Goal: Task Accomplishment & Management: Manage account settings

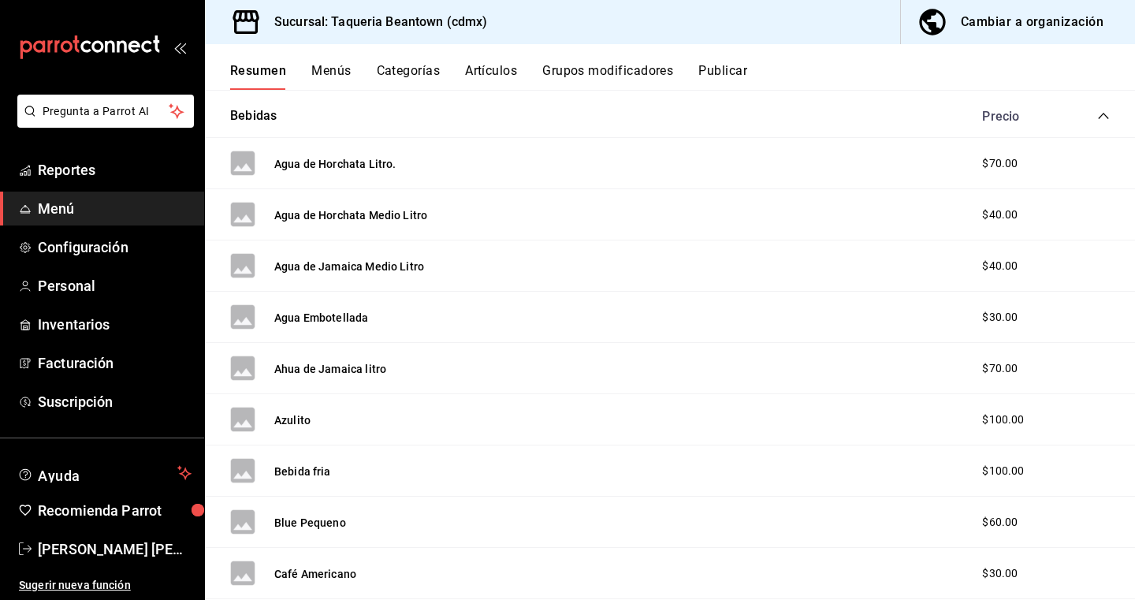
scroll to position [264, 0]
click at [96, 284] on span "Personal" at bounding box center [115, 285] width 154 height 21
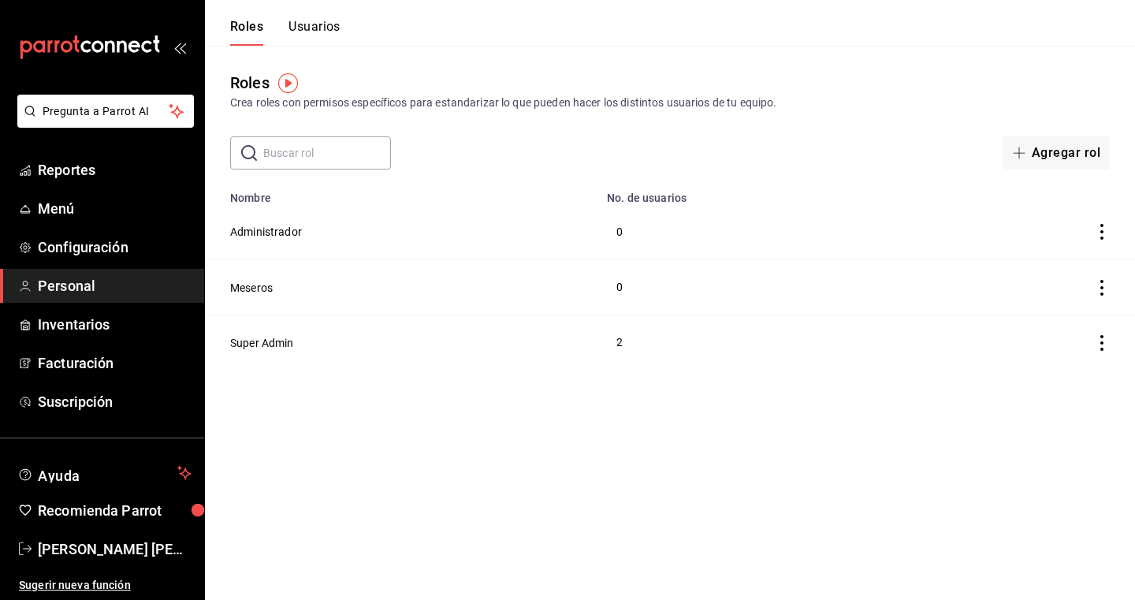
click at [314, 26] on button "Usuarios" at bounding box center [314, 32] width 52 height 27
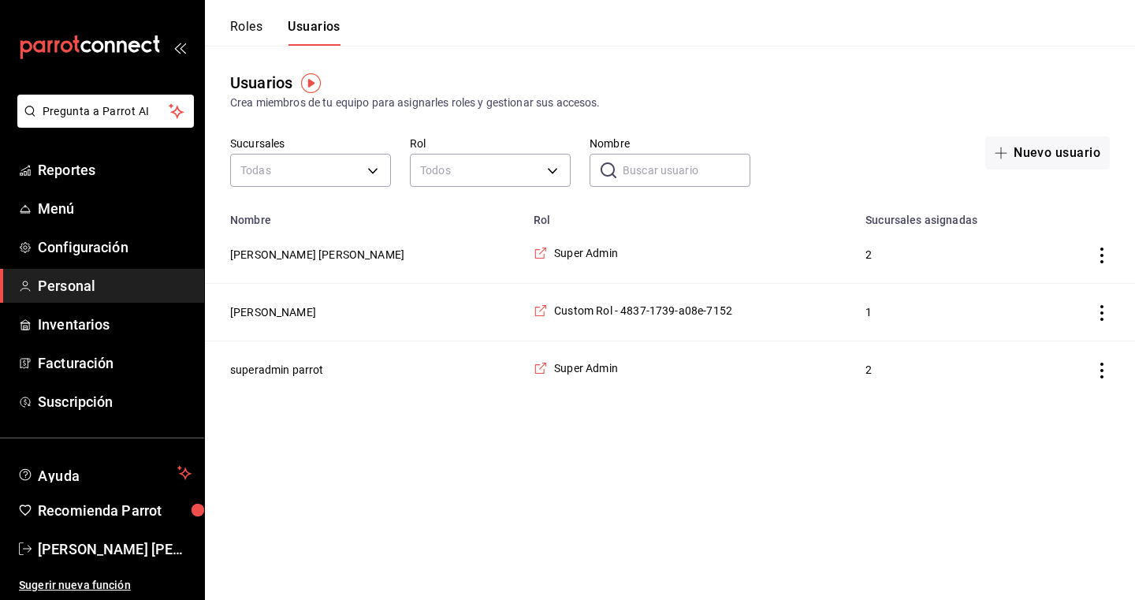
click at [1102, 256] on icon "actions" at bounding box center [1101, 255] width 3 height 16
click at [508, 253] on div at bounding box center [567, 300] width 1135 height 600
click at [308, 253] on button "[PERSON_NAME] [PERSON_NAME]" at bounding box center [317, 255] width 174 height 16
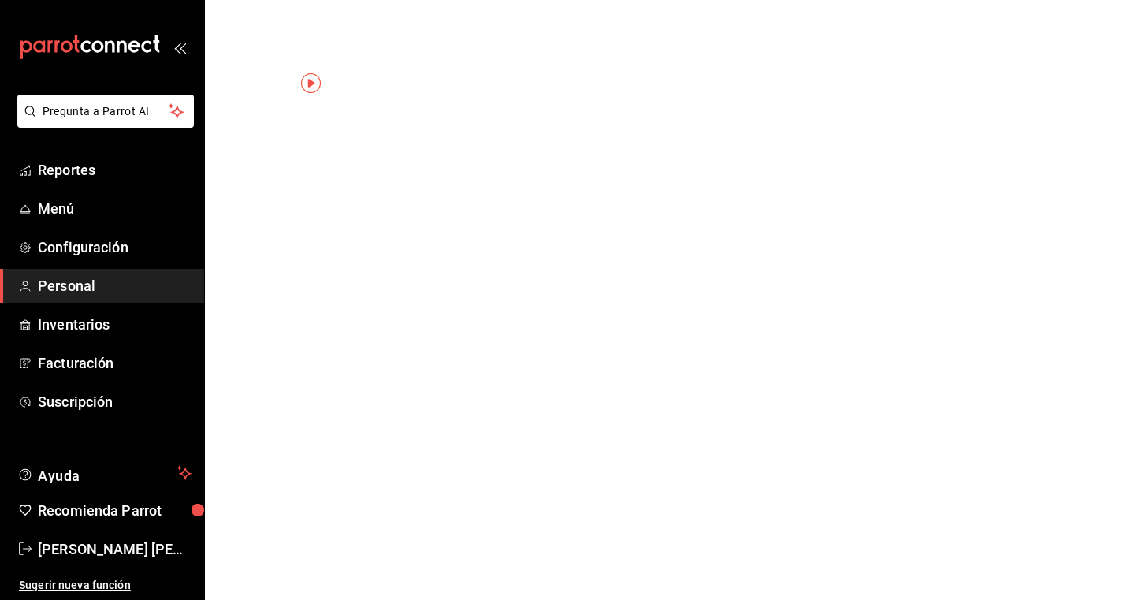
click at [308, 0] on html "Pregunta a Parrot AI Reportes Menú Configuración Personal Inventarios Facturaci…" at bounding box center [567, 0] width 1135 height 0
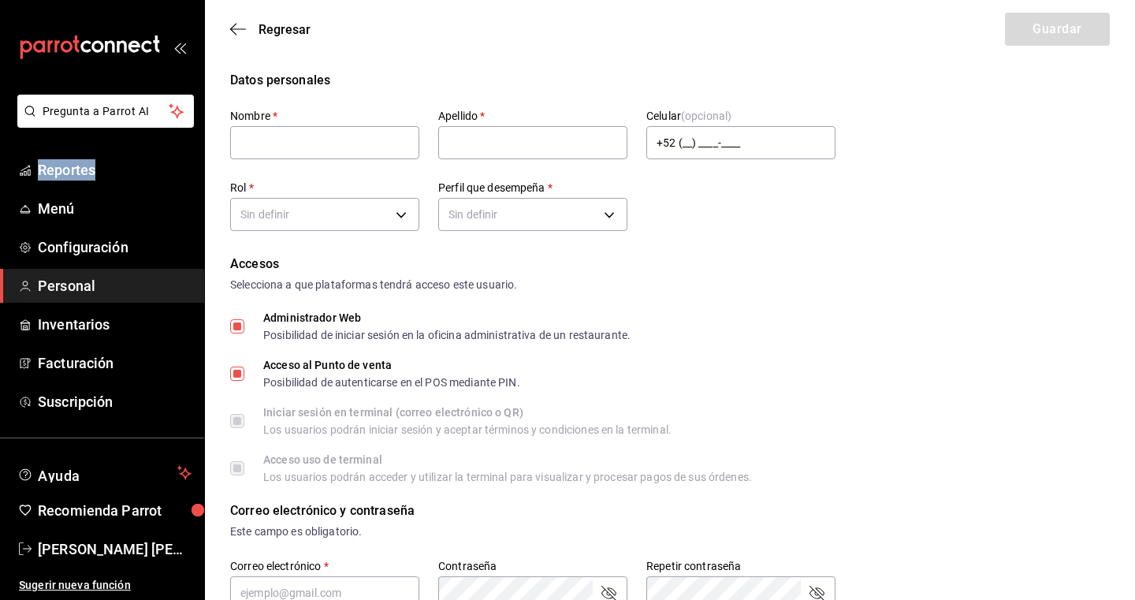
type input "Miguel Angel"
type input "Grajeda"
checkbox input "true"
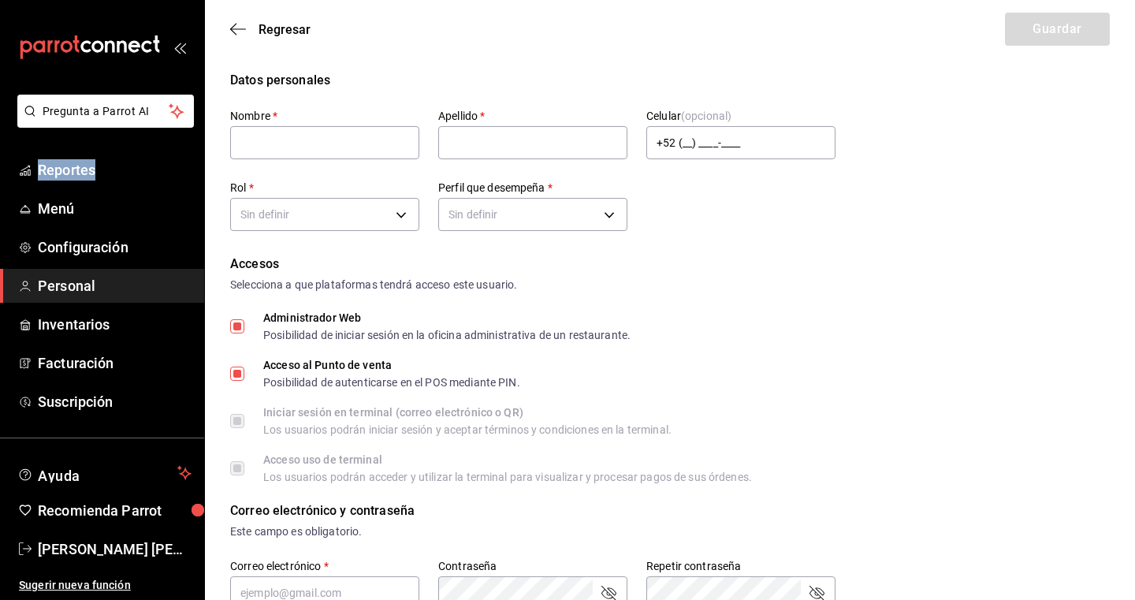
checkbox input "true"
type input "nunezluckyfacturas@gmail.com"
type input "54321"
checkbox input "true"
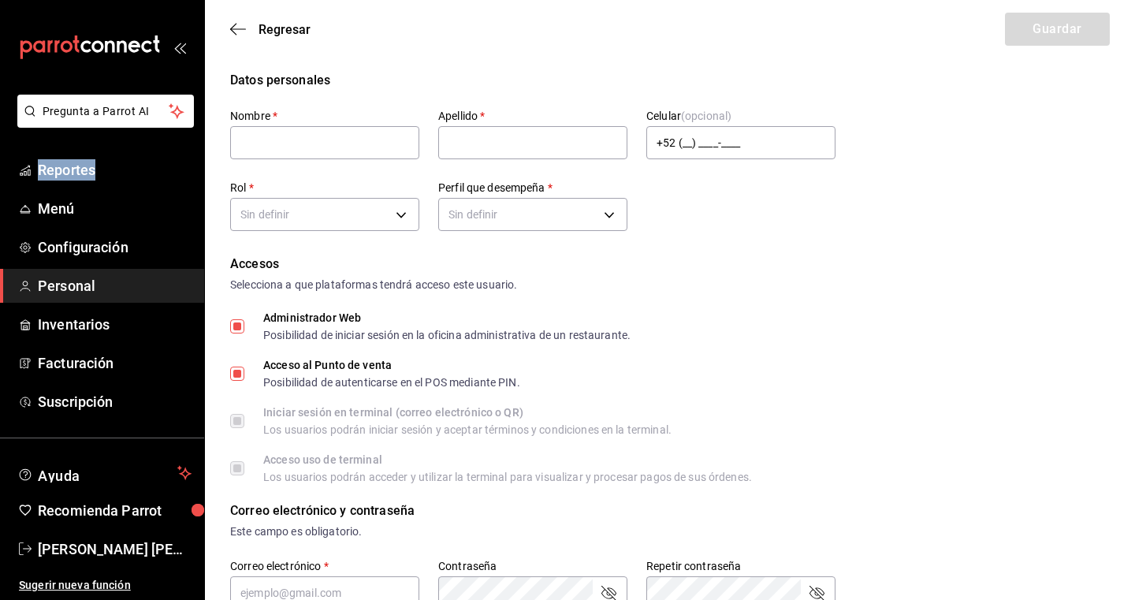
checkbox input "true"
type input "d1b70f1c-d544-41f9-822d-bba731cc276d"
type input "UNDEFINED"
checkbox input "true"
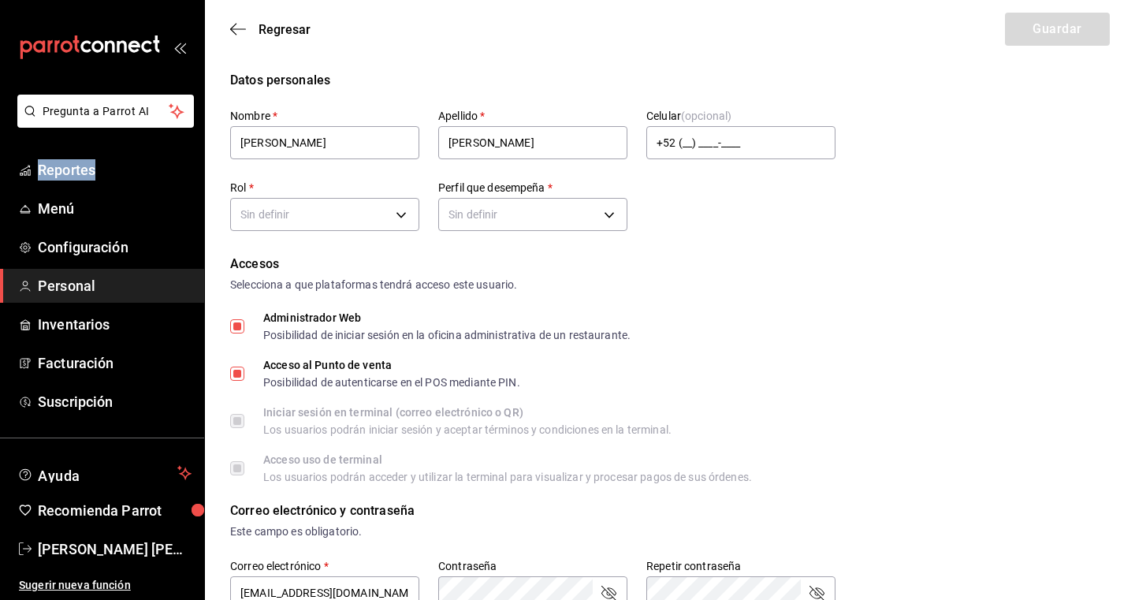
checkbox input "true"
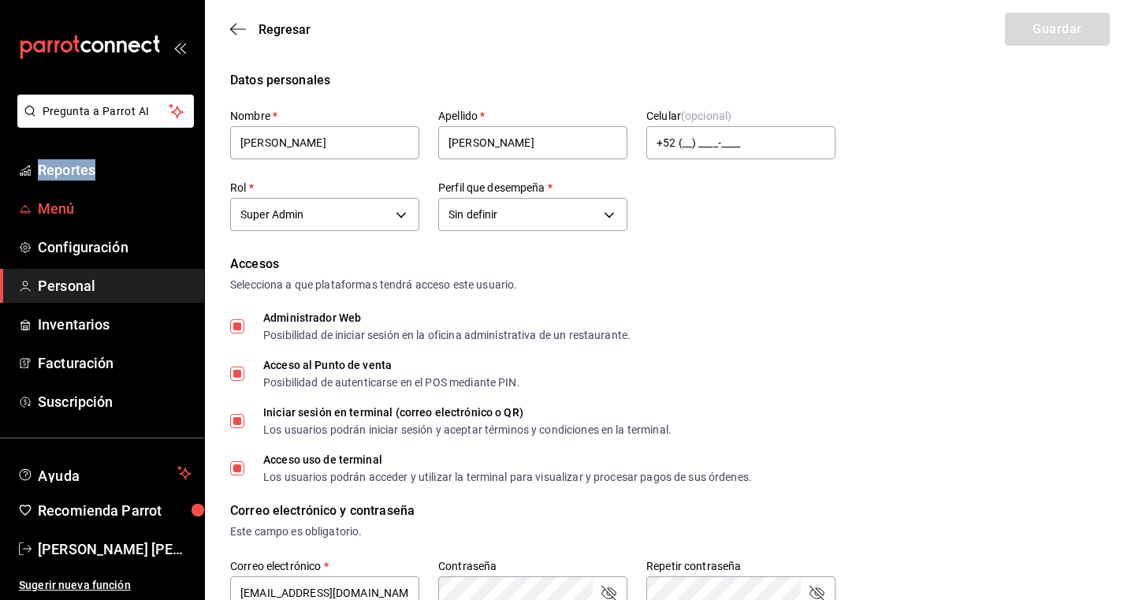
click at [98, 217] on span "Menú" at bounding box center [115, 208] width 154 height 21
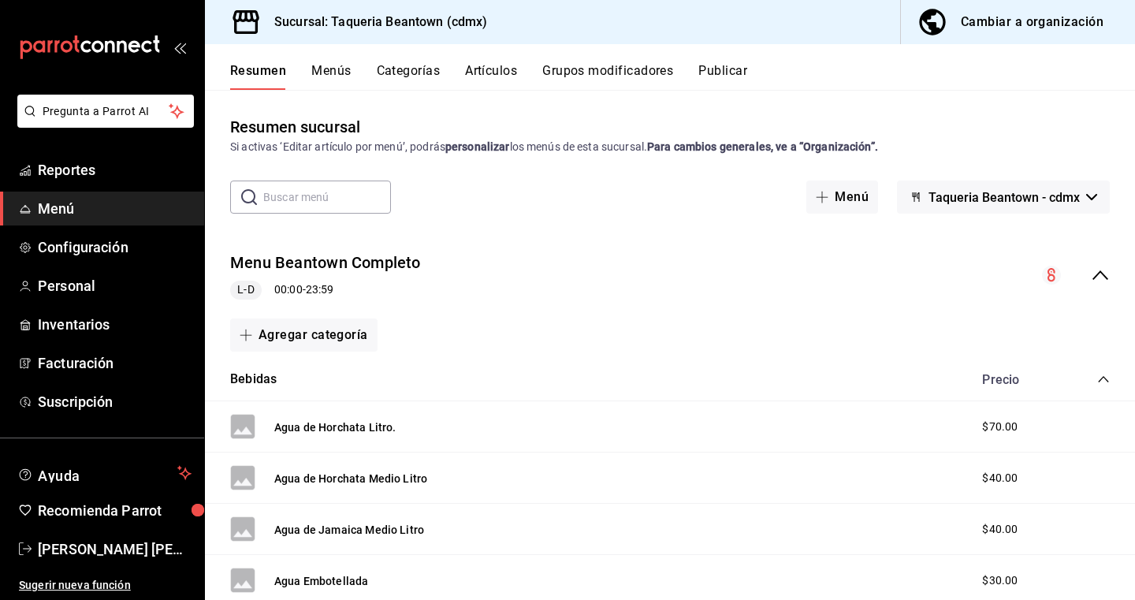
click at [76, 212] on span "Menú" at bounding box center [115, 208] width 154 height 21
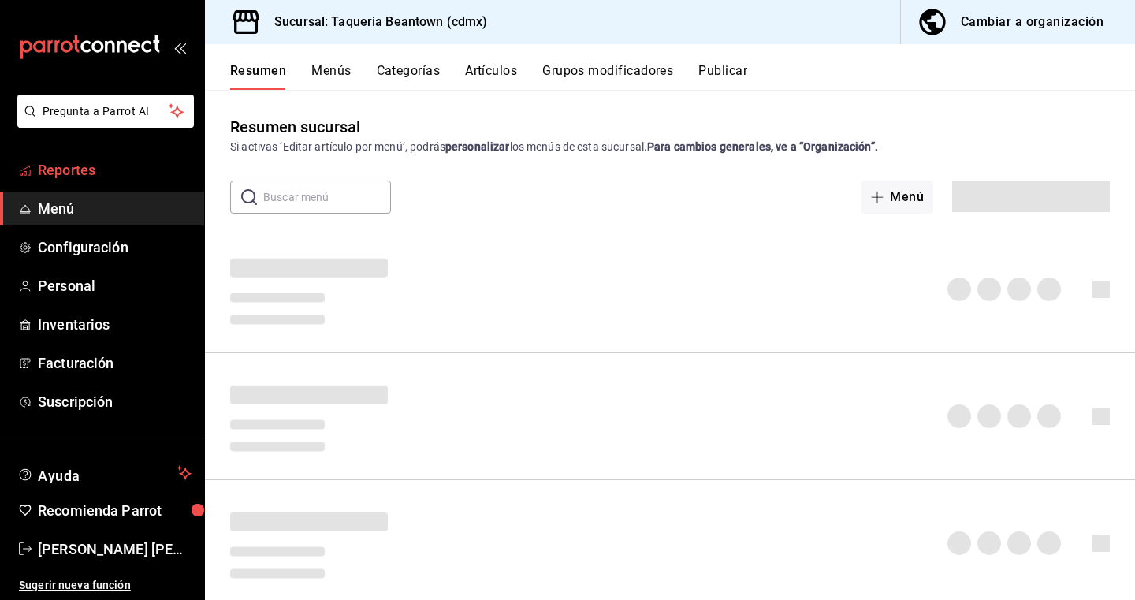
click at [81, 180] on link "Reportes" at bounding box center [102, 170] width 204 height 34
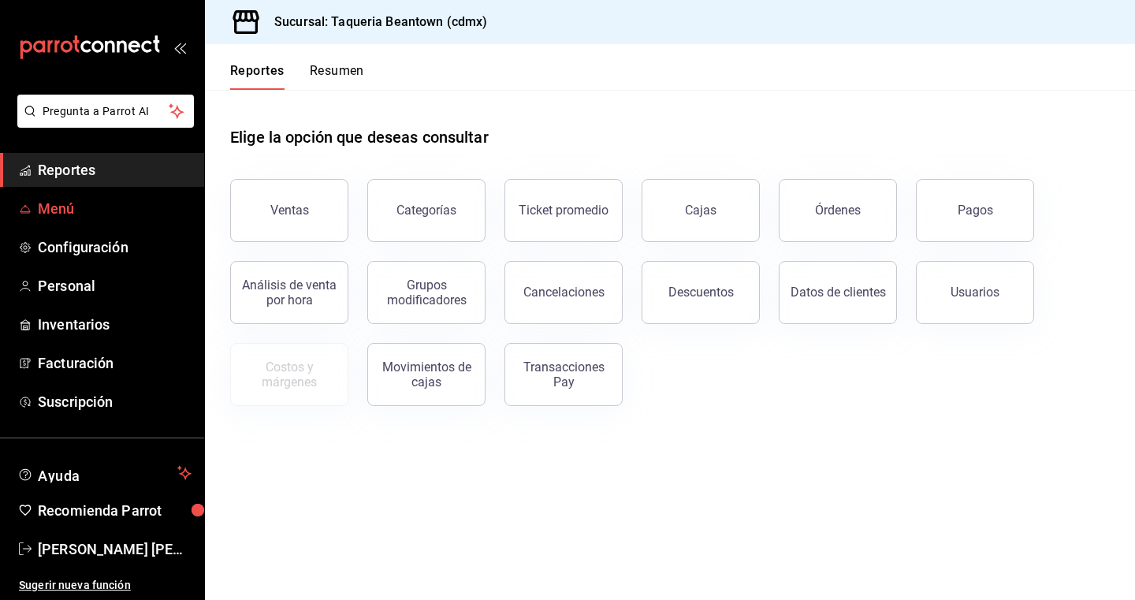
click at [114, 217] on span "Menú" at bounding box center [115, 208] width 154 height 21
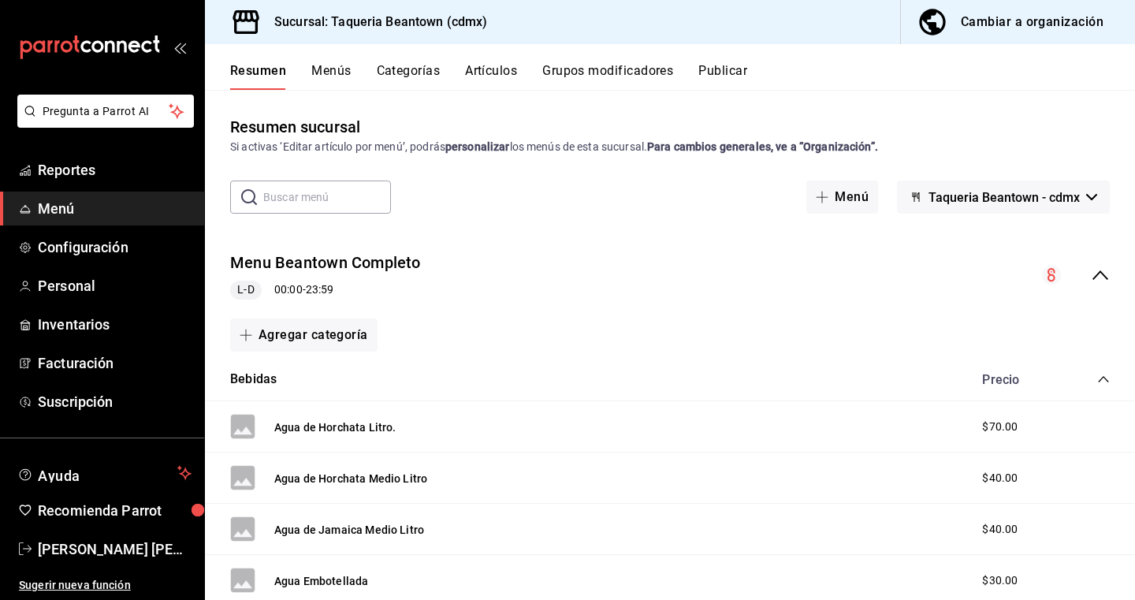
click at [329, 76] on button "Menús" at bounding box center [330, 76] width 39 height 27
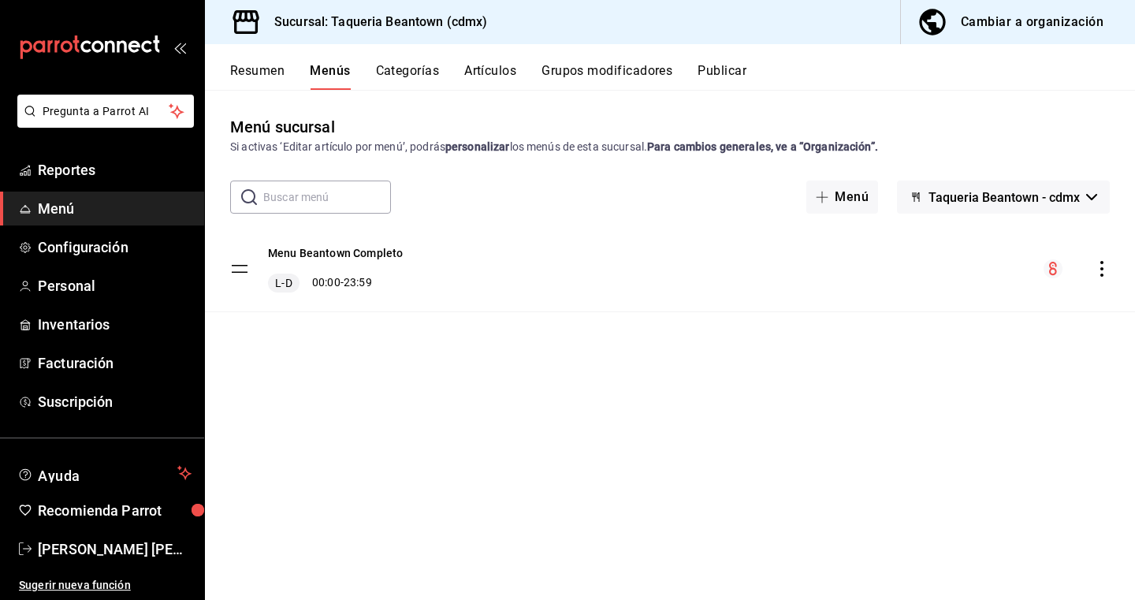
click at [1098, 268] on icon "actions" at bounding box center [1102, 269] width 16 height 16
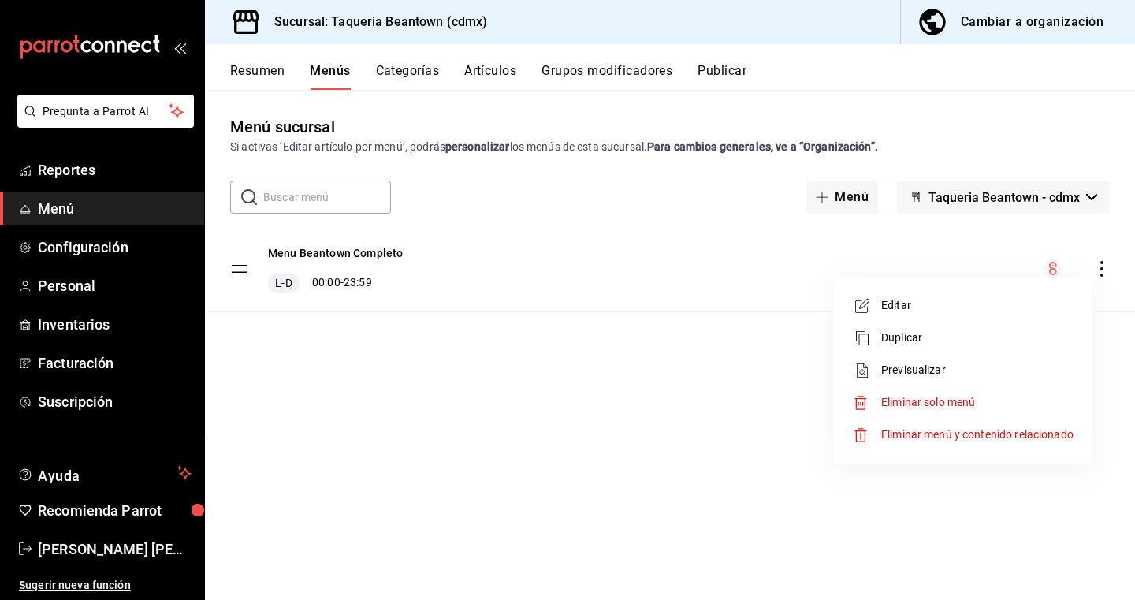
click at [819, 399] on div at bounding box center [567, 300] width 1135 height 600
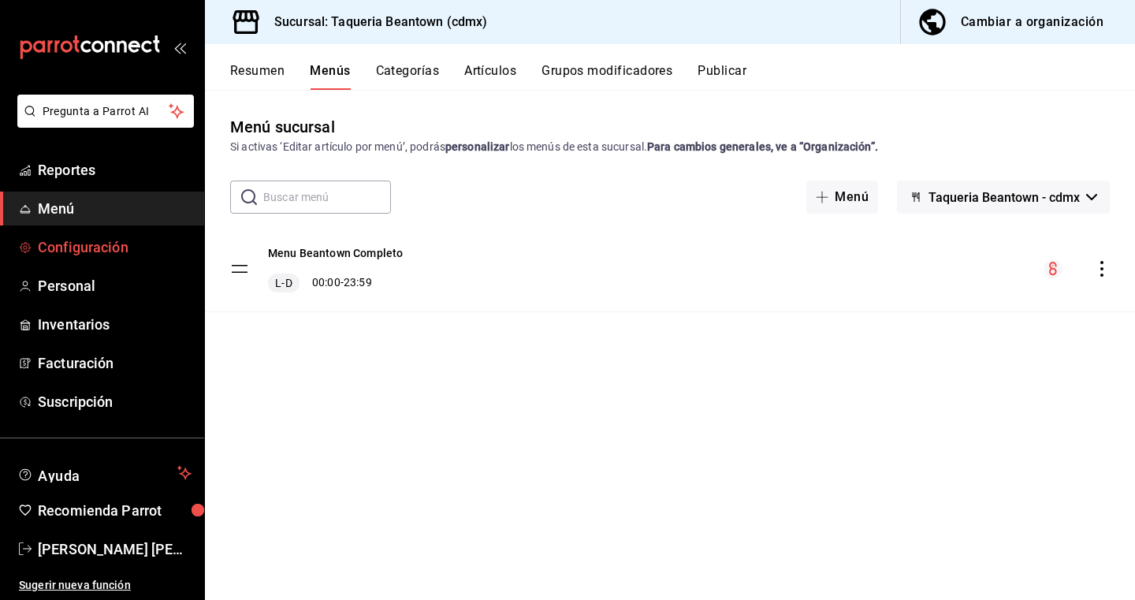
click at [61, 247] on span "Configuración" at bounding box center [115, 246] width 154 height 21
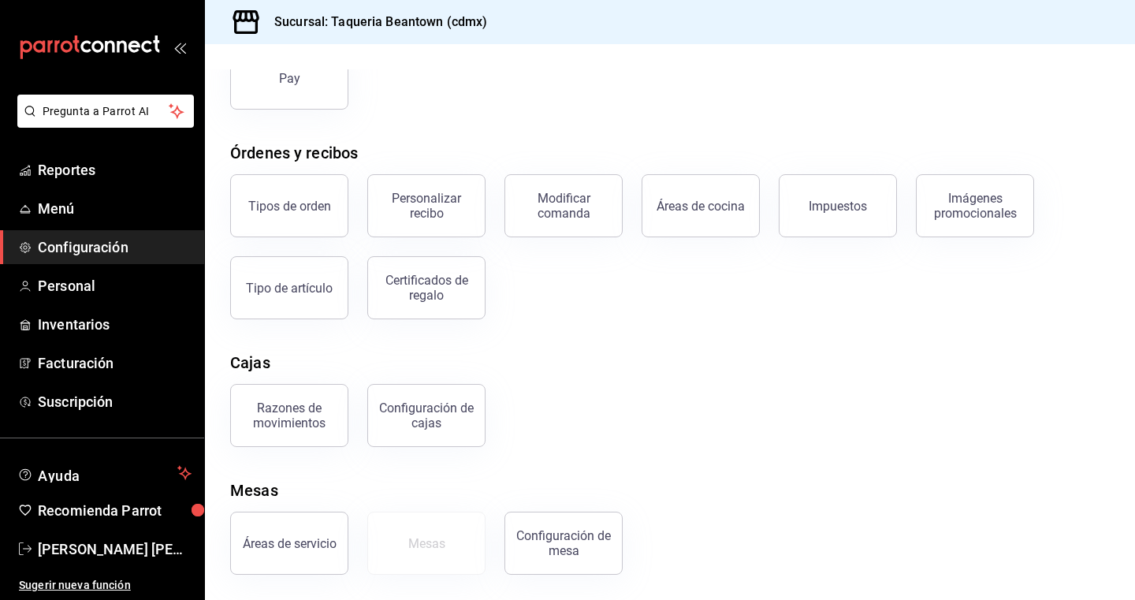
scroll to position [199, 0]
click at [592, 541] on div "Configuración de mesa" at bounding box center [564, 543] width 98 height 30
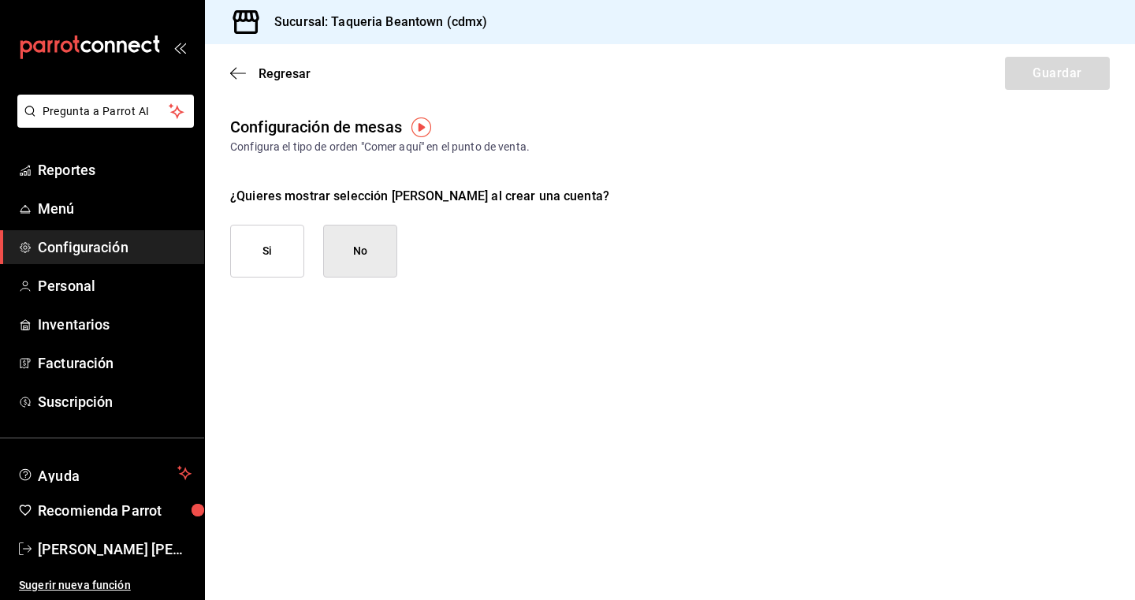
click at [276, 262] on button "Si" at bounding box center [267, 251] width 74 height 53
checkbox input "true"
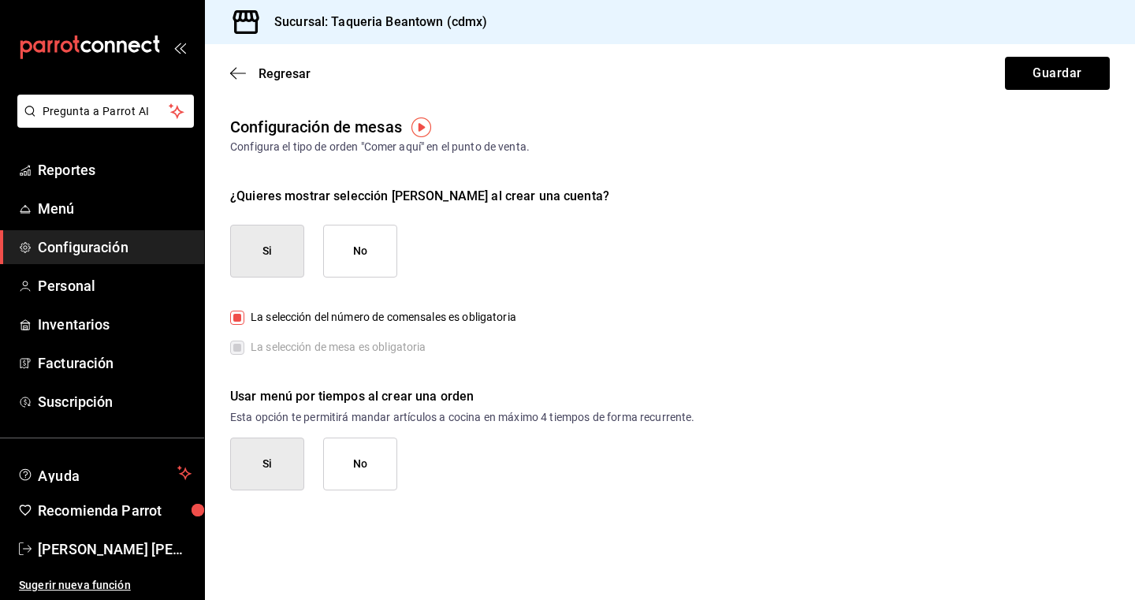
click at [292, 455] on button "Si" at bounding box center [267, 463] width 74 height 53
click at [1067, 72] on button "Guardar" at bounding box center [1057, 73] width 105 height 33
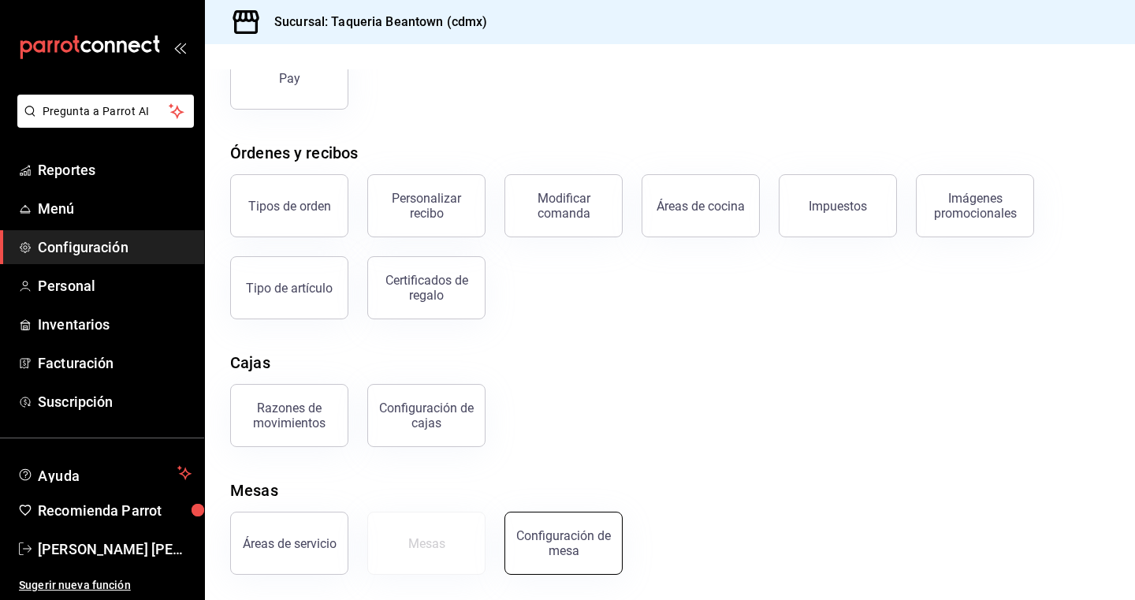
click at [563, 563] on button "Configuración de mesa" at bounding box center [563, 542] width 118 height 63
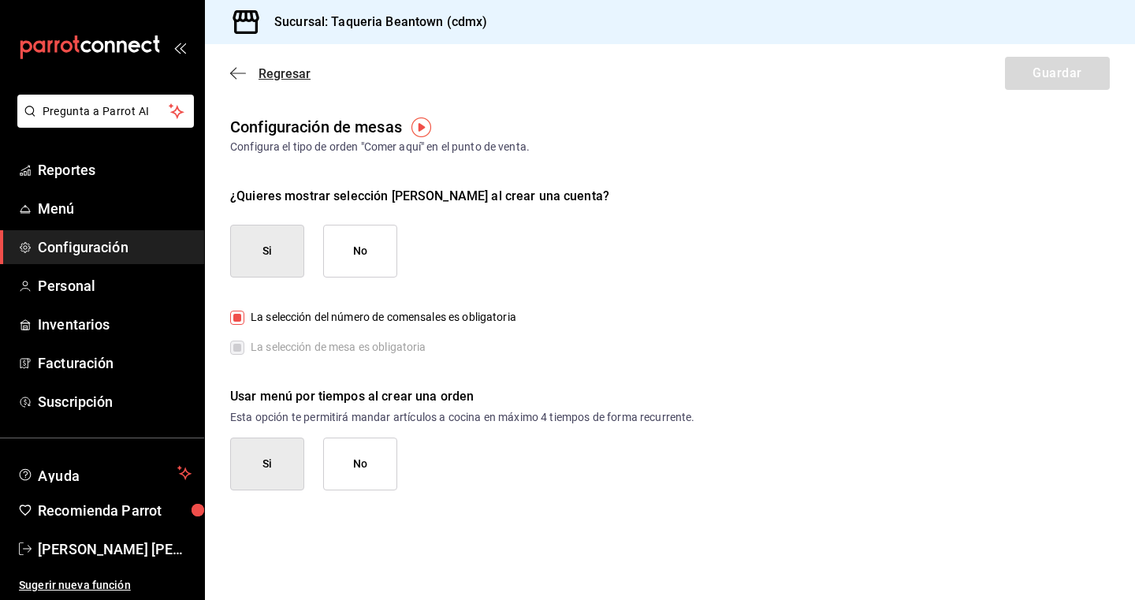
click at [295, 69] on span "Regresar" at bounding box center [284, 73] width 52 height 15
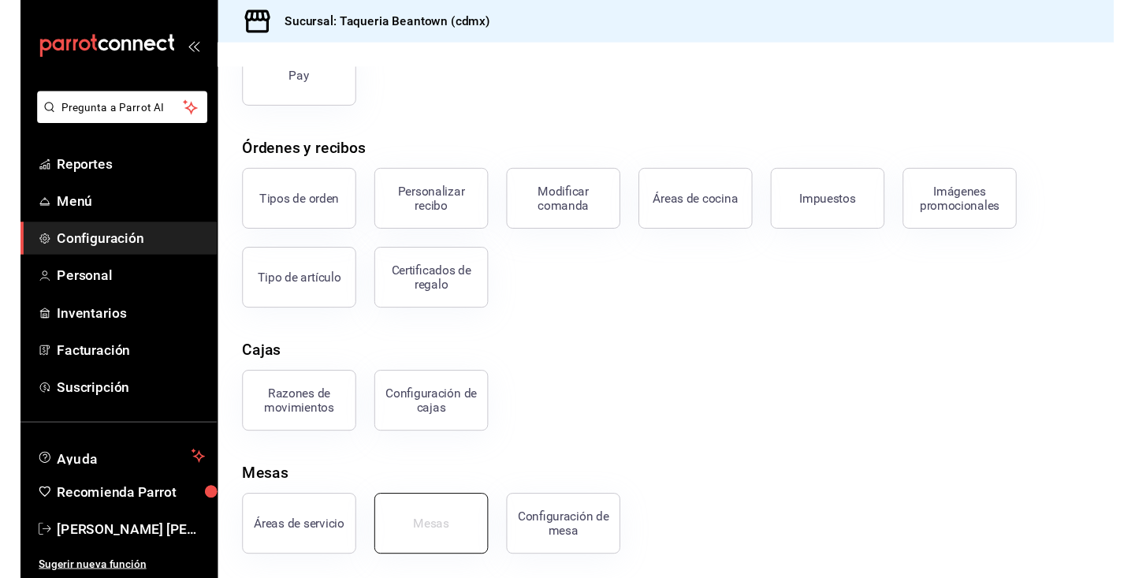
scroll to position [199, 0]
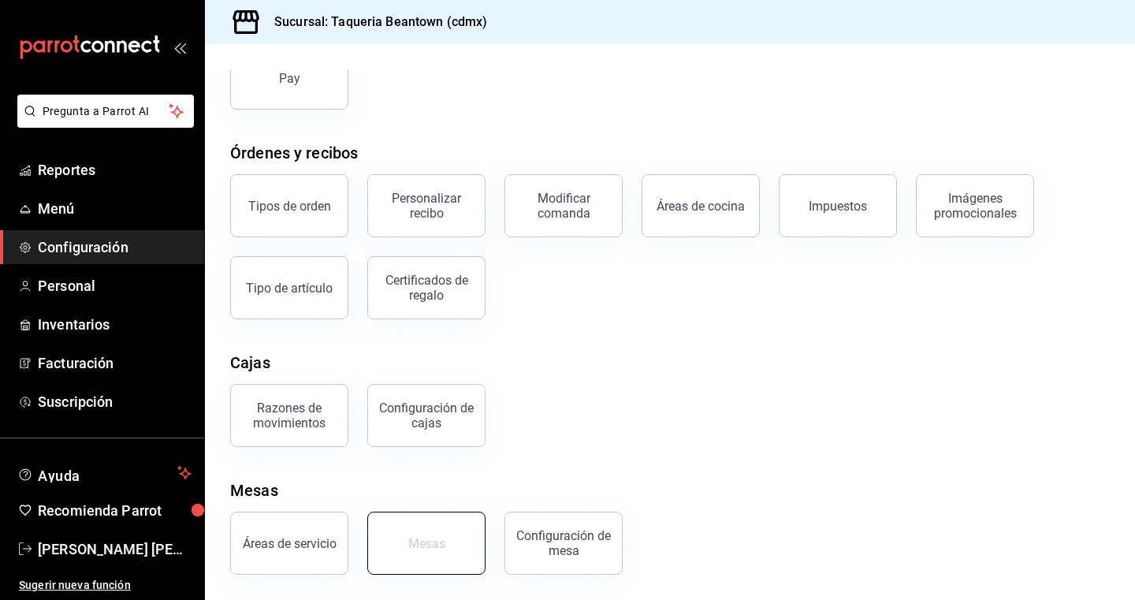
click at [386, 544] on button "Mesas" at bounding box center [426, 542] width 118 height 63
click at [253, 525] on button "Áreas de servicio" at bounding box center [289, 542] width 118 height 63
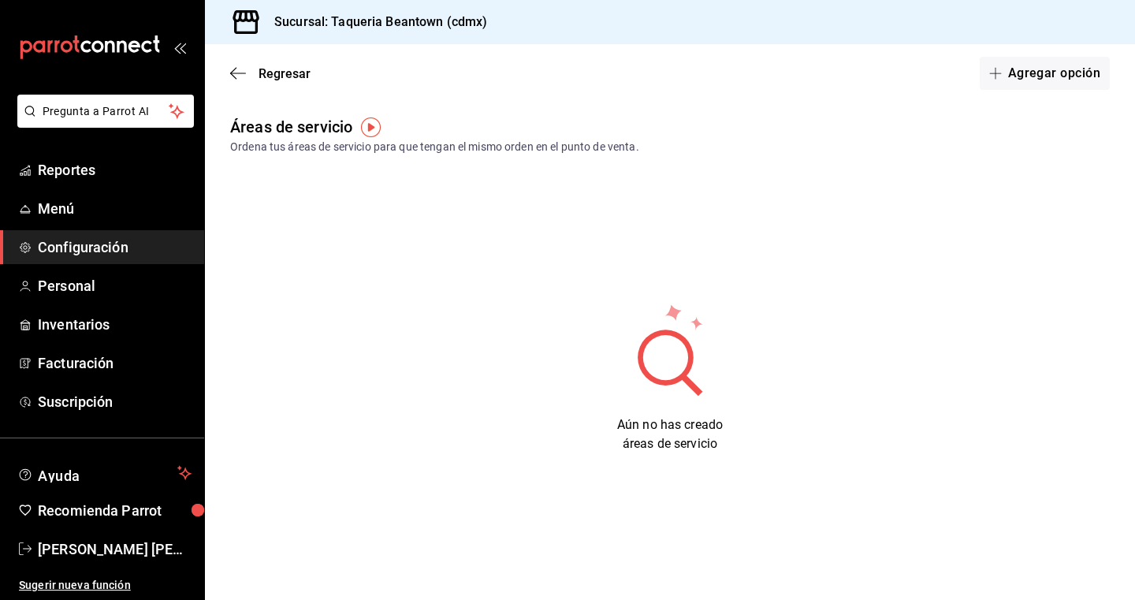
click at [367, 124] on img "button" at bounding box center [371, 127] width 20 height 20
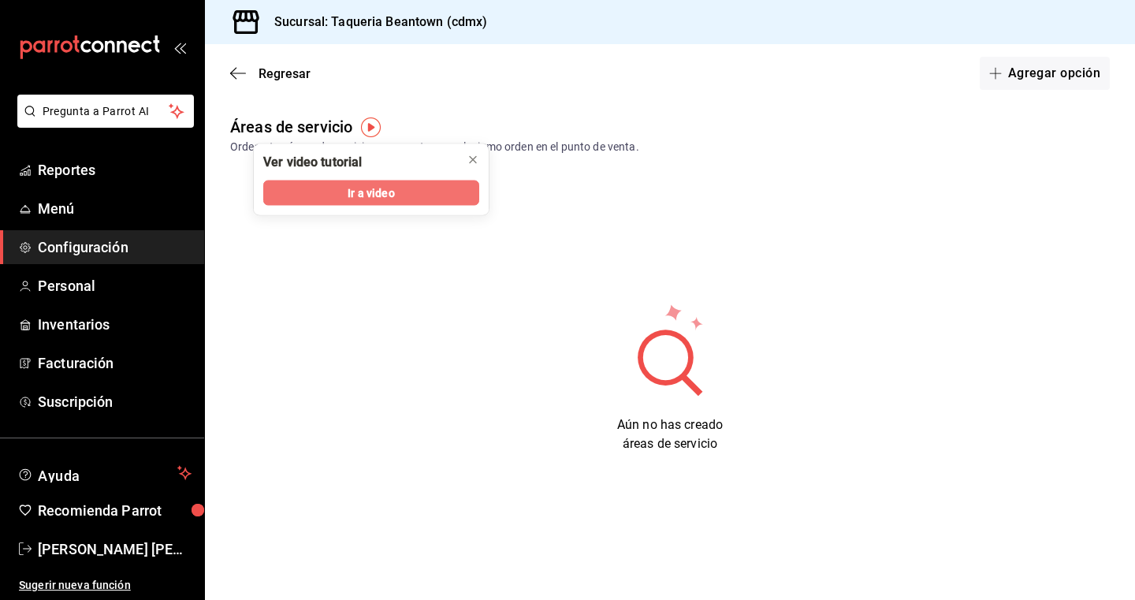
click at [358, 198] on span "Ir a video" at bounding box center [370, 192] width 46 height 17
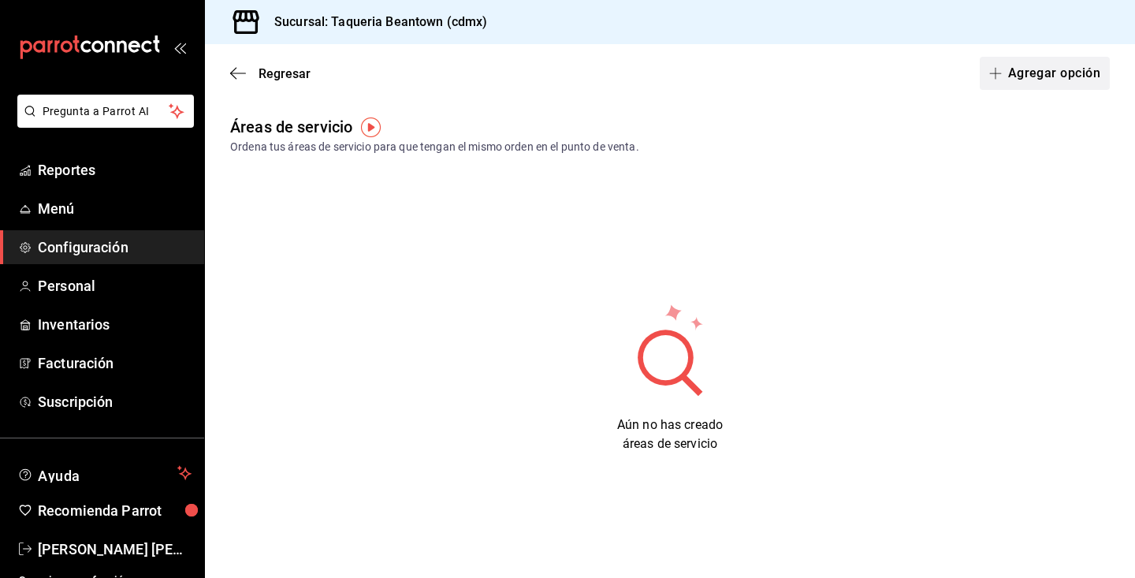
click at [1032, 76] on button "Agregar opción" at bounding box center [1044, 73] width 130 height 33
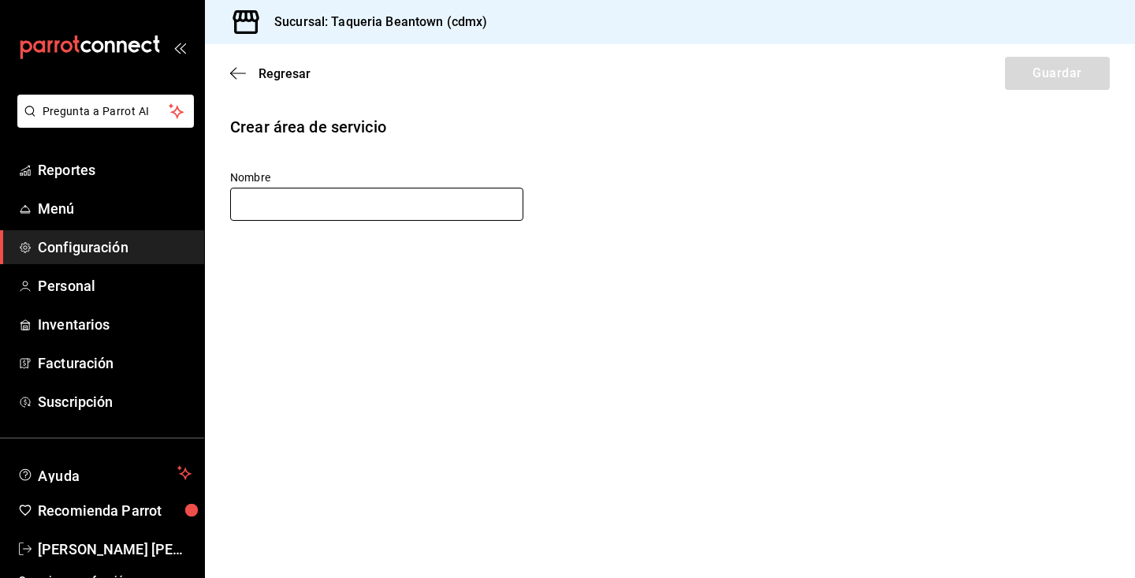
click at [295, 204] on input "text" at bounding box center [376, 204] width 293 height 33
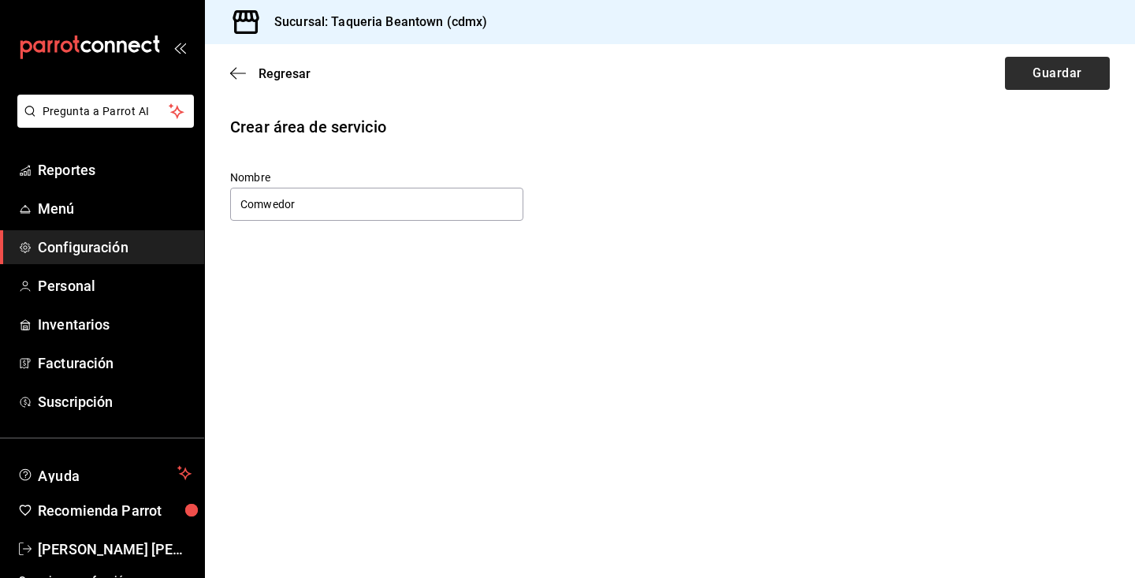
type input "Comwedor"
click at [1073, 72] on button "Guardar" at bounding box center [1057, 73] width 105 height 33
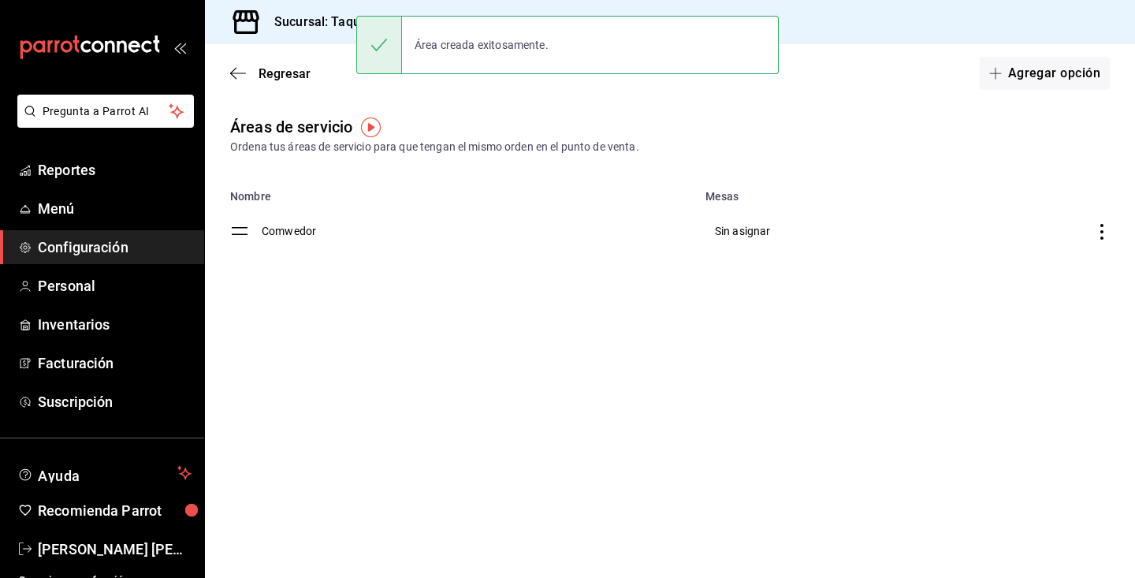
click at [1073, 72] on button "Agregar opción" at bounding box center [1044, 73] width 130 height 33
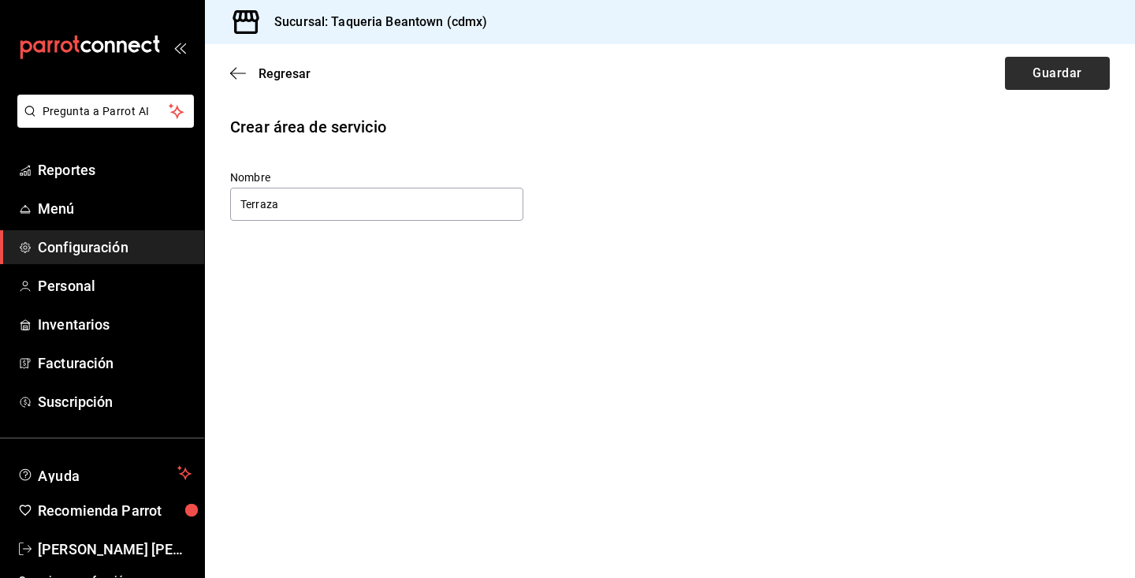
type input "Terraza"
click at [1035, 67] on button "Guardar" at bounding box center [1057, 73] width 105 height 33
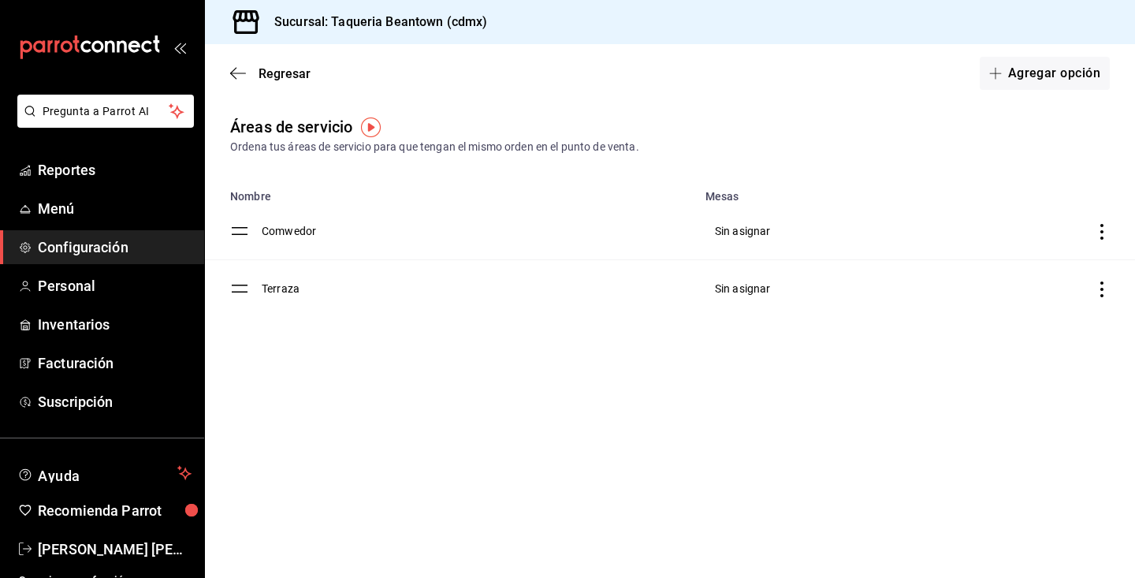
click at [1091, 225] on td "discountsTable" at bounding box center [1025, 232] width 219 height 58
click at [663, 363] on main "Regresar Agregar opción Áreas de servicio Ordena tus áreas de servicio para que…" at bounding box center [670, 310] width 930 height 533
click at [1099, 233] on icon "discountsTable" at bounding box center [1102, 232] width 16 height 16
click at [627, 293] on div at bounding box center [567, 289] width 1135 height 578
click at [283, 234] on td "Comwedor" at bounding box center [479, 232] width 434 height 58
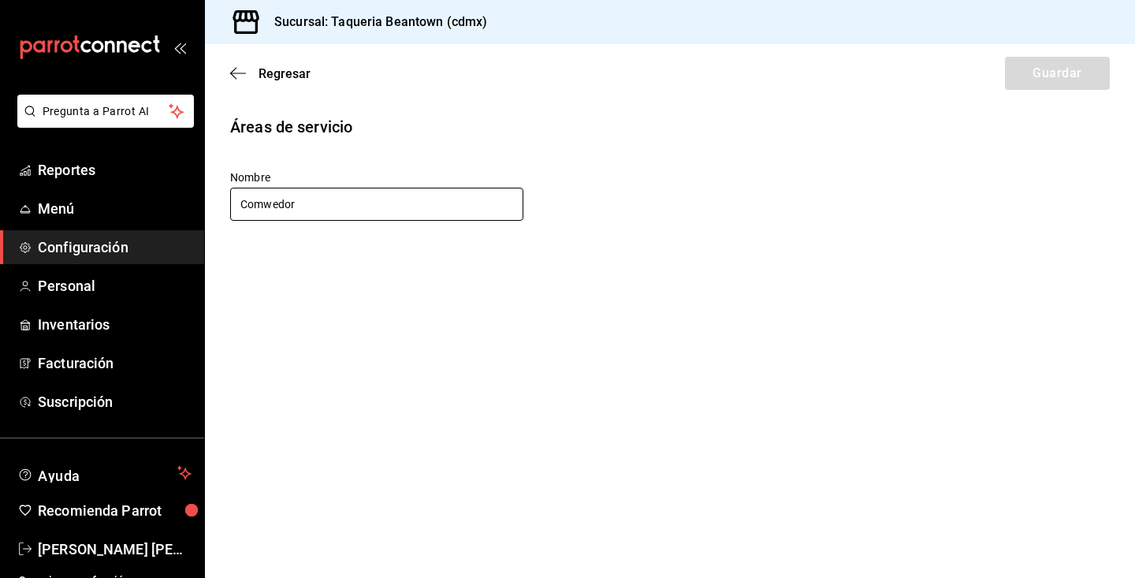
click at [273, 204] on input "Comwedor" at bounding box center [376, 204] width 293 height 33
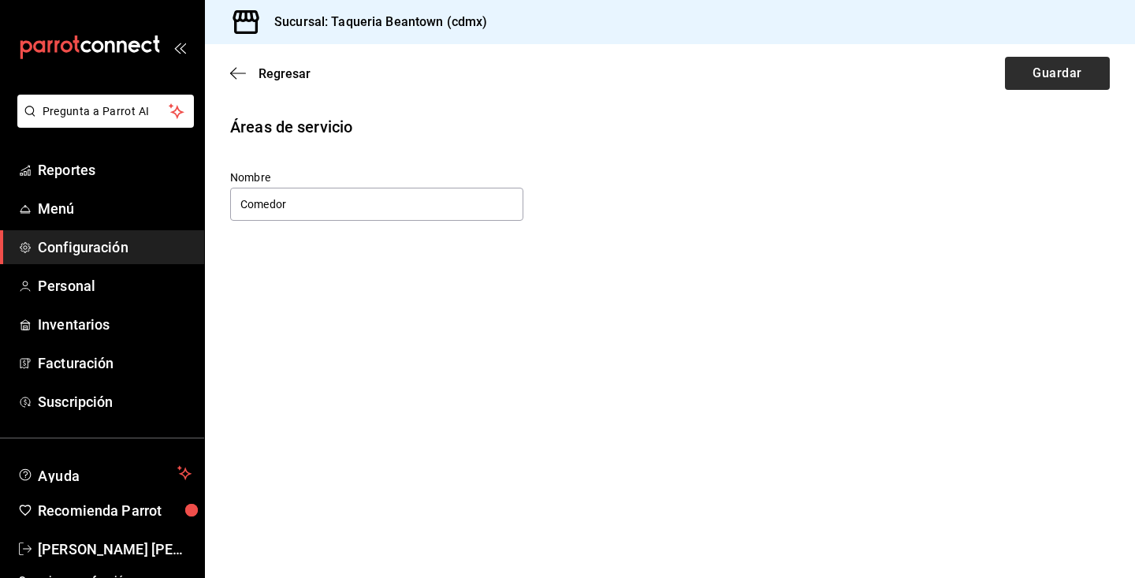
type input "Comedor"
click at [1053, 66] on button "Guardar" at bounding box center [1057, 73] width 105 height 33
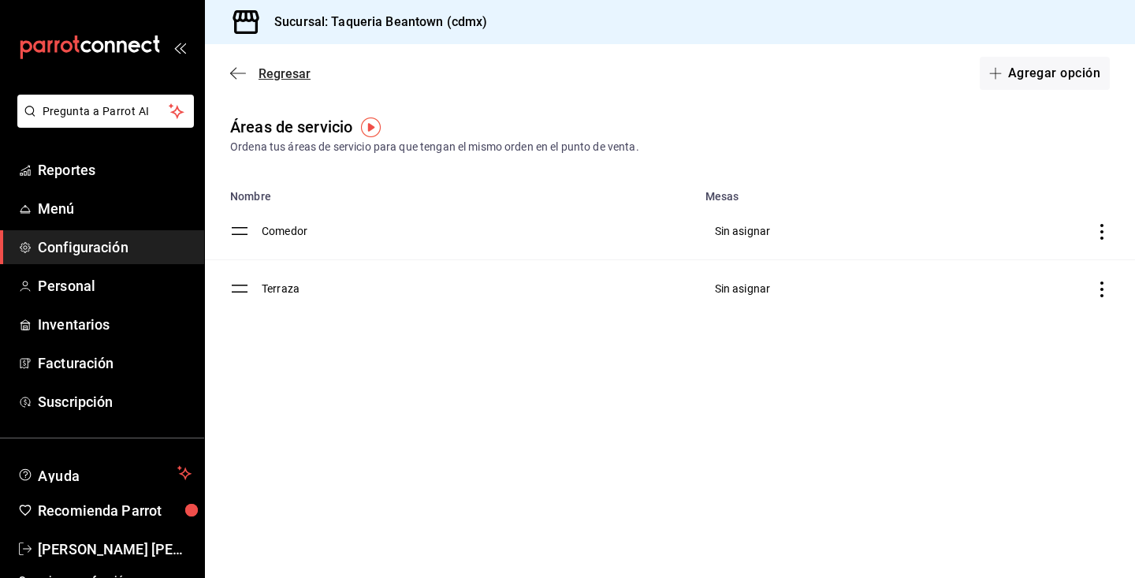
click at [266, 76] on span "Regresar" at bounding box center [284, 73] width 52 height 15
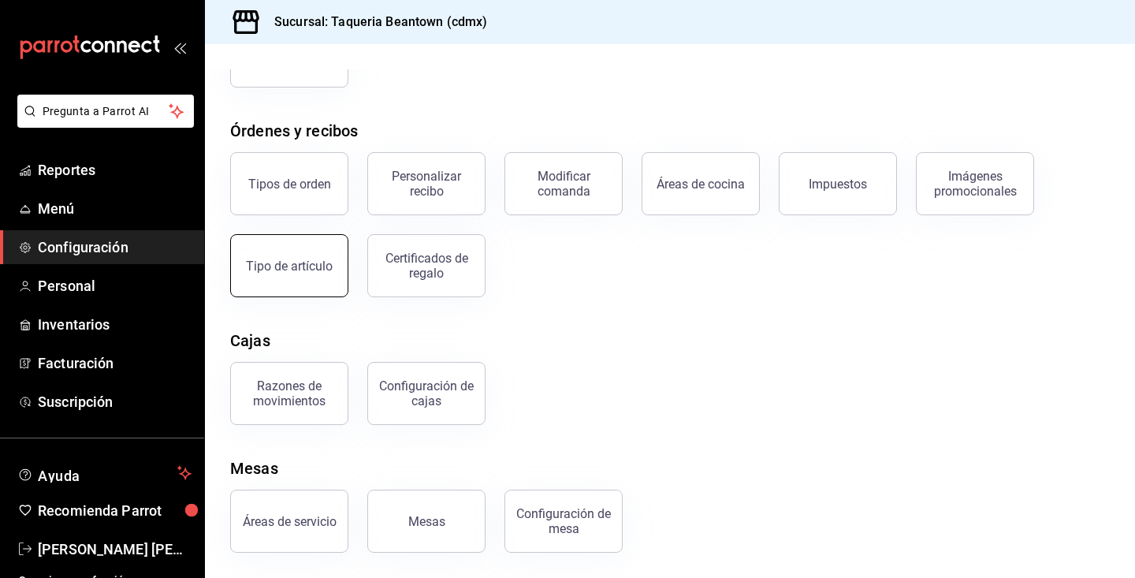
scroll to position [221, 0]
click at [454, 533] on button "Mesas" at bounding box center [426, 520] width 118 height 63
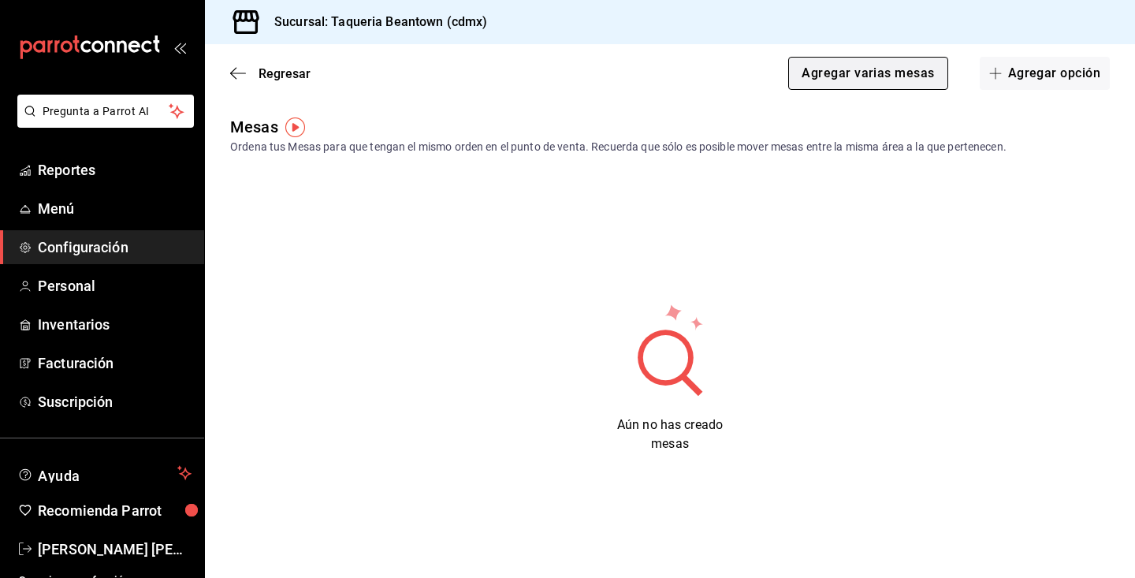
click at [908, 80] on button "Agregar varias mesas" at bounding box center [867, 73] width 159 height 33
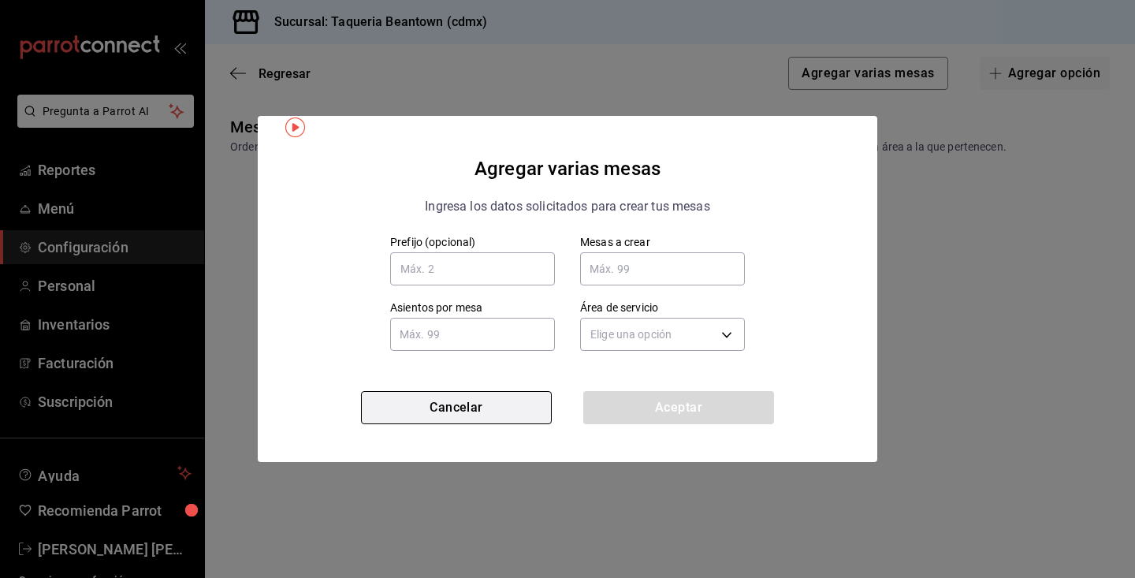
click at [495, 395] on button "Cancelar" at bounding box center [456, 407] width 191 height 33
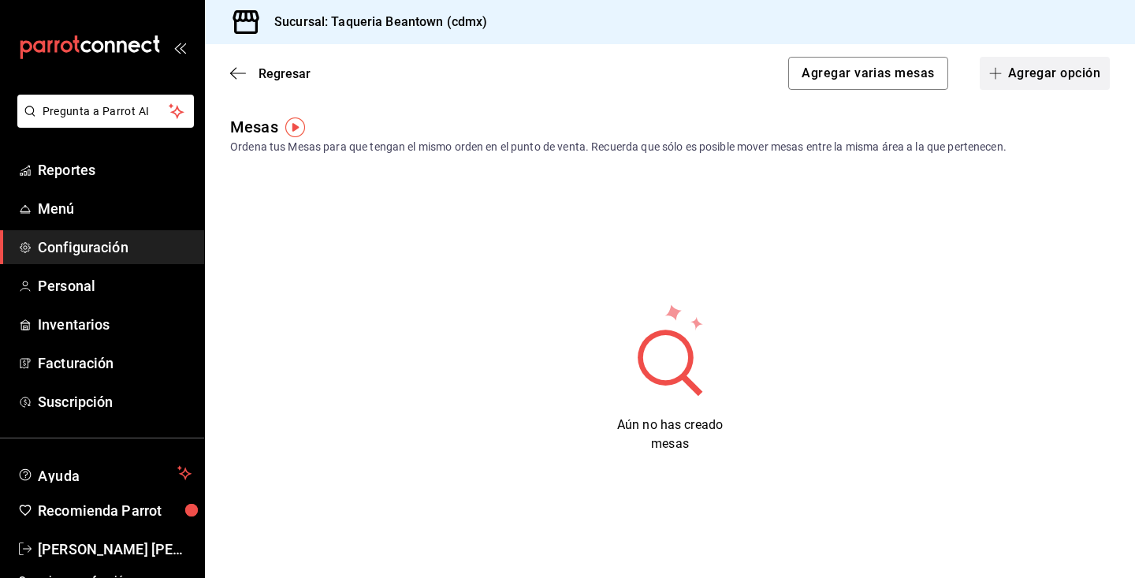
click at [1029, 70] on button "Agregar opción" at bounding box center [1044, 73] width 130 height 33
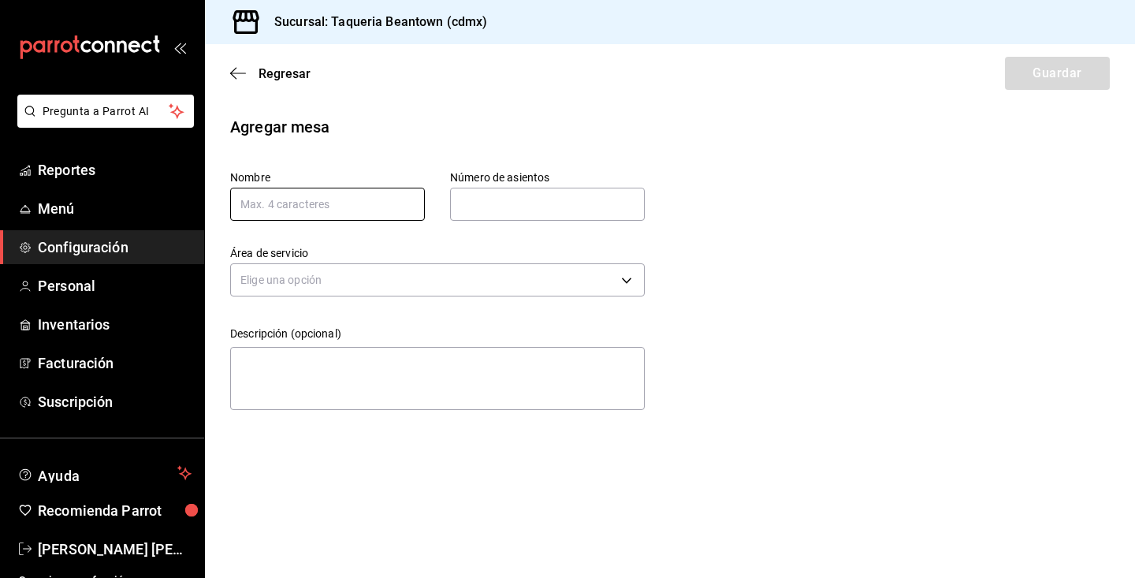
click at [340, 213] on input "text" at bounding box center [327, 204] width 195 height 33
type input "Mesa"
click at [458, 143] on div "Nombre Mesa Número de asientos Número de asientos" at bounding box center [412, 170] width 465 height 101
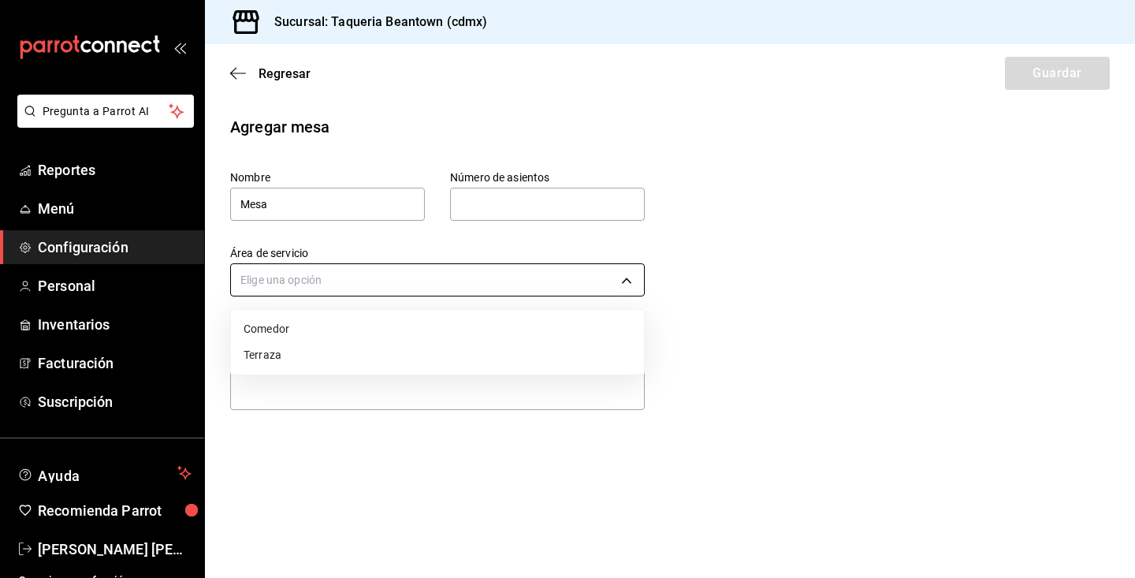
click at [503, 276] on body "Pregunta a Parrot AI Reportes Menú Configuración Personal Inventarios Facturaci…" at bounding box center [567, 289] width 1135 height 578
click at [457, 331] on li "Comedor" at bounding box center [437, 329] width 413 height 26
type input "9d571780-c52b-4095-be7a-559d6183f297"
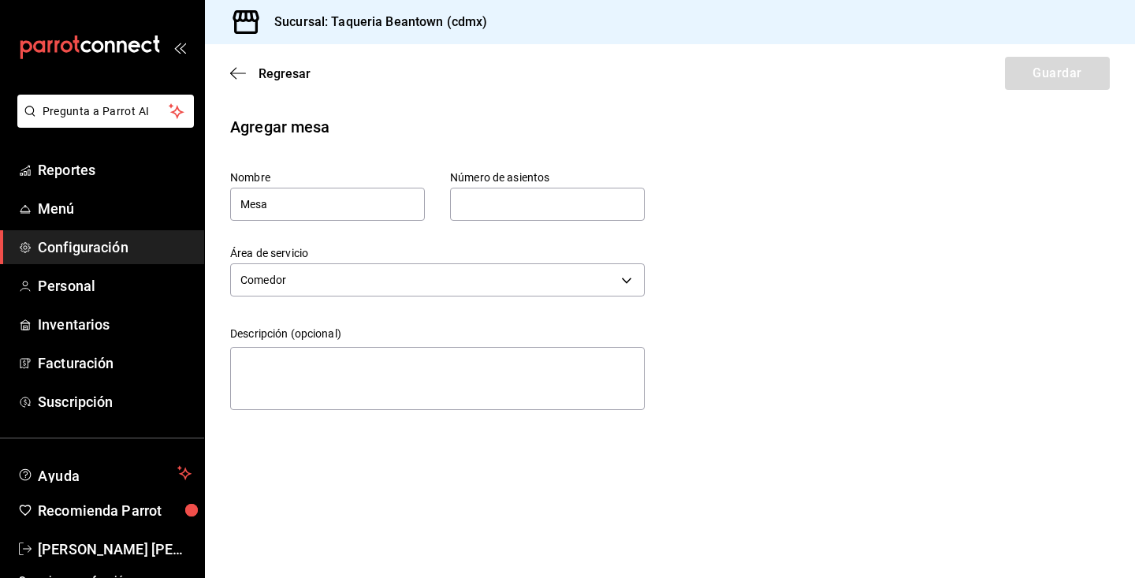
click at [532, 215] on input "text" at bounding box center [547, 204] width 195 height 32
type input "2"
click at [709, 268] on div "Agregar mesa Nombre Mesa Número de asientos 2 Número de asientos Área de servic…" at bounding box center [670, 265] width 930 height 301
click at [540, 210] on input "2" at bounding box center [547, 204] width 195 height 32
type input "4"
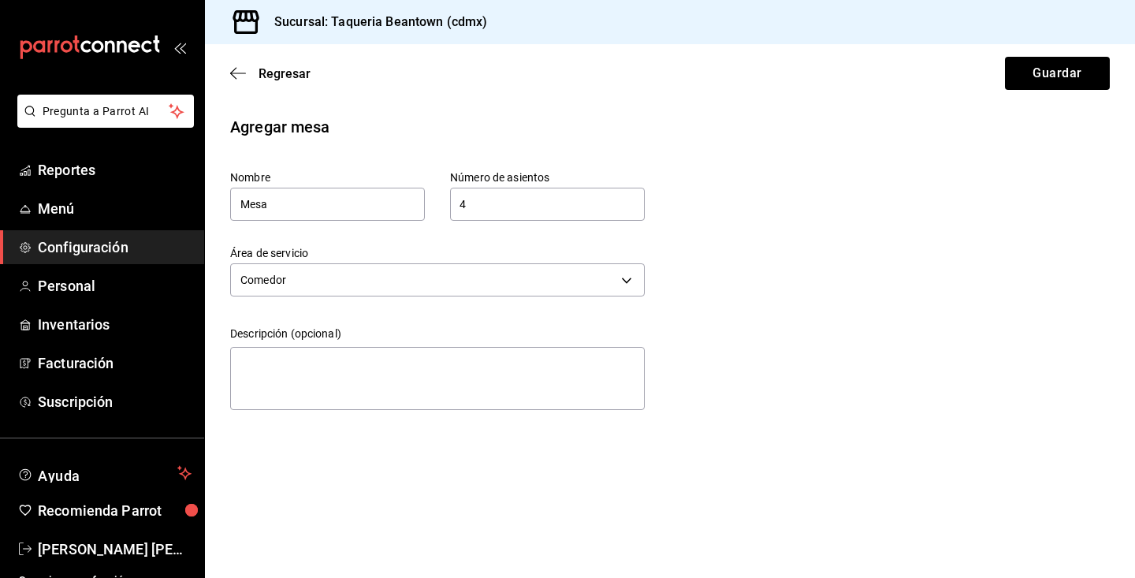
click at [766, 321] on div "Agregar mesa Nombre Mesa Número de asientos 4 Número de asientos Área de servic…" at bounding box center [670, 265] width 930 height 301
click at [434, 274] on body "Pregunta a Parrot AI Reportes Menú Configuración Personal Inventarios Facturaci…" at bounding box center [567, 289] width 1135 height 578
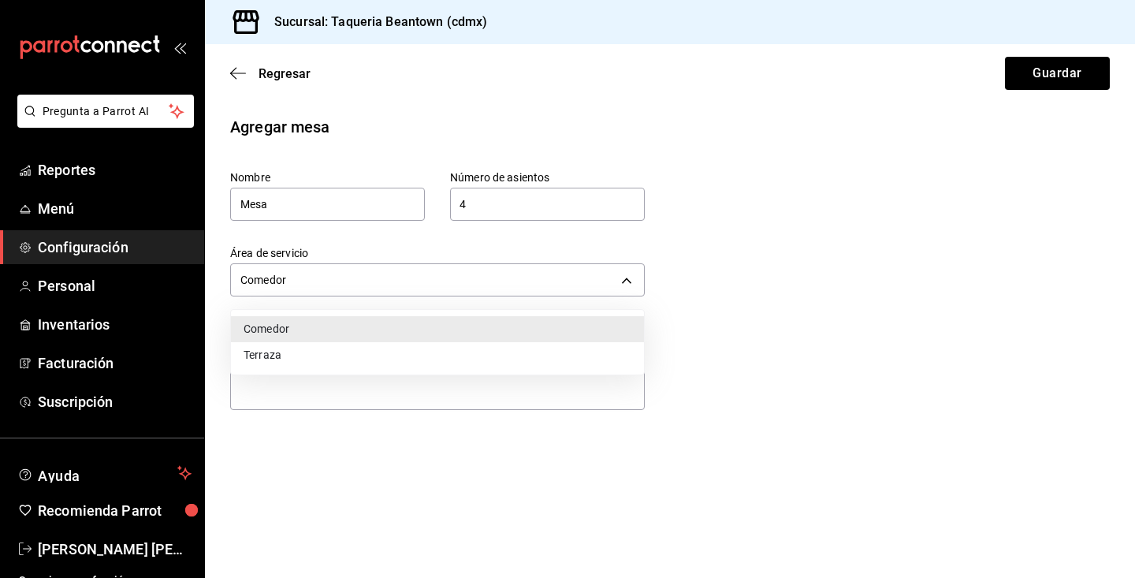
click at [442, 321] on li "Comedor" at bounding box center [437, 329] width 413 height 26
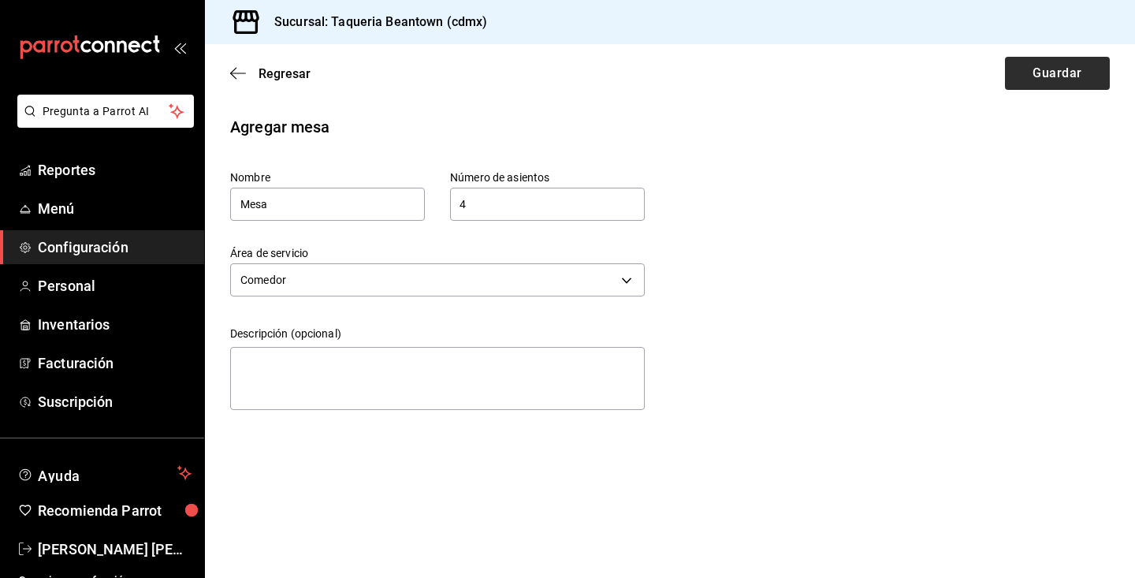
click at [1061, 66] on button "Guardar" at bounding box center [1057, 73] width 105 height 33
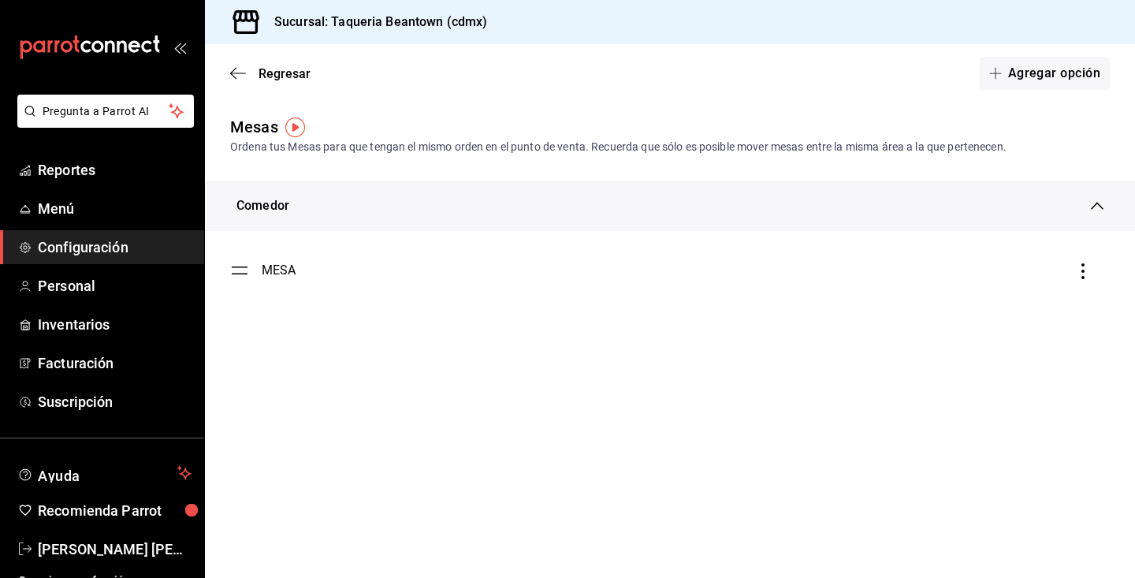
click at [1084, 268] on icon "button" at bounding box center [1083, 271] width 16 height 16
click at [646, 365] on div at bounding box center [567, 289] width 1135 height 578
click at [286, 276] on div "MESA" at bounding box center [279, 270] width 35 height 19
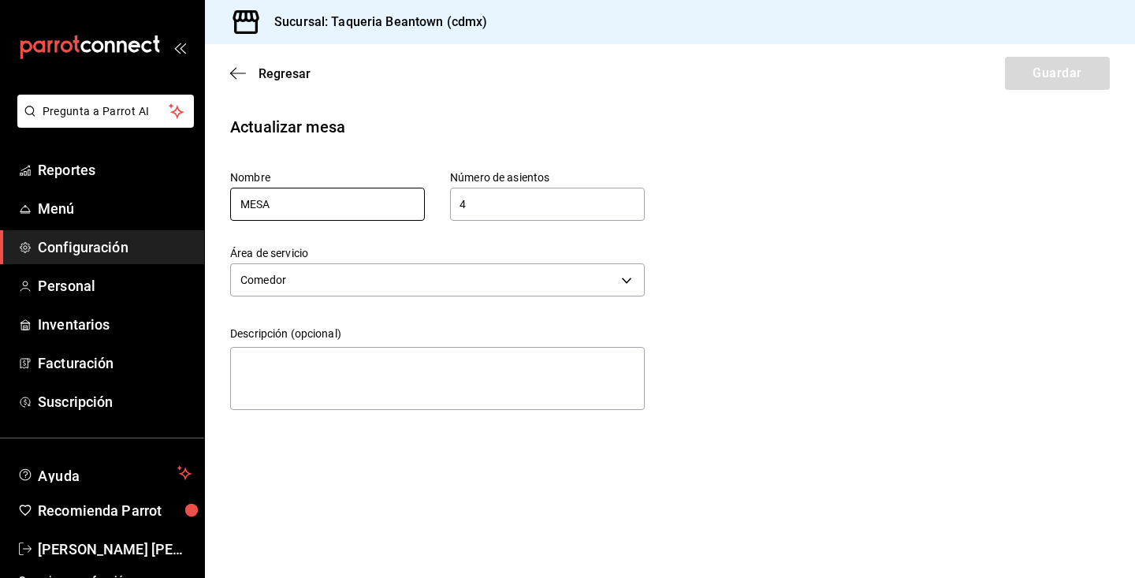
click at [333, 199] on input "MESA" at bounding box center [327, 204] width 195 height 33
click at [1018, 78] on button "Guardar" at bounding box center [1057, 73] width 105 height 33
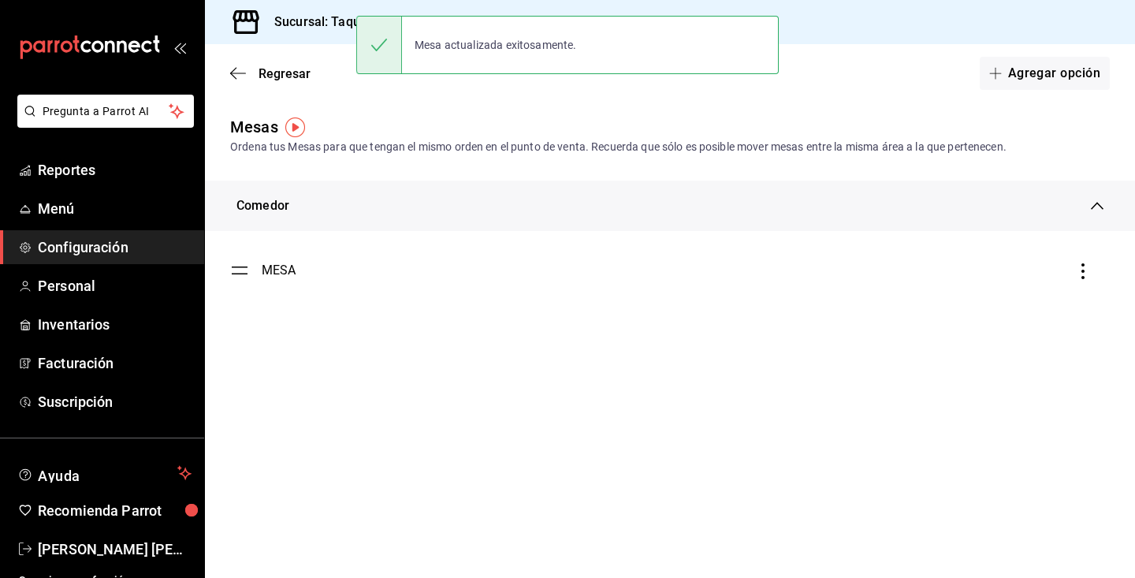
click at [1018, 78] on button "Agregar opción" at bounding box center [1044, 73] width 130 height 33
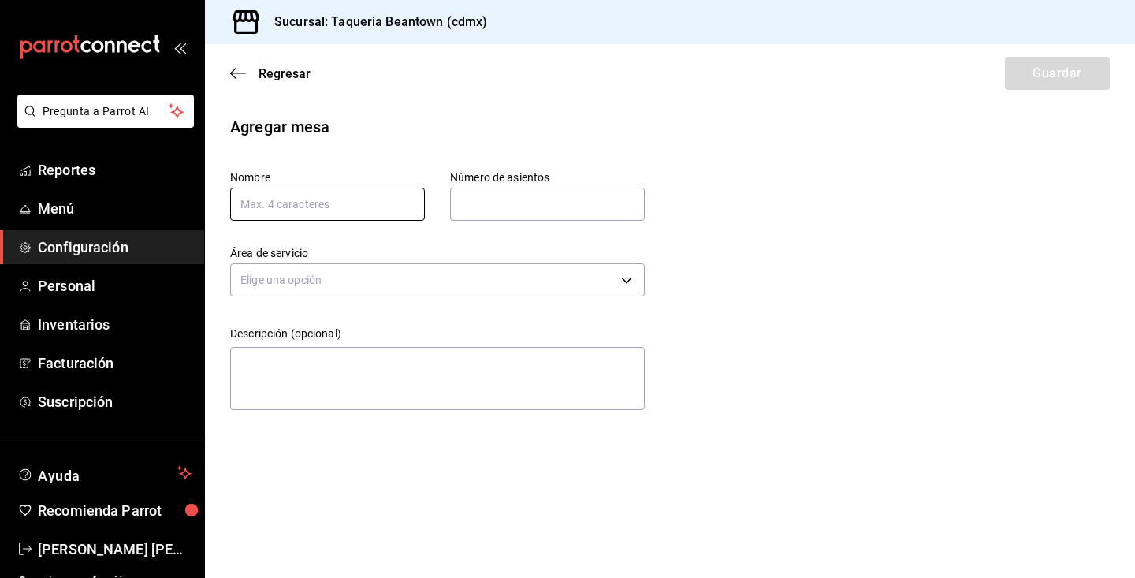
click at [392, 195] on input "text" at bounding box center [327, 204] width 195 height 33
type input "m"
type input "MESA"
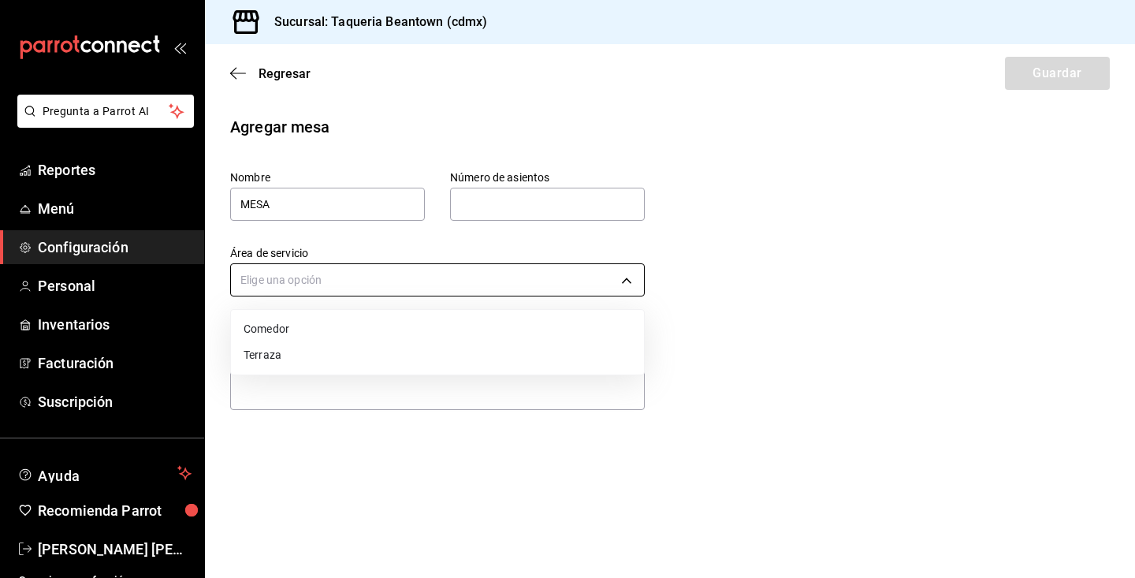
click at [501, 284] on body "Pregunta a Parrot AI Reportes Menú Configuración Personal Inventarios Facturaci…" at bounding box center [567, 289] width 1135 height 578
click at [477, 329] on li "Comedor" at bounding box center [437, 329] width 413 height 26
type input "9d571780-c52b-4095-be7a-559d6183f297"
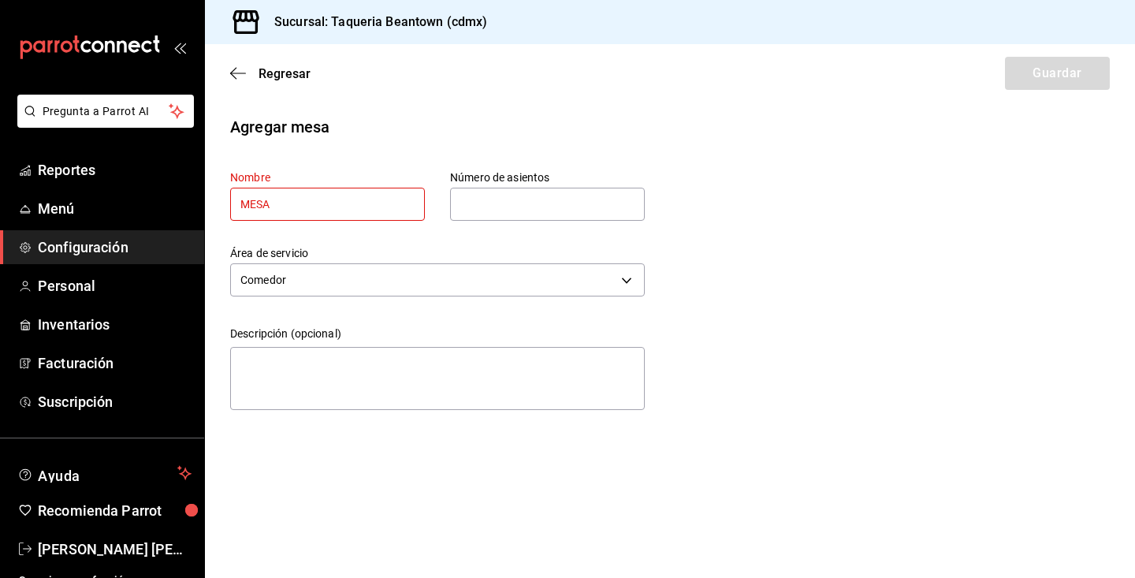
click at [522, 203] on input "text" at bounding box center [547, 204] width 195 height 32
type input "2"
click at [1097, 75] on button "Guardar" at bounding box center [1057, 73] width 105 height 33
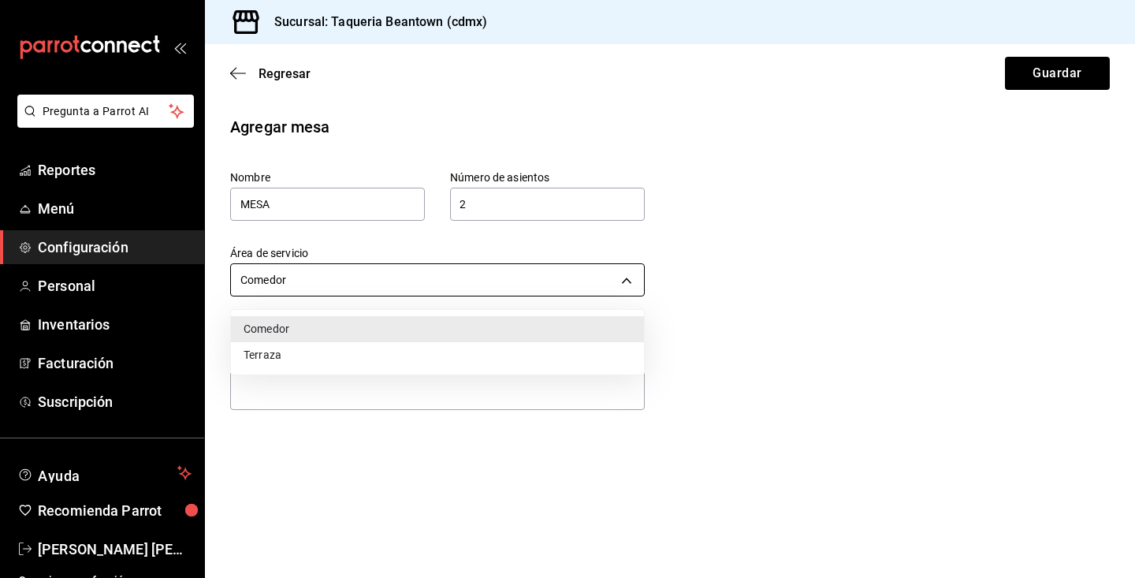
click at [461, 269] on body "Pregunta a Parrot AI Reportes Menú Configuración Personal Inventarios Facturaci…" at bounding box center [567, 289] width 1135 height 578
click at [447, 326] on li "Comedor" at bounding box center [437, 329] width 413 height 26
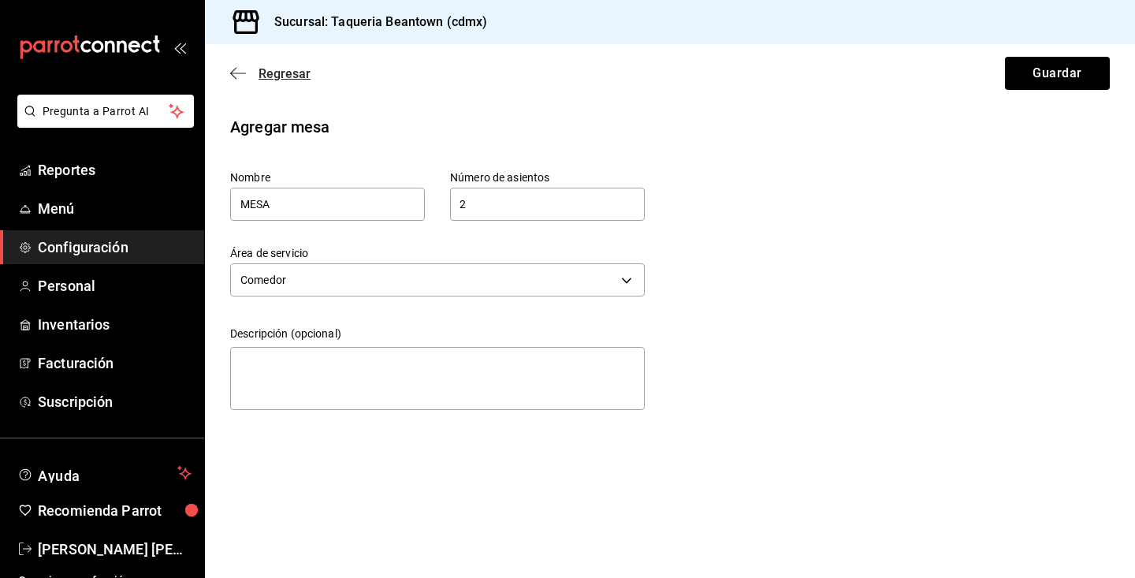
click at [236, 72] on icon "button" at bounding box center [238, 73] width 16 height 14
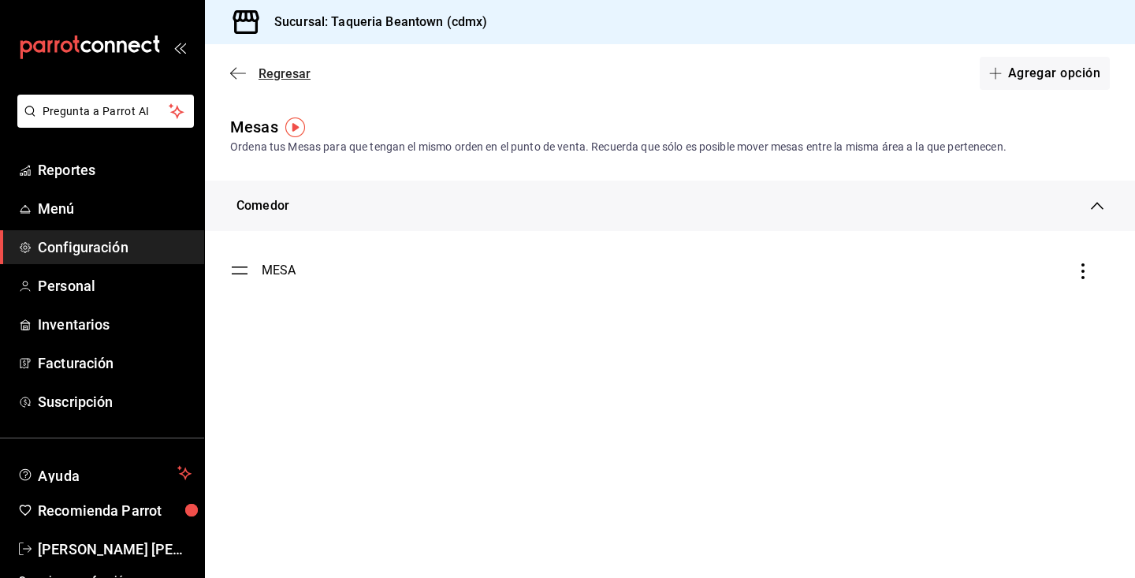
click at [236, 74] on icon "button" at bounding box center [238, 73] width 16 height 14
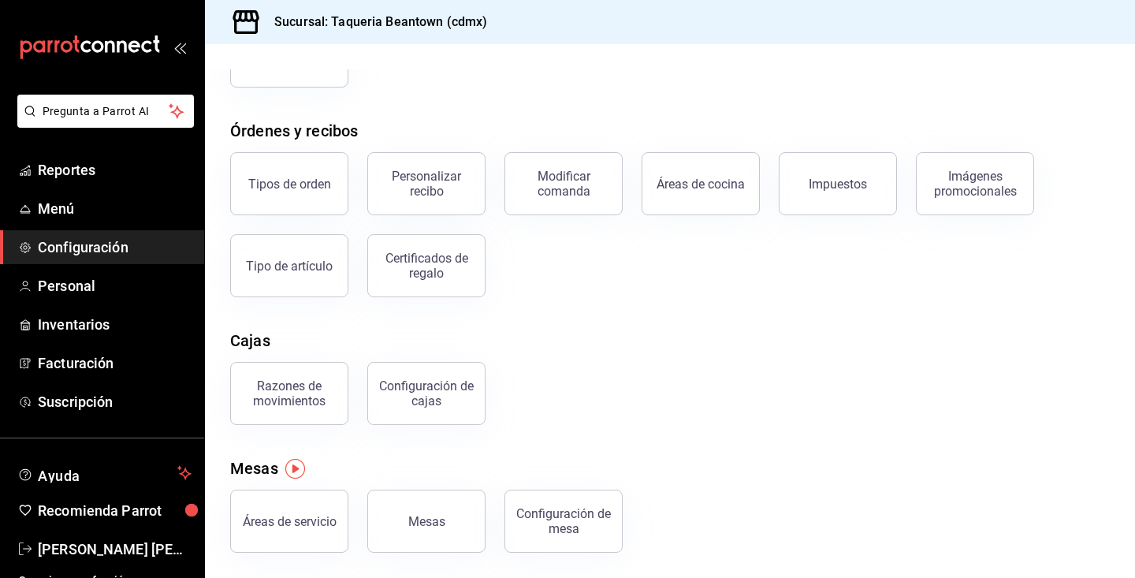
scroll to position [221, 0]
click at [536, 505] on button "Configuración de mesa" at bounding box center [563, 520] width 118 height 63
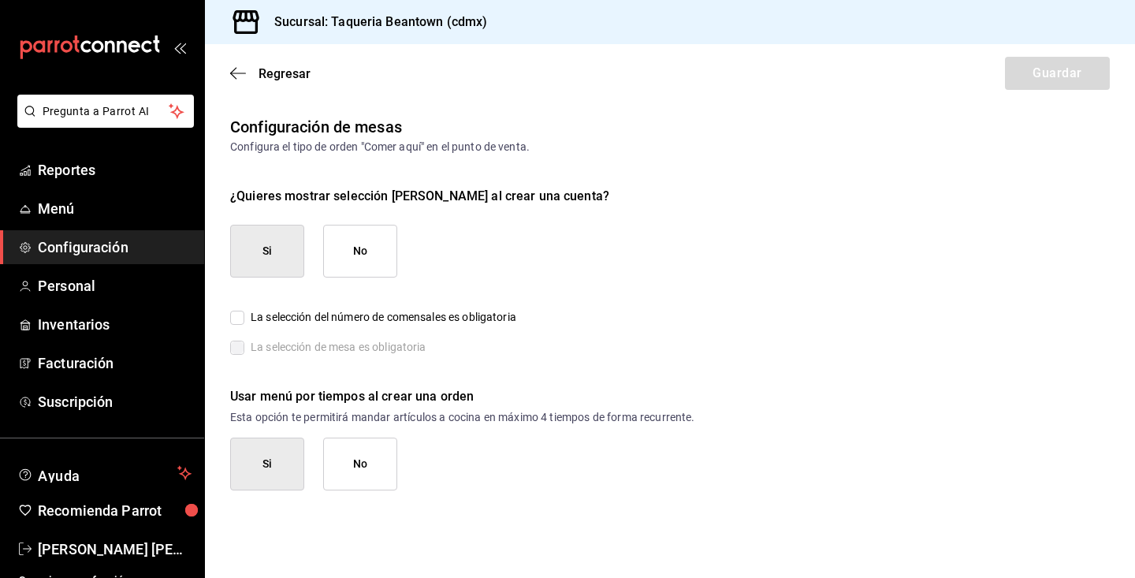
checkbox input "true"
click at [387, 472] on button "No" at bounding box center [360, 463] width 74 height 53
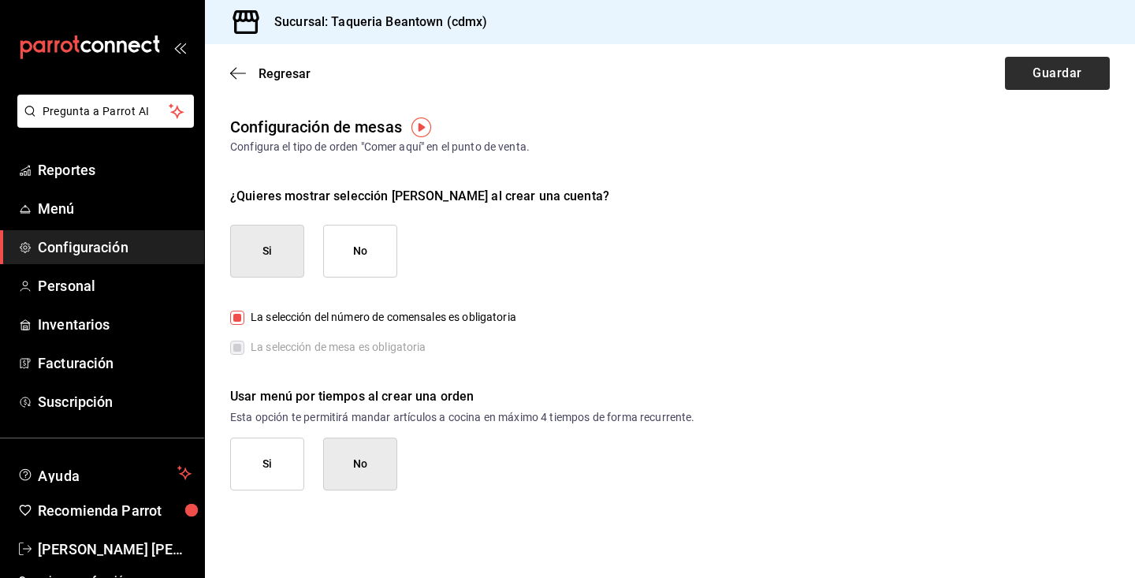
click at [1075, 71] on button "Guardar" at bounding box center [1057, 73] width 105 height 33
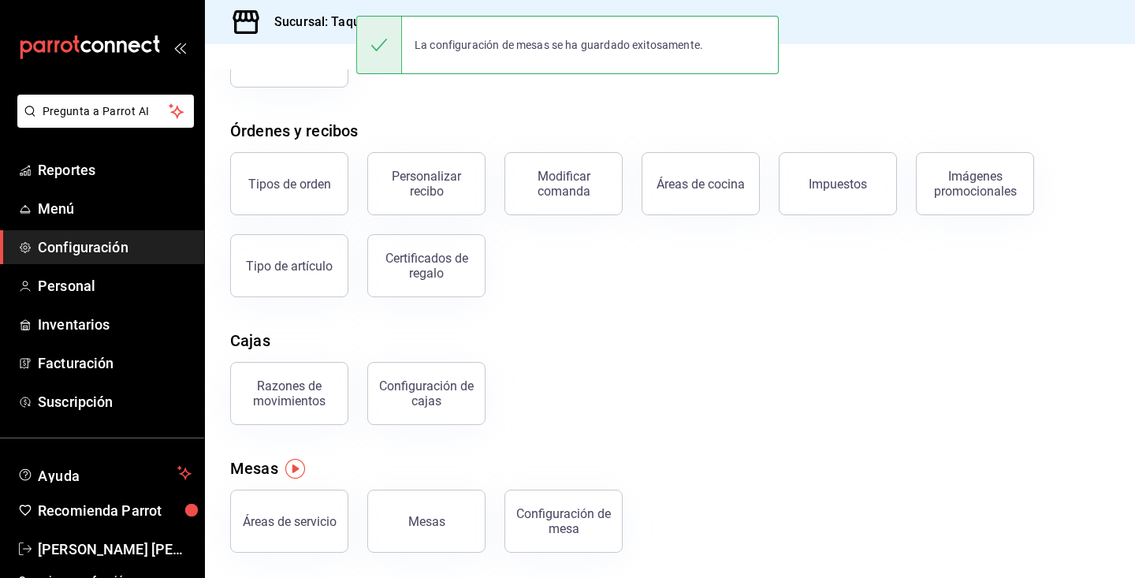
scroll to position [221, 0]
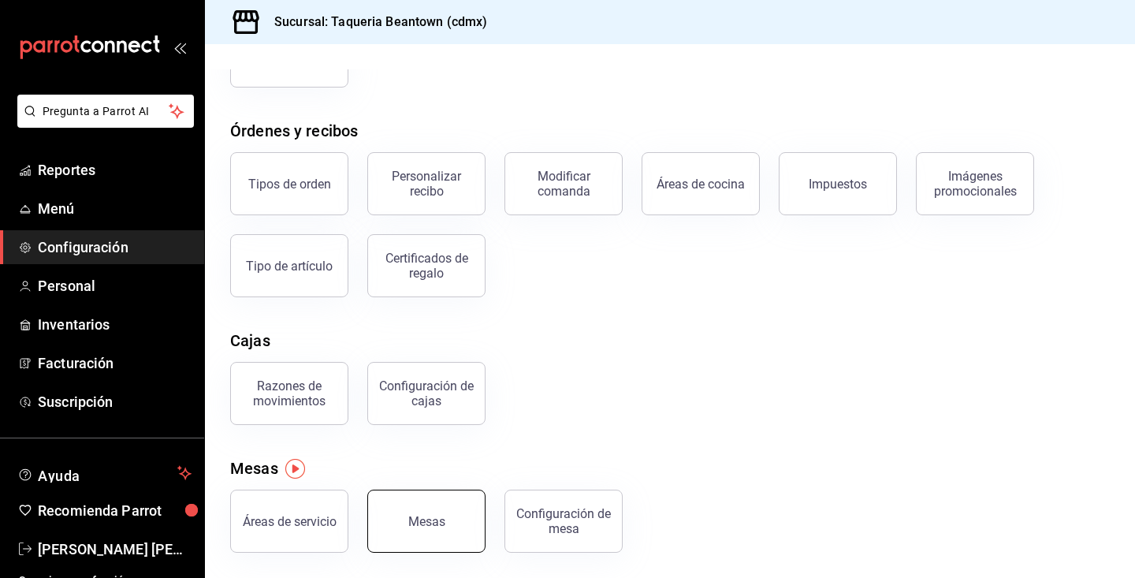
click at [438, 524] on div "Mesas" at bounding box center [426, 521] width 37 height 15
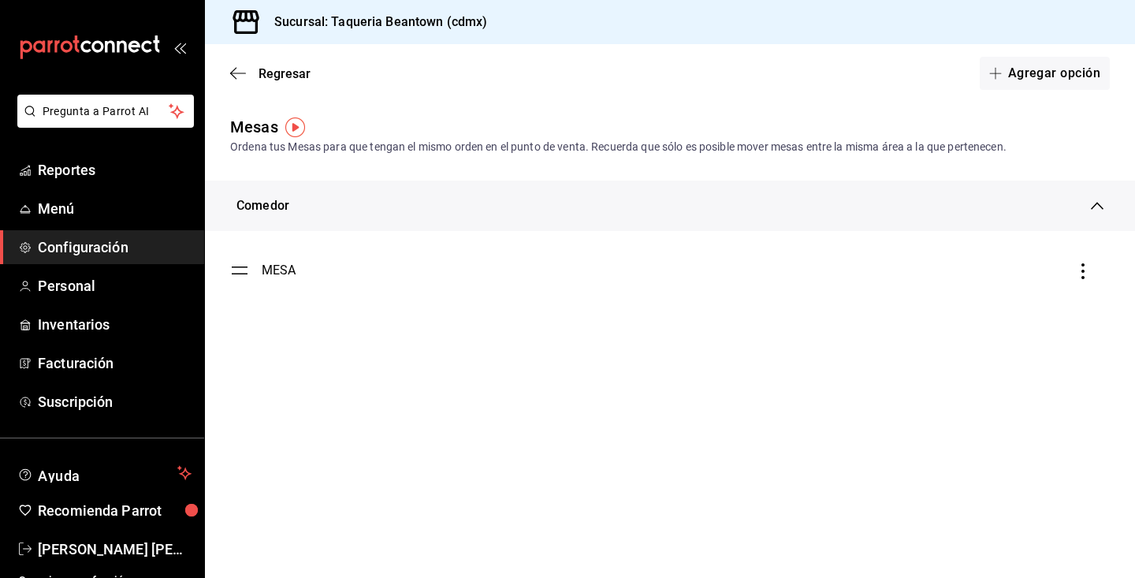
click at [470, 216] on div "Comedor" at bounding box center [670, 205] width 930 height 50
click at [257, 188] on div "Comedor" at bounding box center [670, 199] width 930 height 38
click at [265, 203] on div "Comedor" at bounding box center [262, 205] width 53 height 19
click at [237, 76] on icon "button" at bounding box center [238, 73] width 16 height 14
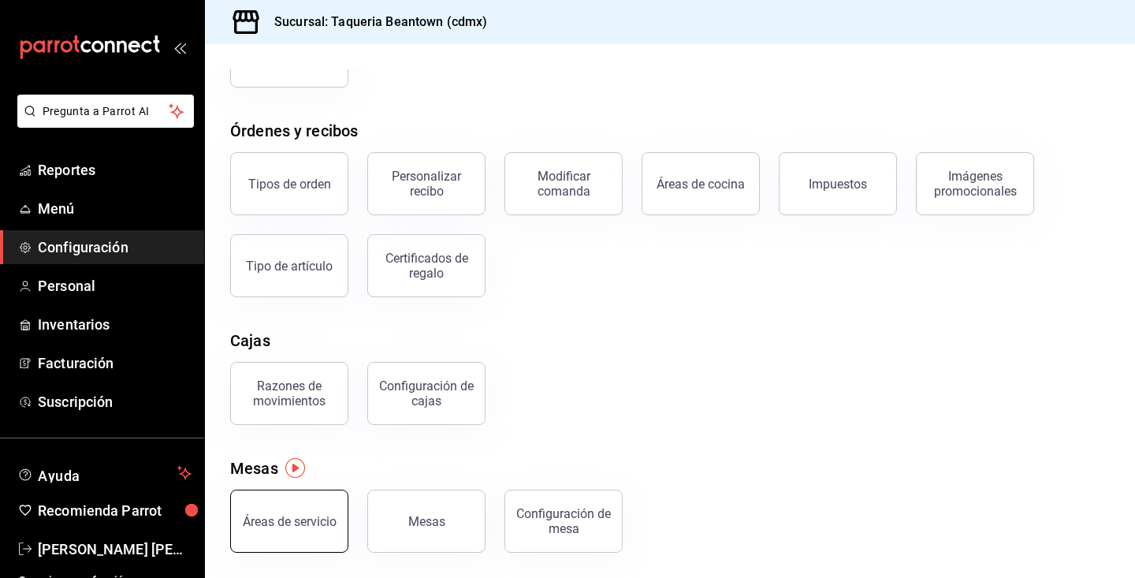
scroll to position [221, 0]
click at [281, 522] on div "Áreas de servicio" at bounding box center [290, 521] width 94 height 15
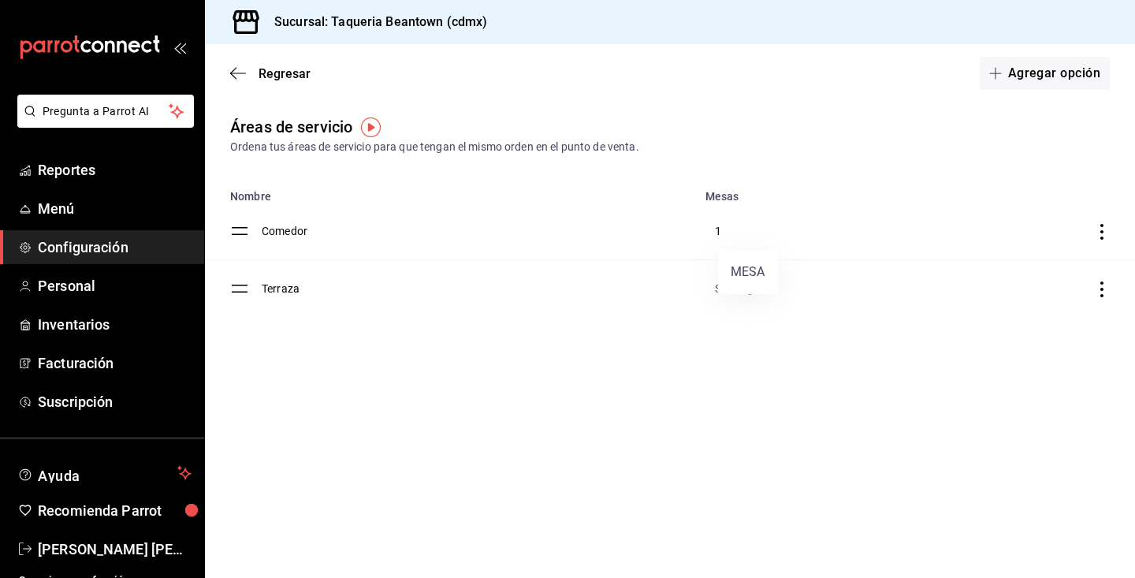
click at [274, 232] on div at bounding box center [567, 289] width 1135 height 578
click at [275, 232] on td "Comedor" at bounding box center [479, 232] width 434 height 58
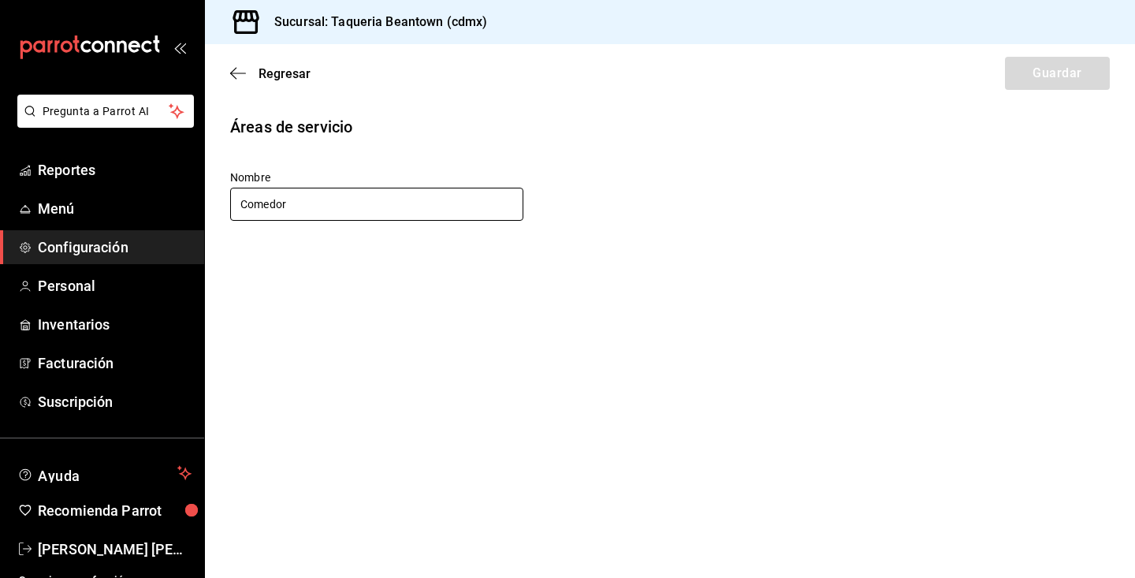
click at [298, 205] on input "Comedor" at bounding box center [376, 204] width 293 height 33
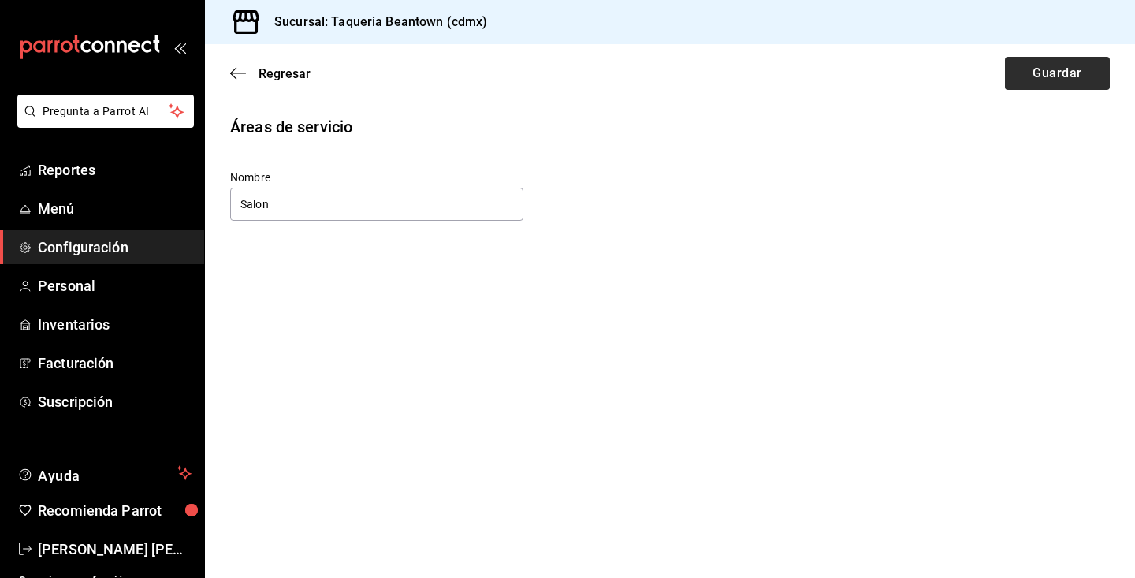
type input "Salon"
click at [1075, 87] on button "Guardar" at bounding box center [1057, 73] width 105 height 33
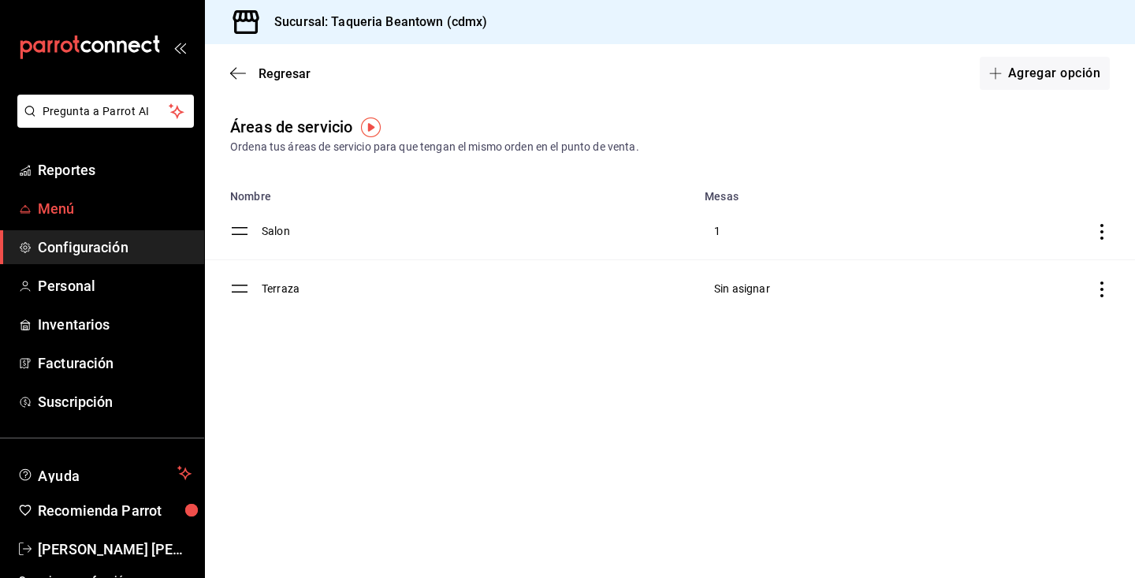
click at [106, 202] on span "Menú" at bounding box center [115, 208] width 154 height 21
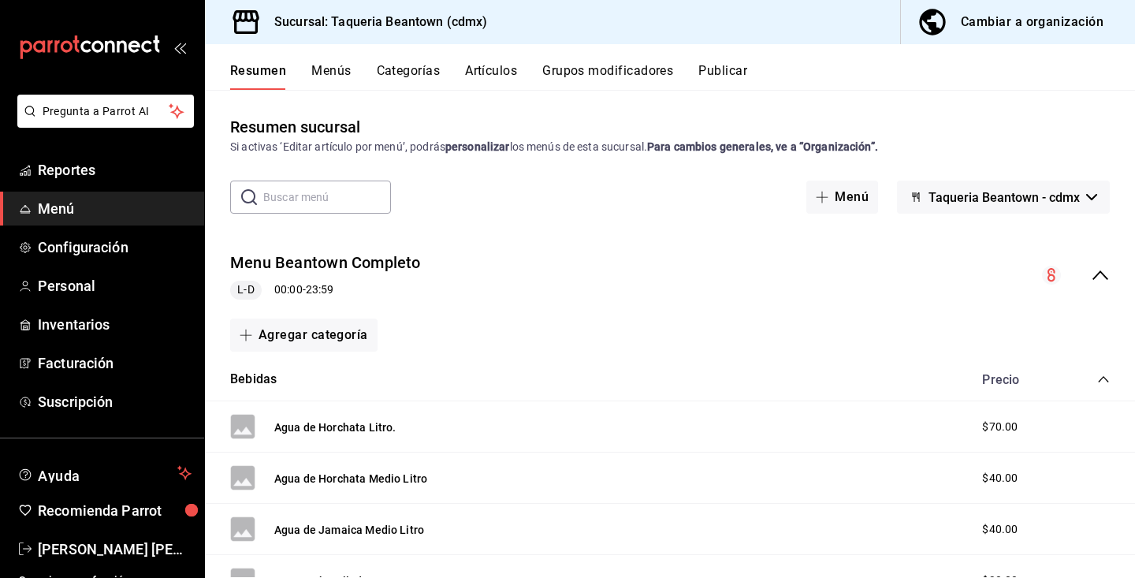
click at [734, 72] on button "Publicar" at bounding box center [722, 76] width 49 height 27
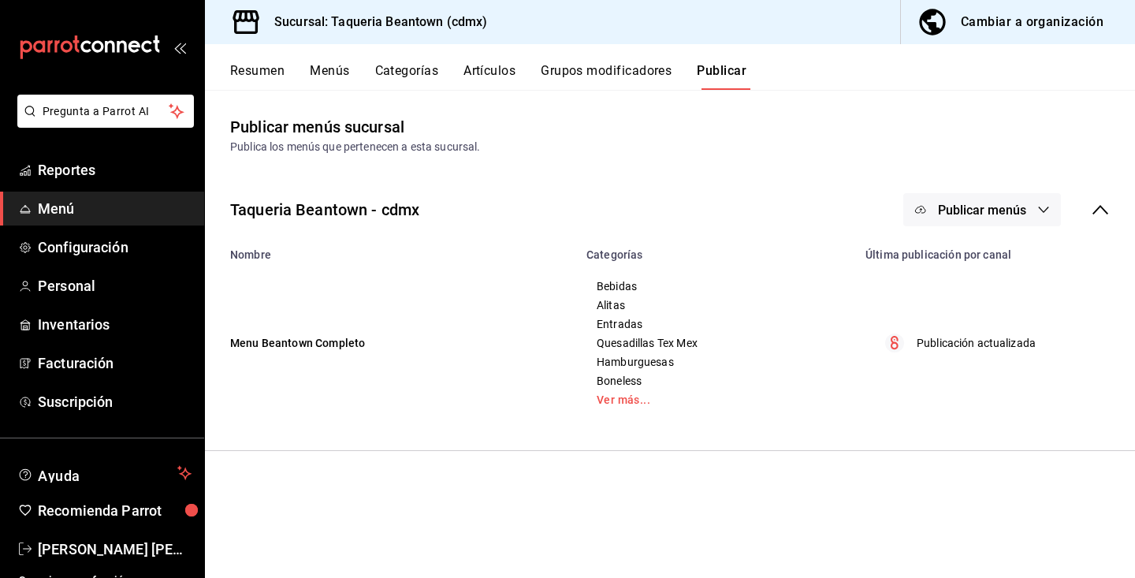
click at [951, 208] on span "Publicar menús" at bounding box center [982, 210] width 88 height 15
click at [977, 261] on span "Punto de venta" at bounding box center [1005, 261] width 76 height 17
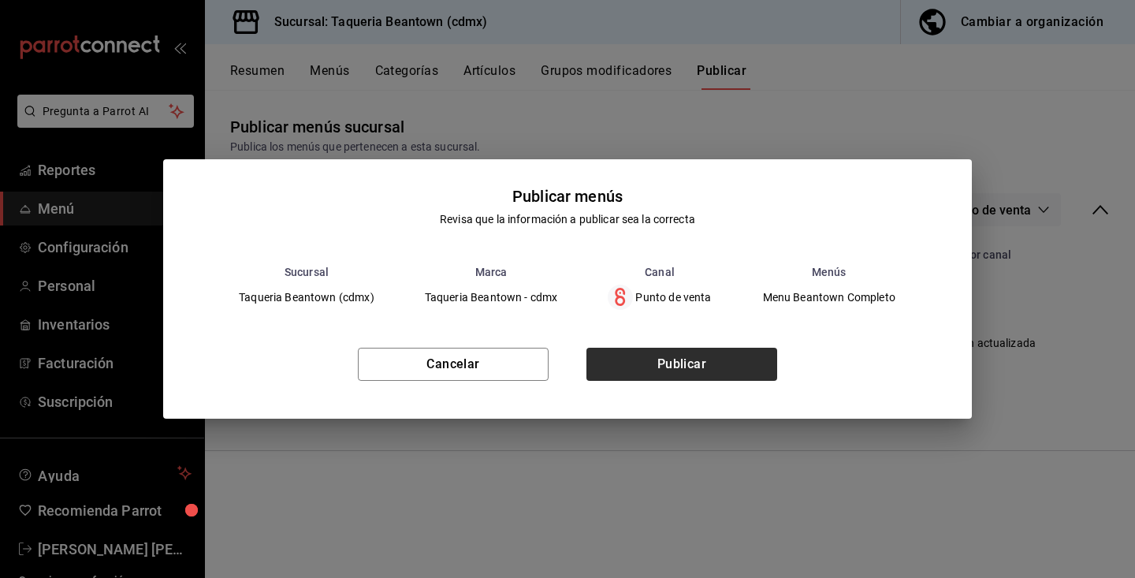
click at [694, 365] on button "Publicar" at bounding box center [681, 363] width 191 height 33
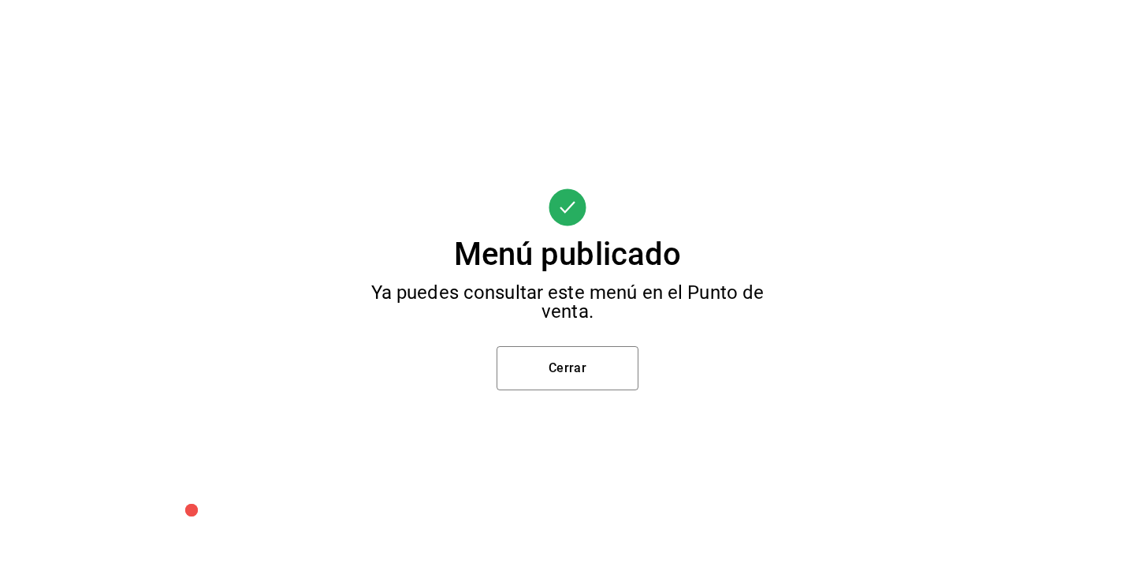
click at [591, 401] on div "Menú publicado Ya puedes consultar este menú en el Punto de venta. Cerrar" at bounding box center [567, 289] width 1135 height 578
click at [591, 355] on button "Cerrar" at bounding box center [567, 368] width 142 height 44
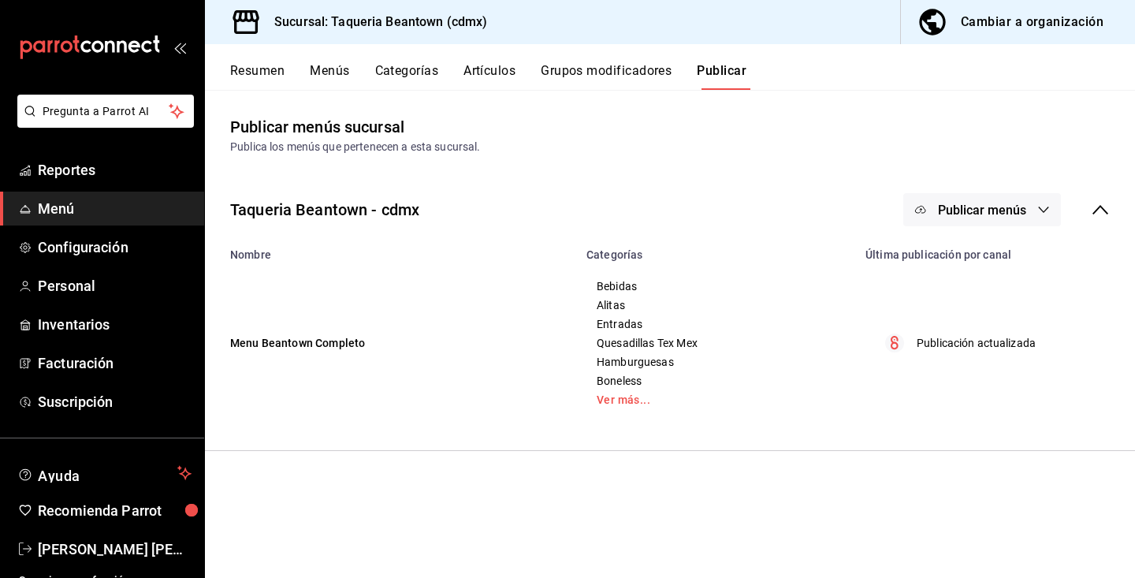
click at [1046, 206] on icon "button" at bounding box center [1043, 209] width 13 height 13
click at [1046, 206] on div at bounding box center [567, 289] width 1135 height 578
click at [29, 286] on icon "mailbox folders" at bounding box center [25, 286] width 13 height 13
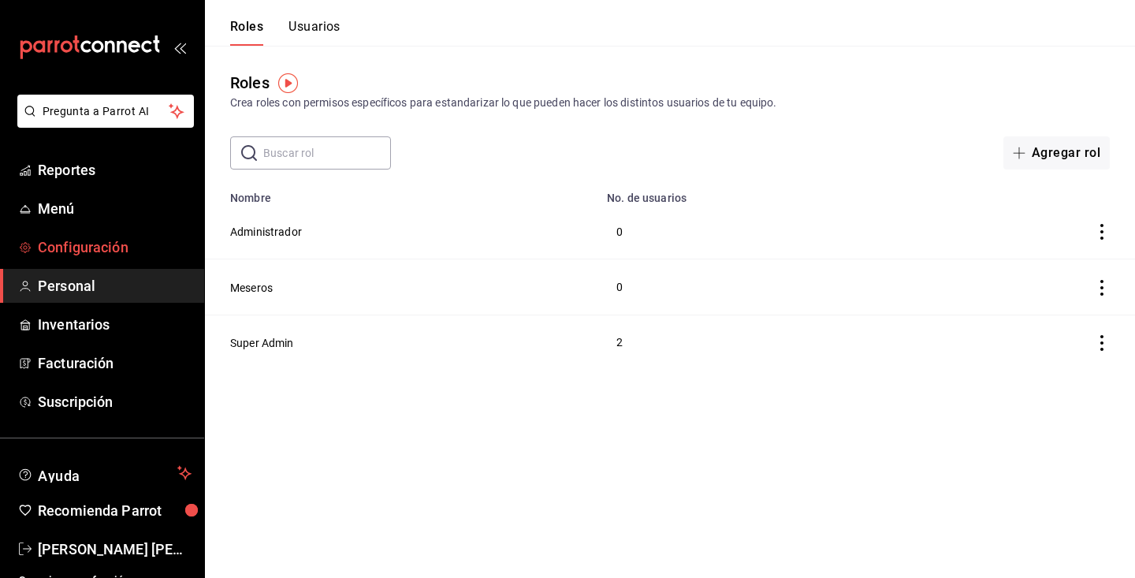
click at [91, 252] on span "Configuración" at bounding box center [115, 246] width 154 height 21
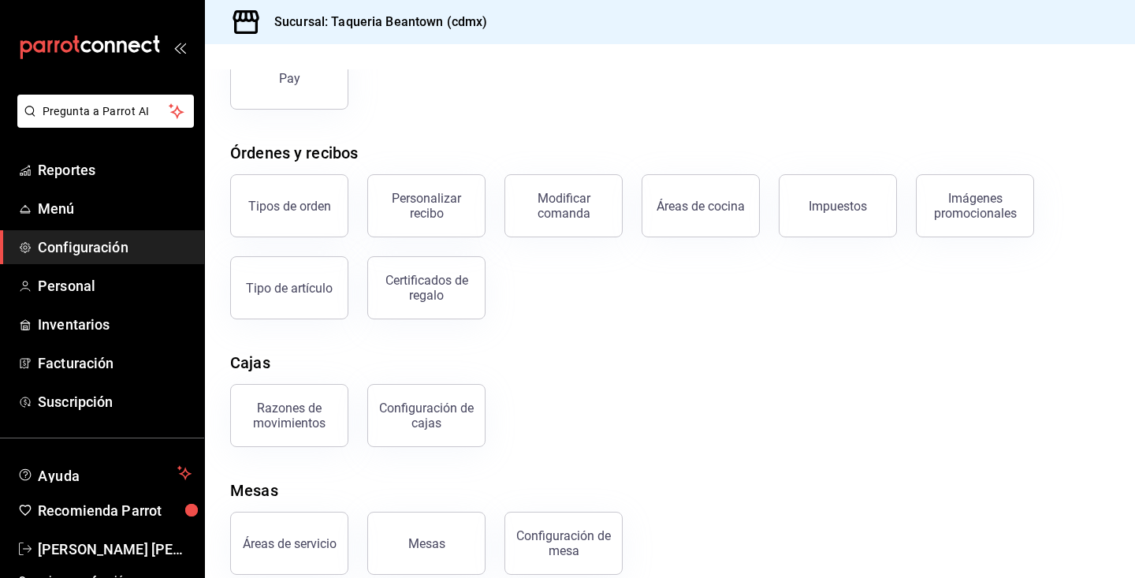
scroll to position [210, 0]
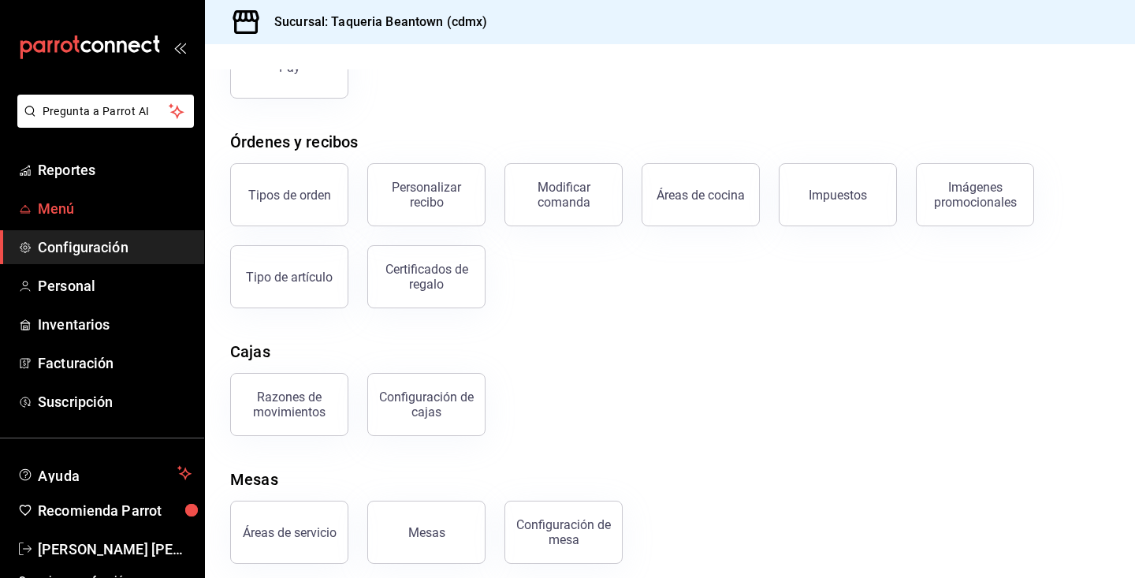
click at [70, 206] on span "Menú" at bounding box center [115, 208] width 154 height 21
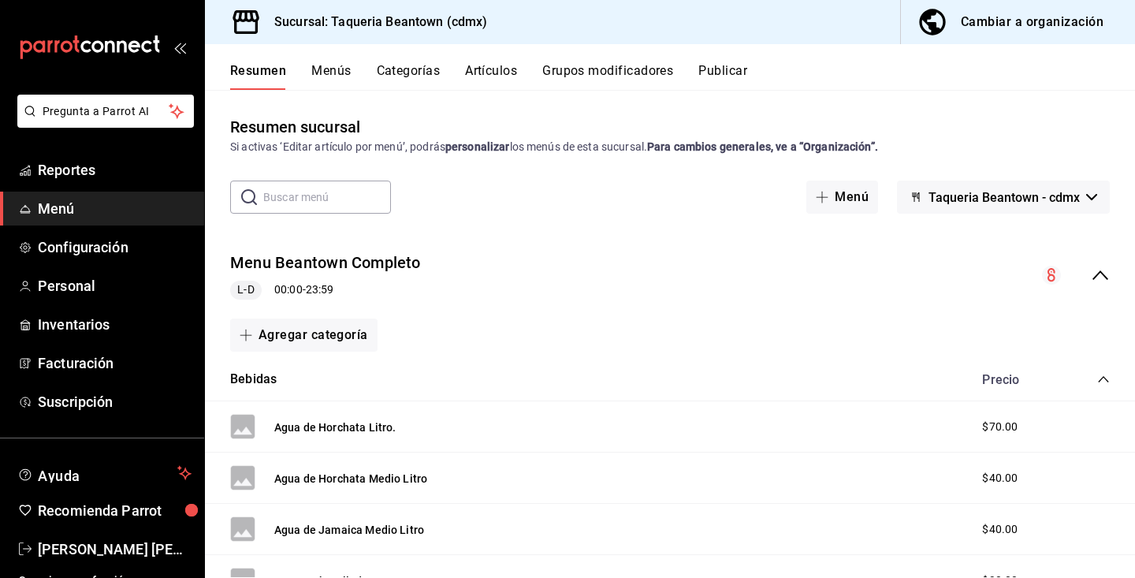
click at [922, 200] on icon "button" at bounding box center [915, 197] width 13 height 13
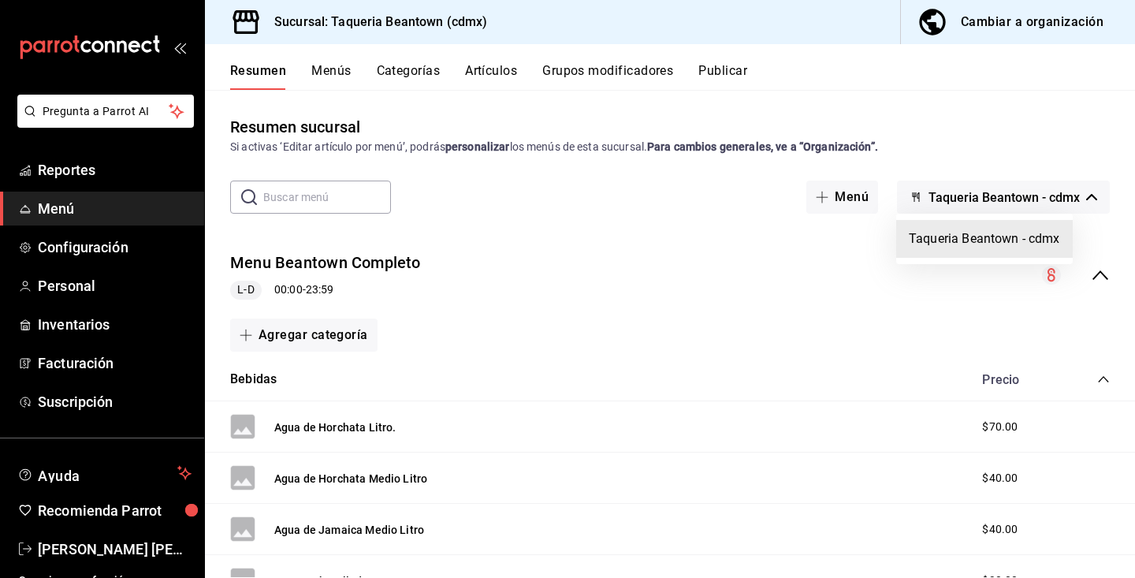
click at [968, 230] on li "Taqueria Beantown - cdmx" at bounding box center [984, 239] width 176 height 38
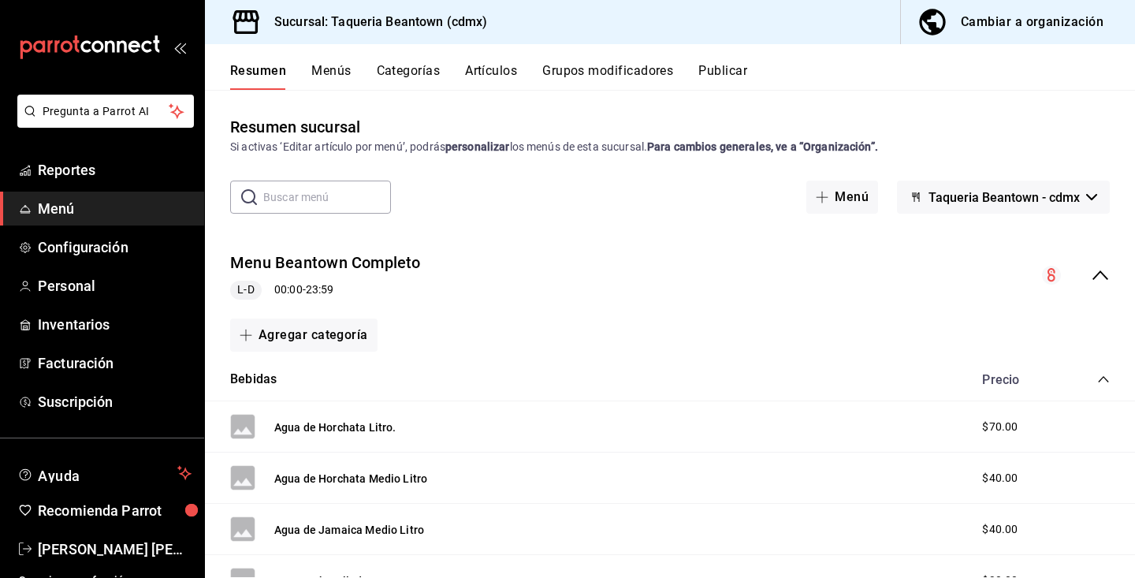
click at [1005, 19] on div "Cambiar a organización" at bounding box center [1032, 22] width 143 height 22
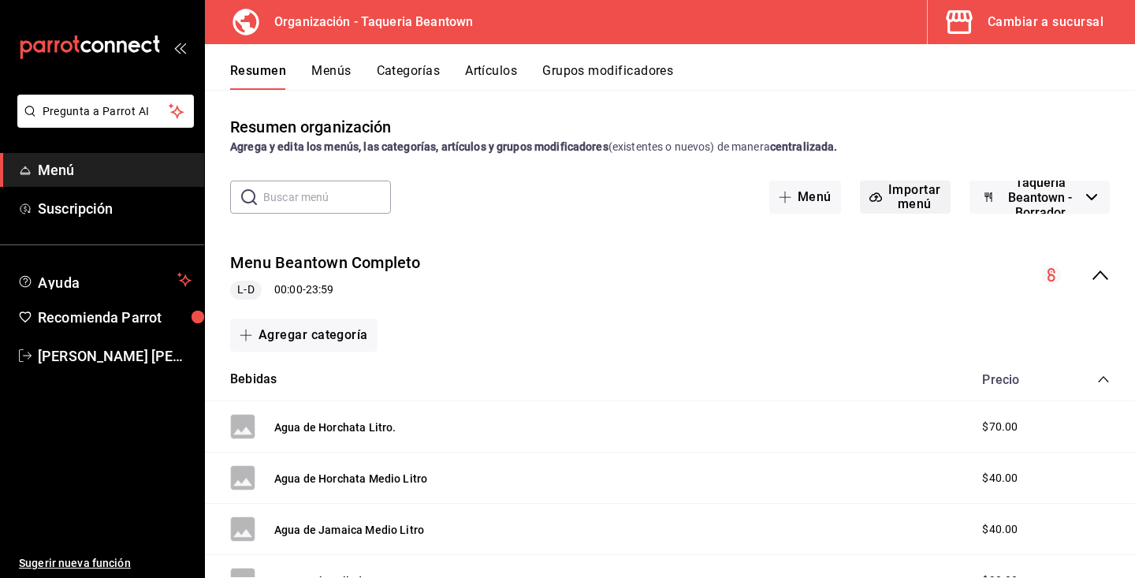
click at [919, 197] on button "Importar menú" at bounding box center [905, 196] width 91 height 33
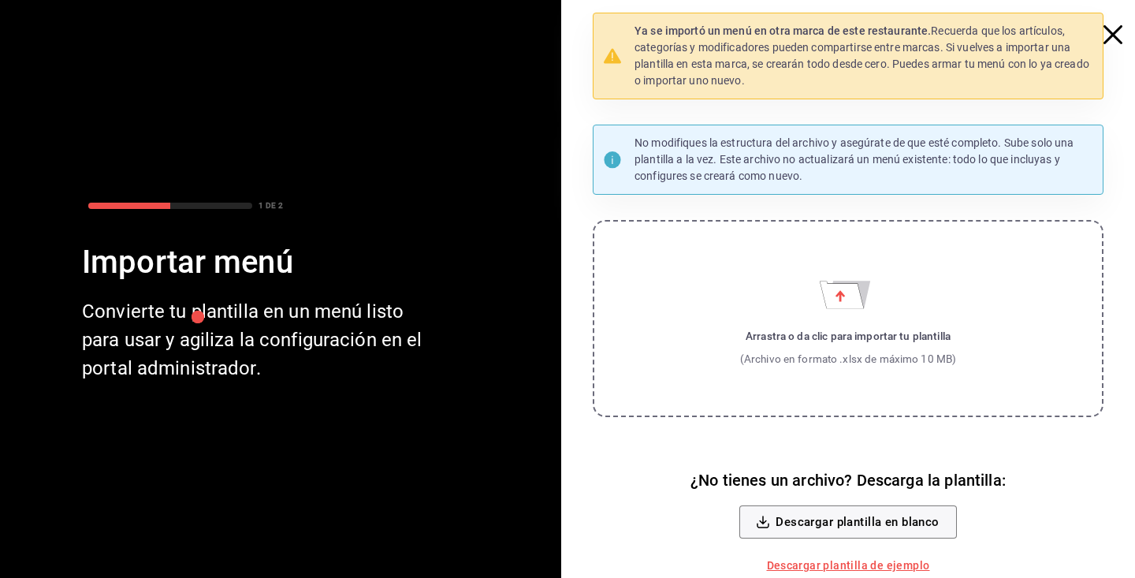
click at [1120, 22] on div at bounding box center [1120, 22] width 28 height 44
click at [1117, 31] on icon "button" at bounding box center [1112, 34] width 19 height 19
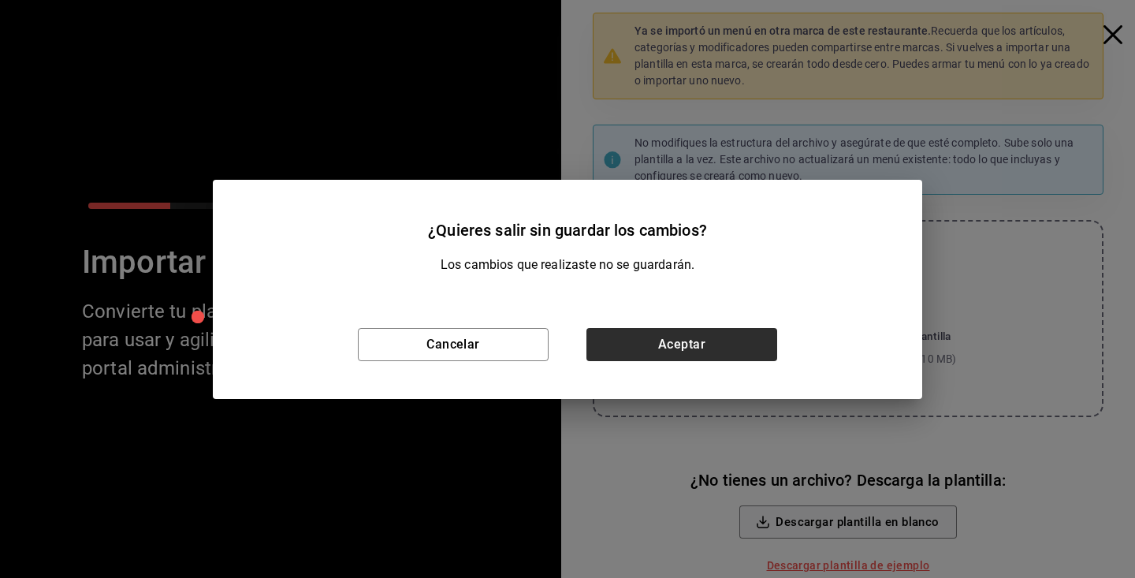
click at [723, 344] on button "Aceptar" at bounding box center [681, 344] width 191 height 33
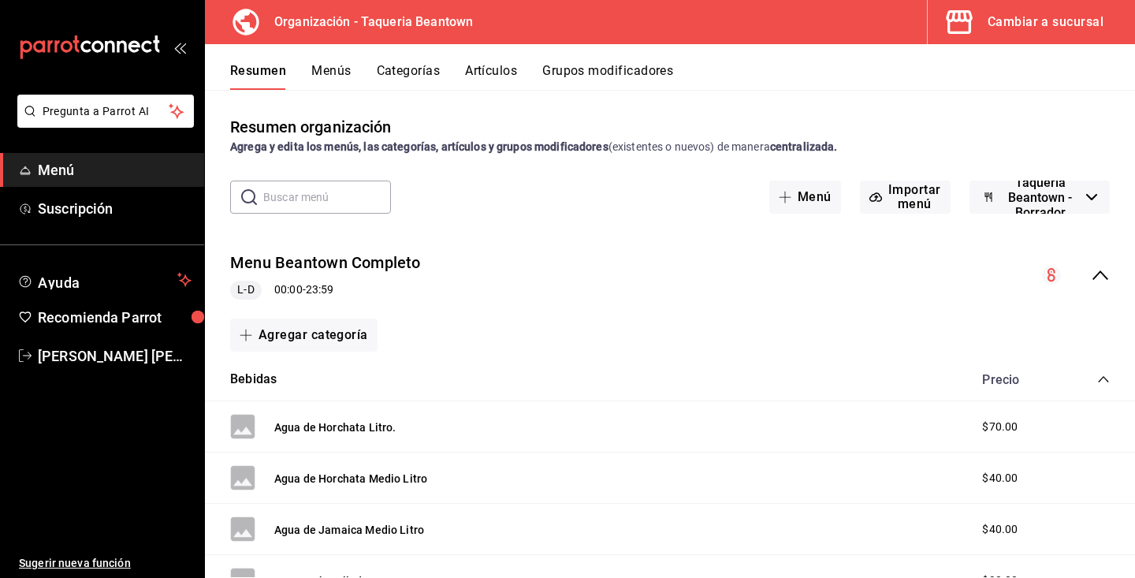
click at [1048, 277] on icon "collapse-menu-row" at bounding box center [1051, 274] width 8 height 13
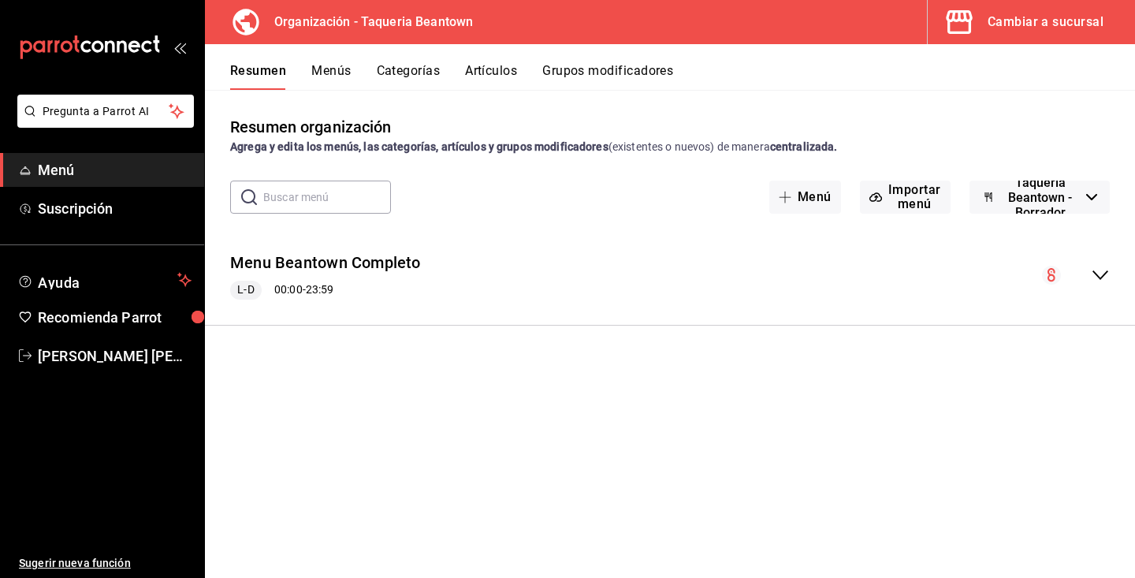
click at [1048, 277] on icon "collapse-menu-row" at bounding box center [1051, 274] width 8 height 13
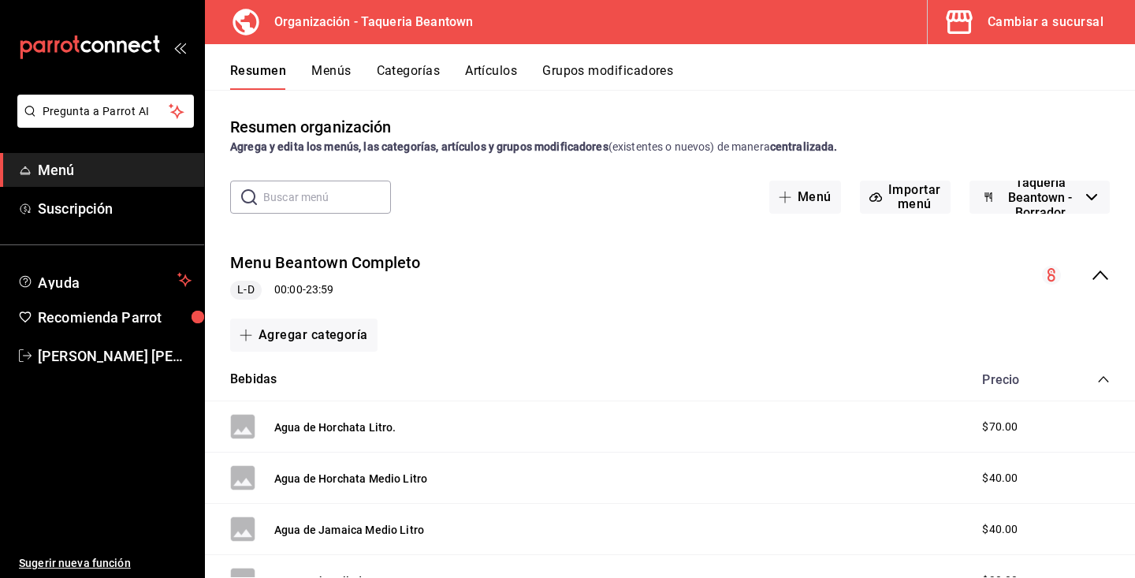
click at [1048, 277] on icon "collapse-menu-row" at bounding box center [1051, 274] width 8 height 13
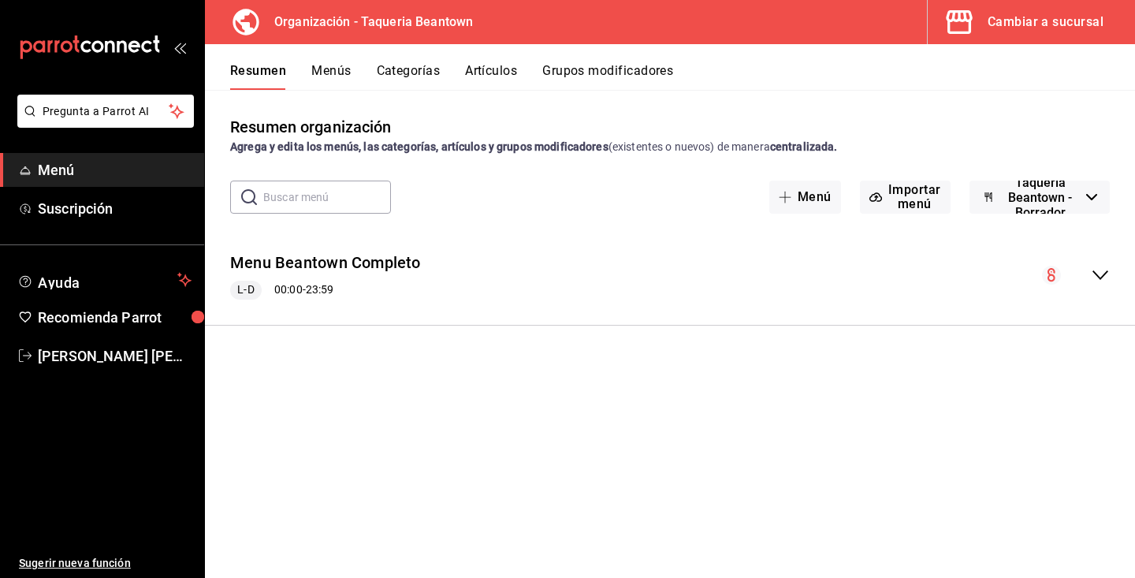
click at [320, 68] on button "Menús" at bounding box center [330, 76] width 39 height 27
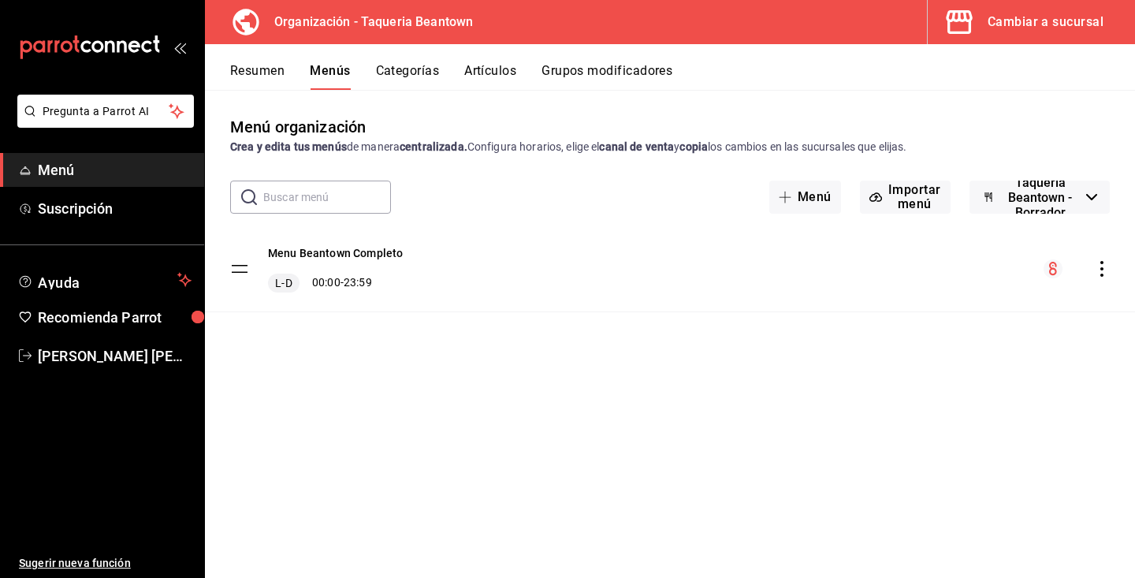
click at [1103, 273] on icon "actions" at bounding box center [1102, 269] width 16 height 16
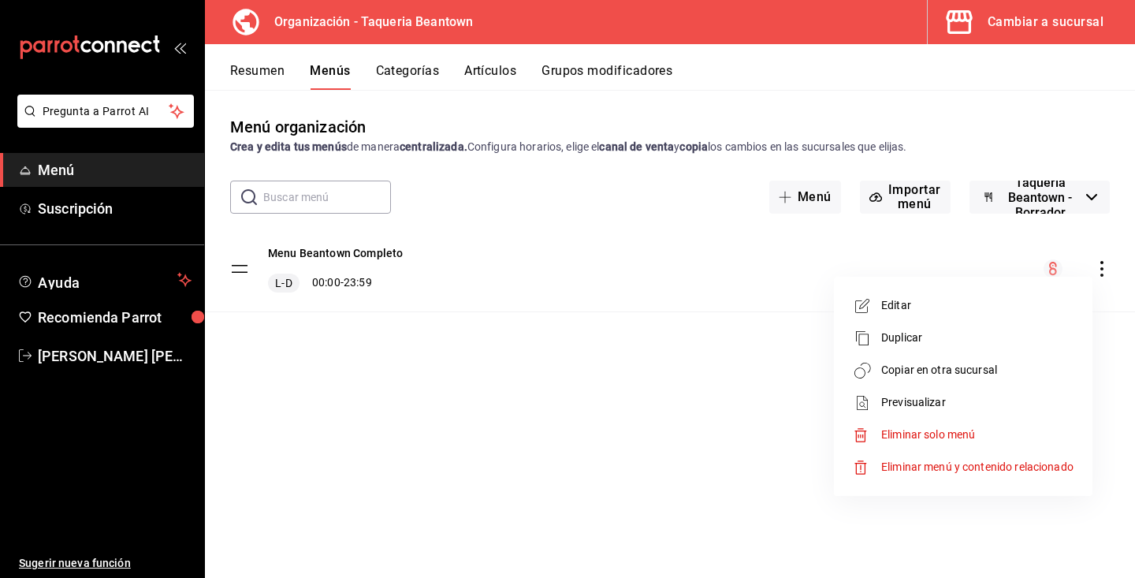
click at [1083, 26] on div at bounding box center [567, 289] width 1135 height 578
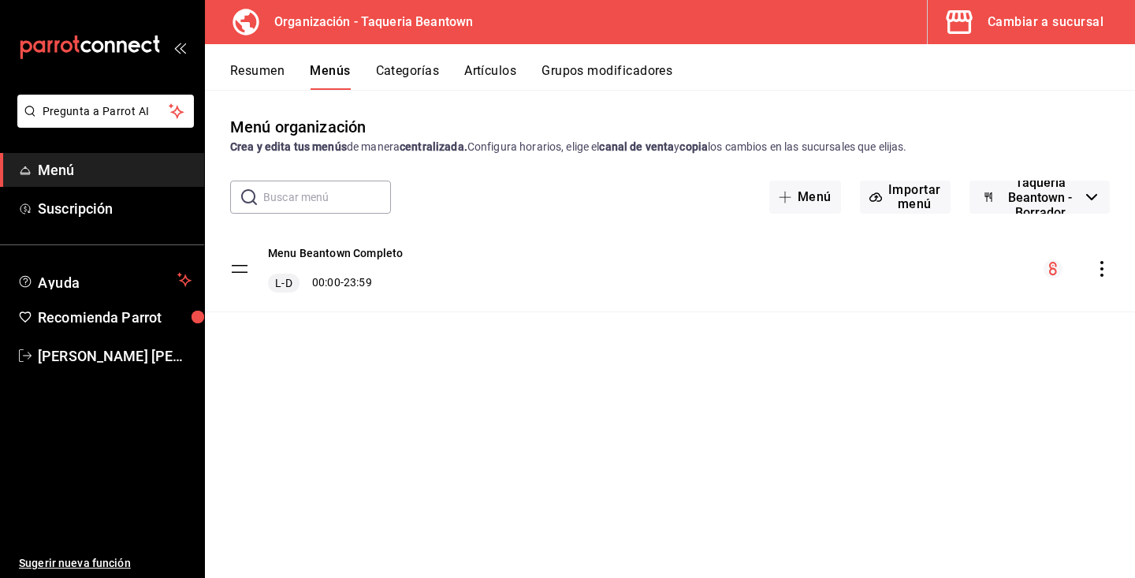
click at [1027, 20] on div "Cambiar a sucursal" at bounding box center [1045, 22] width 116 height 22
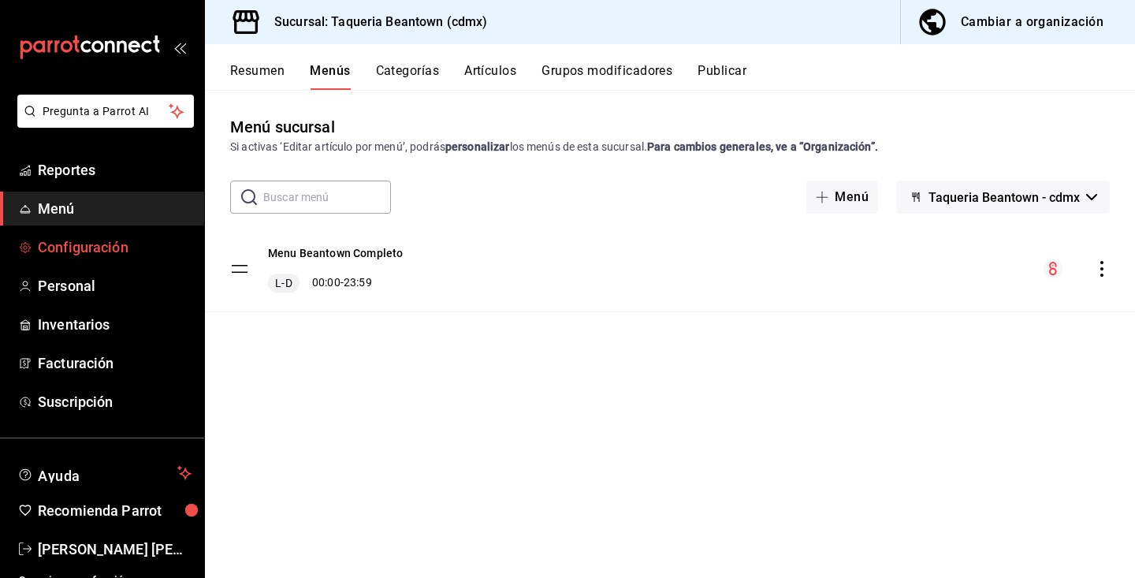
click at [82, 247] on span "Configuración" at bounding box center [115, 246] width 154 height 21
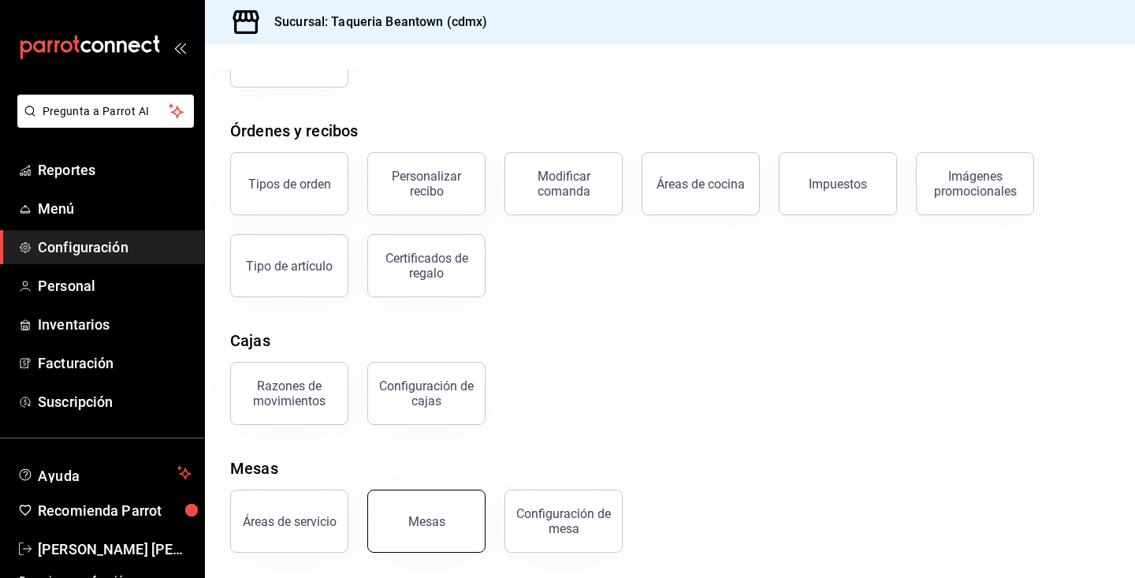
scroll to position [221, 0]
click at [394, 501] on button "Mesas" at bounding box center [426, 520] width 118 height 63
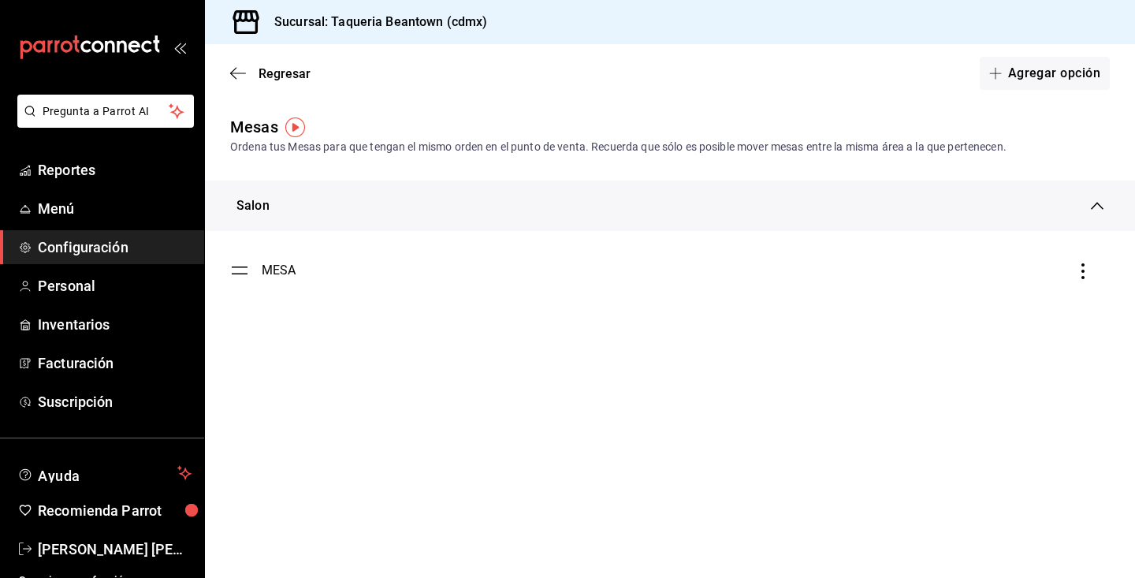
click at [263, 276] on div "MESA" at bounding box center [279, 270] width 35 height 19
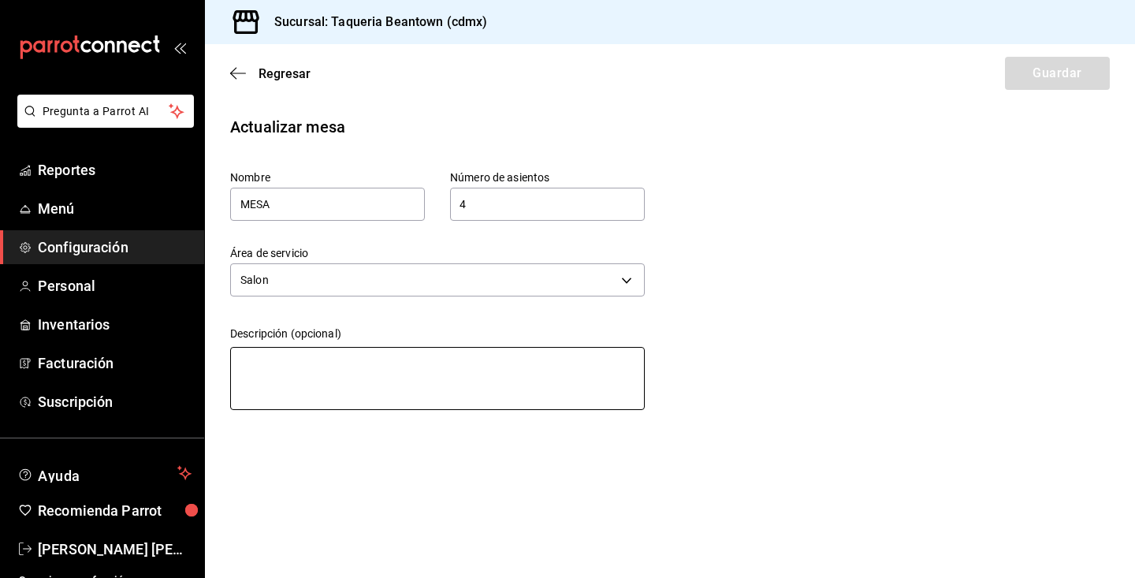
click at [304, 362] on textarea at bounding box center [437, 378] width 414 height 63
type textarea "1"
type textarea "x"
type textarea "1"
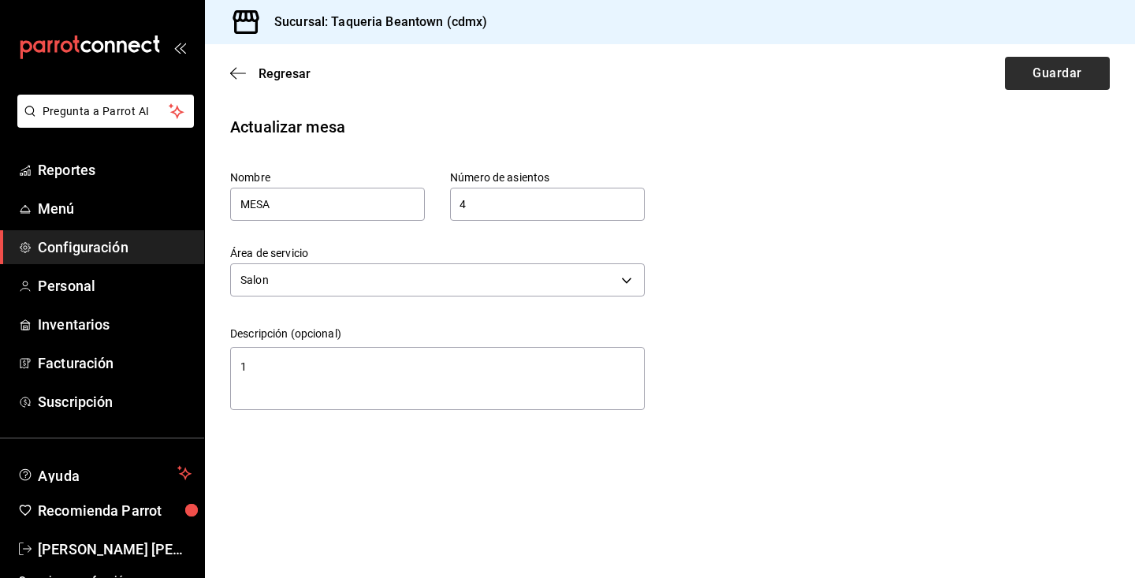
click at [1039, 83] on button "Guardar" at bounding box center [1057, 73] width 105 height 33
type textarea "x"
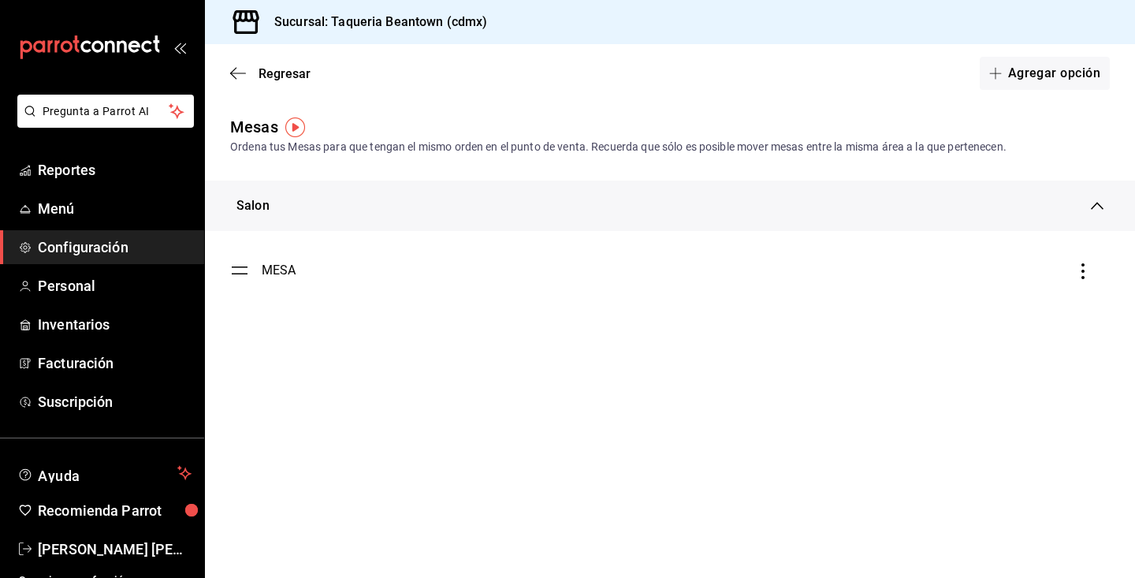
click at [293, 132] on img "button" at bounding box center [295, 127] width 20 height 20
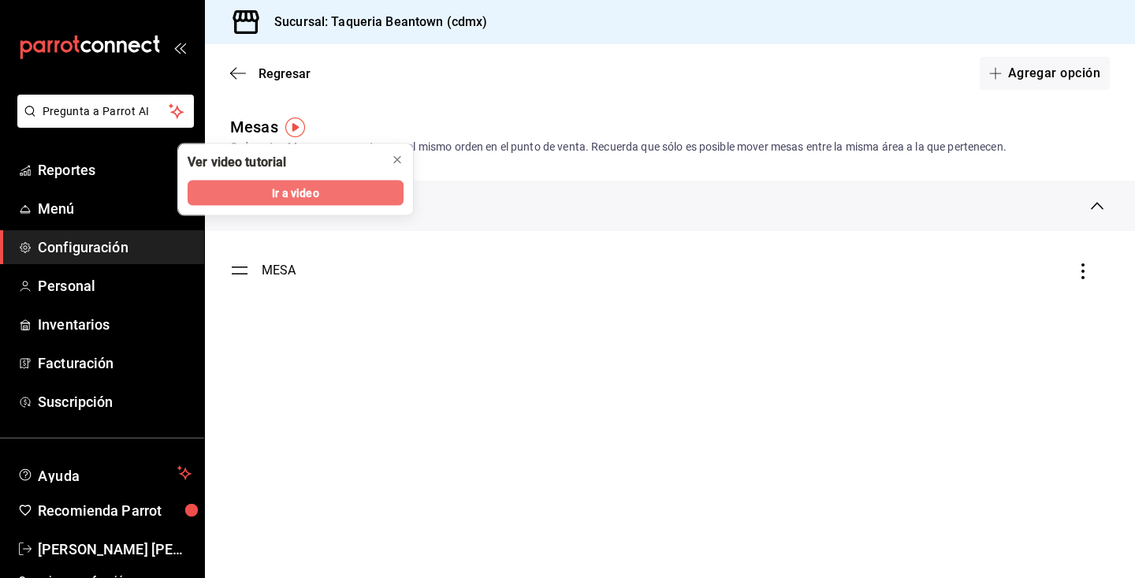
click at [295, 186] on span "Ir a video" at bounding box center [295, 192] width 46 height 17
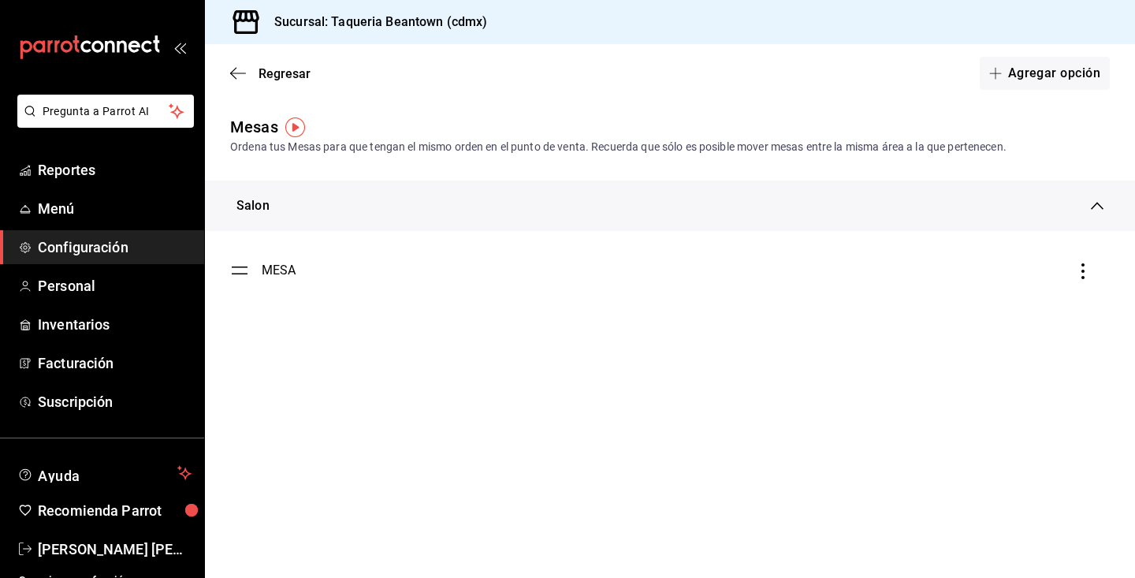
click at [1083, 269] on icon "button" at bounding box center [1083, 271] width 16 height 16
click at [1020, 267] on div "Eliminar" at bounding box center [1000, 271] width 40 height 13
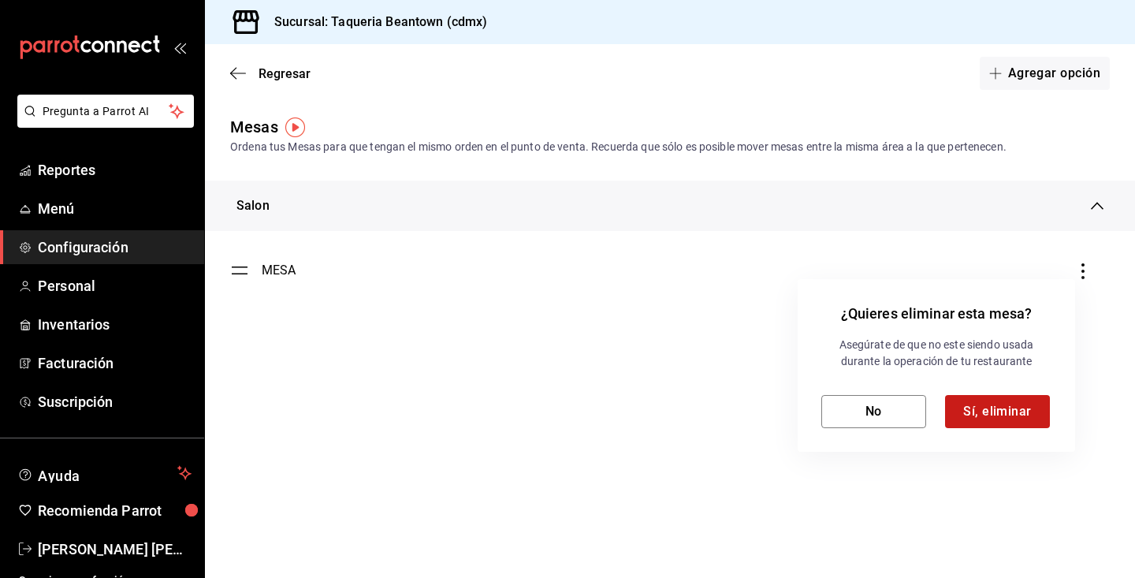
click at [995, 406] on button "Sí, eliminar" at bounding box center [997, 411] width 105 height 33
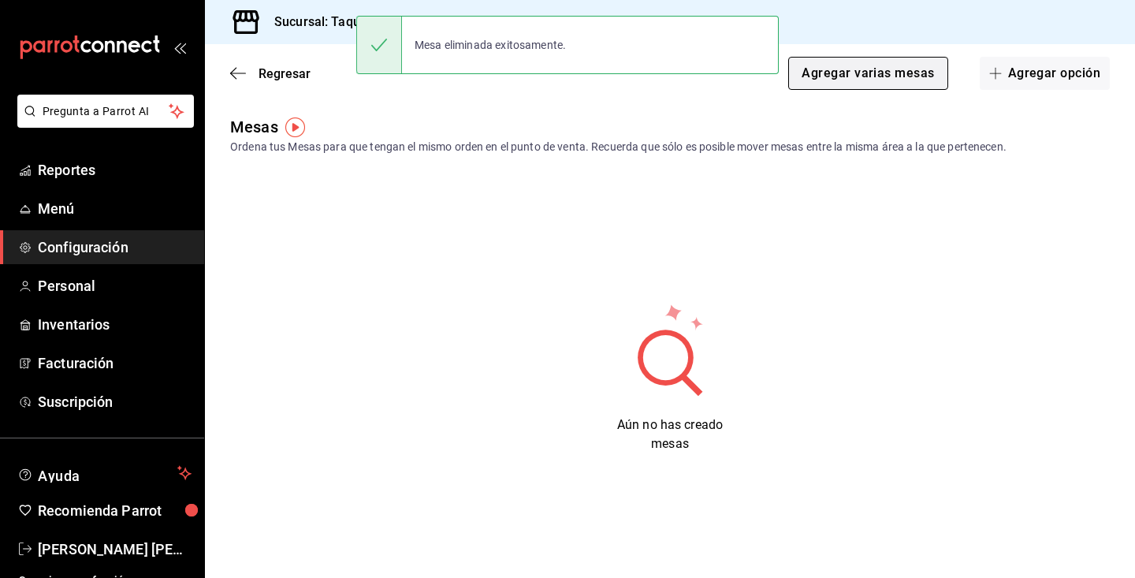
click at [827, 76] on button "Agregar varias mesas" at bounding box center [867, 73] width 159 height 33
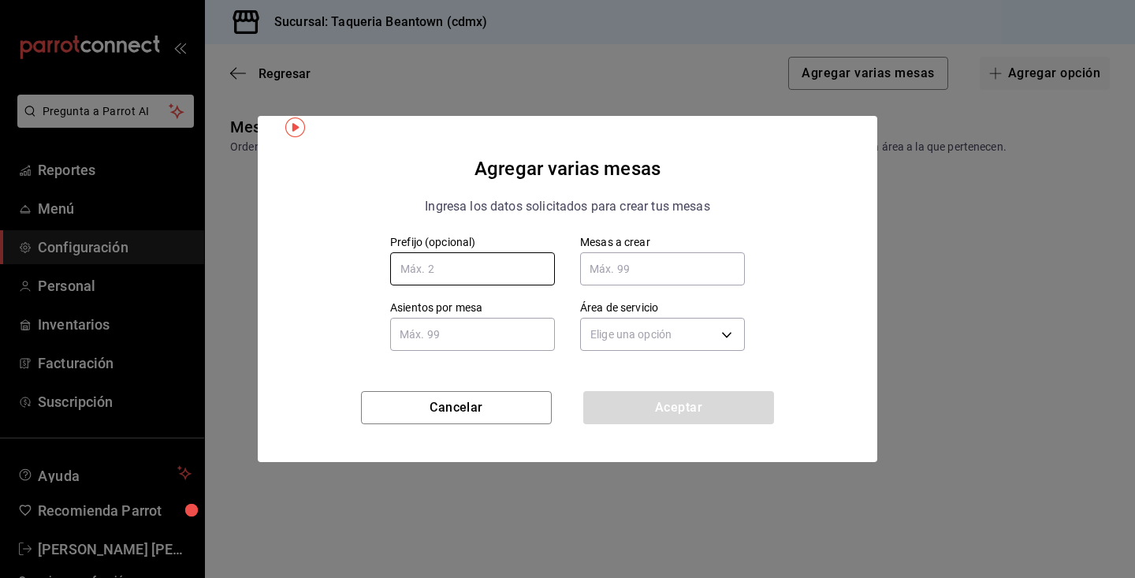
click at [428, 267] on input "text" at bounding box center [472, 268] width 165 height 33
type input "m"
type input "M"
click at [611, 279] on input "text" at bounding box center [662, 269] width 165 height 32
type input "3"
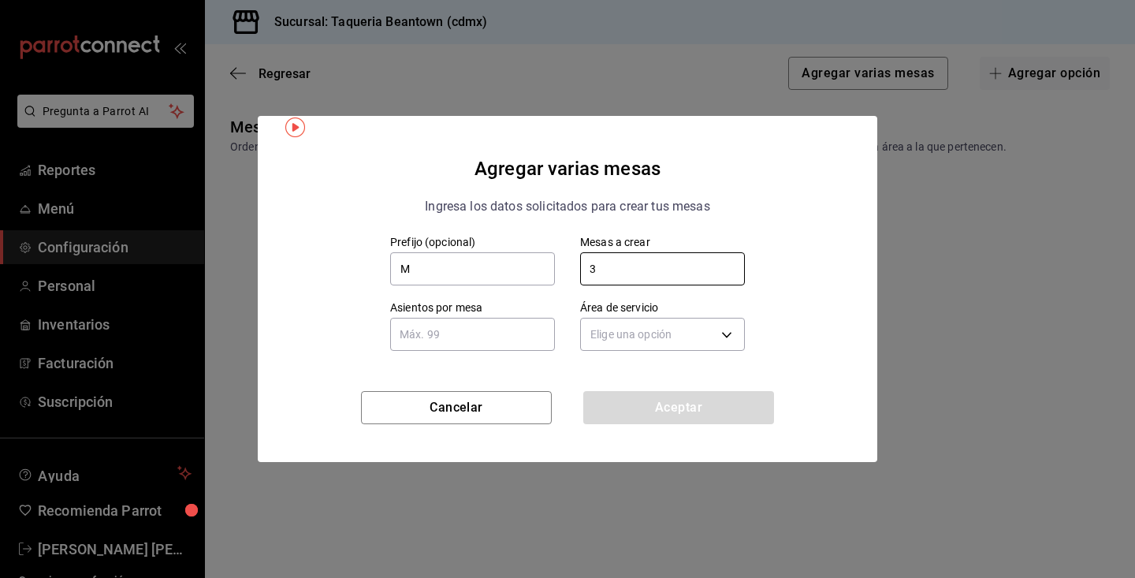
click at [498, 336] on input "text" at bounding box center [472, 334] width 165 height 32
type input "4"
click at [674, 336] on body "Pregunta a Parrot AI Reportes Menú Configuración Personal Inventarios Facturaci…" at bounding box center [567, 289] width 1135 height 578
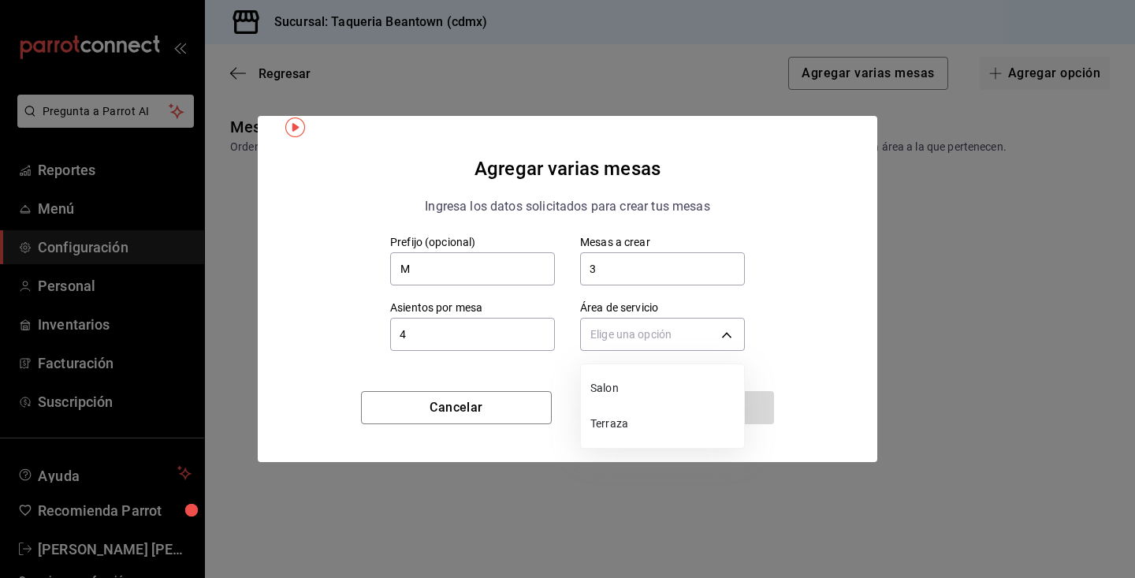
click at [645, 389] on span "Salon" at bounding box center [663, 388] width 147 height 17
type input "9d571780-c52b-4095-be7a-559d6183f297"
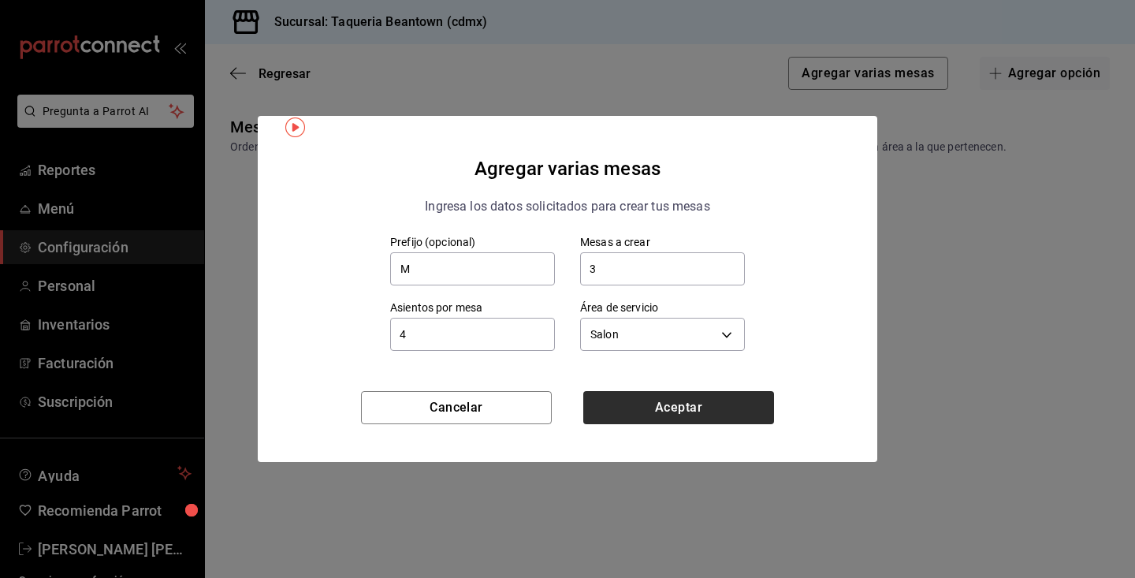
click at [647, 403] on button "Aceptar" at bounding box center [678, 407] width 191 height 33
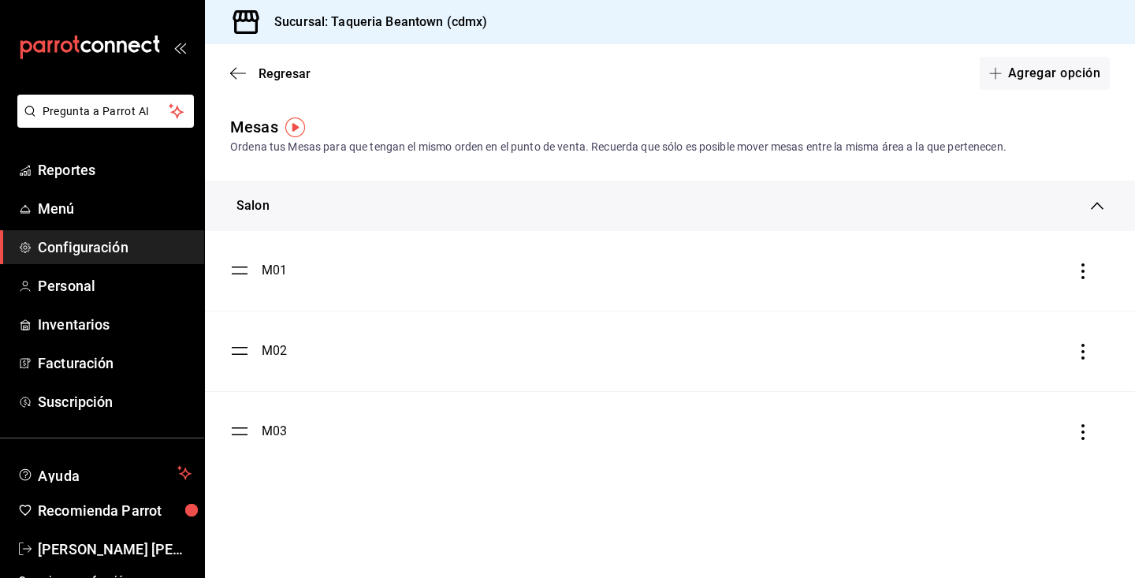
click at [242, 65] on div "Regresar Agregar opción" at bounding box center [670, 73] width 930 height 58
click at [229, 72] on div "Regresar Agregar opción" at bounding box center [670, 73] width 930 height 58
click at [236, 73] on icon "button" at bounding box center [238, 72] width 16 height 1
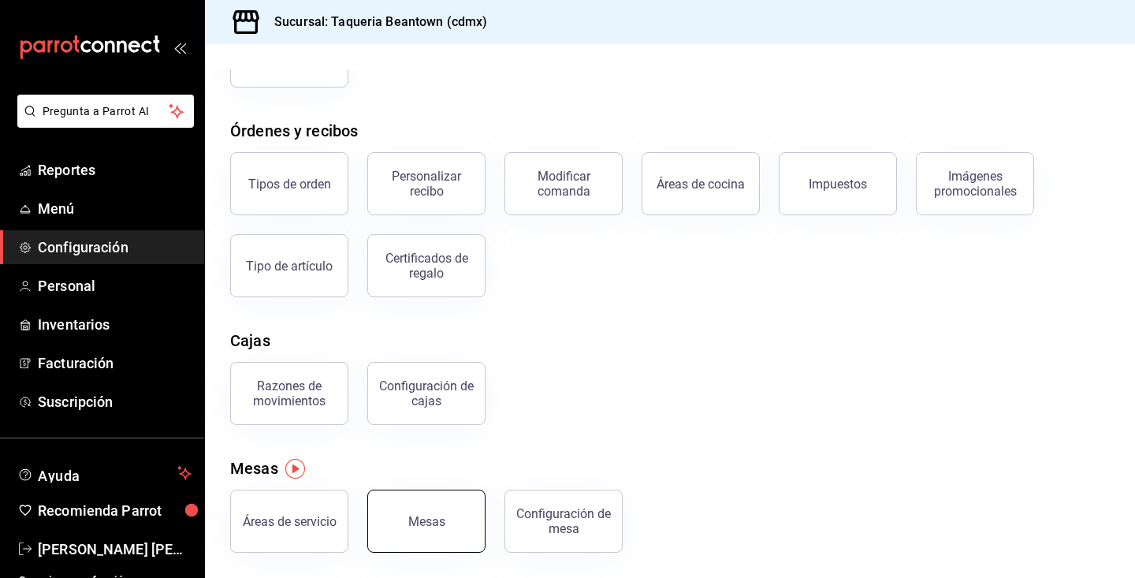
scroll to position [221, 0]
click at [440, 518] on div "Mesas" at bounding box center [426, 521] width 37 height 15
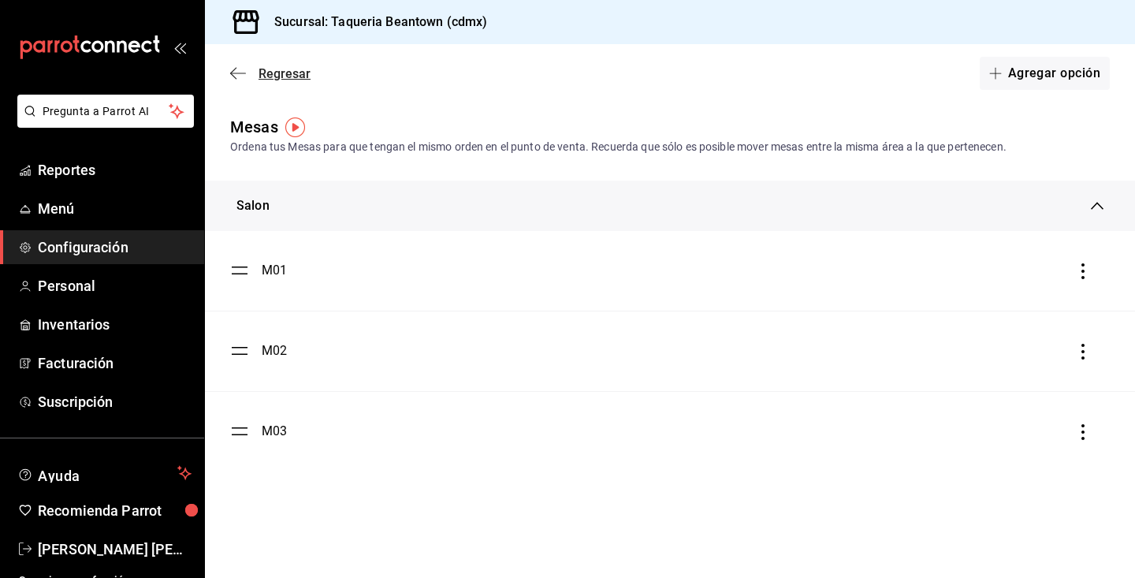
click at [231, 70] on icon "button" at bounding box center [238, 73] width 16 height 14
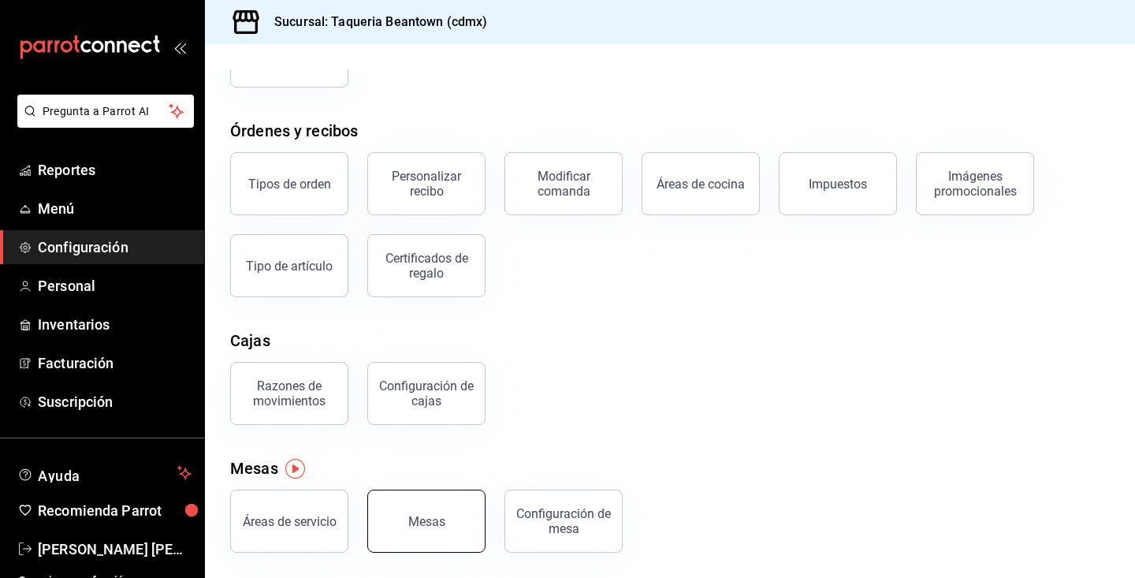
scroll to position [221, 0]
click at [434, 519] on div "Mesas" at bounding box center [426, 521] width 37 height 15
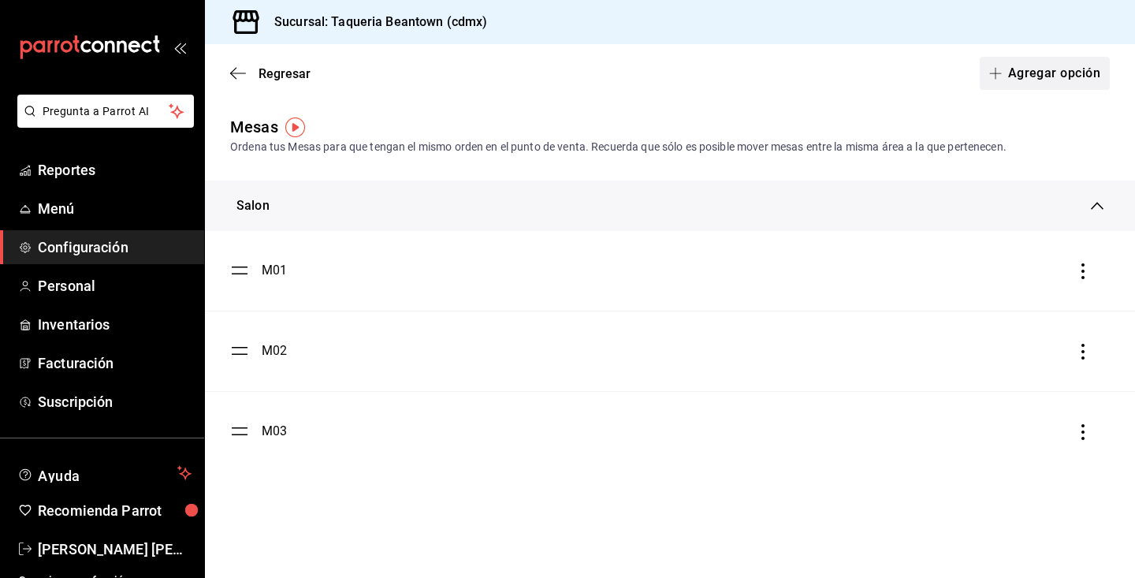
click at [1005, 73] on span "button" at bounding box center [998, 73] width 19 height 13
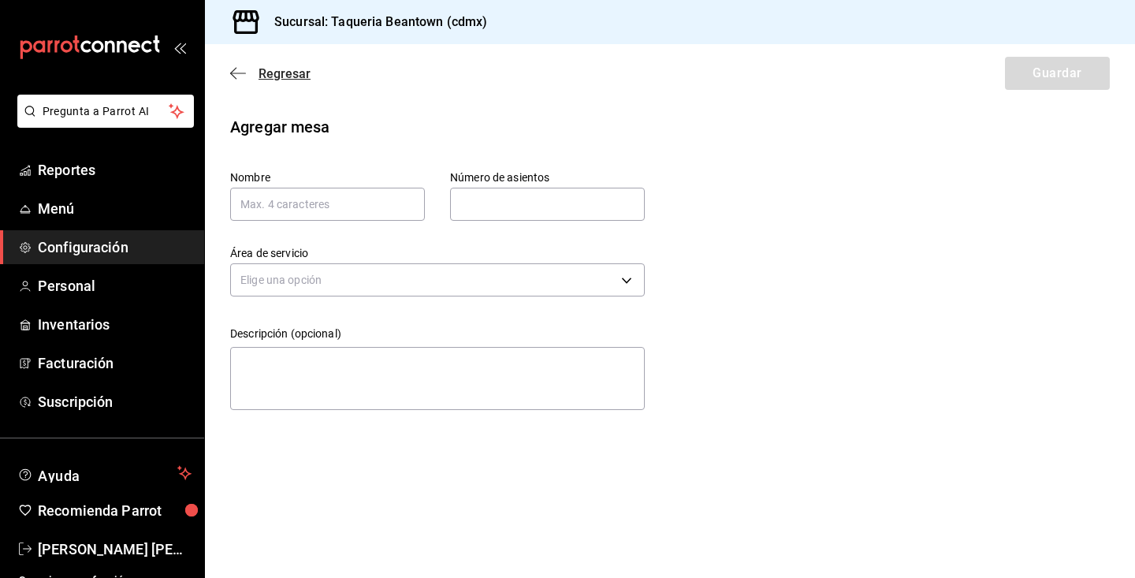
click at [240, 72] on icon "button" at bounding box center [238, 73] width 16 height 14
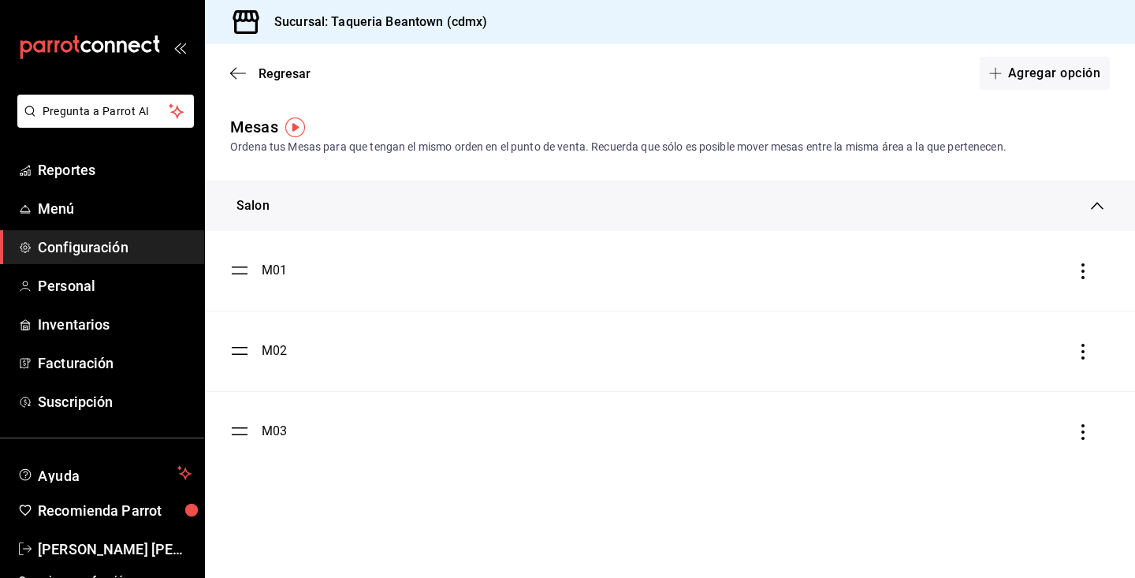
click at [240, 72] on icon "button" at bounding box center [238, 73] width 16 height 14
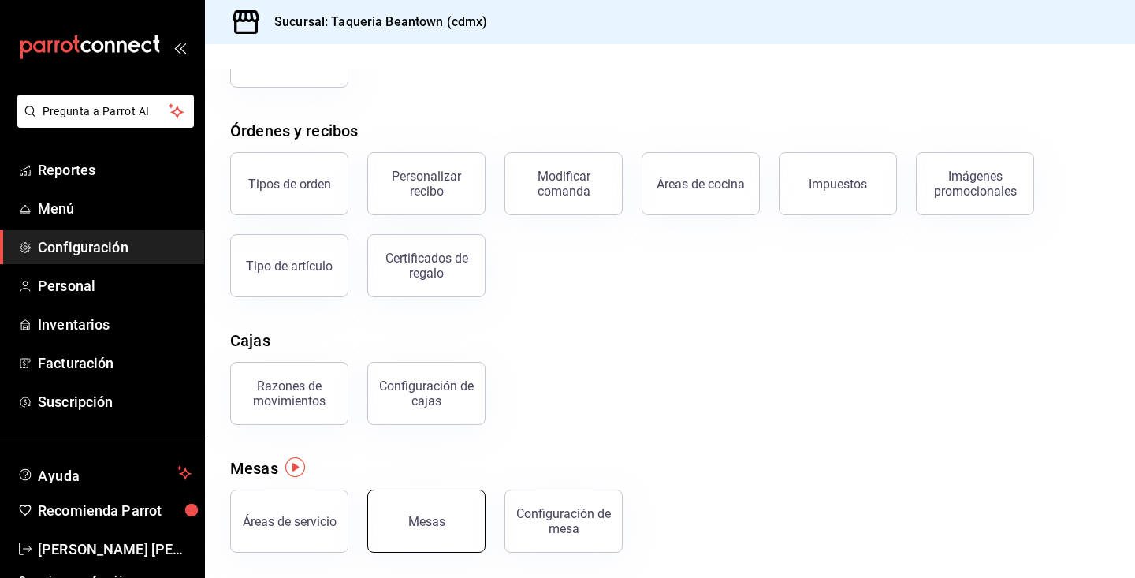
scroll to position [221, 0]
click at [566, 530] on div "Configuración de mesa" at bounding box center [564, 521] width 98 height 30
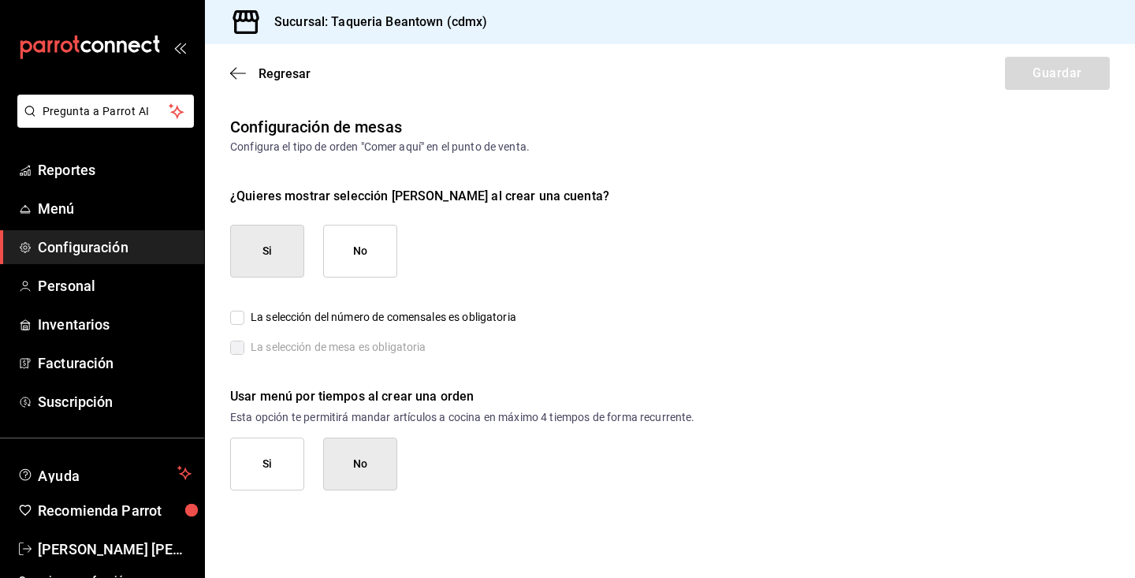
checkbox input "true"
click at [228, 78] on div "Regresar Guardar" at bounding box center [670, 73] width 930 height 58
click at [236, 73] on icon "button" at bounding box center [238, 72] width 16 height 1
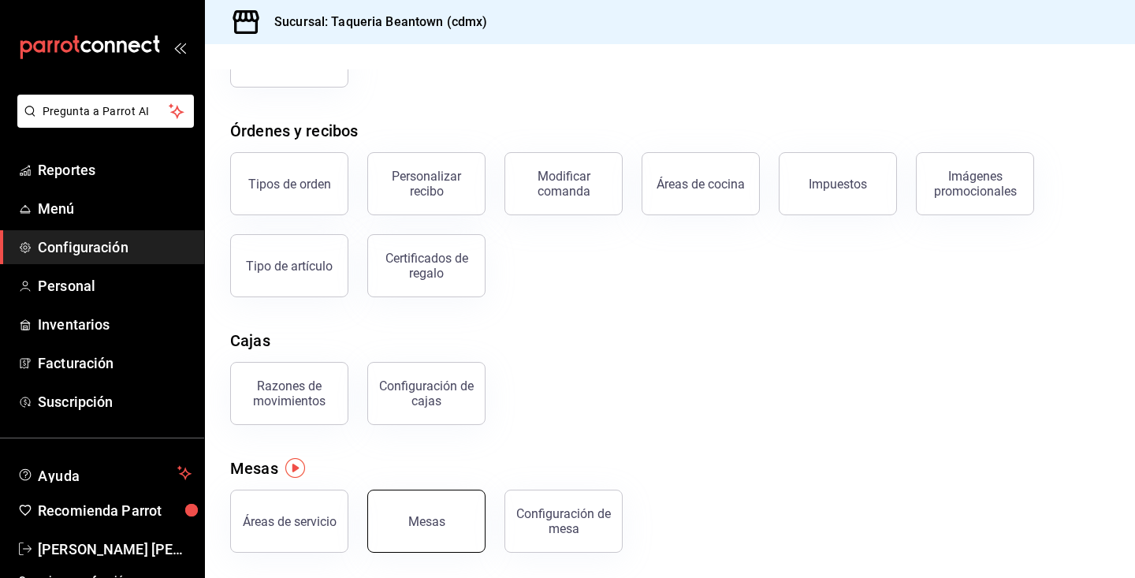
scroll to position [221, 0]
click at [411, 519] on div "Mesas" at bounding box center [426, 521] width 37 height 15
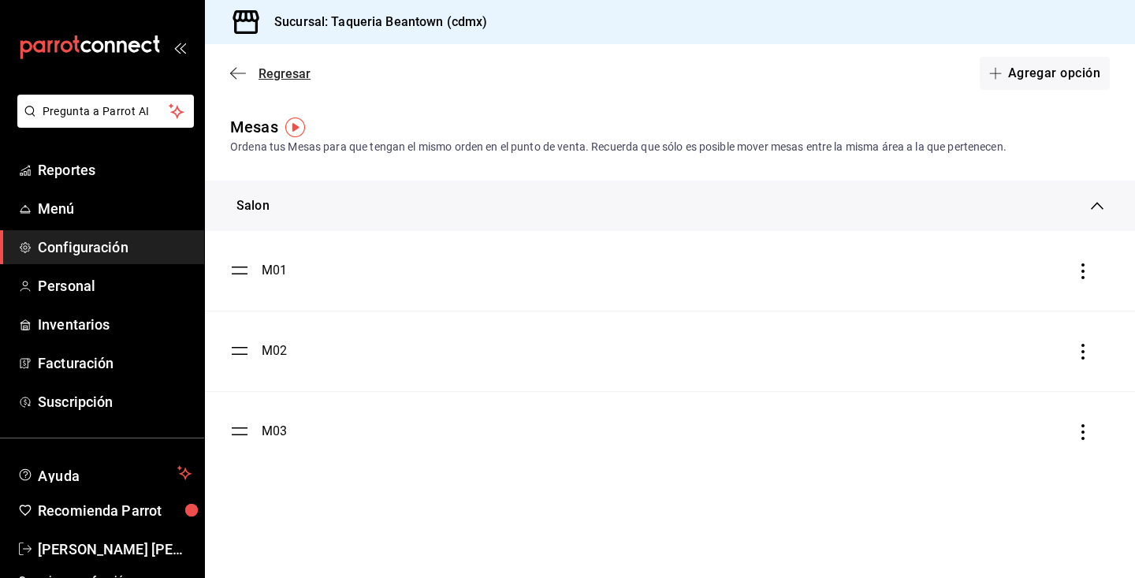
click at [235, 73] on icon "button" at bounding box center [238, 72] width 16 height 1
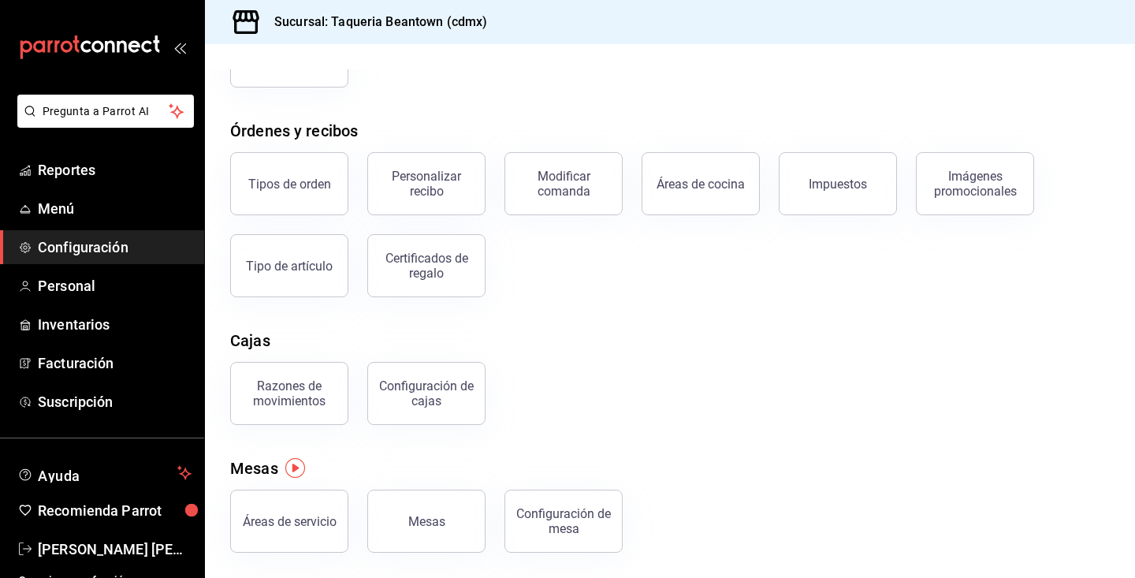
scroll to position [221, 0]
click at [301, 522] on div "Áreas de servicio" at bounding box center [290, 521] width 94 height 15
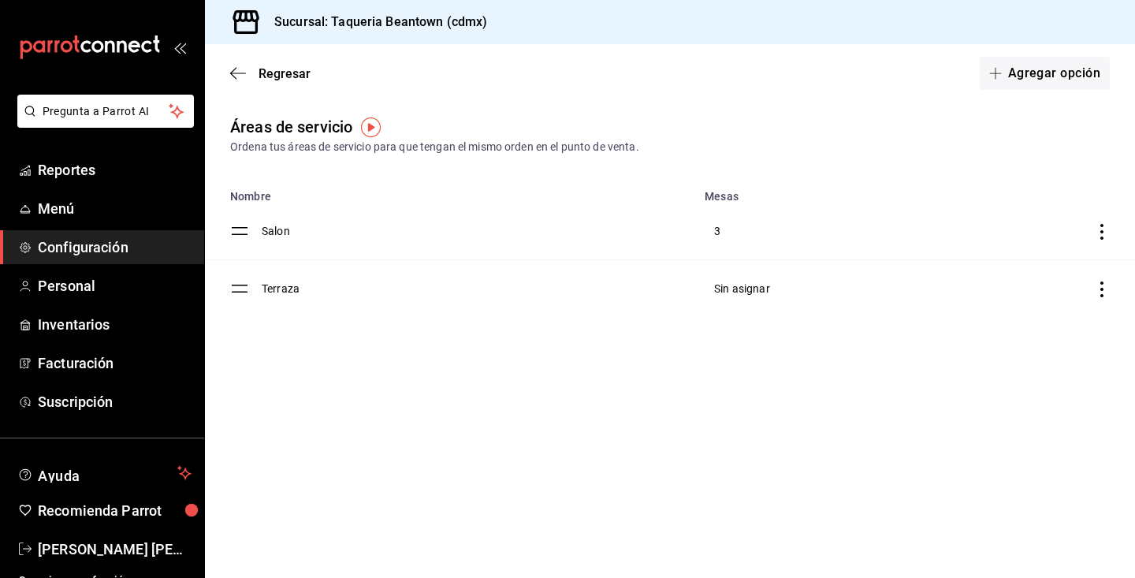
click at [281, 287] on td "Terraza" at bounding box center [478, 289] width 433 height 58
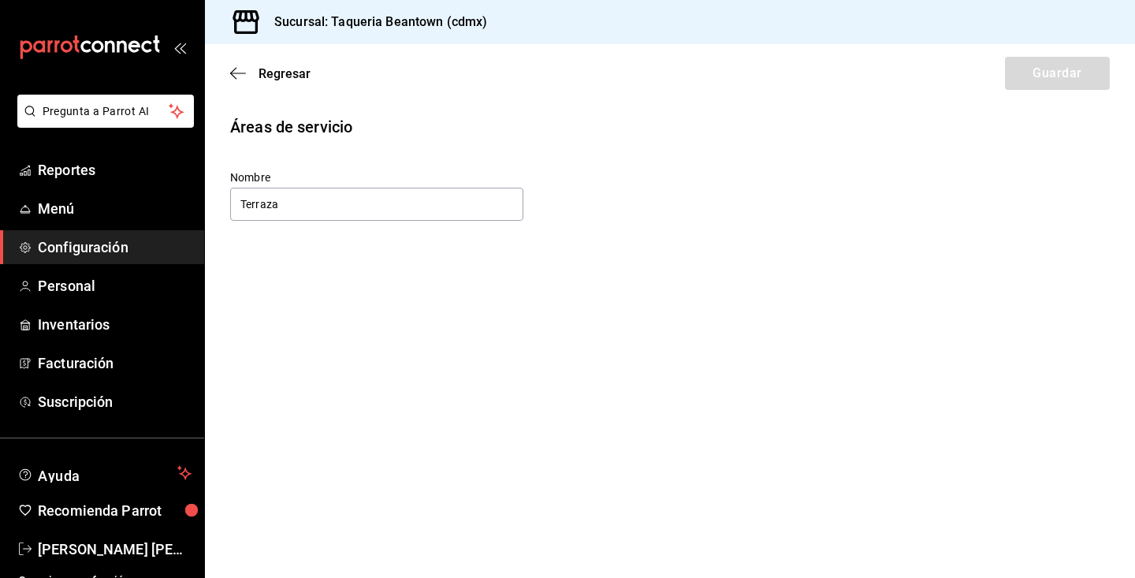
click at [564, 106] on main "Regresar Guardar Áreas de servicio Nombre Terraza" at bounding box center [670, 310] width 930 height 533
click at [234, 76] on icon "button" at bounding box center [238, 73] width 16 height 14
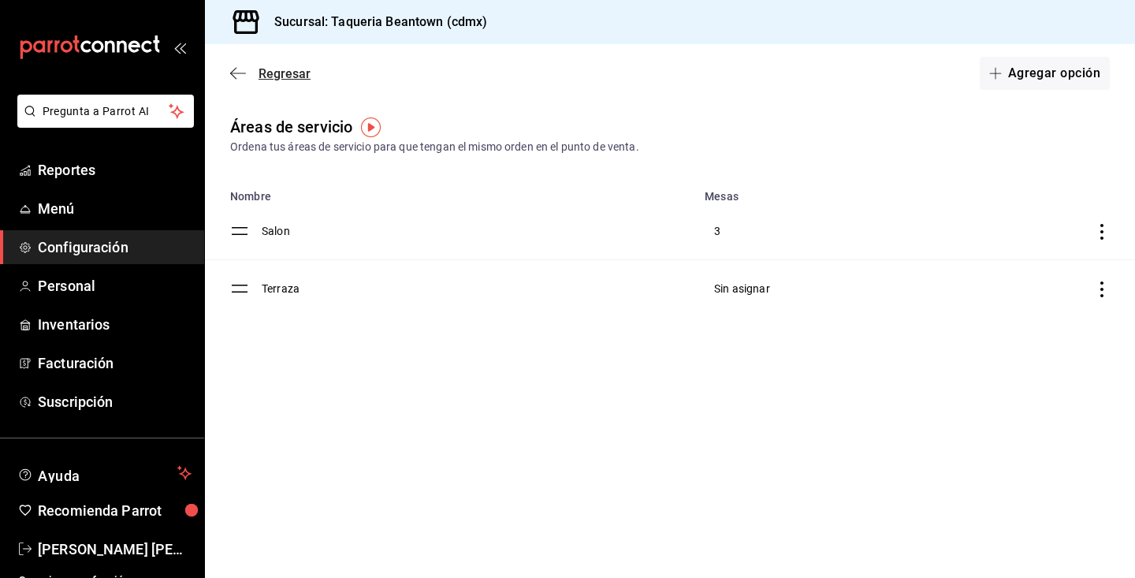
click at [237, 69] on icon "button" at bounding box center [238, 73] width 16 height 14
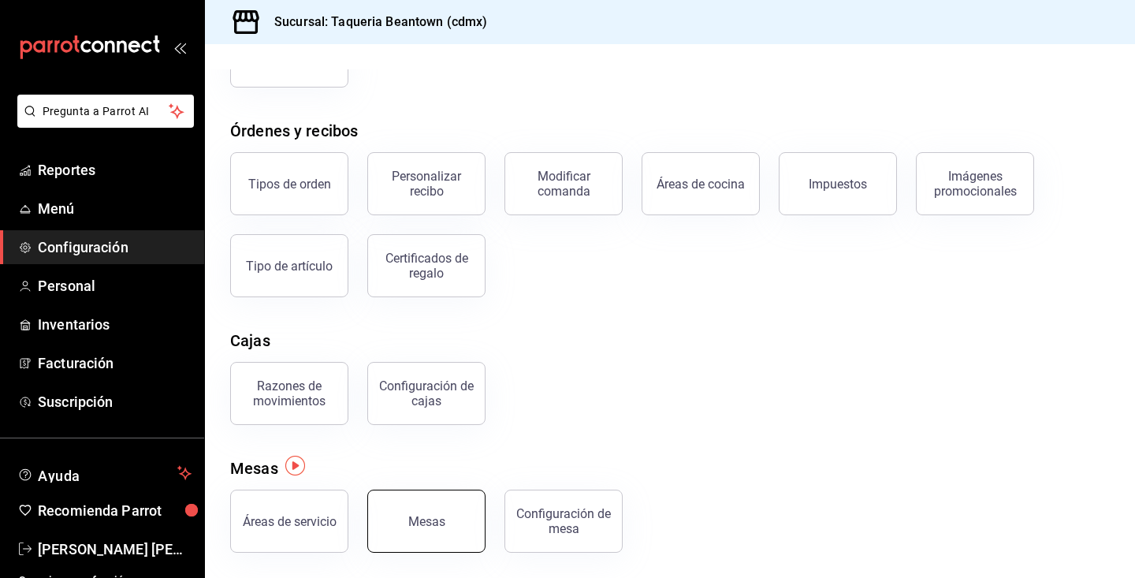
scroll to position [222, 0]
click at [440, 518] on div "Mesas" at bounding box center [426, 521] width 37 height 15
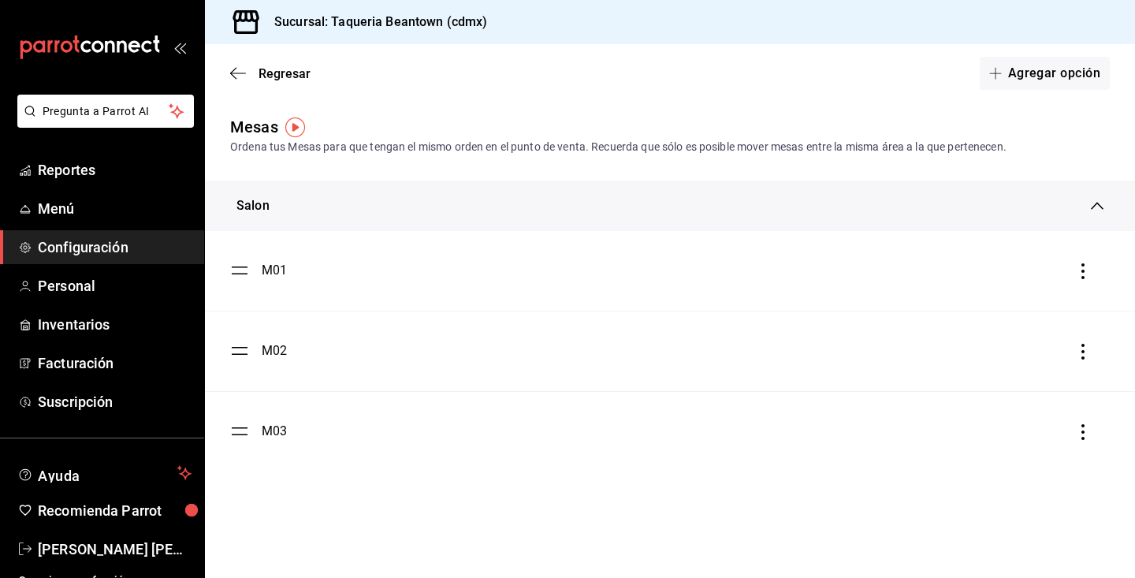
click at [1108, 202] on div "Salon" at bounding box center [670, 205] width 930 height 50
click at [1063, 77] on button "Agregar opción" at bounding box center [1044, 73] width 130 height 33
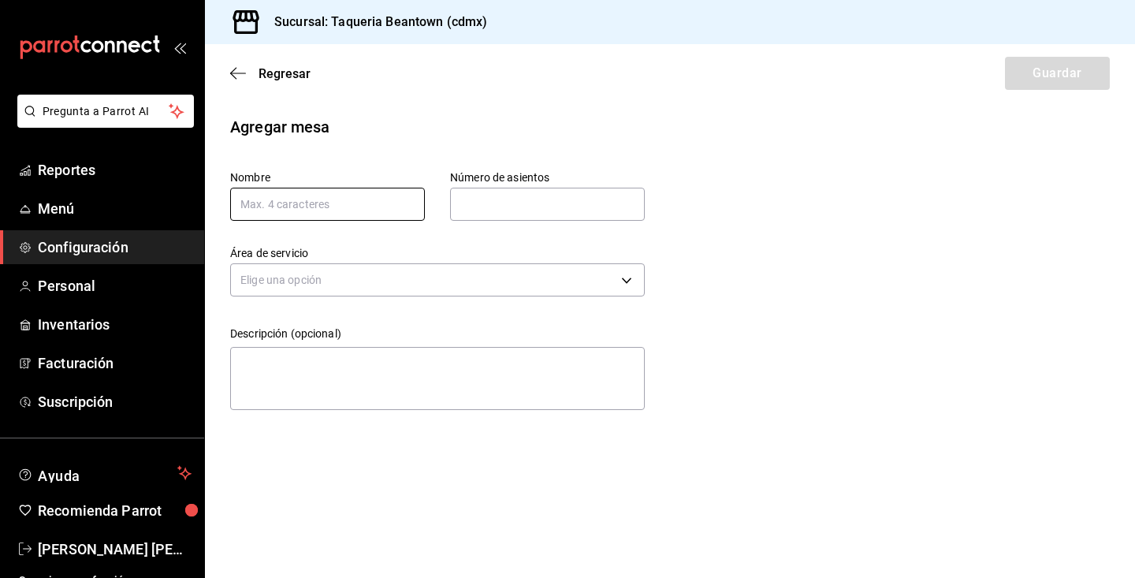
click at [322, 214] on input "text" at bounding box center [327, 204] width 195 height 33
click at [240, 72] on icon "button" at bounding box center [238, 73] width 16 height 14
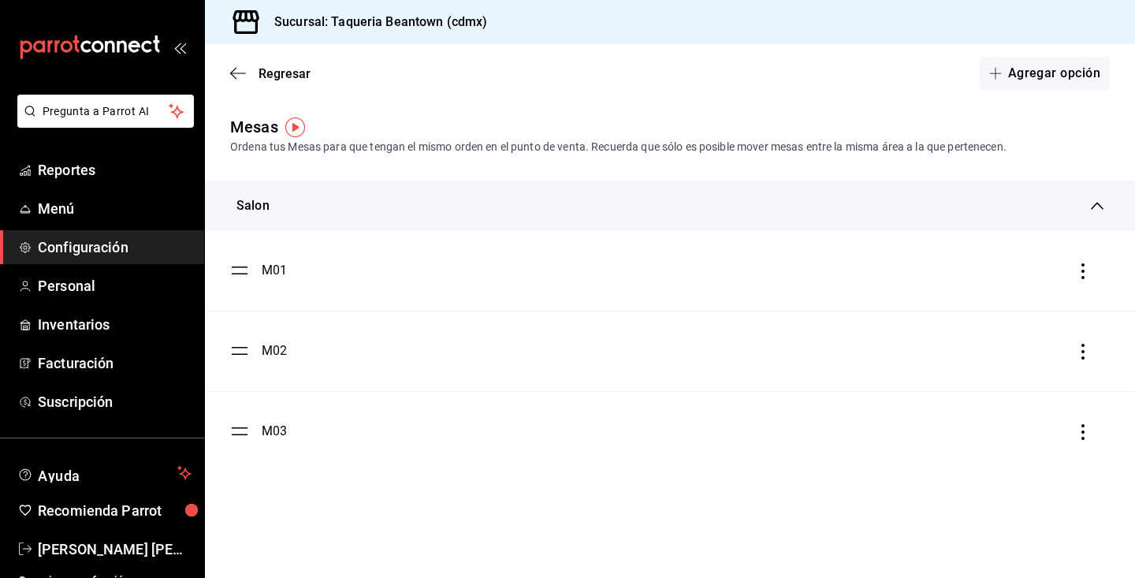
click at [240, 72] on icon "button" at bounding box center [238, 73] width 16 height 14
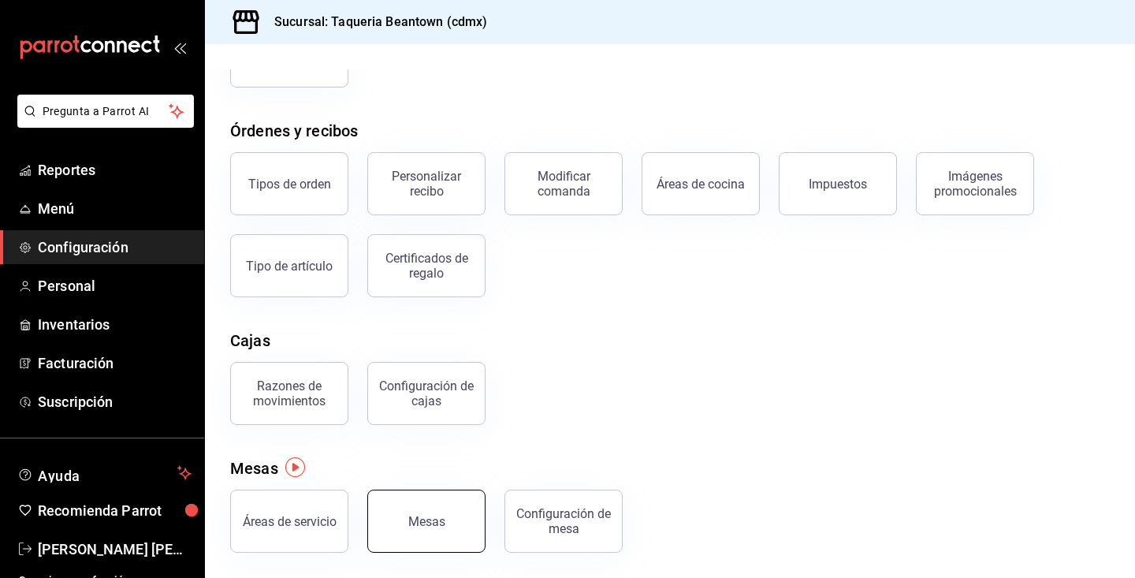
scroll to position [221, 0]
click at [433, 508] on button "Mesas" at bounding box center [426, 520] width 118 height 63
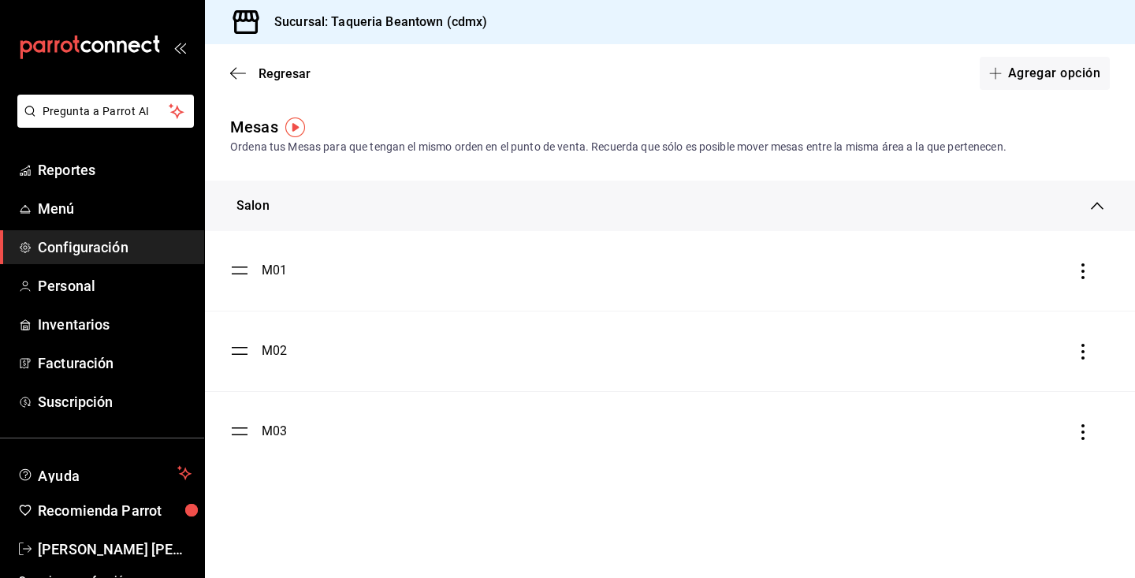
click at [1091, 203] on div "Salon" at bounding box center [670, 205] width 930 height 50
click at [261, 77] on span "Regresar" at bounding box center [284, 73] width 52 height 15
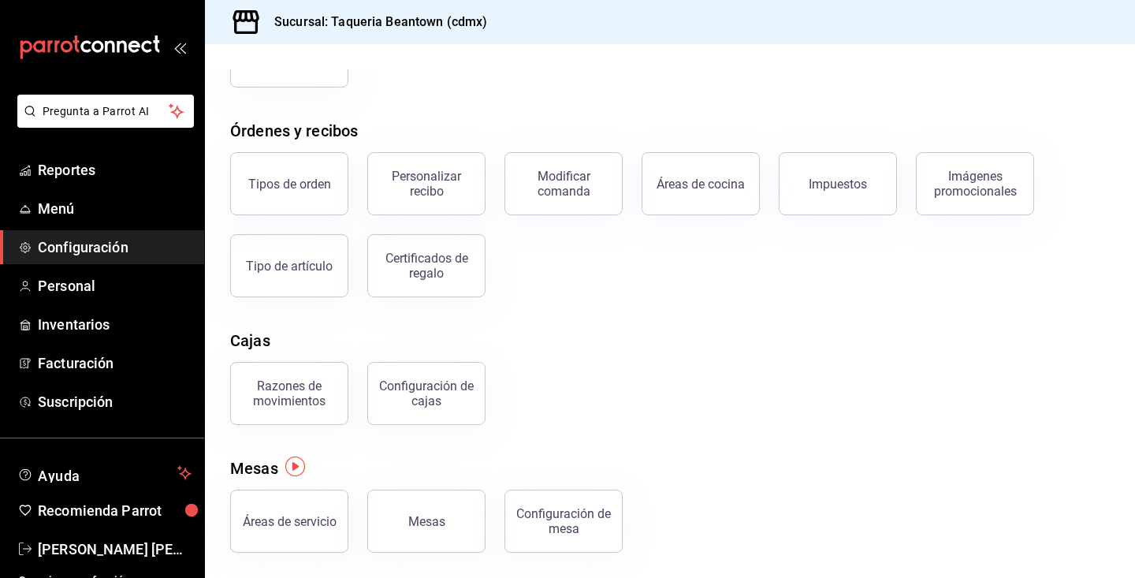
scroll to position [221, 0]
click at [559, 511] on div "Configuración de mesa" at bounding box center [564, 521] width 98 height 30
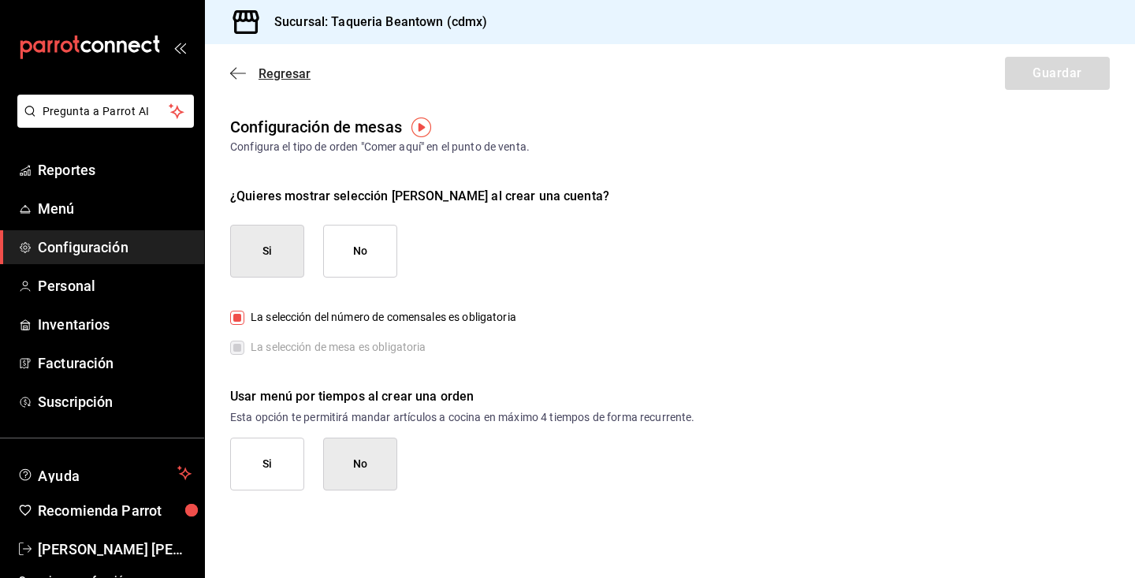
click at [233, 71] on icon "button" at bounding box center [233, 74] width 6 height 12
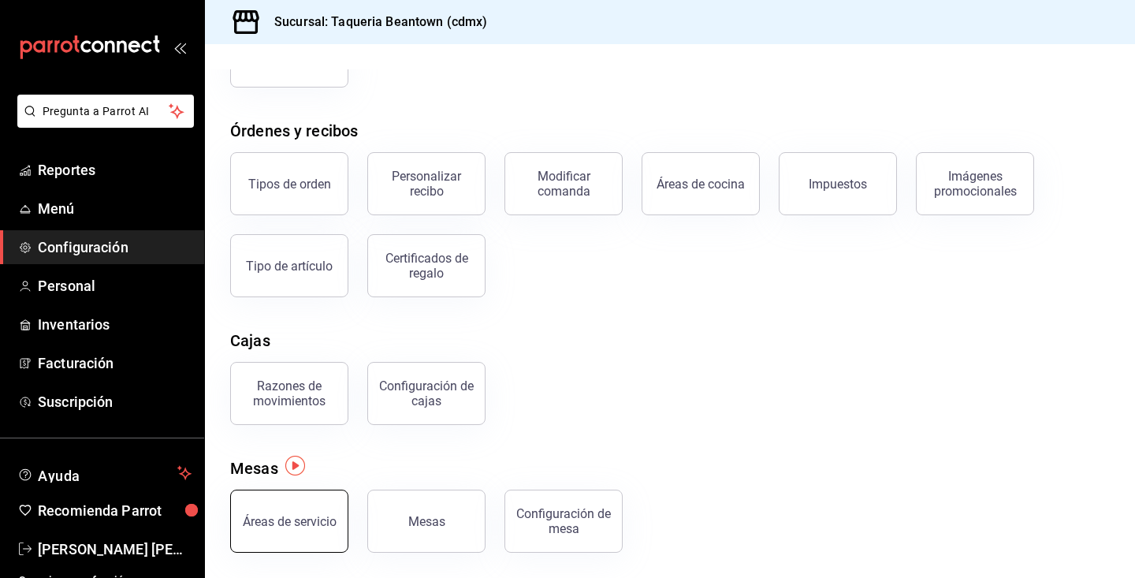
scroll to position [221, 0]
click at [317, 524] on div "Áreas de servicio" at bounding box center [290, 521] width 94 height 15
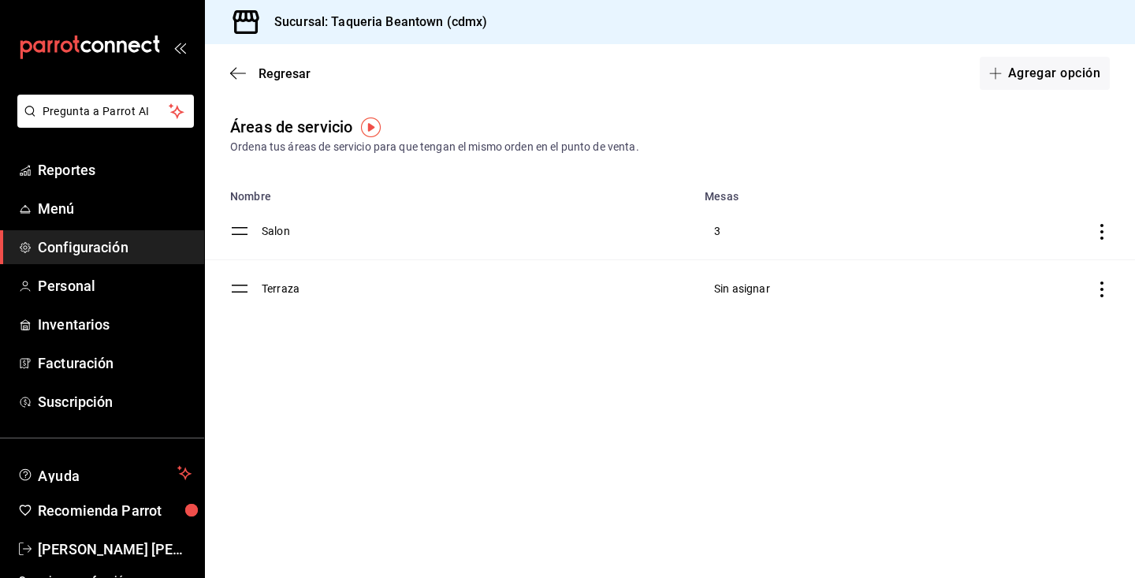
click at [268, 288] on td "Terraza" at bounding box center [478, 289] width 433 height 58
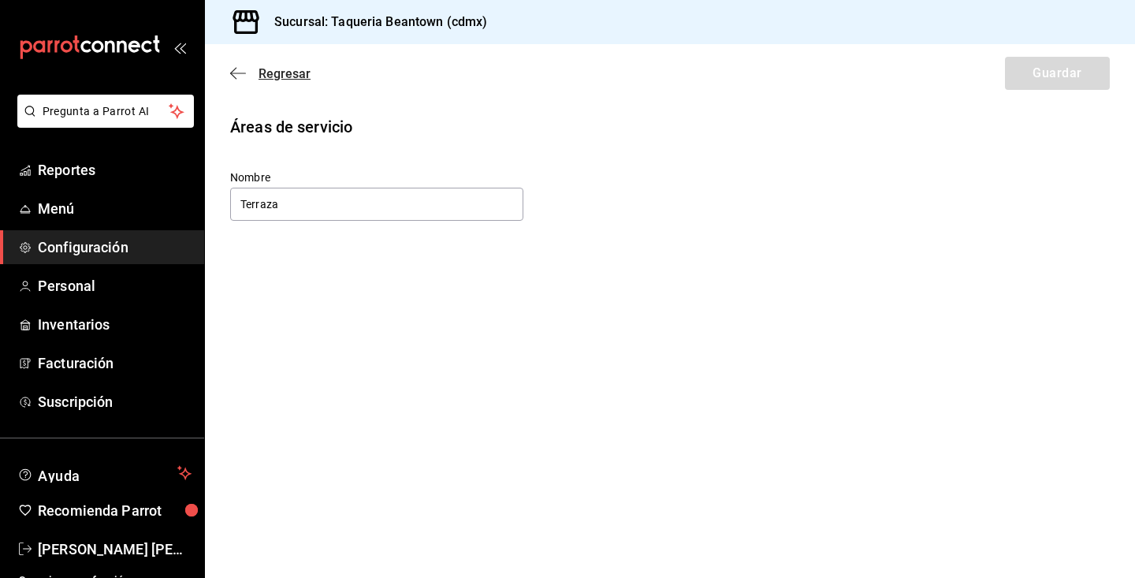
click at [247, 68] on span "Regresar" at bounding box center [270, 73] width 80 height 15
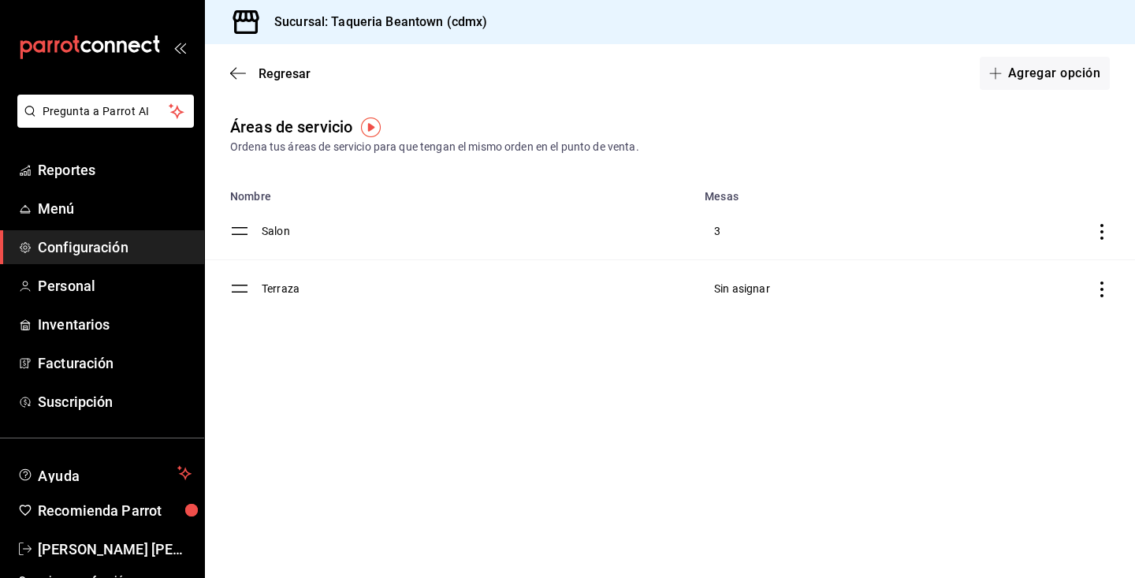
click at [1101, 287] on icon "discountsTable" at bounding box center [1102, 289] width 16 height 16
click at [782, 404] on div at bounding box center [567, 289] width 1135 height 578
click at [242, 81] on div "Regresar Agregar opción" at bounding box center [670, 73] width 930 height 58
click at [239, 62] on div "Regresar Agregar opción" at bounding box center [670, 73] width 930 height 58
click at [236, 72] on icon "button" at bounding box center [238, 73] width 16 height 14
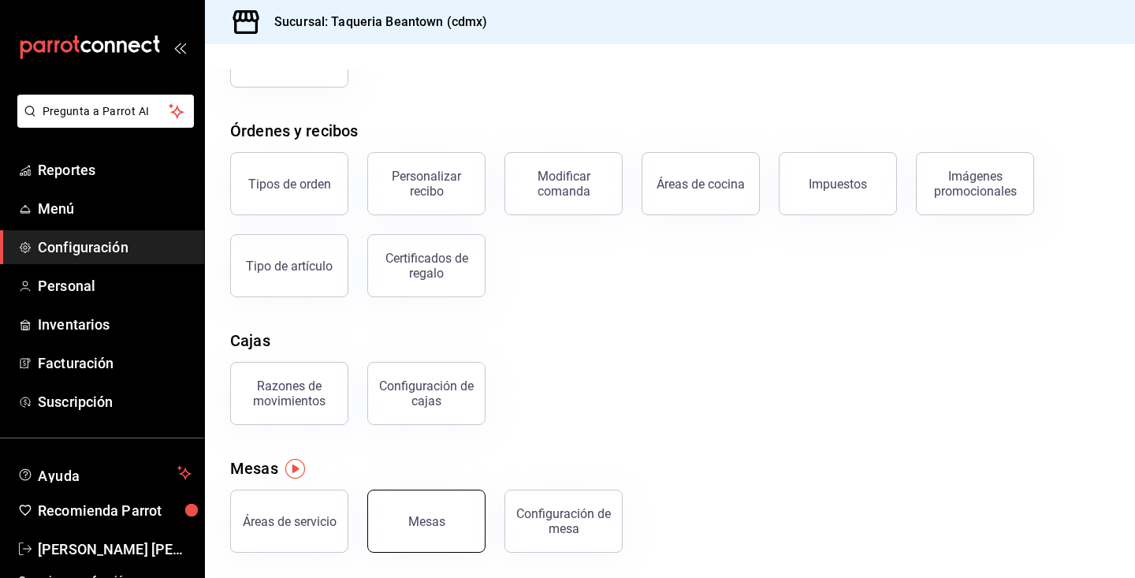
click at [440, 516] on div "Mesas" at bounding box center [426, 521] width 37 height 15
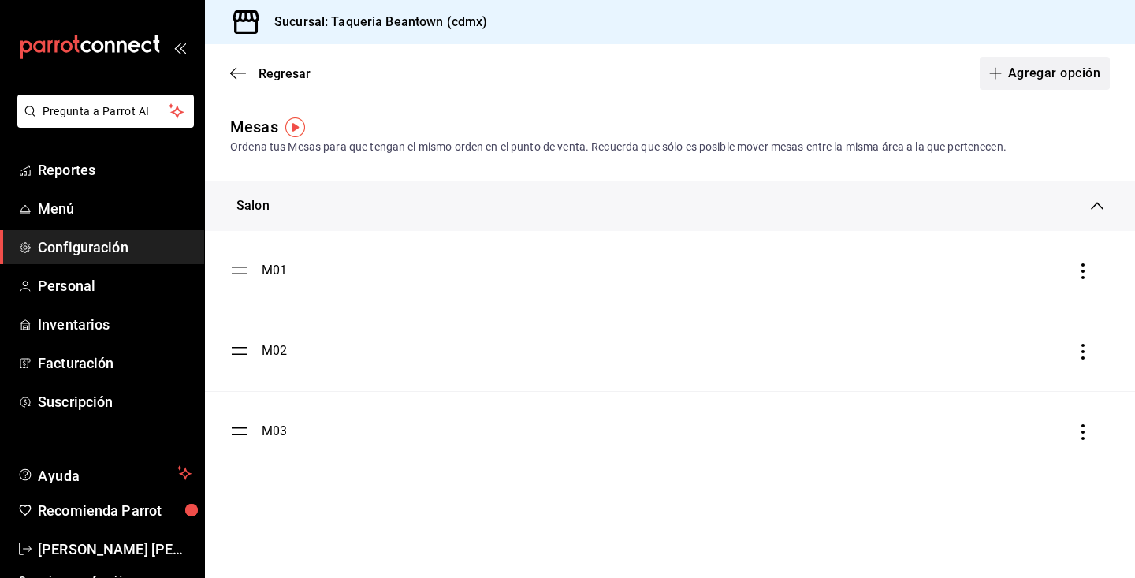
click at [1056, 68] on button "Agregar opción" at bounding box center [1044, 73] width 130 height 33
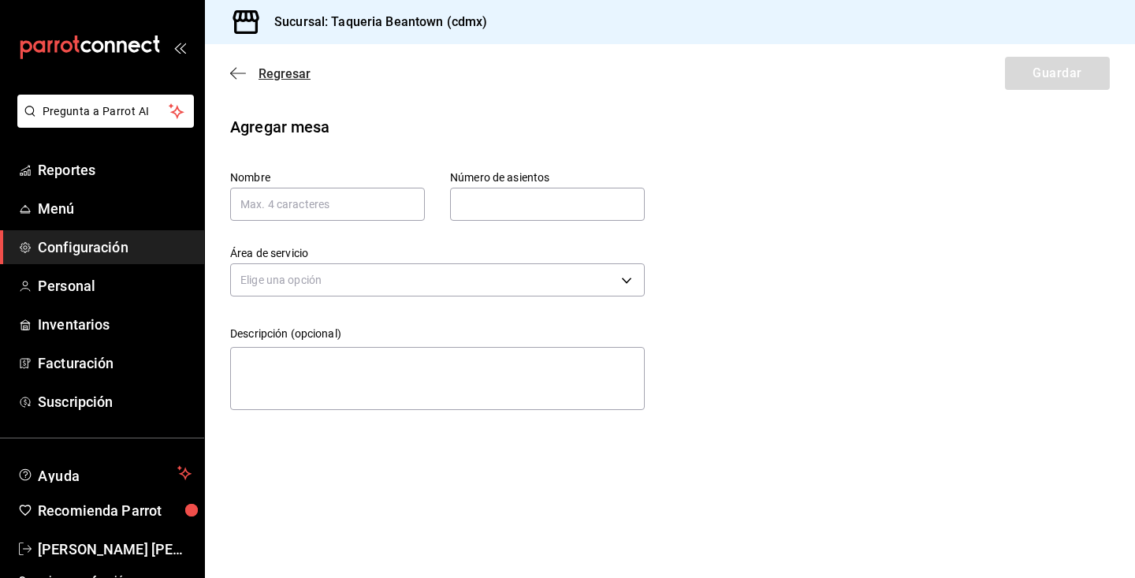
click at [238, 70] on icon "button" at bounding box center [238, 73] width 16 height 14
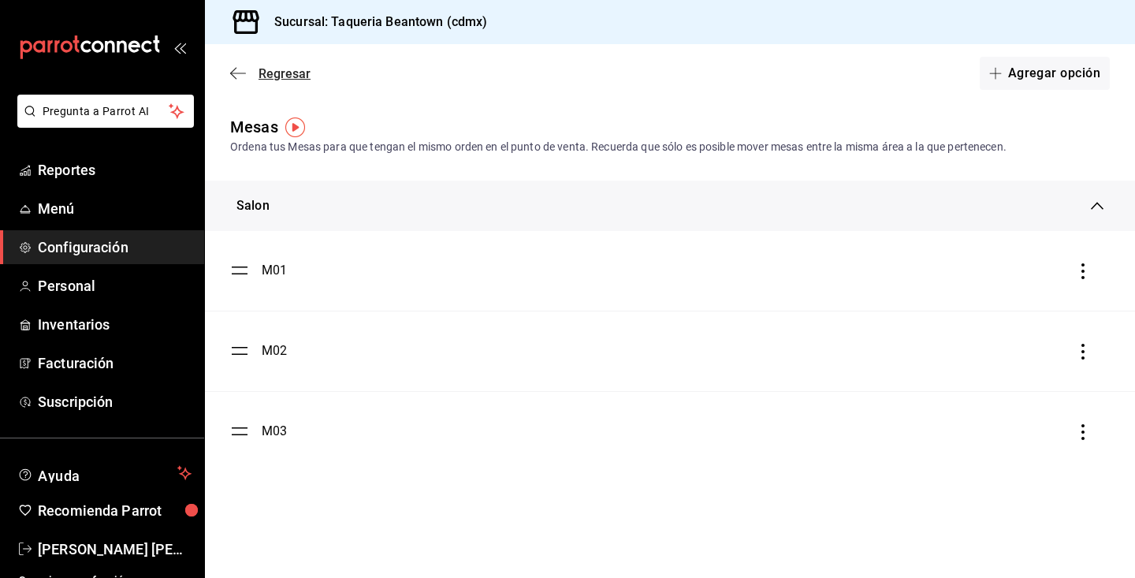
click at [234, 78] on icon "button" at bounding box center [238, 73] width 16 height 14
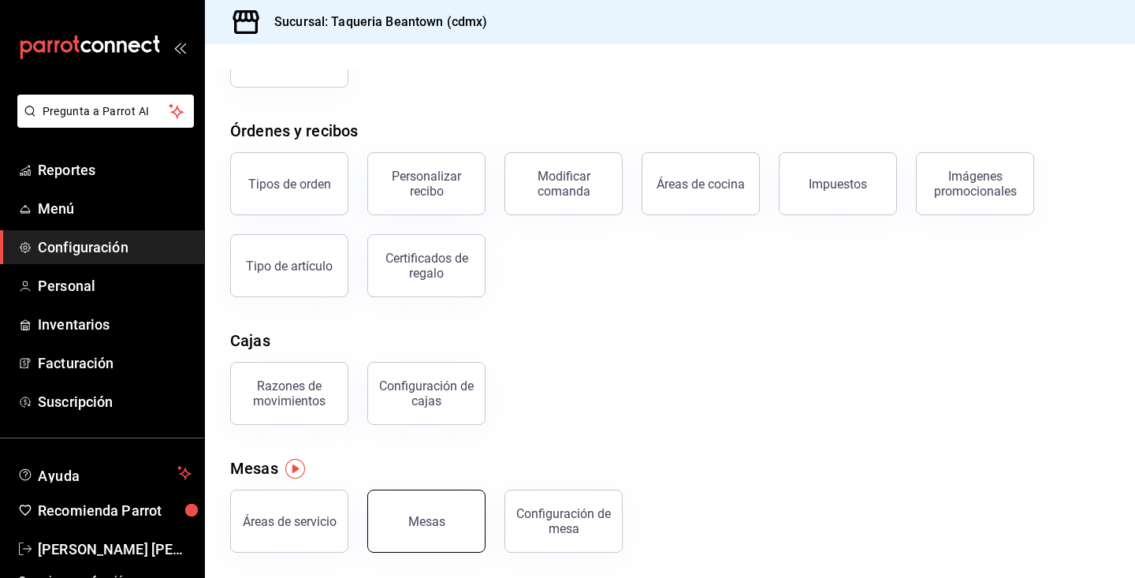
scroll to position [221, 0]
click at [417, 529] on button "Mesas" at bounding box center [426, 520] width 118 height 63
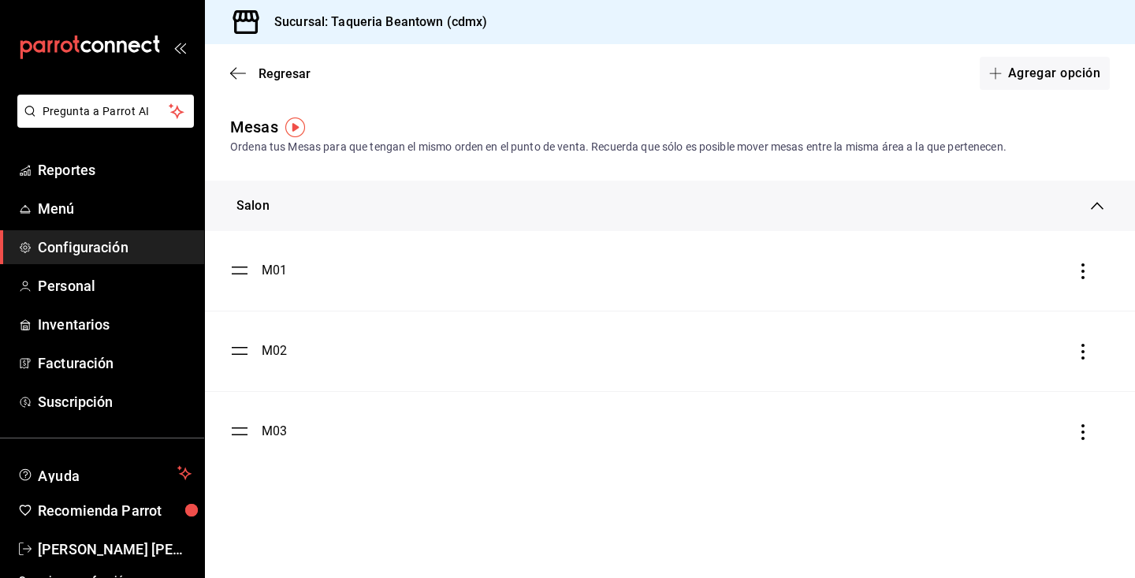
click at [1098, 203] on icon at bounding box center [1097, 206] width 13 height 8
click at [95, 216] on span "Menú" at bounding box center [115, 208] width 154 height 21
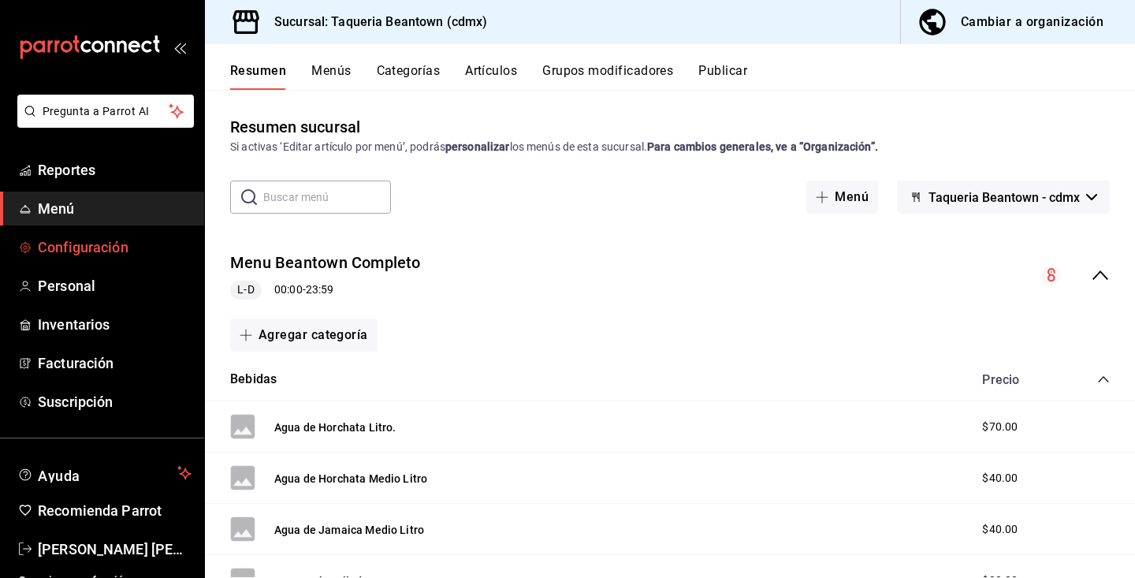
click at [90, 245] on span "Configuración" at bounding box center [115, 246] width 154 height 21
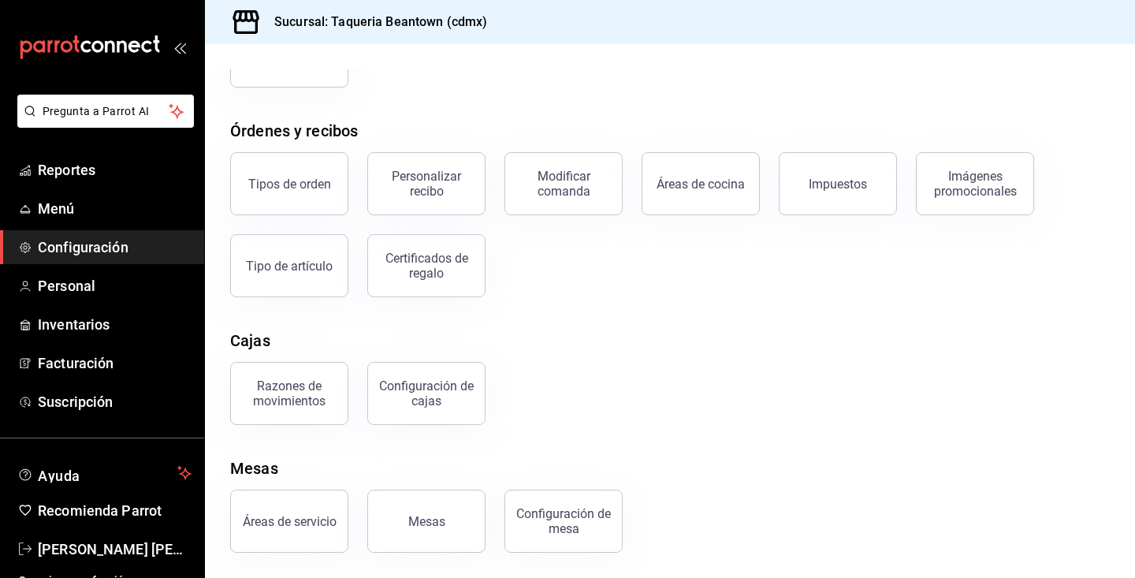
scroll to position [221, 0]
click at [403, 513] on button "Mesas" at bounding box center [426, 520] width 118 height 63
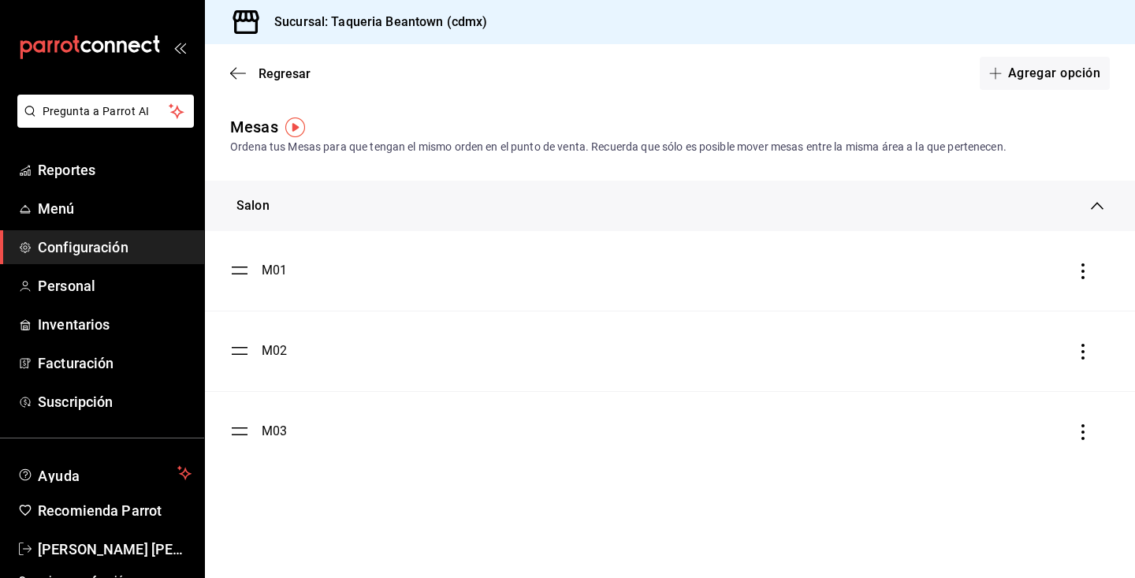
click at [1080, 429] on icon "button" at bounding box center [1083, 432] width 16 height 16
click at [1004, 479] on div at bounding box center [567, 289] width 1135 height 578
click at [1010, 73] on button "Agregar opción" at bounding box center [1044, 73] width 130 height 33
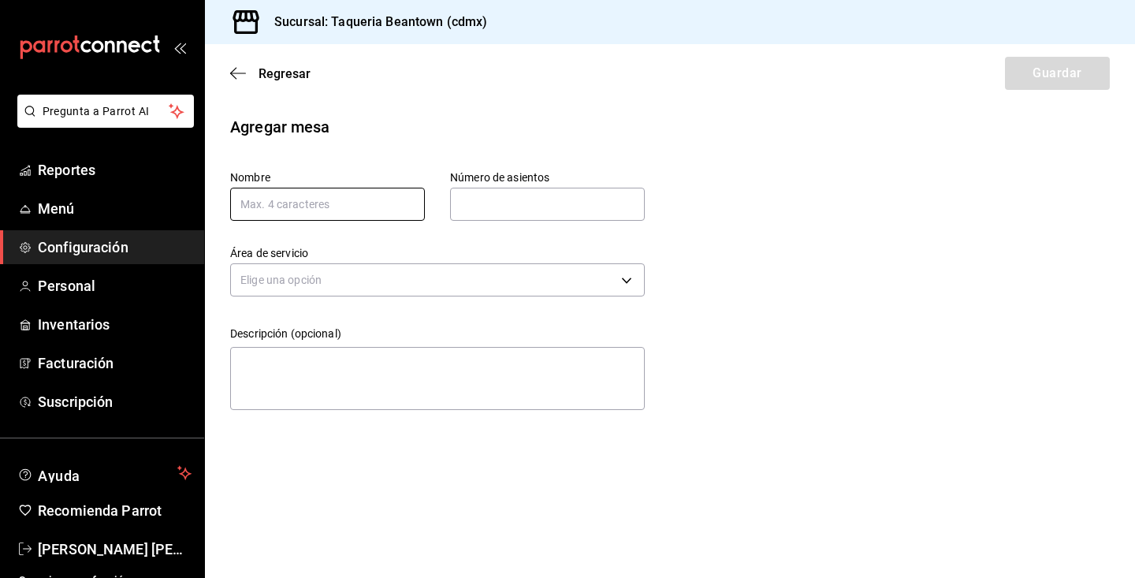
click at [366, 213] on input "text" at bounding box center [327, 204] width 195 height 33
click at [233, 66] on icon "button" at bounding box center [238, 73] width 16 height 14
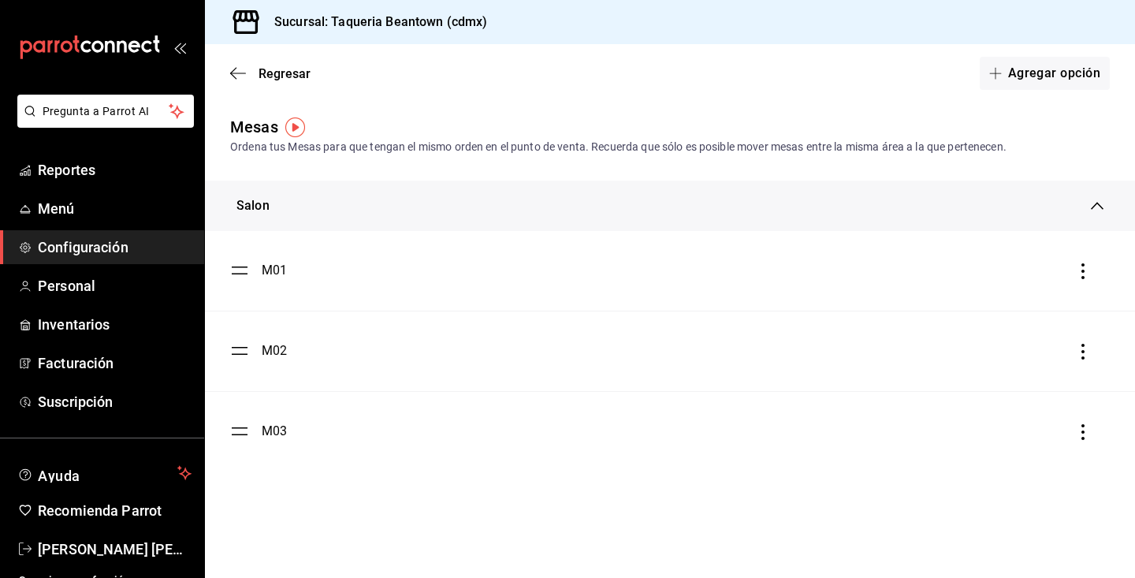
click at [233, 66] on icon "button" at bounding box center [238, 73] width 16 height 14
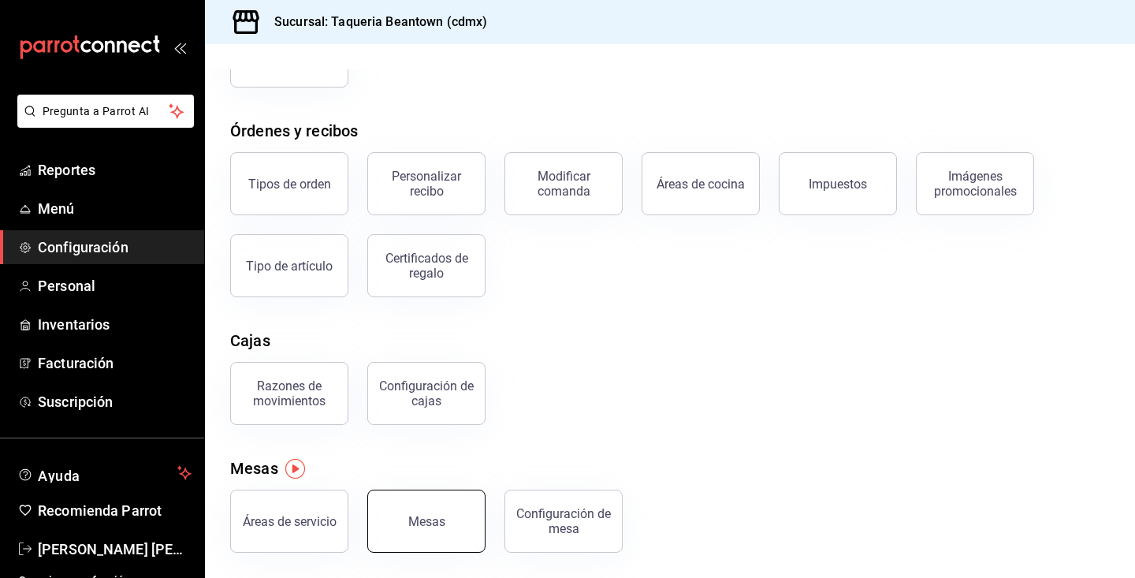
scroll to position [221, 0]
click at [329, 526] on div "Áreas de servicio" at bounding box center [290, 521] width 94 height 15
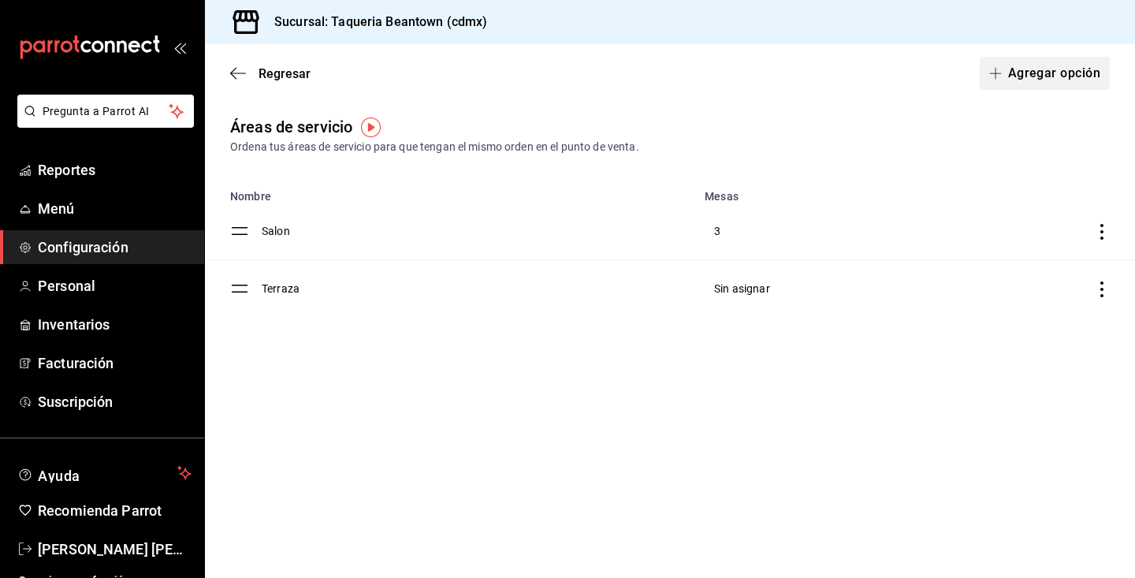
click at [1055, 66] on button "Agregar opción" at bounding box center [1044, 73] width 130 height 33
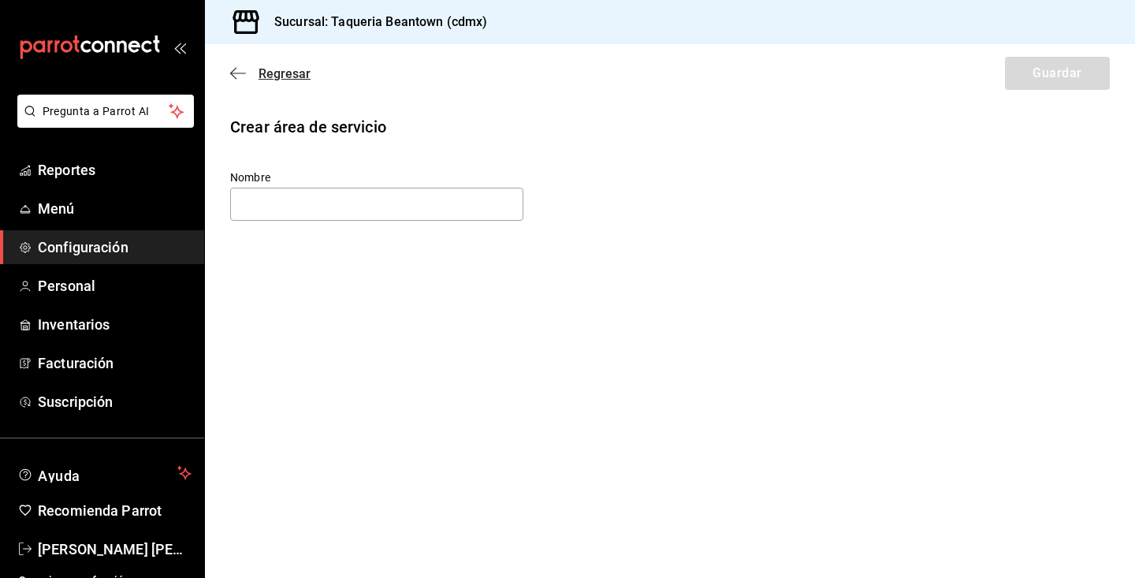
click at [288, 70] on span "Regresar" at bounding box center [284, 73] width 52 height 15
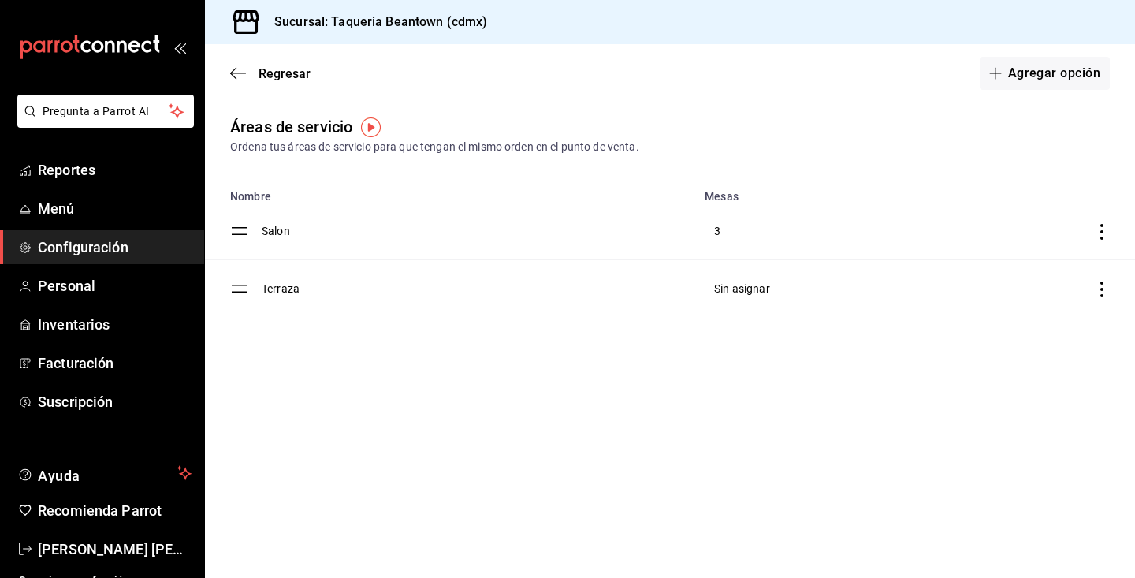
click at [224, 284] on td "discountsTable" at bounding box center [233, 289] width 57 height 58
click at [273, 291] on td "Terraza" at bounding box center [478, 289] width 433 height 58
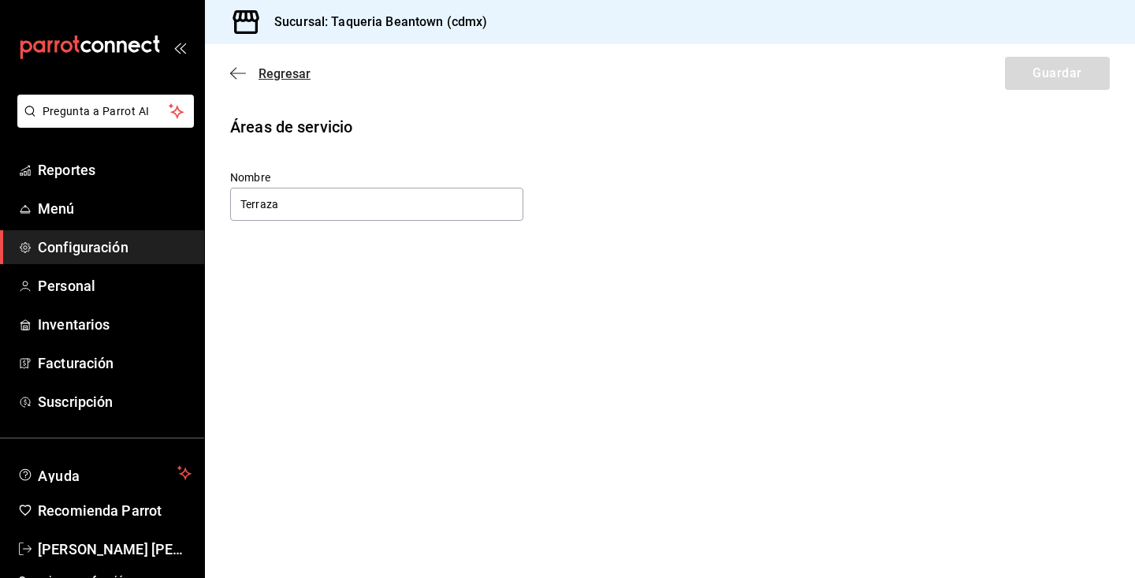
click at [243, 68] on icon "button" at bounding box center [238, 73] width 16 height 14
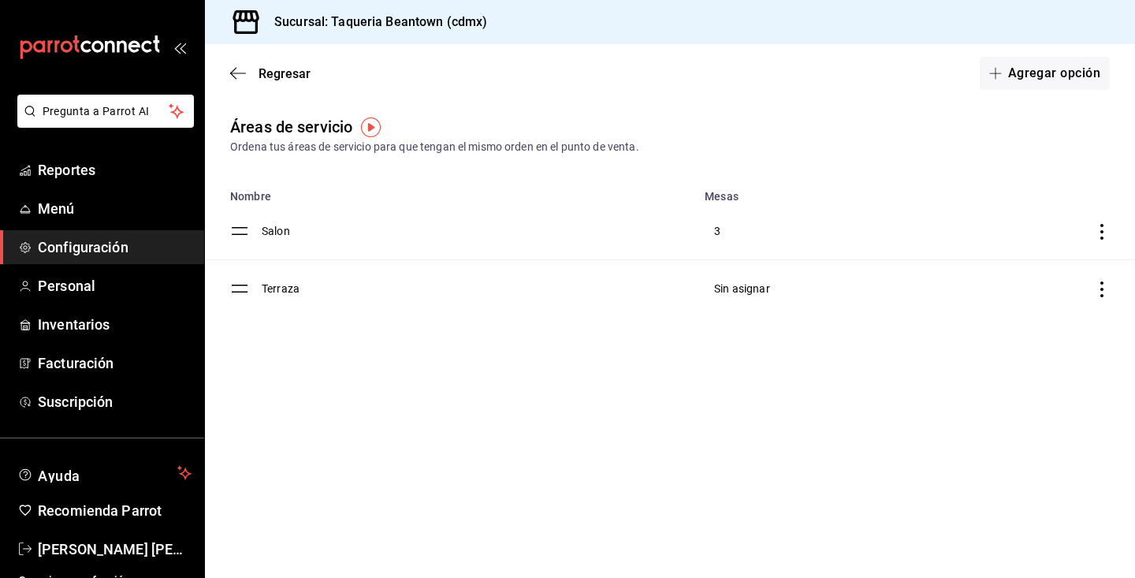
click at [751, 284] on span "Sin asignar" at bounding box center [742, 288] width 56 height 13
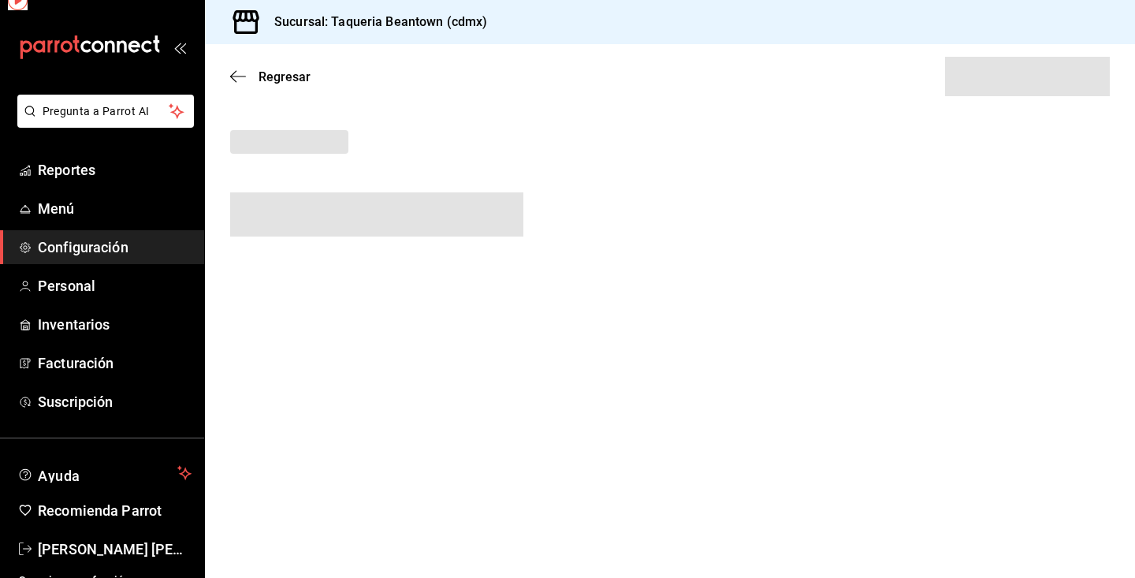
click at [751, 293] on main "Regresar" at bounding box center [670, 310] width 930 height 533
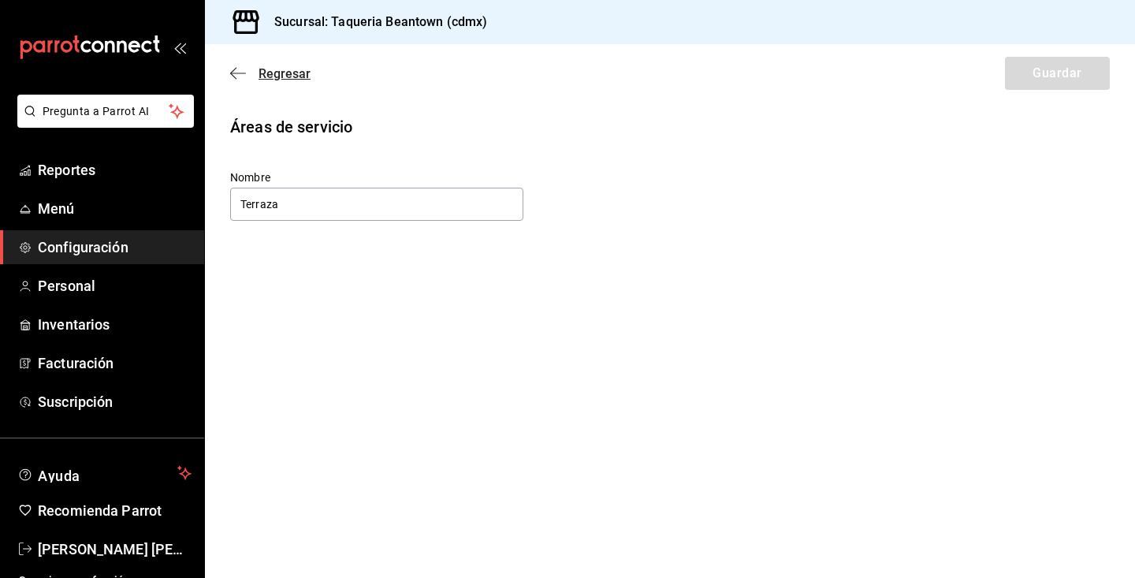
click at [237, 69] on icon "button" at bounding box center [238, 73] width 16 height 14
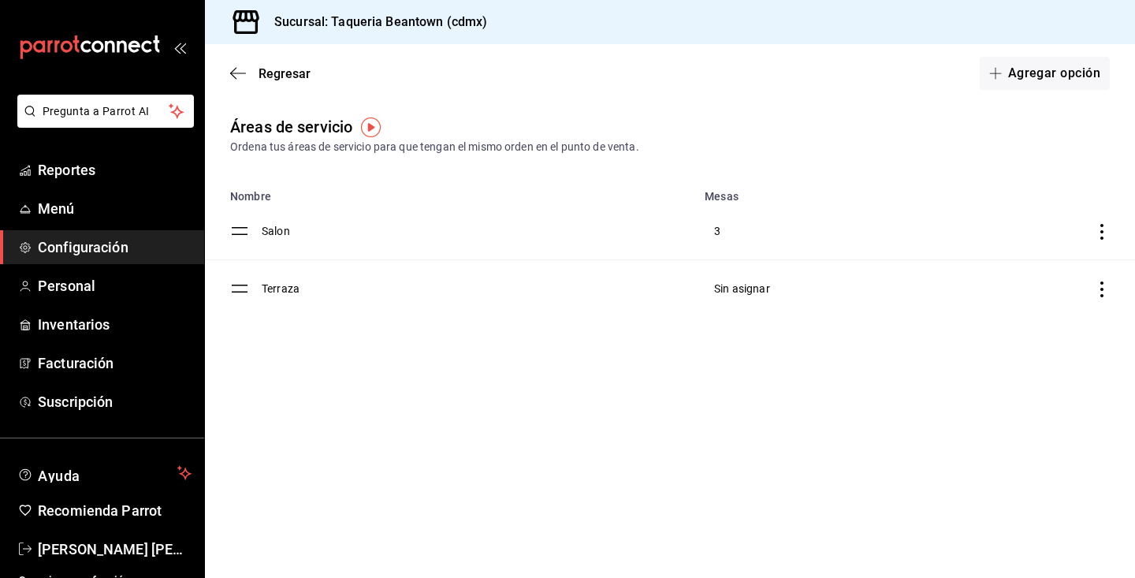
click at [1096, 297] on td "discountsTable" at bounding box center [1025, 289] width 219 height 58
click at [1099, 292] on icon "discountsTable" at bounding box center [1102, 289] width 16 height 16
click at [1062, 238] on div at bounding box center [567, 289] width 1135 height 578
click at [243, 57] on div "Regresar Agregar opción" at bounding box center [670, 73] width 930 height 58
click at [235, 76] on icon "button" at bounding box center [238, 73] width 16 height 14
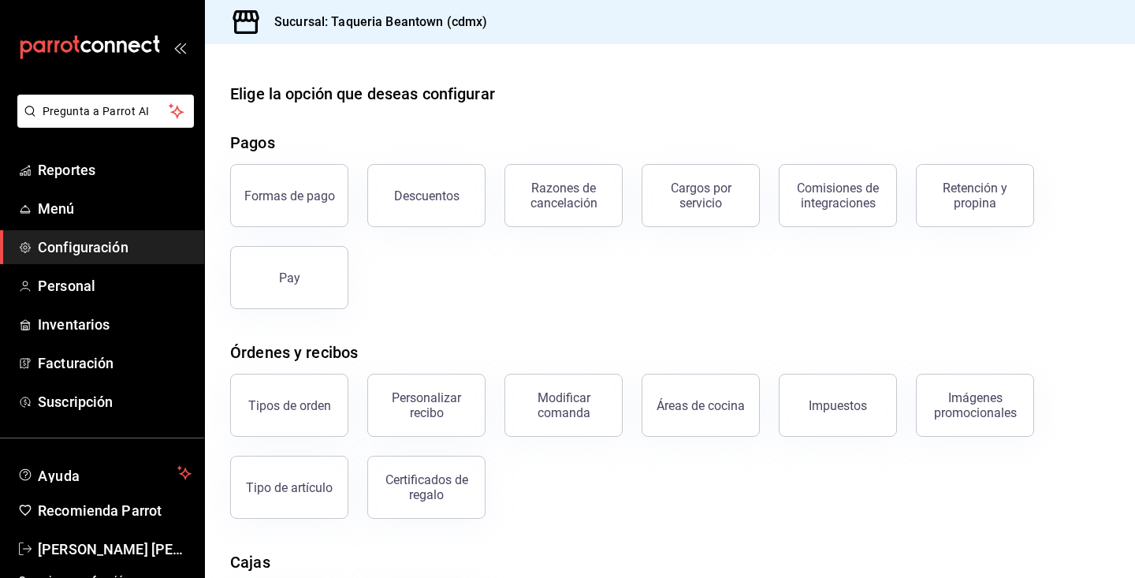
drag, startPoint x: 362, startPoint y: 199, endPoint x: 420, endPoint y: 302, distance: 118.6
click at [381, 236] on div "Formas de pago Descuentos Razones de cancelación Cargos por servicio Comisiones…" at bounding box center [660, 227] width 898 height 164
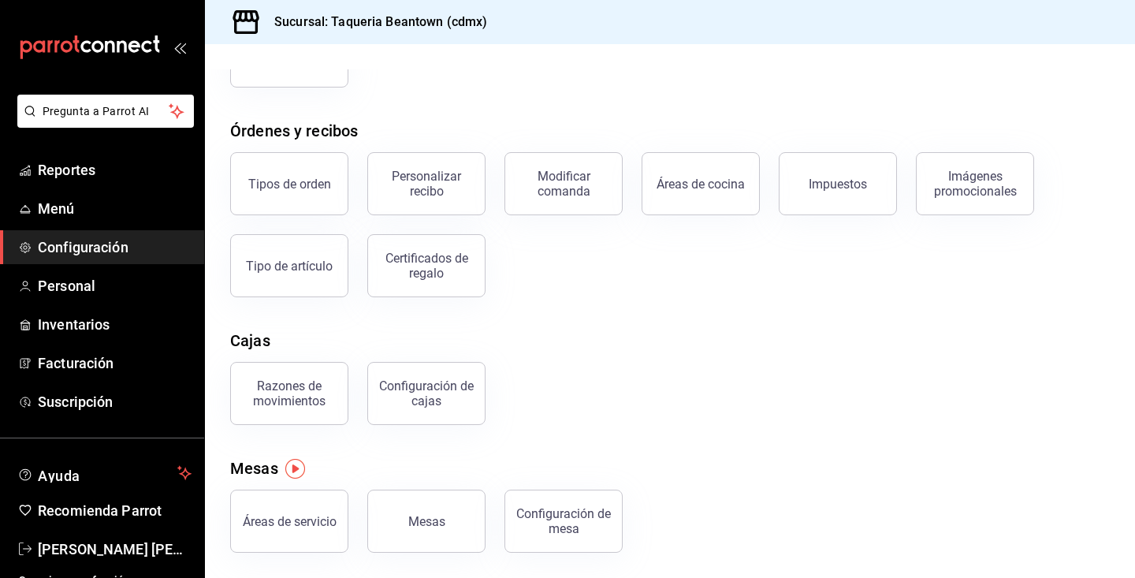
scroll to position [221, 0]
click at [429, 529] on button "Mesas" at bounding box center [426, 520] width 118 height 63
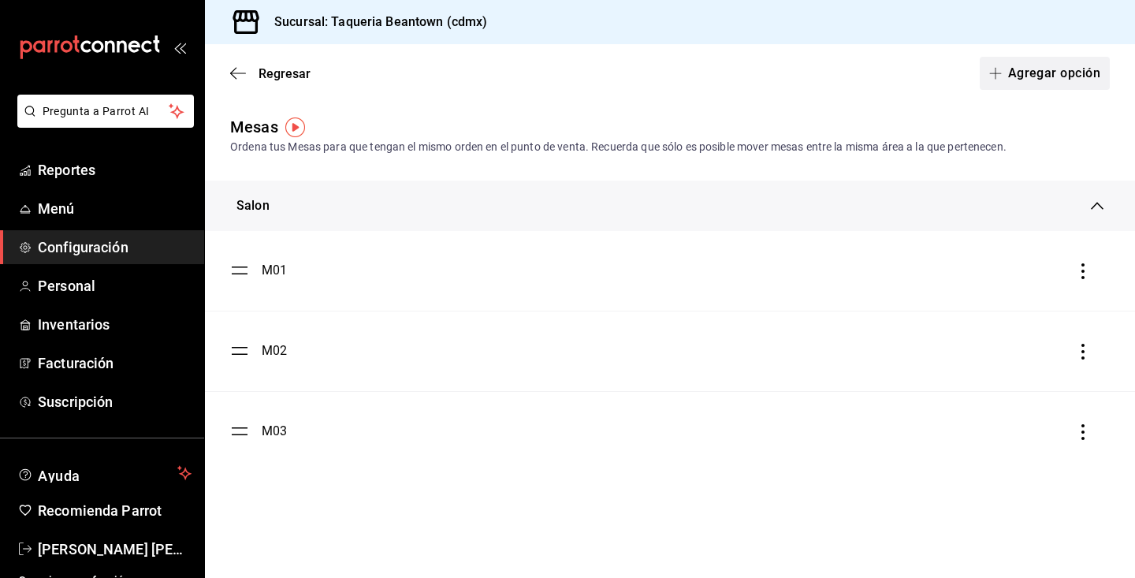
click at [1009, 74] on button "Agregar opción" at bounding box center [1044, 73] width 130 height 33
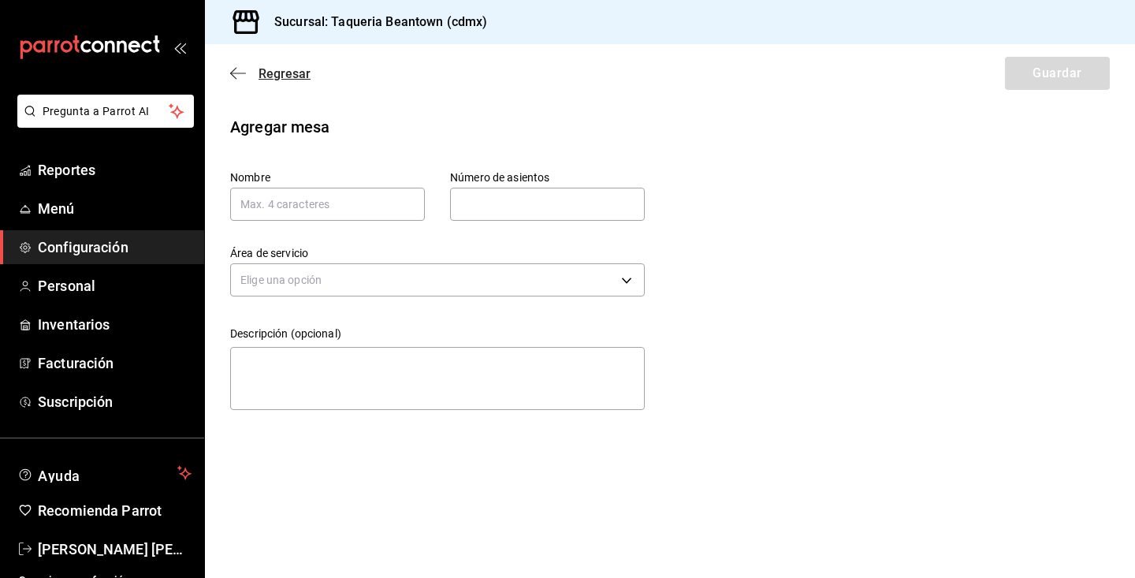
click at [249, 72] on span "Regresar" at bounding box center [270, 73] width 80 height 15
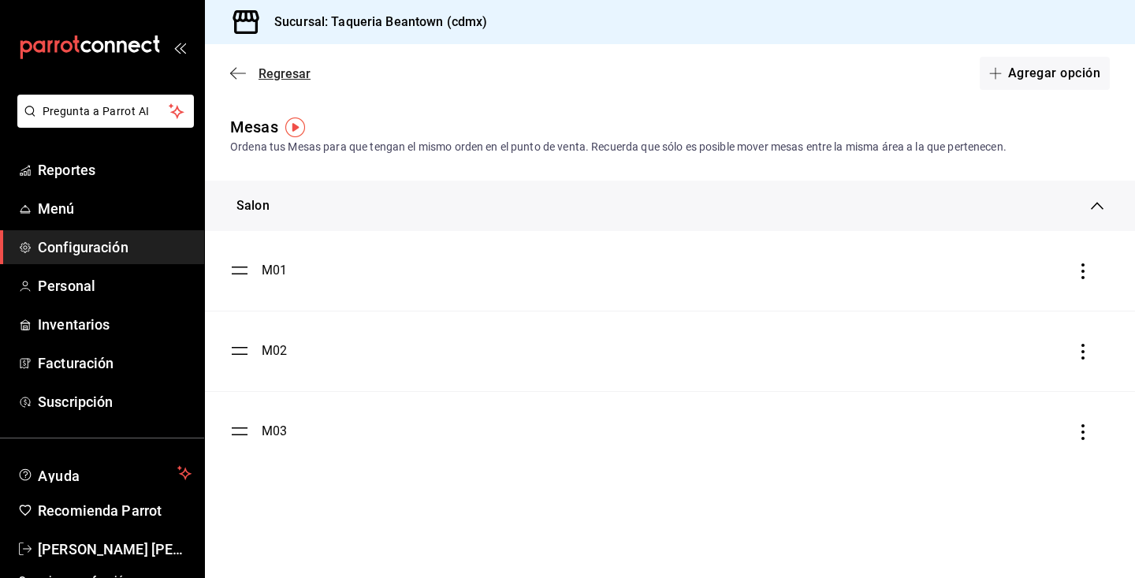
click at [247, 67] on span "Regresar" at bounding box center [270, 73] width 80 height 15
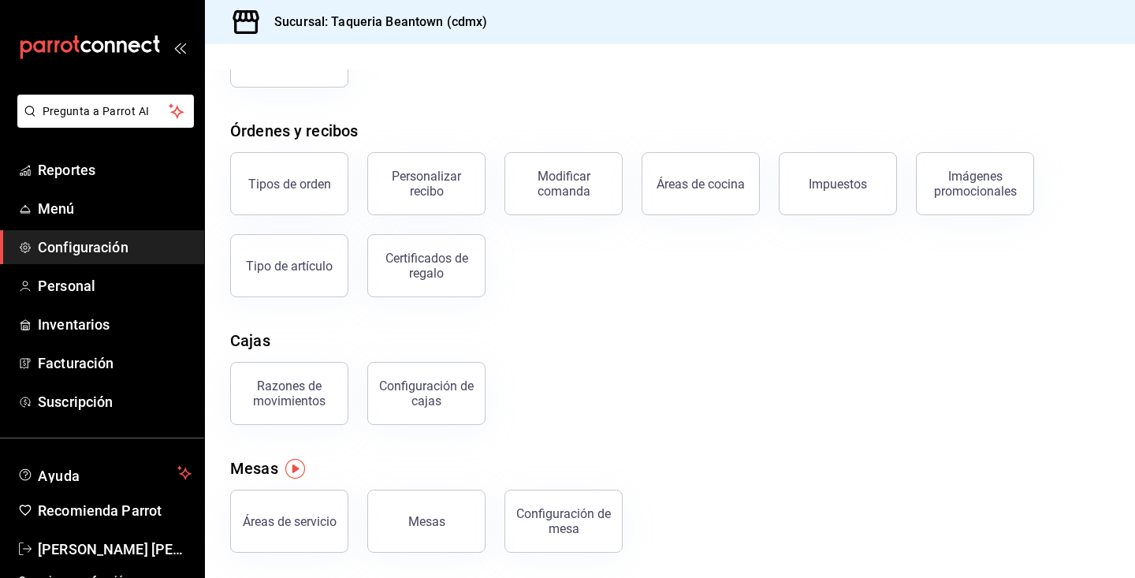
scroll to position [221, 0]
click at [310, 505] on button "Áreas de servicio" at bounding box center [289, 520] width 118 height 63
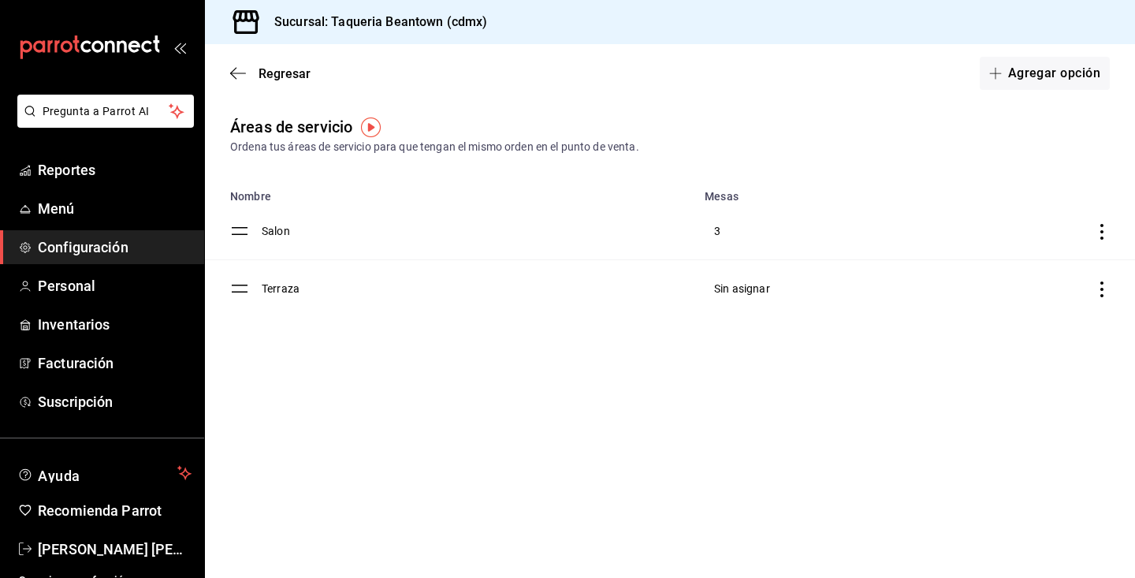
click at [1097, 292] on icon "discountsTable" at bounding box center [1102, 289] width 16 height 16
click at [1042, 318] on li "Eliminar" at bounding box center [1016, 329] width 186 height 44
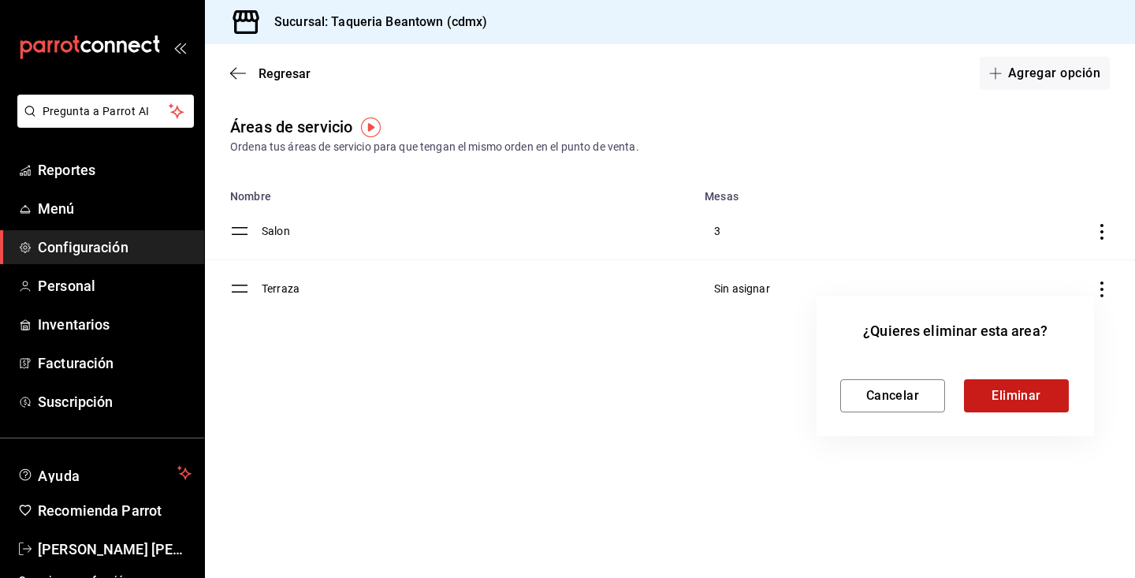
click at [1016, 411] on button "Eliminar" at bounding box center [1016, 395] width 105 height 33
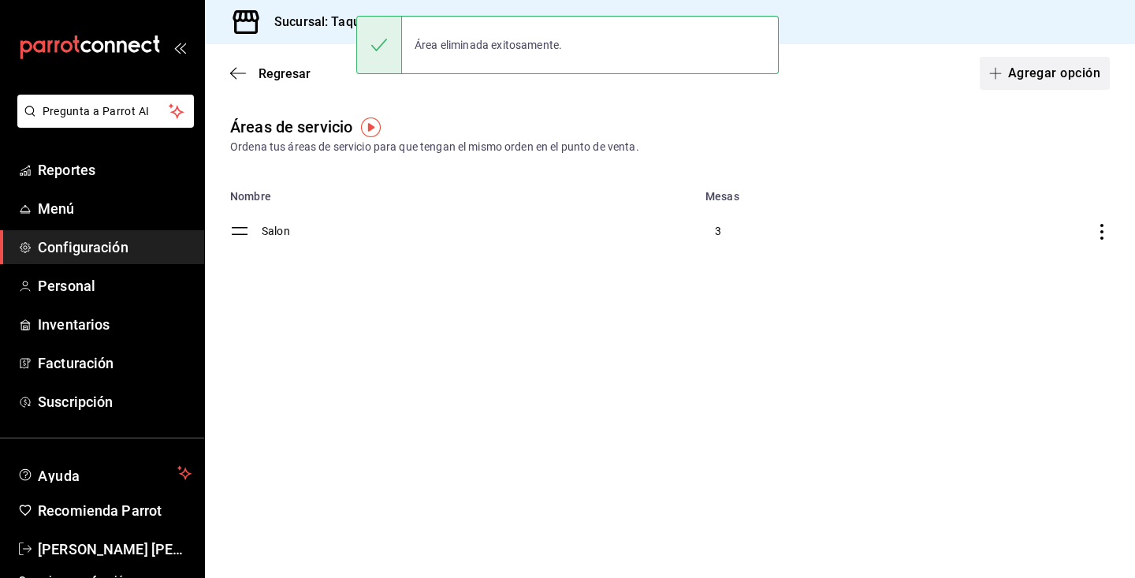
click at [1049, 75] on button "Agregar opción" at bounding box center [1044, 73] width 130 height 33
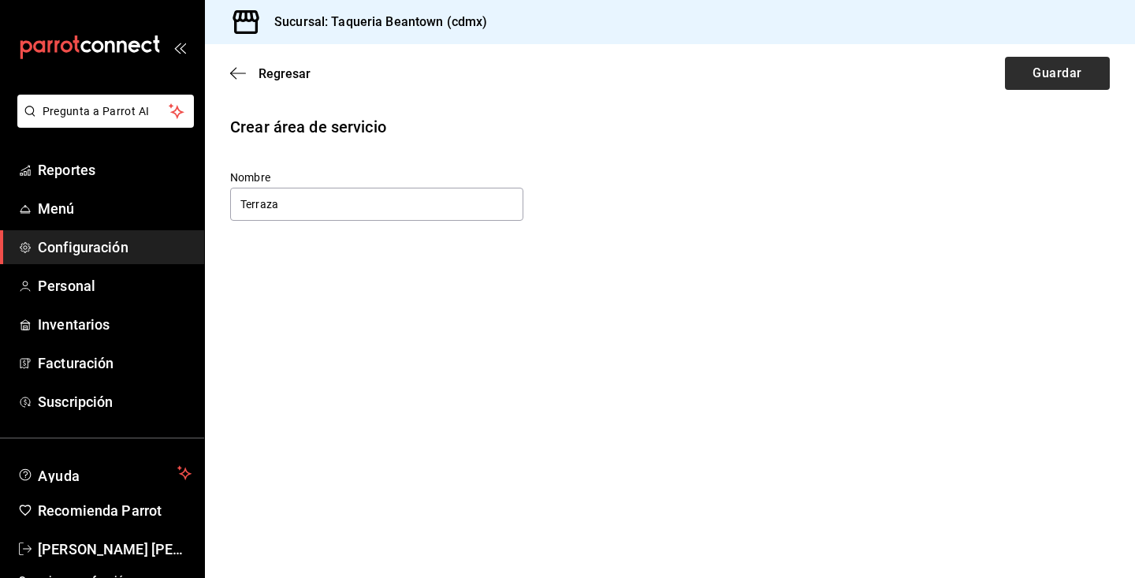
type input "Terraza"
click at [1031, 69] on button "Guardar" at bounding box center [1057, 73] width 105 height 33
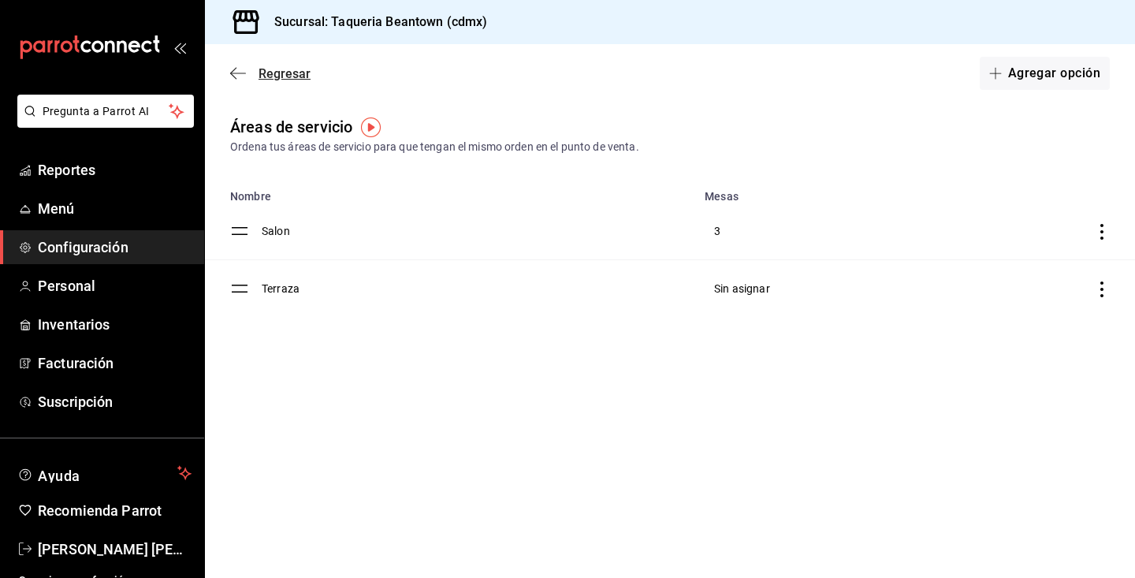
click at [237, 79] on icon "button" at bounding box center [238, 73] width 16 height 14
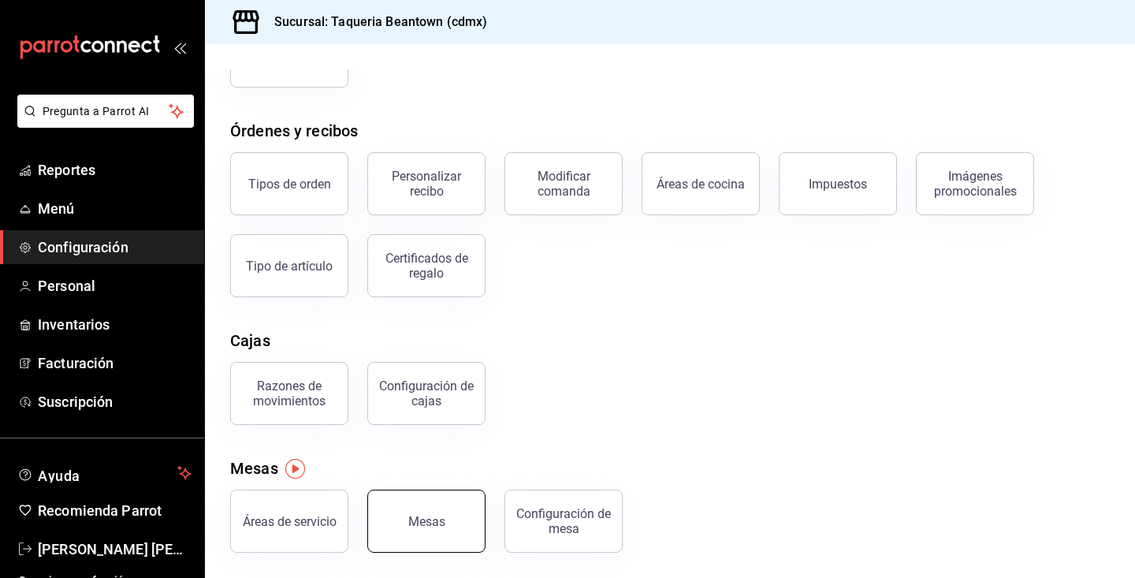
scroll to position [221, 0]
click at [418, 522] on div "Mesas" at bounding box center [426, 521] width 37 height 15
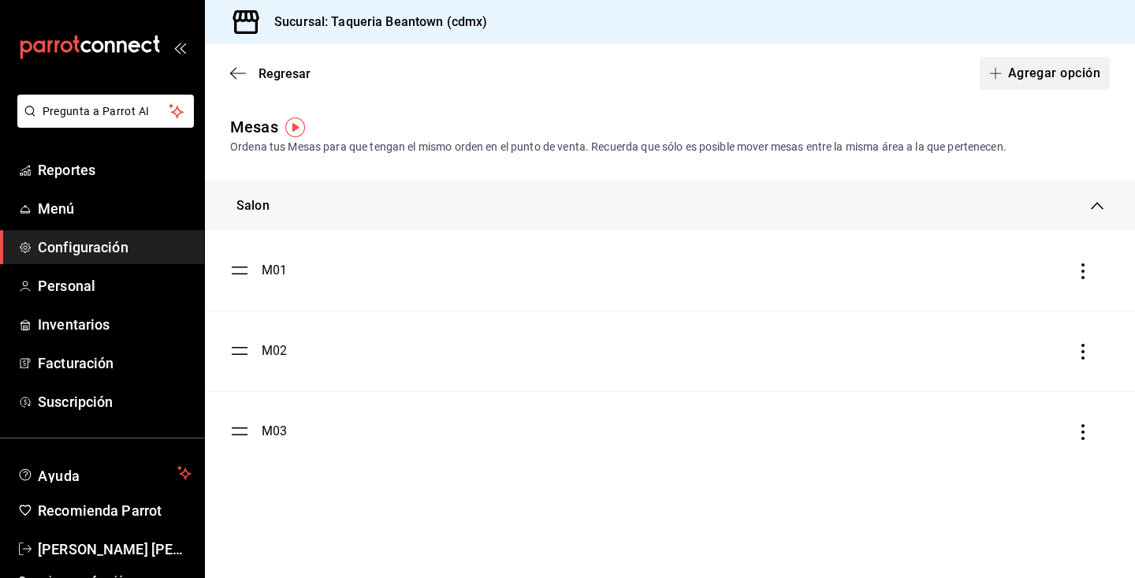
click at [1053, 72] on button "Agregar opción" at bounding box center [1044, 73] width 130 height 33
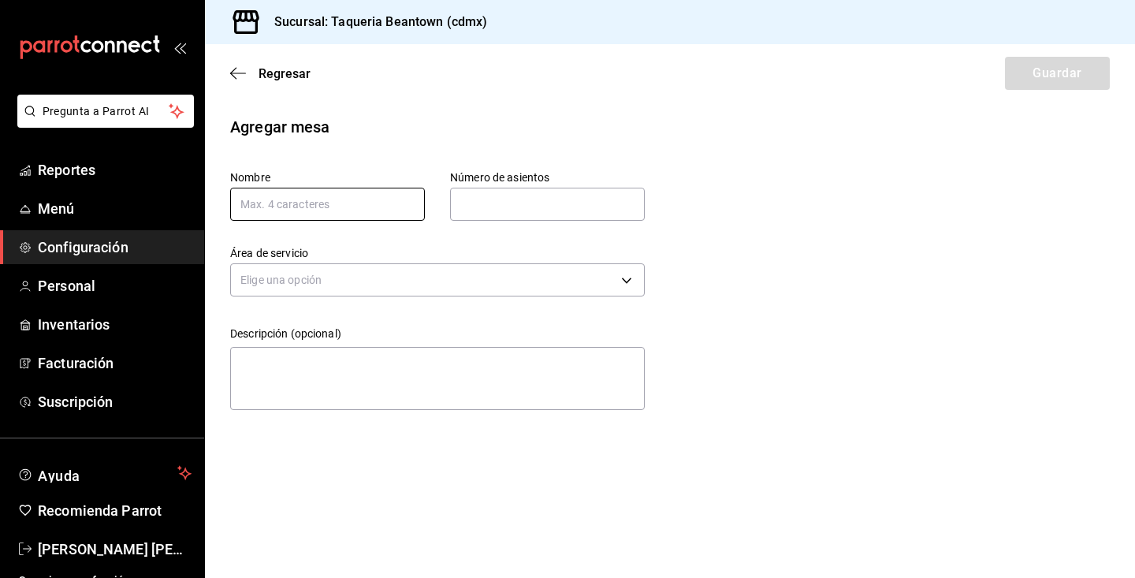
click at [366, 203] on input "text" at bounding box center [327, 204] width 195 height 33
click at [240, 81] on div "Regresar Guardar" at bounding box center [670, 73] width 930 height 58
click at [236, 69] on icon "button" at bounding box center [238, 73] width 16 height 14
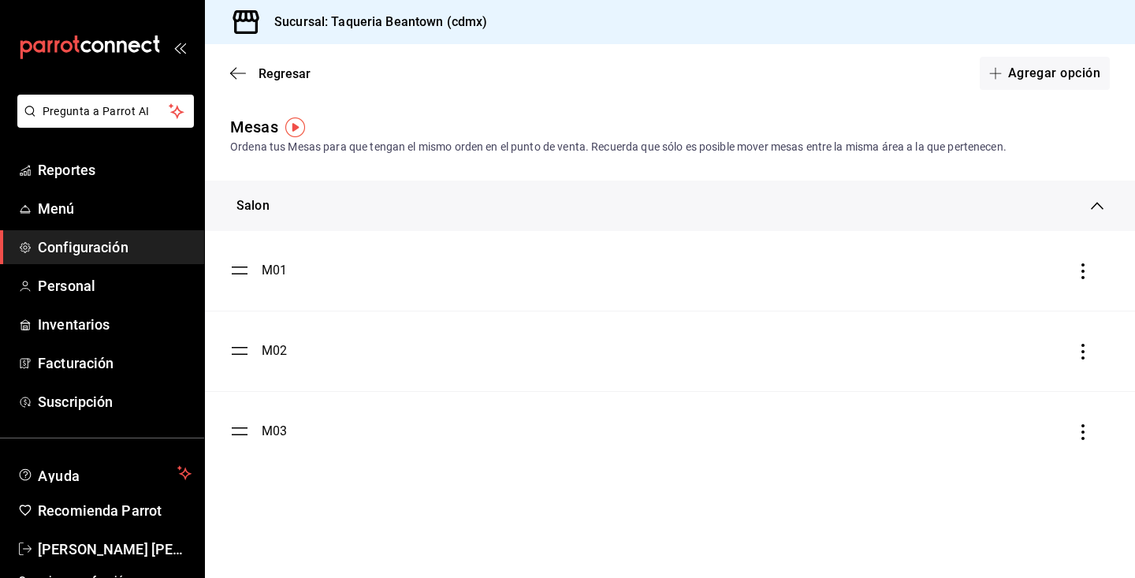
click at [411, 212] on div "Salon" at bounding box center [663, 205] width 854 height 19
click at [251, 77] on span "Regresar" at bounding box center [270, 73] width 80 height 15
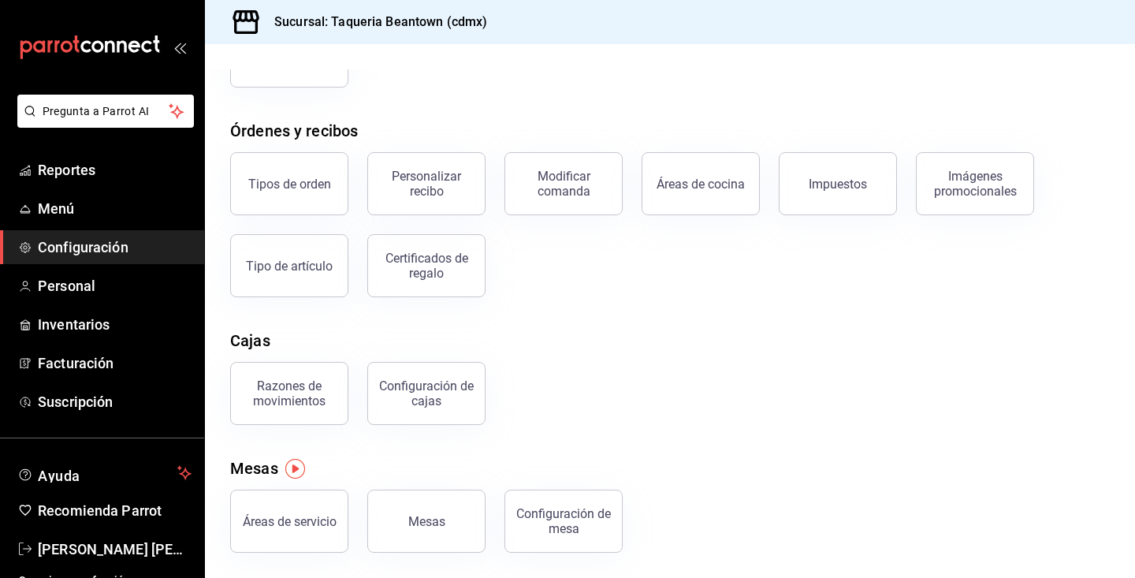
scroll to position [221, 0]
click at [441, 526] on div "Mesas" at bounding box center [426, 521] width 37 height 15
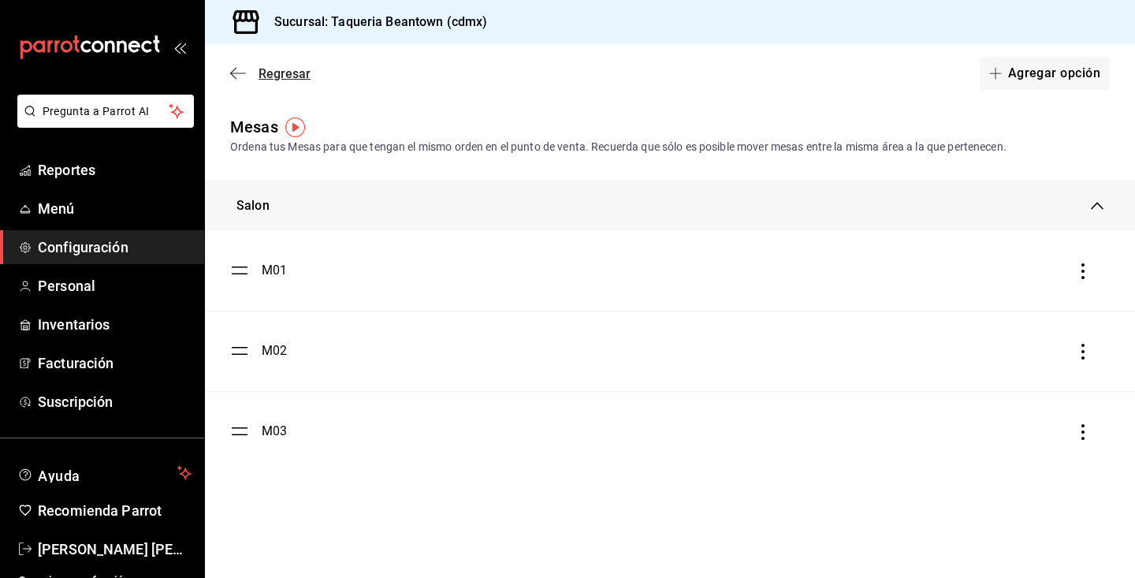
click at [240, 72] on icon "button" at bounding box center [238, 73] width 16 height 14
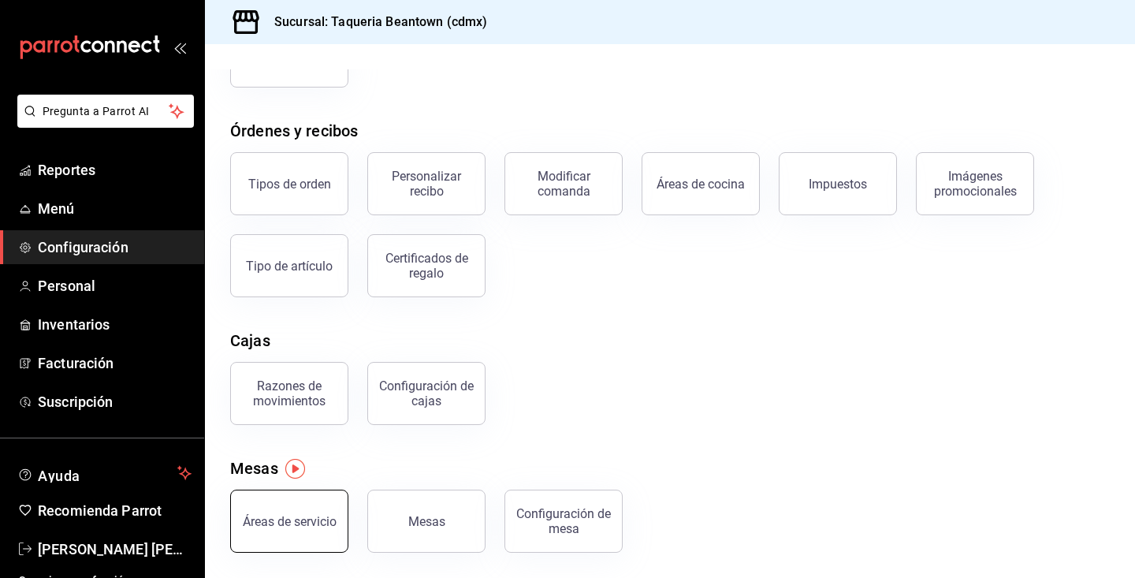
scroll to position [221, 0]
click at [298, 525] on div "Áreas de servicio" at bounding box center [290, 521] width 94 height 15
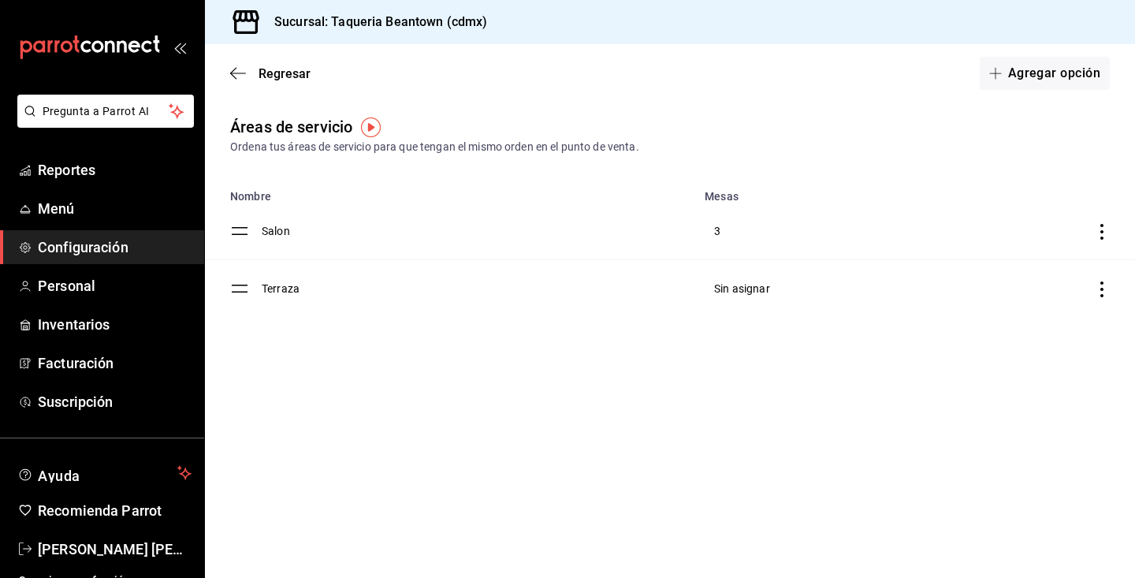
click at [1102, 291] on icon "discountsTable" at bounding box center [1102, 289] width 16 height 16
click at [1102, 291] on li "Marcar como predeterminada" at bounding box center [1016, 286] width 186 height 42
click at [1102, 291] on icon "discountsTable" at bounding box center [1102, 289] width 16 height 16
click at [1066, 328] on li "Eliminar" at bounding box center [1011, 329] width 195 height 44
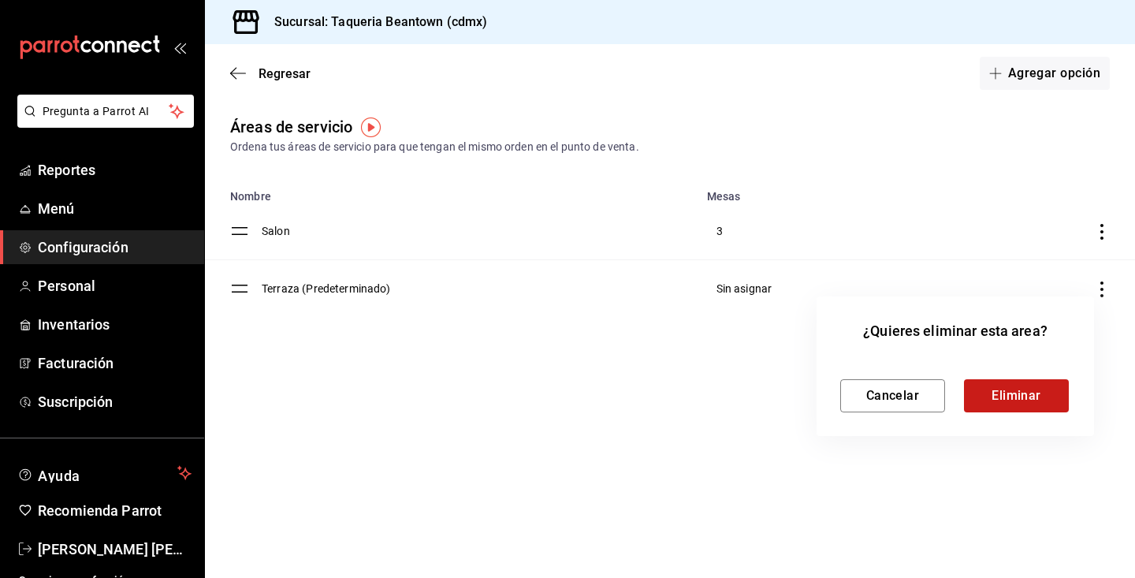
click at [1005, 410] on button "Eliminar" at bounding box center [1016, 395] width 105 height 33
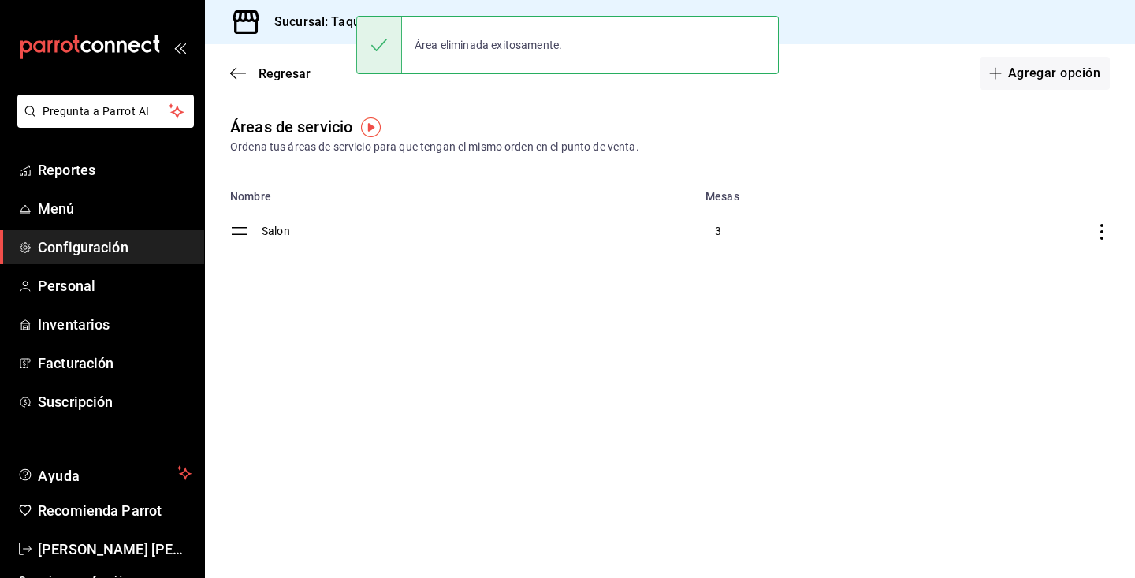
click at [1102, 236] on icon "discountsTable" at bounding box center [1102, 232] width 16 height 16
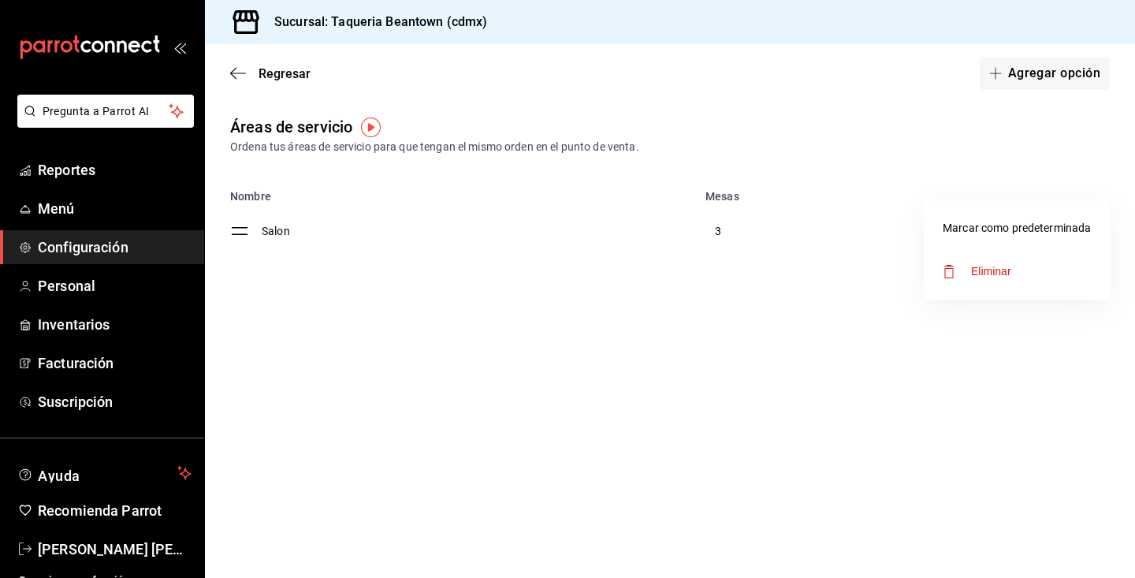
click at [1050, 283] on li "Eliminar" at bounding box center [1016, 271] width 186 height 44
click at [282, 233] on td "Salon" at bounding box center [479, 231] width 434 height 57
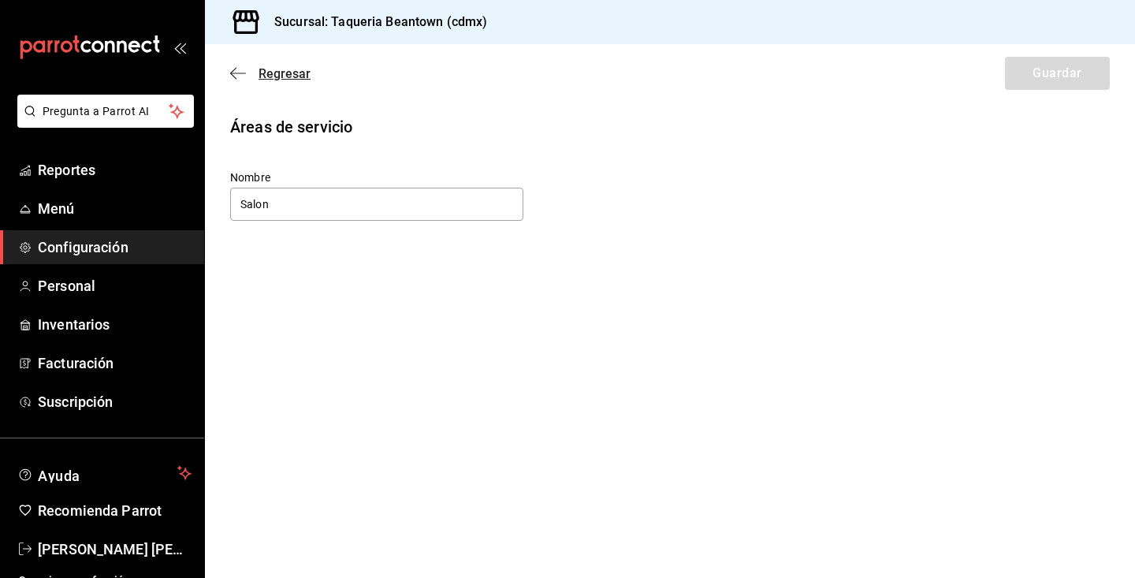
click at [239, 80] on icon "button" at bounding box center [238, 73] width 16 height 14
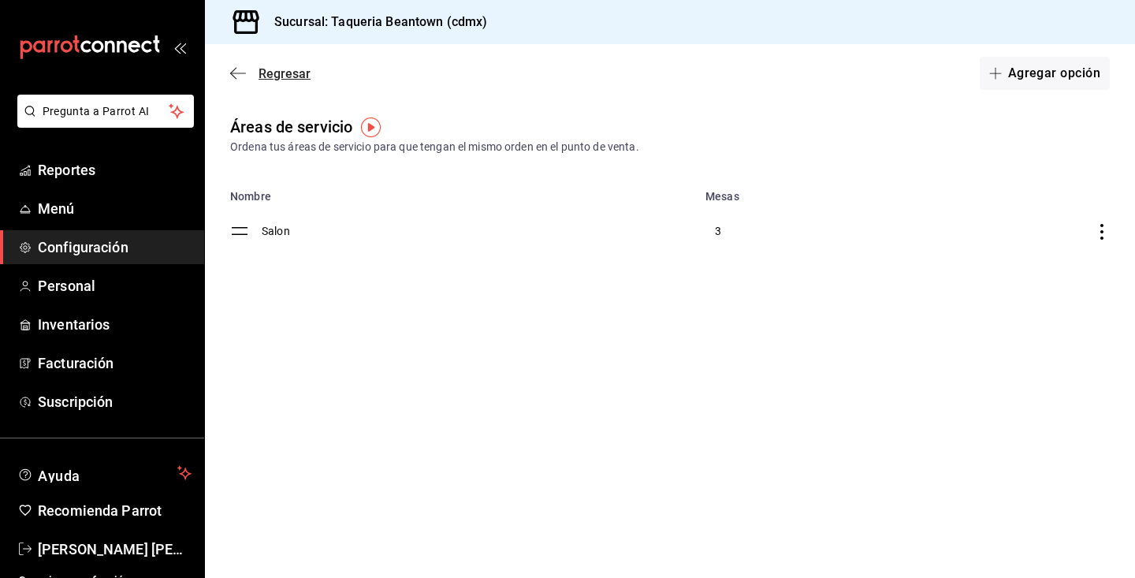
click at [245, 70] on icon "button" at bounding box center [238, 73] width 16 height 14
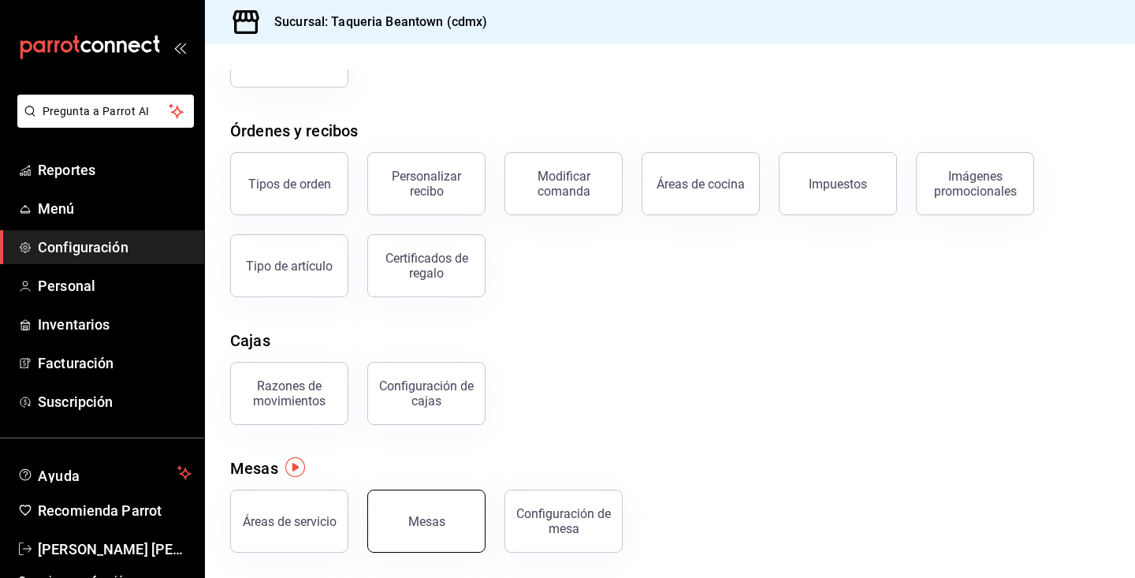
scroll to position [221, 0]
click at [562, 518] on div "Configuración de mesa" at bounding box center [564, 521] width 98 height 30
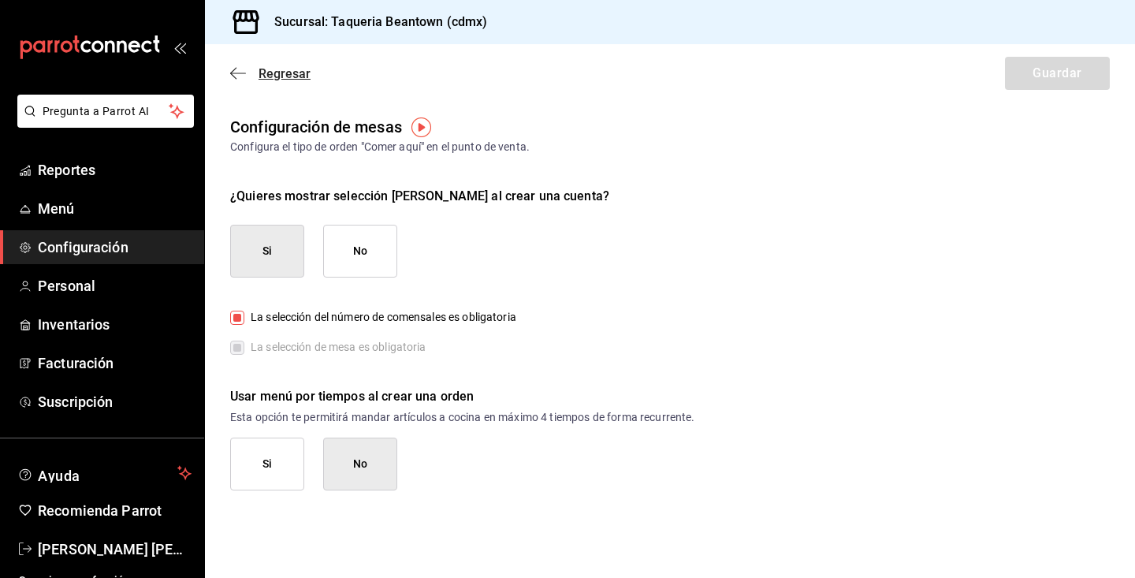
click at [237, 76] on icon "button" at bounding box center [238, 73] width 16 height 14
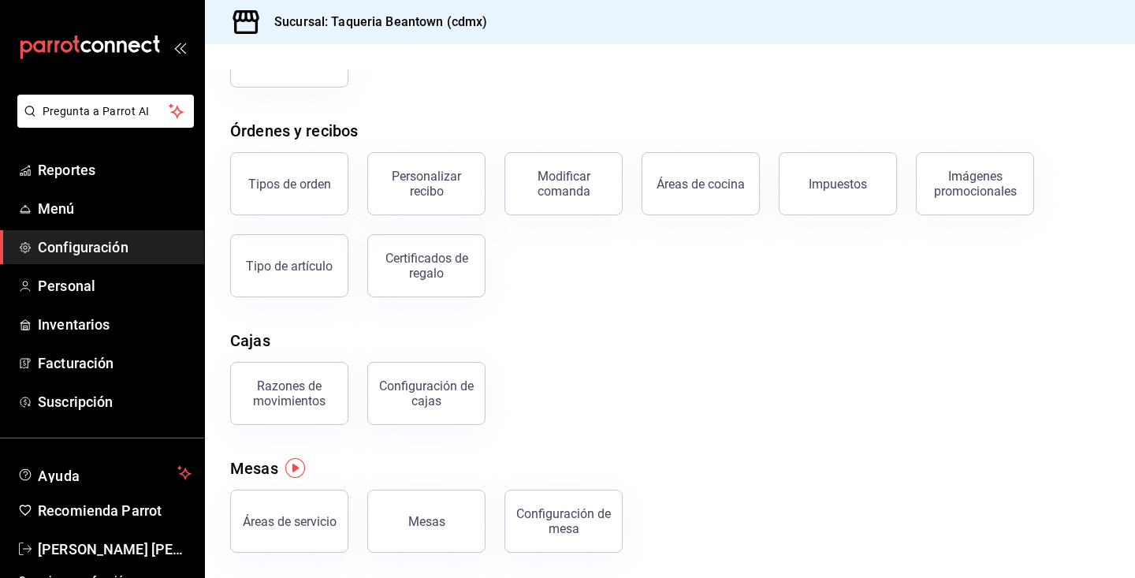
scroll to position [221, 0]
click at [453, 512] on button "Mesas" at bounding box center [426, 520] width 118 height 63
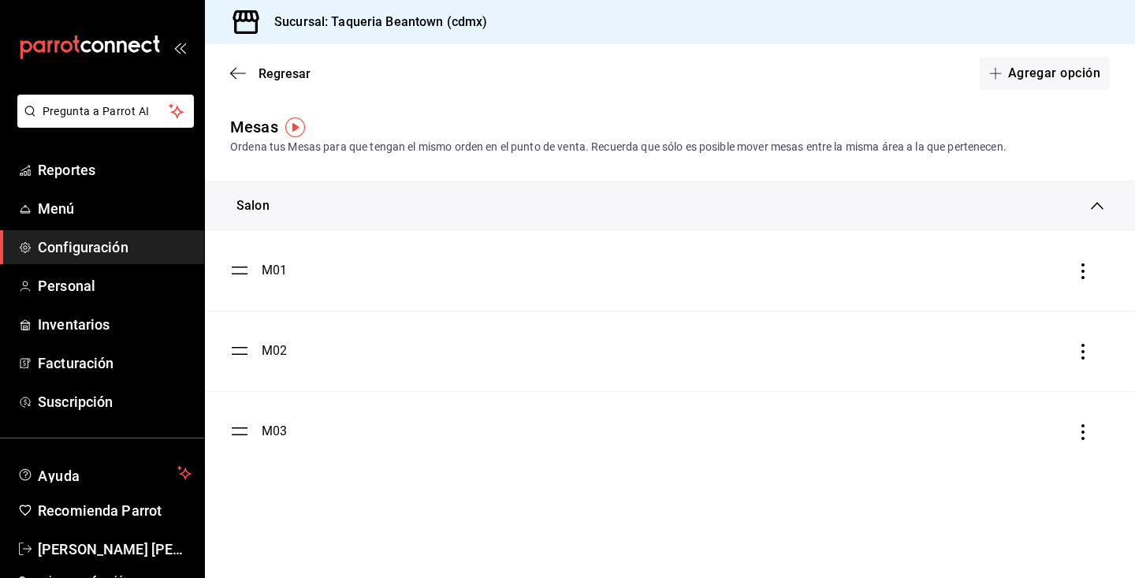
click at [1102, 203] on icon at bounding box center [1097, 205] width 13 height 13
click at [243, 67] on icon "button" at bounding box center [238, 73] width 16 height 14
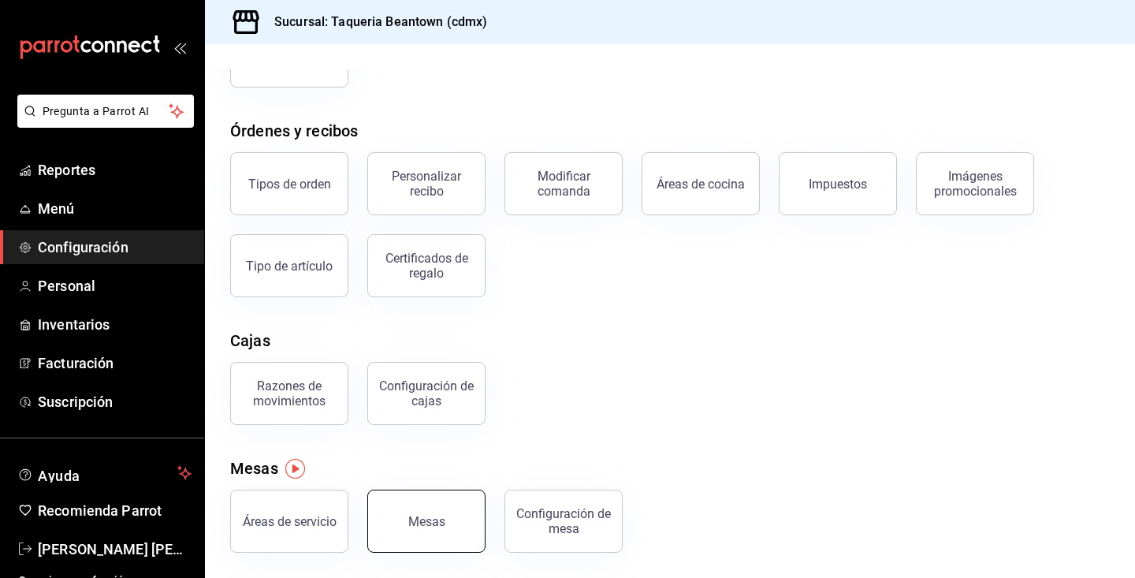
scroll to position [221, 0]
click at [426, 511] on button "Mesas" at bounding box center [426, 520] width 118 height 63
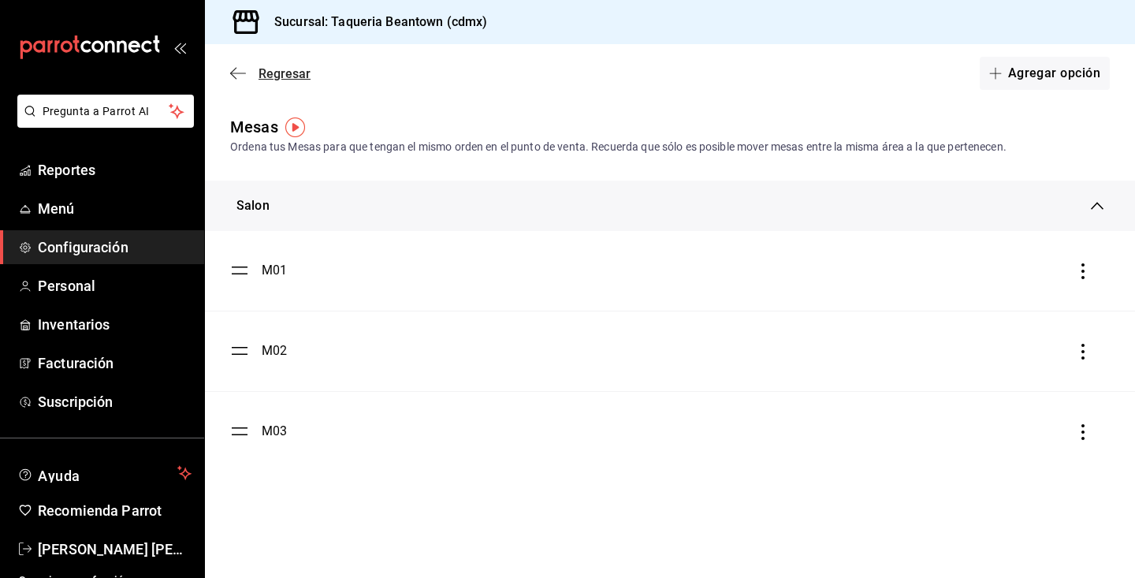
click at [235, 67] on icon "button" at bounding box center [238, 73] width 16 height 14
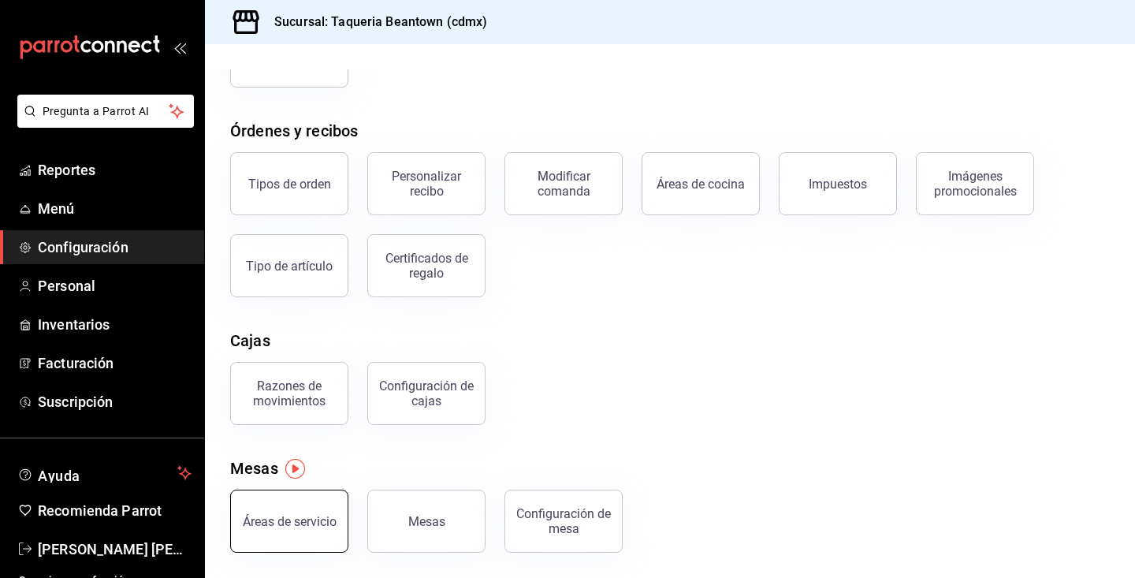
scroll to position [221, 0]
click at [315, 516] on div "Áreas de servicio" at bounding box center [290, 521] width 94 height 15
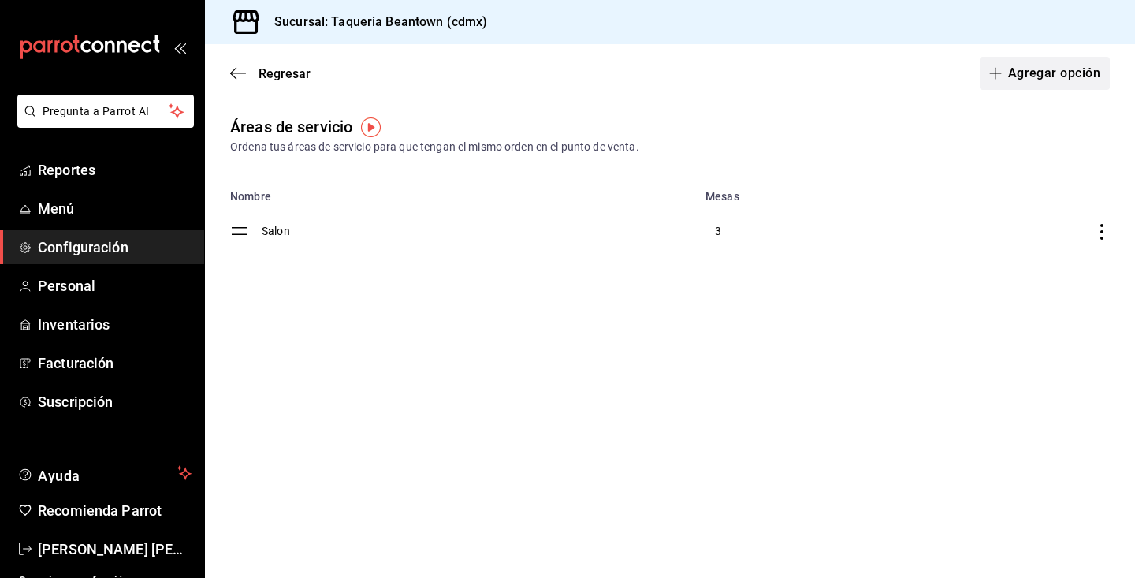
click at [1033, 72] on button "Agregar opción" at bounding box center [1044, 73] width 130 height 33
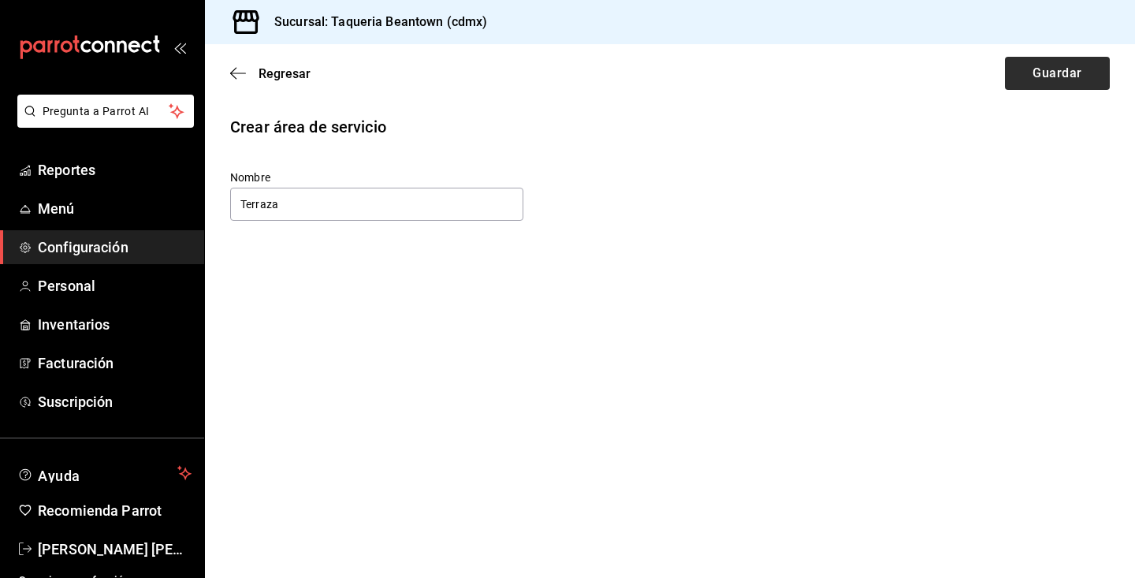
type input "Terraza"
click at [1053, 75] on button "Guardar" at bounding box center [1057, 73] width 105 height 33
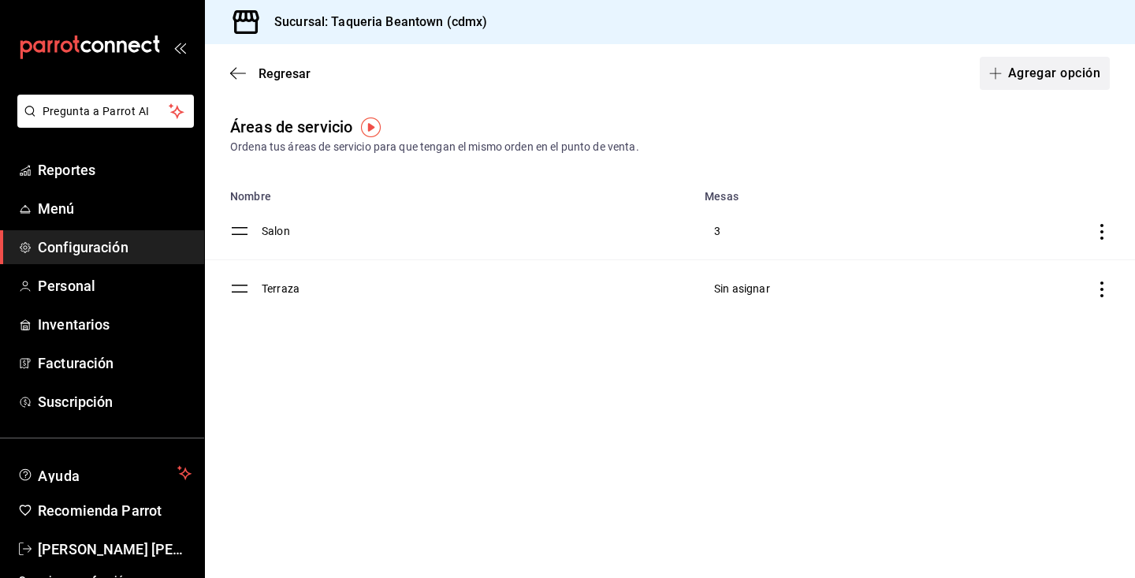
click at [1059, 76] on button "Agregar opción" at bounding box center [1044, 73] width 130 height 33
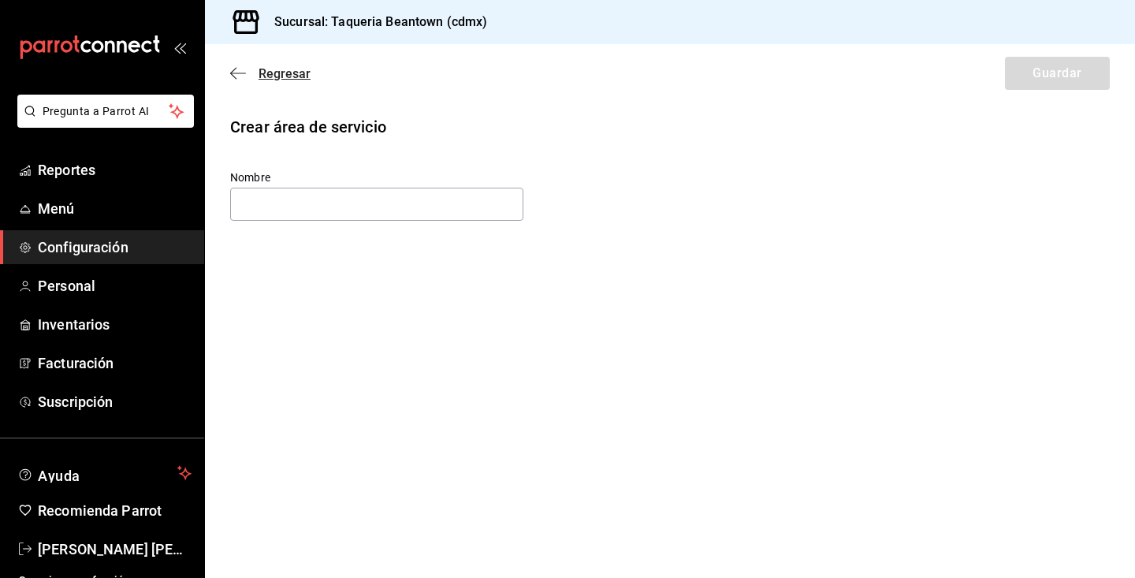
click at [235, 66] on icon "button" at bounding box center [238, 73] width 16 height 14
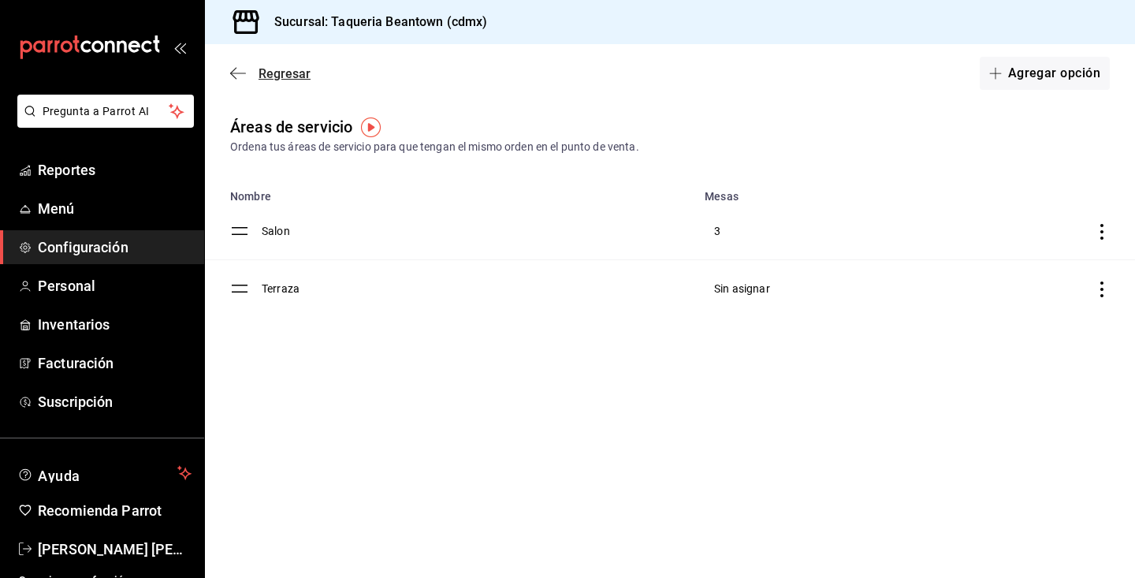
click at [235, 76] on icon "button" at bounding box center [238, 73] width 16 height 14
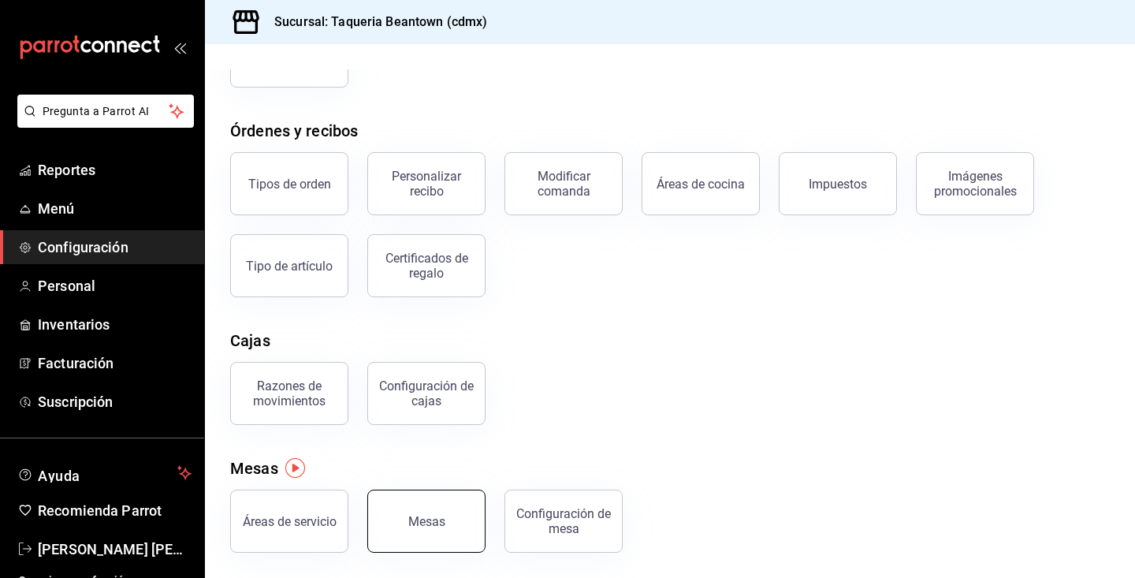
scroll to position [221, 0]
click at [437, 526] on div "Mesas" at bounding box center [426, 521] width 37 height 15
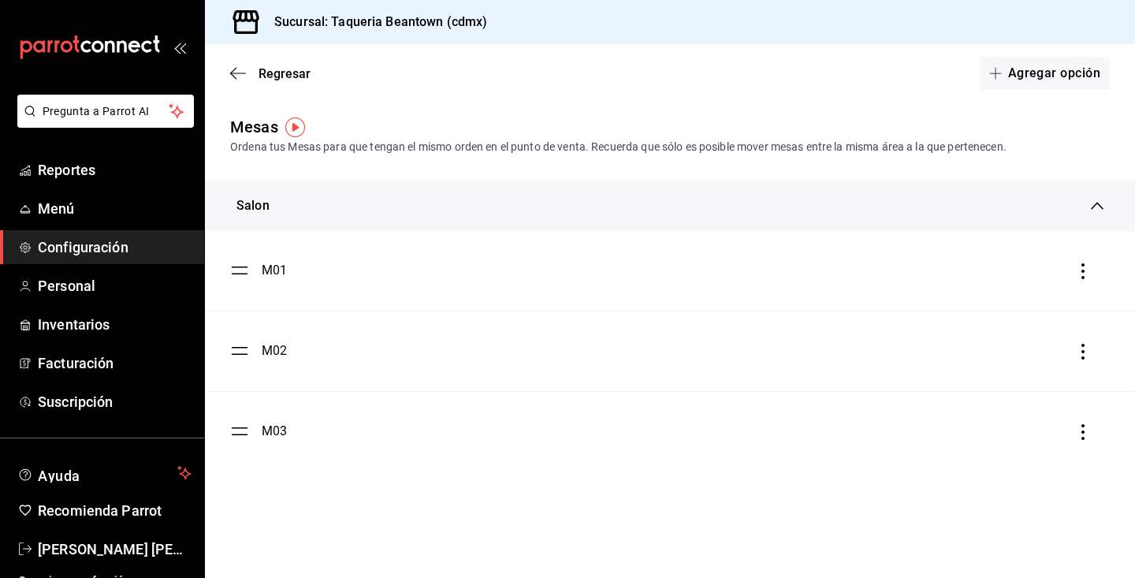
click at [1096, 211] on icon at bounding box center [1097, 205] width 13 height 13
click at [354, 209] on div "Salon" at bounding box center [670, 199] width 930 height 38
click at [237, 267] on ul "M01 M02 M03" at bounding box center [670, 351] width 930 height 240
click at [238, 267] on ul "M01 M02 M03" at bounding box center [670, 351] width 930 height 240
click at [251, 270] on div "M01" at bounding box center [258, 270] width 57 height 19
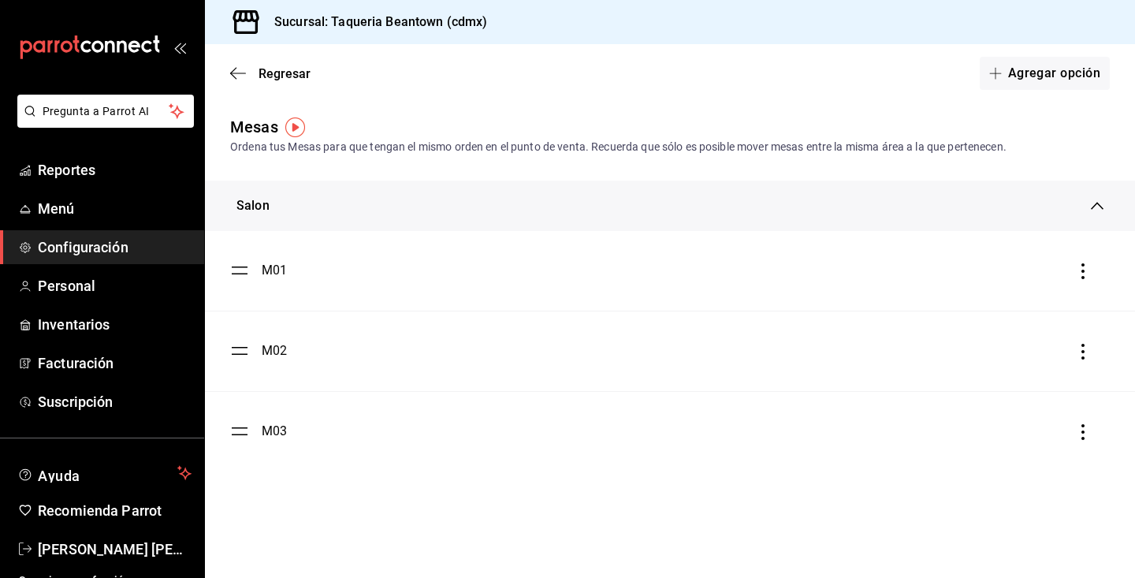
click at [1083, 440] on li "M03" at bounding box center [670, 432] width 930 height 80
click at [1083, 431] on icon "button" at bounding box center [1082, 432] width 3 height 16
click at [1062, 435] on li "Eliminar" at bounding box center [1012, 432] width 158 height 44
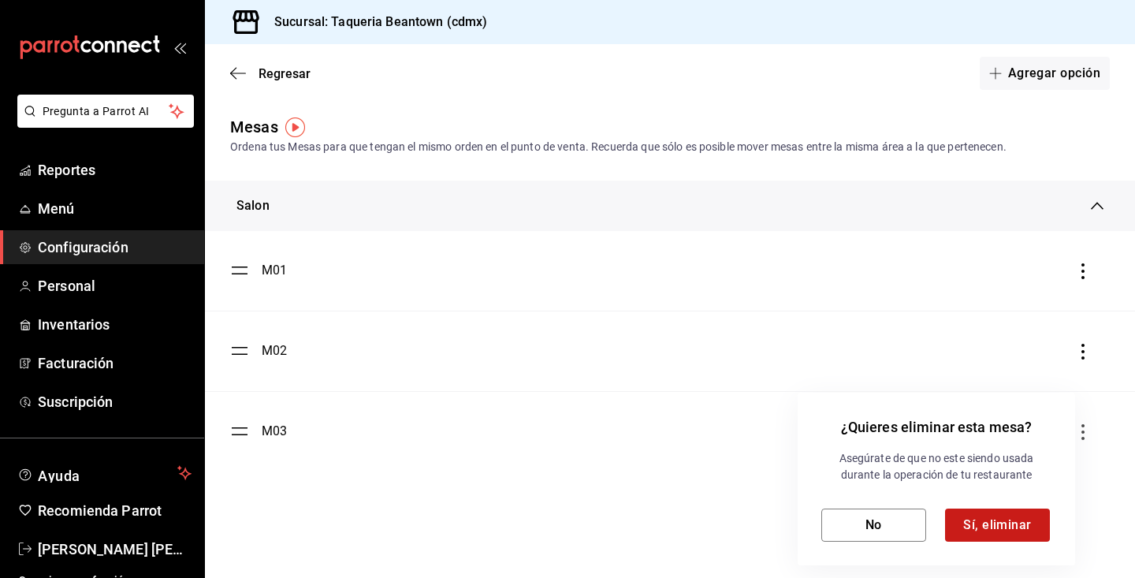
click at [1001, 525] on button "Sí, eliminar" at bounding box center [997, 524] width 105 height 33
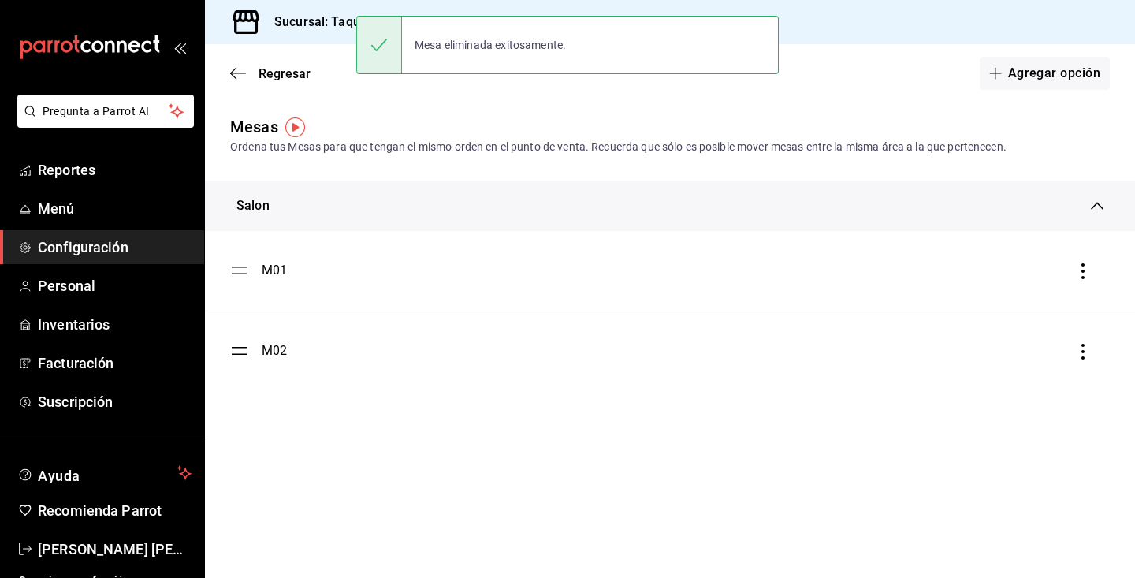
click at [1084, 360] on div at bounding box center [1083, 350] width 16 height 19
click at [1083, 350] on icon "button" at bounding box center [1083, 352] width 16 height 16
click at [1046, 347] on li "Eliminar" at bounding box center [1012, 351] width 158 height 44
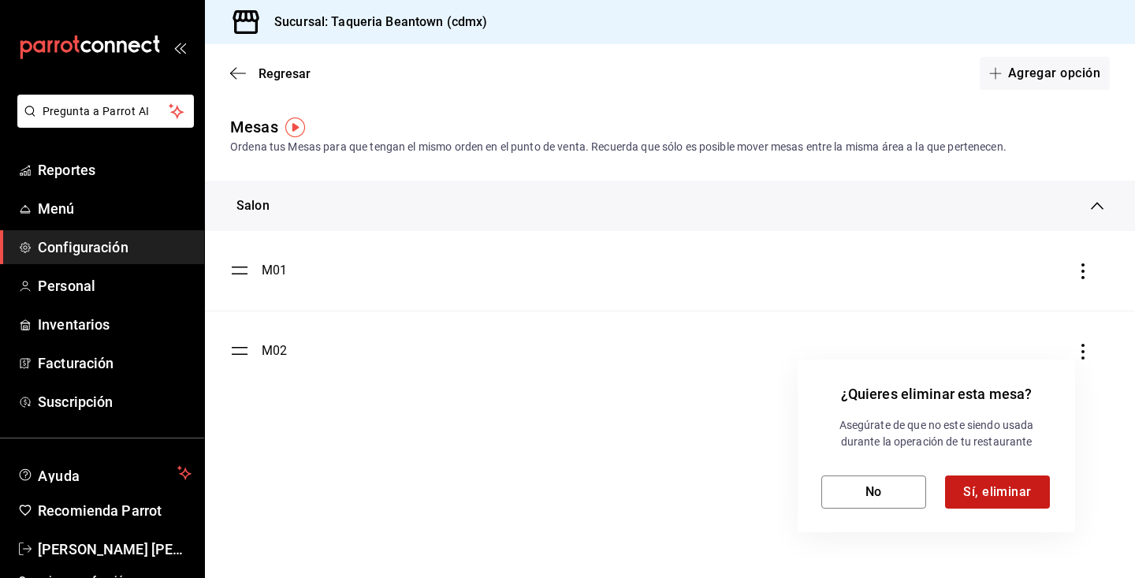
click at [1007, 498] on button "Sí, eliminar" at bounding box center [997, 491] width 105 height 33
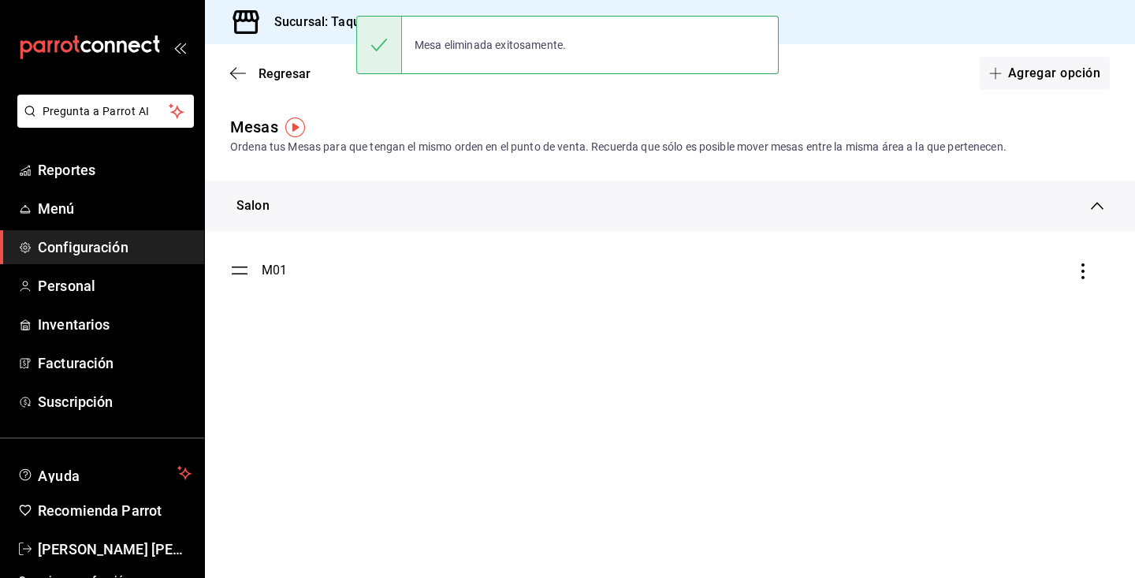
click at [1083, 272] on icon "button" at bounding box center [1082, 271] width 3 height 16
click at [1035, 287] on li "Eliminar" at bounding box center [1012, 271] width 158 height 44
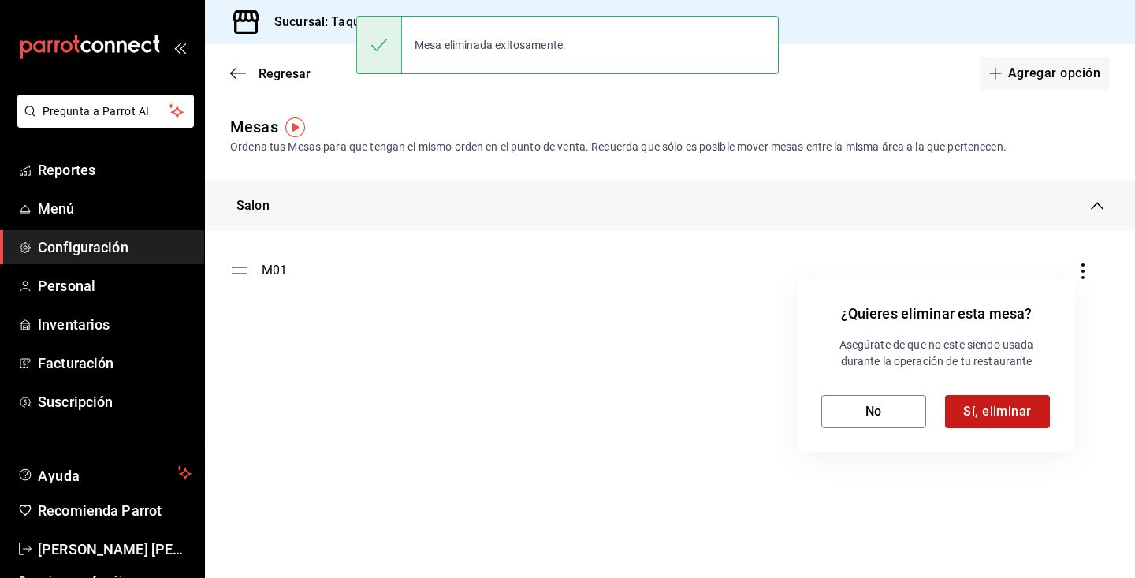
click at [1024, 400] on button "Sí, eliminar" at bounding box center [997, 411] width 105 height 33
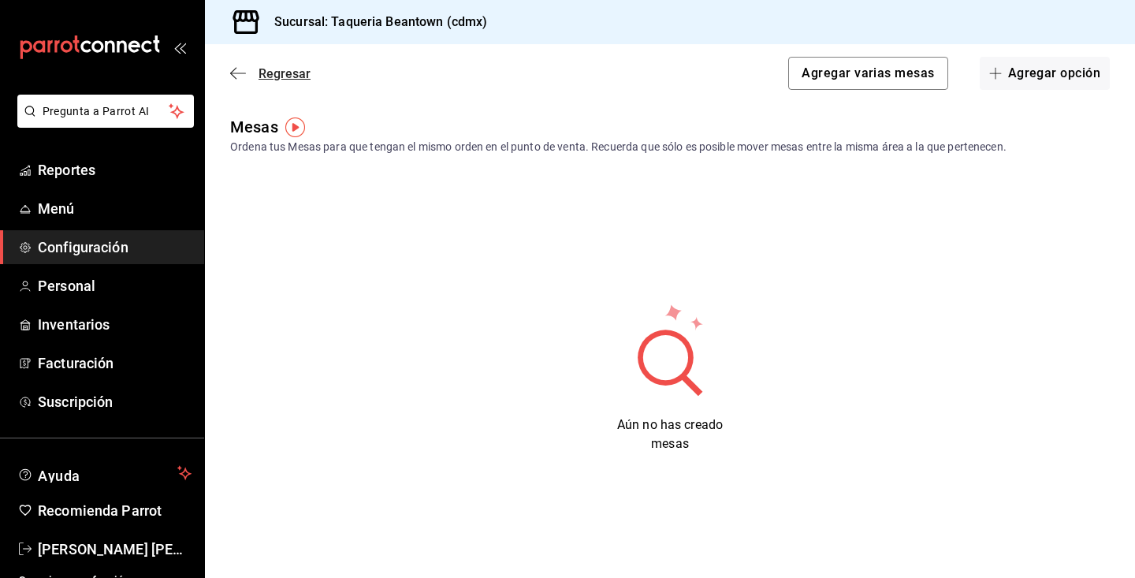
click at [243, 77] on icon "button" at bounding box center [238, 73] width 16 height 14
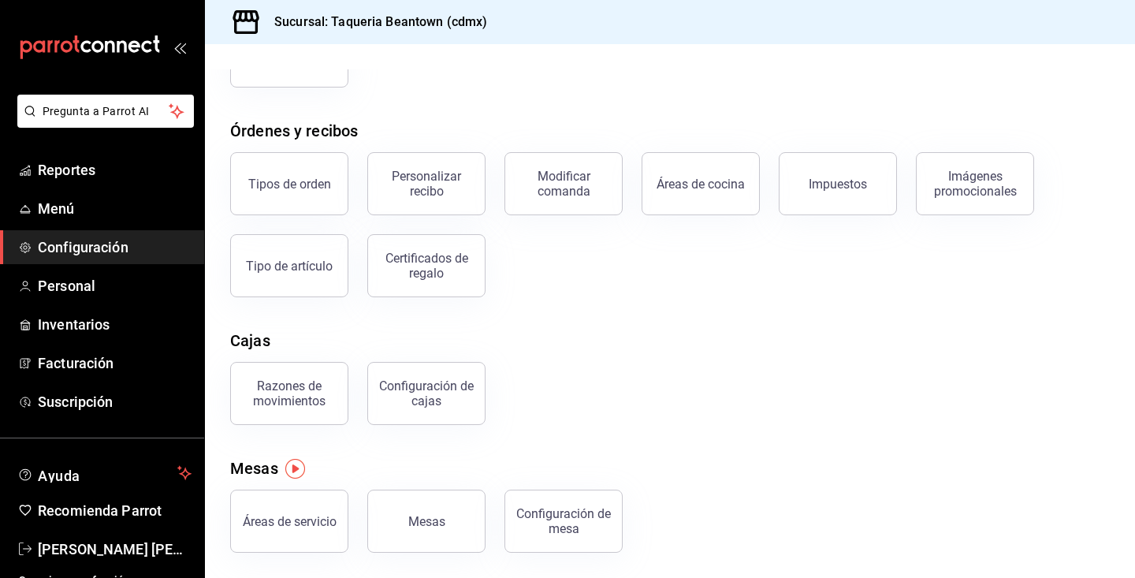
scroll to position [221, 0]
click at [466, 499] on button "Mesas" at bounding box center [426, 520] width 118 height 63
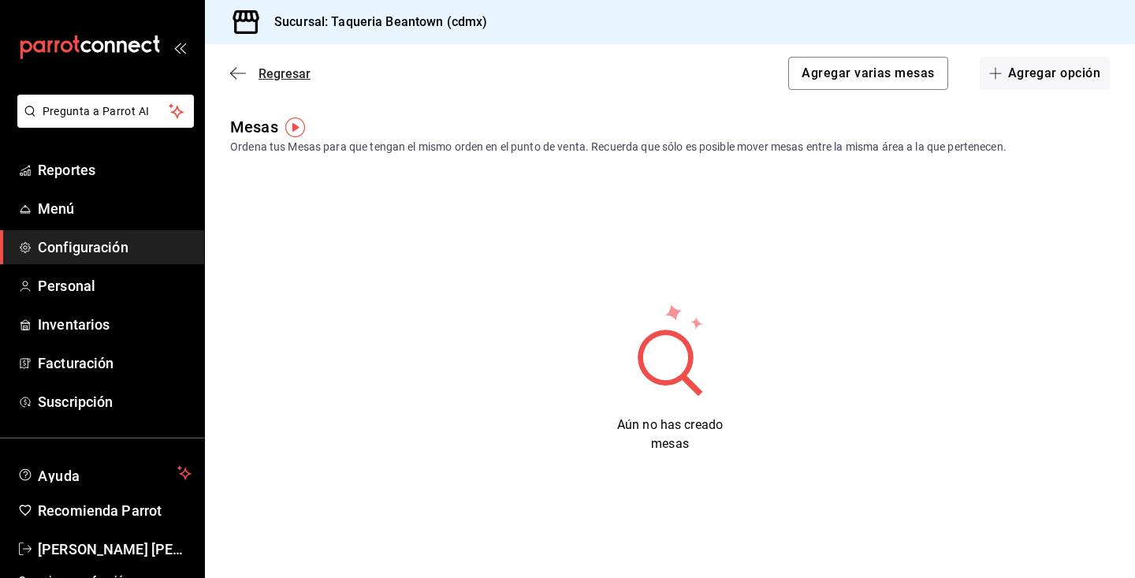
click at [273, 74] on span "Regresar" at bounding box center [284, 73] width 52 height 15
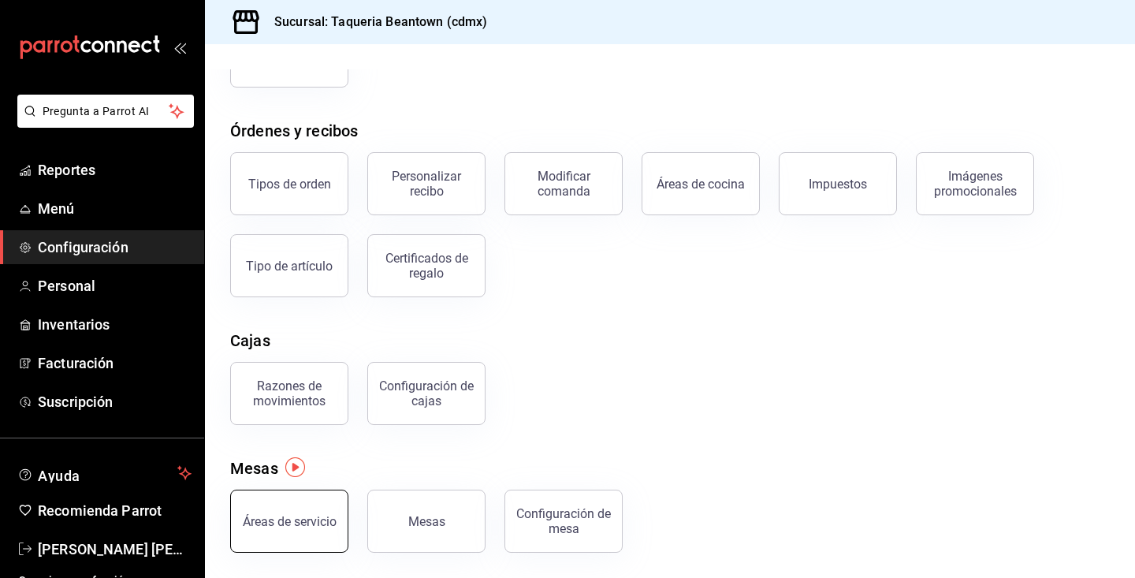
scroll to position [221, 0]
click at [306, 507] on button "Áreas de servicio" at bounding box center [289, 520] width 118 height 63
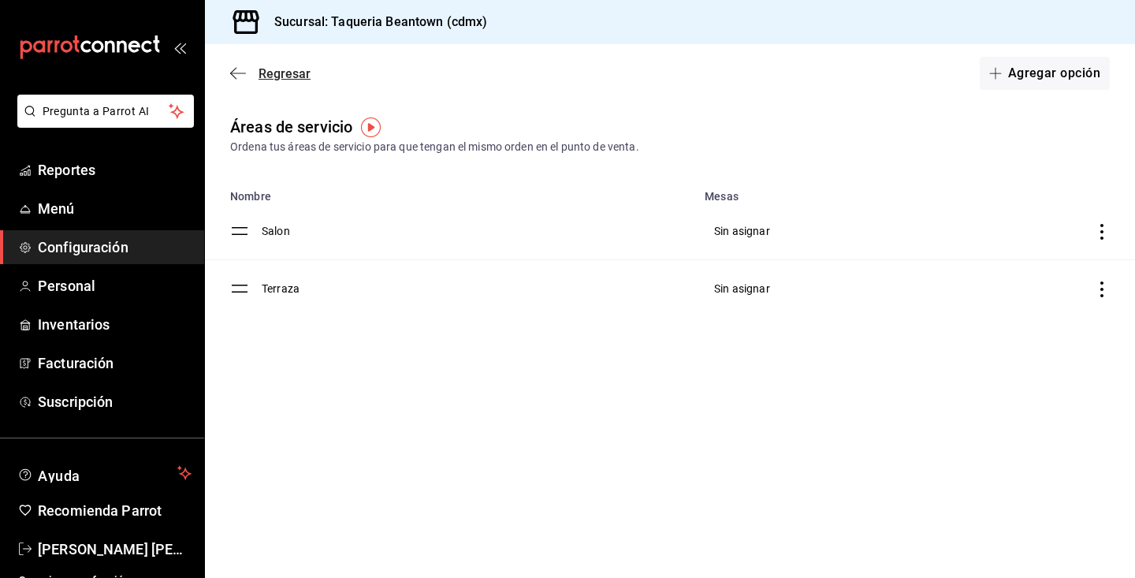
click at [242, 69] on icon "button" at bounding box center [238, 73] width 16 height 14
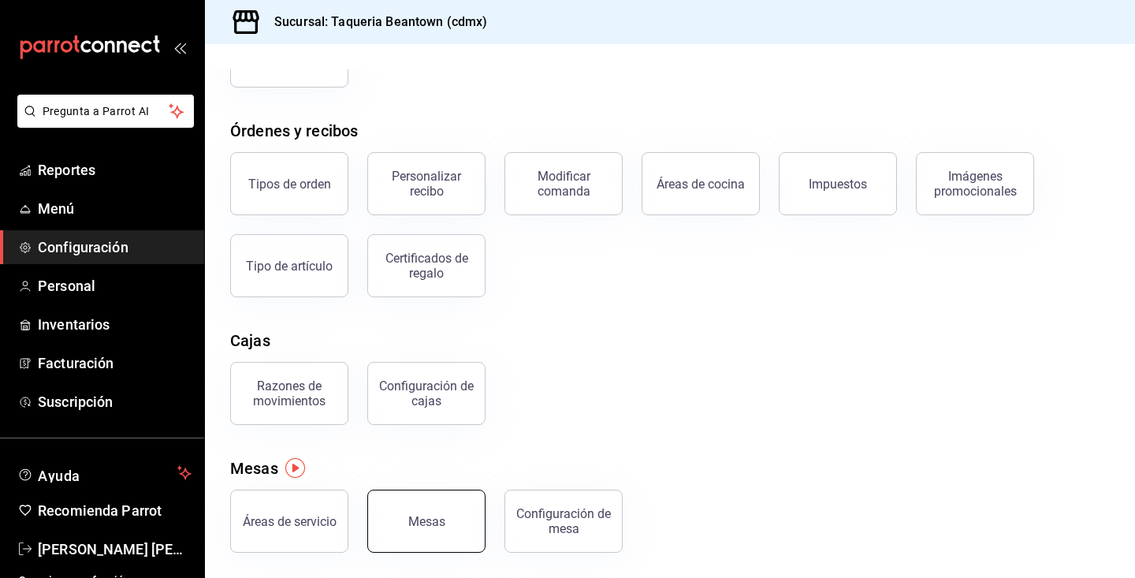
scroll to position [221, 0]
click at [430, 540] on button "Mesas" at bounding box center [426, 520] width 118 height 63
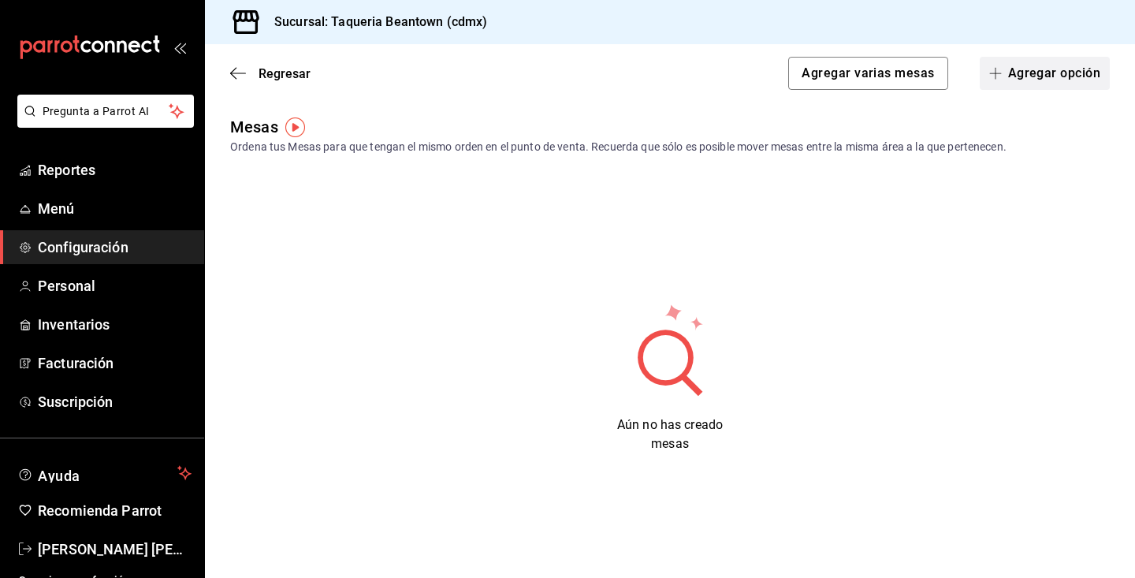
click at [1044, 85] on button "Agregar opción" at bounding box center [1044, 73] width 130 height 33
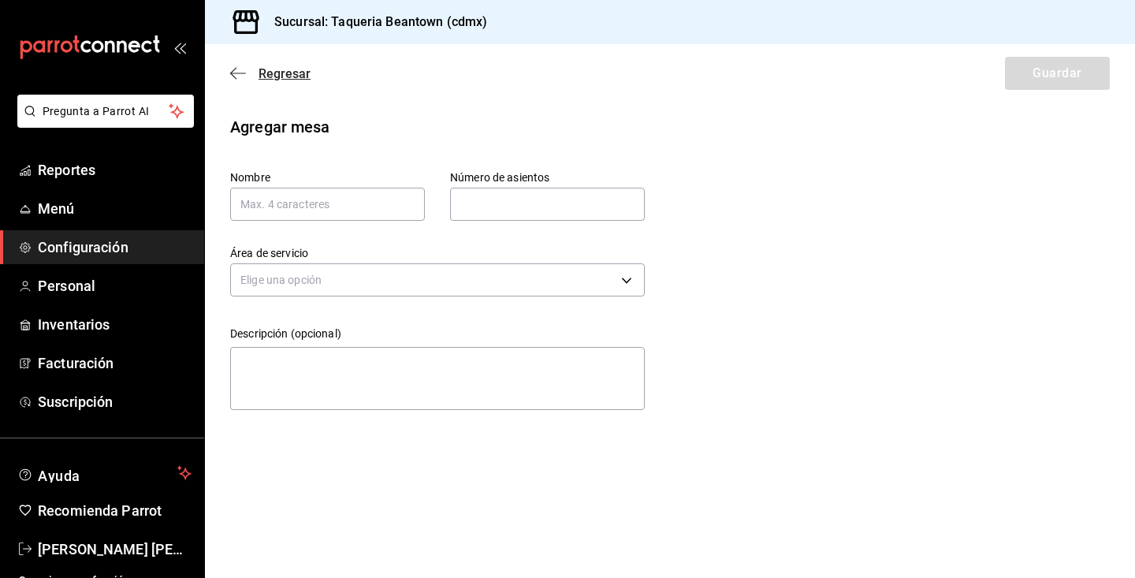
click at [236, 69] on icon "button" at bounding box center [233, 74] width 6 height 12
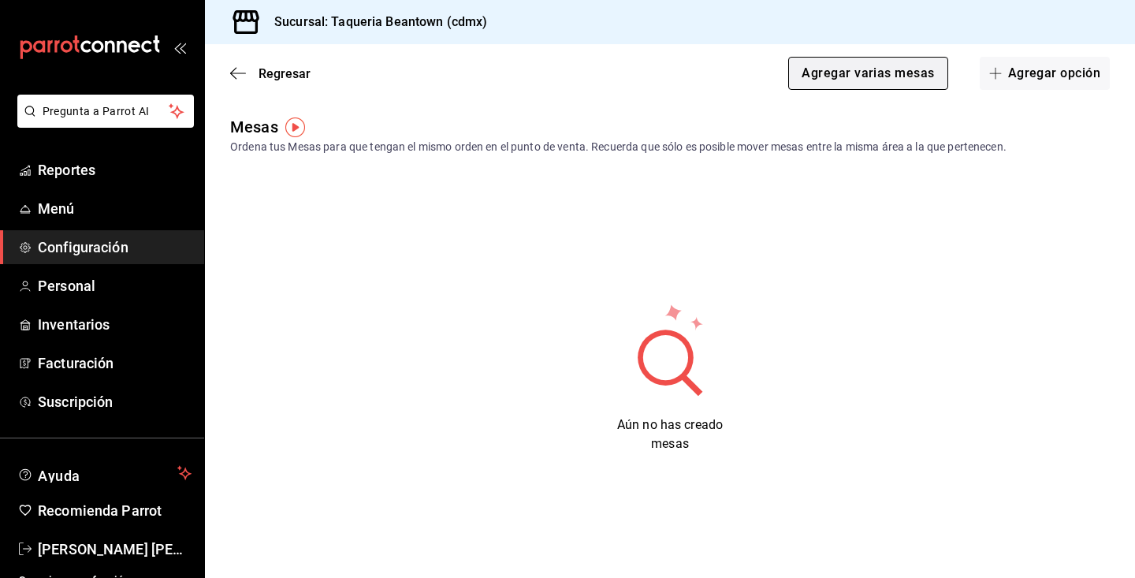
click at [861, 85] on button "Agregar varias mesas" at bounding box center [867, 73] width 159 height 33
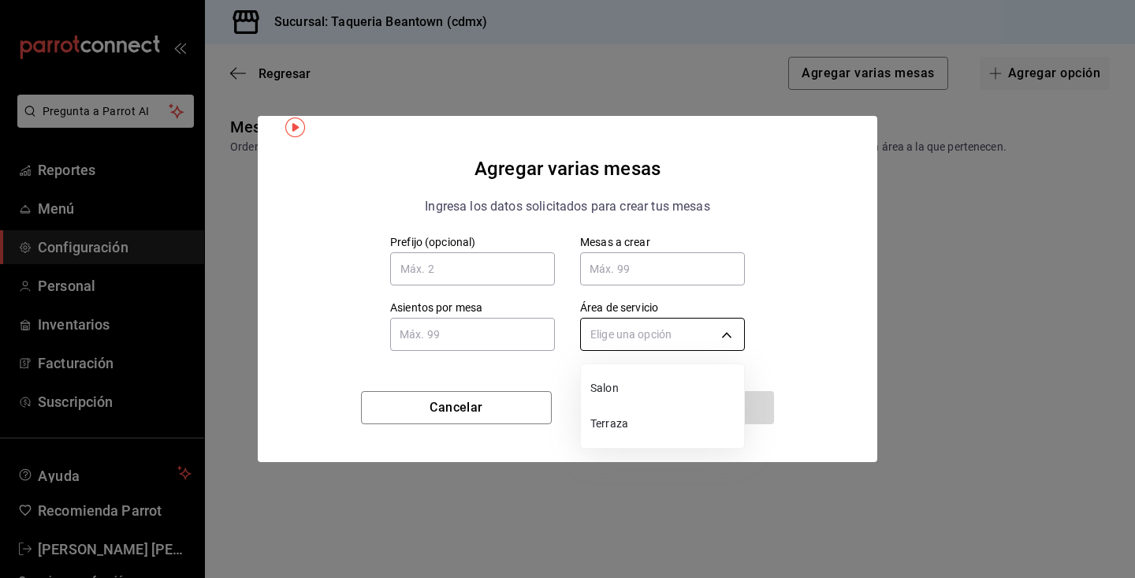
click at [703, 337] on body "Pregunta a Parrot AI Reportes Menú Configuración Personal Inventarios Facturaci…" at bounding box center [567, 289] width 1135 height 578
click at [703, 337] on div at bounding box center [567, 289] width 1135 height 578
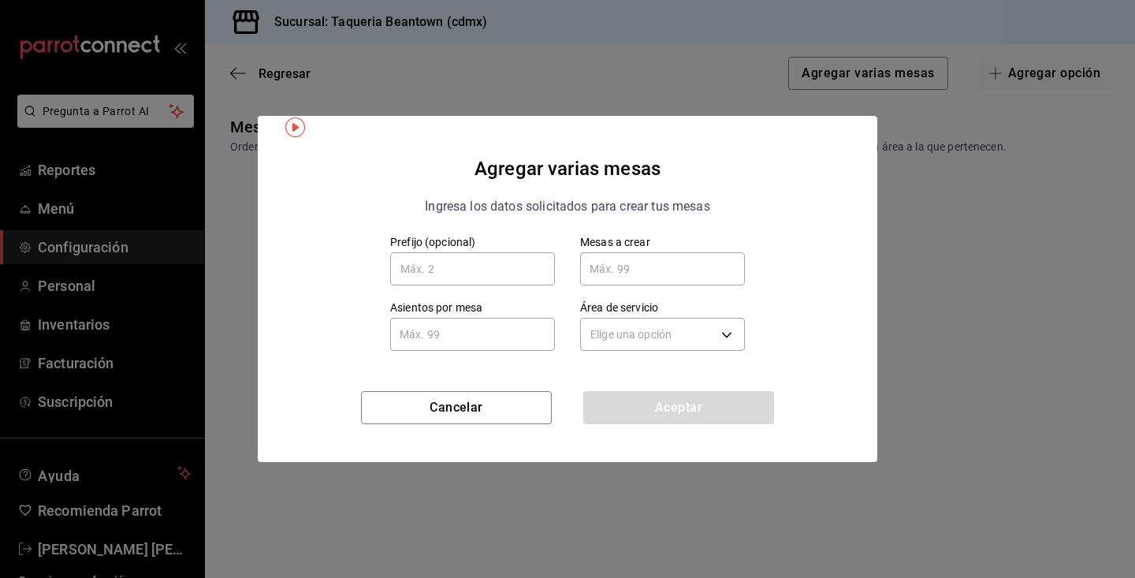
click at [792, 303] on div "Prefijo (opcional) Mesas a crear Mesas a crear Asientos por mesa Asientos por m…" at bounding box center [567, 295] width 556 height 121
click at [511, 408] on button "Cancelar" at bounding box center [456, 407] width 191 height 33
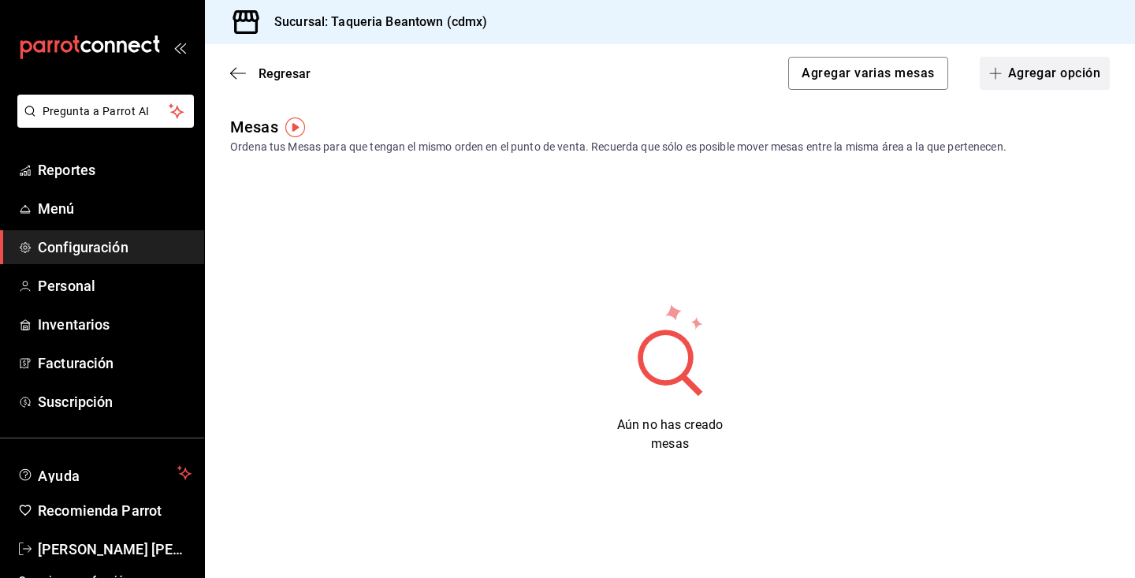
click at [1042, 84] on button "Agregar opción" at bounding box center [1044, 73] width 130 height 33
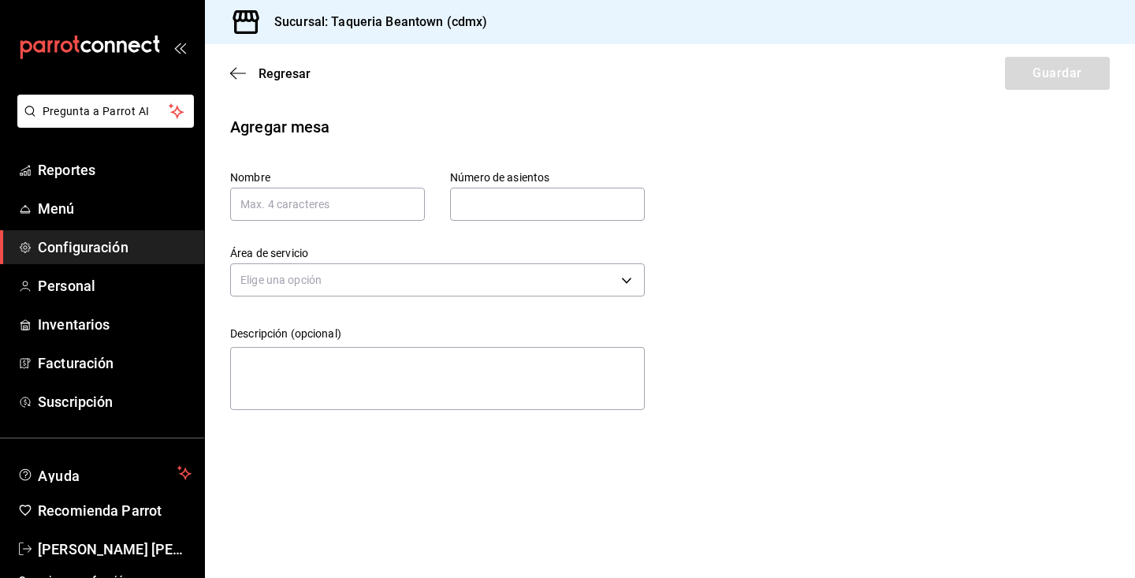
click at [228, 72] on div "Regresar Guardar" at bounding box center [670, 73] width 930 height 58
click at [239, 74] on icon "button" at bounding box center [238, 73] width 16 height 14
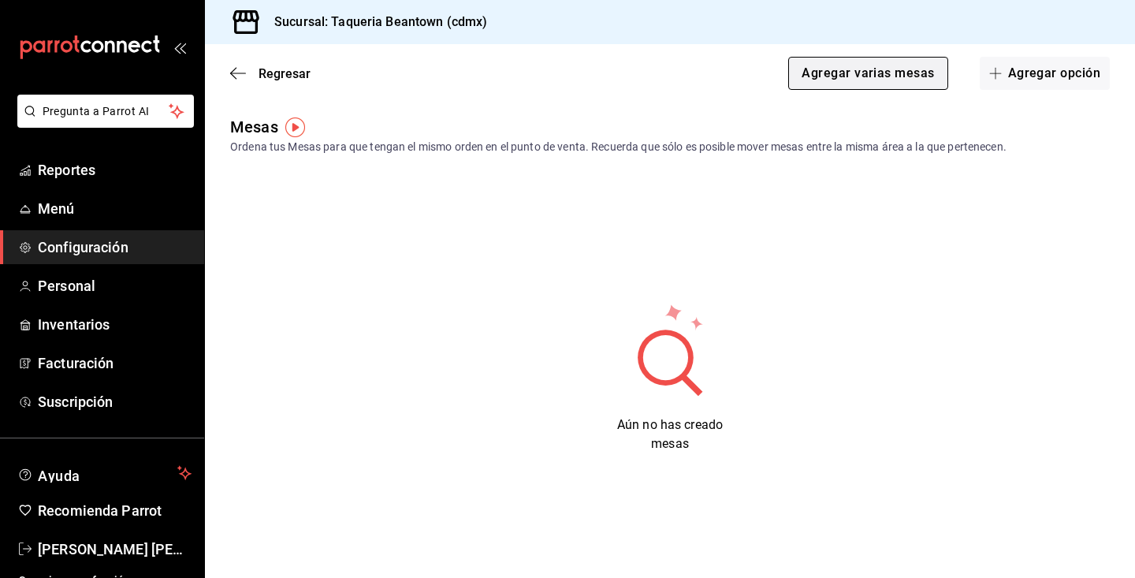
click at [828, 68] on button "Agregar varias mesas" at bounding box center [867, 73] width 159 height 33
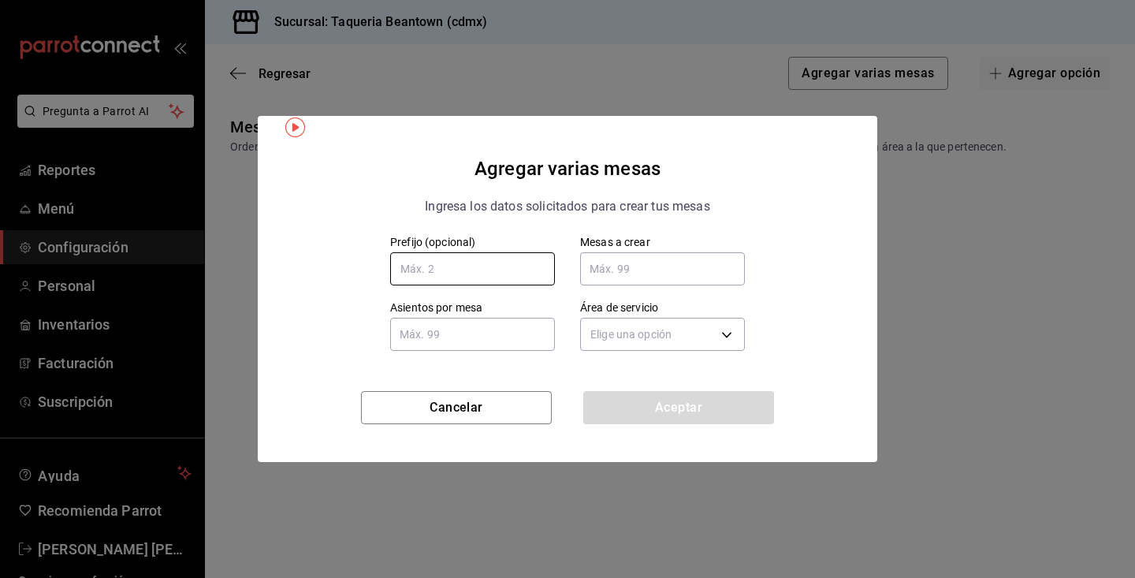
click at [496, 269] on input "text" at bounding box center [472, 268] width 165 height 33
click at [466, 271] on input "text" at bounding box center [472, 268] width 165 height 33
type input "m"
type input "M"
click at [617, 273] on input "text" at bounding box center [662, 269] width 165 height 32
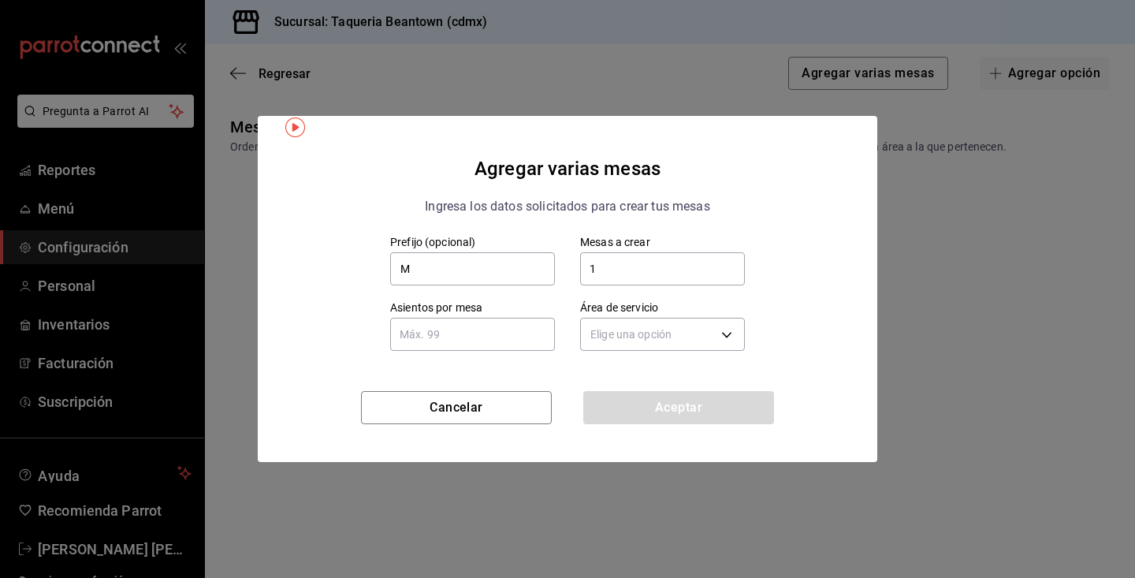
type input "11"
click at [445, 256] on input "M" at bounding box center [472, 268] width 165 height 33
click at [451, 273] on input "M" at bounding box center [472, 268] width 165 height 33
click at [446, 332] on input "text" at bounding box center [472, 334] width 165 height 32
type input "4"
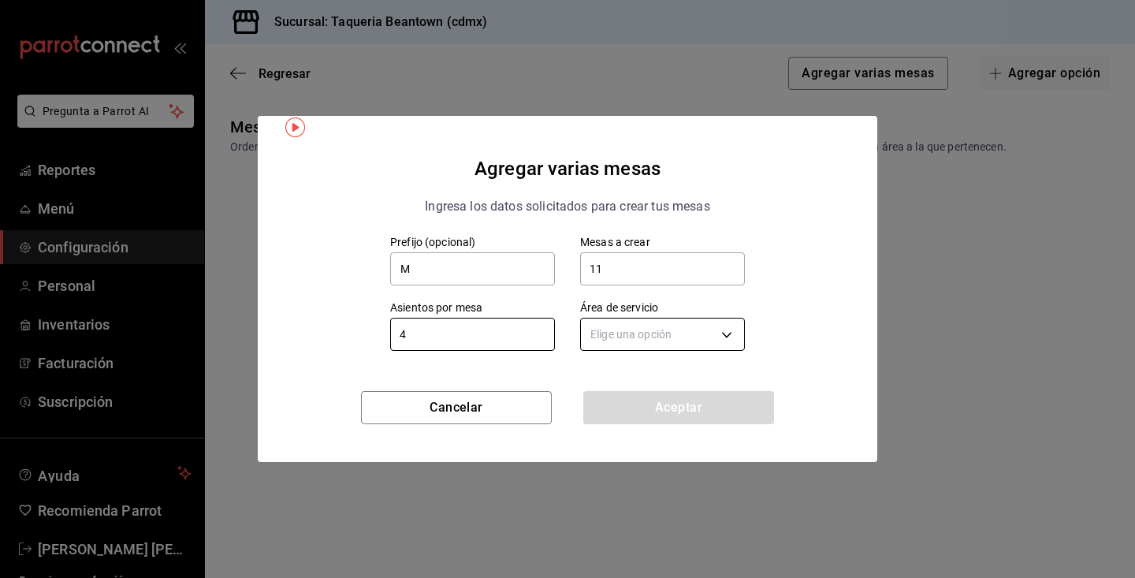
click at [641, 329] on body "Pregunta a Parrot AI Reportes Menú Configuración Personal Inventarios Facturaci…" at bounding box center [567, 289] width 1135 height 578
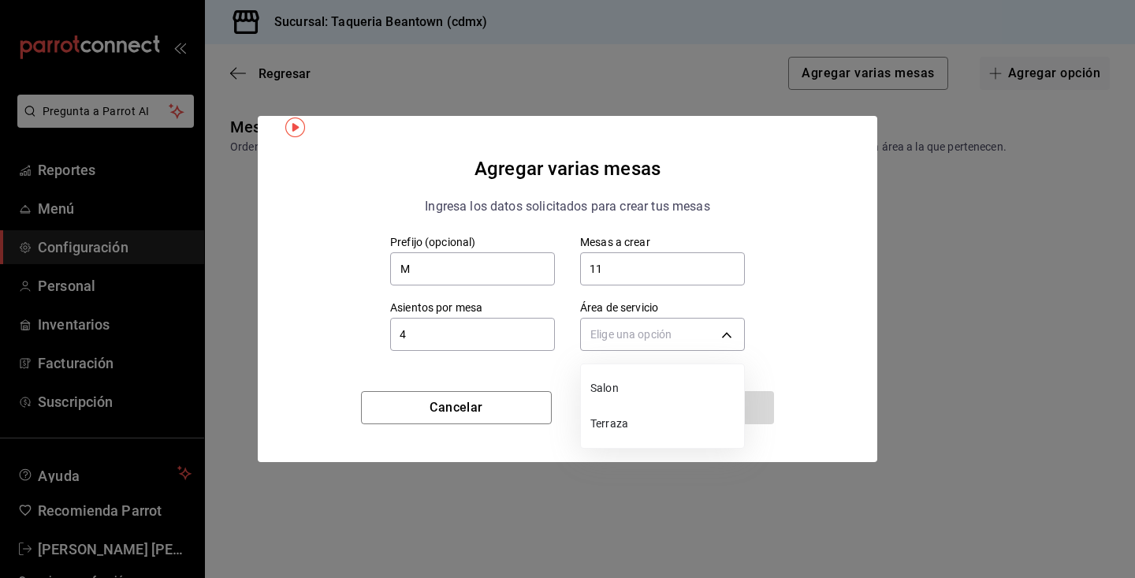
click at [629, 392] on span "Salon" at bounding box center [663, 388] width 147 height 17
type input "9d571780-c52b-4095-be7a-559d6183f297"
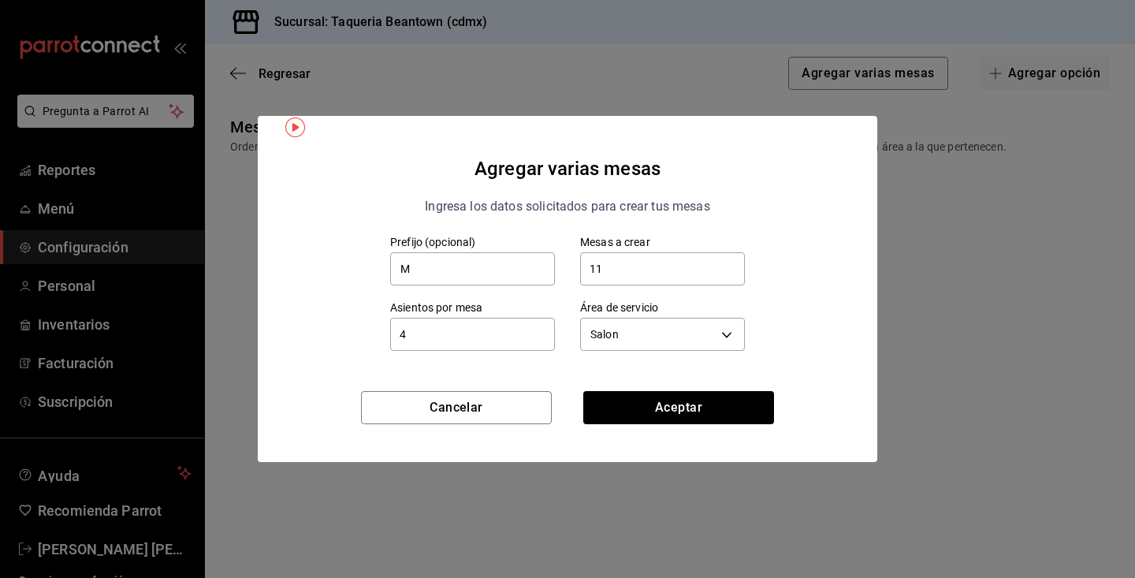
click at [643, 407] on button "Aceptar" at bounding box center [678, 407] width 191 height 33
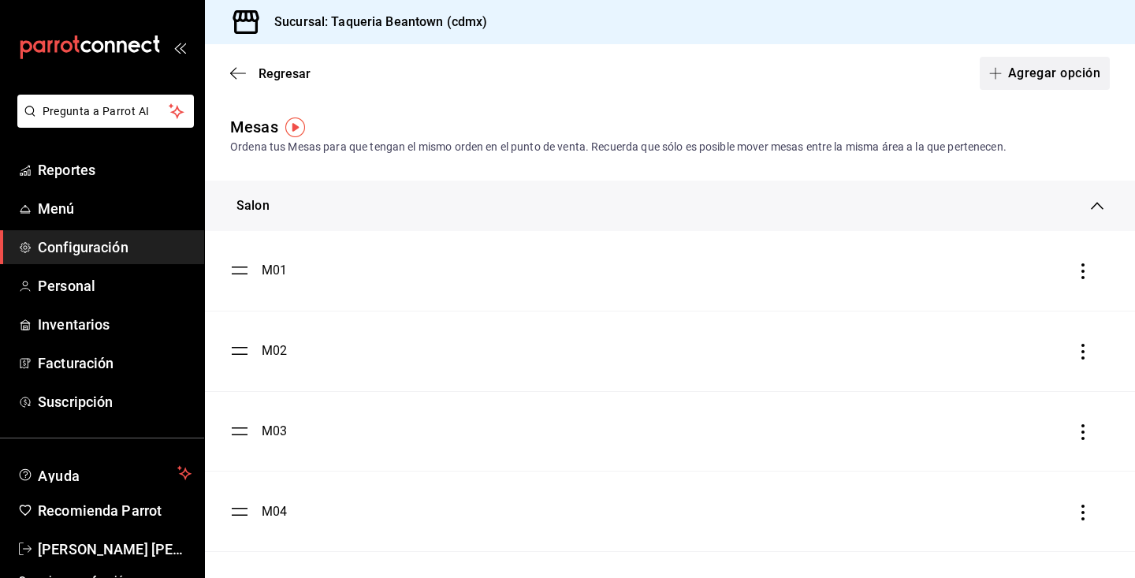
click at [1034, 72] on button "Agregar opción" at bounding box center [1044, 73] width 130 height 33
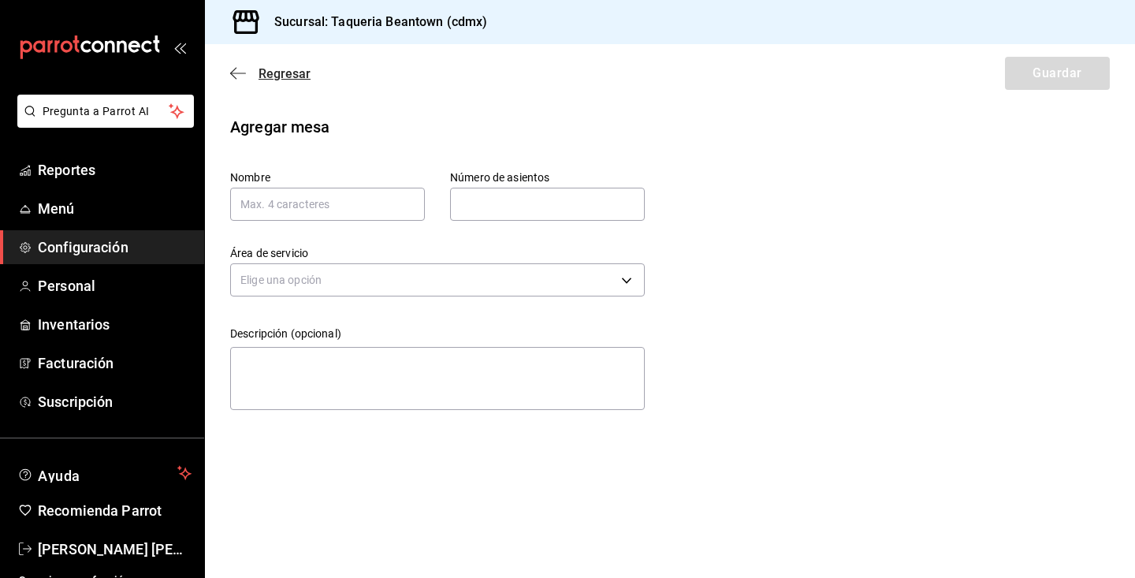
click at [232, 71] on icon "button" at bounding box center [238, 73] width 16 height 14
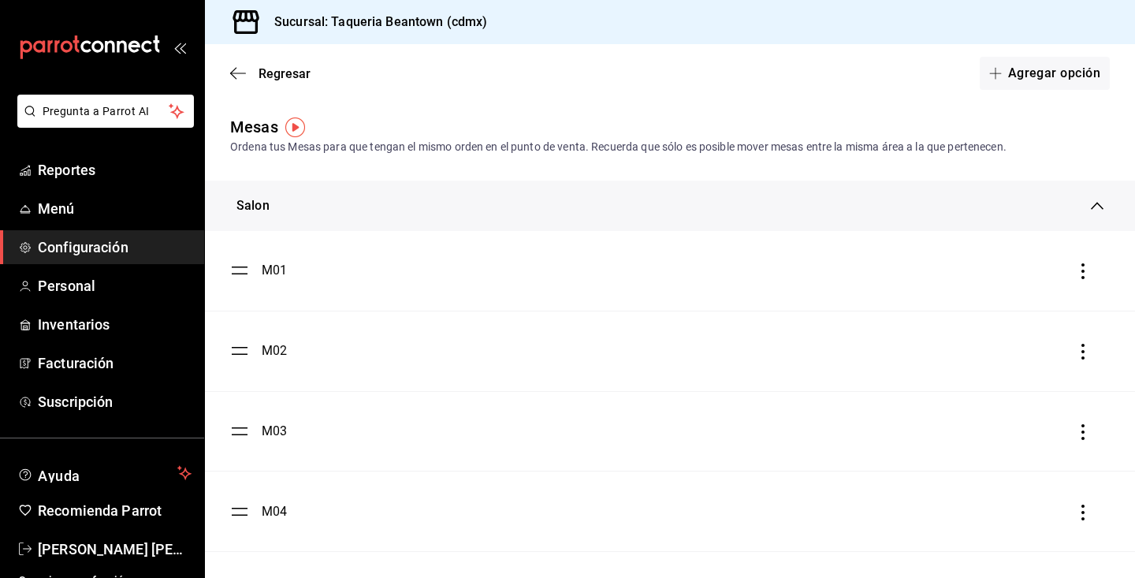
click at [236, 65] on div "Regresar Agregar opción" at bounding box center [670, 73] width 930 height 58
click at [236, 78] on icon "button" at bounding box center [238, 73] width 16 height 14
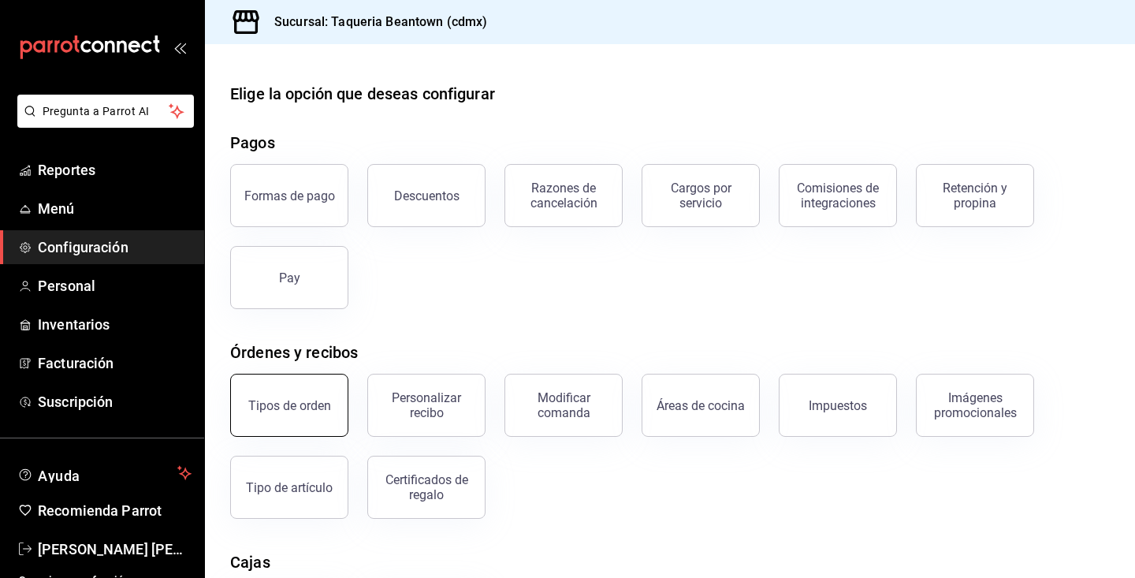
click at [307, 399] on div "Tipos de orden" at bounding box center [289, 405] width 83 height 15
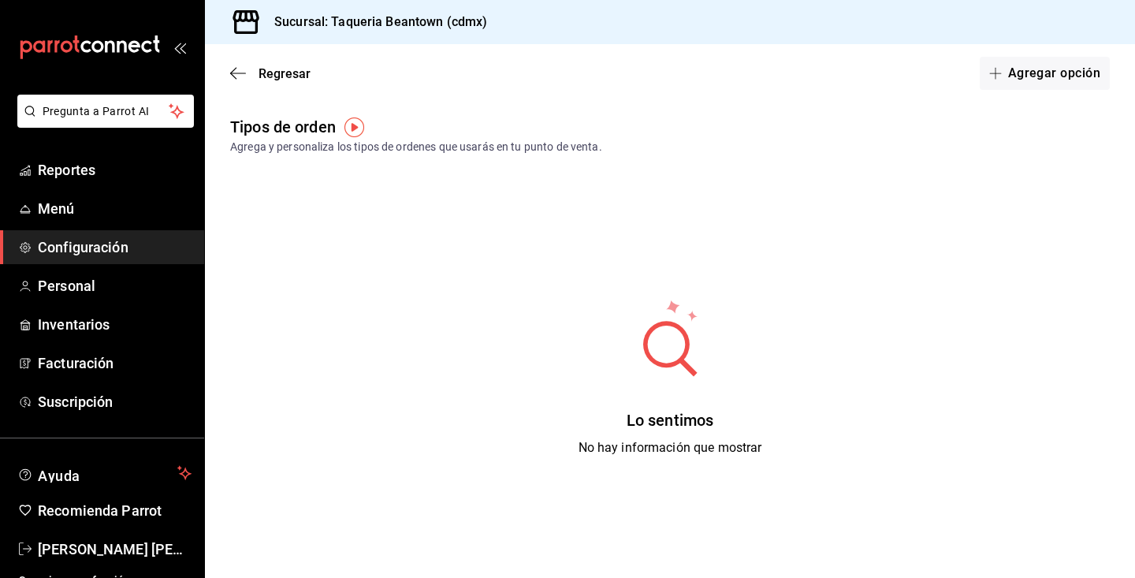
click at [167, 238] on span "Configuración" at bounding box center [115, 246] width 154 height 21
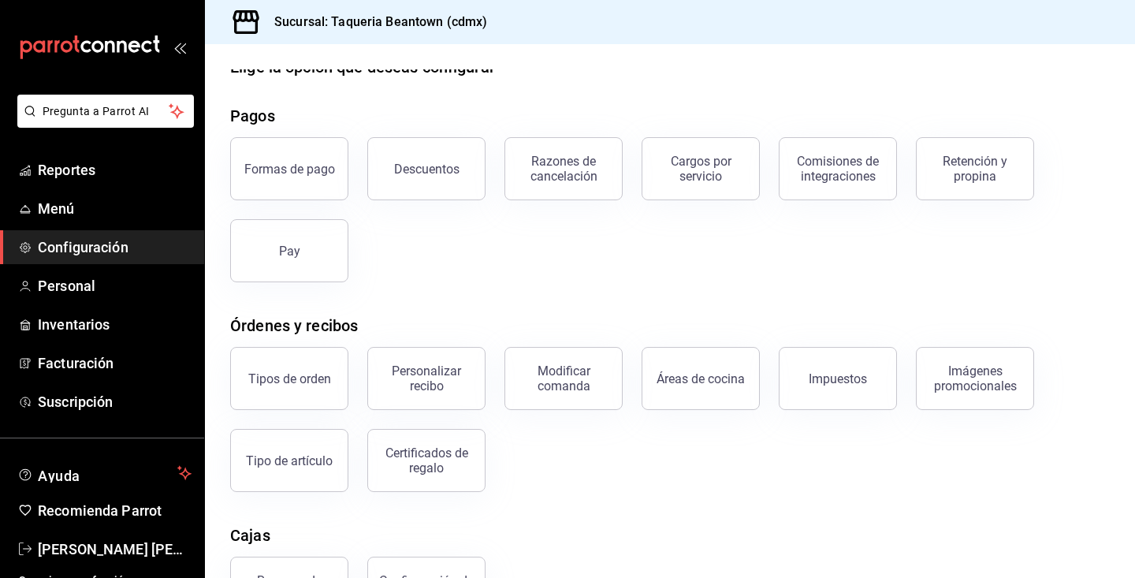
scroll to position [19, 0]
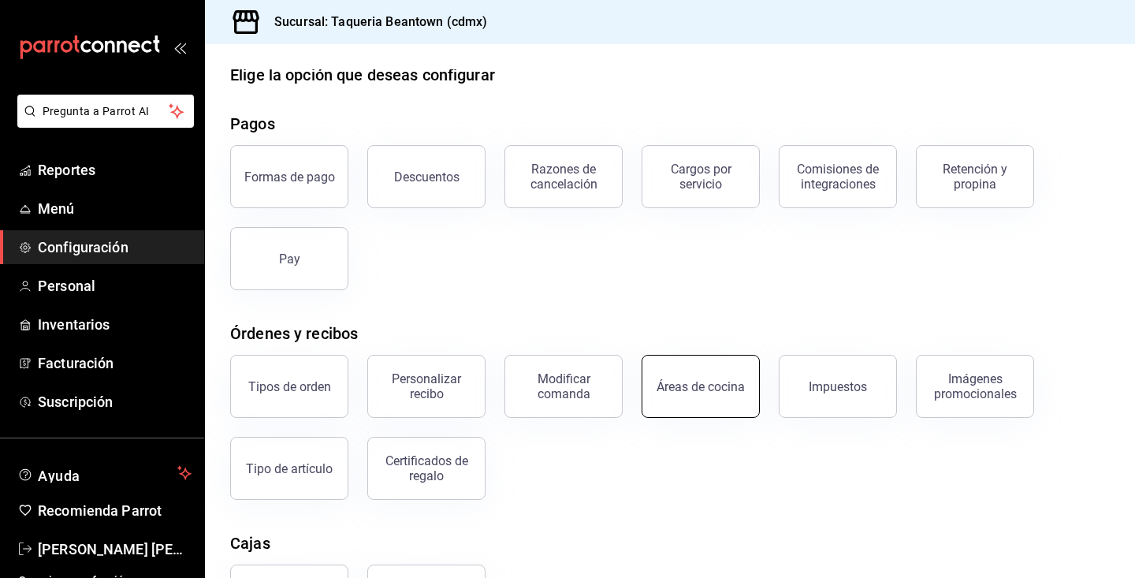
click at [656, 392] on button "Áreas de cocina" at bounding box center [700, 386] width 118 height 63
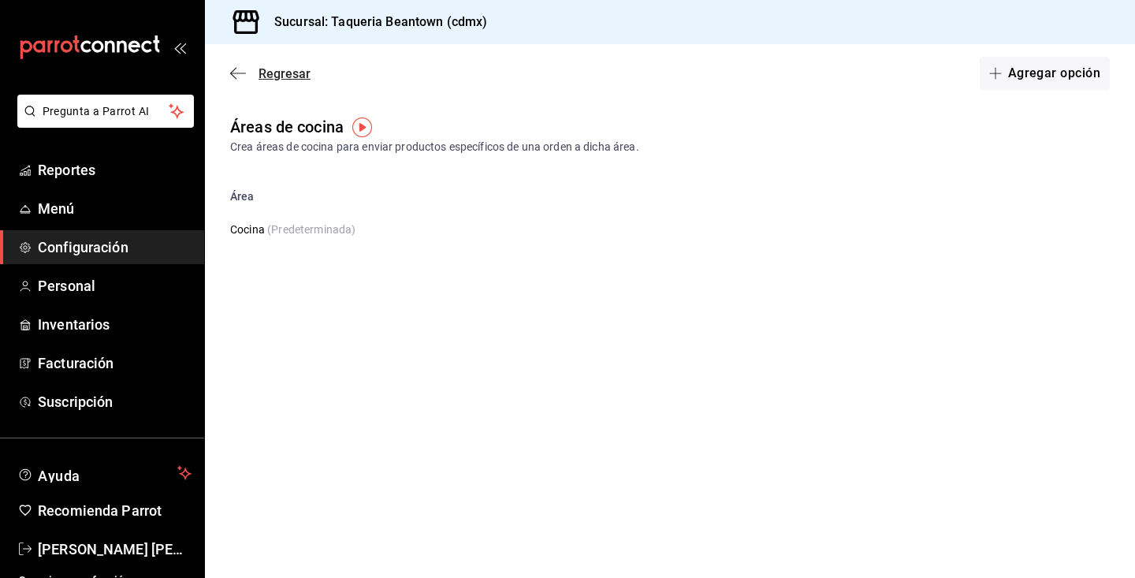
click at [246, 67] on span "Regresar" at bounding box center [270, 73] width 80 height 15
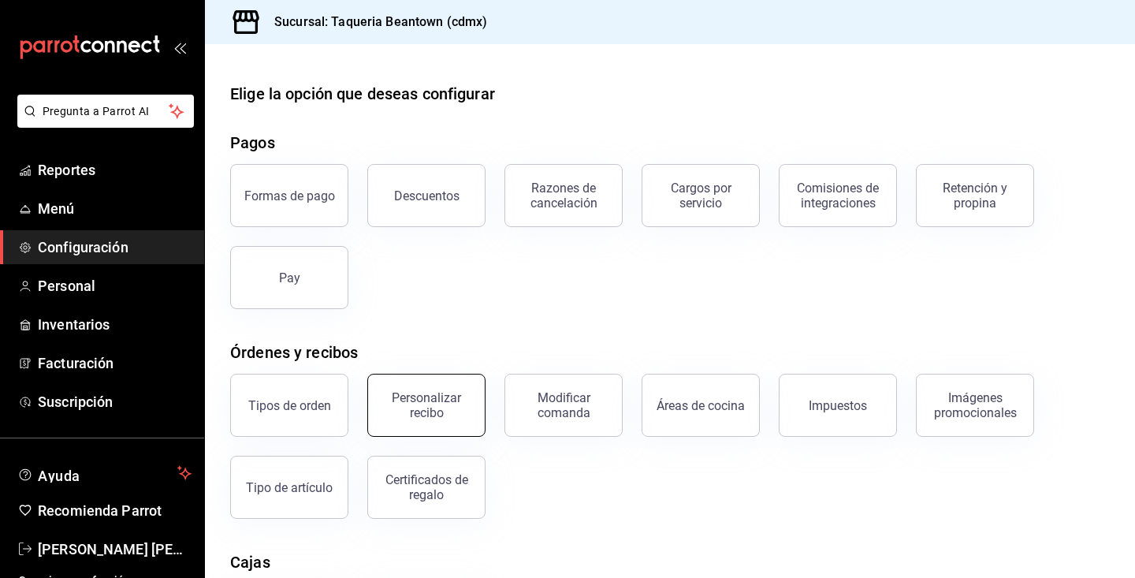
click at [459, 403] on div "Personalizar recibo" at bounding box center [426, 405] width 98 height 30
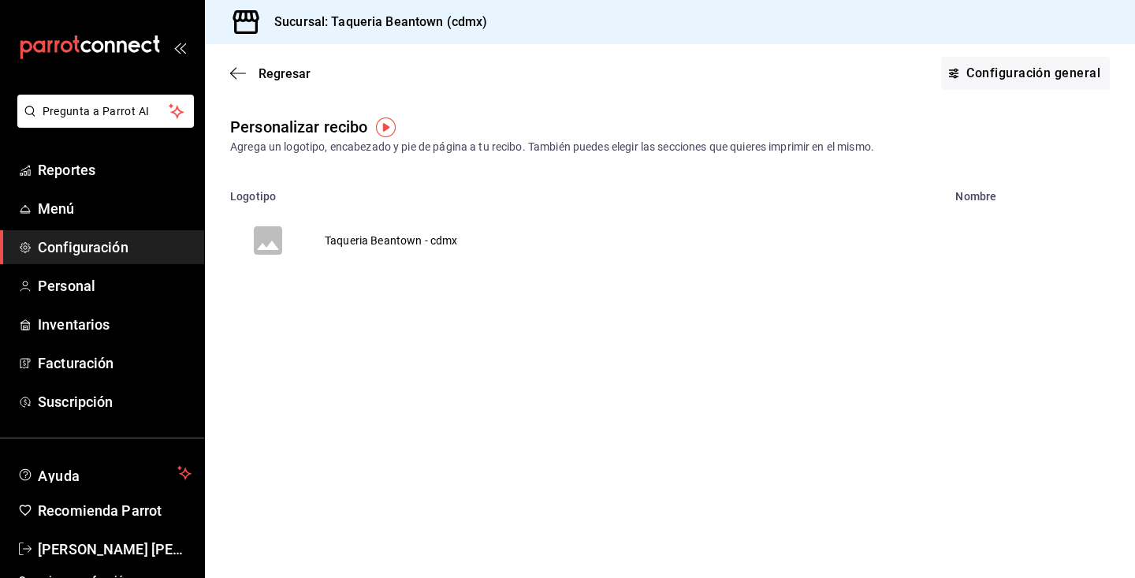
click at [403, 241] on td "Taqueria Beantown - cdmx" at bounding box center [391, 241] width 171 height 76
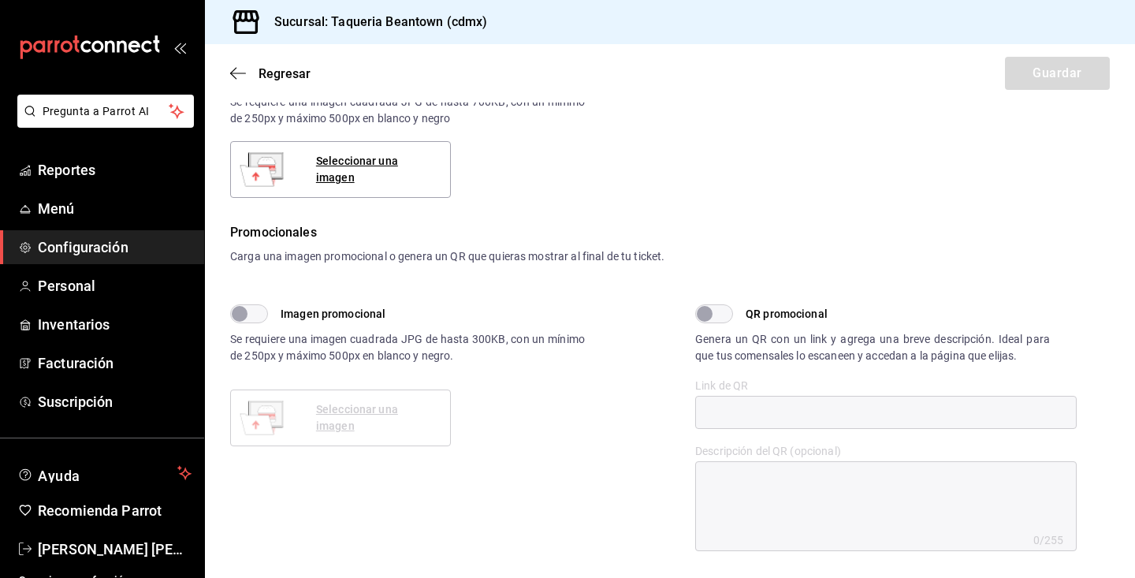
scroll to position [309, 0]
click at [390, 169] on div "Seleccionar una imagen" at bounding box center [376, 171] width 121 height 33
click at [360, 174] on div "Seleccionar una imagen" at bounding box center [376, 171] width 121 height 33
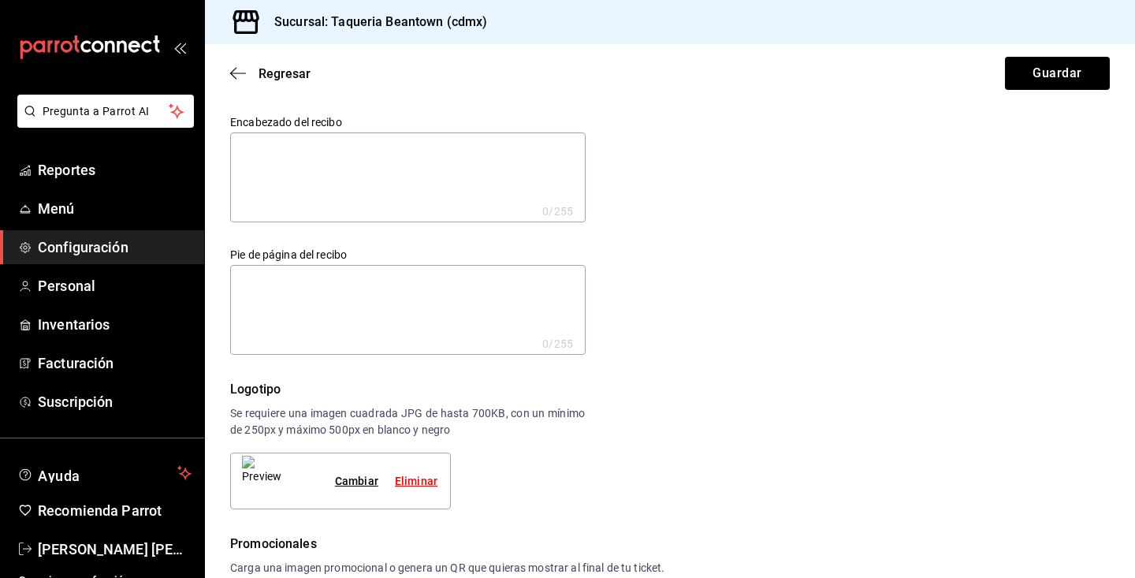
scroll to position [0, 0]
click at [408, 311] on textarea at bounding box center [407, 310] width 355 height 90
type textarea "M"
type textarea "x"
type textarea "MU"
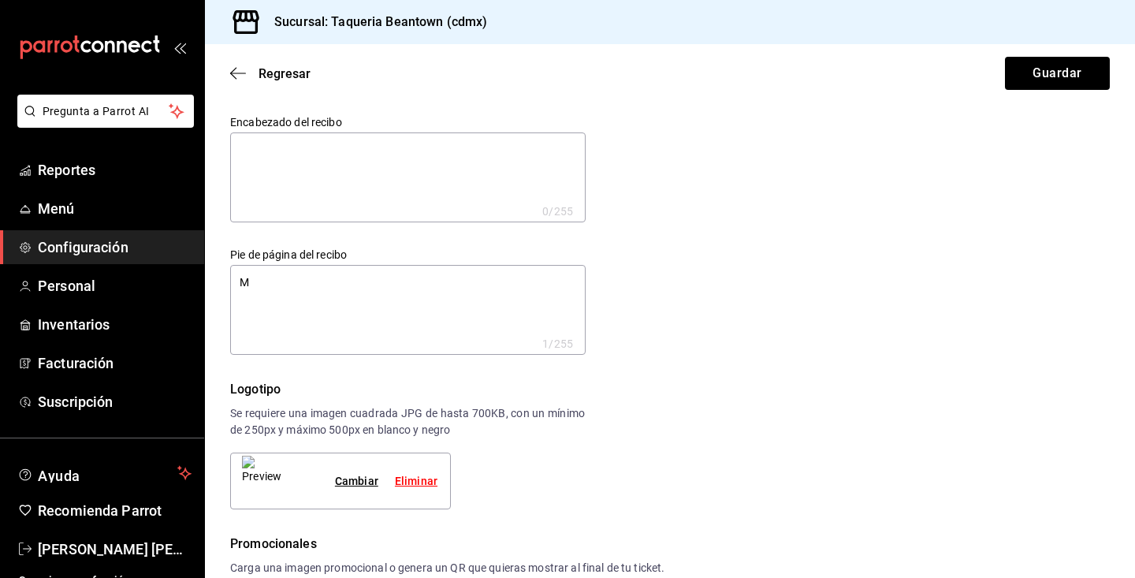
type textarea "x"
type textarea "MUC"
type textarea "x"
type textarea "MUCH"
type textarea "x"
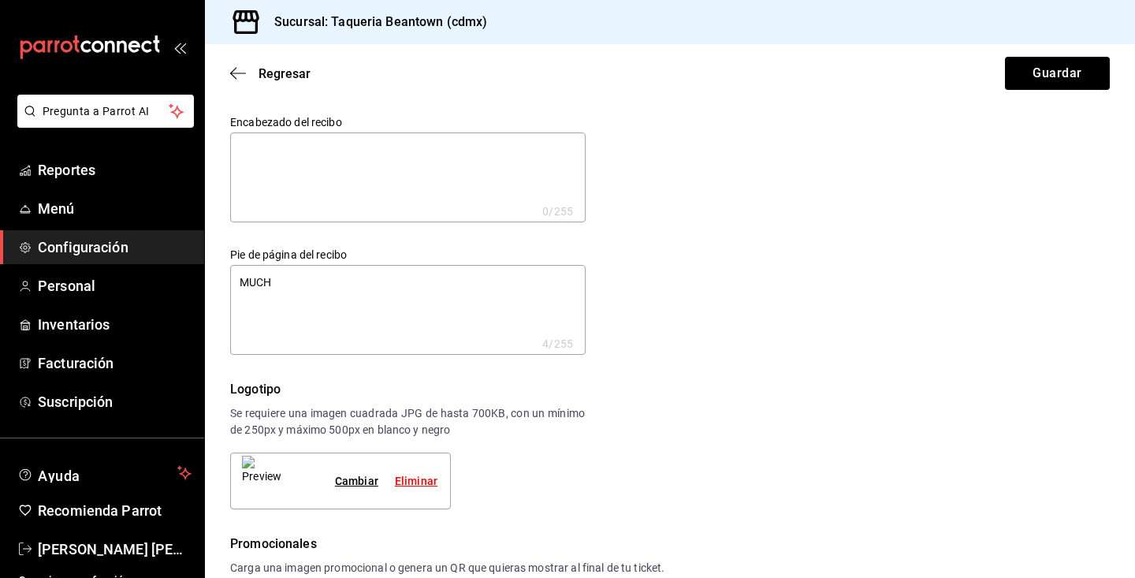
type textarea "MUCHA"
type textarea "x"
type textarea "MUCHAS"
type textarea "x"
type textarea "MUCHAS"
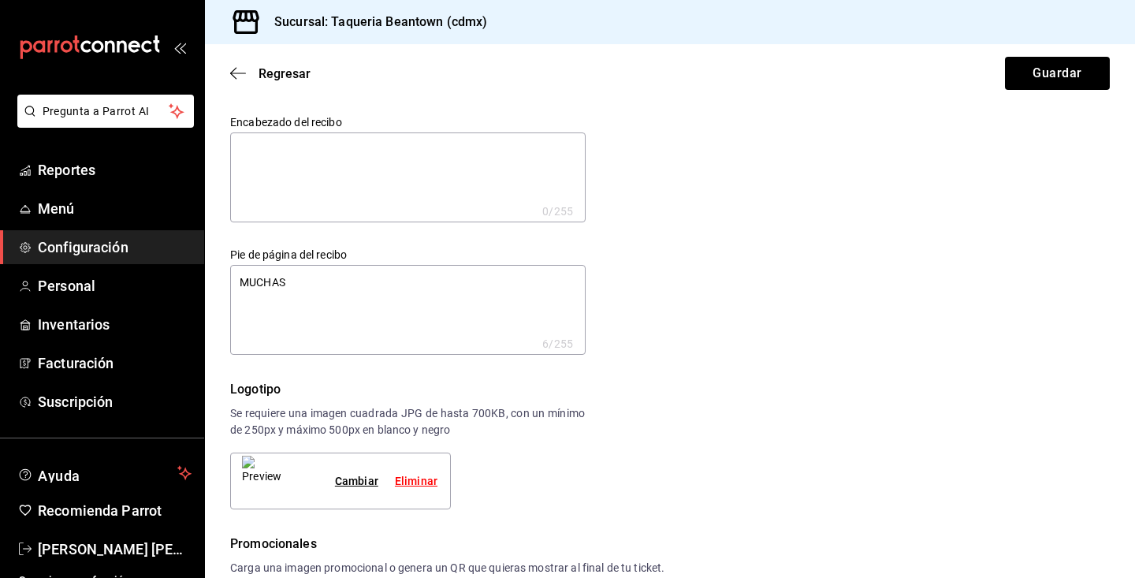
type textarea "x"
type textarea "MUCHAS G"
type textarea "x"
type textarea "MUCHAS GR"
type textarea "x"
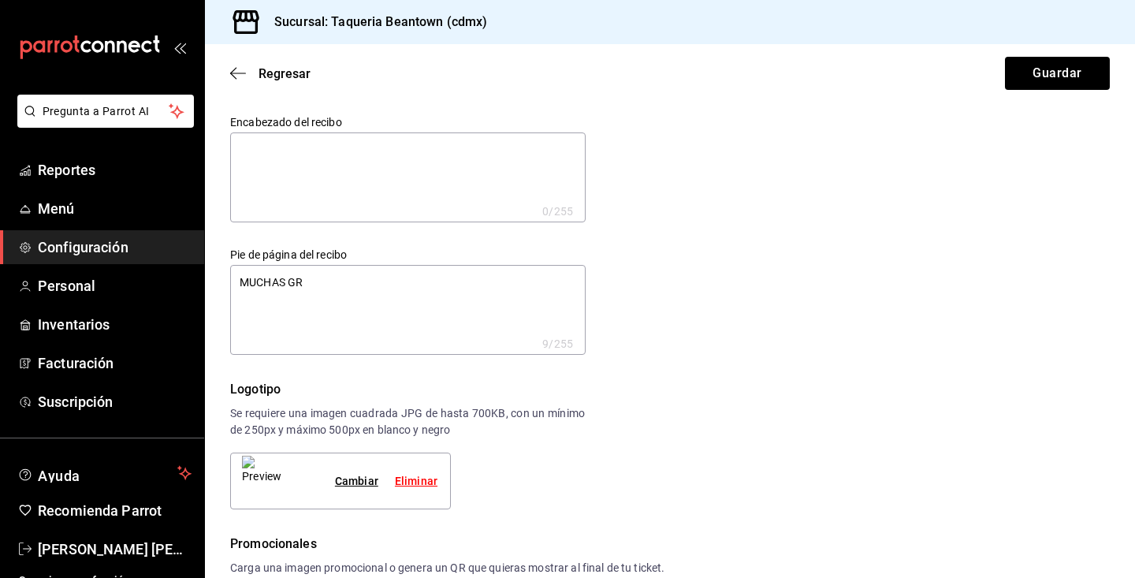
type textarea "MUCHAS GRA"
type textarea "x"
type textarea "MUCHAS GRAC"
type textarea "x"
type textarea "MUCHAS GRACI"
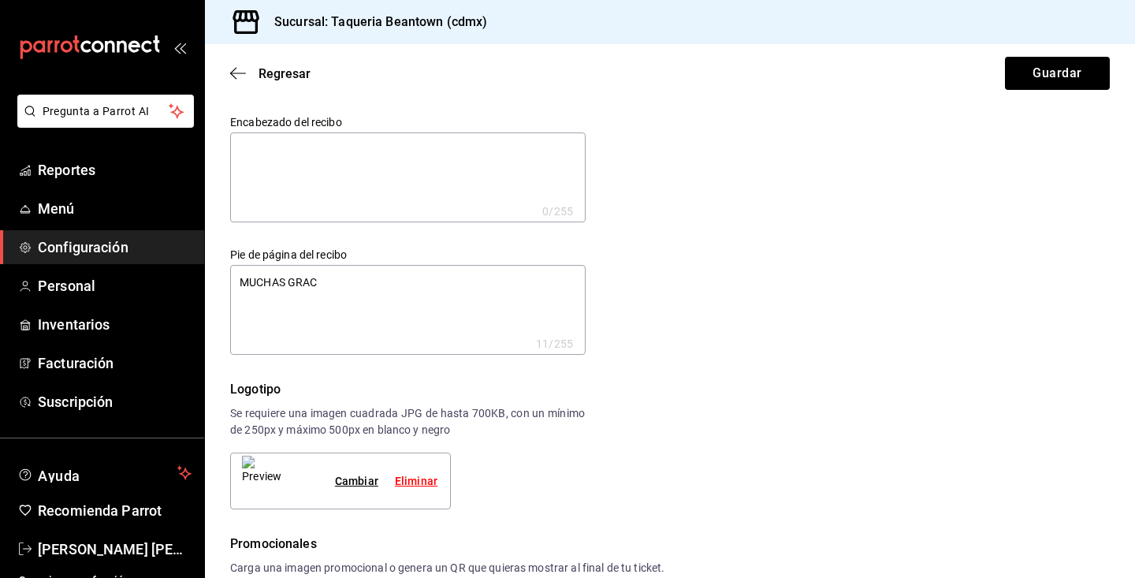
type textarea "x"
type textarea "MUCHAS GRACIO"
type textarea "x"
type textarea "MUCHAS GRACIOA"
type textarea "x"
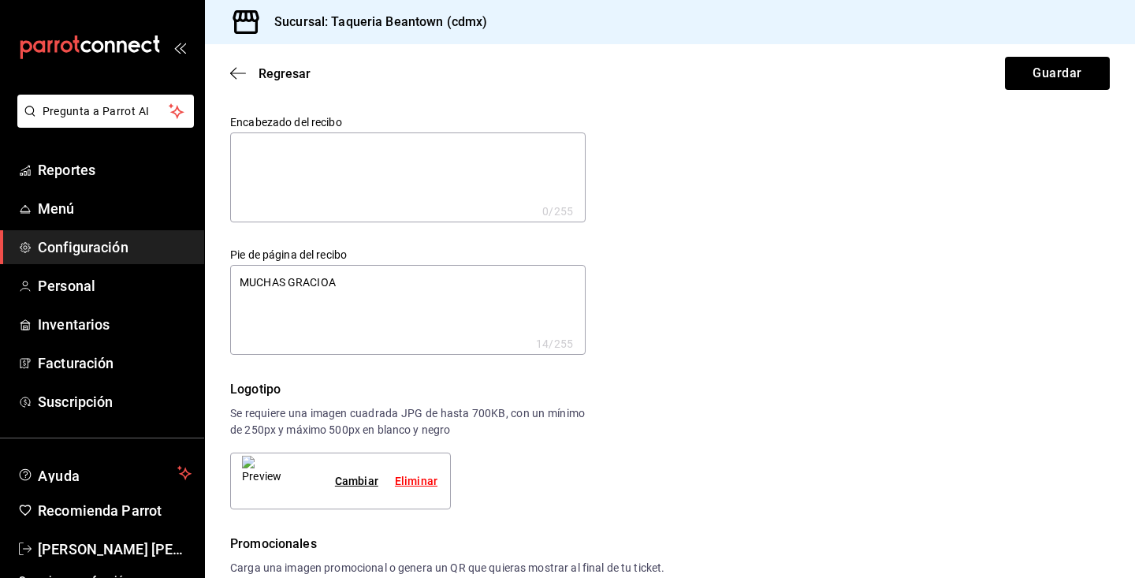
type textarea "MUCHAS GRACIOAS"
type textarea "x"
type textarea "MUCHAS GRACIOAS"
type textarea "x"
type textarea "MUCHAS GRACIOAS P"
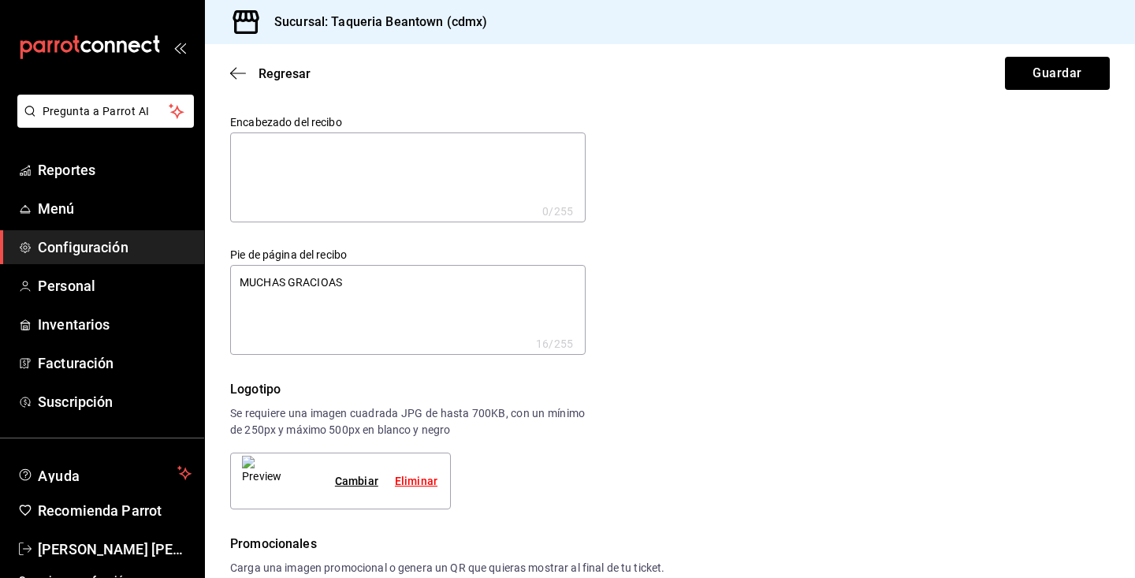
type textarea "x"
type textarea "MUCHAS GRACIOAS PO"
type textarea "x"
type textarea "MUCHAS GRACIOAS POR"
type textarea "x"
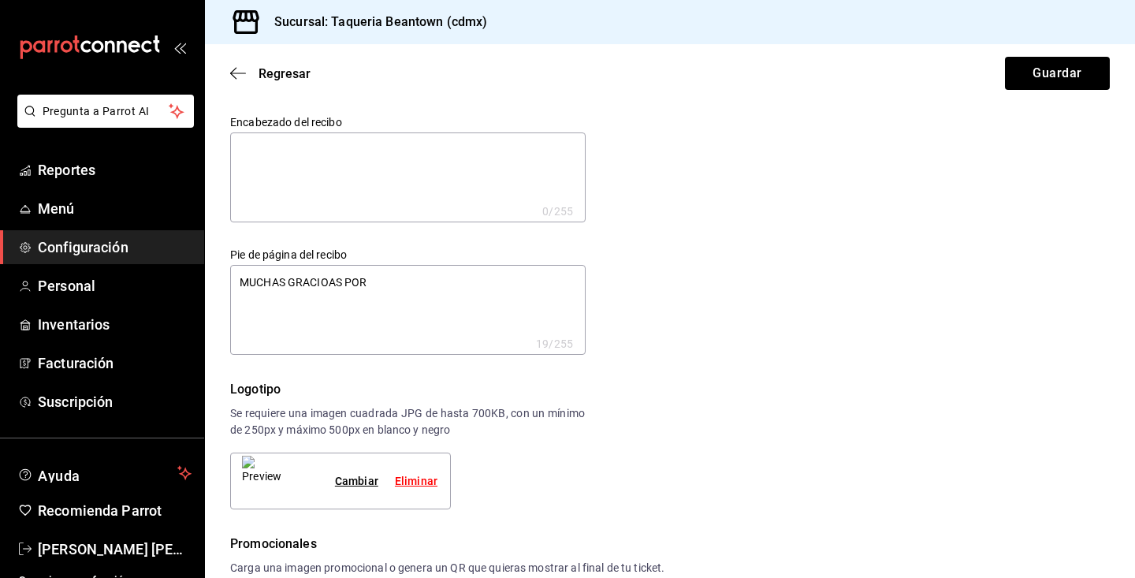
type textarea "MUCHAS GRACIOAS POR"
type textarea "x"
type textarea "MUCHAS GRACIOAS POR V"
type textarea "x"
type textarea "MUCHAS GRACIOAS POR VI"
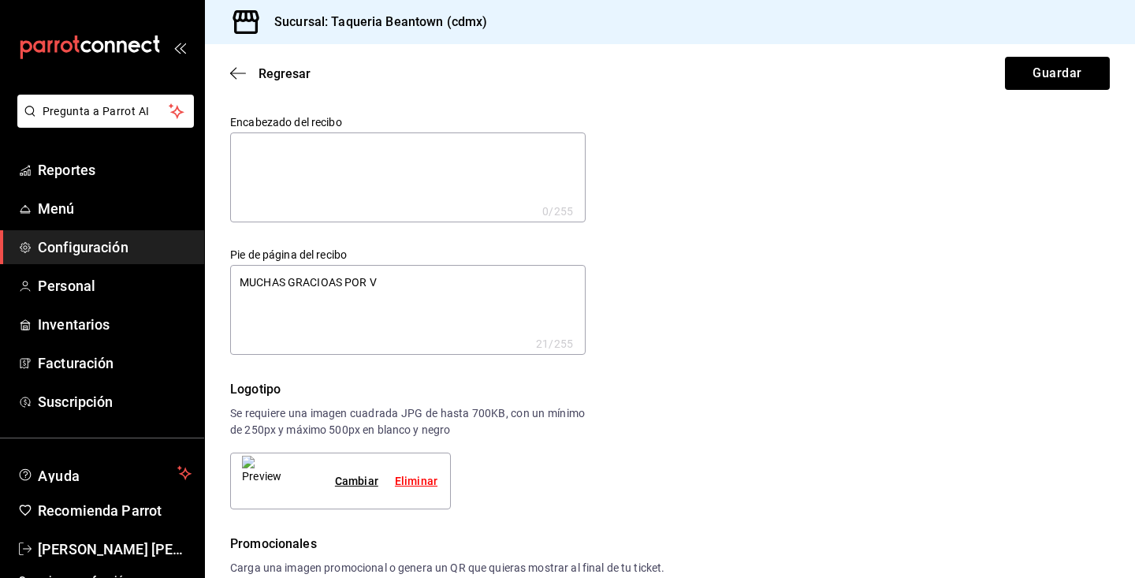
type textarea "x"
type textarea "MUCHAS GRACIOAS POR VIS"
type textarea "x"
type textarea "MUCHAS GRACIOAS POR VISI"
type textarea "x"
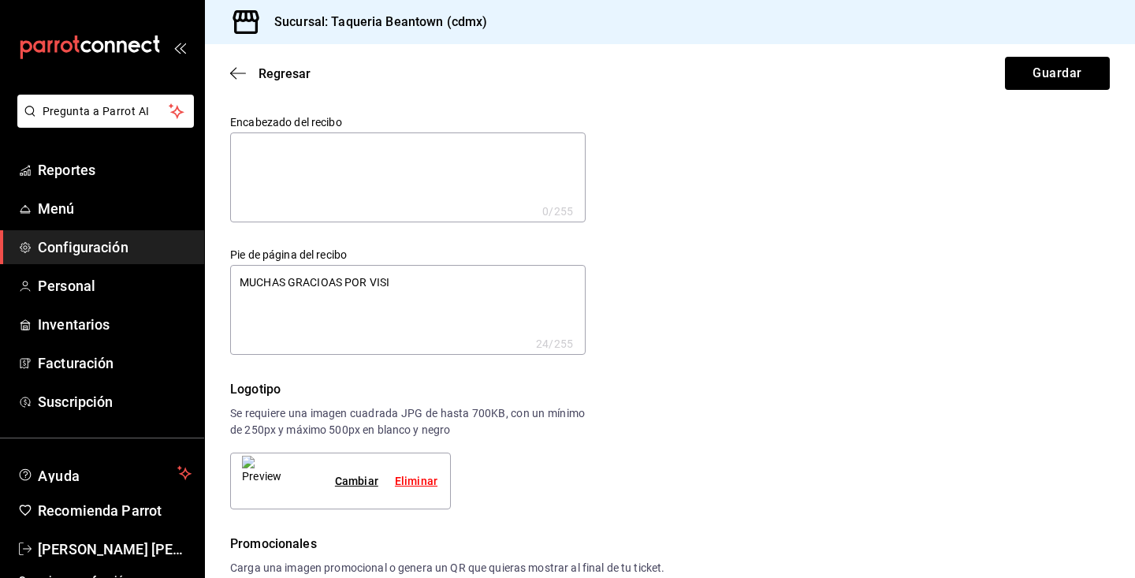
type textarea "MUCHAS GRACIOAS POR VISIT"
type textarea "x"
type textarea "MUCHAS GRACIOAS POR VISITR"
type textarea "x"
type textarea "MUCHAS GRACIOAS POR VISITRA"
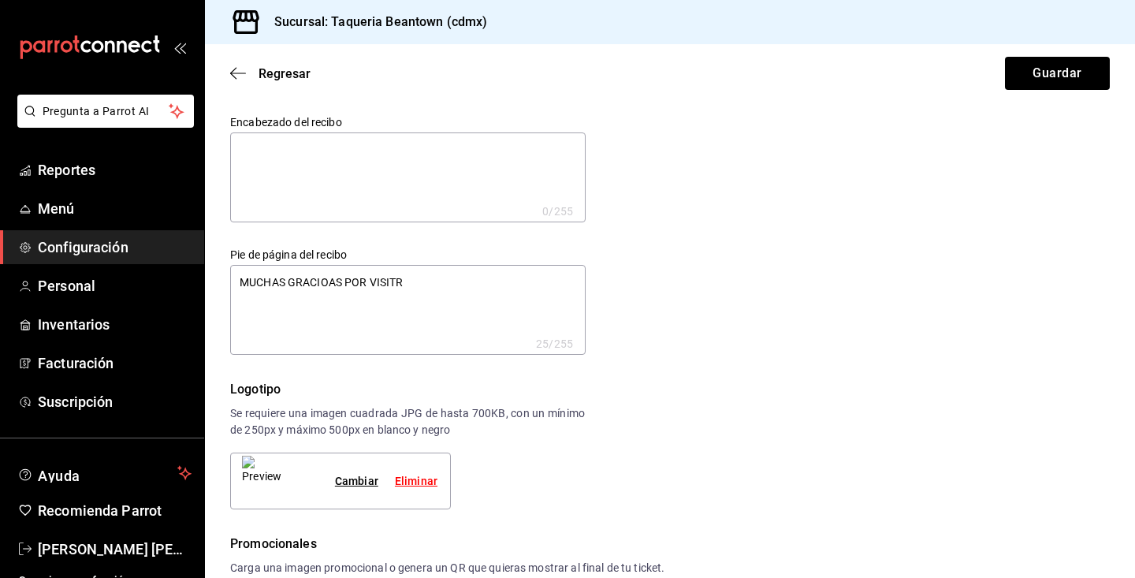
type textarea "x"
type textarea "MUCHAS GRACIOAS POR VISITRAN"
type textarea "x"
type textarea "MUCHAS GRACIOAS POR VISITRANO"
type textarea "x"
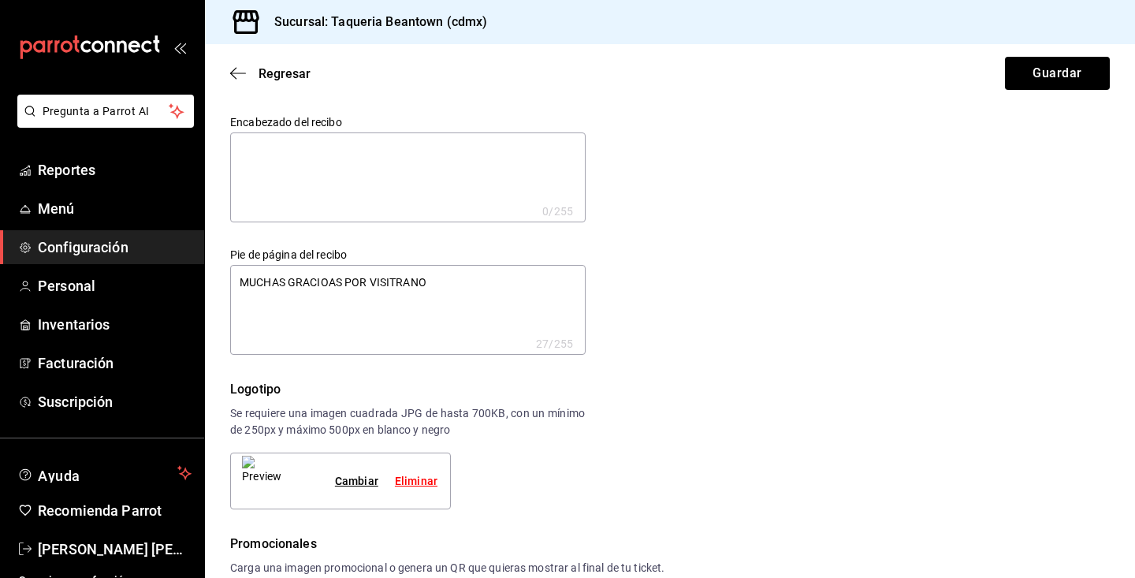
type textarea "MUCHAS GRACIOAS POR VISITRANOP"
type textarea "x"
type textarea "MUCHAS GRACIOAS POR VISITRANOPS"
type textarea "x"
type textarea "MUCHAS GRACIOAS POR VISITRANOP"
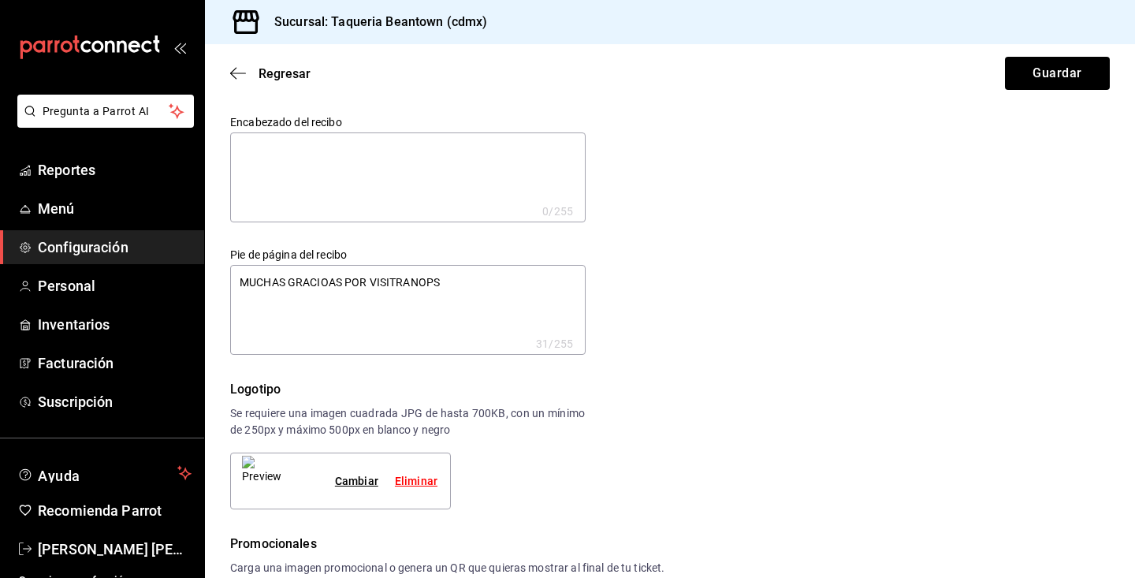
type textarea "x"
type textarea "MUCHAS GRACIOAS POR VISITRANO"
type textarea "x"
type textarea "MUCHAS GRACIOAS POR VISITRAN"
type textarea "x"
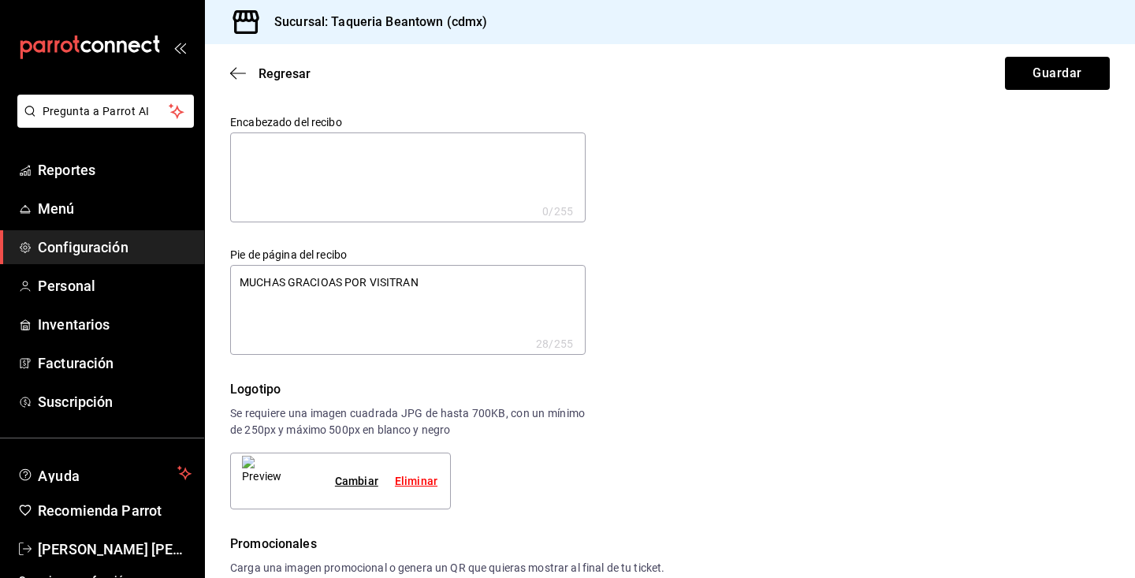
type textarea "MUCHAS GRACIOAS POR VISITRA"
type textarea "x"
type textarea "MUCHAS GRACIOAS POR VISITR"
type textarea "x"
type textarea "MUCHAS GRACIOAS POR VISIT"
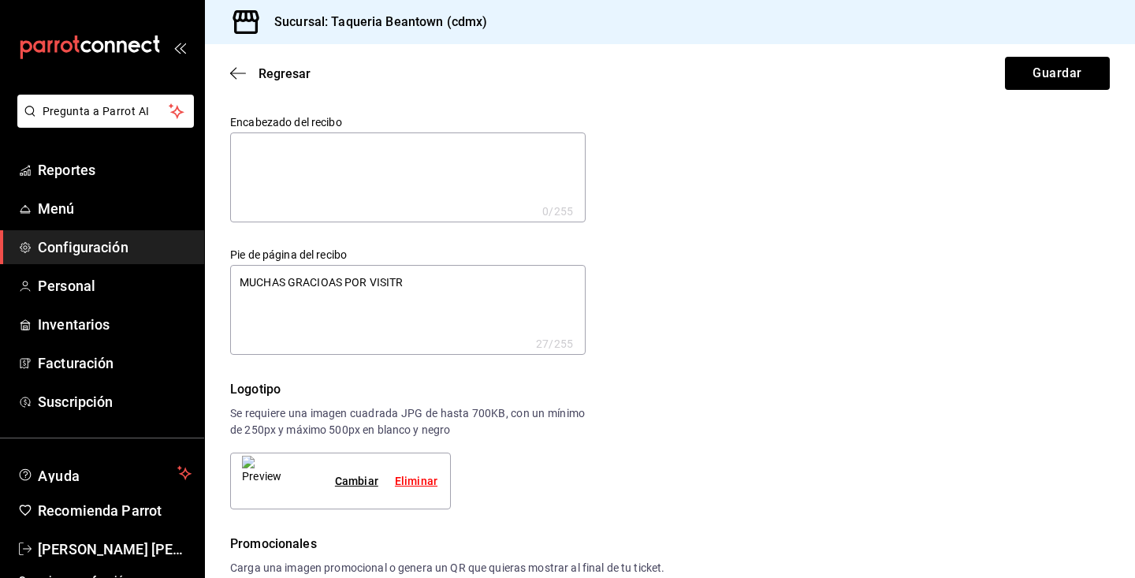
type textarea "x"
type textarea "MUCHAS GRACIOAS POR VISITA"
type textarea "x"
type textarea "MUCHAS GRACIOAS POR VISITAR"
type textarea "x"
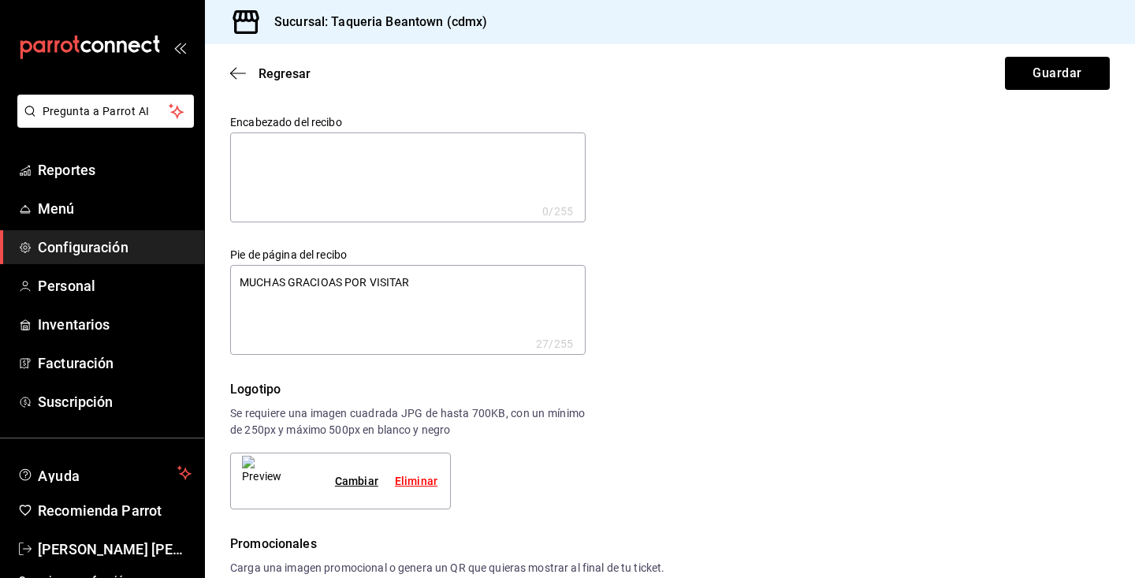
type textarea "MUCHAS GRACIOAS POR VISITARN"
type textarea "x"
type textarea "MUCHAS GRACIOAS POR VISITARNO"
type textarea "x"
type textarea "MUCHAS GRACIOAS POR VISITARNOS"
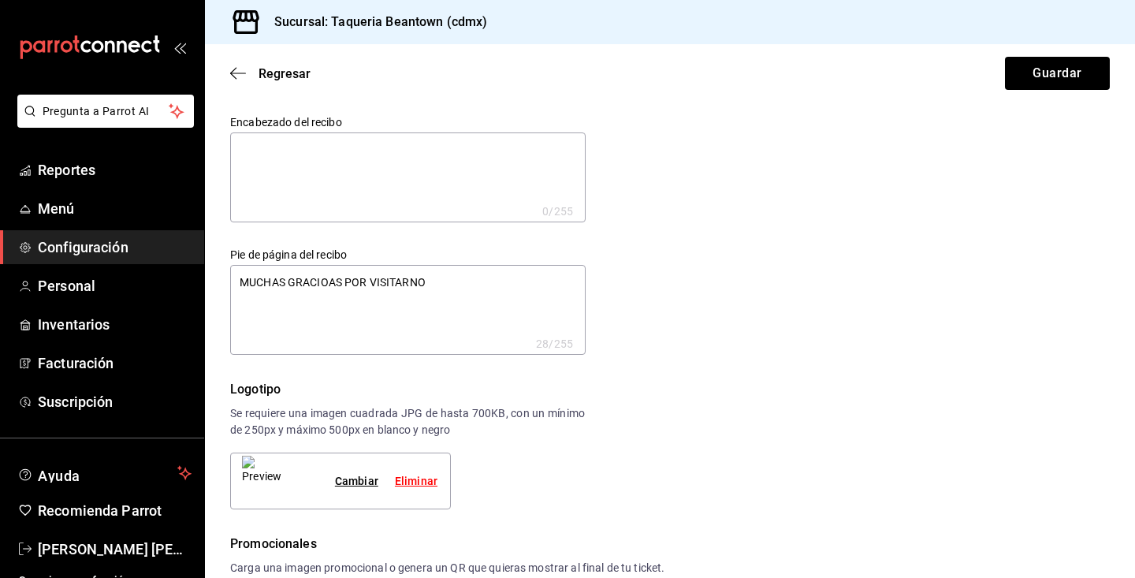
type textarea "x"
click at [330, 277] on textarea "MUCHAS GRACIOAS POR VISITARNOS" at bounding box center [407, 310] width 355 height 90
type textarea "MUCHAS GRACIAS POR VISITARNOS"
type textarea "x"
click at [450, 287] on textarea "MUCHAS GRACIAS POR VISITARNOS" at bounding box center [407, 310] width 355 height 90
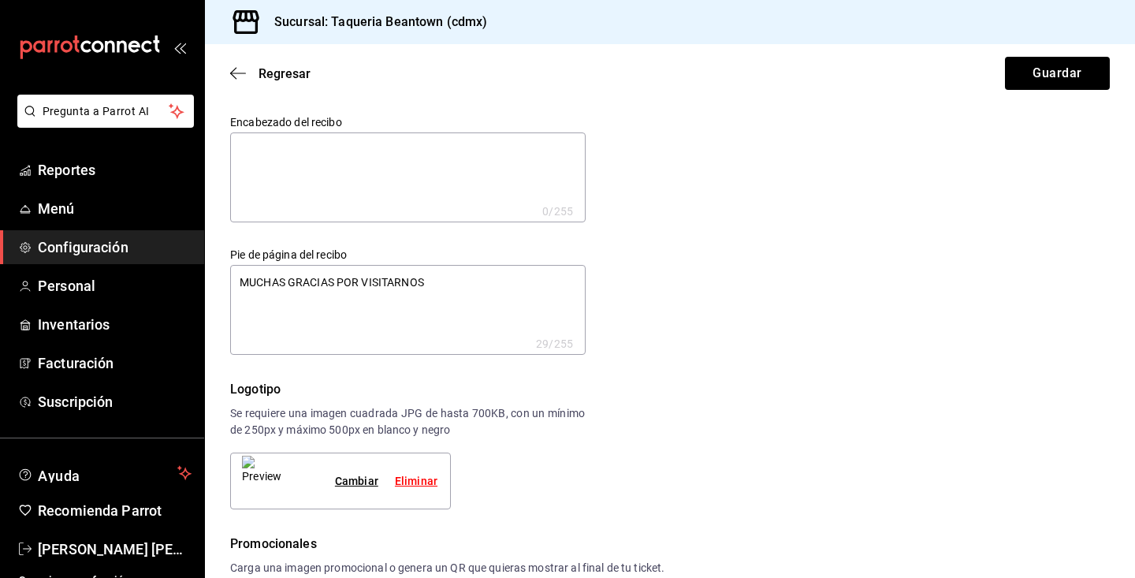
type textarea "MUCHAS GRACIAS POR VISITARNOS!"
type textarea "x"
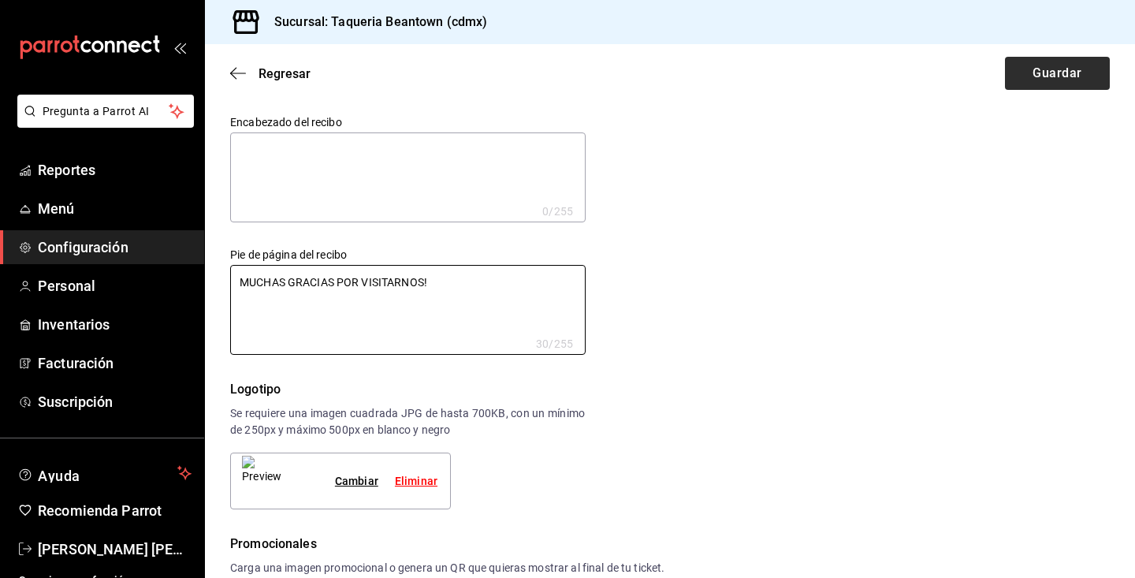
type textarea "MUCHAS GRACIAS POR VISITARNOS!"
click at [1043, 69] on button "Guardar" at bounding box center [1057, 73] width 105 height 33
type textarea "x"
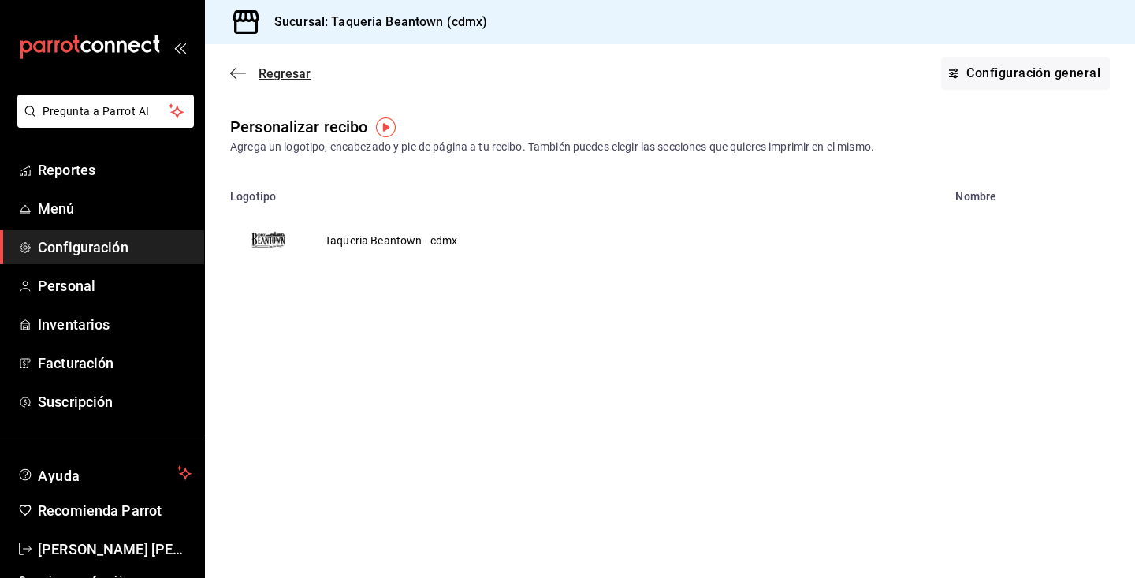
click at [254, 69] on span "Regresar" at bounding box center [270, 73] width 80 height 15
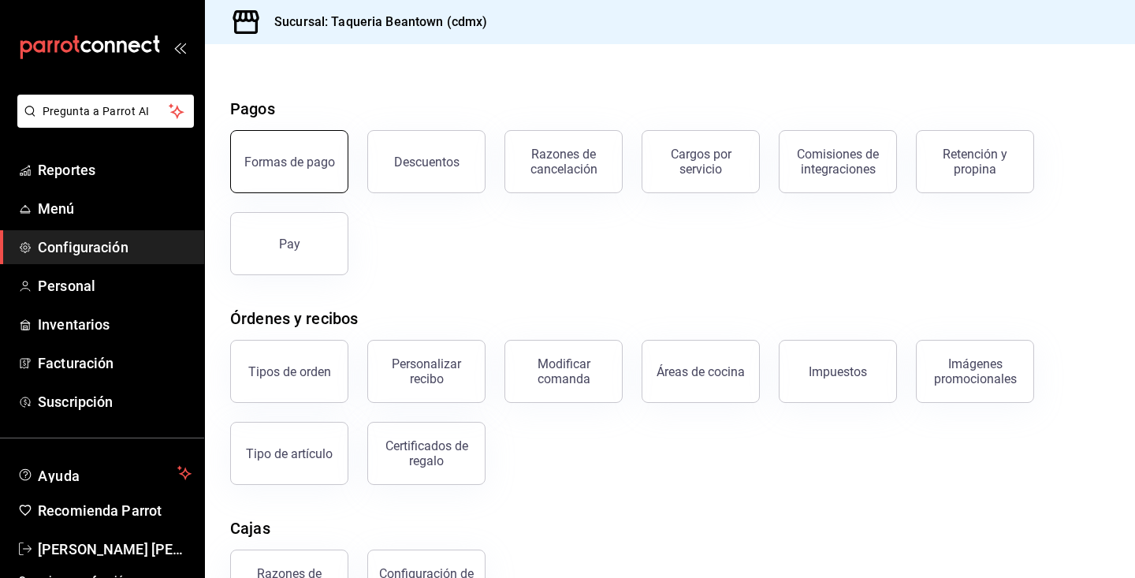
scroll to position [23, 0]
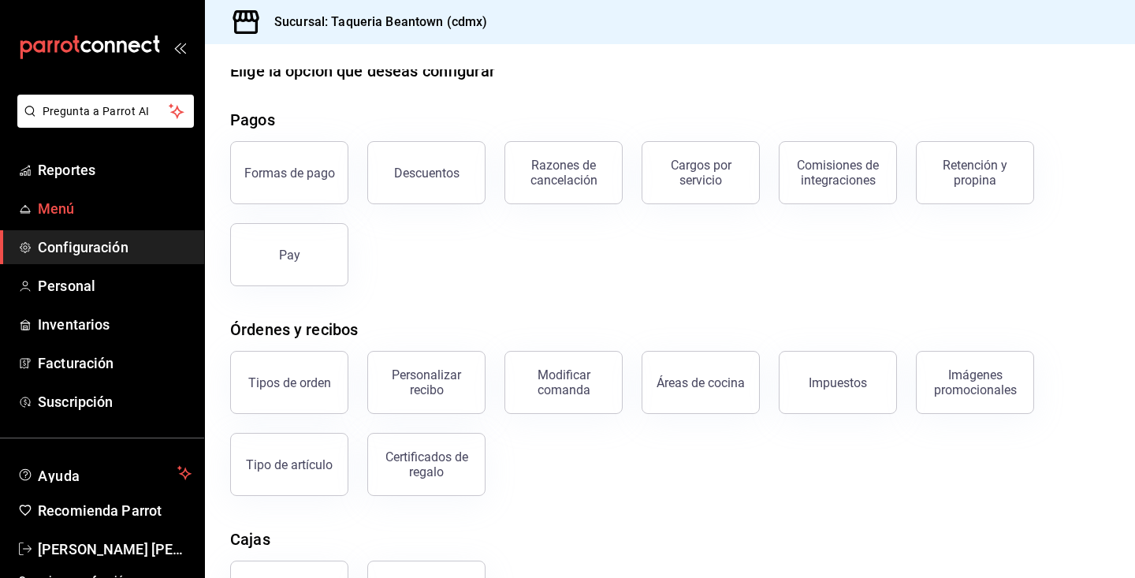
click at [137, 195] on link "Menú" at bounding box center [102, 208] width 204 height 34
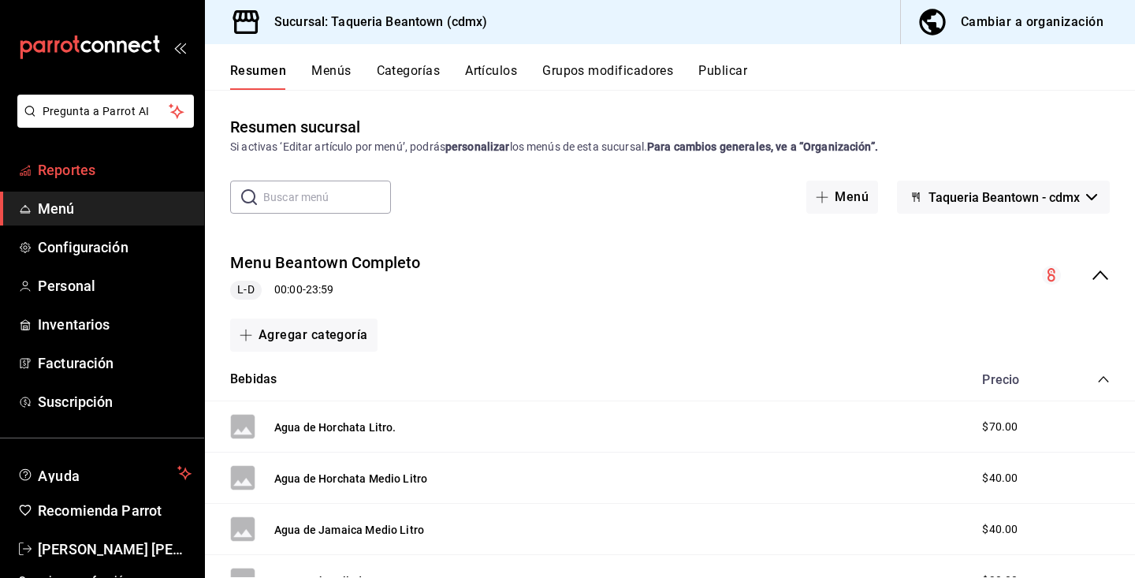
click at [98, 182] on link "Reportes" at bounding box center [102, 170] width 204 height 34
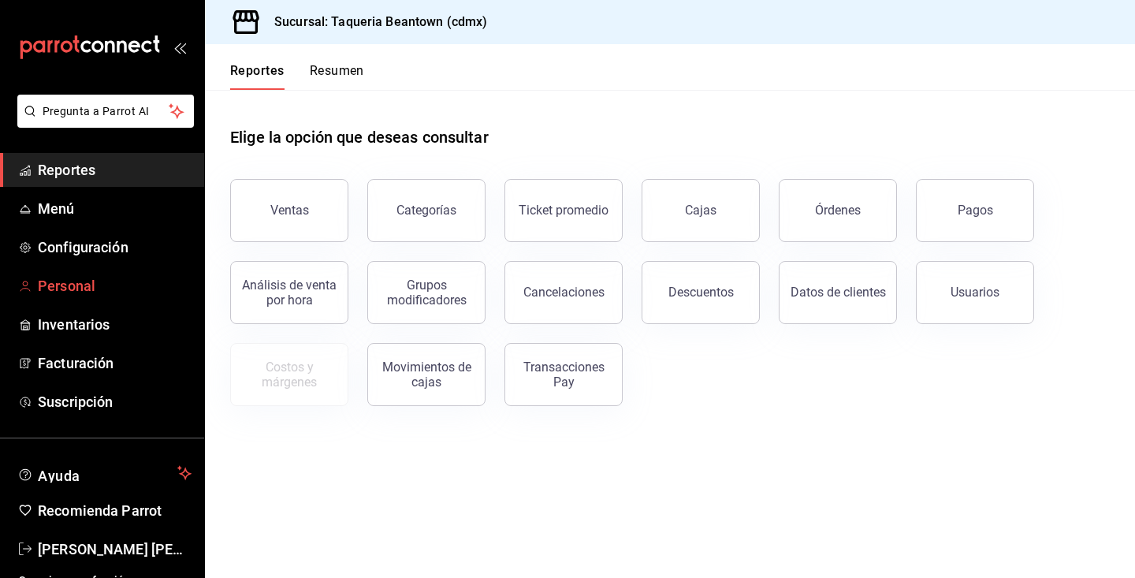
click at [92, 298] on link "Personal" at bounding box center [102, 286] width 204 height 34
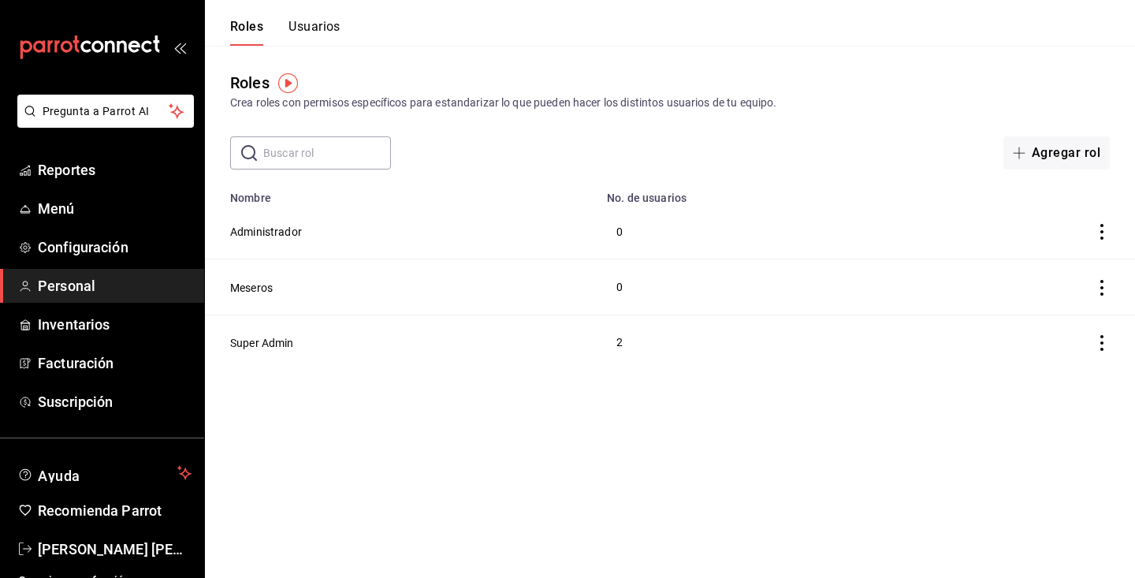
click at [317, 17] on div "Roles Usuarios" at bounding box center [273, 23] width 136 height 46
click at [317, 31] on button "Usuarios" at bounding box center [314, 32] width 52 height 27
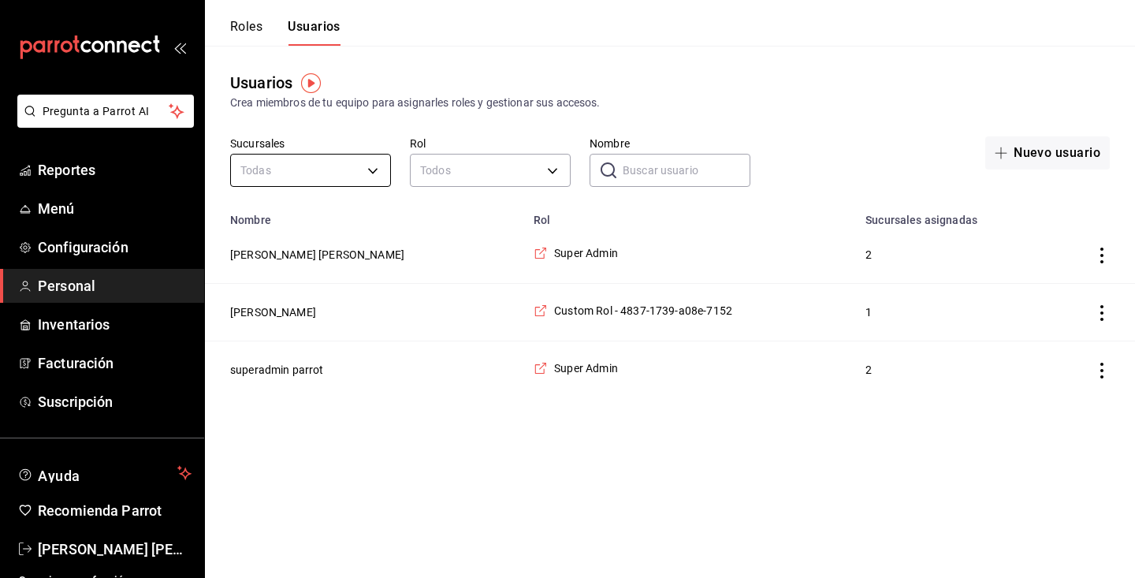
click at [327, 158] on body "Pregunta a Parrot AI Reportes Menú Configuración Personal Inventarios Facturaci…" at bounding box center [567, 199] width 1135 height 398
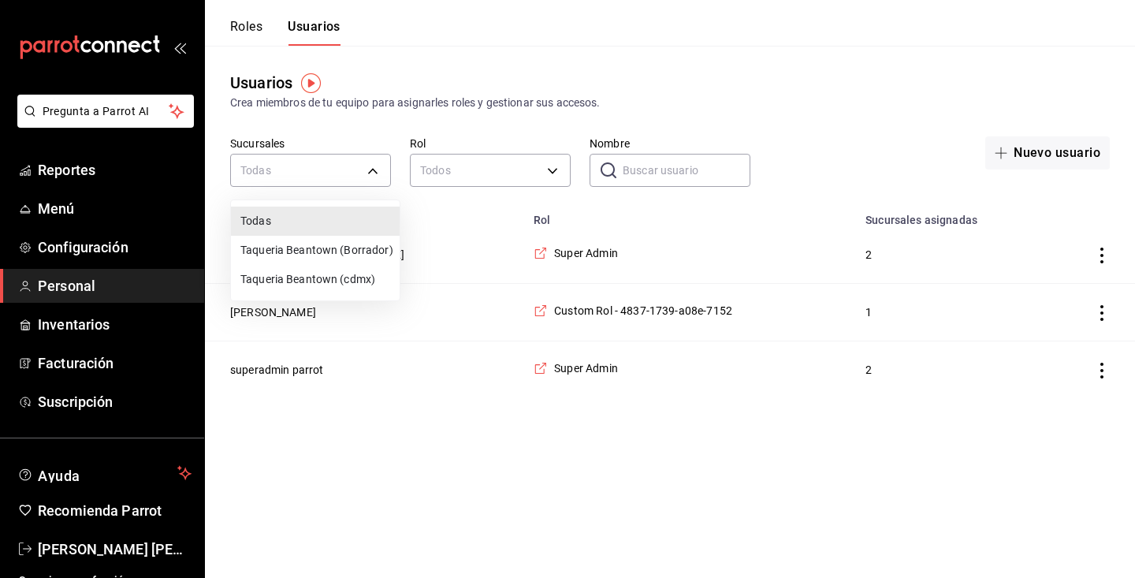
click at [414, 139] on div at bounding box center [567, 289] width 1135 height 578
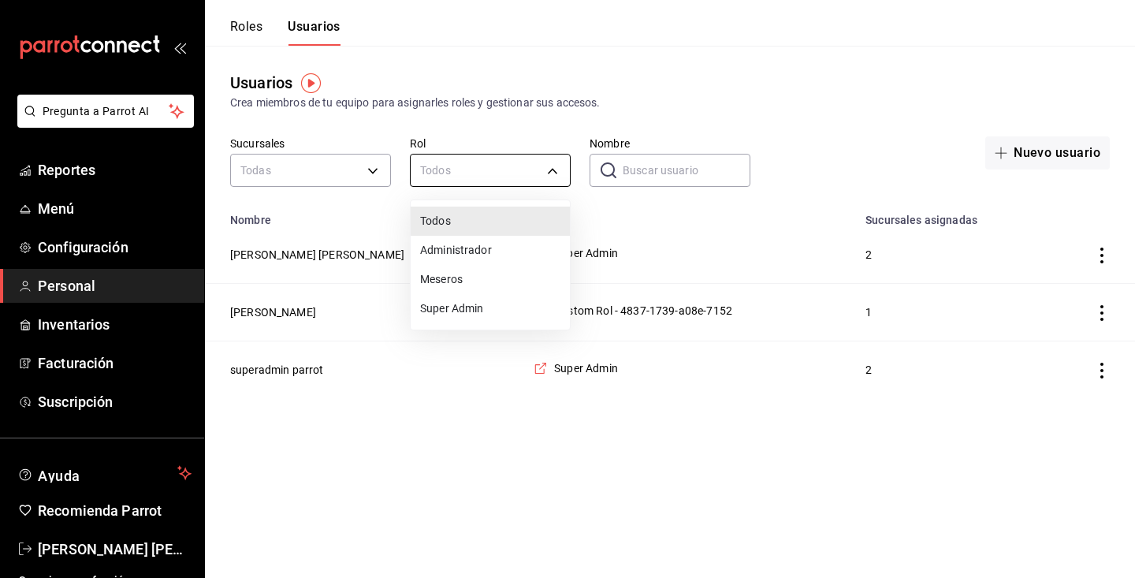
click at [489, 174] on body "Pregunta a Parrot AI Reportes Menú Configuración Personal Inventarios Facturaci…" at bounding box center [567, 199] width 1135 height 398
click at [961, 153] on div at bounding box center [567, 289] width 1135 height 578
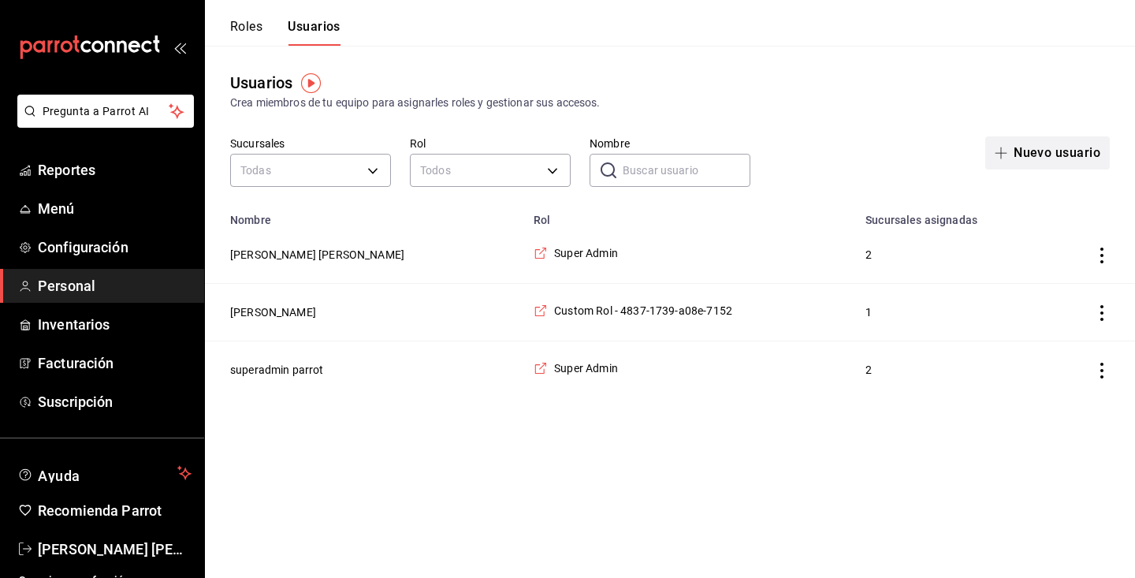
click at [1060, 154] on button "Nuevo usuario" at bounding box center [1047, 152] width 124 height 33
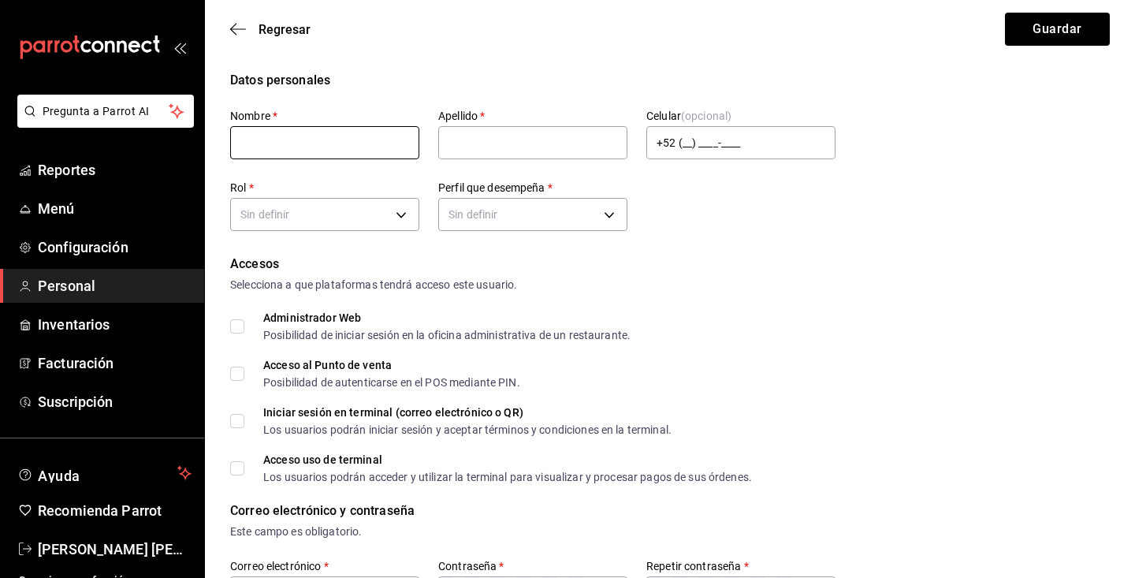
click at [335, 143] on input "text" at bounding box center [324, 142] width 189 height 33
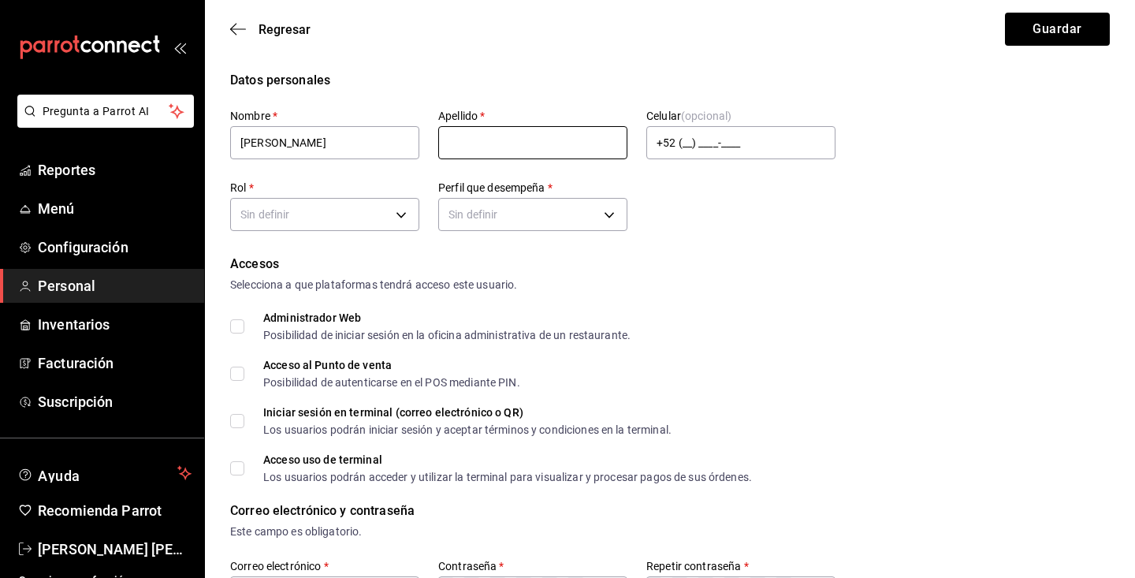
type input "Irvin"
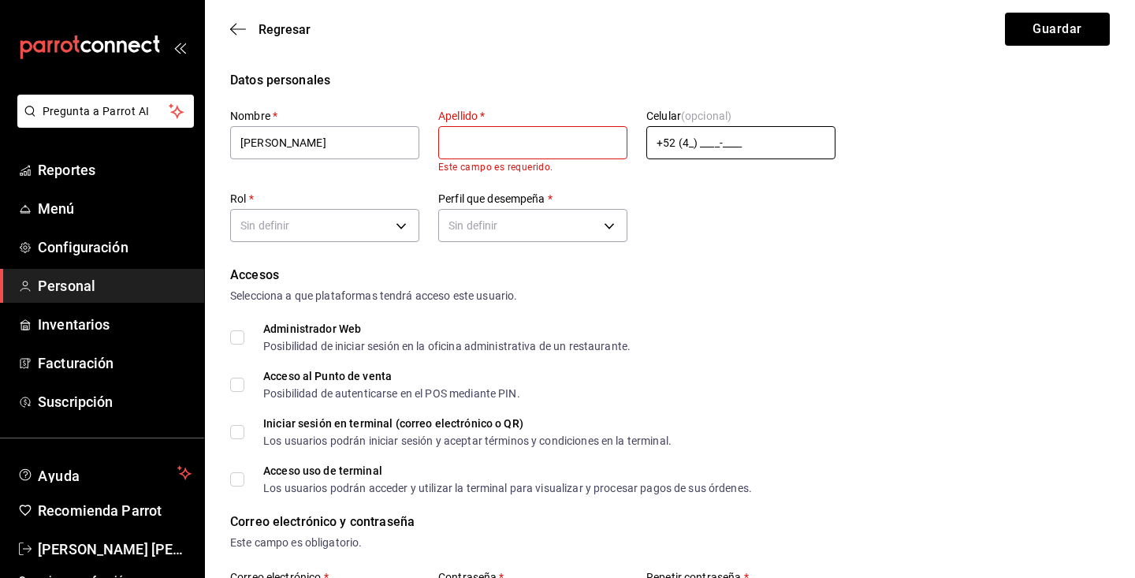
type input "+52 (__) ____-____"
click at [332, 223] on body "Pregunta a Parrot AI Reportes Menú Configuración Personal Inventarios Facturaci…" at bounding box center [567, 572] width 1135 height 1145
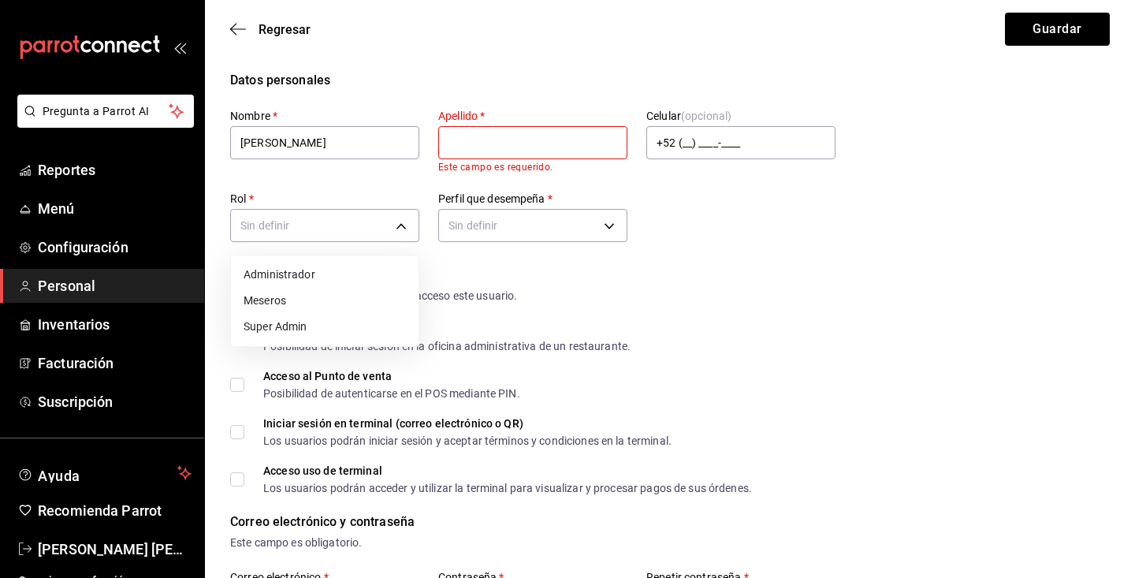
click at [320, 271] on li "Administrador" at bounding box center [325, 275] width 188 height 26
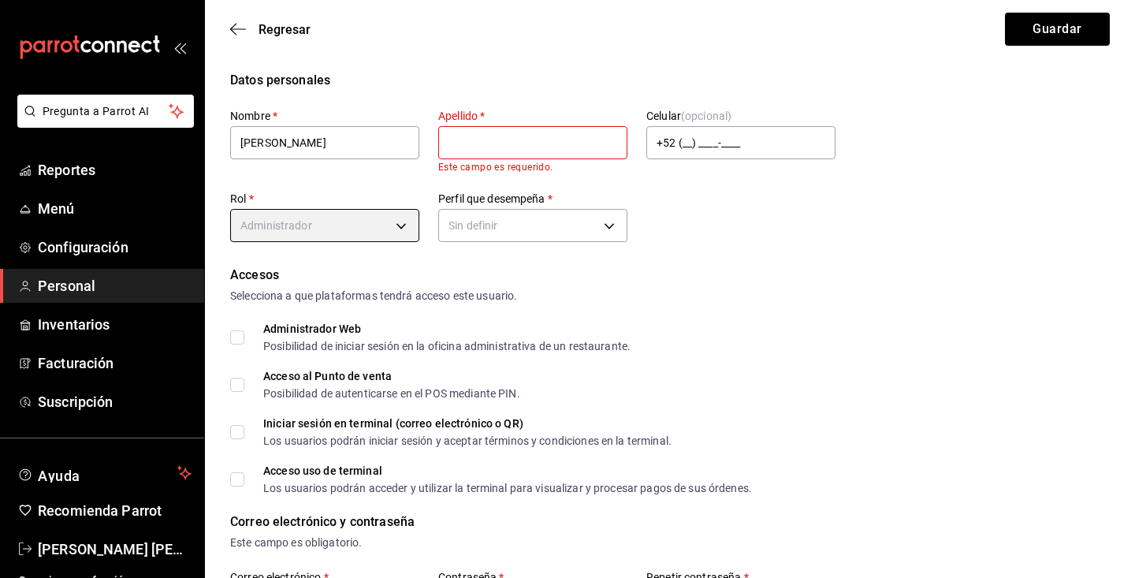
type input "b26b091f-df27-4d27-926a-9f6eb3224a09"
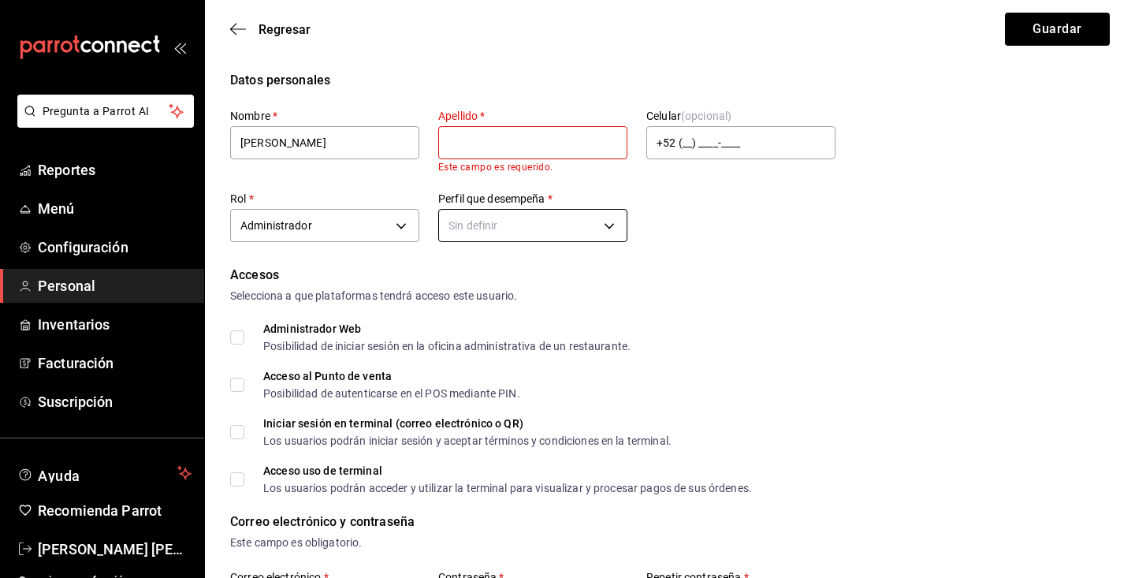
click at [509, 225] on body "Pregunta a Parrot AI Reportes Menú Configuración Personal Inventarios Facturaci…" at bounding box center [567, 572] width 1135 height 1145
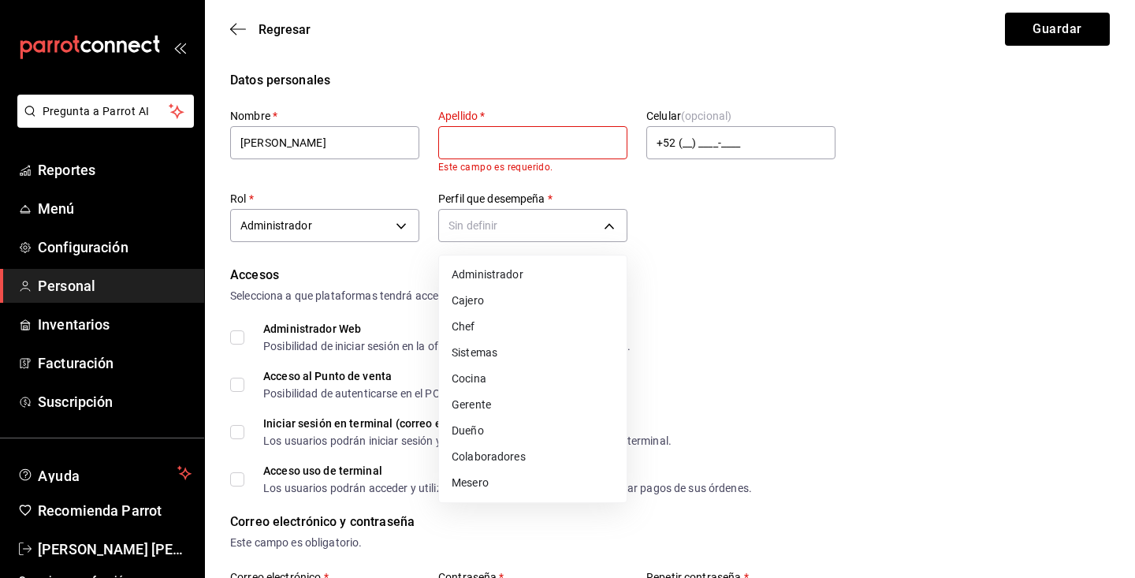
click at [510, 278] on li "Administrador" at bounding box center [533, 275] width 188 height 26
type input "ADMIN"
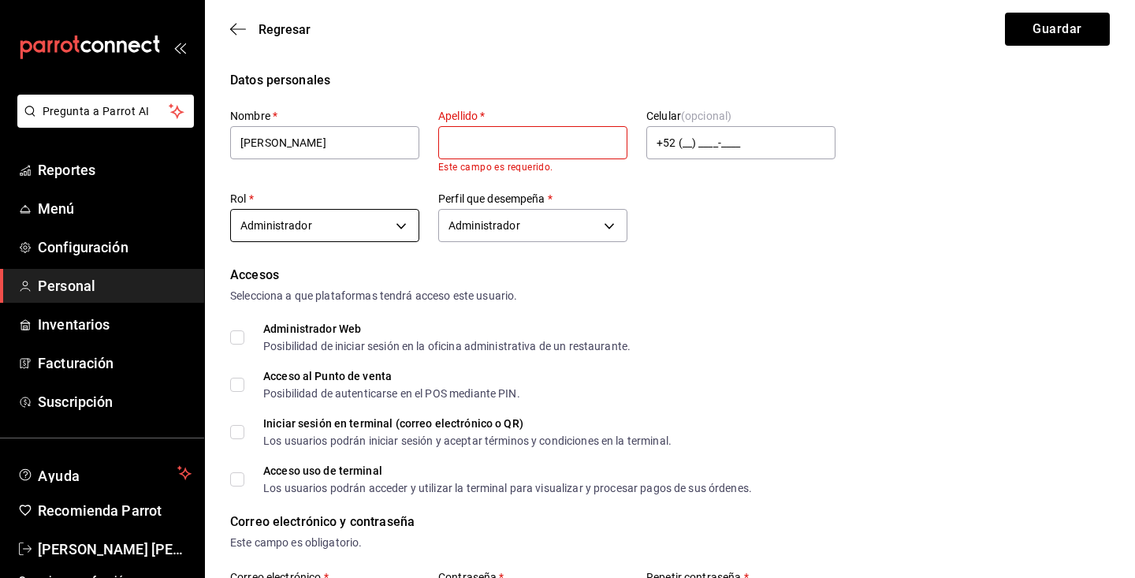
click at [394, 225] on body "Pregunta a Parrot AI Reportes Menú Configuración Personal Inventarios Facturaci…" at bounding box center [567, 572] width 1135 height 1145
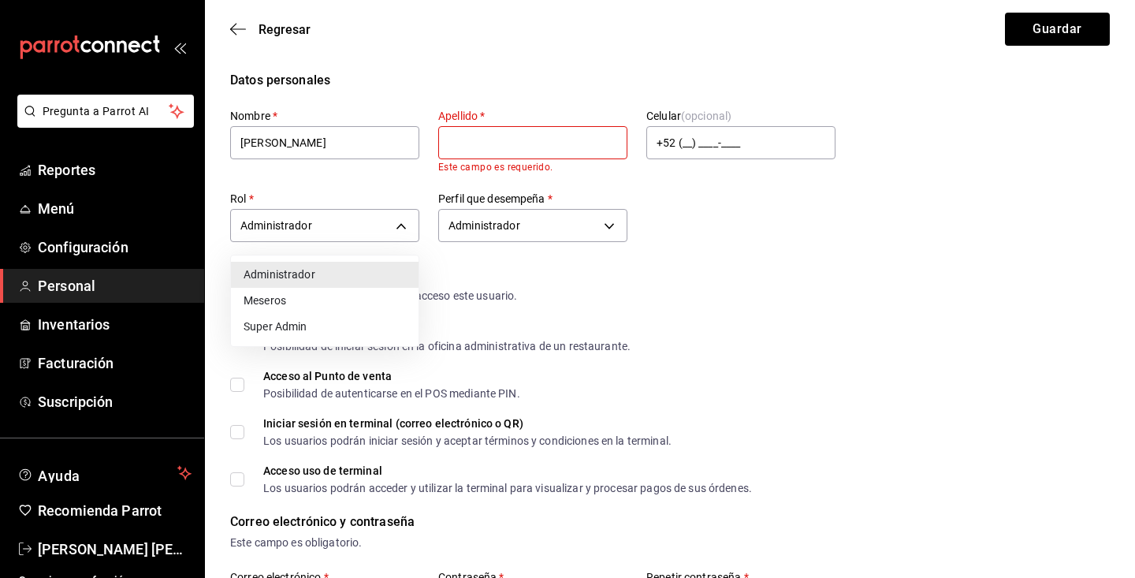
click at [507, 268] on div at bounding box center [567, 289] width 1135 height 578
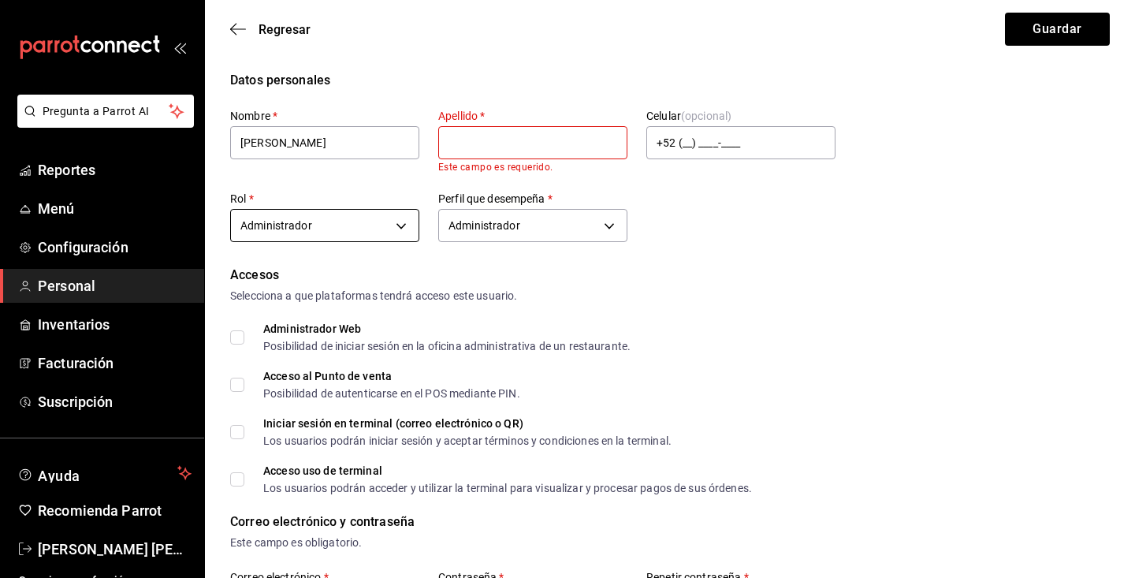
click at [397, 220] on body "Pregunta a Parrot AI Reportes Menú Configuración Personal Inventarios Facturaci…" at bounding box center [567, 572] width 1135 height 1145
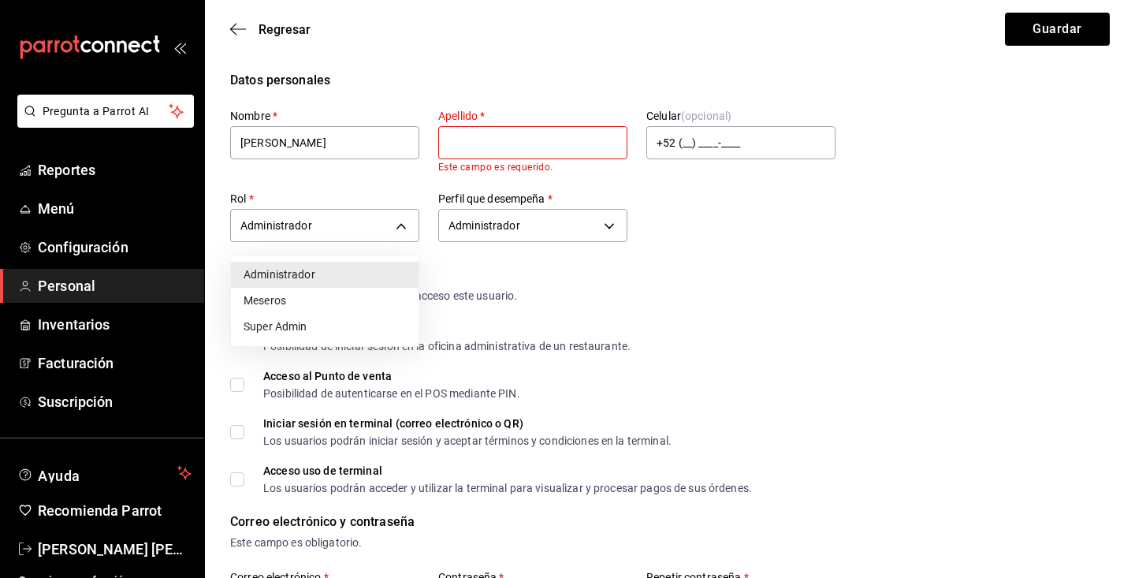
click at [351, 329] on li "Super Admin" at bounding box center [325, 327] width 188 height 26
type input "d1b70f1c-d544-41f9-822d-bba731cc276d"
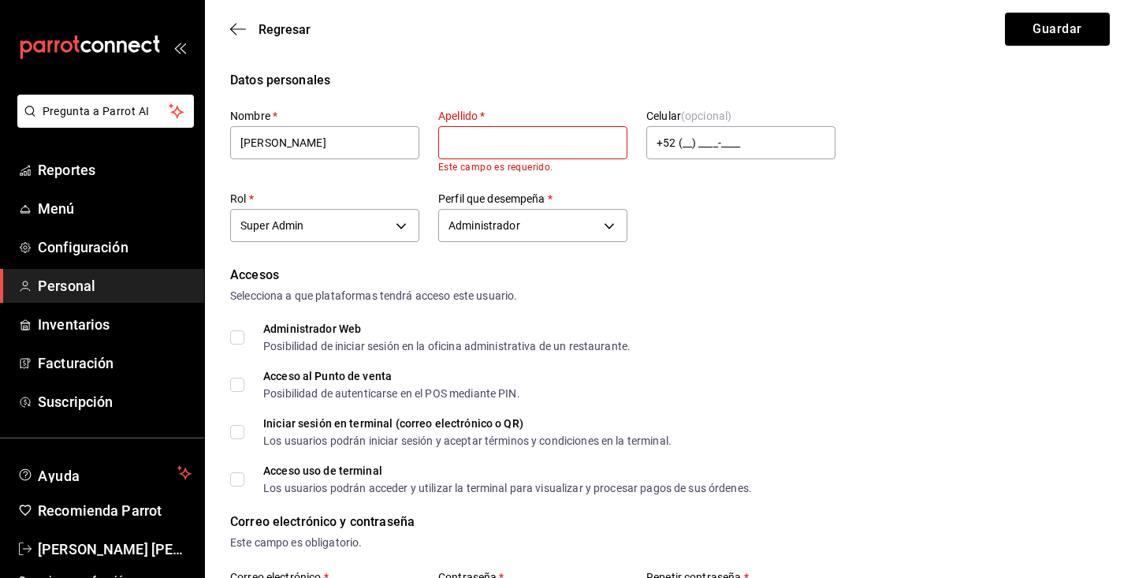
click at [236, 330] on input "Administrador Web Posibilidad de iniciar sesión en la oficina administrativa de…" at bounding box center [237, 337] width 14 height 14
checkbox input "true"
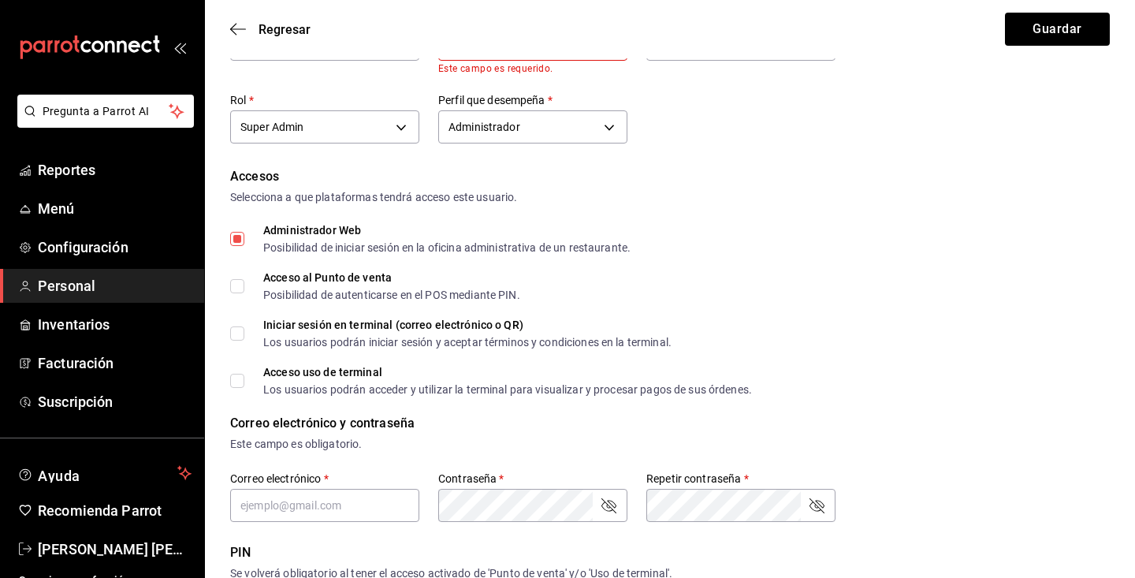
click at [241, 291] on input "Acceso al Punto de venta Posibilidad de autenticarse en el POS mediante PIN." at bounding box center [237, 286] width 14 height 14
checkbox input "true"
click at [226, 336] on div "Datos personales Nombre   * Irvin Apellido   * Este campo es requerido. Celular…" at bounding box center [670, 487] width 930 height 1030
click at [234, 329] on input "Iniciar sesión en terminal (correo electrónico o QR) Los usuarios podrán inicia…" at bounding box center [237, 333] width 14 height 14
checkbox input "true"
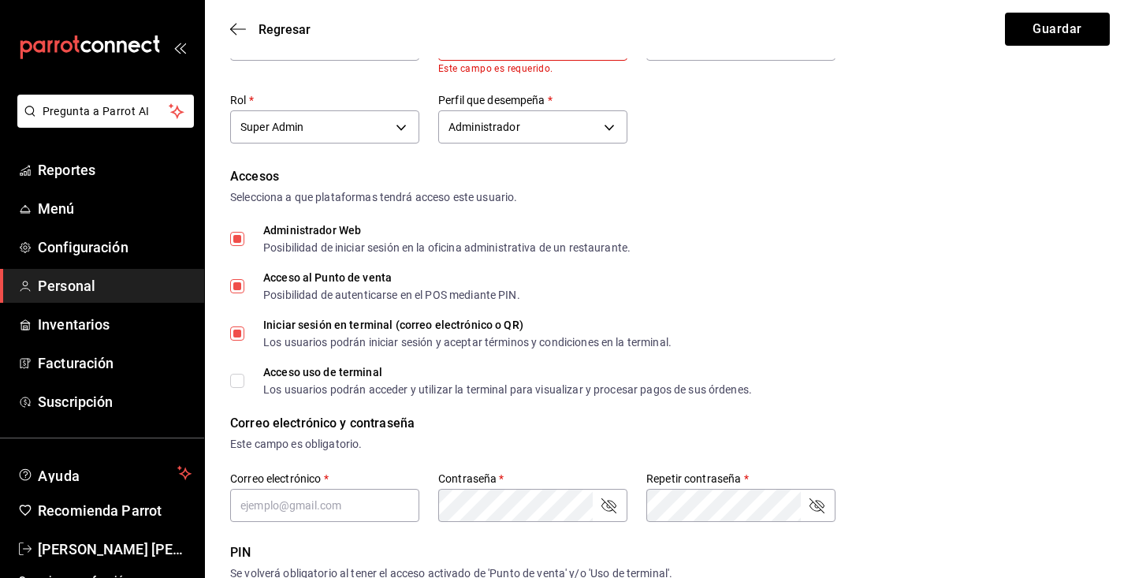
click at [240, 381] on input "Acceso uso de terminal Los usuarios podrán acceder y utilizar la terminal para …" at bounding box center [237, 380] width 14 height 14
checkbox input "true"
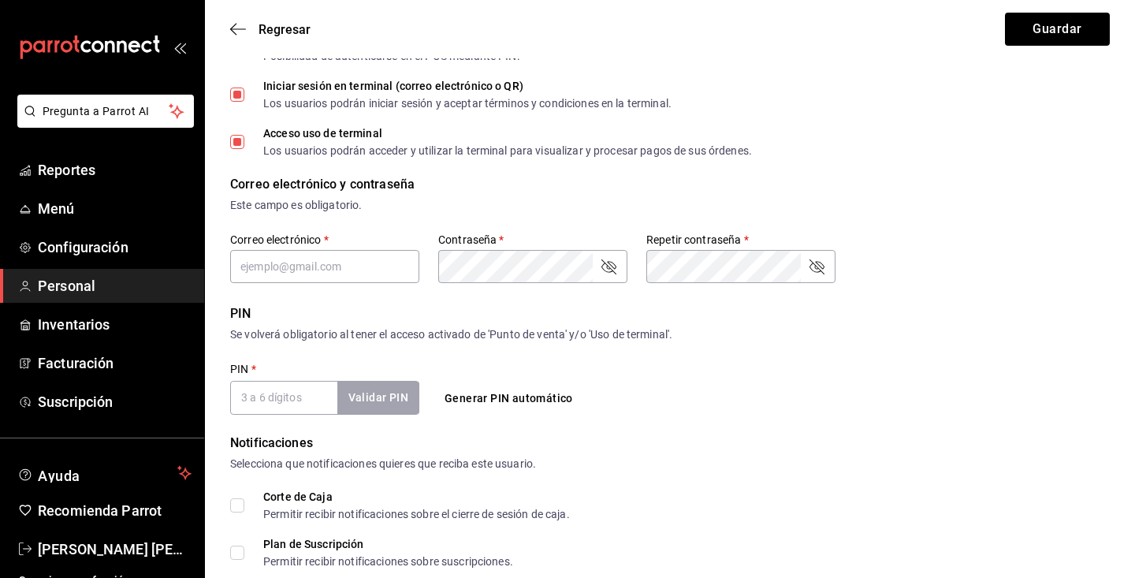
scroll to position [351, 0]
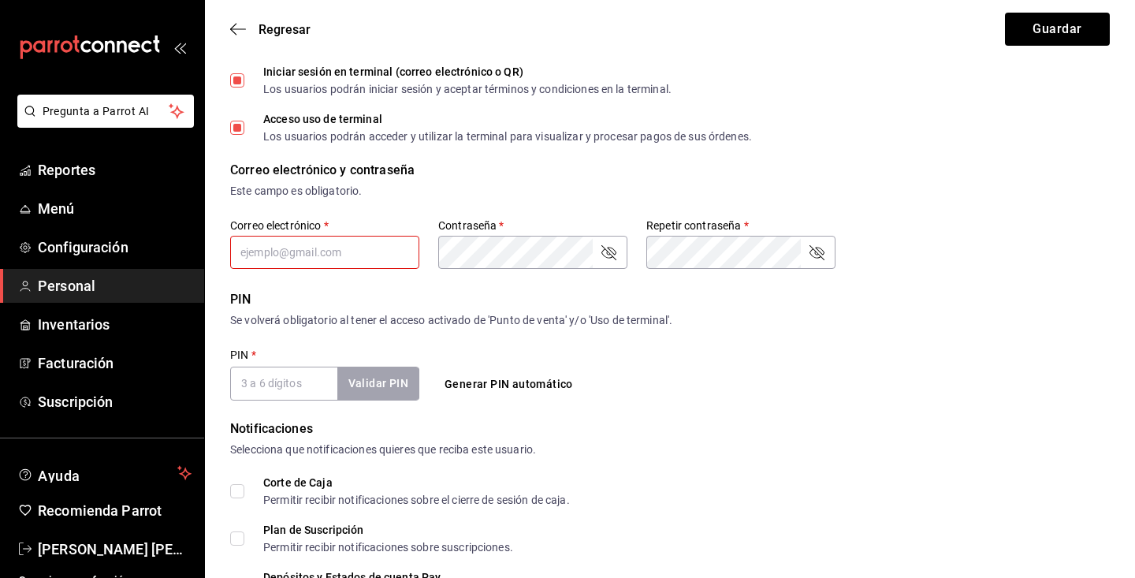
click at [242, 79] on input "Iniciar sesión en terminal (correo electrónico o QR) Los usuarios podrán inicia…" at bounding box center [237, 80] width 14 height 14
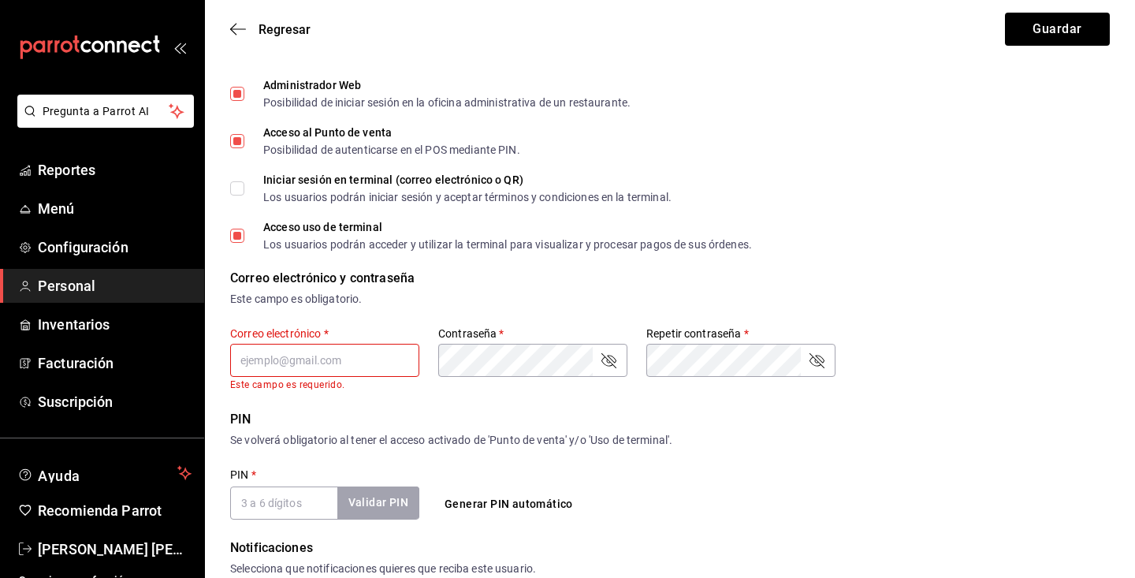
scroll to position [244, 0]
click at [242, 181] on input "Iniciar sesión en terminal (correo electrónico o QR) Los usuarios podrán inicia…" at bounding box center [237, 187] width 14 height 14
checkbox input "true"
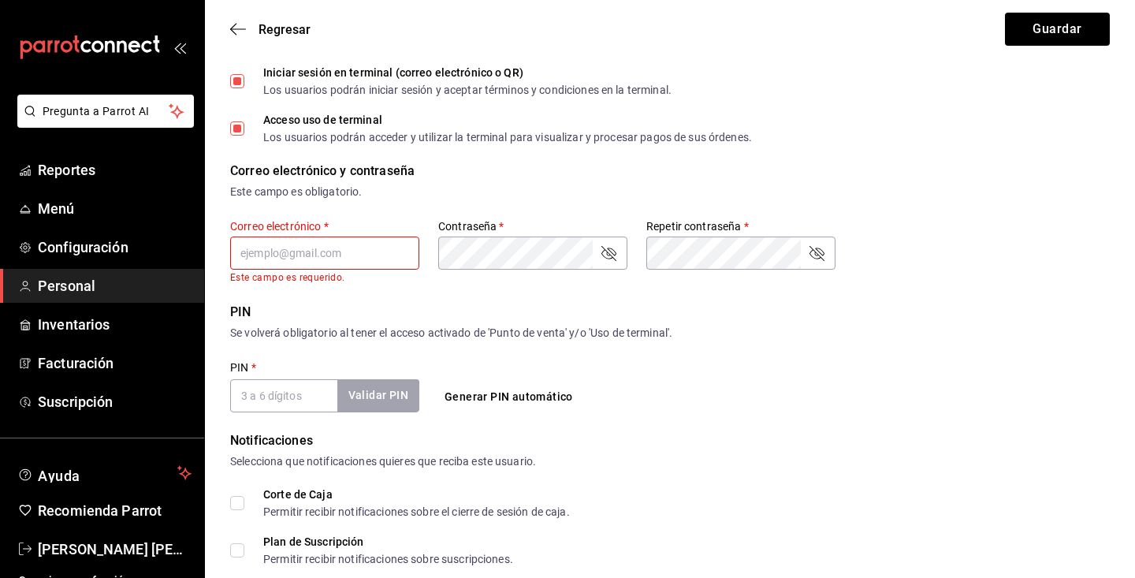
scroll to position [353, 0]
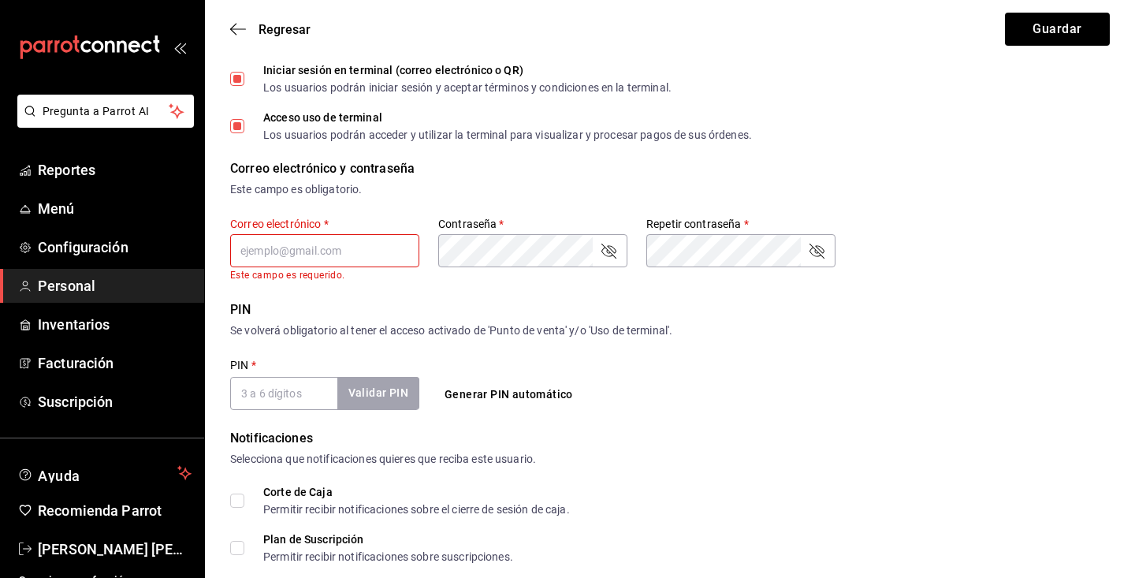
click at [288, 396] on input "PIN   *" at bounding box center [283, 393] width 107 height 33
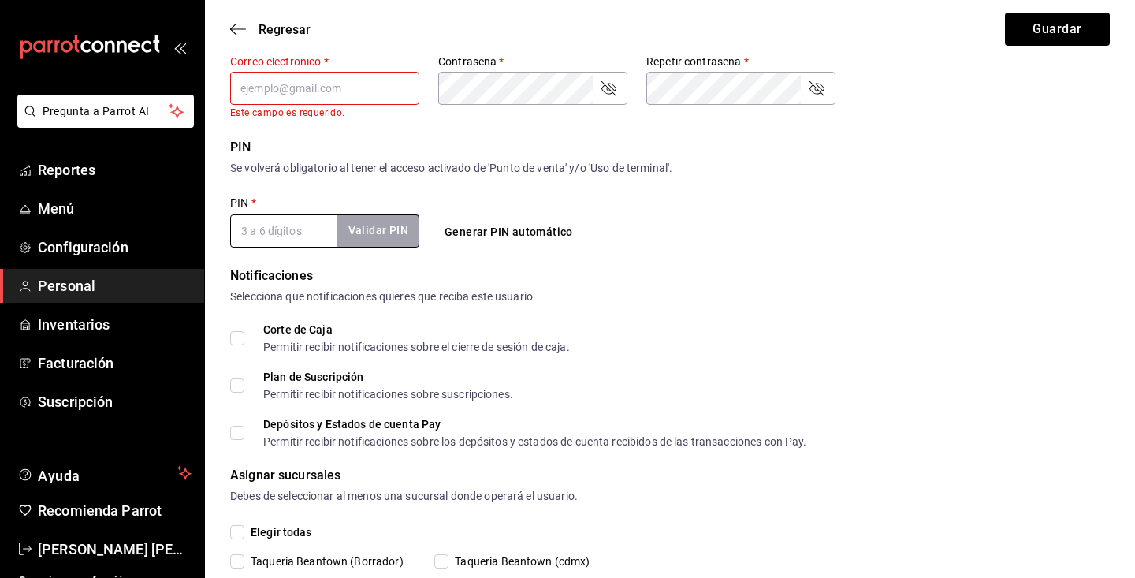
click at [239, 331] on div "Notificaciones Selecciona que notificaciones quieres que reciba este usuario. C…" at bounding box center [669, 356] width 879 height 180
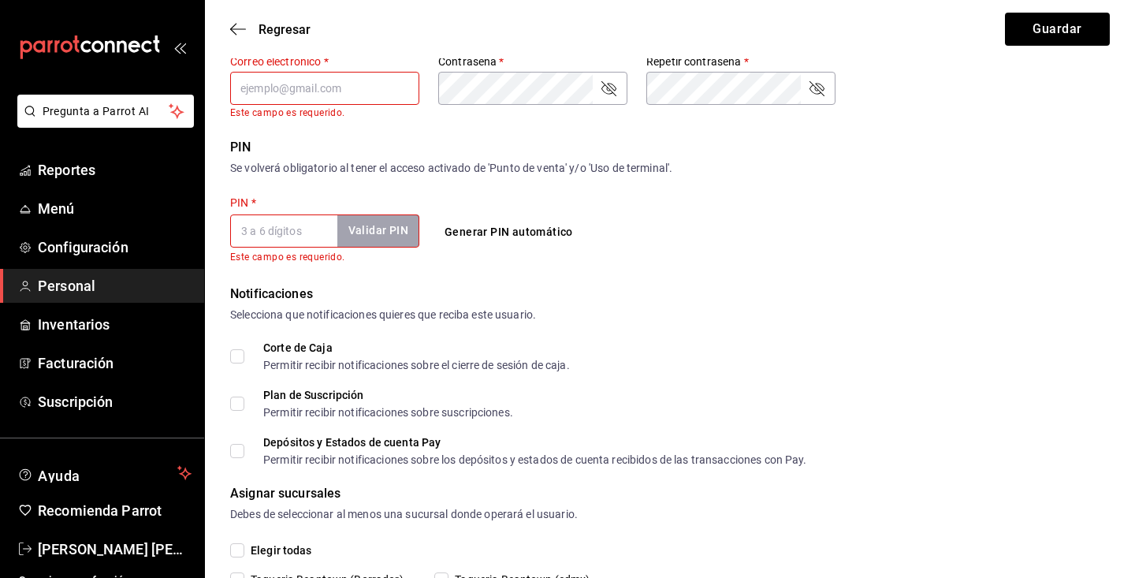
click at [282, 233] on input "PIN   *" at bounding box center [283, 230] width 107 height 33
click at [232, 355] on input "Corte de Caja Permitir recibir notificaciones sobre el cierre de sesión de caja." at bounding box center [237, 356] width 14 height 14
checkbox input "true"
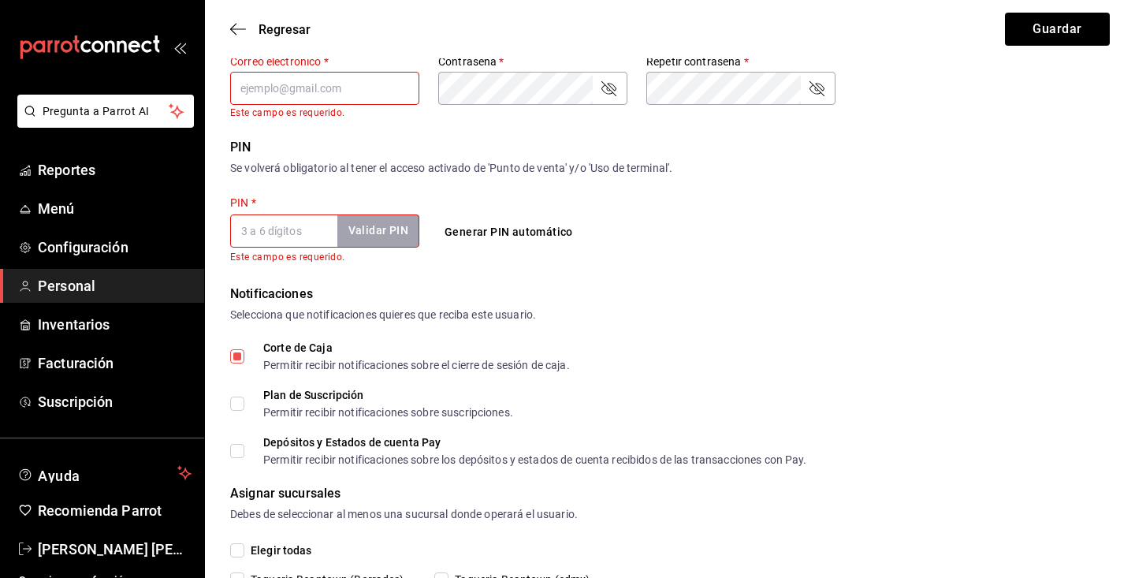
click at [241, 399] on input "Plan de Suscripción Permitir recibir notificaciones sobre suscripciones." at bounding box center [237, 403] width 14 height 14
checkbox input "true"
click at [240, 461] on label "Depósitos y Estados de cuenta Pay Permitir recibir notificaciones sobre los dep…" at bounding box center [518, 451] width 577 height 28
click at [240, 458] on input "Depósitos y Estados de cuenta Pay Permitir recibir notificaciones sobre los dep…" at bounding box center [237, 451] width 14 height 14
checkbox input "true"
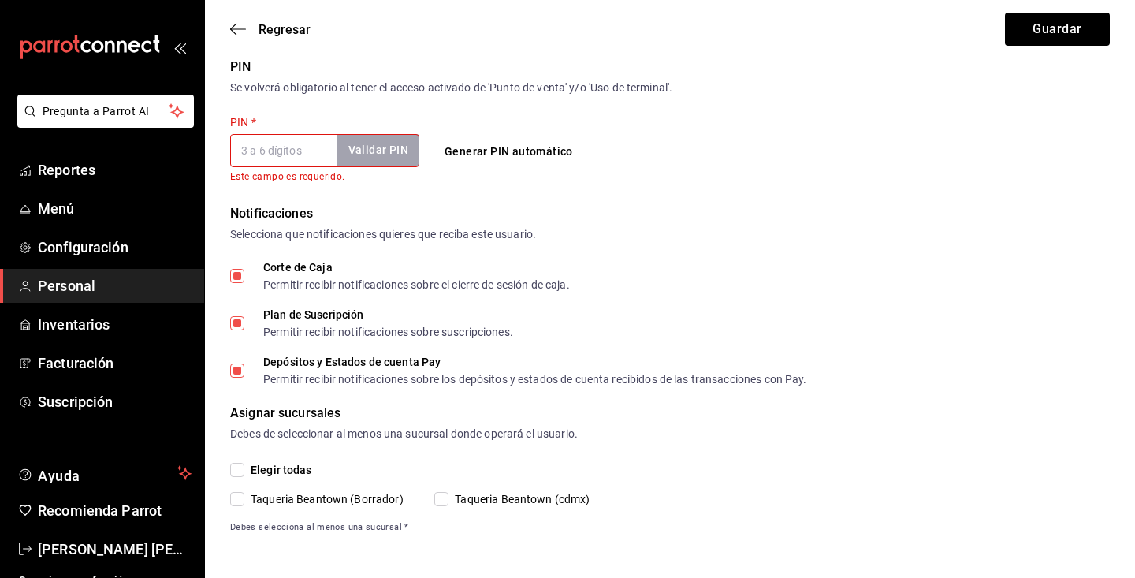
scroll to position [595, 0]
click at [240, 473] on input "Elegir todas" at bounding box center [237, 470] width 14 height 14
checkbox input "true"
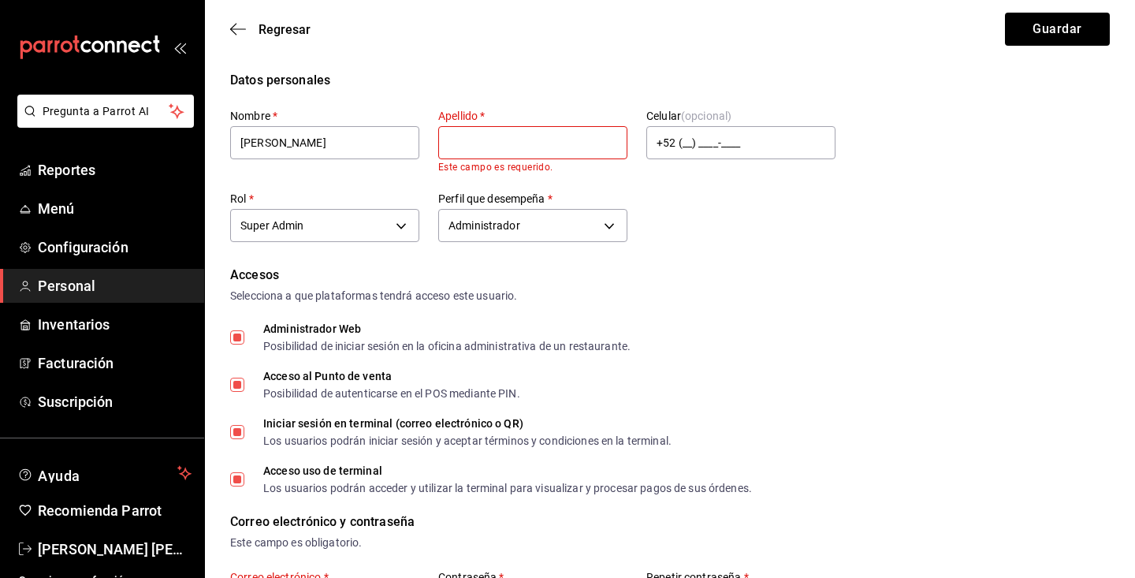
scroll to position [0, 0]
click at [489, 143] on input "text" at bounding box center [532, 142] width 189 height 33
type input "estala"
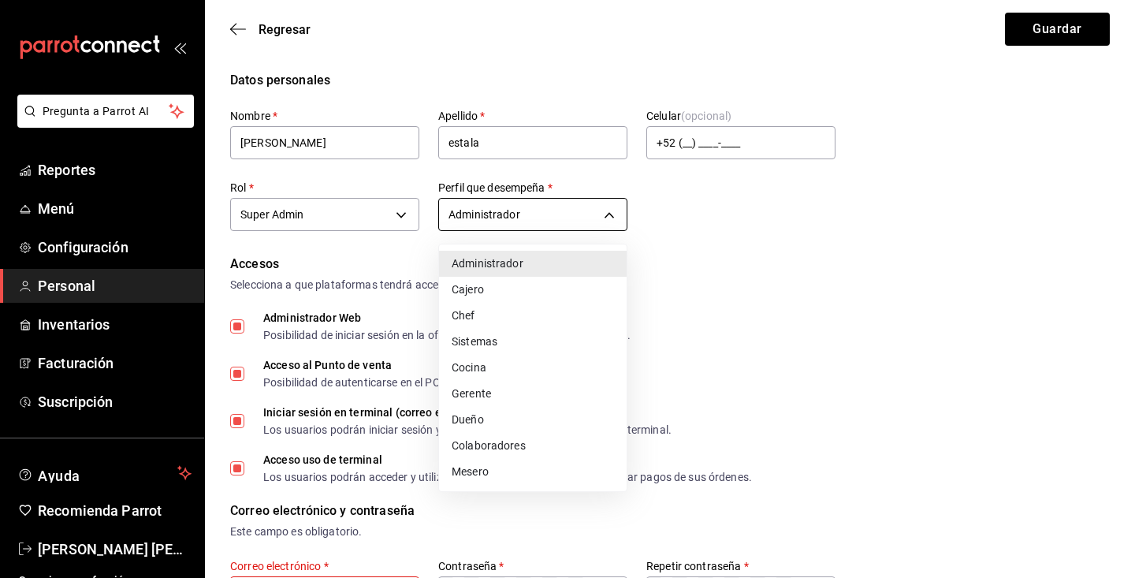
click at [614, 222] on body "Pregunta a Parrot AI Reportes Menú Configuración Personal Inventarios Facturaci…" at bounding box center [567, 581] width 1135 height 1162
click at [713, 381] on div at bounding box center [567, 289] width 1135 height 578
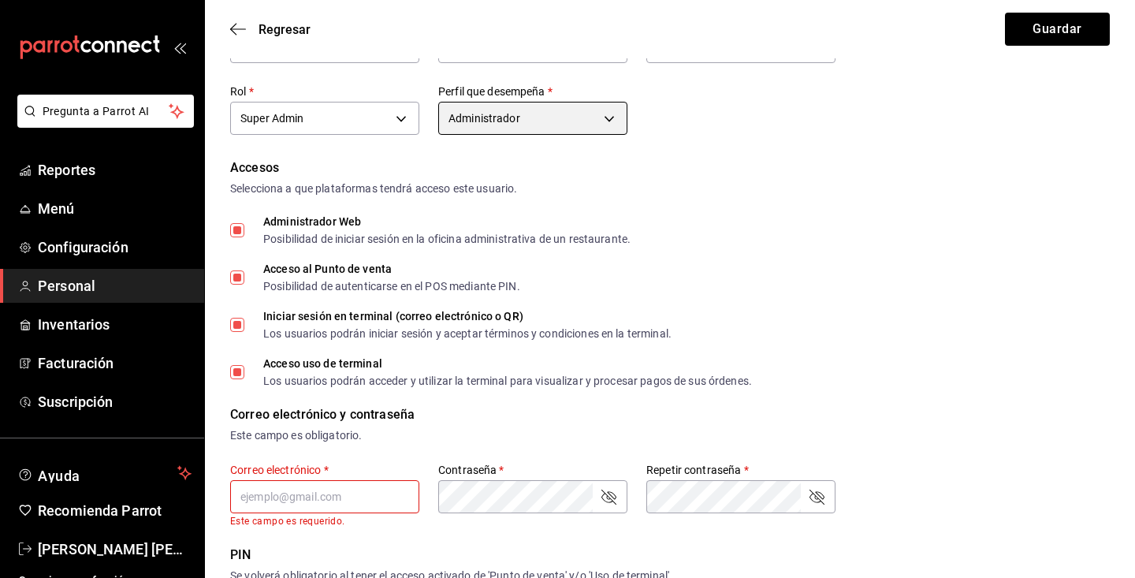
scroll to position [227, 0]
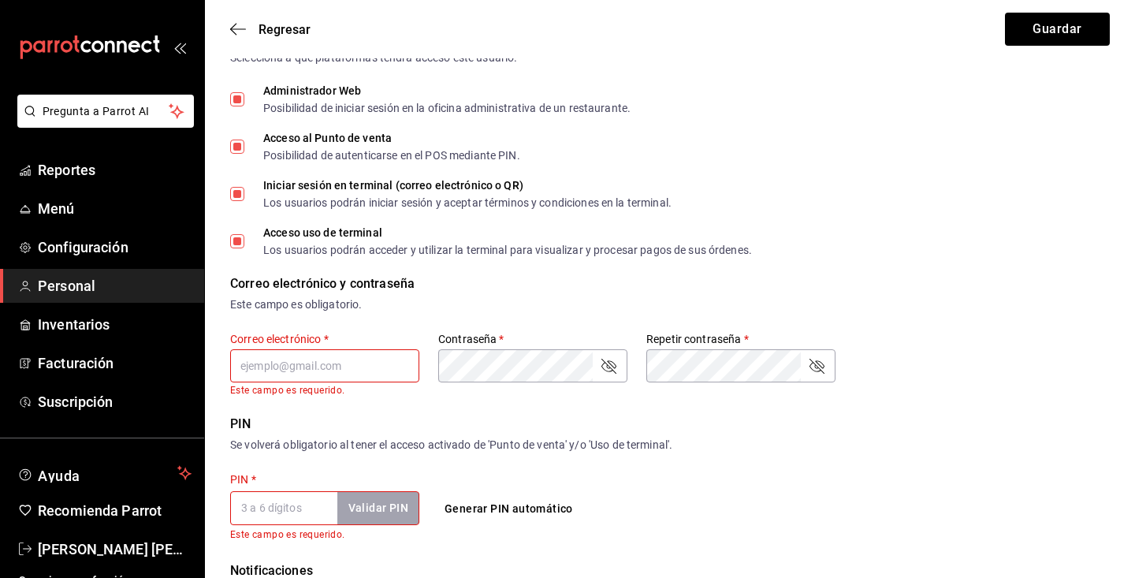
click at [336, 372] on input "text" at bounding box center [324, 365] width 189 height 33
click at [277, 518] on input "PIN   *" at bounding box center [283, 507] width 107 height 33
type input "2121"
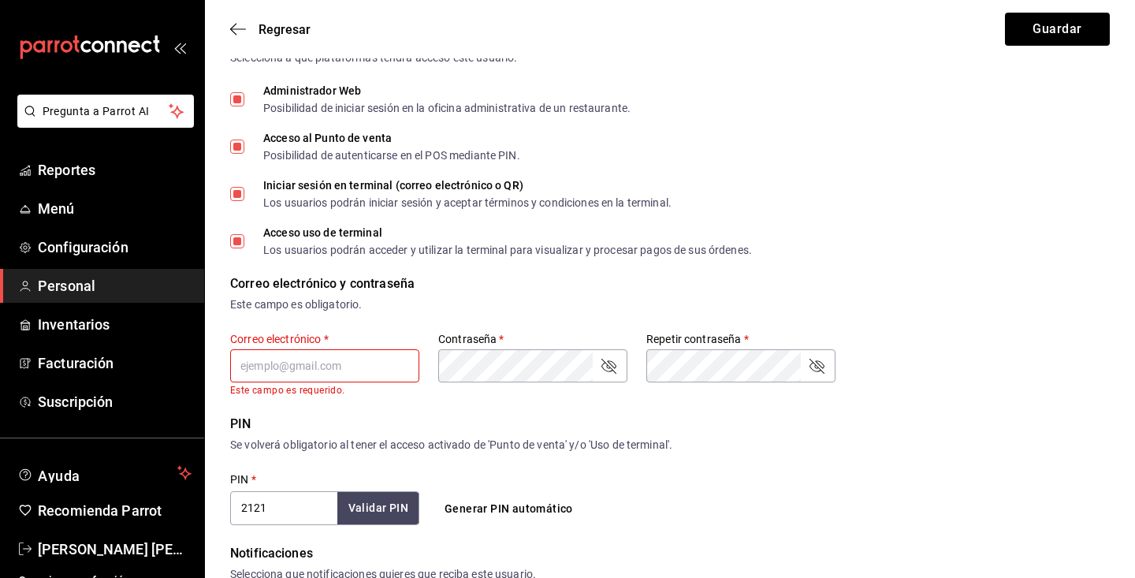
click at [310, 372] on input "text" at bounding box center [324, 365] width 189 height 33
type input "irvinestala@gmail.cpm"
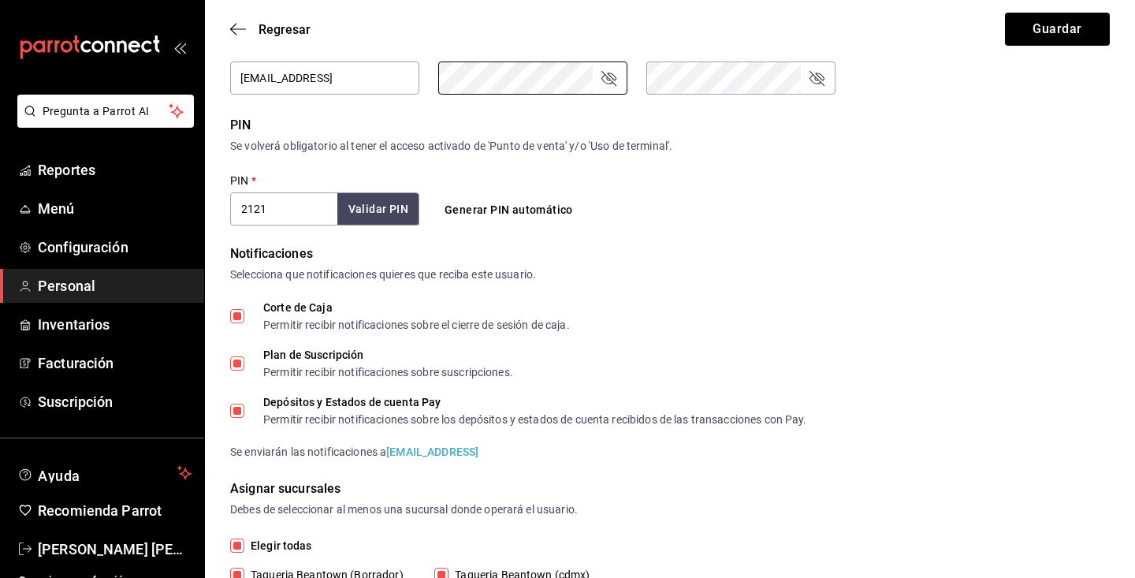
scroll to position [309, 0]
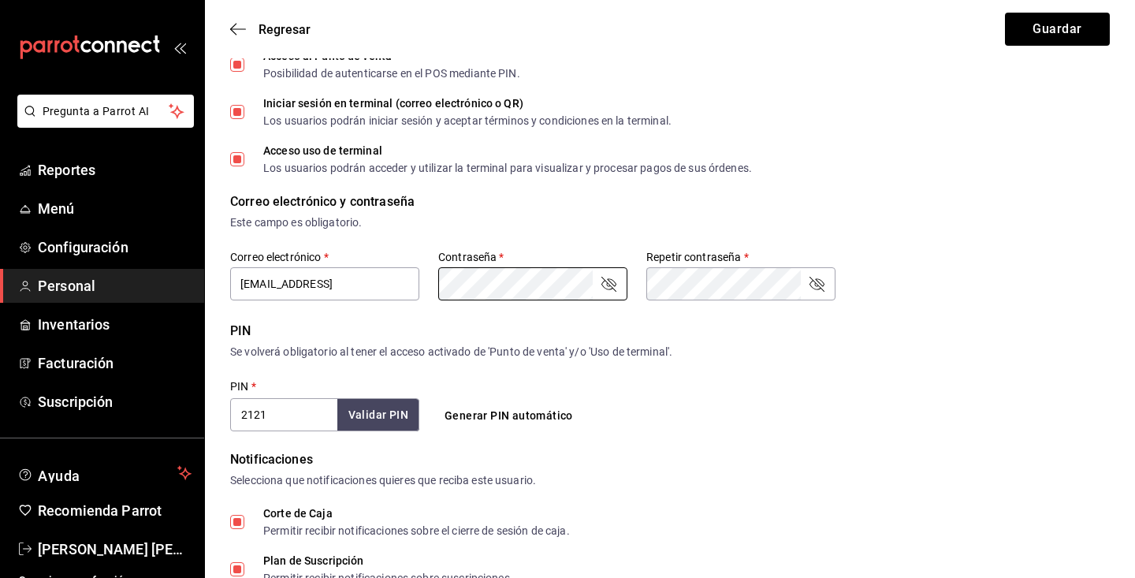
click at [611, 320] on form "Datos personales Nombre   * Irvin Apellido   * estala Celular (opcional) +52 (_…" at bounding box center [669, 288] width 879 height 1053
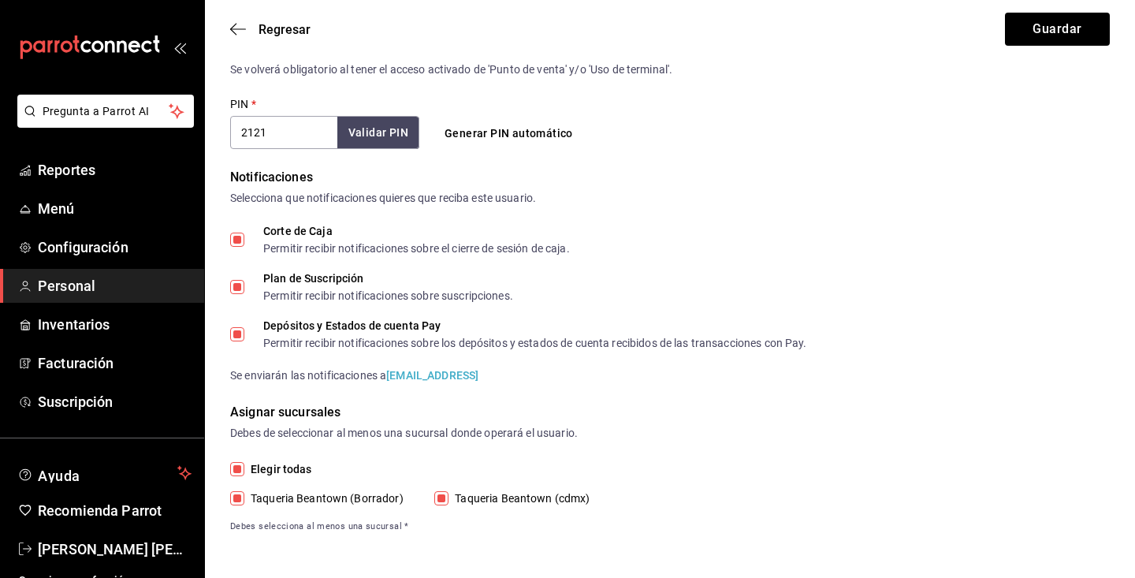
scroll to position [591, 0]
click at [1036, 32] on button "Guardar" at bounding box center [1057, 29] width 105 height 33
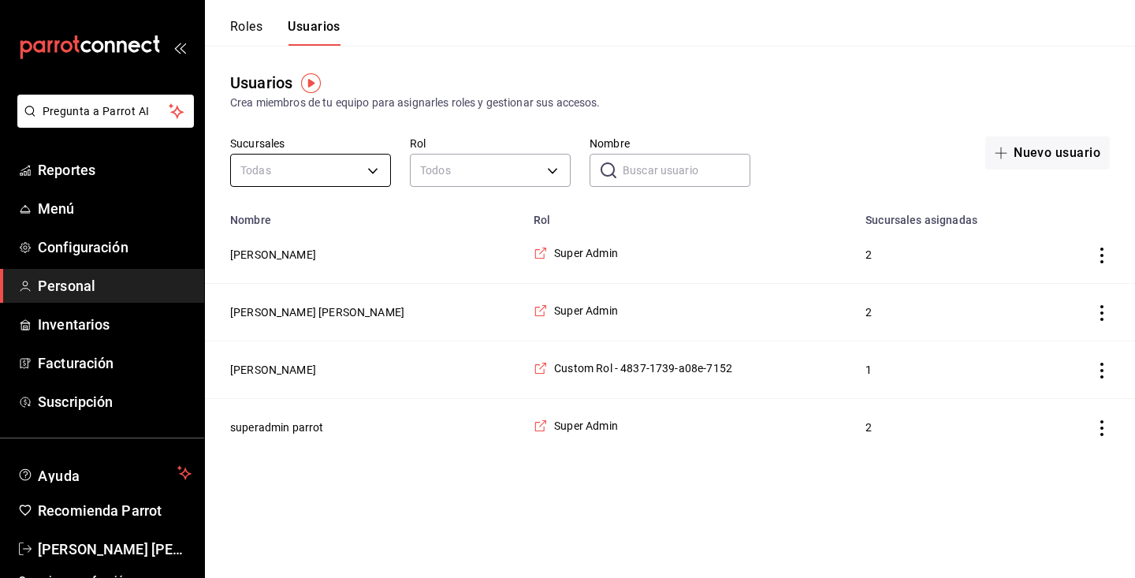
click at [340, 171] on body "Pregunta a Parrot AI Reportes Menú Configuración Personal Inventarios Facturaci…" at bounding box center [567, 227] width 1135 height 455
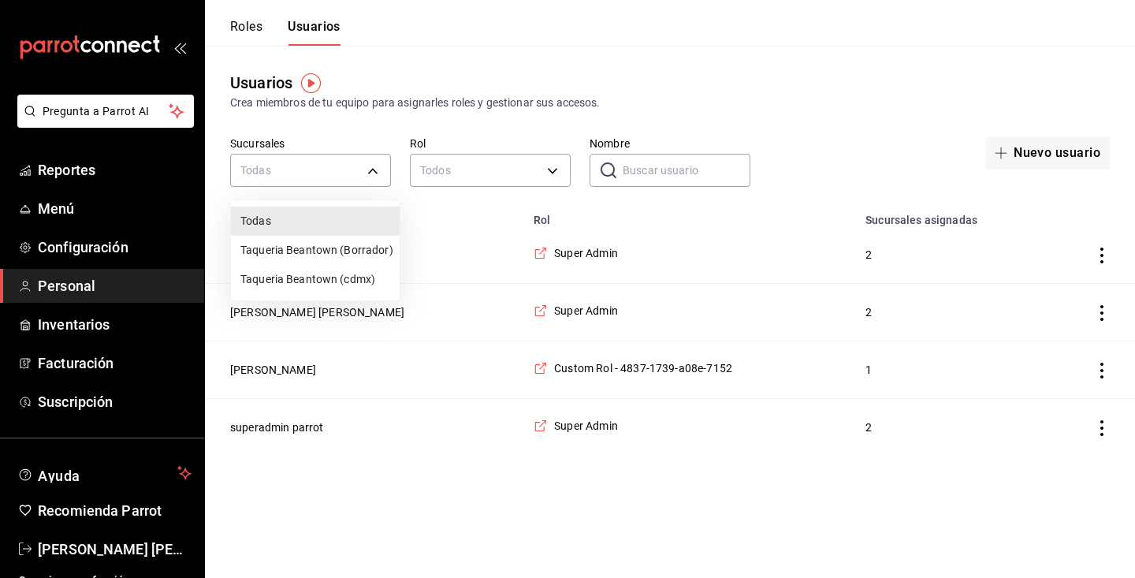
click at [320, 172] on div at bounding box center [567, 289] width 1135 height 578
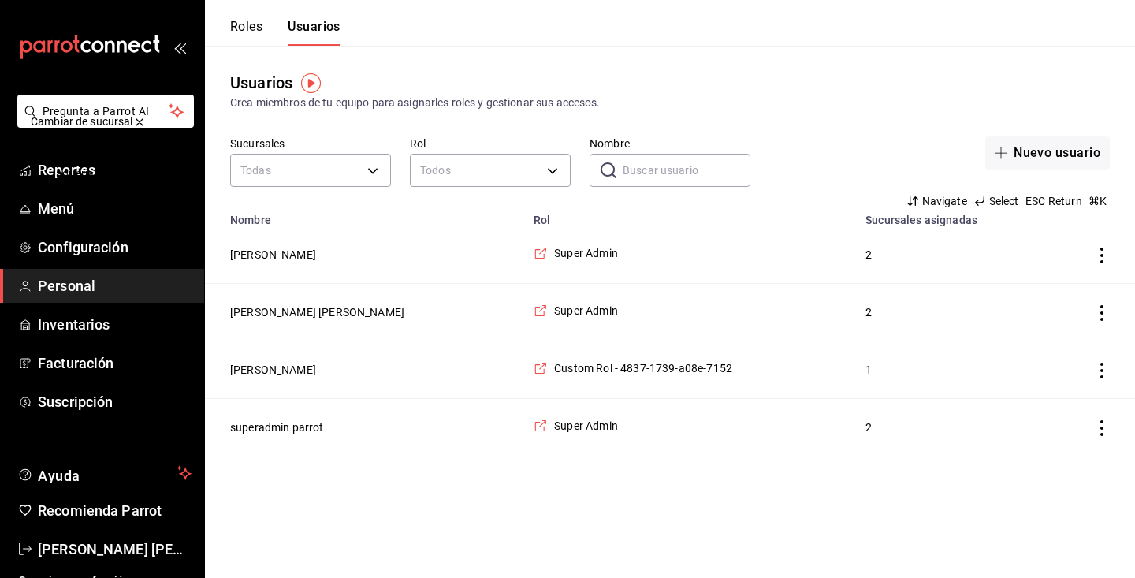
click at [291, 149] on input "e" at bounding box center [567, 147] width 1059 height 17
click at [1068, 152] on input "e" at bounding box center [567, 147] width 1059 height 17
type input "e"
click at [1057, 157] on div "Taqueria Beantown (cdmx)" at bounding box center [567, 174] width 1065 height 38
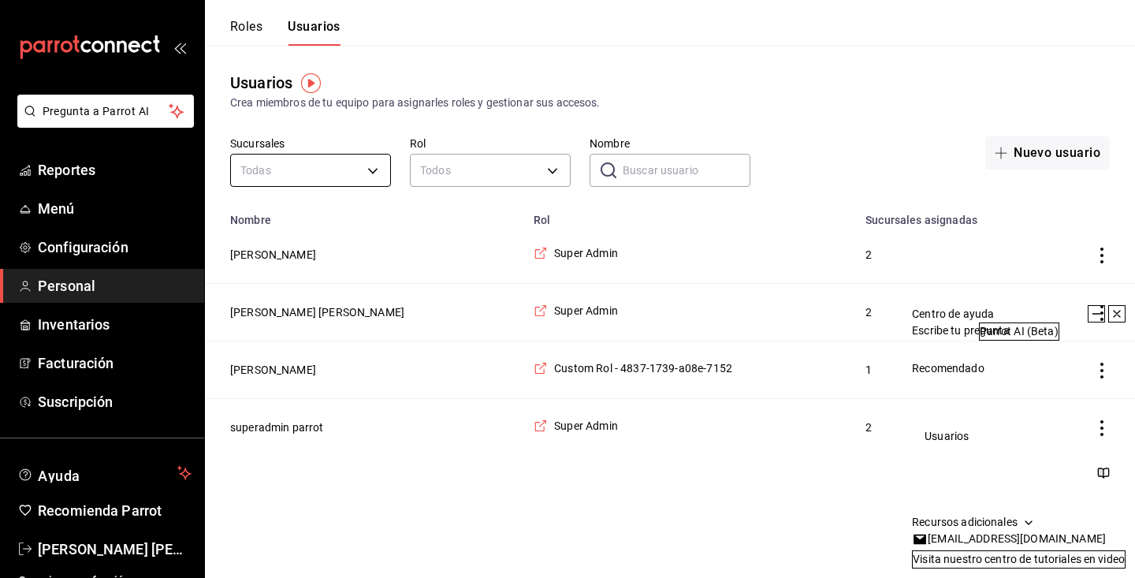
click at [378, 167] on body "Pregunta a Parrot AI Reportes Menú Configuración Personal Inventarios Facturaci…" at bounding box center [567, 227] width 1135 height 455
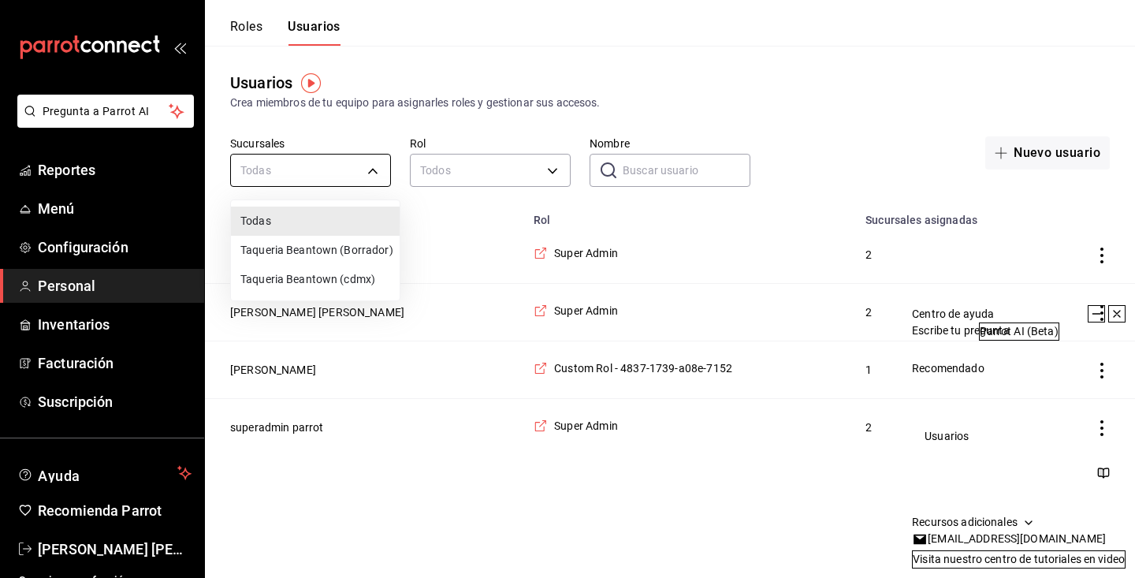
click at [378, 167] on div at bounding box center [567, 289] width 1135 height 578
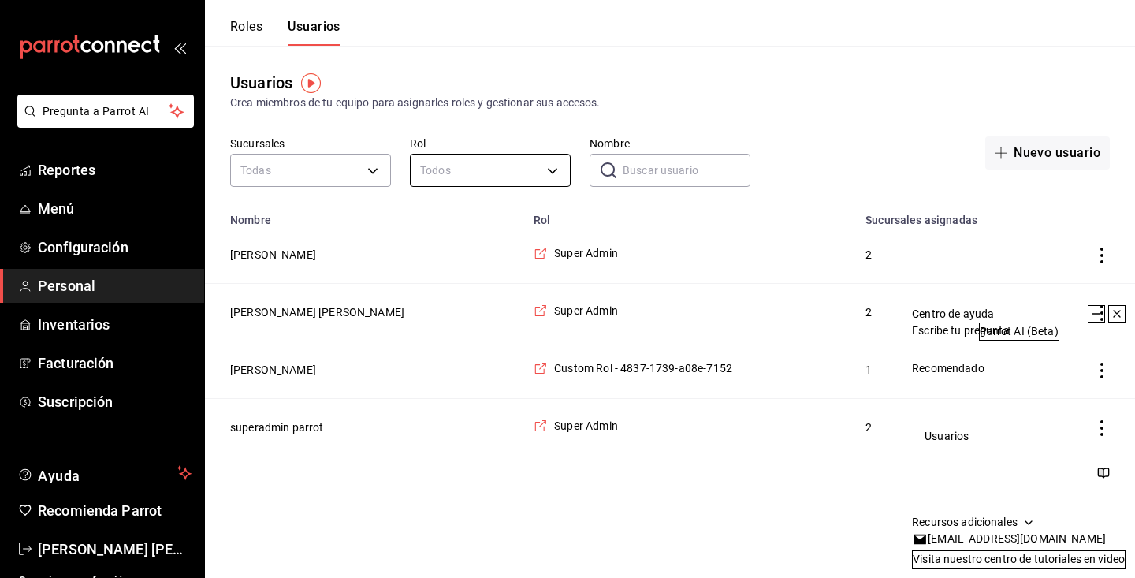
click at [463, 167] on body "Pregunta a Parrot AI Reportes Menú Configuración Personal Inventarios Facturaci…" at bounding box center [567, 227] width 1135 height 455
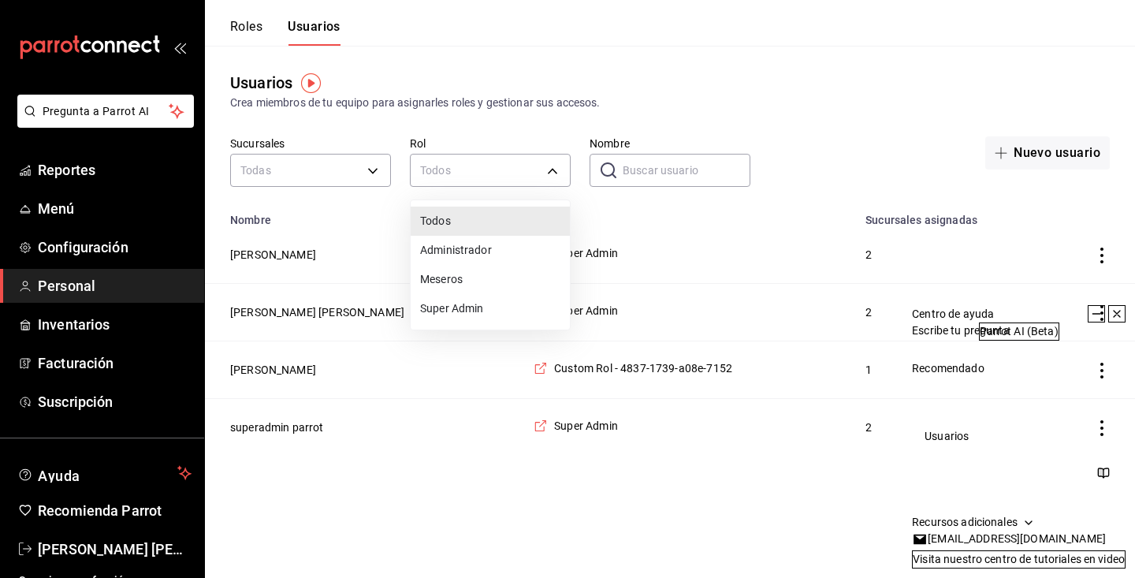
click at [474, 251] on li "Administrador" at bounding box center [490, 250] width 159 height 29
type input "b26b091f-df27-4d27-926a-9f6eb3224a09"
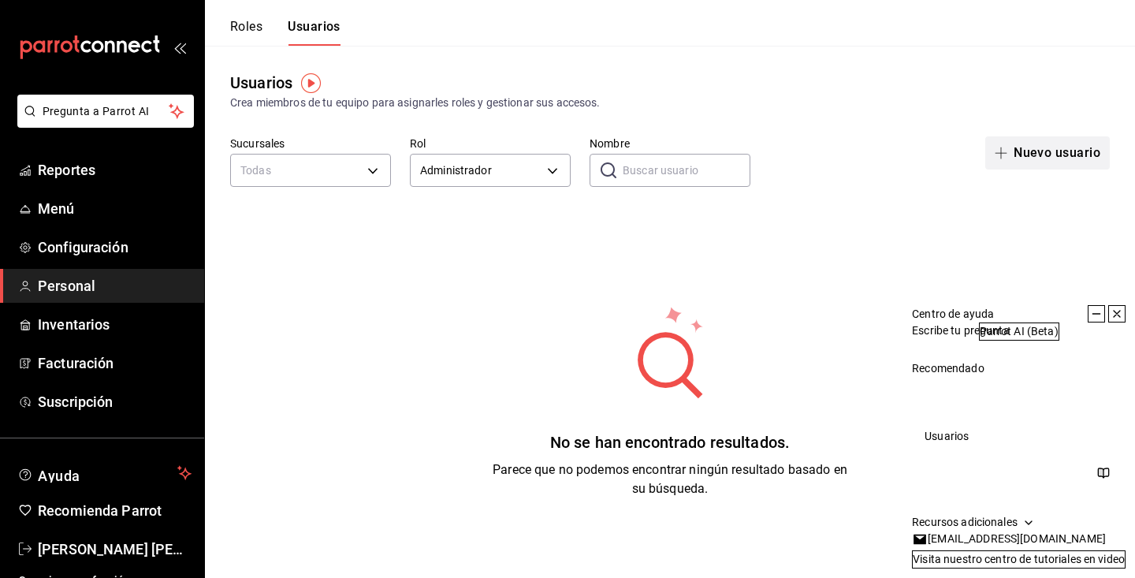
click at [1023, 147] on button "Nuevo usuario" at bounding box center [1047, 152] width 124 height 33
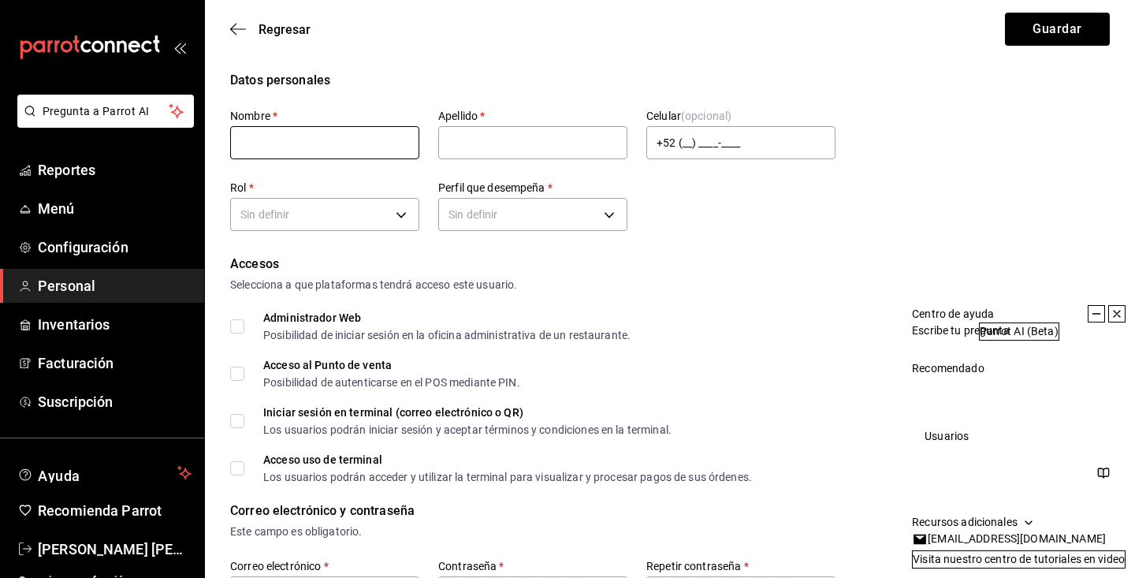
click at [307, 146] on input "text" at bounding box center [324, 142] width 189 height 33
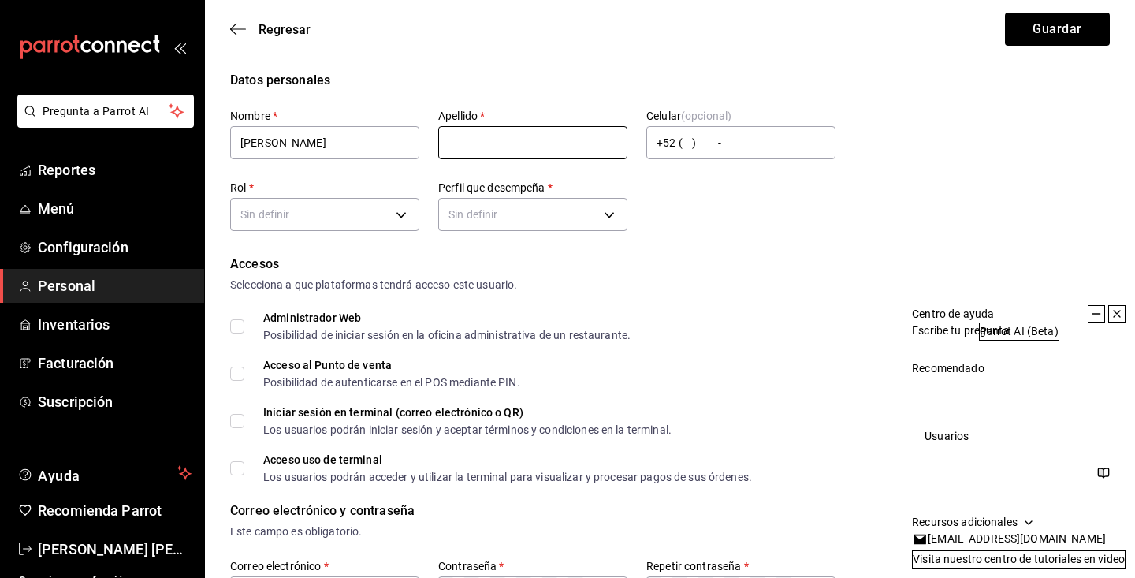
type input "Cesar"
type input "m"
click at [734, 215] on div "Nombre   * Cesar Apellido   * m Celular (opcional) +52 (__) ____-____ Rol   * S…" at bounding box center [532, 172] width 605 height 127
click at [730, 206] on div "Nombre   * Cesar Apellido   * m Celular (opcional) +52 (__) ____-____ Rol   * S…" at bounding box center [532, 172] width 605 height 127
click at [537, 212] on body "Pregunta a Parrot AI Reportes Menú Configuración Personal Inventarios Facturaci…" at bounding box center [567, 566] width 1135 height 1133
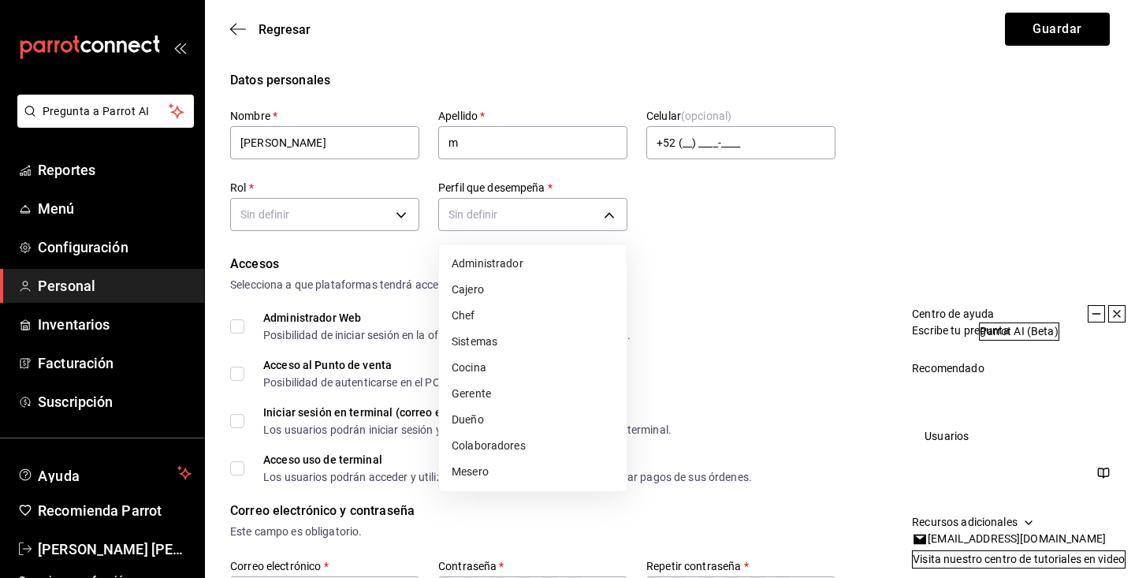
click at [526, 258] on li "Administrador" at bounding box center [533, 264] width 188 height 26
type input "ADMIN"
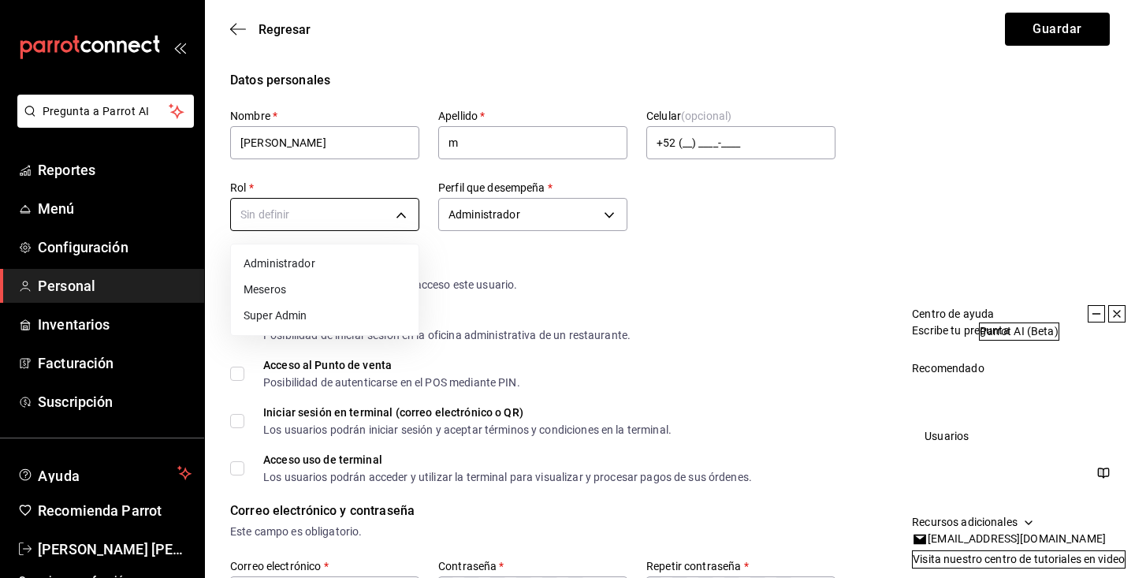
click at [358, 213] on body "Pregunta a Parrot AI Reportes Menú Configuración Personal Inventarios Facturaci…" at bounding box center [567, 566] width 1135 height 1133
click at [347, 269] on li "Administrador" at bounding box center [325, 264] width 188 height 26
type input "b26b091f-df27-4d27-926a-9f6eb3224a09"
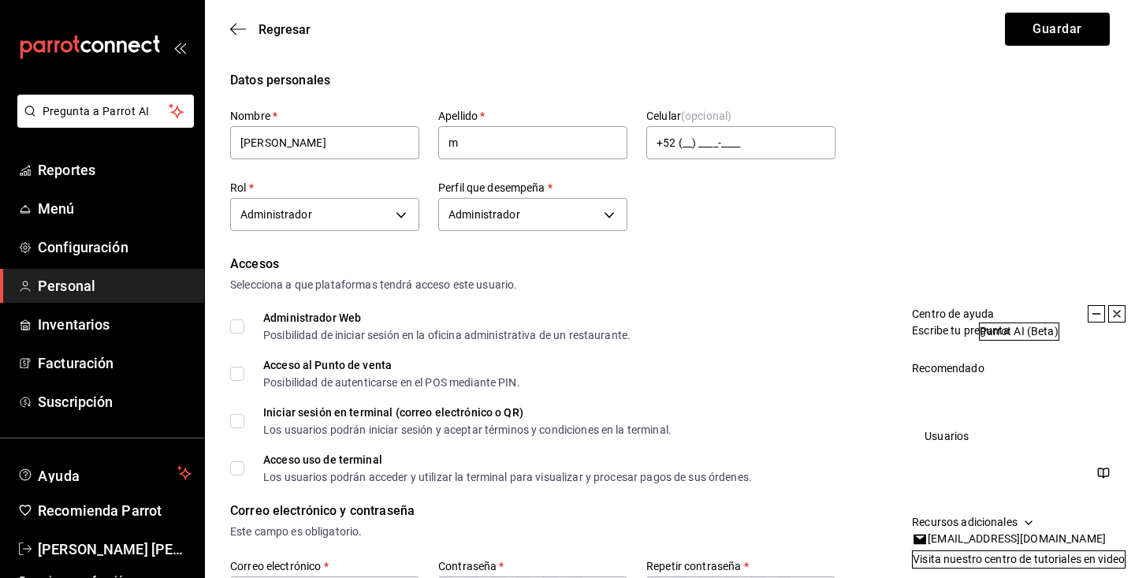
click at [242, 323] on input "Administrador Web Posibilidad de iniciar sesión en la oficina administrativa de…" at bounding box center [237, 326] width 14 height 14
checkbox input "true"
click at [240, 366] on label "Acceso al Punto de venta Posibilidad de autenticarse en el POS mediante PIN." at bounding box center [375, 373] width 290 height 28
click at [240, 366] on input "Acceso al Punto de venta Posibilidad de autenticarse en el POS mediante PIN." at bounding box center [237, 373] width 14 height 14
checkbox input "true"
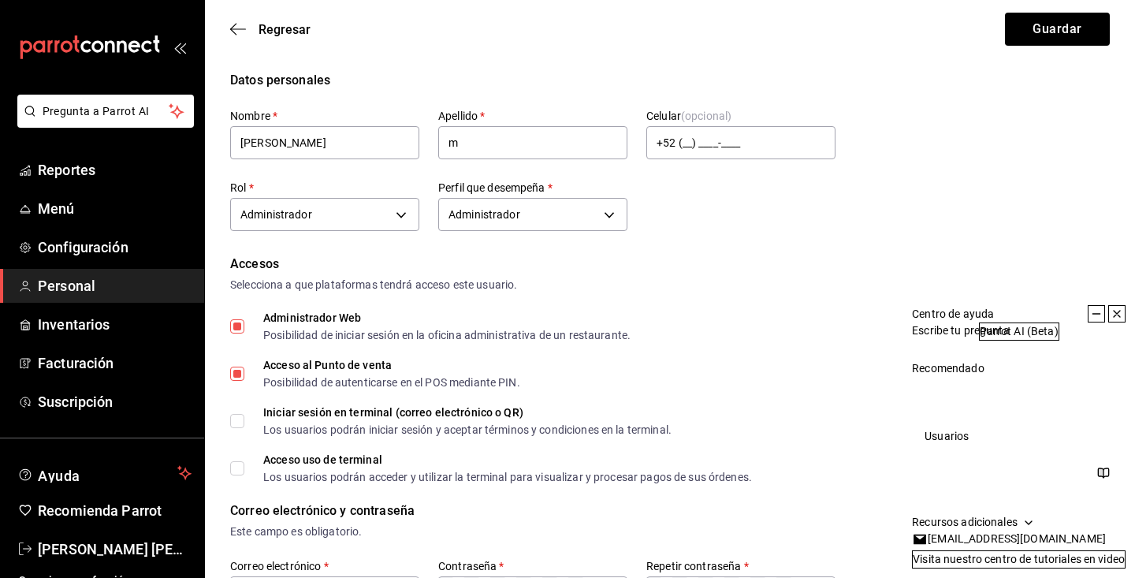
click at [240, 411] on label "Iniciar sesión en terminal (correo electrónico o QR) Los usuarios podrán inicia…" at bounding box center [450, 421] width 441 height 28
click at [240, 414] on input "Iniciar sesión en terminal (correo electrónico o QR) Los usuarios podrán inicia…" at bounding box center [237, 421] width 14 height 14
checkbox input "true"
click at [245, 472] on span "Acceso uso de terminal Los usuarios podrán acceder y utilizar la terminal para …" at bounding box center [497, 468] width 507 height 28
click at [244, 472] on input "Acceso uso de terminal Los usuarios podrán acceder y utilizar la terminal para …" at bounding box center [237, 468] width 14 height 14
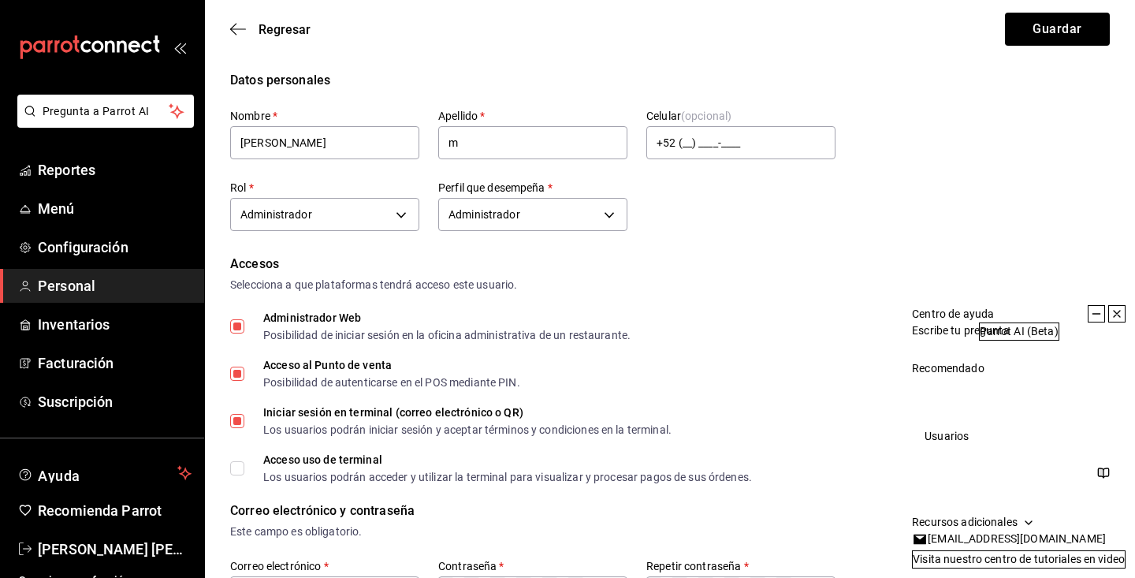
checkbox input "true"
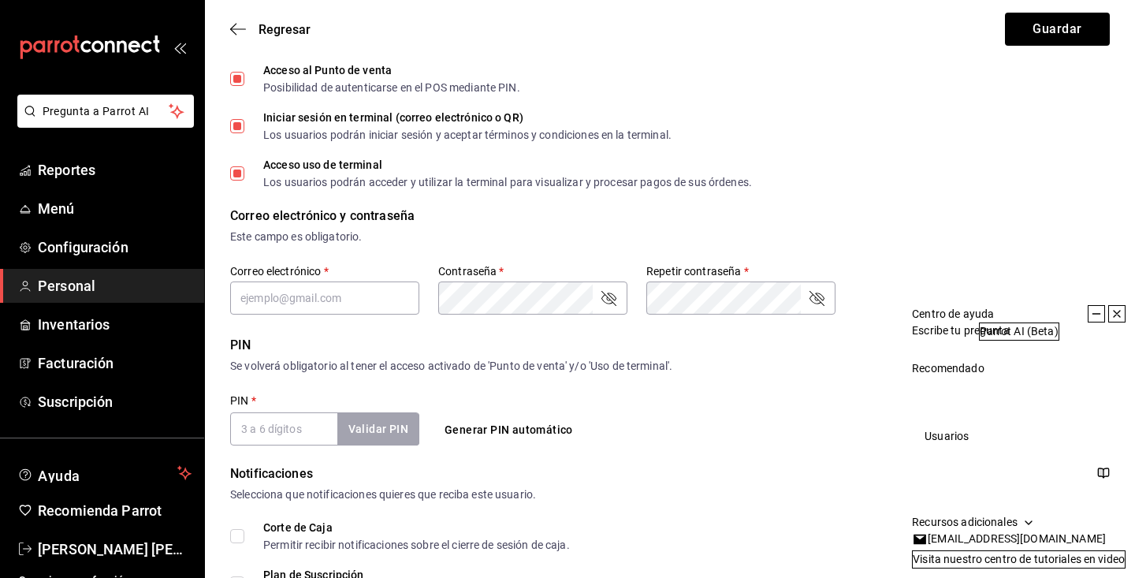
scroll to position [295, 0]
click at [224, 121] on div "Datos personales Nombre   * Cesar Apellido   * m Celular (opcional) +52 (__) __…" at bounding box center [670, 284] width 930 height 1018
click at [246, 127] on span "Iniciar sesión en terminal (correo electrónico o QR) Los usuarios podrán inicia…" at bounding box center [457, 125] width 427 height 28
click at [244, 127] on input "Iniciar sesión en terminal (correo electrónico o QR) Los usuarios podrán inicia…" at bounding box center [237, 125] width 14 height 14
checkbox input "false"
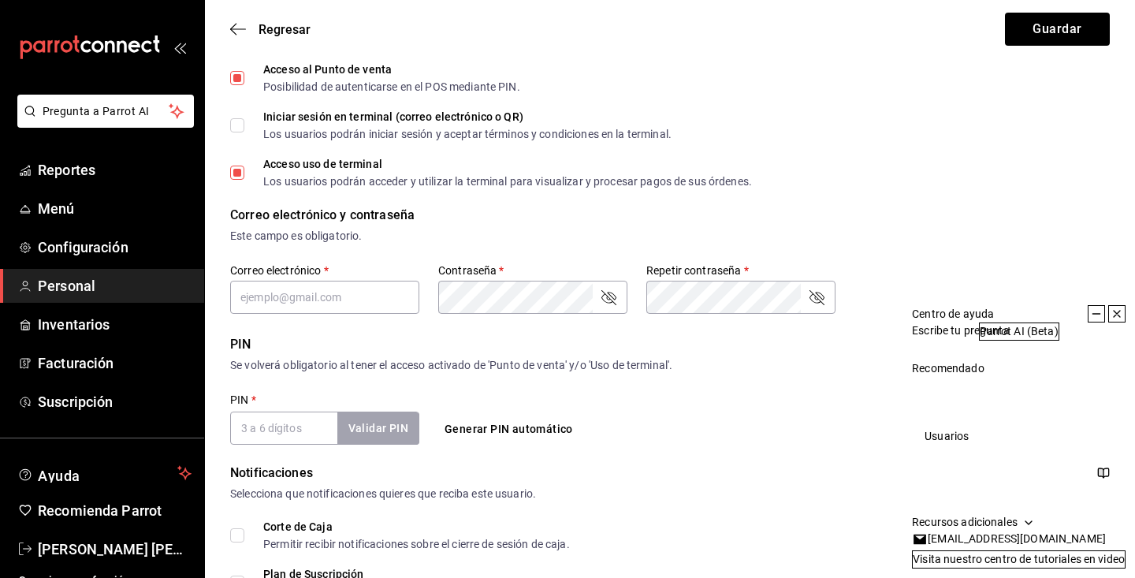
click at [236, 84] on input "Acceso al Punto de venta Posibilidad de autenticarse en el POS mediante PIN." at bounding box center [237, 78] width 14 height 14
checkbox input "false"
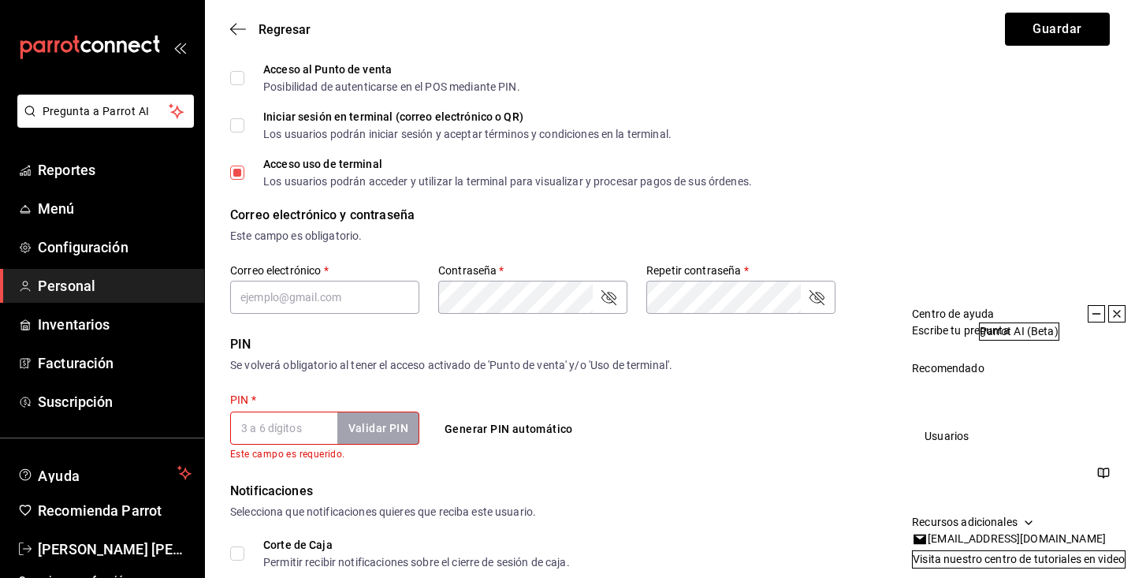
click at [240, 178] on input "Acceso uso de terminal Los usuarios podrán acceder y utilizar la terminal para …" at bounding box center [237, 172] width 14 height 14
checkbox input "false"
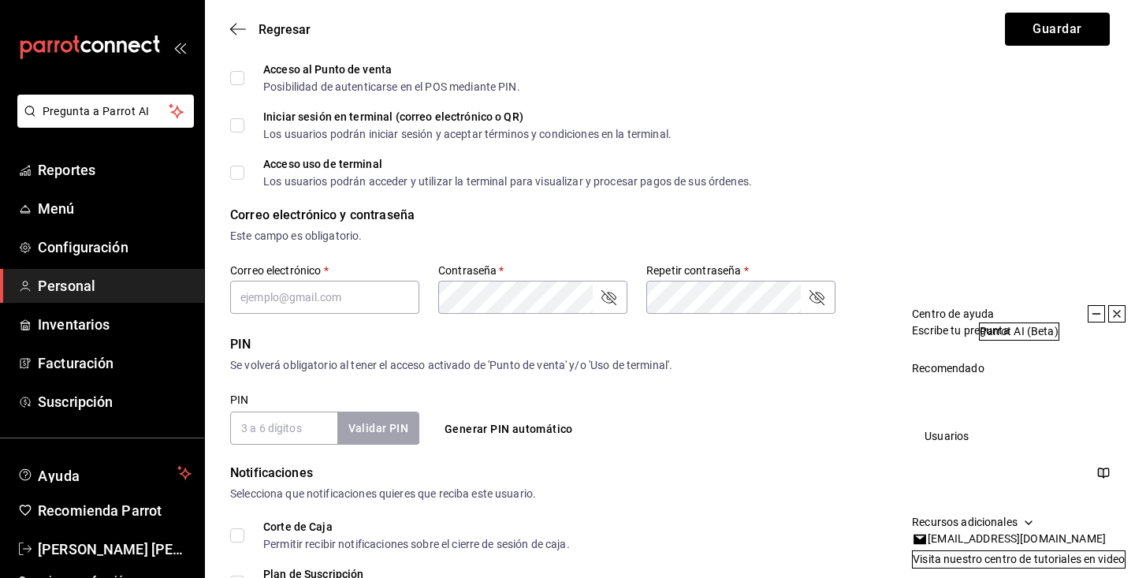
scroll to position [214, 0]
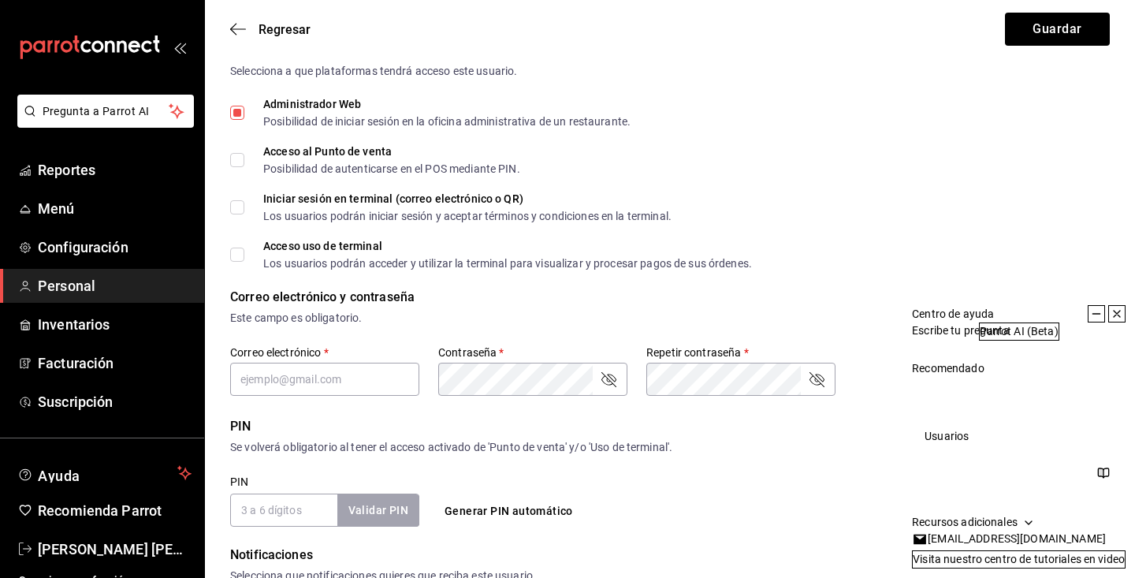
click at [239, 113] on input "Administrador Web Posibilidad de iniciar sesión en la oficina administrativa de…" at bounding box center [237, 113] width 14 height 14
checkbox input "false"
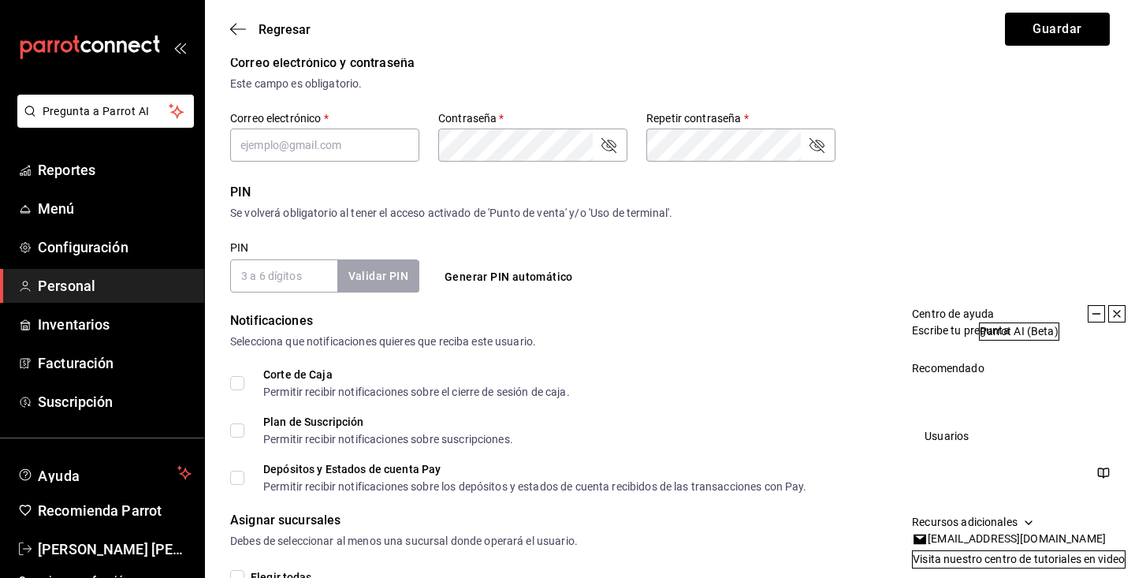
scroll to position [493, 0]
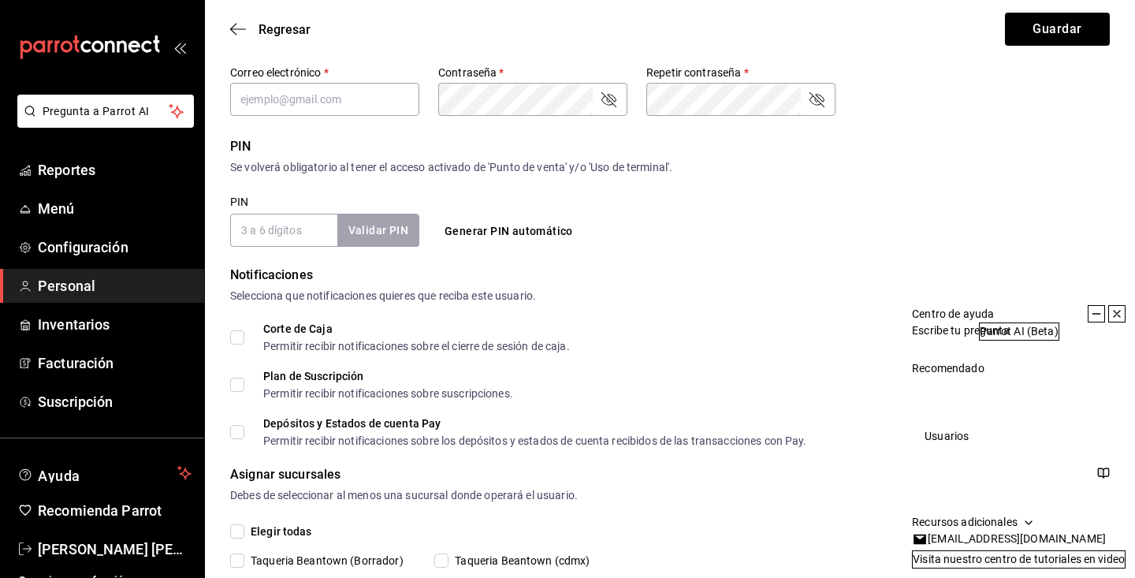
click at [292, 234] on input "PIN" at bounding box center [283, 230] width 107 height 33
click at [1122, 312] on icon at bounding box center [1116, 313] width 13 height 13
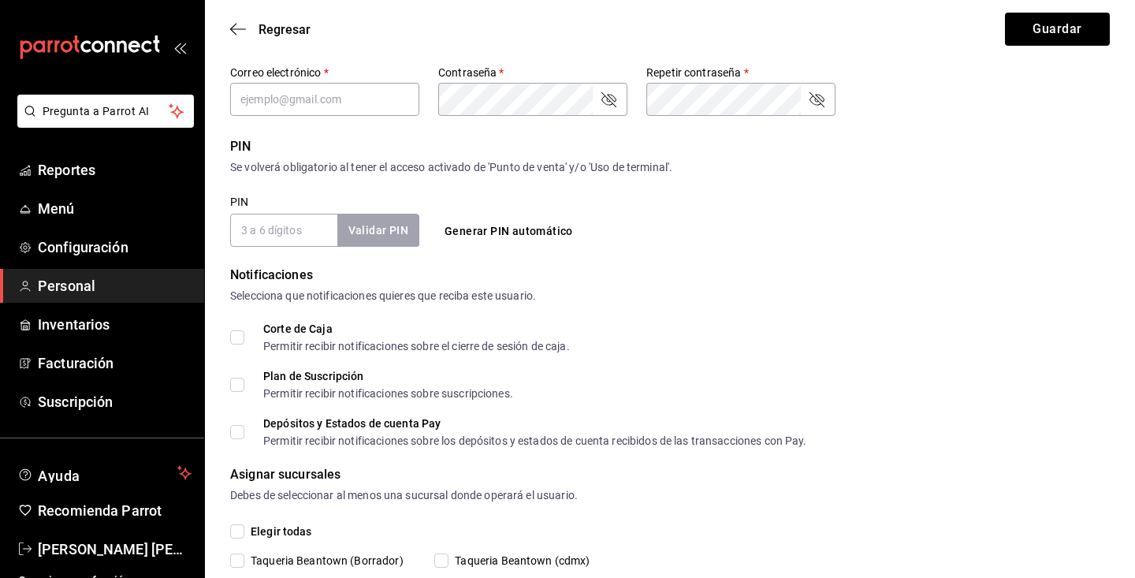
click at [246, 334] on span "Corte de Caja Permitir recibir notificaciones sobre el cierre de sesión de caja." at bounding box center [406, 337] width 325 height 28
click at [244, 334] on input "Corte de Caja Permitir recibir notificaciones sobre el cierre de sesión de caja." at bounding box center [237, 337] width 14 height 14
checkbox input "true"
click at [235, 380] on input "Plan de Suscripción Permitir recibir notificaciones sobre suscripciones." at bounding box center [237, 384] width 14 height 14
checkbox input "true"
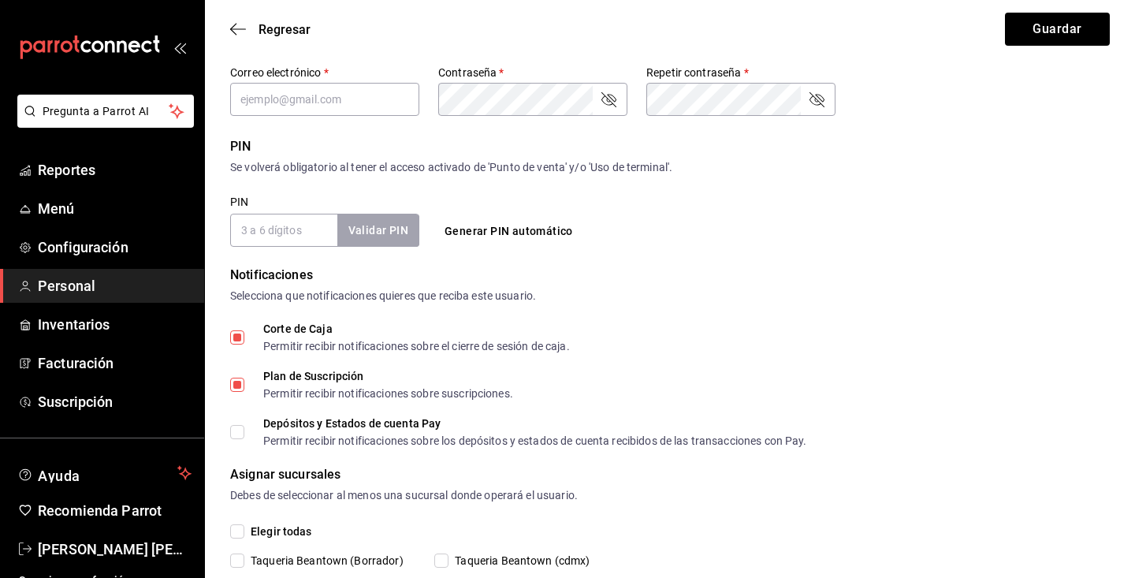
click at [241, 435] on input "Depósitos y Estados de cuenta Pay Permitir recibir notificaciones sobre los dep…" at bounding box center [237, 432] width 14 height 14
checkbox input "true"
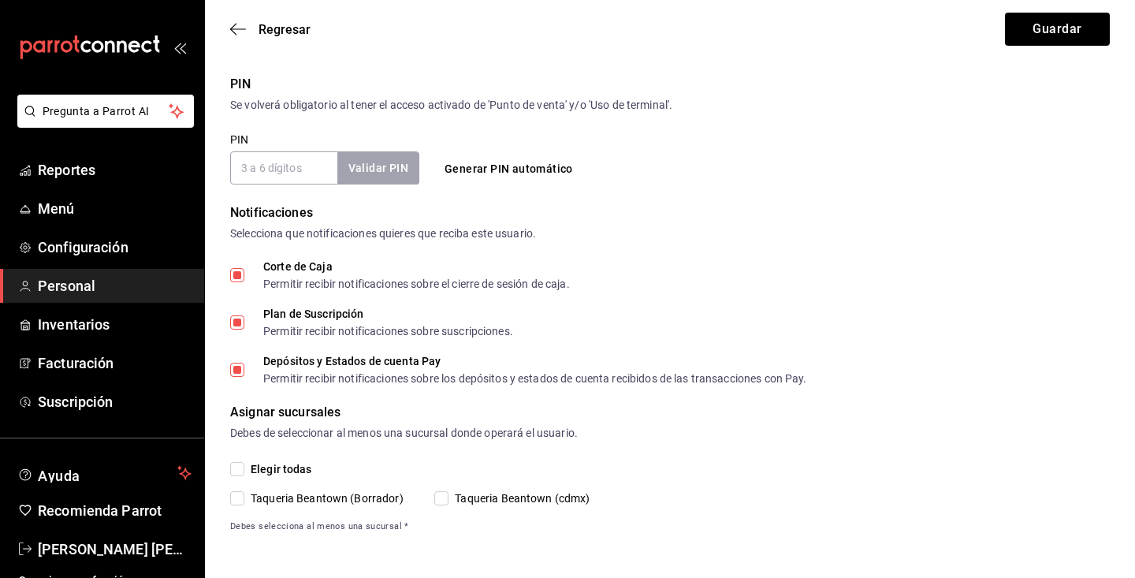
scroll to position [556, 0]
click at [236, 469] on input "Elegir todas" at bounding box center [237, 469] width 14 height 14
checkbox input "true"
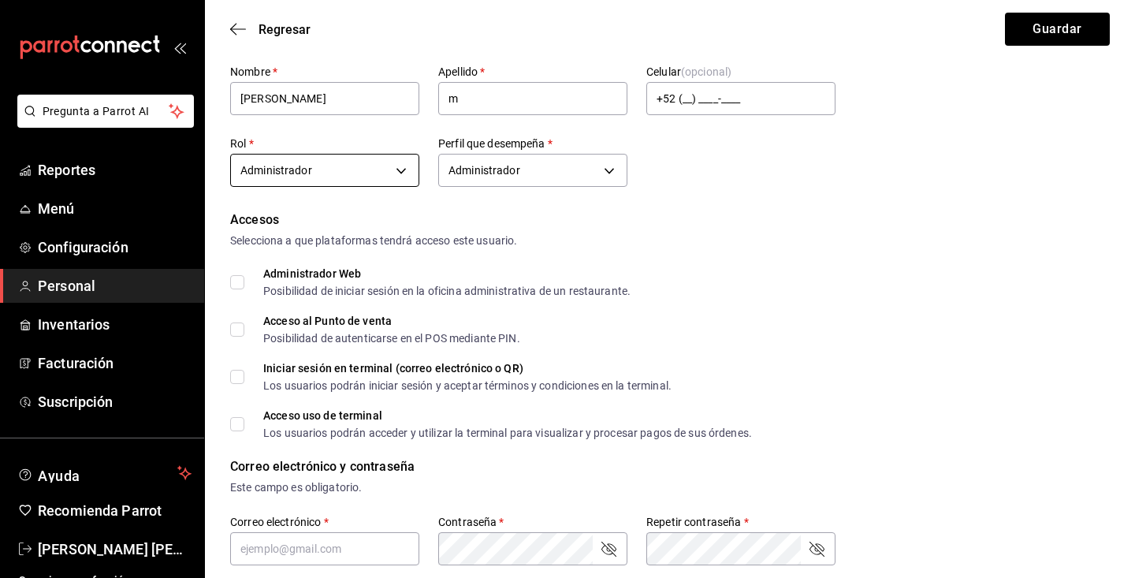
scroll to position [129, 0]
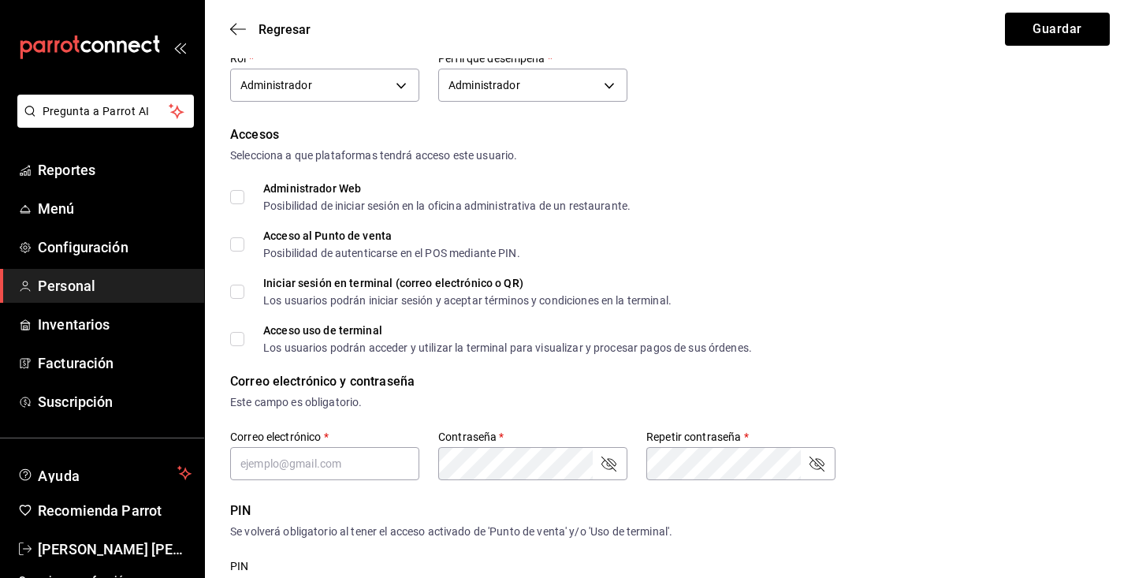
click at [243, 191] on input "Administrador Web Posibilidad de iniciar sesión en la oficina administrativa de…" at bounding box center [237, 197] width 14 height 14
checkbox input "true"
click at [243, 240] on input "Acceso al Punto de venta Posibilidad de autenticarse en el POS mediante PIN." at bounding box center [237, 244] width 14 height 14
checkbox input "true"
click at [236, 292] on input "Iniciar sesión en terminal (correo electrónico o QR) Los usuarios podrán inicia…" at bounding box center [237, 291] width 14 height 14
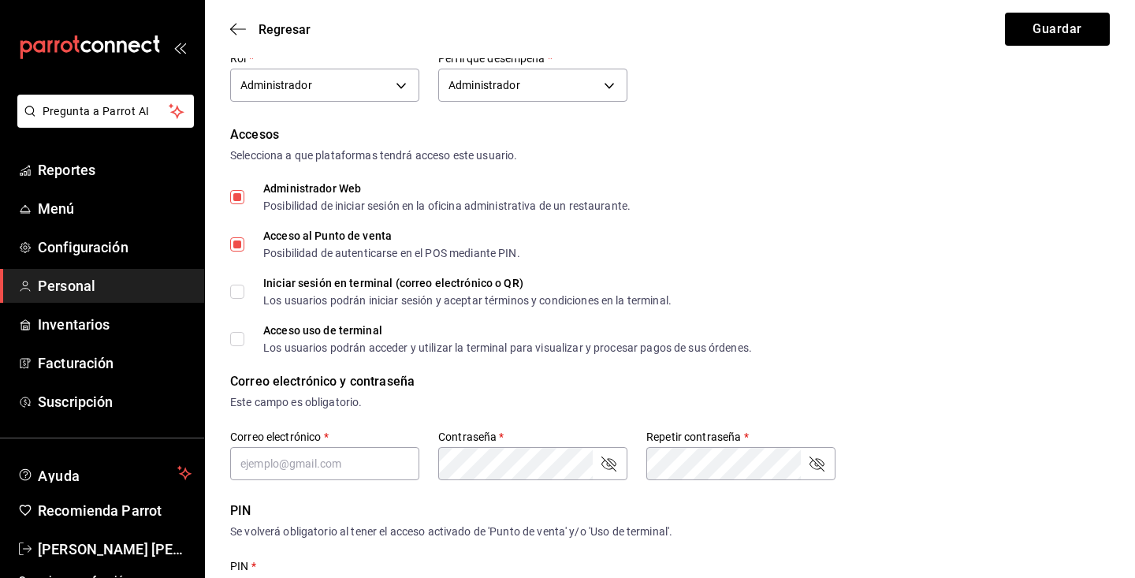
checkbox input "true"
click at [241, 338] on input "Acceso uso de terminal Los usuarios podrán acceder y utilizar la terminal para …" at bounding box center [237, 339] width 14 height 14
checkbox input "true"
click at [1066, 33] on button "Guardar" at bounding box center [1057, 29] width 105 height 33
click at [266, 464] on input "text" at bounding box center [324, 463] width 189 height 33
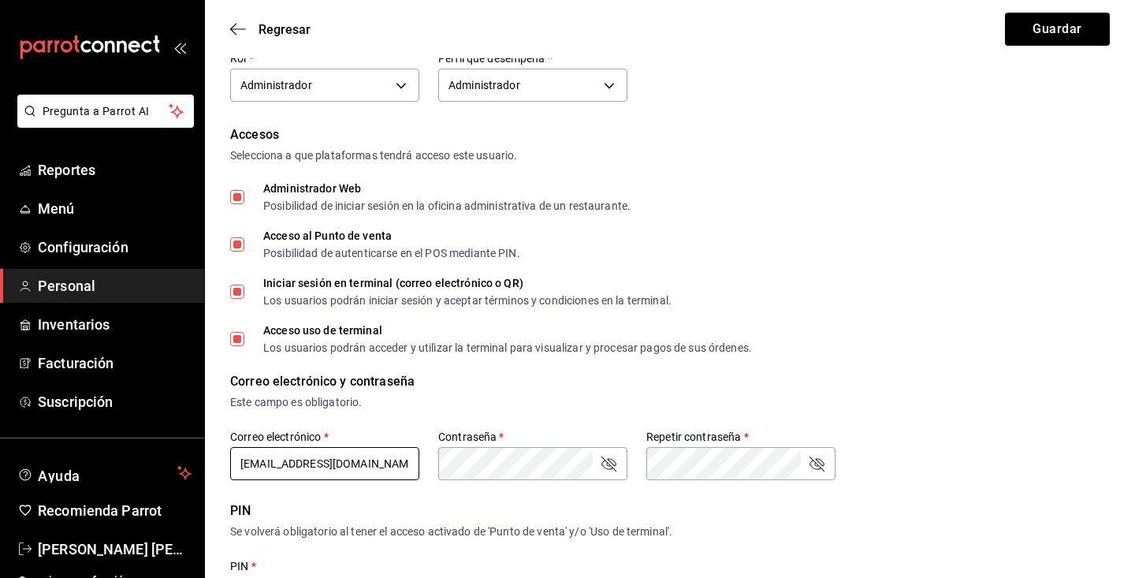
type input "cwesarm@gmail.com"
click at [496, 461] on form "Datos personales Nombre   * Cesar Apellido   * m Celular (opcional) +52 (__) __…" at bounding box center [669, 468] width 879 height 1053
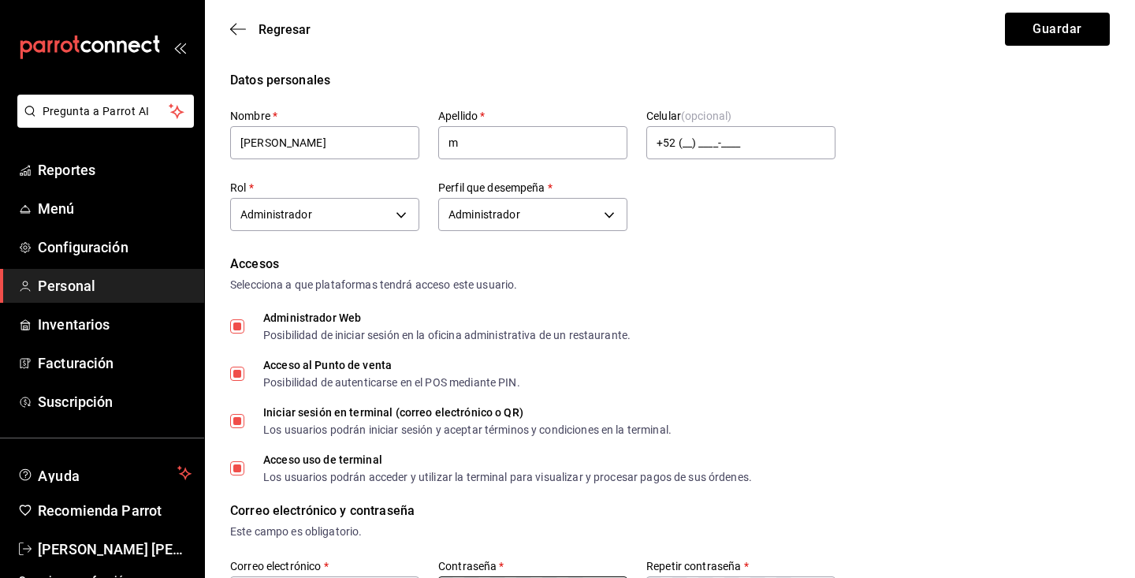
click at [672, 393] on div "Accesos Selecciona a que plataformas tendrá acceso este usuario. Administrador …" at bounding box center [669, 369] width 879 height 228
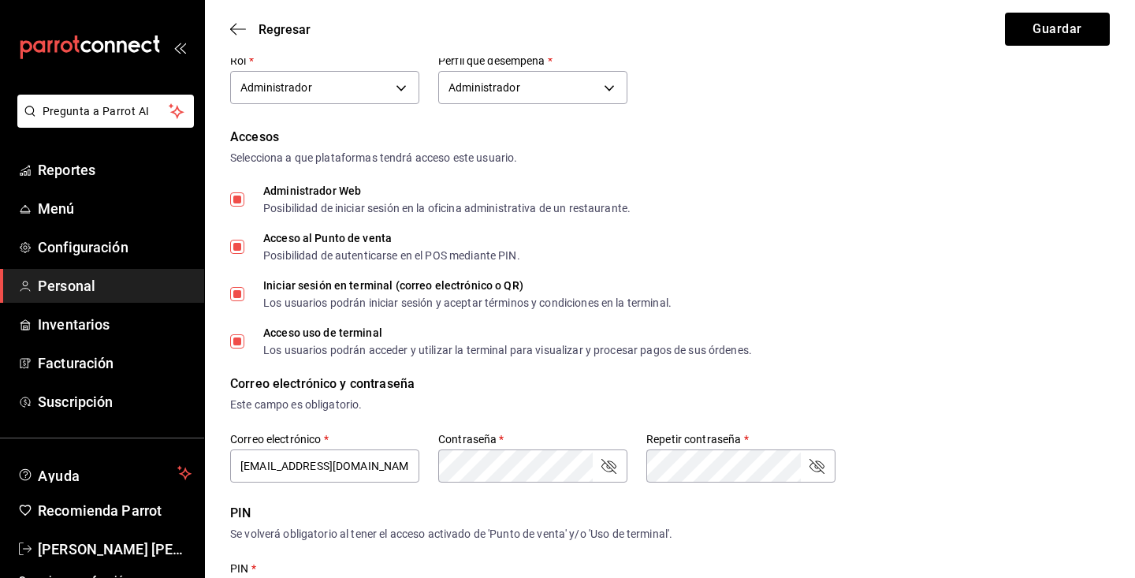
scroll to position [127, 0]
click at [1038, 28] on button "Guardar" at bounding box center [1057, 29] width 105 height 33
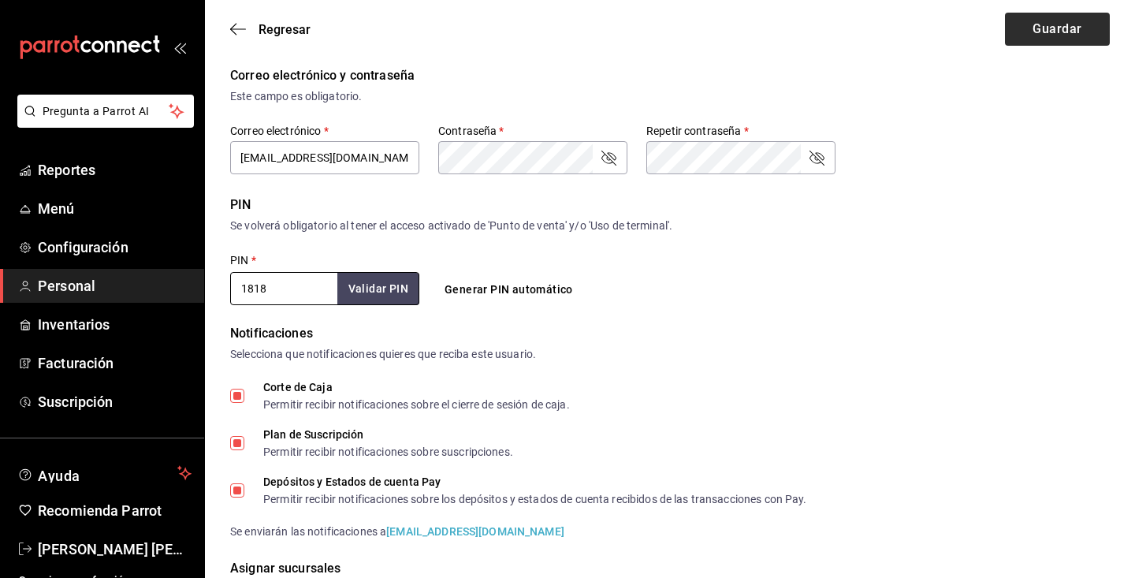
type input "1818"
click at [1063, 28] on button "Guardar" at bounding box center [1057, 29] width 105 height 33
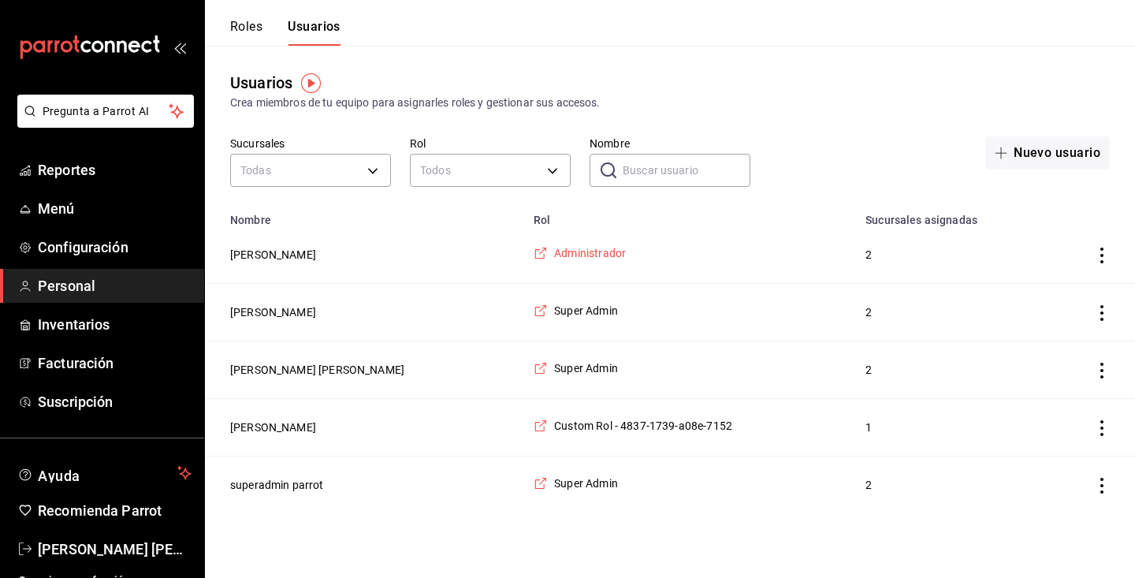
click at [554, 247] on span "Administrador" at bounding box center [590, 253] width 72 height 16
click at [252, 254] on button "Cesar m" at bounding box center [273, 255] width 86 height 16
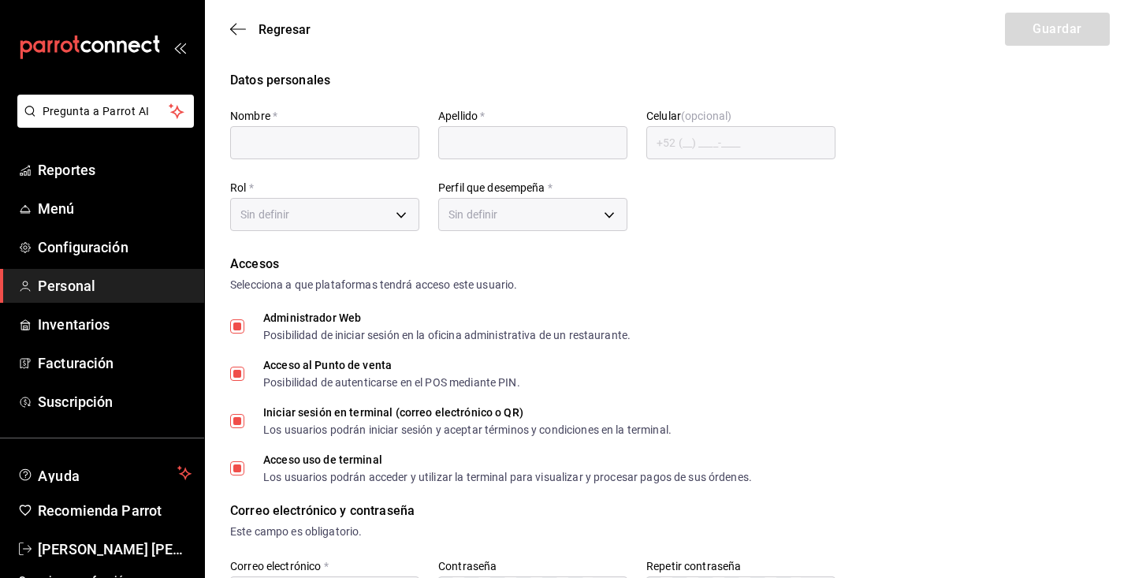
type input "Cesar"
type input "m"
type input "b26b091f-df27-4d27-926a-9f6eb3224a09"
type input "ADMIN"
checkbox input "true"
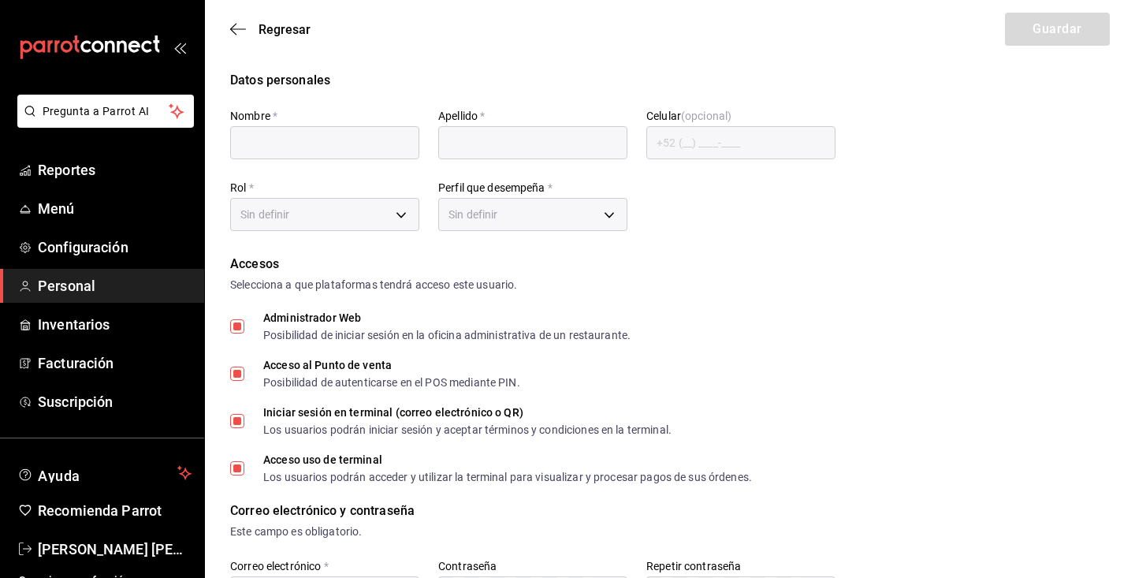
checkbox input "true"
type input "cwesarm@gmail.com"
type input "1818"
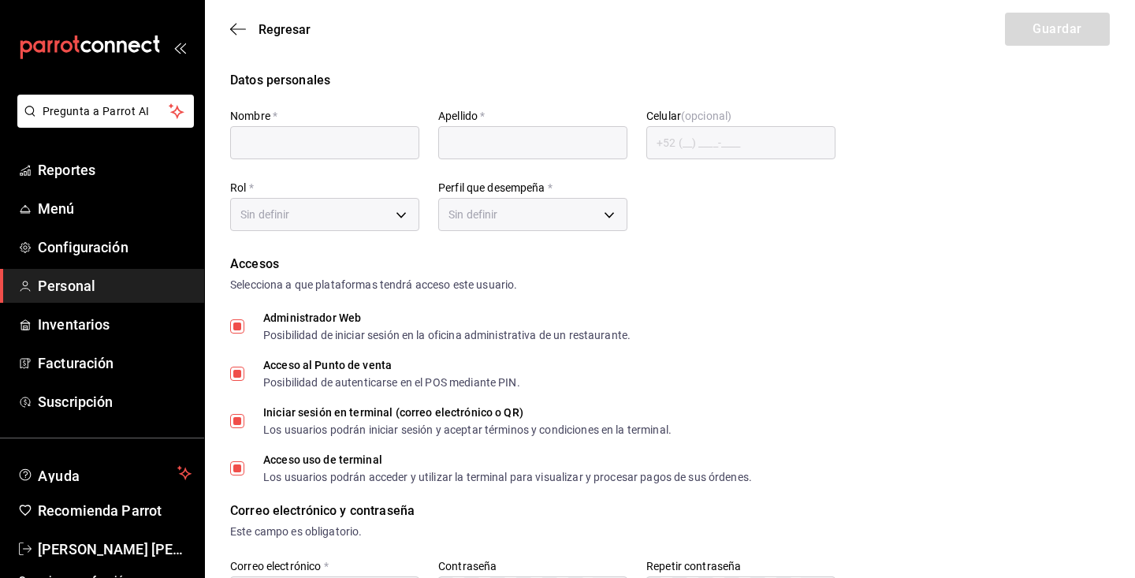
checkbox input "true"
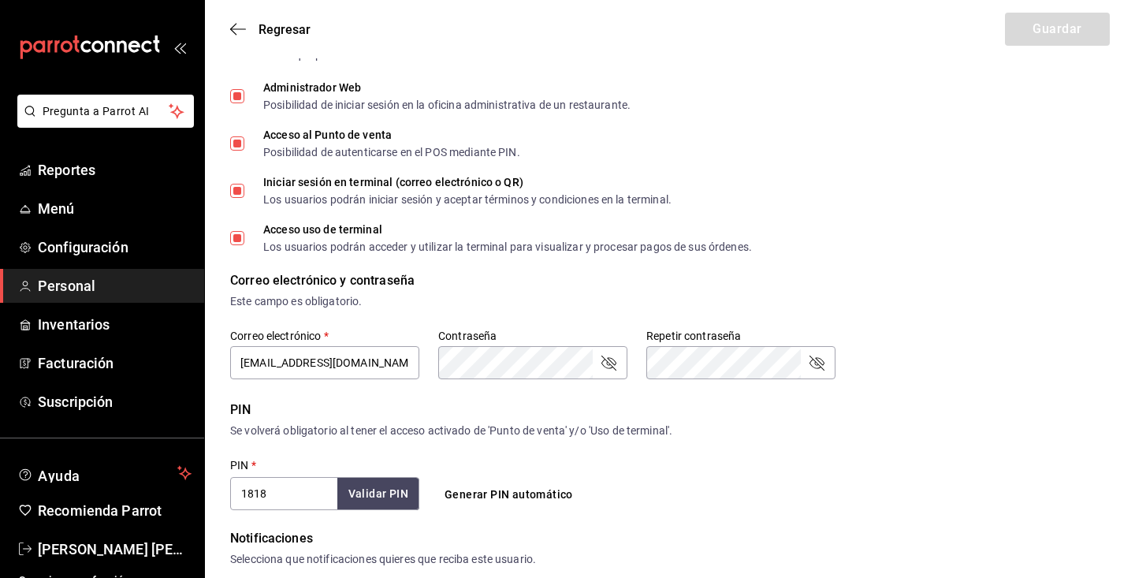
scroll to position [242, 0]
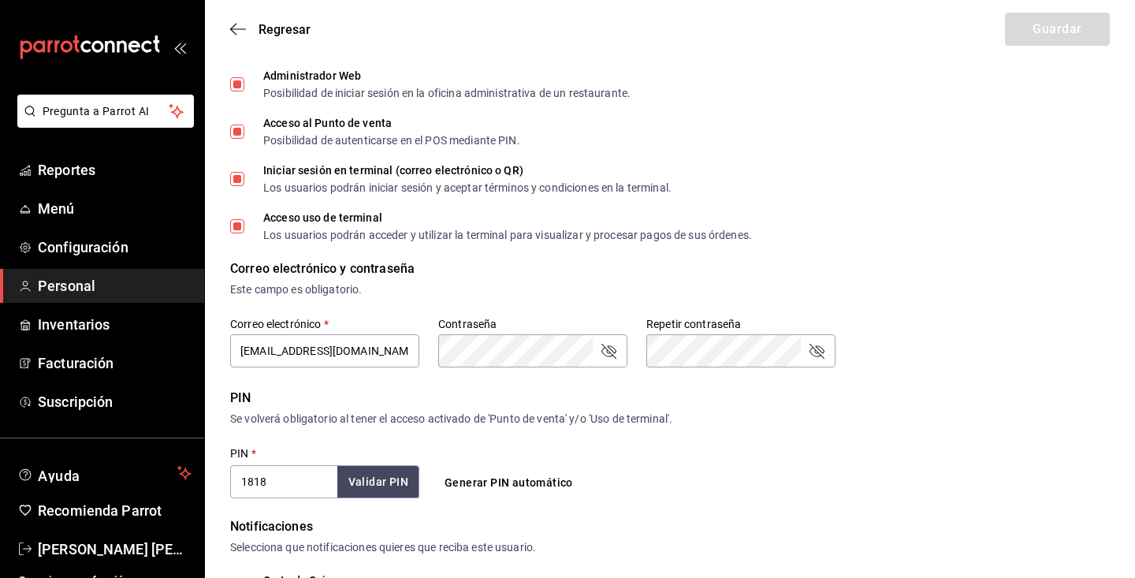
click at [302, 470] on input "1818" at bounding box center [283, 481] width 107 height 33
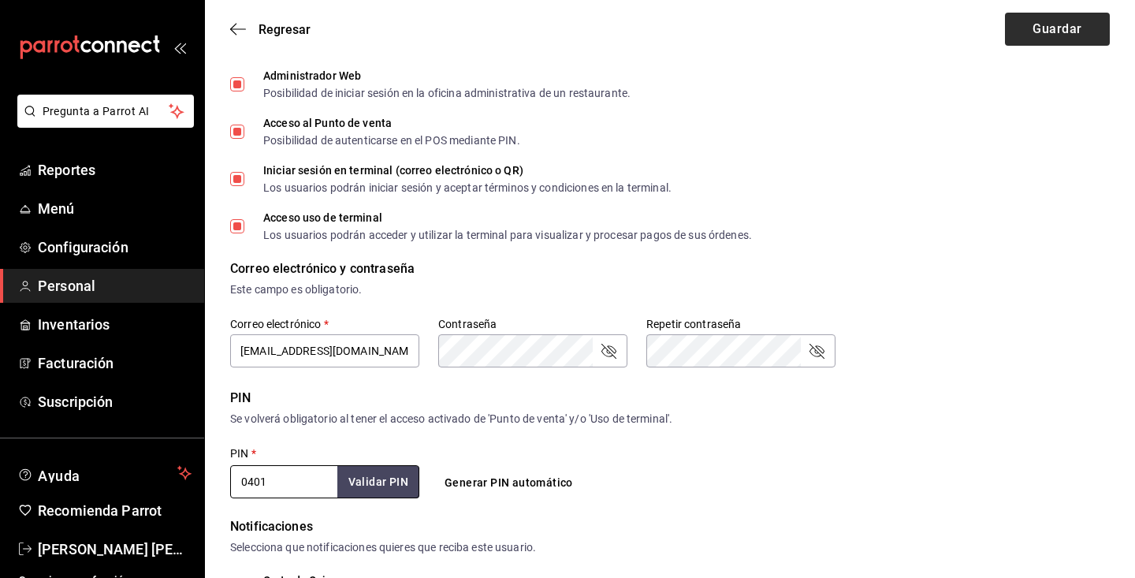
click at [1043, 23] on button "Guardar" at bounding box center [1057, 29] width 105 height 33
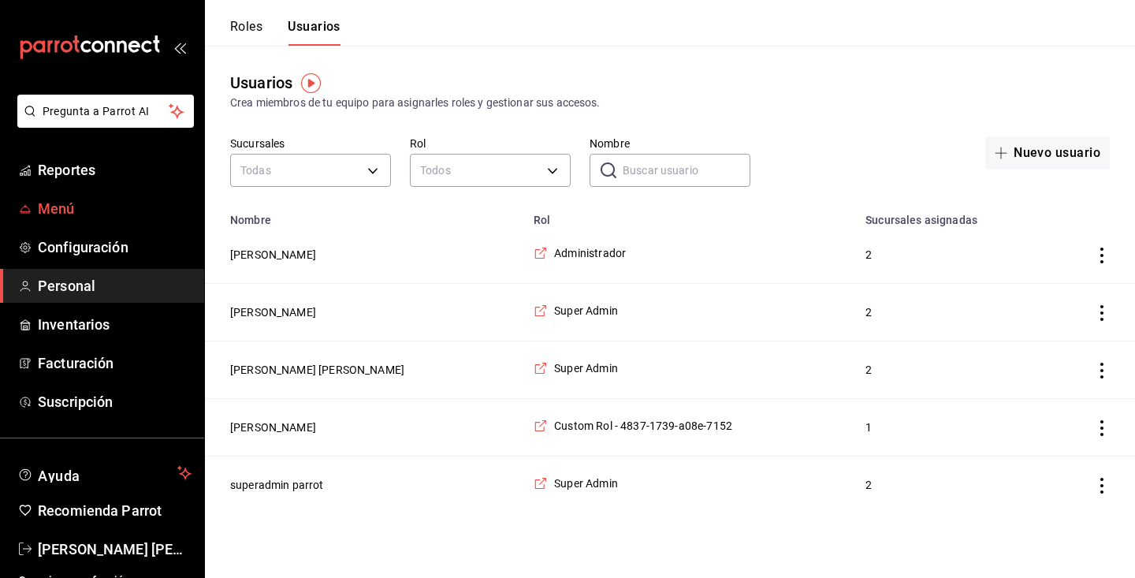
click at [87, 217] on span "Menú" at bounding box center [115, 208] width 154 height 21
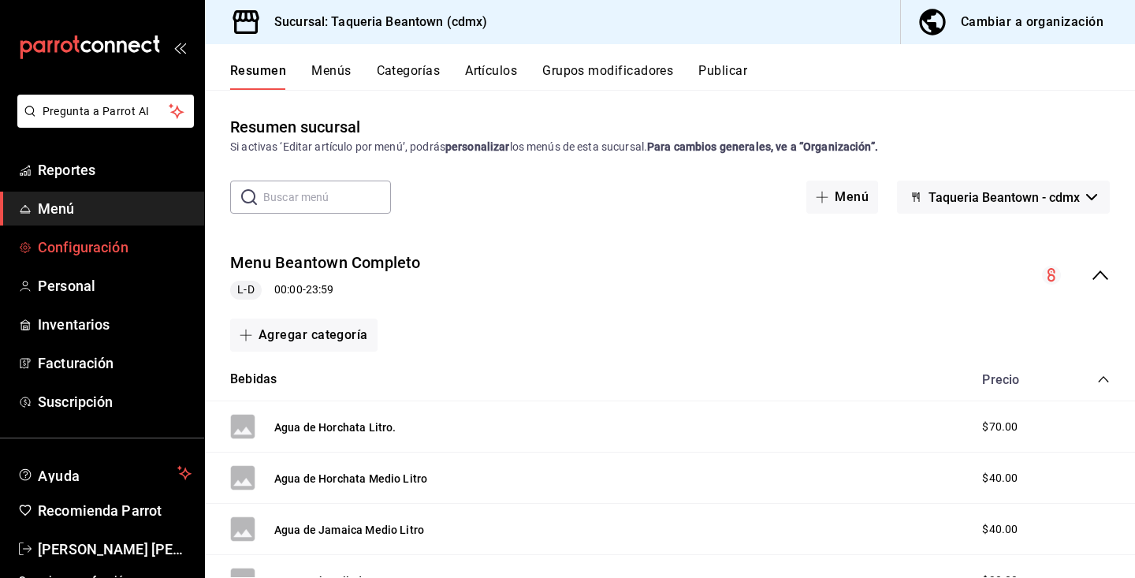
click at [119, 243] on span "Configuración" at bounding box center [115, 246] width 154 height 21
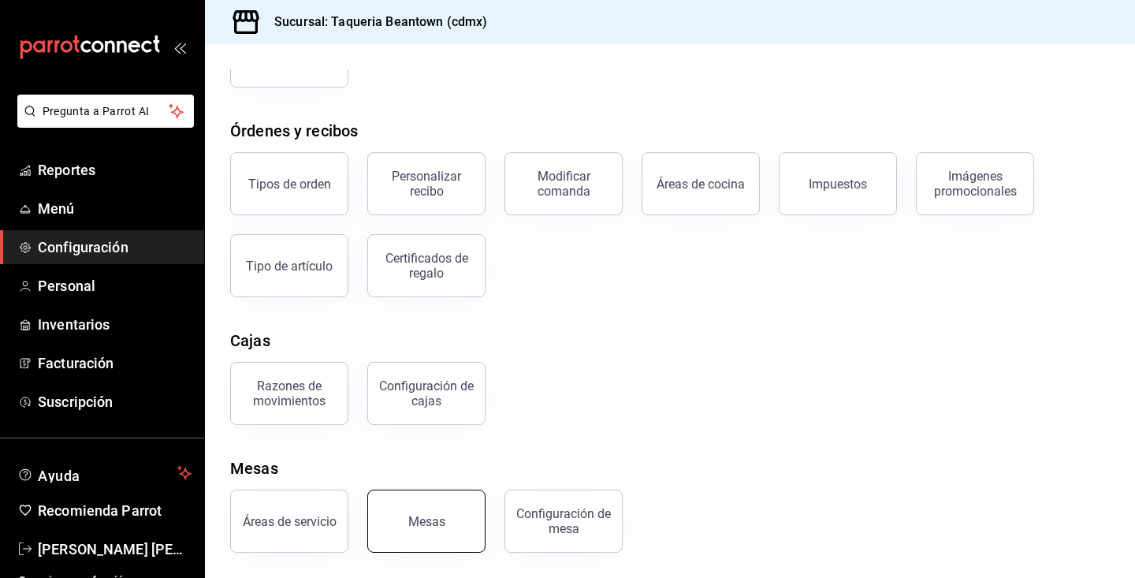
scroll to position [221, 0]
click at [418, 506] on button "Mesas" at bounding box center [426, 520] width 118 height 63
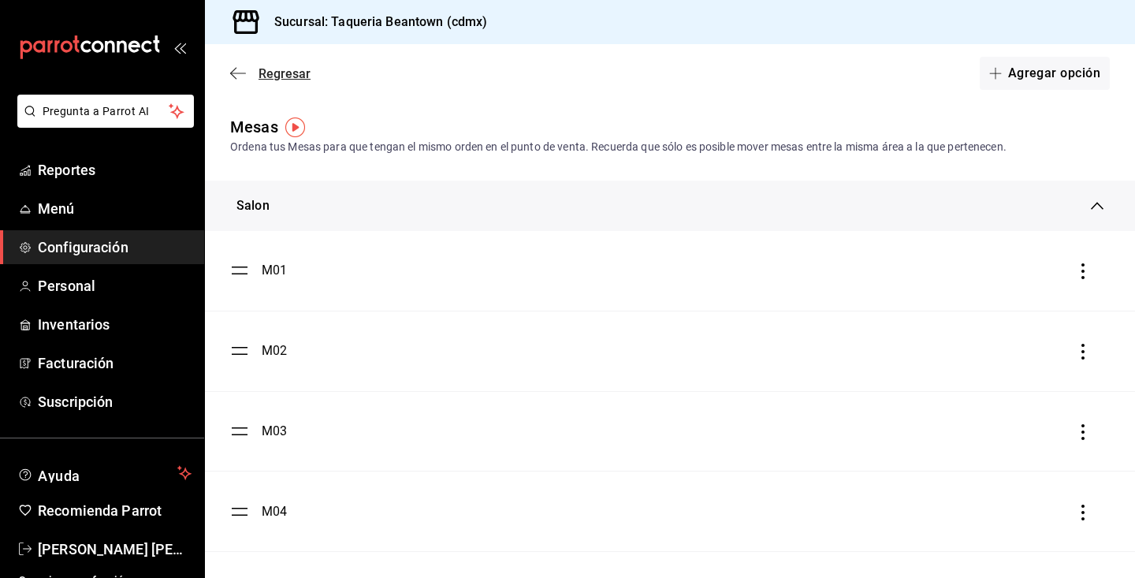
click at [240, 72] on icon "button" at bounding box center [238, 73] width 16 height 14
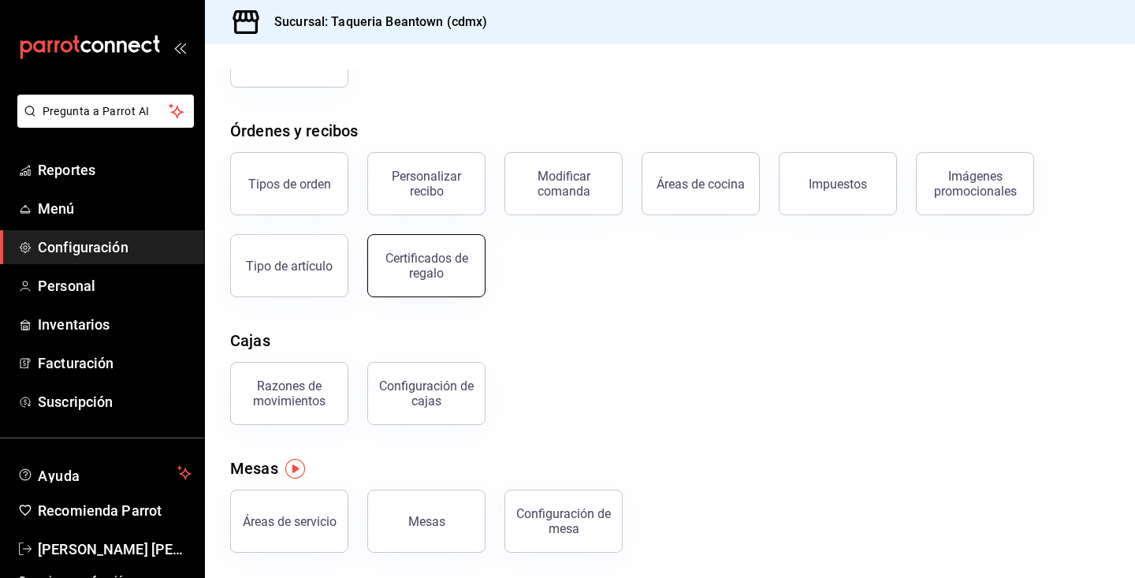
scroll to position [221, 0]
click at [587, 530] on div "Configuración de mesa" at bounding box center [564, 521] width 98 height 30
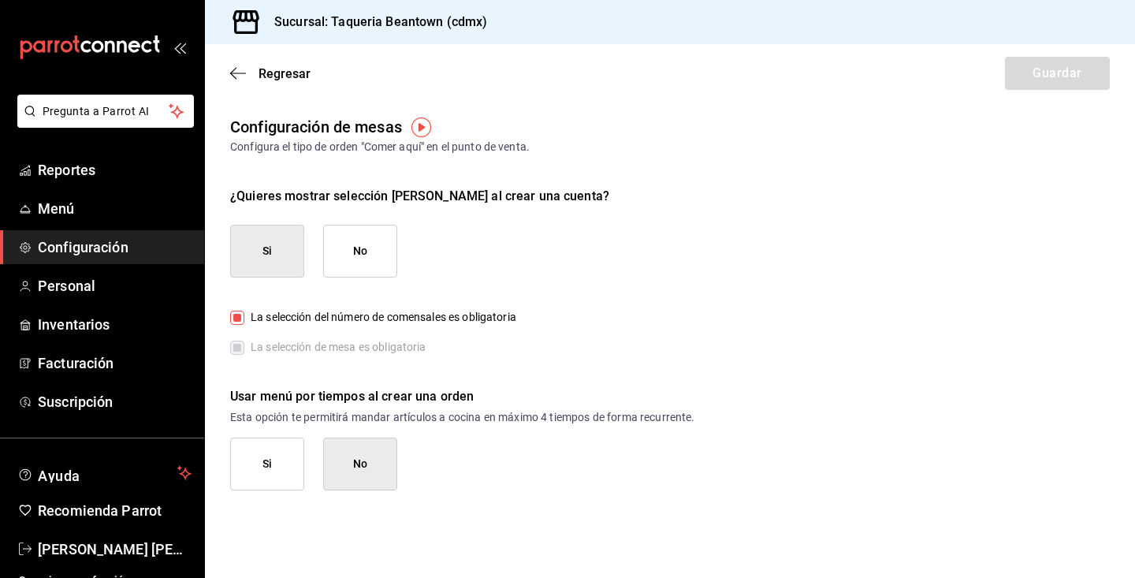
click at [240, 347] on label "La selección de mesa es obligatoria" at bounding box center [328, 347] width 196 height 17
click at [371, 258] on button "No" at bounding box center [360, 251] width 74 height 53
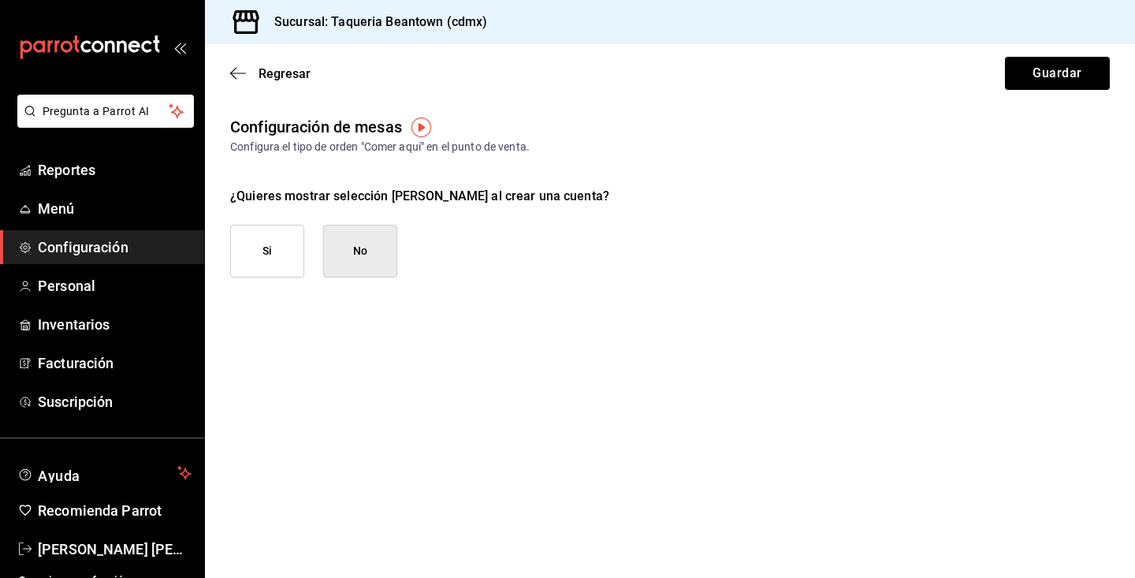
click at [269, 240] on button "Si" at bounding box center [267, 251] width 74 height 53
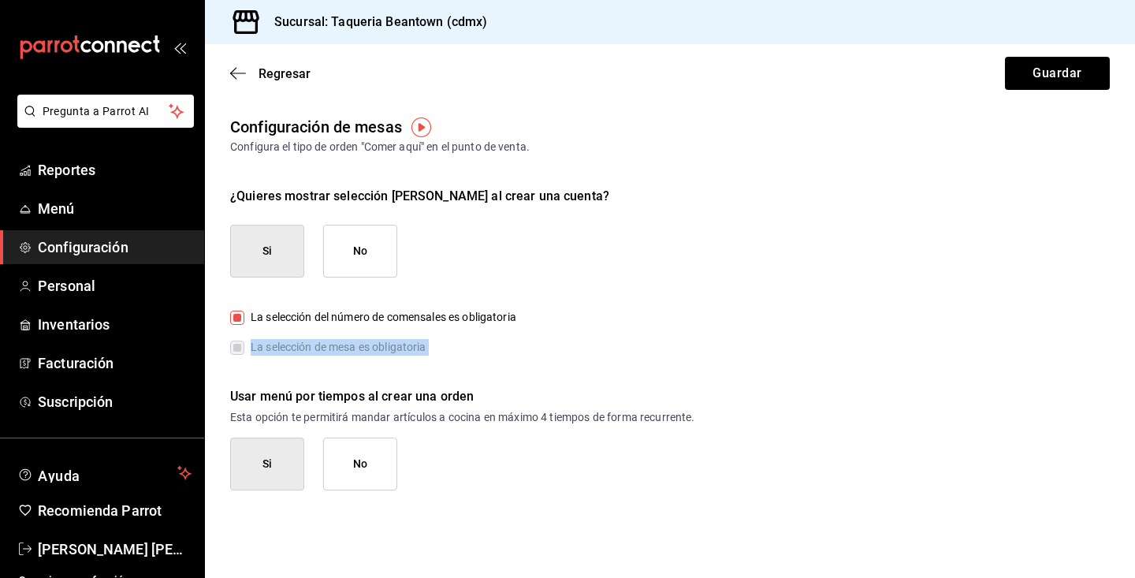
click at [344, 451] on button "No" at bounding box center [360, 463] width 74 height 53
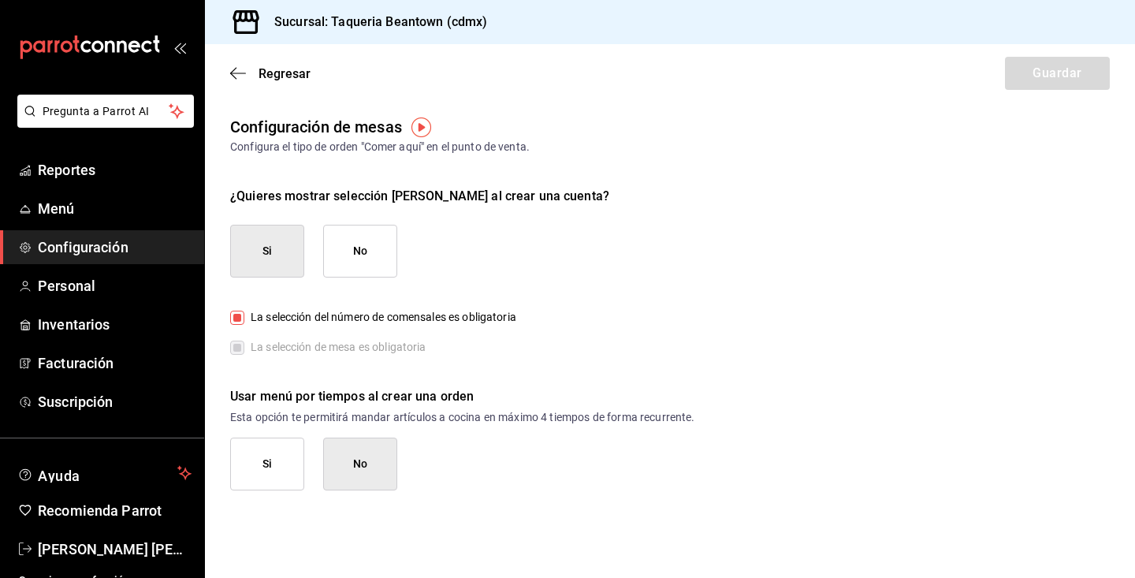
click at [874, 214] on div "¿Quieres mostrar selección de mesa al crear una cuenta? Si No La selección del …" at bounding box center [669, 338] width 879 height 303
click at [260, 253] on button "Si" at bounding box center [267, 251] width 74 height 53
click at [270, 444] on button "Si" at bounding box center [267, 463] width 74 height 53
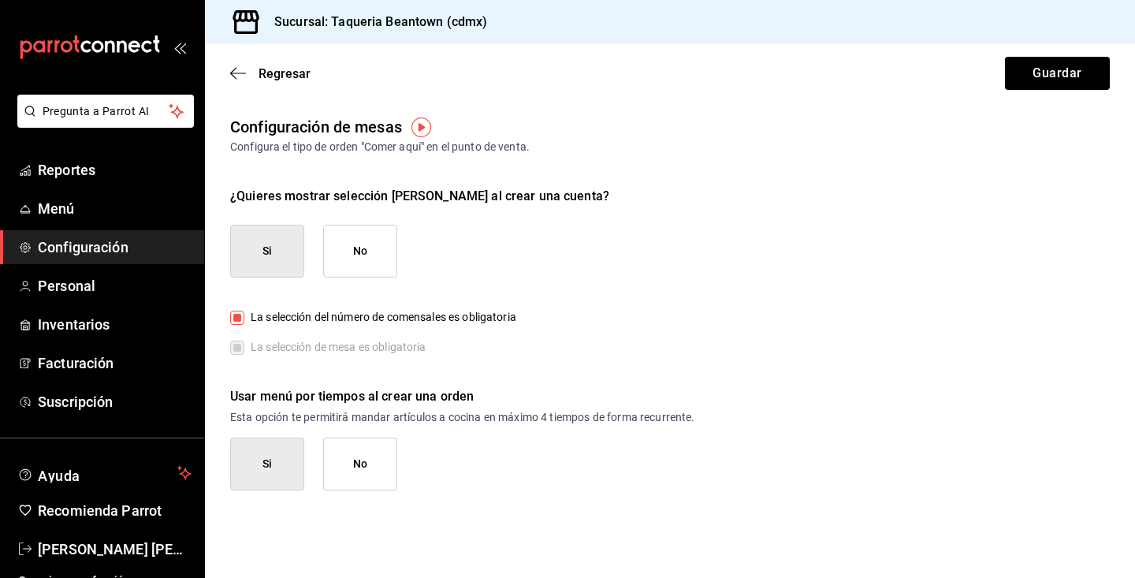
click at [400, 469] on div "Si No" at bounding box center [669, 463] width 879 height 53
click at [361, 474] on button "No" at bounding box center [360, 463] width 74 height 53
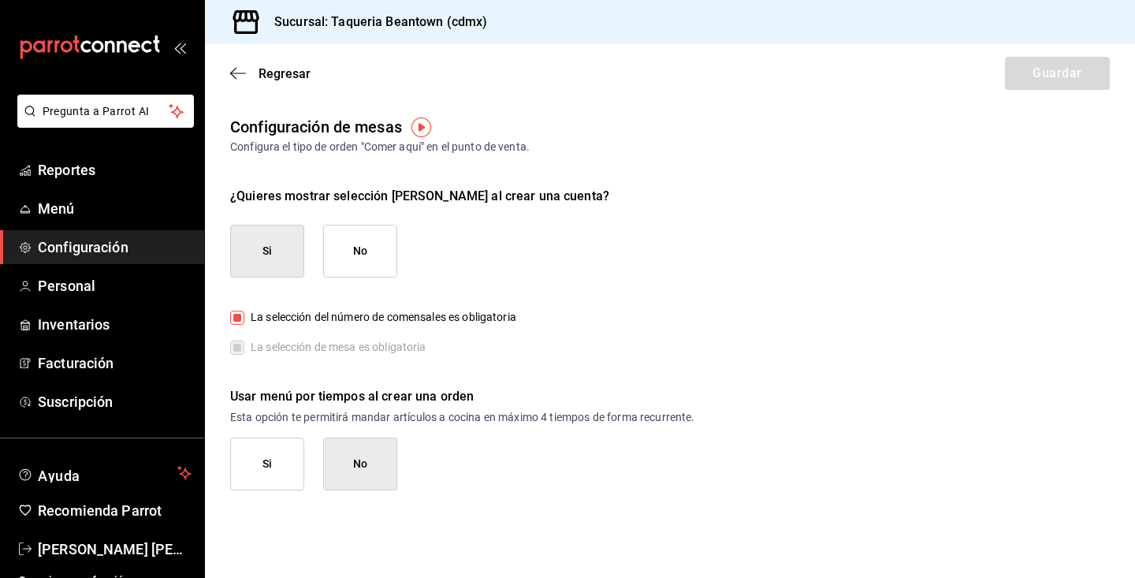
click at [1066, 78] on div "Regresar Guardar" at bounding box center [670, 73] width 930 height 58
click at [355, 251] on button "No" at bounding box center [360, 251] width 74 height 53
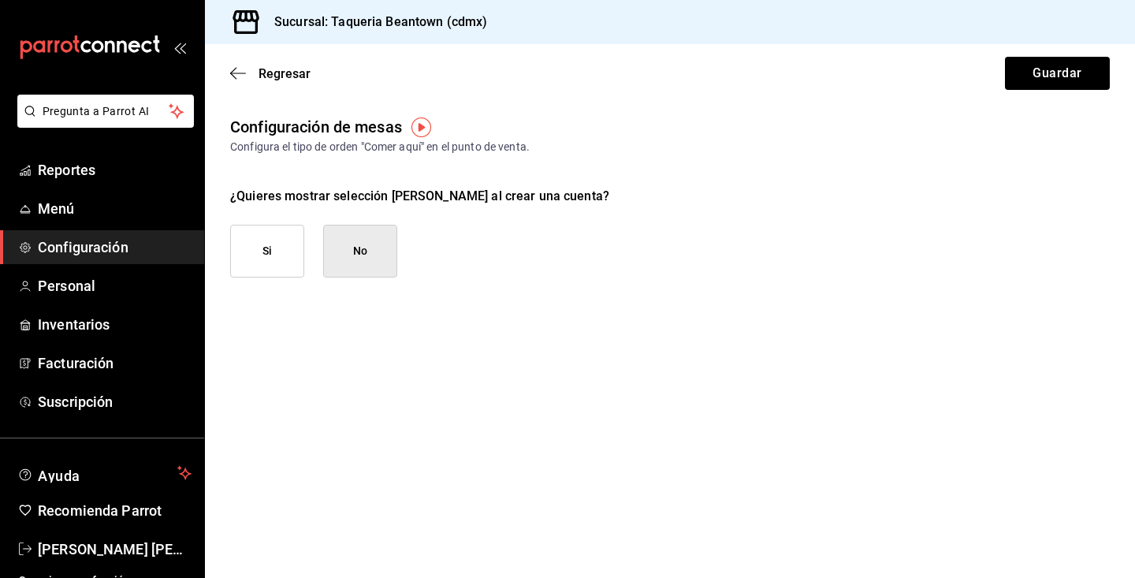
click at [284, 249] on button "Si" at bounding box center [267, 251] width 74 height 53
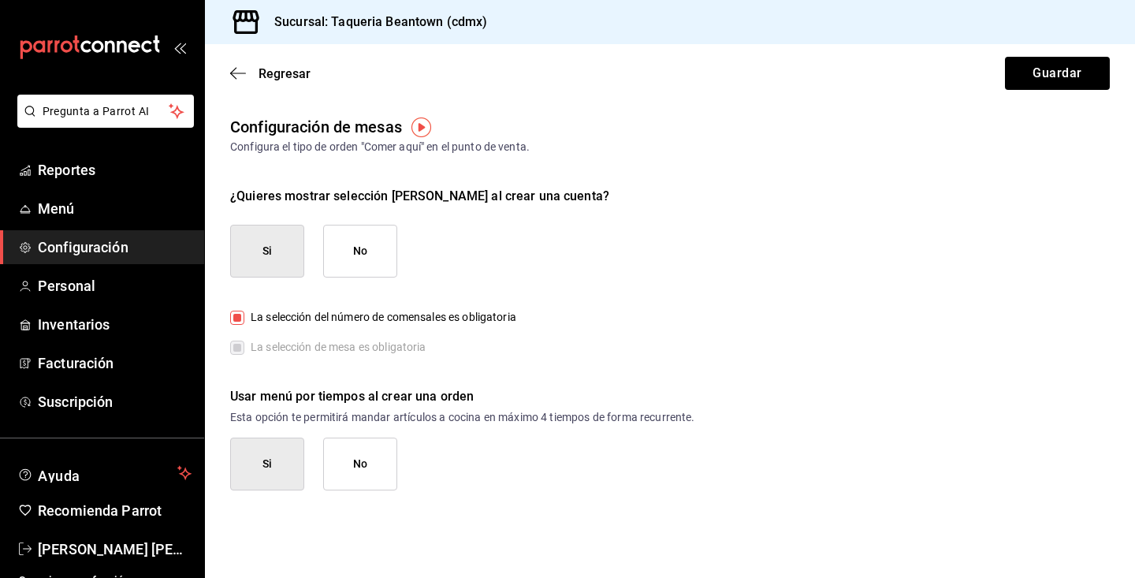
click at [353, 475] on button "No" at bounding box center [360, 463] width 74 height 53
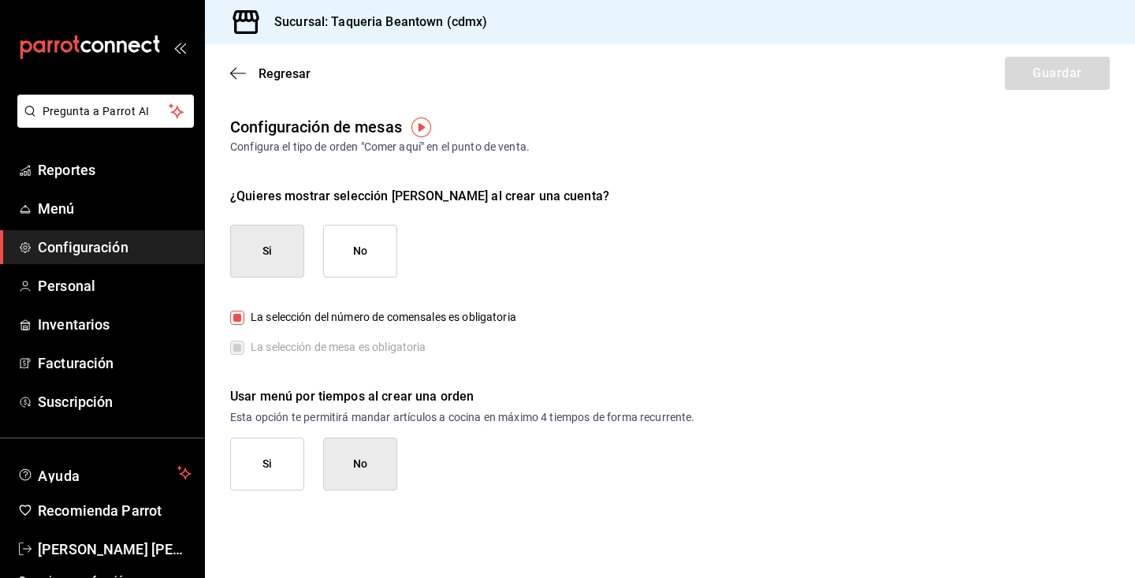
click at [285, 473] on button "Si" at bounding box center [267, 463] width 74 height 53
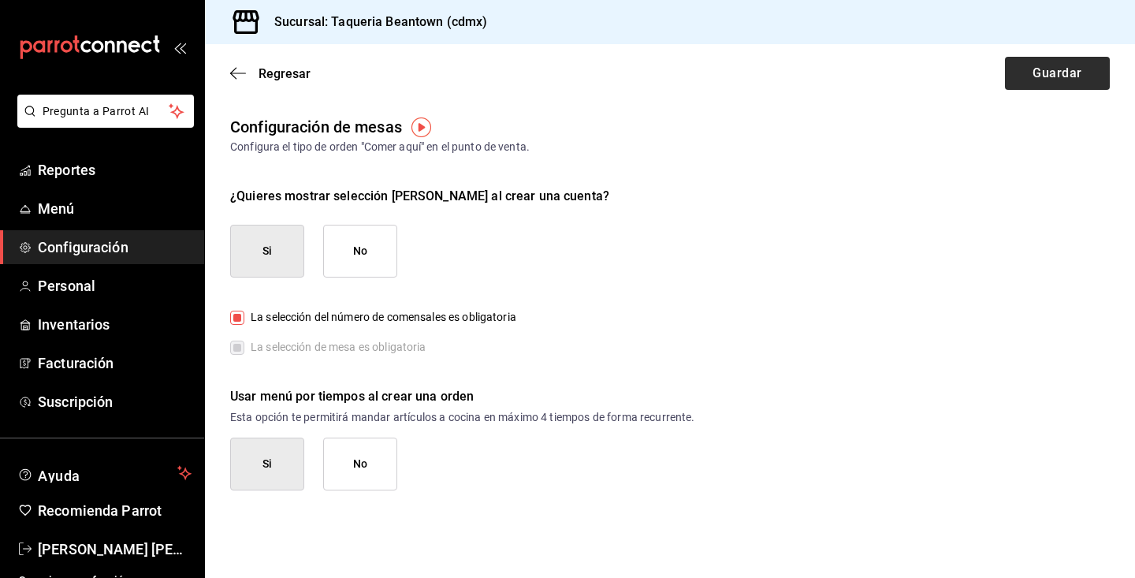
click at [1061, 61] on button "Guardar" at bounding box center [1057, 73] width 105 height 33
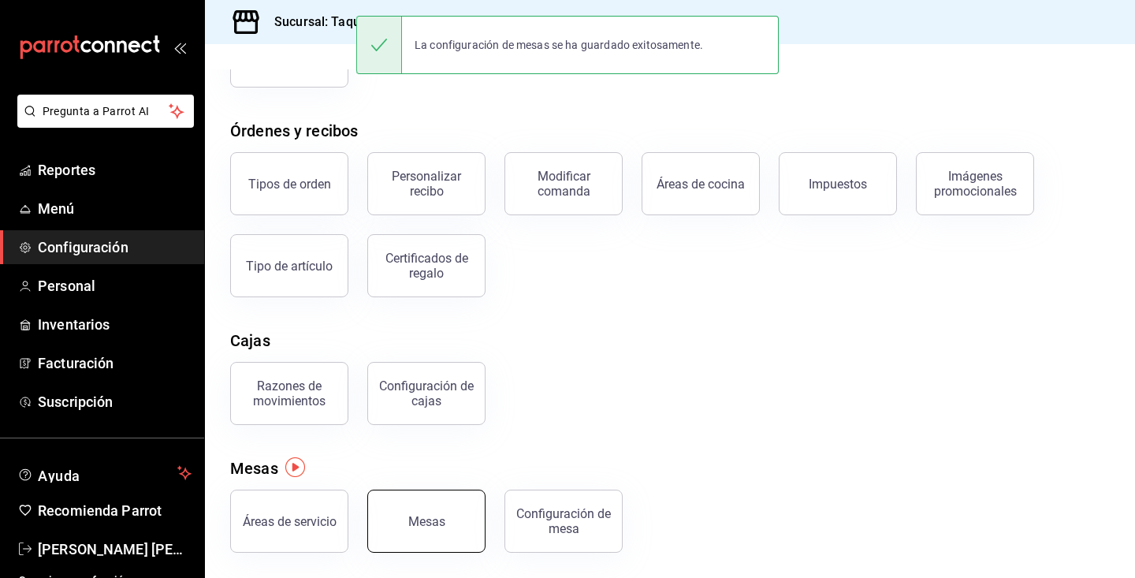
scroll to position [221, 0]
click at [435, 527] on div "Mesas" at bounding box center [426, 521] width 37 height 15
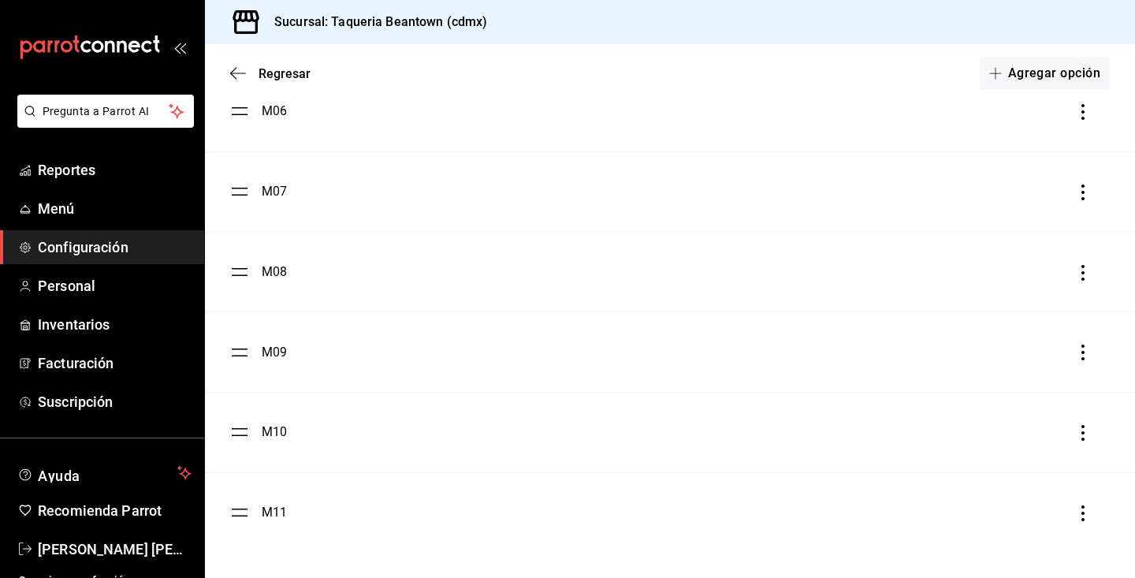
scroll to position [560, 0]
click at [562, 517] on div "M11" at bounding box center [669, 512] width 879 height 19
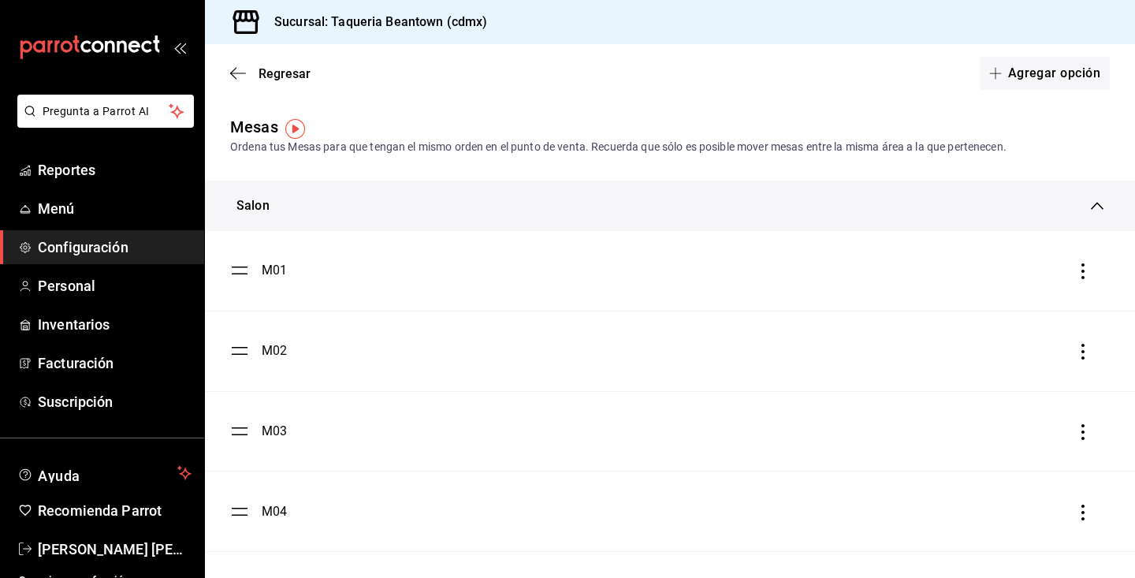
scroll to position [0, 0]
click at [752, 268] on div "M01" at bounding box center [669, 270] width 879 height 19
click at [749, 268] on div "M01" at bounding box center [669, 270] width 879 height 19
click at [1072, 73] on button "Agregar opción" at bounding box center [1044, 73] width 130 height 33
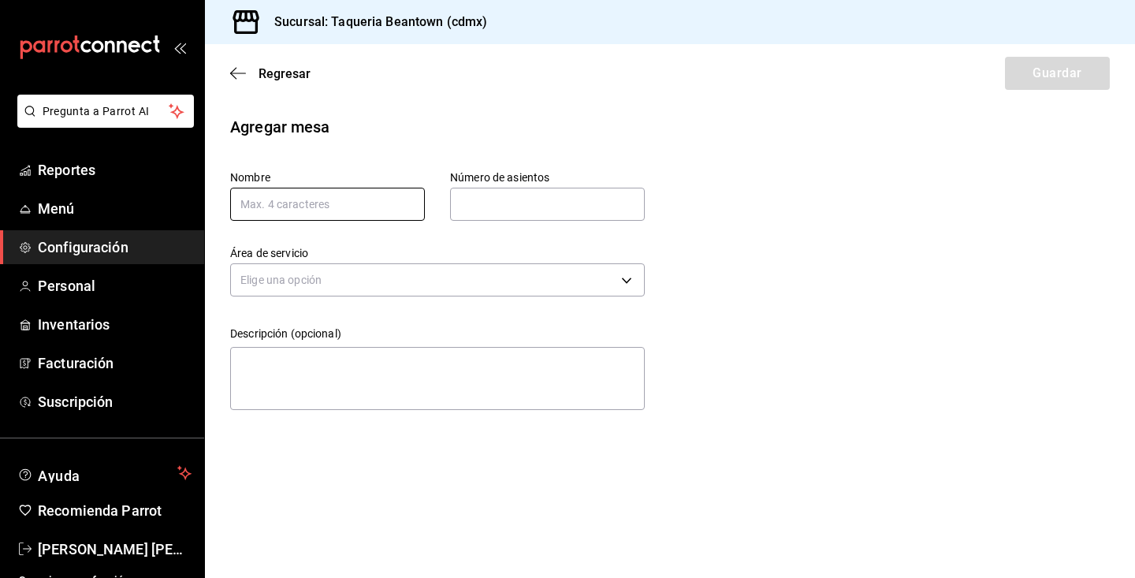
click at [353, 206] on input "text" at bounding box center [327, 204] width 195 height 33
click at [520, 210] on input "text" at bounding box center [547, 204] width 195 height 32
click at [477, 282] on body "Pregunta a Parrot AI Reportes Menú Configuración Personal Inventarios Facturaci…" at bounding box center [567, 289] width 1135 height 578
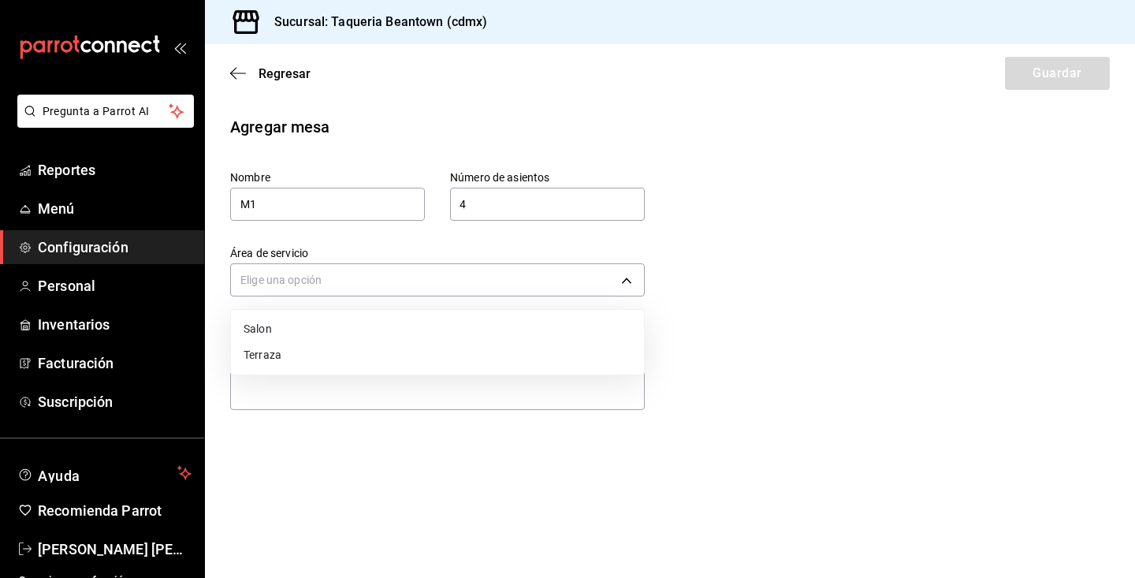
click at [485, 330] on li "Salon" at bounding box center [437, 329] width 413 height 26
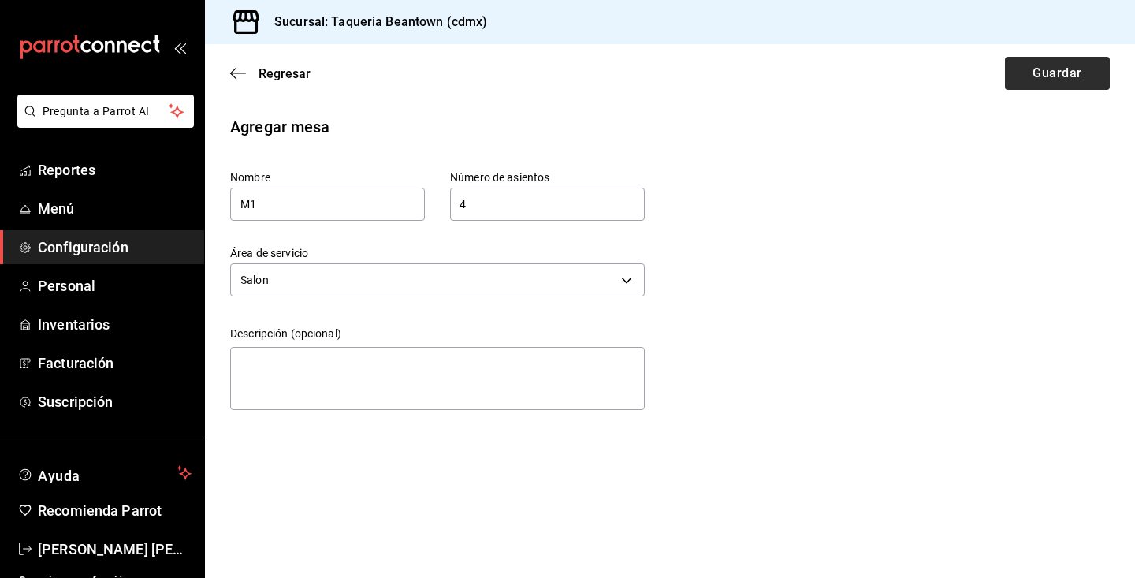
click at [1076, 67] on button "Guardar" at bounding box center [1057, 73] width 105 height 33
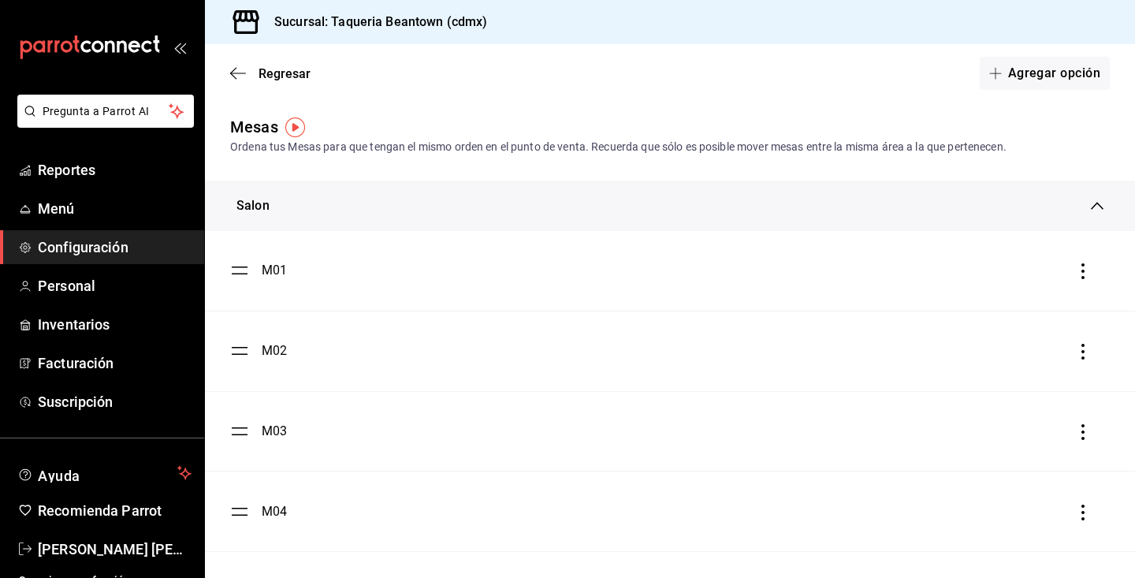
click at [531, 344] on div "M02" at bounding box center [669, 350] width 879 height 19
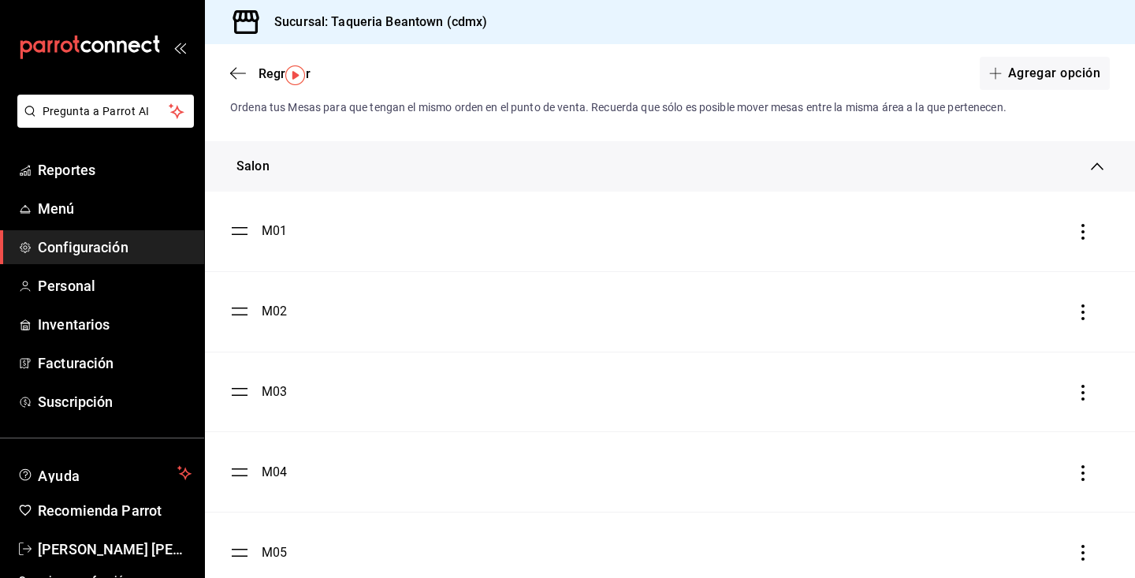
scroll to position [28, 0]
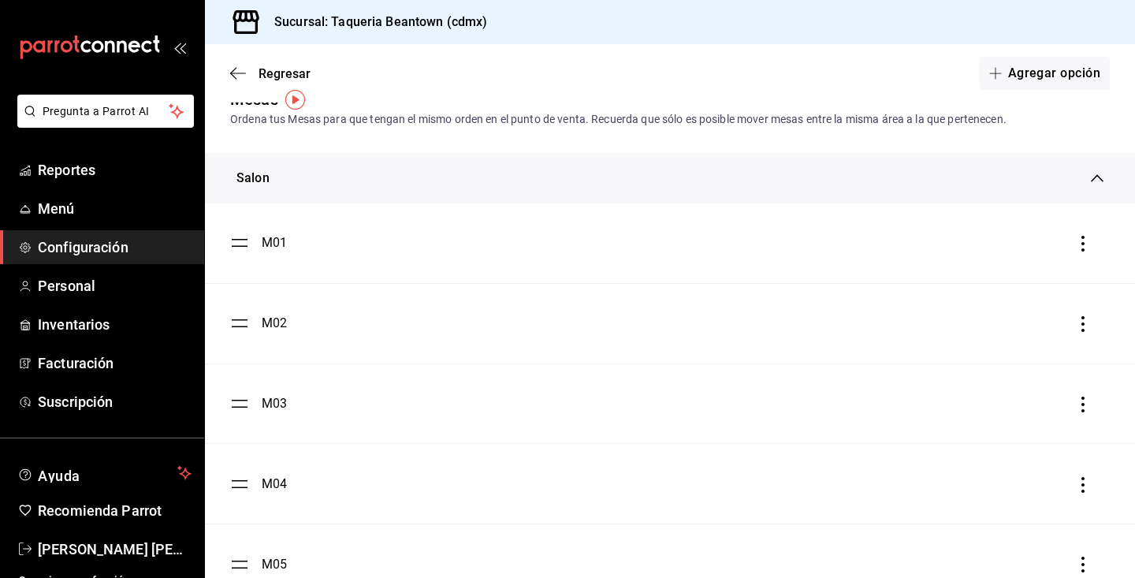
click at [565, 256] on li "M01" at bounding box center [670, 243] width 930 height 80
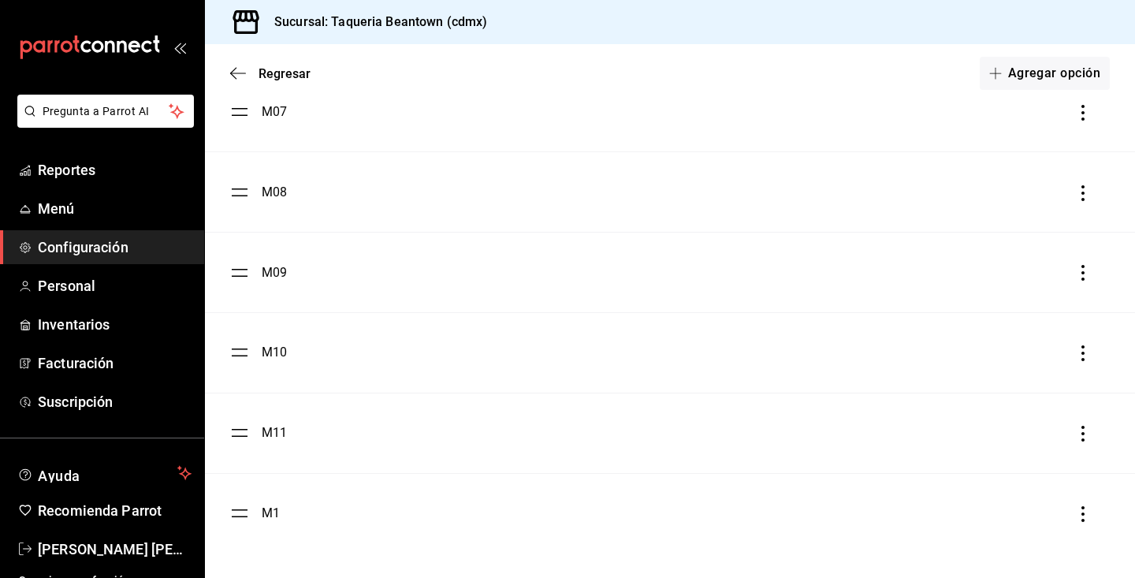
scroll to position [640, 0]
click at [1081, 503] on div at bounding box center [1083, 512] width 16 height 19
click at [1084, 513] on icon "button" at bounding box center [1083, 514] width 16 height 16
click at [1024, 515] on li "Eliminar" at bounding box center [1012, 514] width 158 height 44
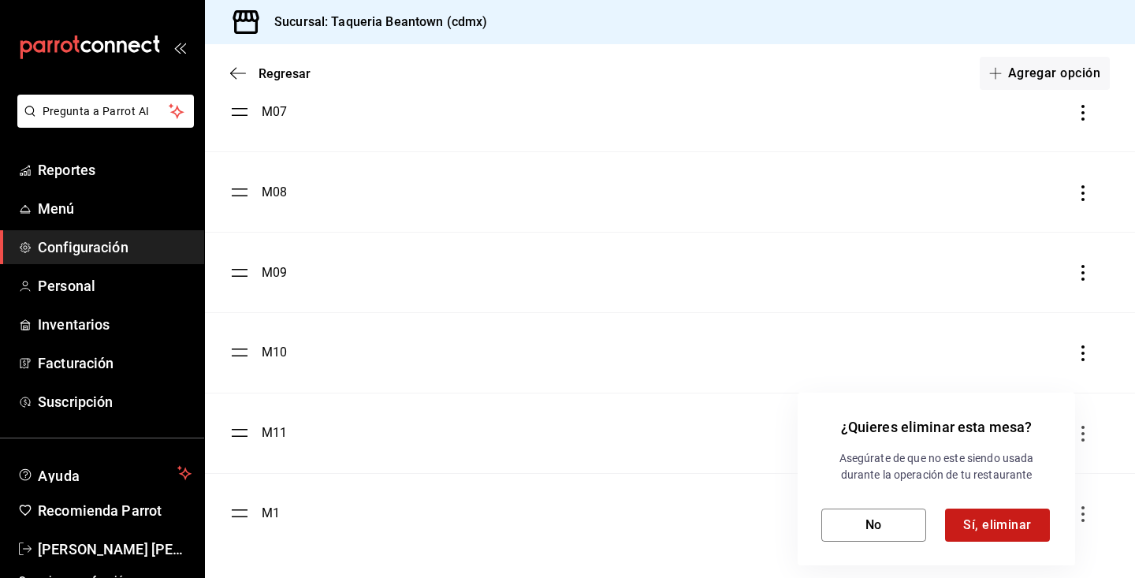
click at [959, 517] on button "Sí, eliminar" at bounding box center [997, 524] width 105 height 33
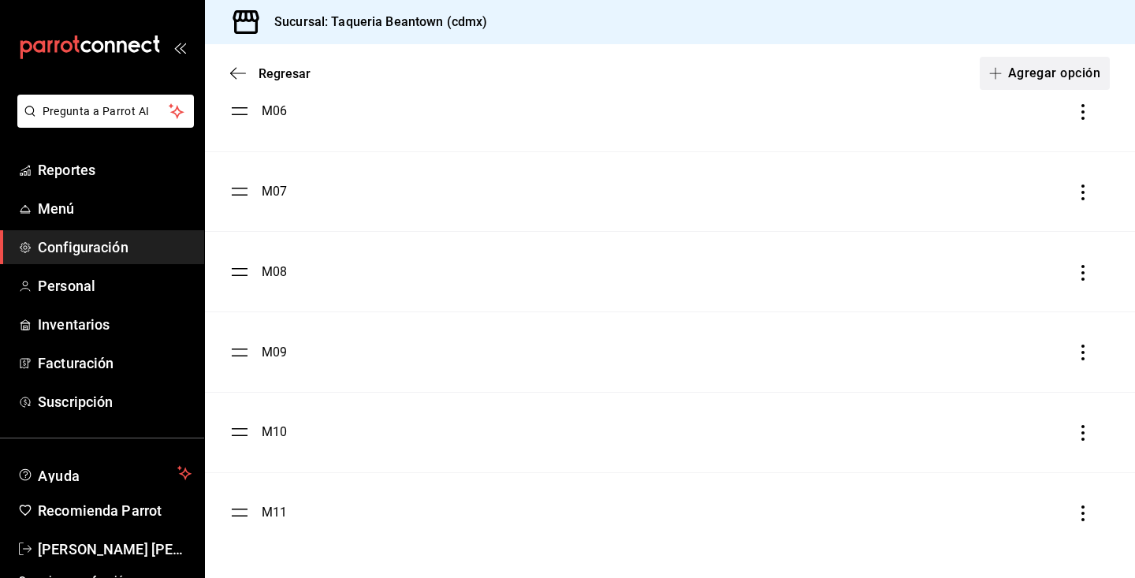
click at [1011, 76] on button "Agregar opción" at bounding box center [1044, 73] width 130 height 33
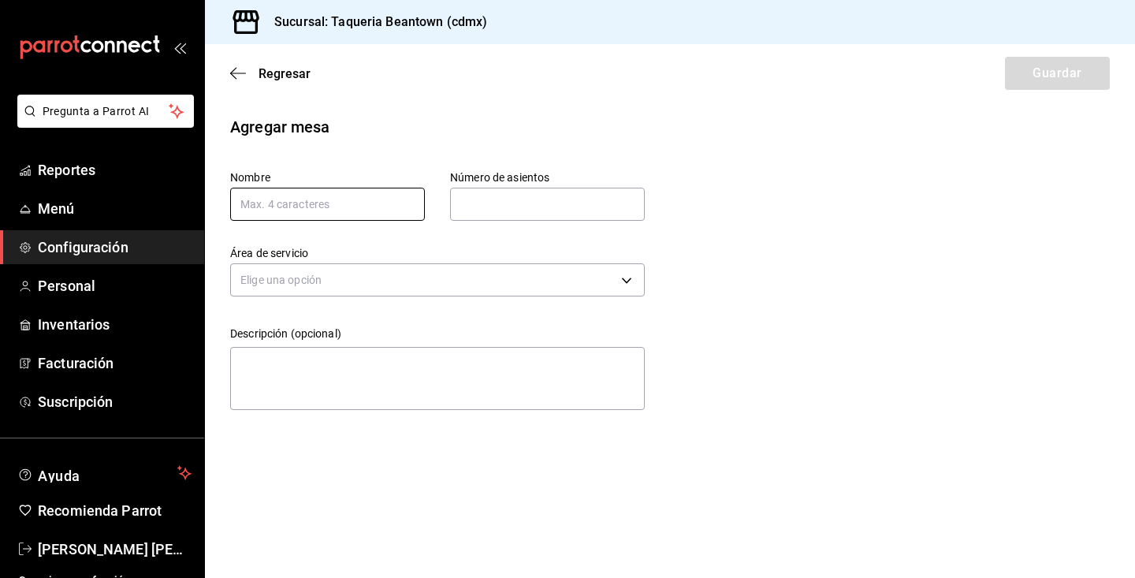
click at [332, 213] on input "text" at bounding box center [327, 204] width 195 height 33
click at [496, 199] on input "text" at bounding box center [547, 204] width 195 height 32
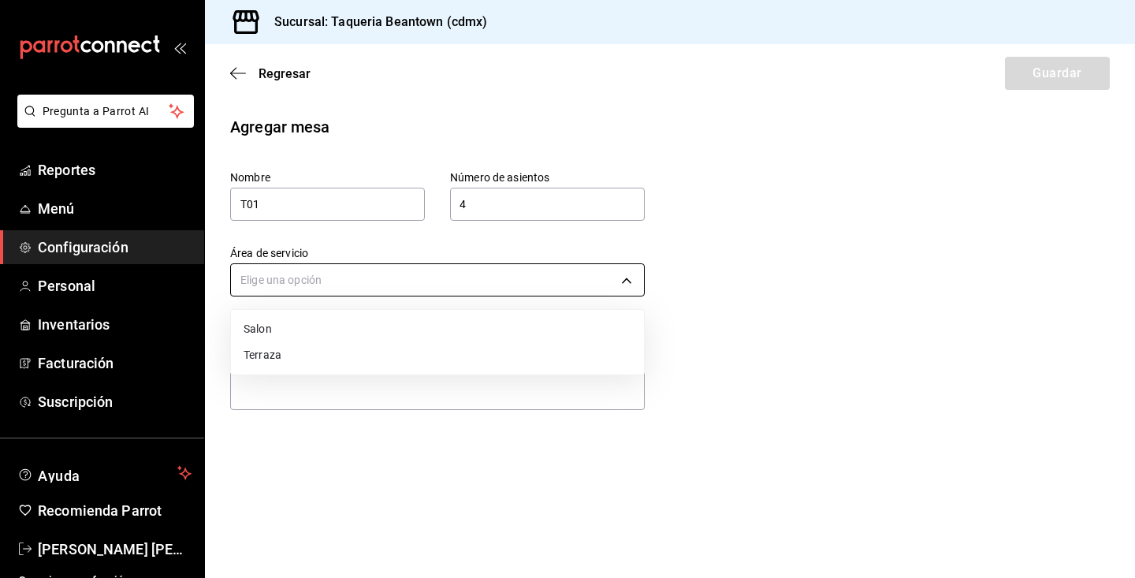
click at [418, 287] on body "Pregunta a Parrot AI Reportes Menú Configuración Personal Inventarios Facturaci…" at bounding box center [567, 289] width 1135 height 578
click at [380, 346] on li "Terraza" at bounding box center [437, 355] width 413 height 26
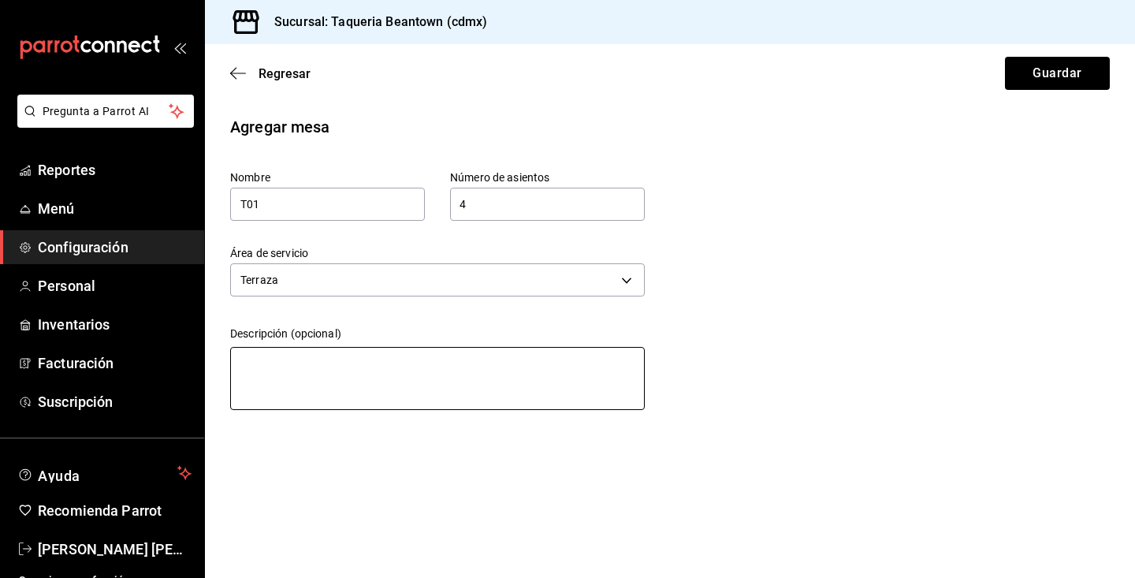
click at [359, 373] on textarea at bounding box center [437, 378] width 414 height 63
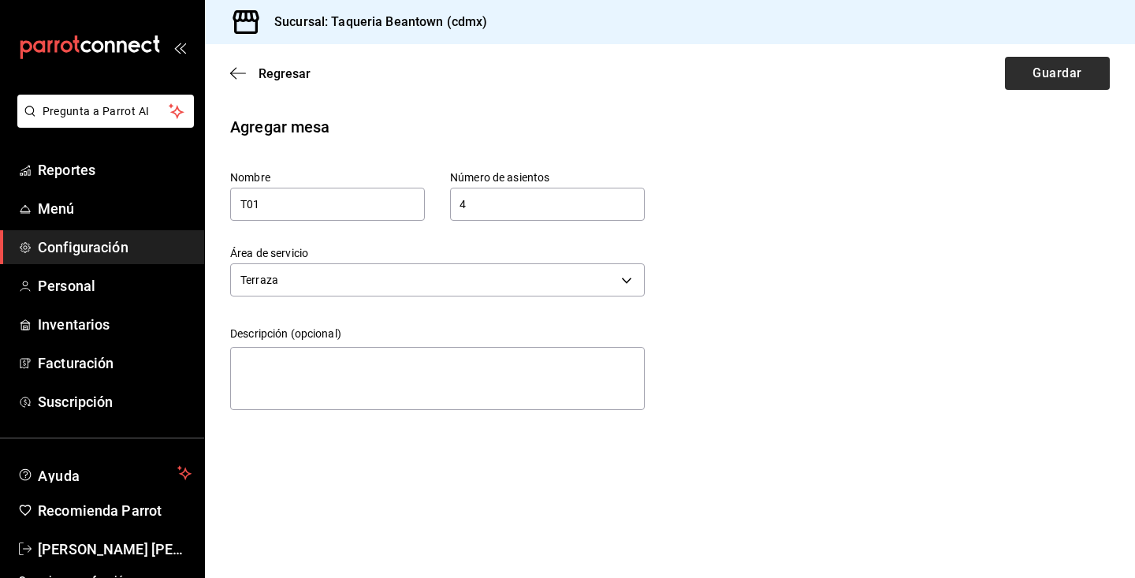
click at [1039, 87] on button "Guardar" at bounding box center [1057, 73] width 105 height 33
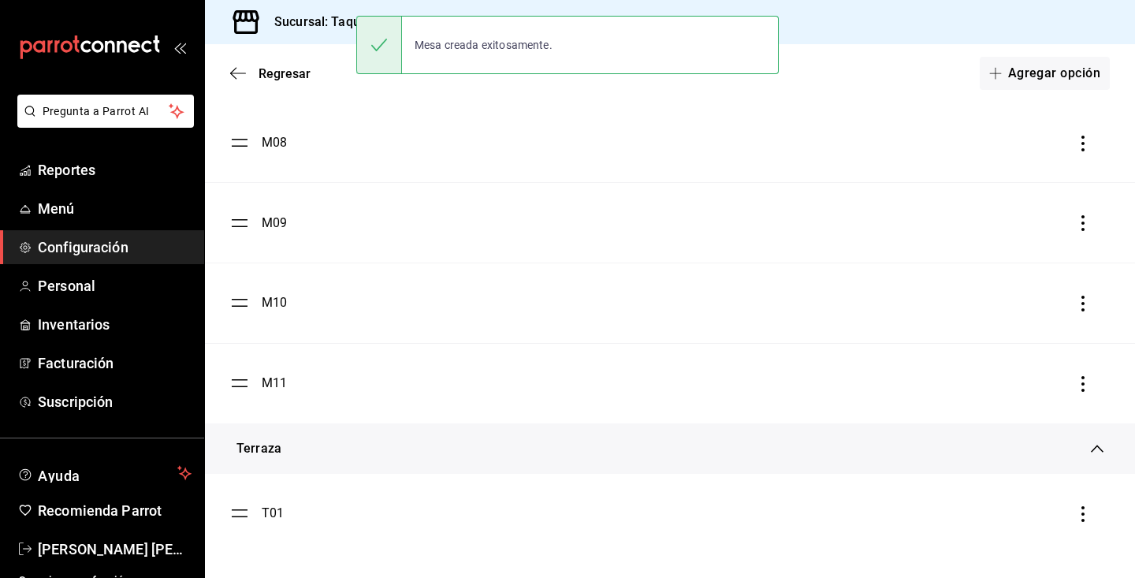
scroll to position [689, 0]
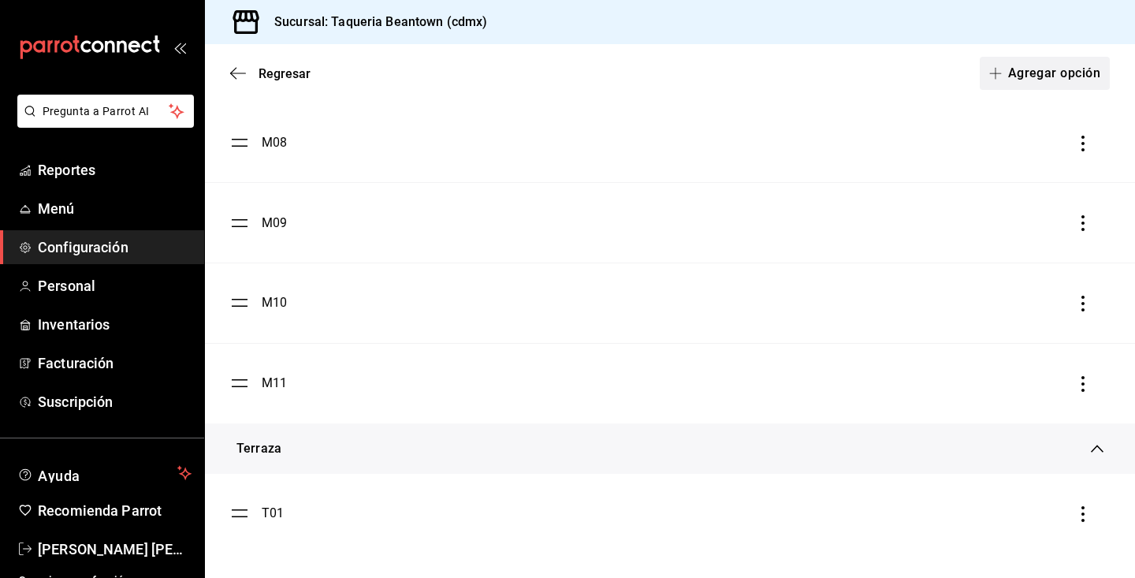
click at [1055, 74] on button "Agregar opción" at bounding box center [1044, 73] width 130 height 33
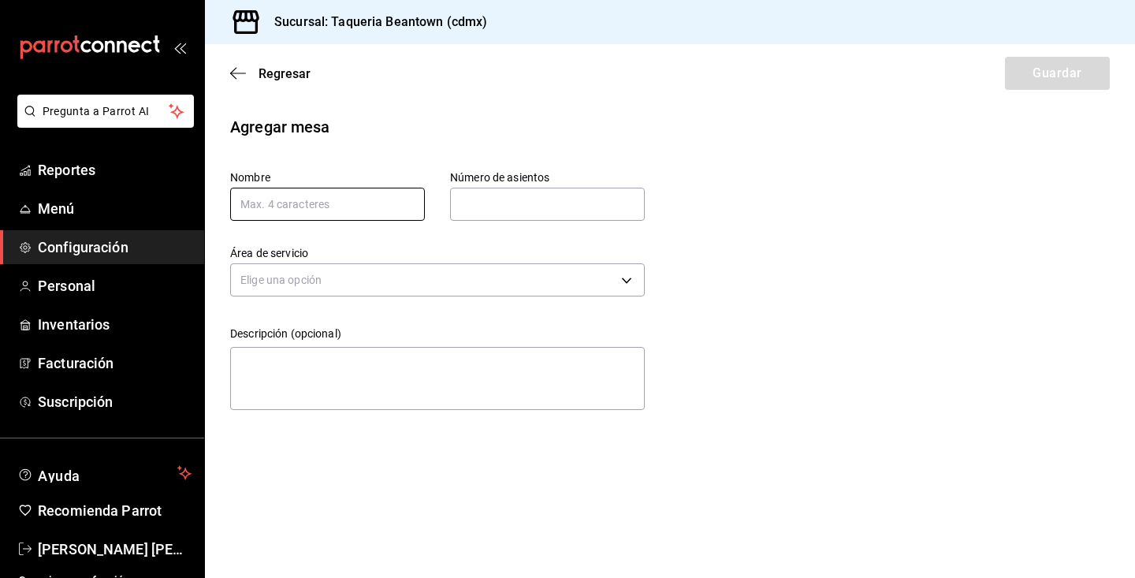
click at [360, 210] on input "text" at bounding box center [327, 204] width 195 height 33
click at [564, 212] on input "text" at bounding box center [547, 204] width 195 height 32
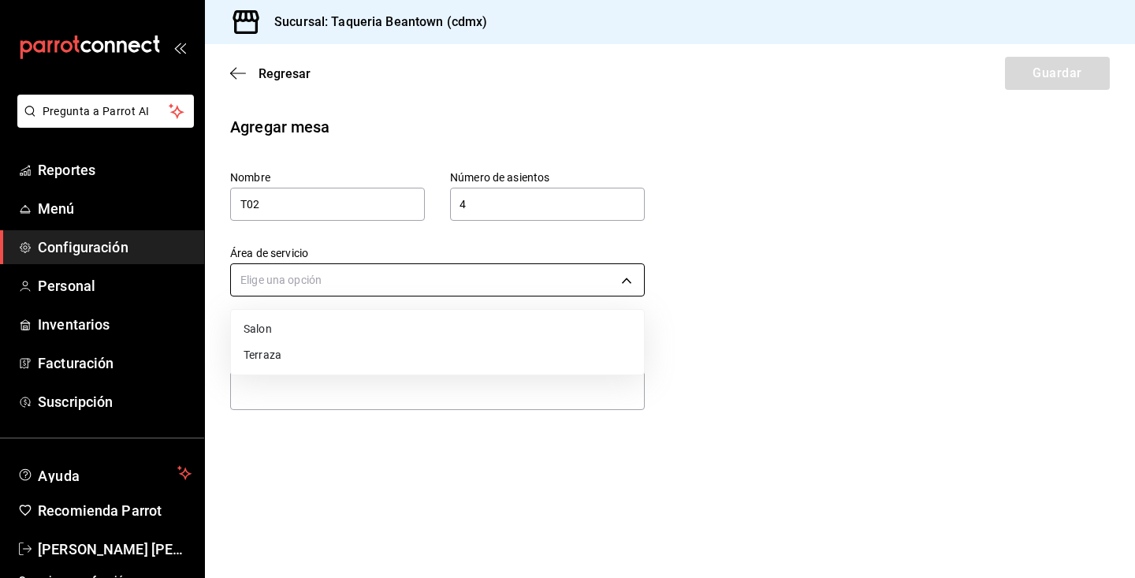
click at [526, 284] on body "Pregunta a Parrot AI Reportes Menú Configuración Personal Inventarios Facturaci…" at bounding box center [567, 289] width 1135 height 578
click at [474, 355] on li "Terraza" at bounding box center [437, 355] width 413 height 26
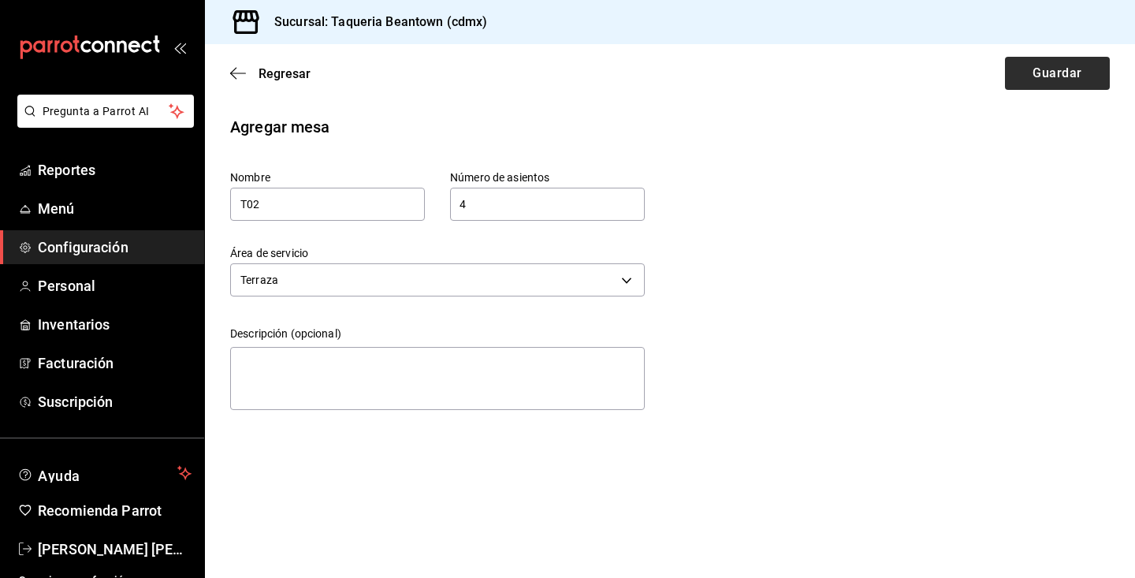
click at [1053, 72] on button "Guardar" at bounding box center [1057, 73] width 105 height 33
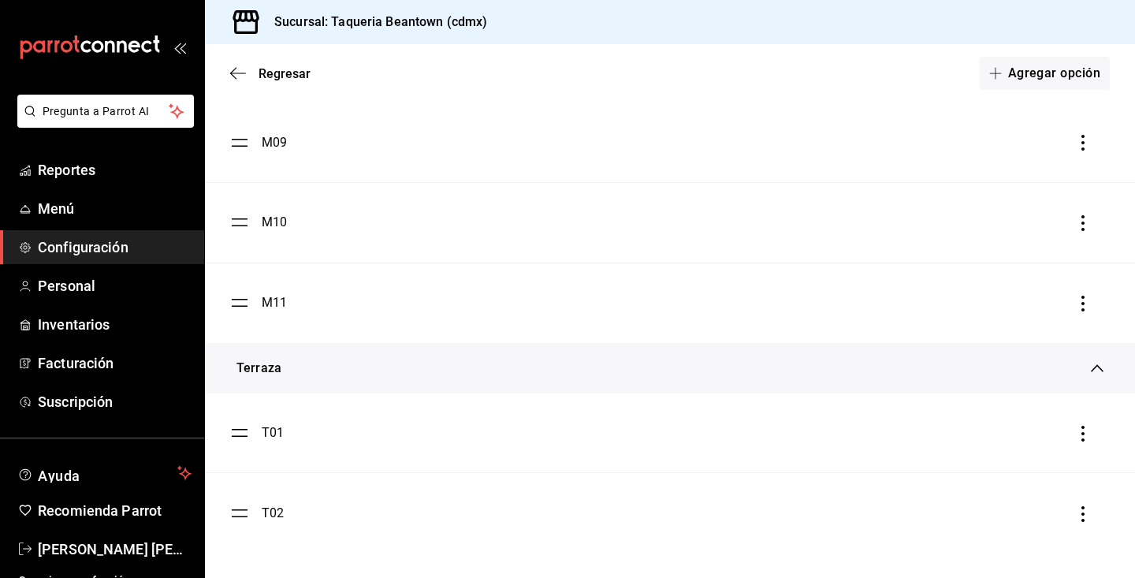
scroll to position [770, 0]
click at [1065, 66] on button "Agregar opción" at bounding box center [1044, 73] width 130 height 33
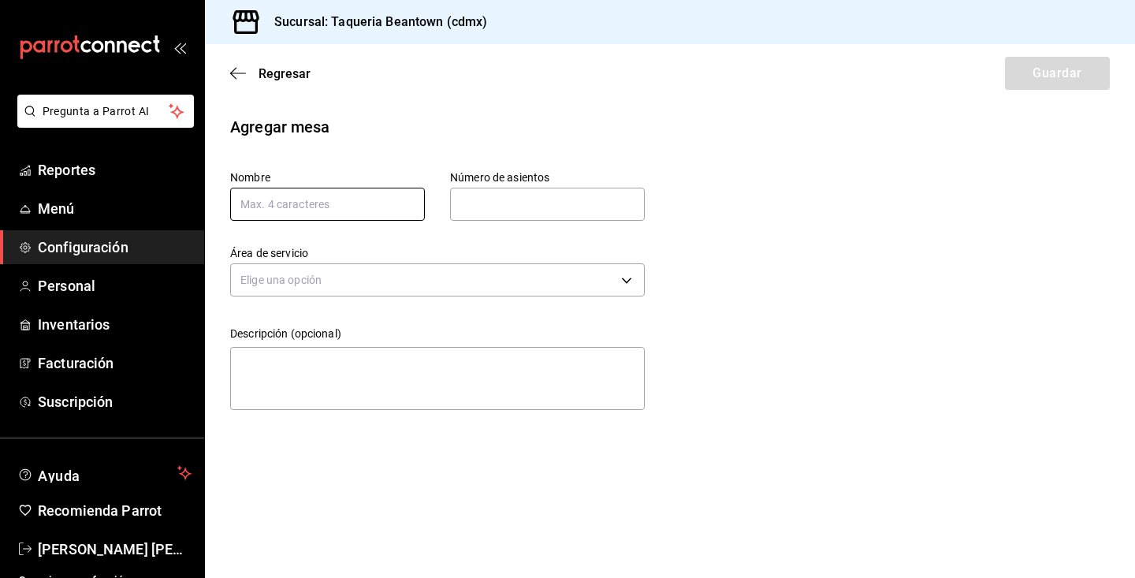
click at [288, 216] on input "text" at bounding box center [327, 204] width 195 height 33
click at [474, 204] on input "text" at bounding box center [547, 204] width 195 height 32
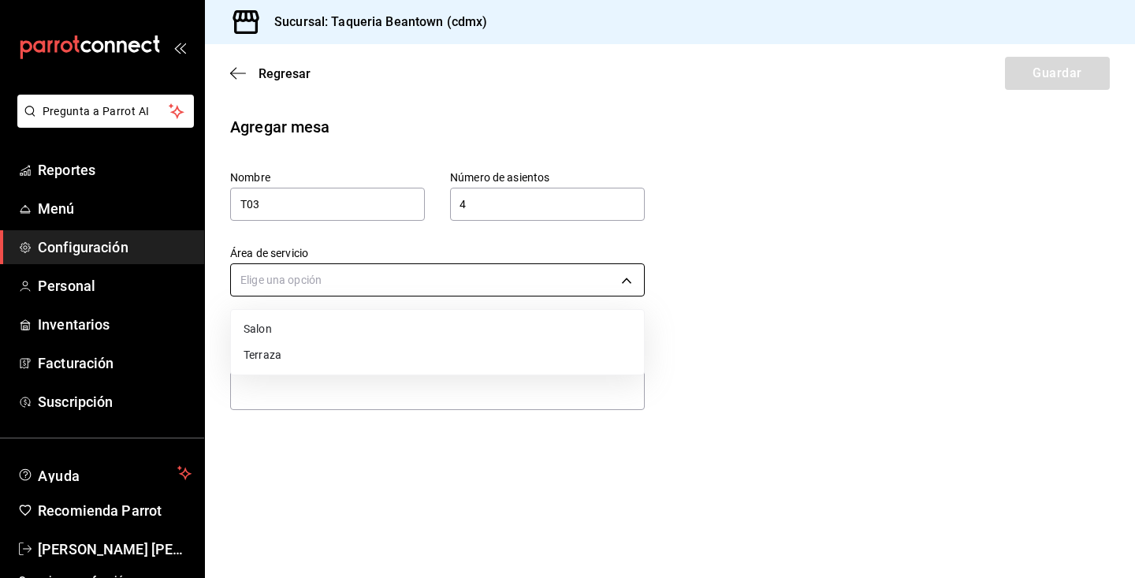
click at [474, 284] on body "Pregunta a Parrot AI Reportes Menú Configuración Personal Inventarios Facturaci…" at bounding box center [567, 289] width 1135 height 578
click at [463, 362] on li "Terraza" at bounding box center [437, 355] width 413 height 26
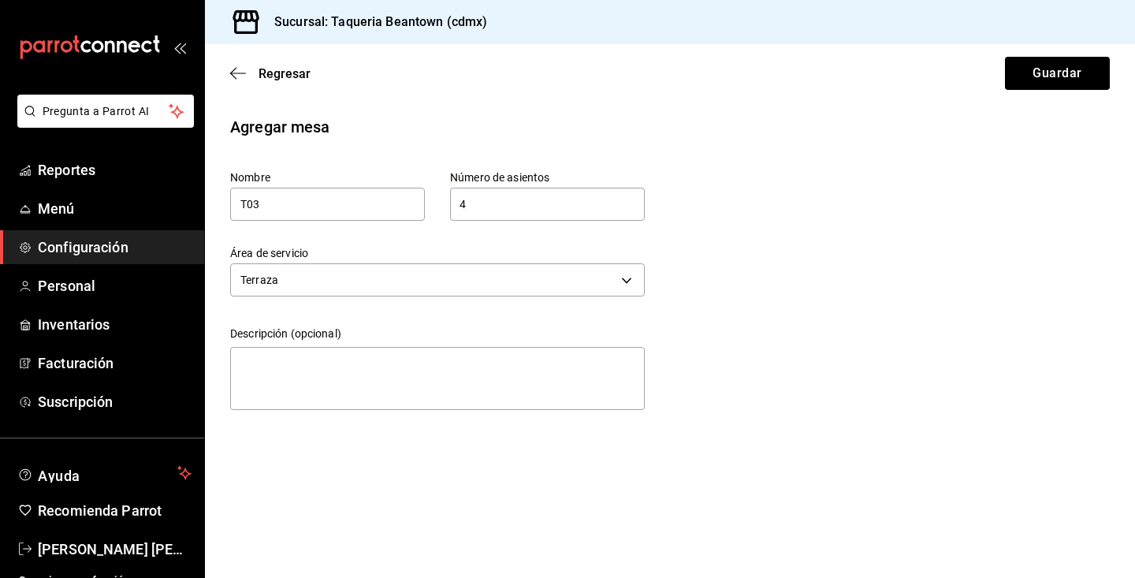
click at [898, 237] on div "Agregar mesa Nombre T03 Número de asientos 4 Número de asientos Área de servici…" at bounding box center [670, 265] width 930 height 301
click at [1082, 80] on button "Guardar" at bounding box center [1057, 73] width 105 height 33
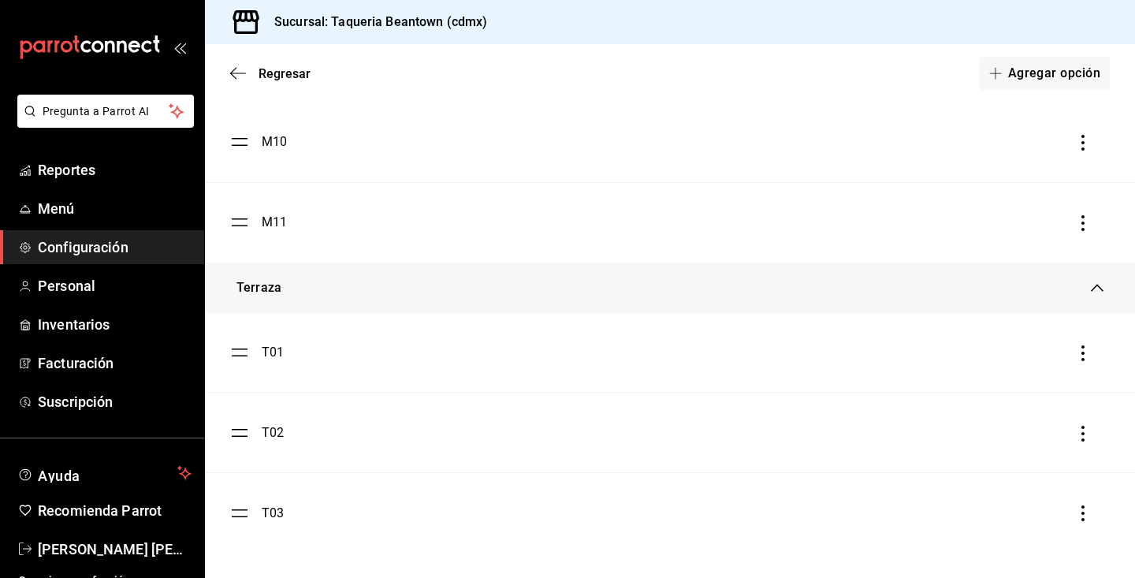
scroll to position [850, 0]
click at [1005, 78] on span "button" at bounding box center [998, 73] width 19 height 13
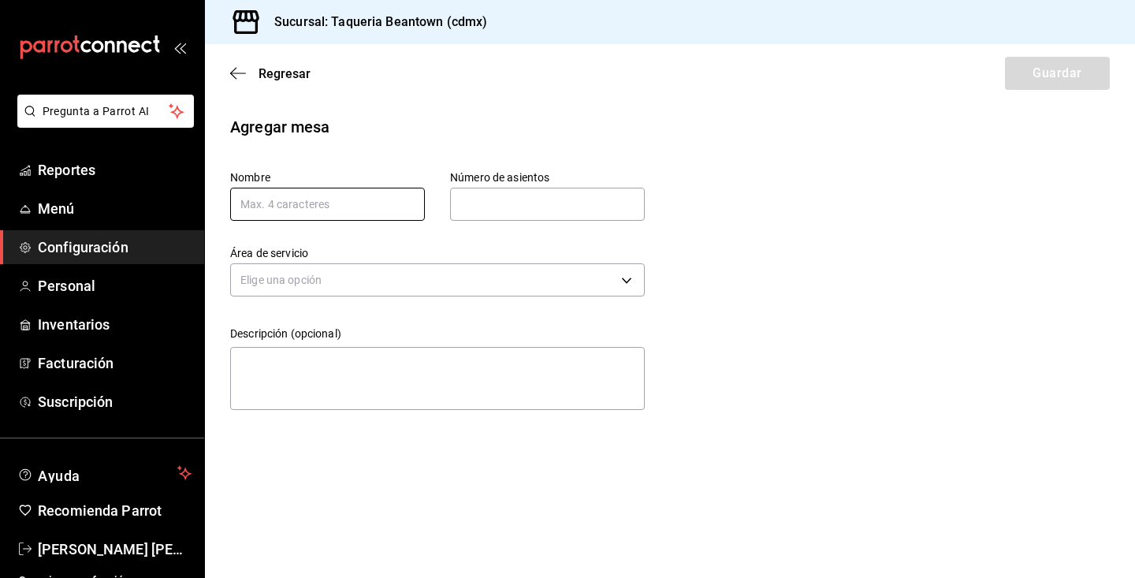
click at [321, 206] on input "text" at bounding box center [327, 204] width 195 height 33
click at [475, 213] on input "text" at bounding box center [547, 204] width 195 height 32
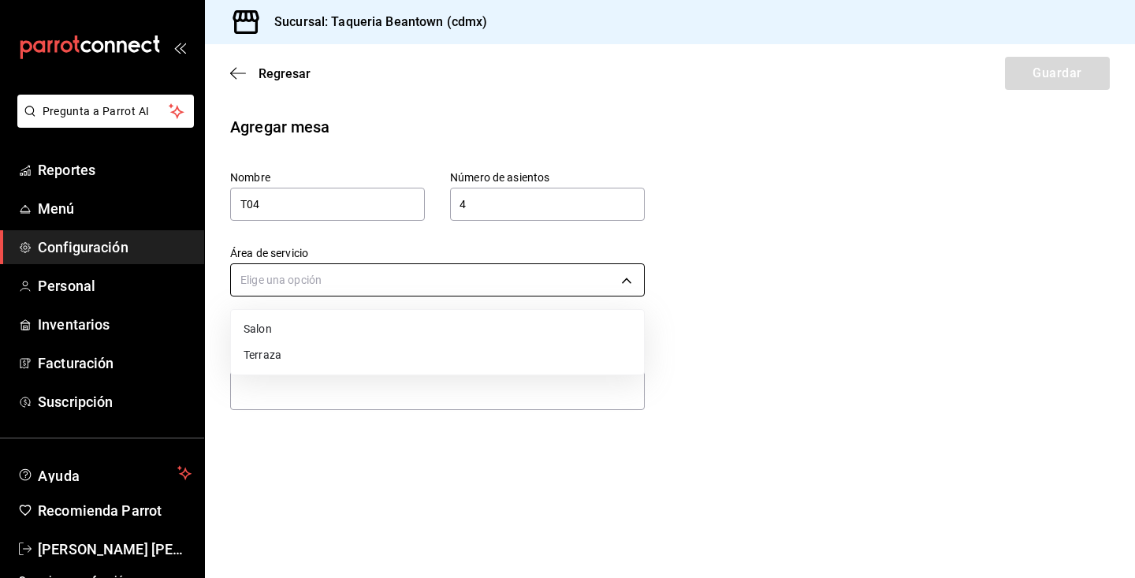
click at [453, 280] on body "Pregunta a Parrot AI Reportes Menú Configuración Personal Inventarios Facturaci…" at bounding box center [567, 289] width 1135 height 578
click at [384, 359] on li "Terraza" at bounding box center [437, 355] width 413 height 26
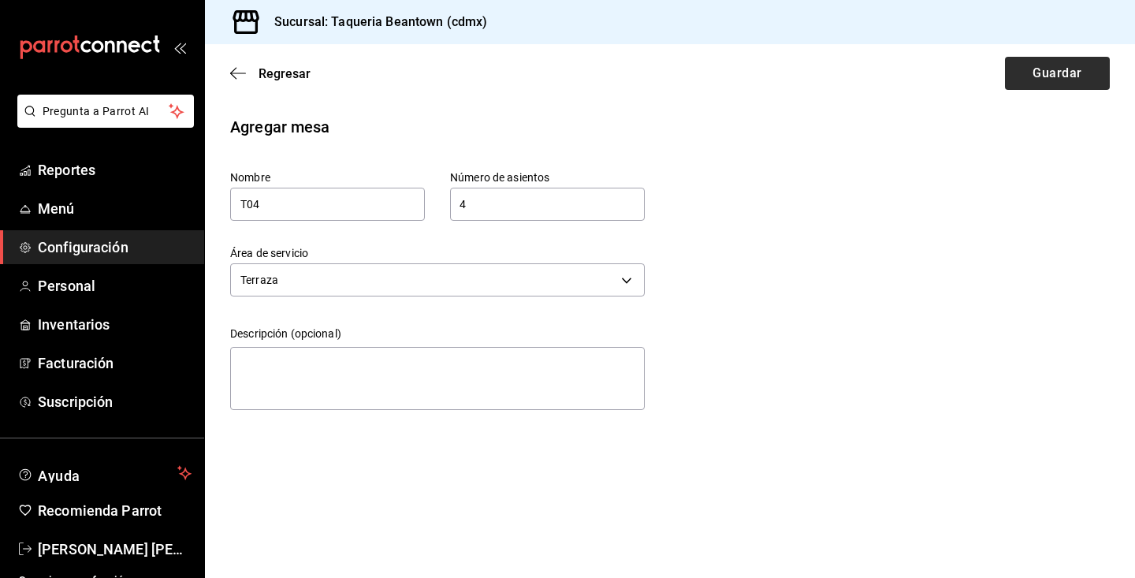
click at [1039, 72] on button "Guardar" at bounding box center [1057, 73] width 105 height 33
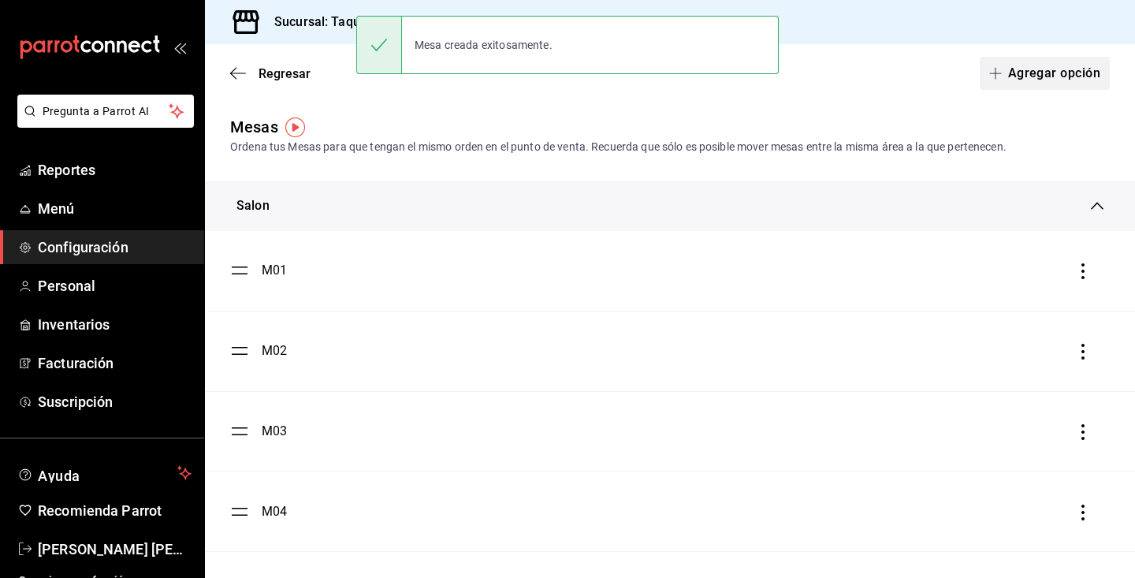
click at [1070, 74] on button "Agregar opción" at bounding box center [1044, 73] width 130 height 33
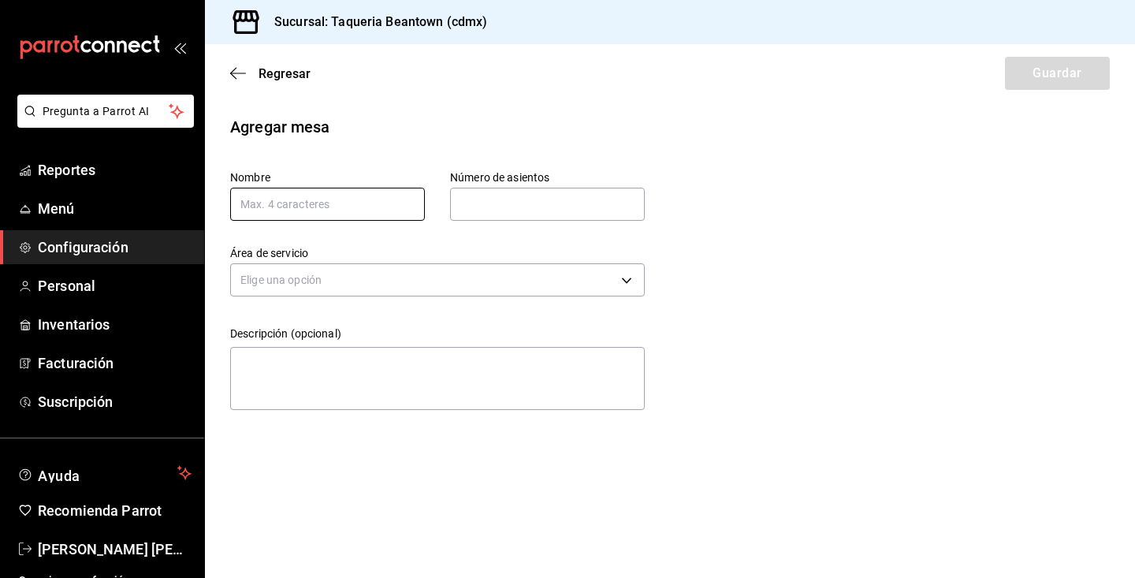
click at [340, 205] on input "text" at bounding box center [327, 204] width 195 height 33
click at [493, 213] on input "text" at bounding box center [547, 204] width 195 height 32
click at [474, 282] on body "Pregunta a Parrot AI Reportes Menú Configuración Personal Inventarios Facturaci…" at bounding box center [567, 289] width 1135 height 578
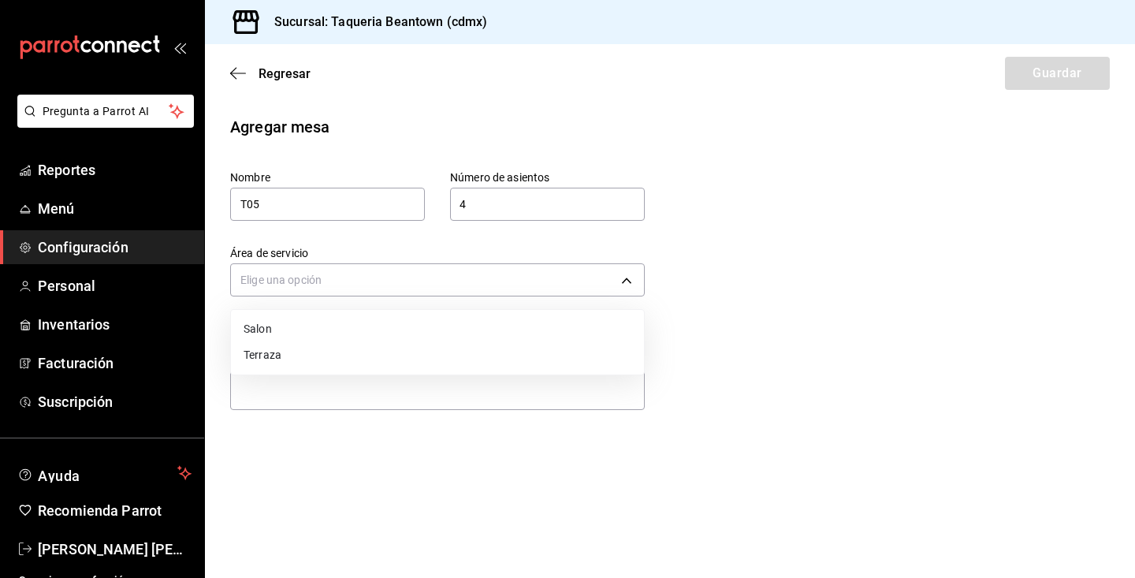
click at [421, 355] on li "Terraza" at bounding box center [437, 355] width 413 height 26
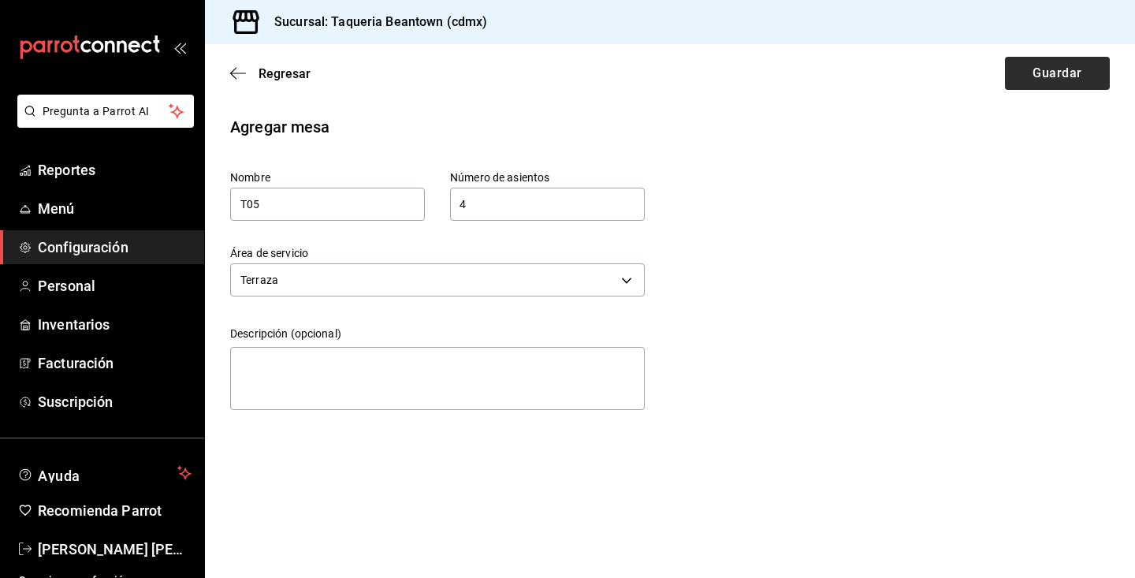
click at [1016, 78] on button "Guardar" at bounding box center [1057, 73] width 105 height 33
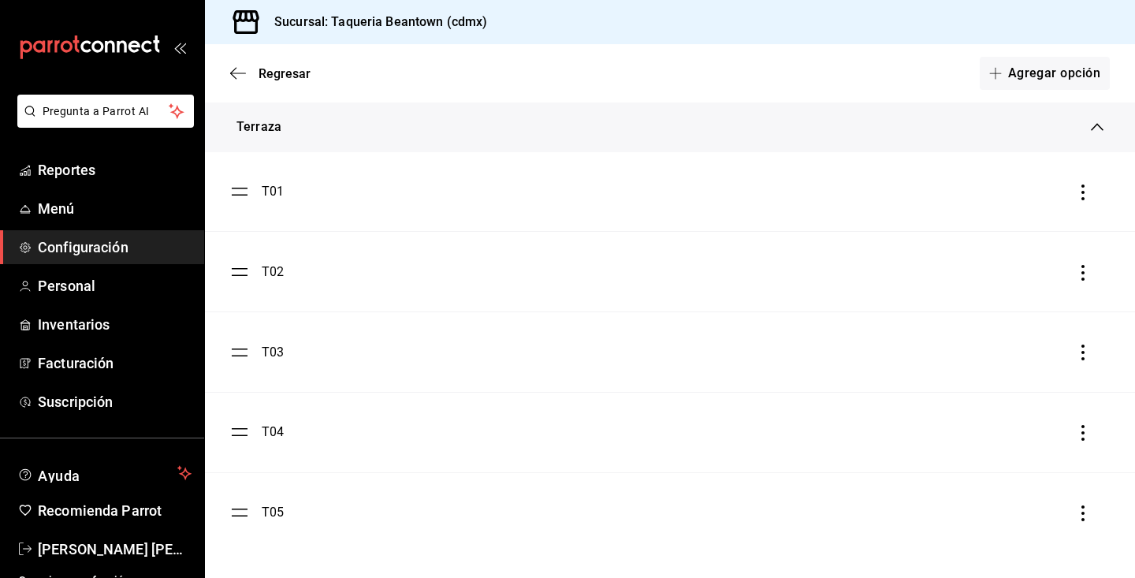
scroll to position [1011, 0]
click at [1081, 63] on button "Agregar opción" at bounding box center [1044, 73] width 130 height 33
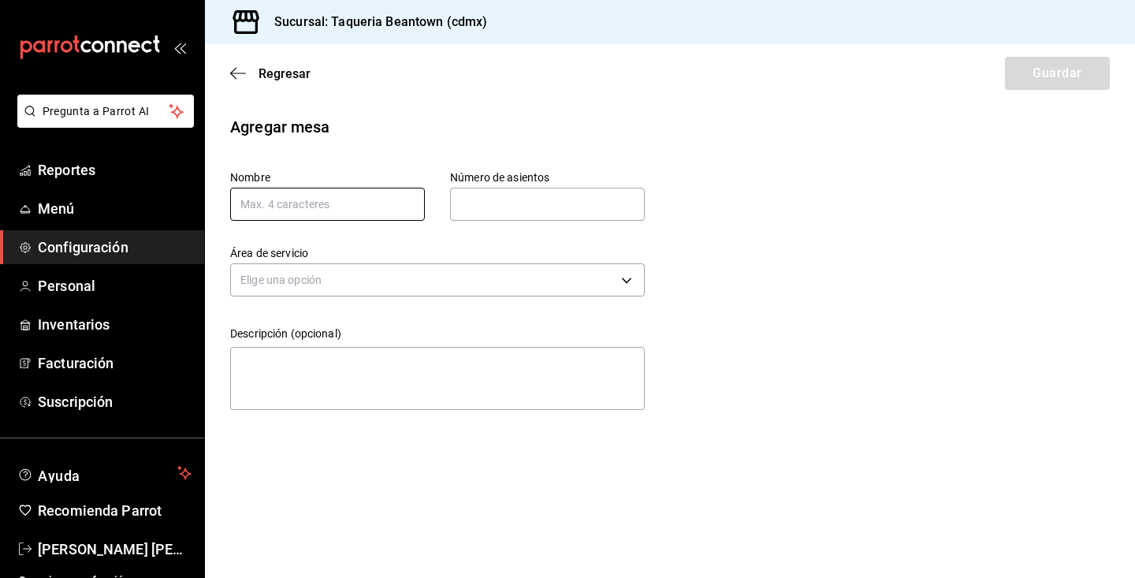
click at [373, 201] on input "text" at bounding box center [327, 204] width 195 height 33
click at [463, 202] on input "text" at bounding box center [547, 204] width 195 height 32
click at [465, 283] on body "Pregunta a Parrot AI Reportes Menú Configuración Personal Inventarios Facturaci…" at bounding box center [567, 289] width 1135 height 578
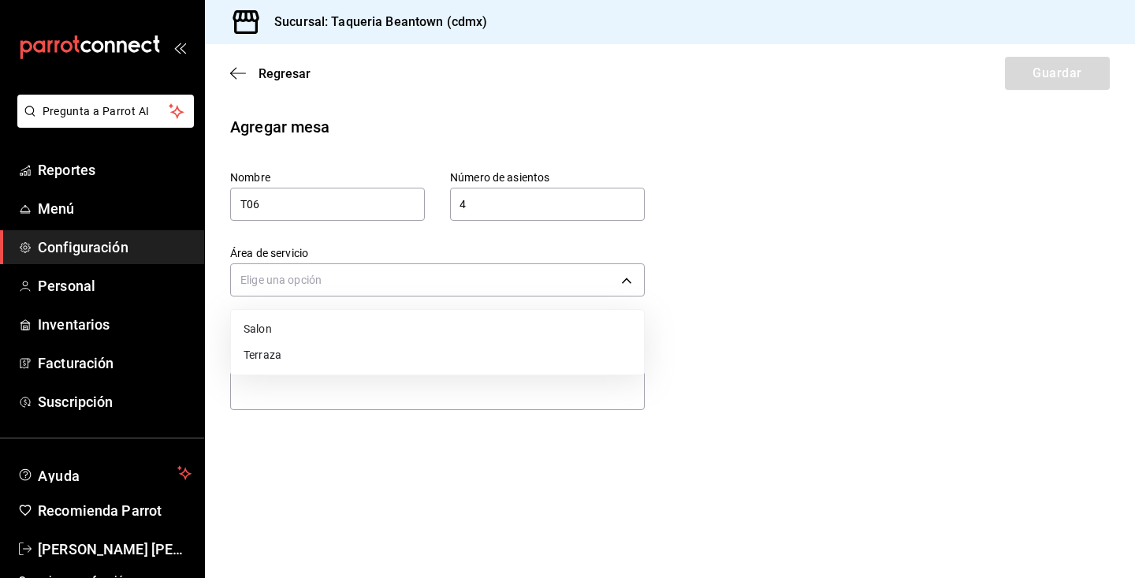
click at [435, 356] on li "Terraza" at bounding box center [437, 355] width 413 height 26
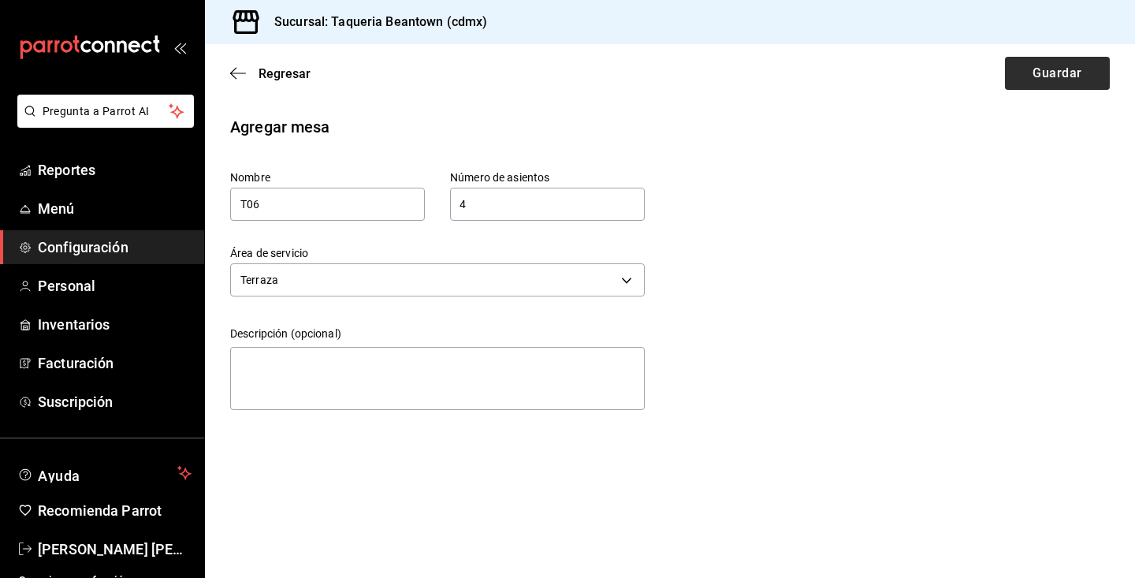
click at [1031, 75] on button "Guardar" at bounding box center [1057, 73] width 105 height 33
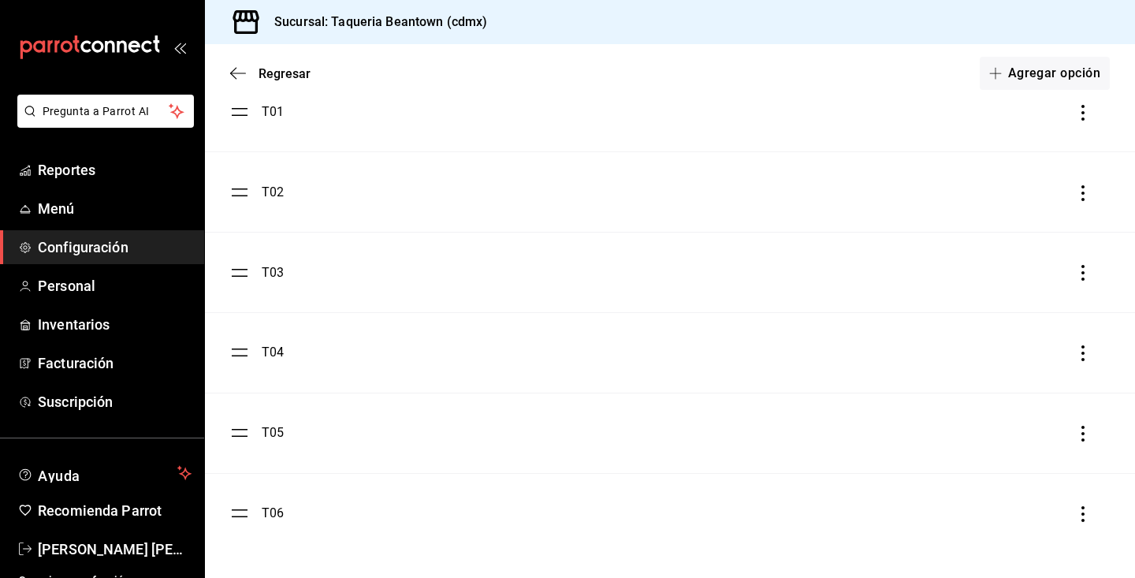
scroll to position [1091, 0]
click at [1050, 77] on button "Agregar opción" at bounding box center [1044, 73] width 130 height 33
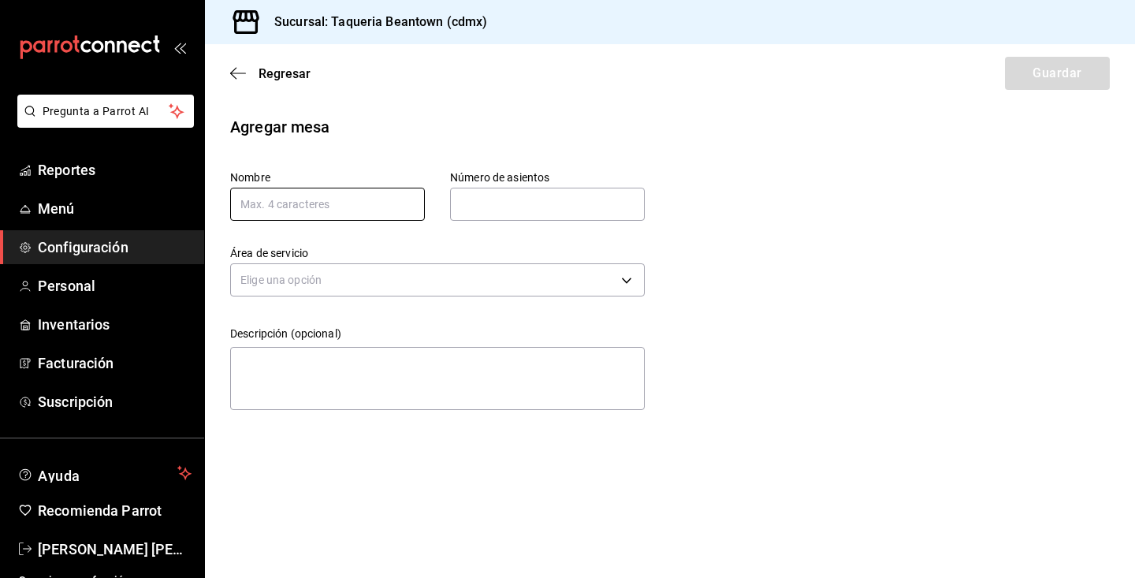
click at [374, 211] on input "text" at bounding box center [327, 204] width 195 height 33
click at [485, 206] on input "text" at bounding box center [547, 204] width 195 height 32
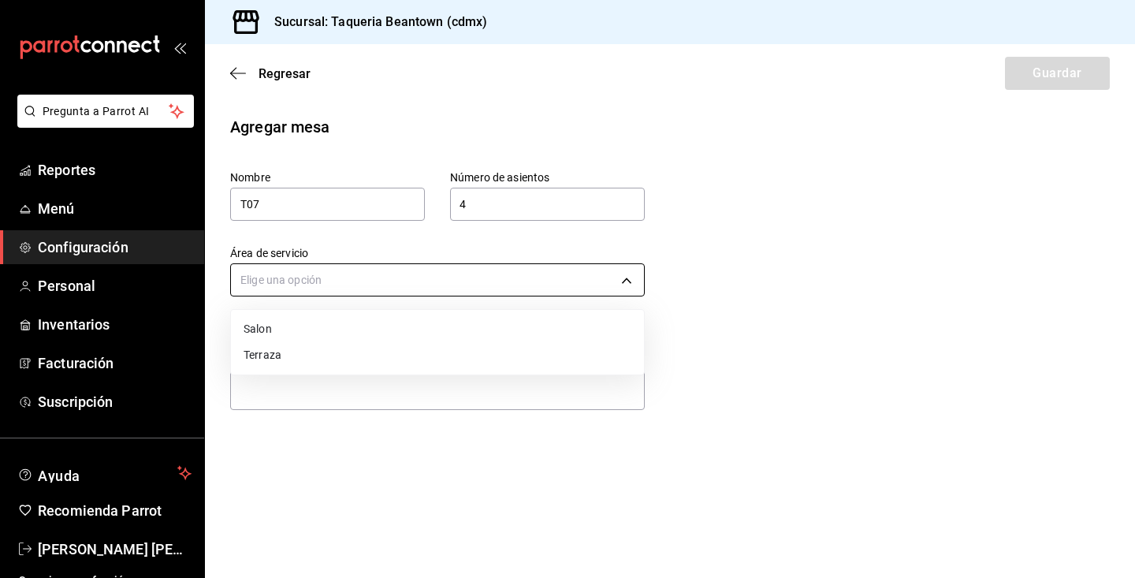
click at [481, 293] on body "Pregunta a Parrot AI Reportes Menú Configuración Personal Inventarios Facturaci…" at bounding box center [567, 289] width 1135 height 578
click at [452, 349] on li "Terraza" at bounding box center [437, 355] width 413 height 26
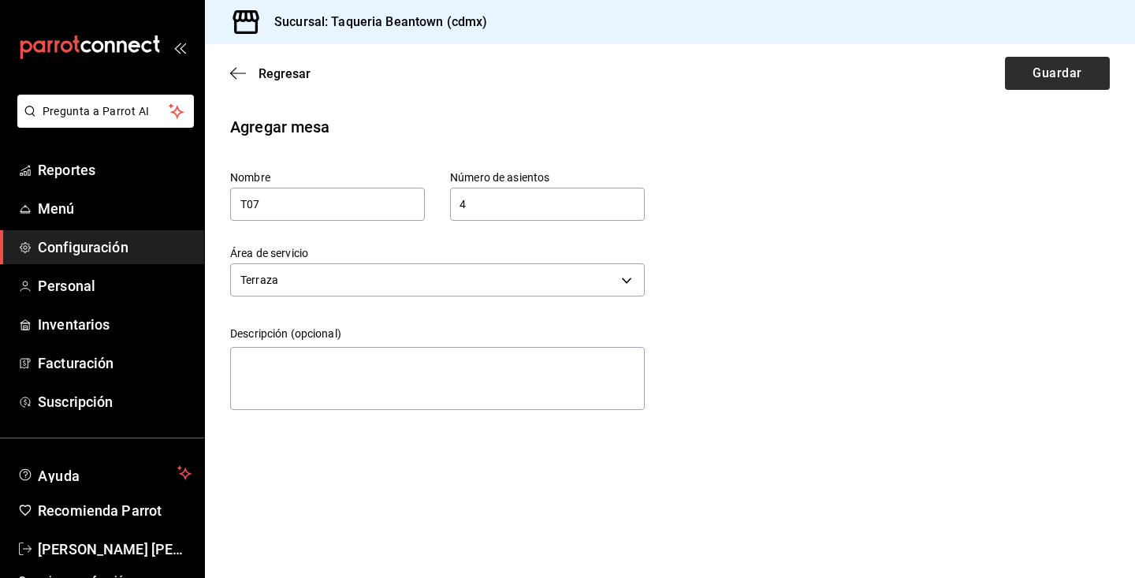
click at [1053, 64] on button "Guardar" at bounding box center [1057, 73] width 105 height 33
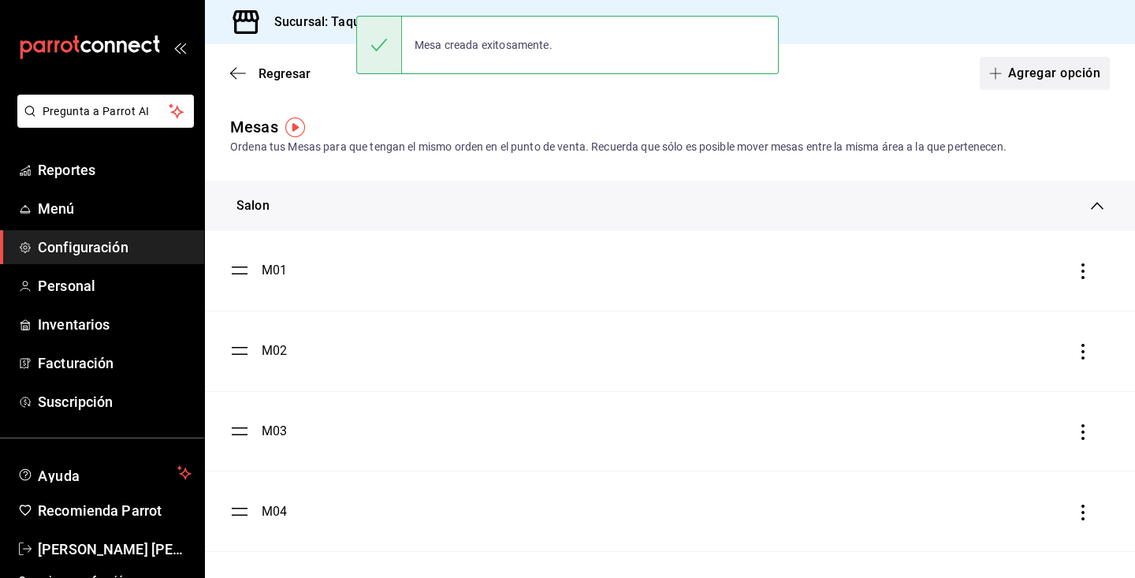
click at [1049, 69] on button "Agregar opción" at bounding box center [1044, 73] width 130 height 33
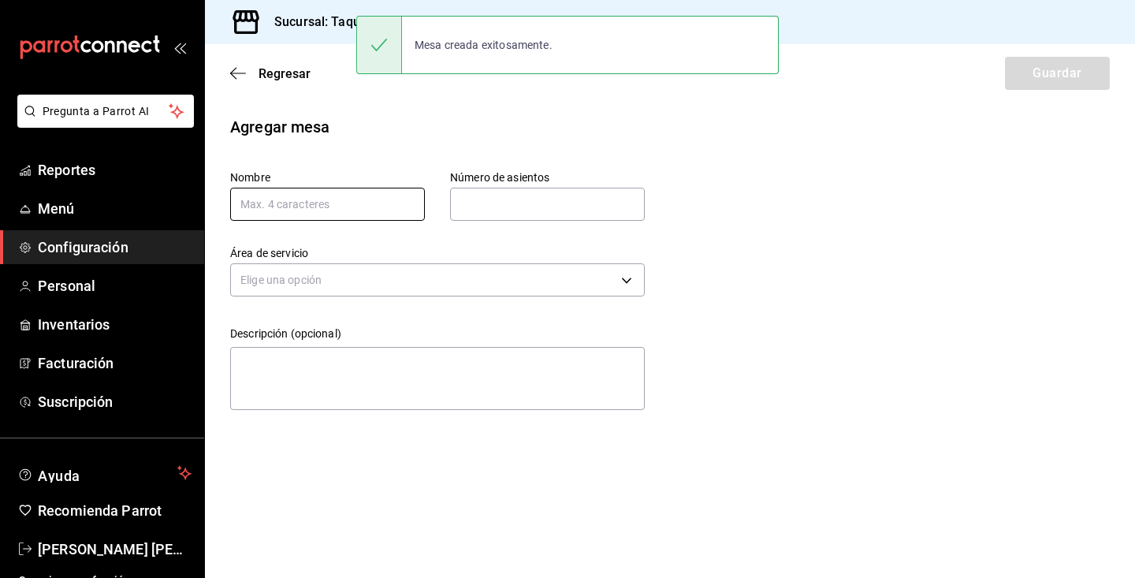
click at [377, 209] on input "text" at bounding box center [327, 204] width 195 height 33
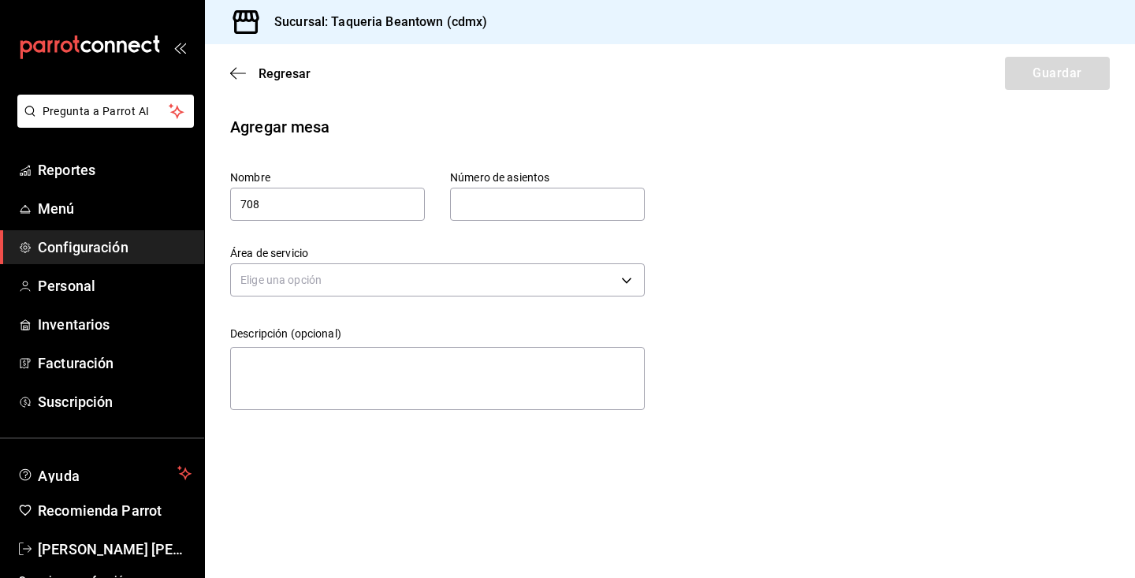
click at [541, 189] on input "text" at bounding box center [547, 204] width 195 height 32
click at [541, 288] on body "Pregunta a Parrot AI Reportes Menú Configuración Personal Inventarios Facturaci…" at bounding box center [567, 289] width 1135 height 578
click at [529, 362] on li "Terraza" at bounding box center [437, 355] width 413 height 26
click at [875, 267] on div "Agregar mesa Nombre 708 Número de asientos 4 Número de asientos Área de servici…" at bounding box center [670, 265] width 930 height 301
click at [1052, 66] on button "Guardar" at bounding box center [1057, 73] width 105 height 33
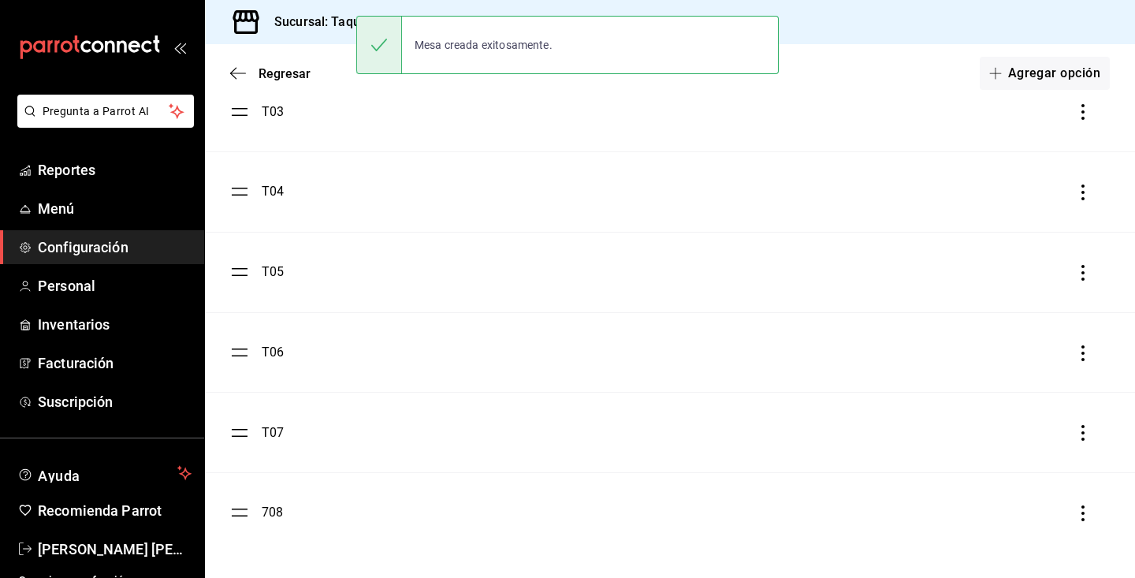
scroll to position [1251, 0]
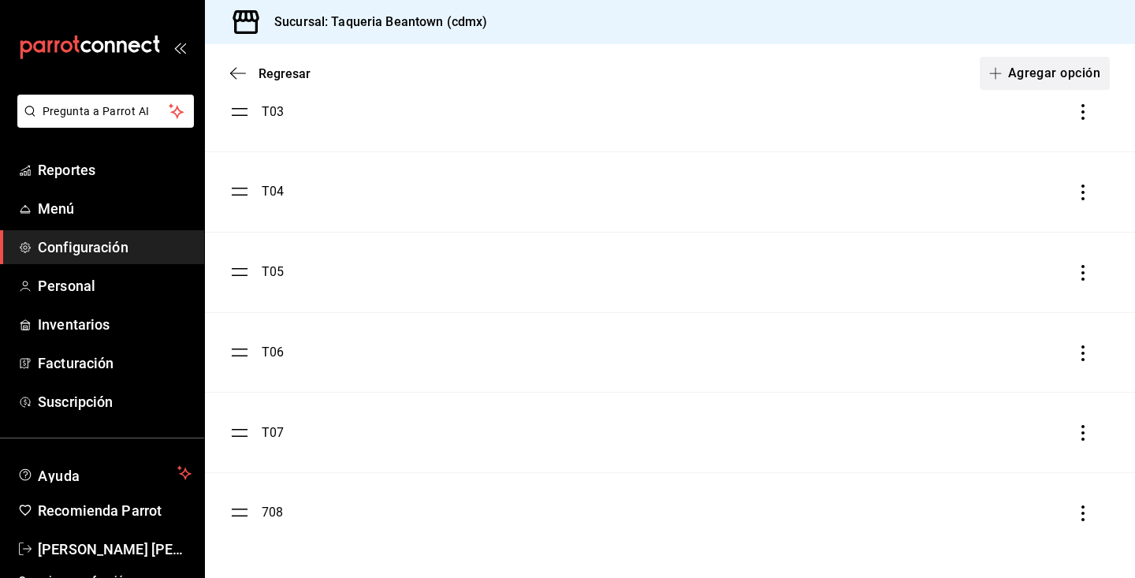
click at [1064, 80] on button "Agregar opción" at bounding box center [1044, 73] width 130 height 33
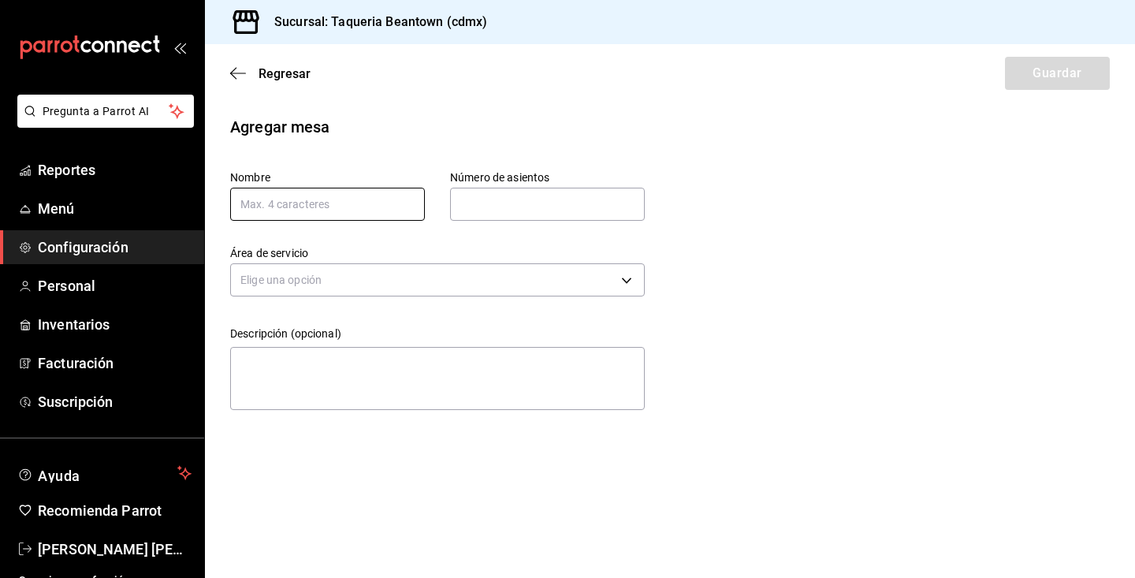
click at [372, 201] on input "text" at bounding box center [327, 204] width 195 height 33
click at [496, 195] on input "text" at bounding box center [547, 204] width 195 height 32
click at [511, 279] on body "Pregunta a Parrot AI Reportes Menú Configuración Personal Inventarios Facturaci…" at bounding box center [567, 289] width 1135 height 578
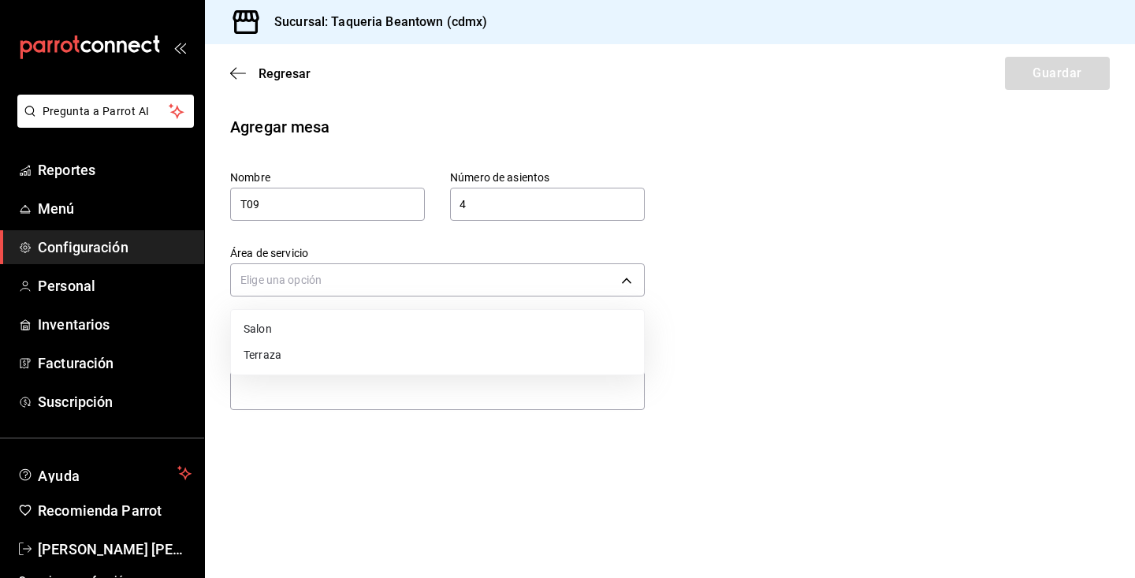
click at [479, 361] on li "Terraza" at bounding box center [437, 355] width 413 height 26
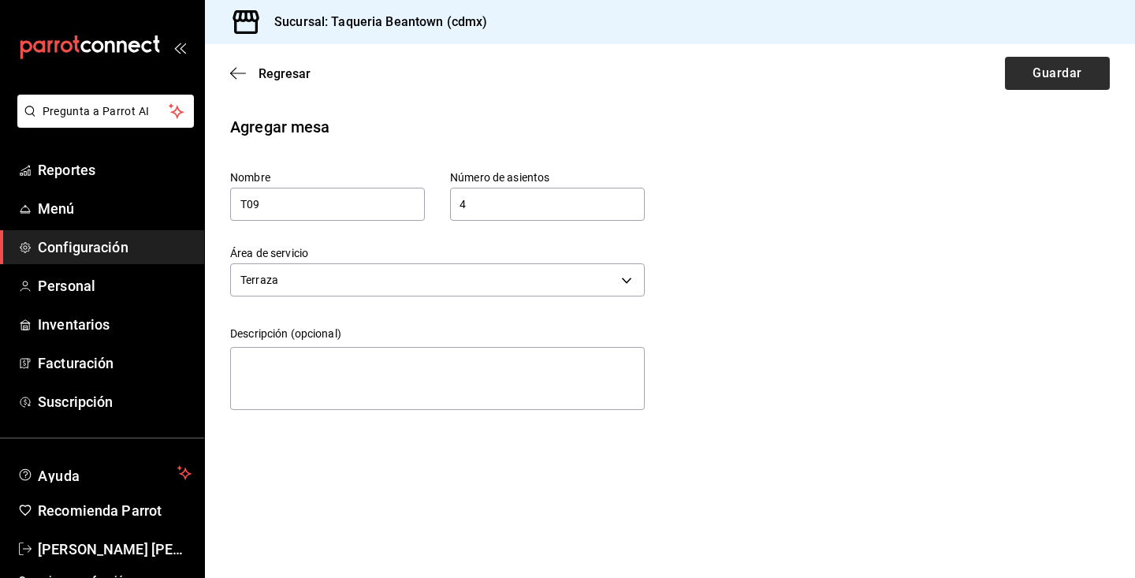
click at [1069, 62] on button "Guardar" at bounding box center [1057, 73] width 105 height 33
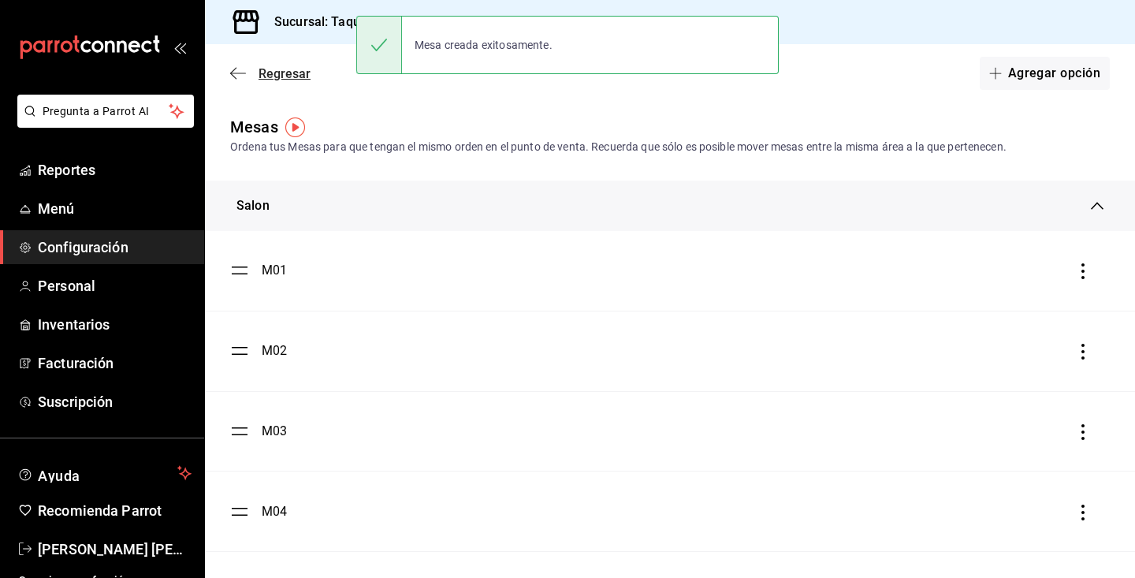
click at [278, 73] on span "Regresar" at bounding box center [284, 73] width 52 height 15
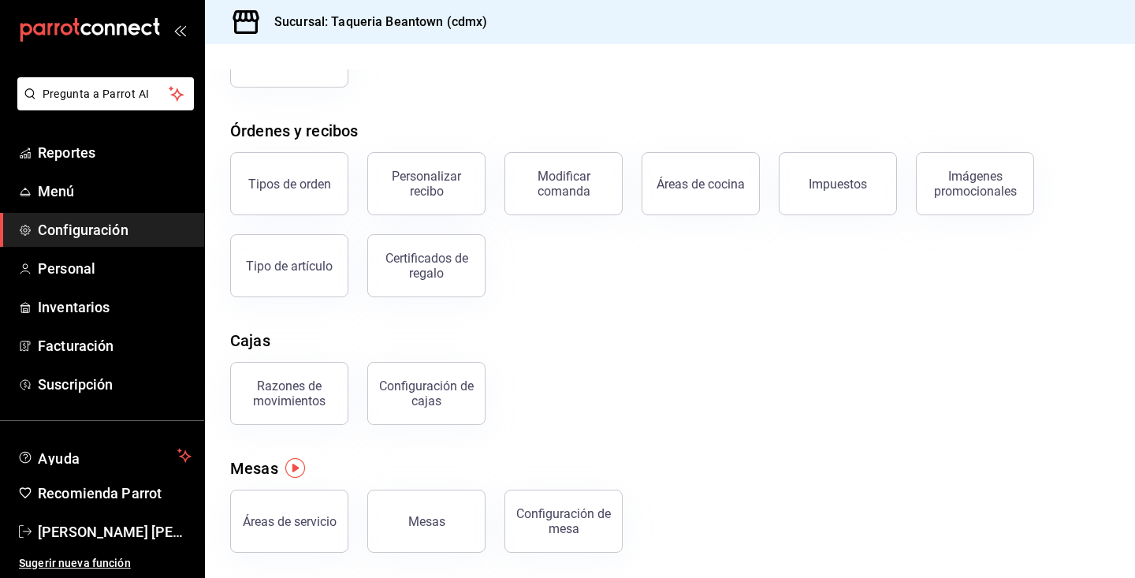
scroll to position [221, 0]
click at [310, 199] on button "Tipos de orden" at bounding box center [289, 183] width 118 height 63
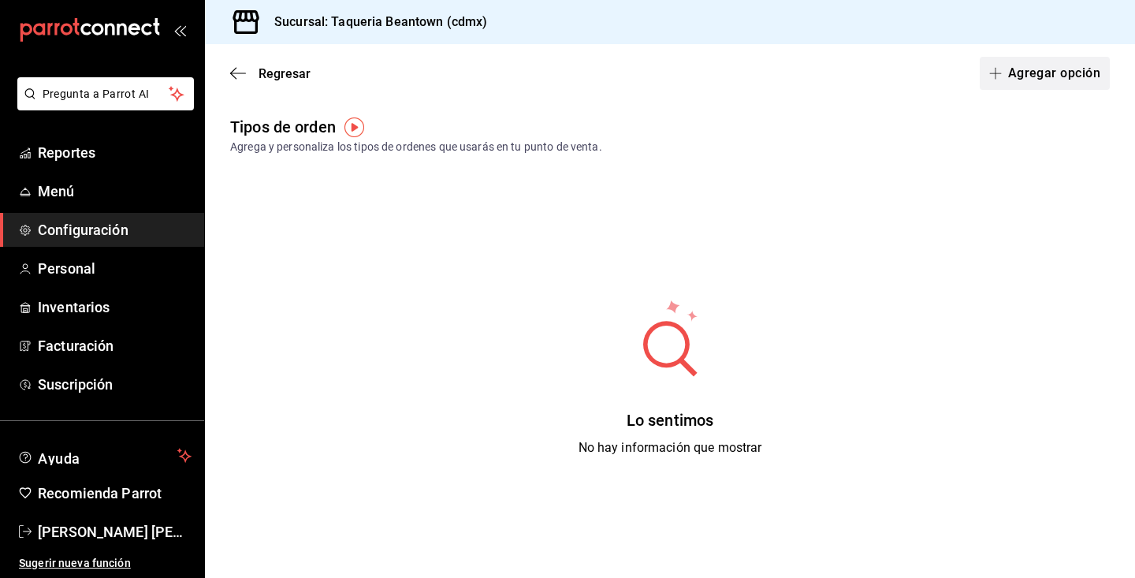
click at [1036, 71] on button "Agregar opción" at bounding box center [1044, 73] width 130 height 33
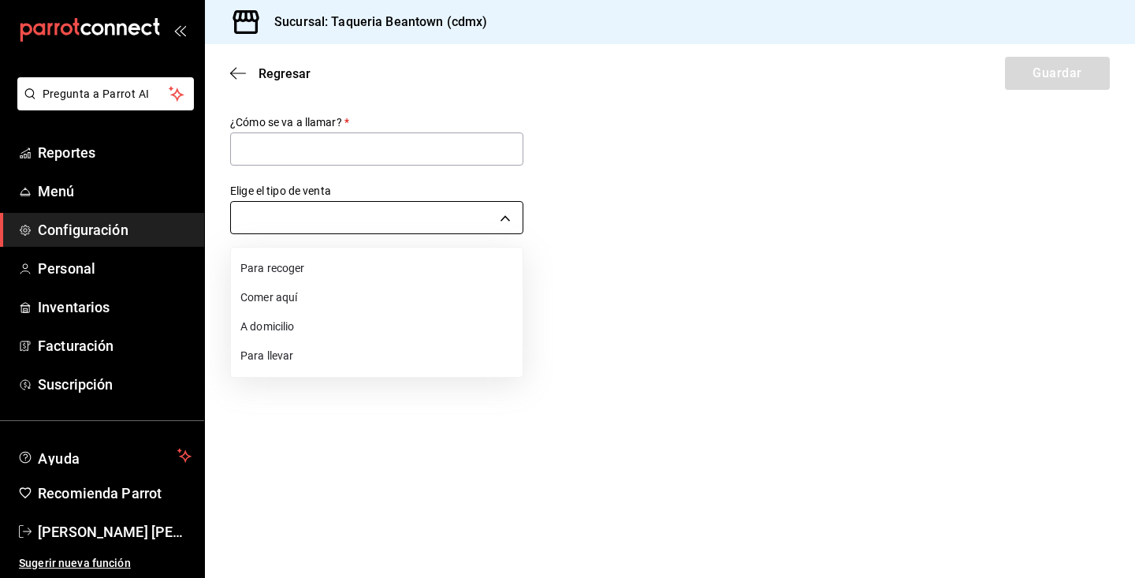
click at [462, 217] on body "Pregunta a Parrot AI Reportes Menú Configuración Personal Inventarios Facturaci…" at bounding box center [567, 289] width 1135 height 578
click at [390, 301] on li "Comer aquí" at bounding box center [377, 297] width 292 height 29
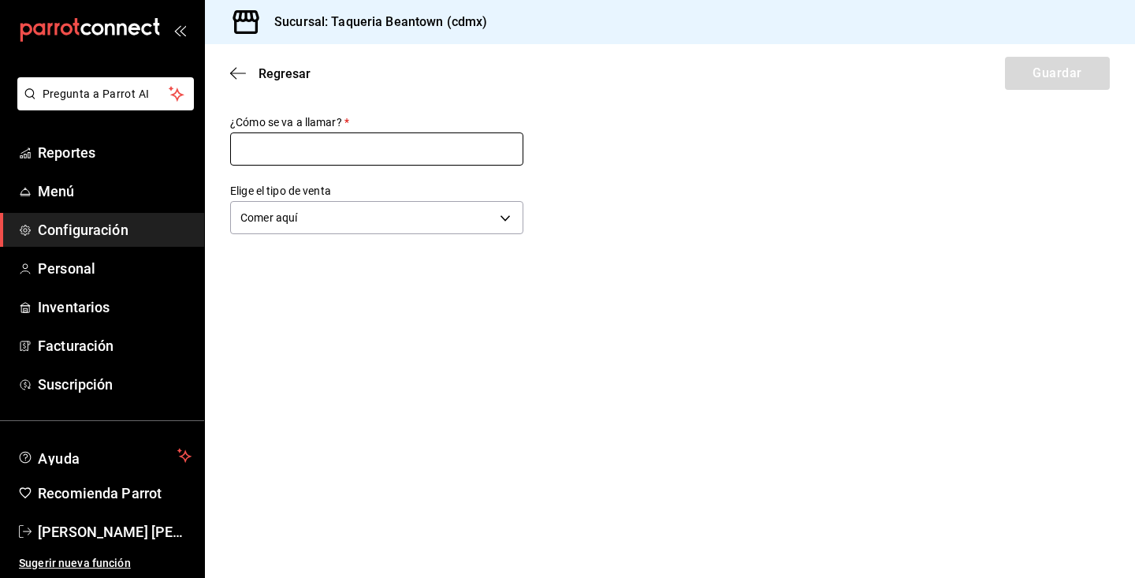
click at [349, 147] on input "text" at bounding box center [376, 148] width 293 height 33
click at [240, 75] on icon "button" at bounding box center [238, 73] width 16 height 14
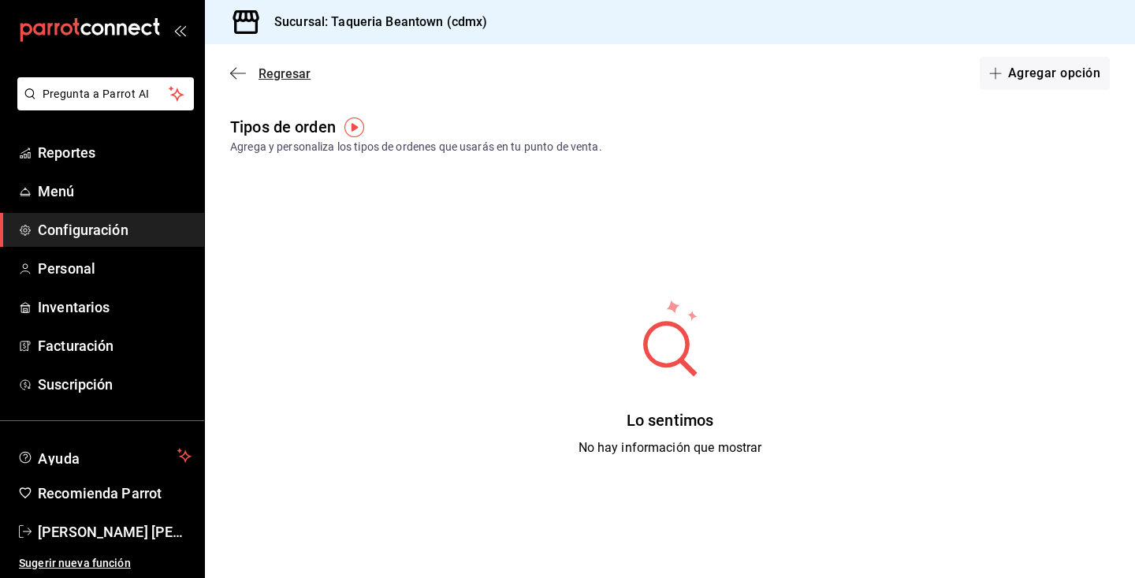
click at [235, 69] on icon "button" at bounding box center [233, 74] width 6 height 12
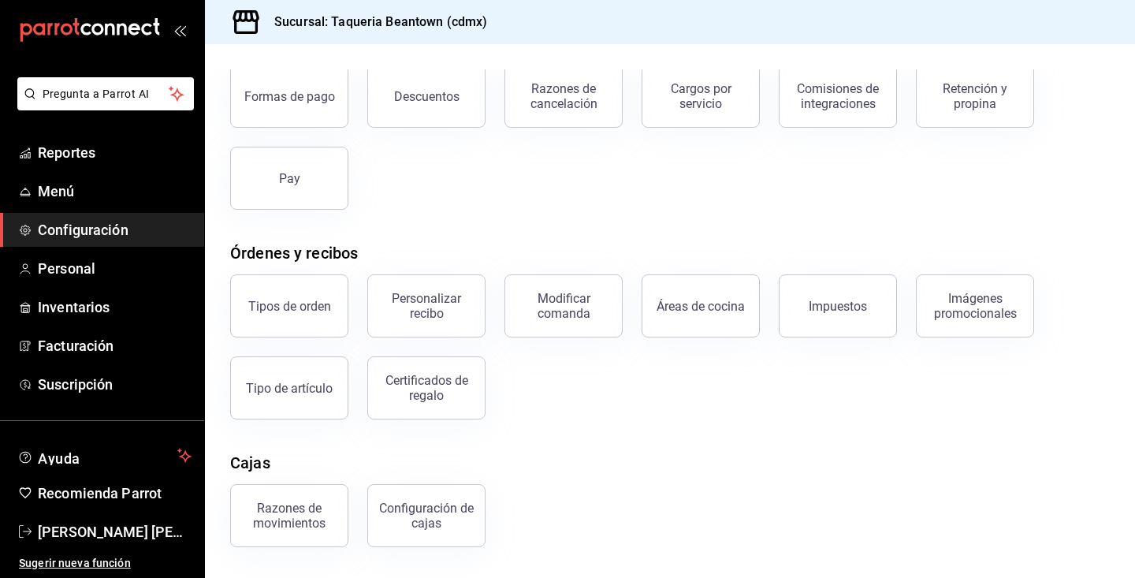
scroll to position [104, 0]
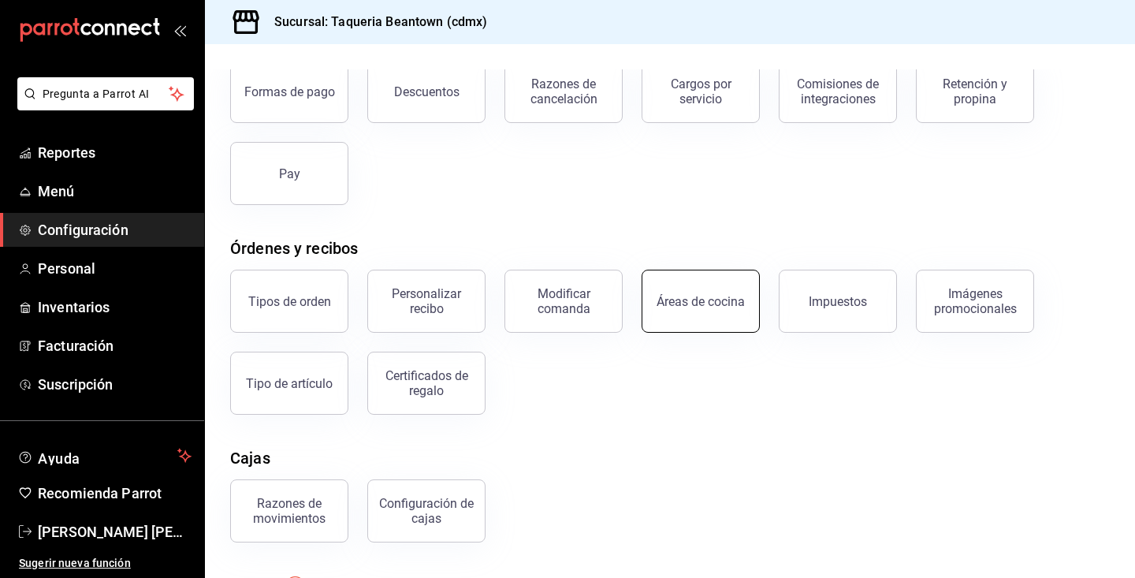
click at [669, 303] on div "Áreas de cocina" at bounding box center [700, 301] width 88 height 15
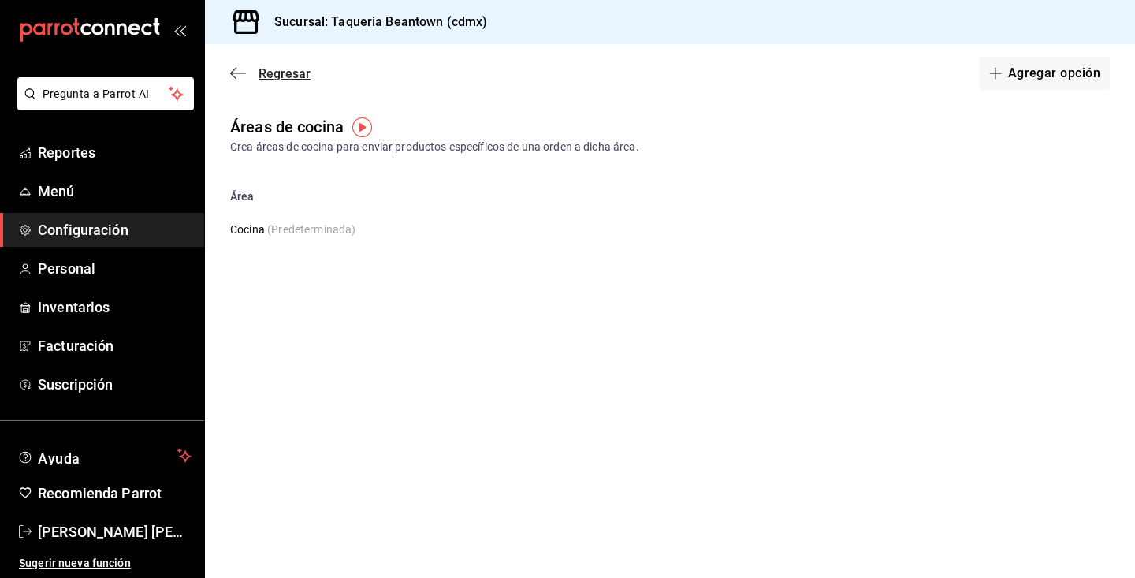
click at [240, 76] on icon "button" at bounding box center [238, 73] width 16 height 14
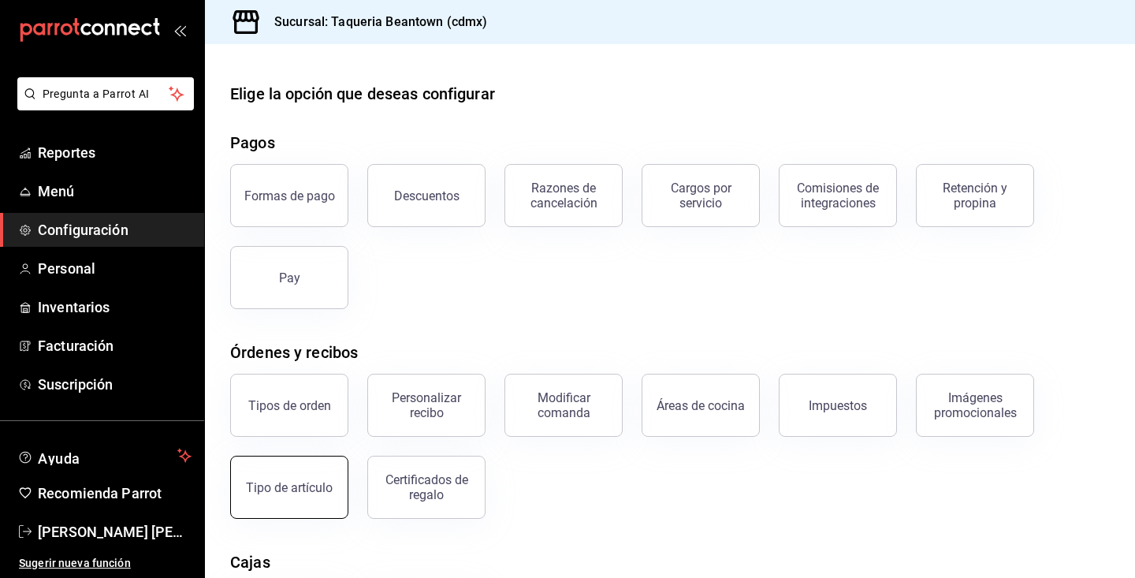
click at [300, 487] on div "Tipo de artículo" at bounding box center [289, 487] width 87 height 15
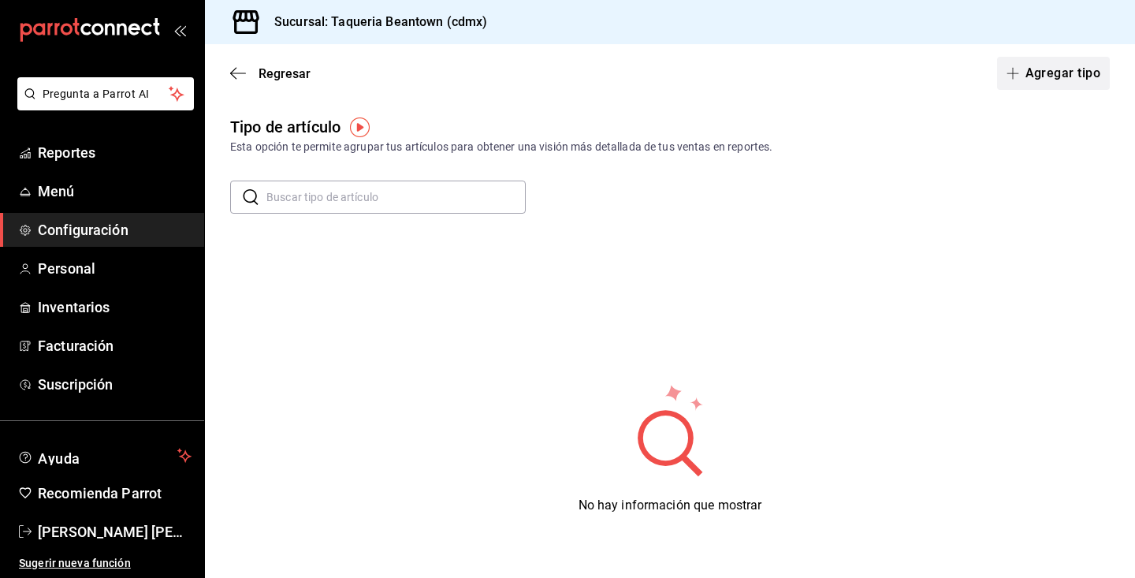
click at [1042, 72] on button "Agregar tipo" at bounding box center [1053, 73] width 113 height 33
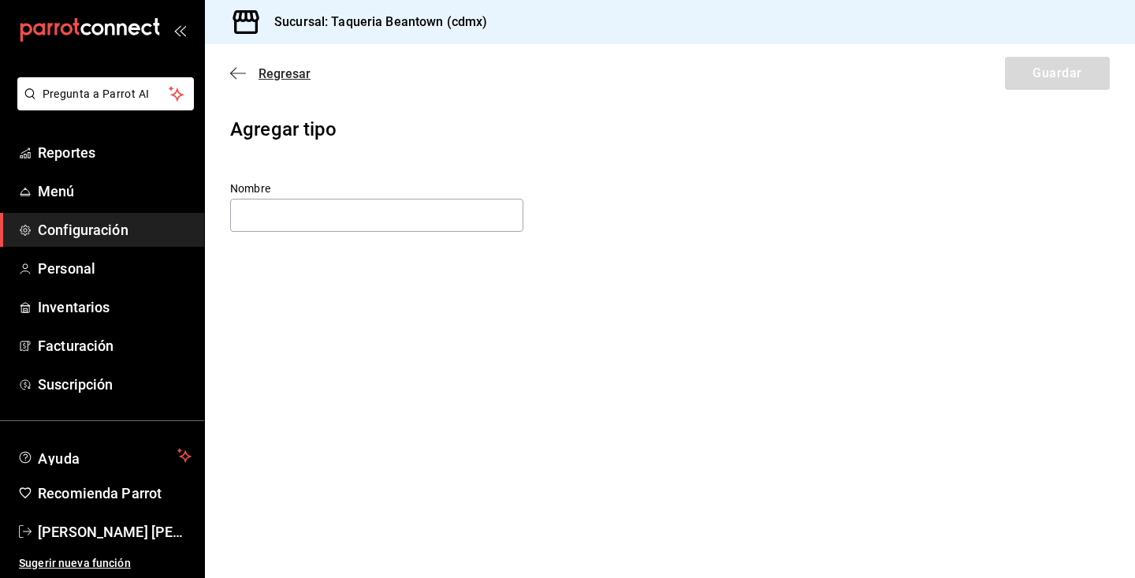
click at [236, 76] on icon "button" at bounding box center [238, 73] width 16 height 14
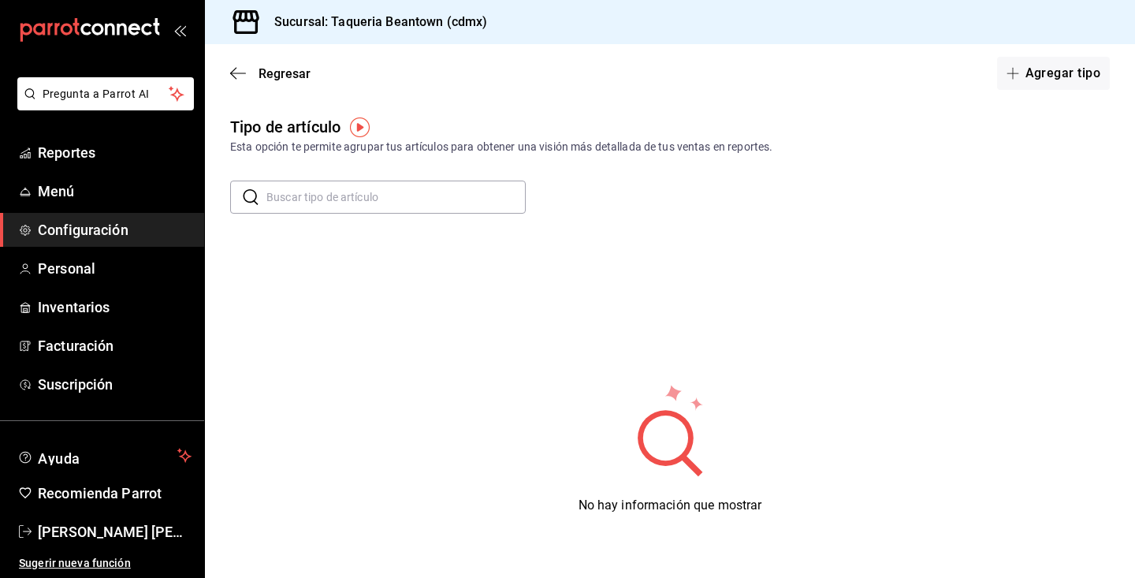
click at [236, 76] on icon "button" at bounding box center [238, 73] width 16 height 14
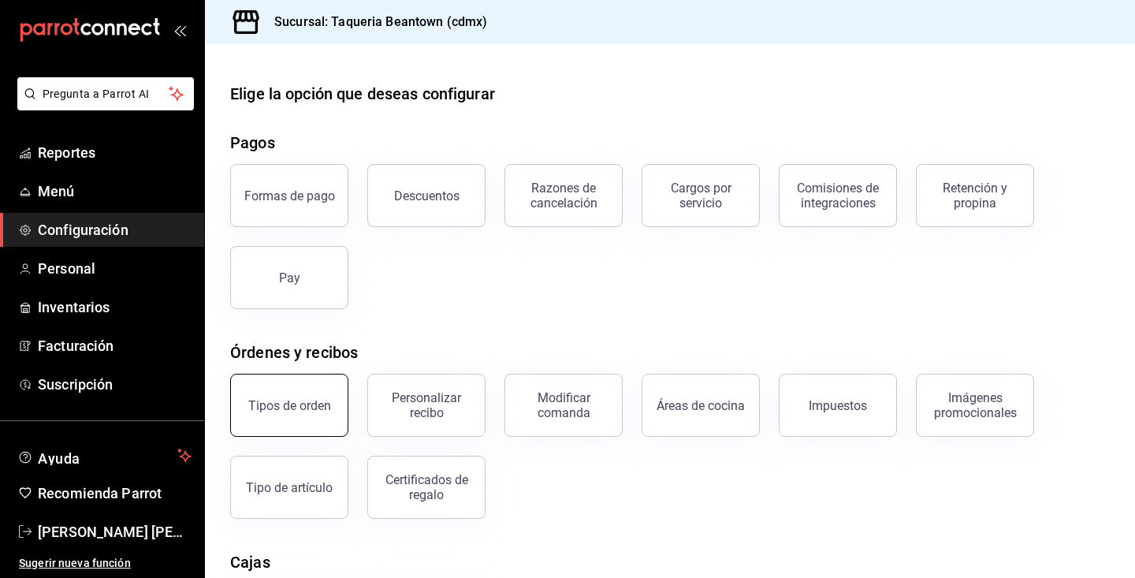
click at [271, 420] on button "Tipos de orden" at bounding box center [289, 404] width 118 height 63
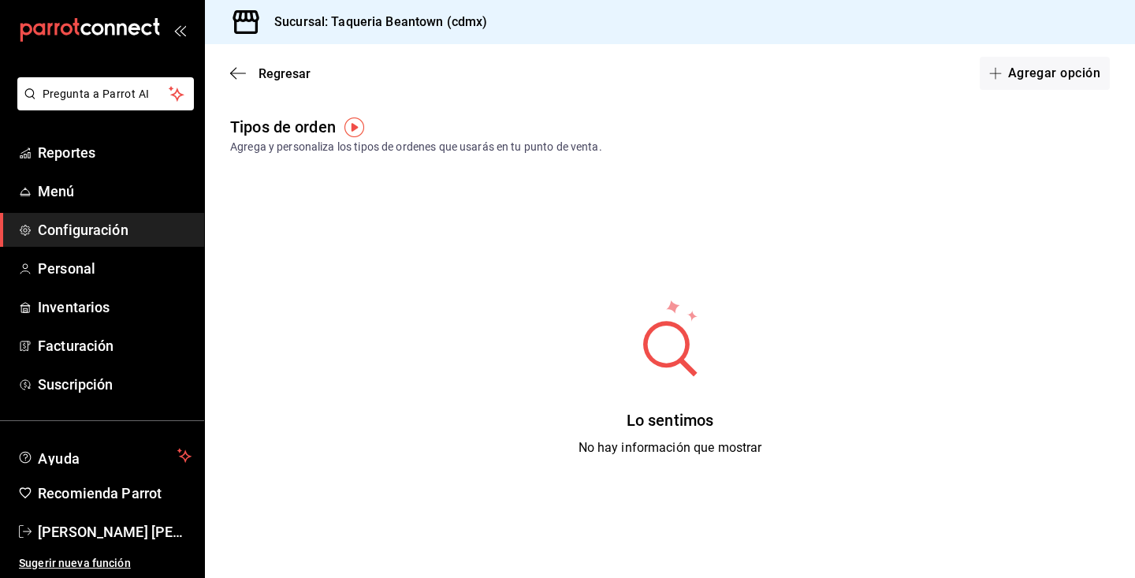
click at [354, 127] on img "button" at bounding box center [354, 127] width 20 height 20
click at [352, 120] on img "button" at bounding box center [354, 127] width 20 height 20
click at [470, 243] on div "Lo sentimos No hay información que mostrar" at bounding box center [670, 377] width 930 height 394
click at [269, 123] on div "Tipos de orden" at bounding box center [283, 127] width 106 height 24
click at [359, 126] on img "button" at bounding box center [354, 127] width 20 height 20
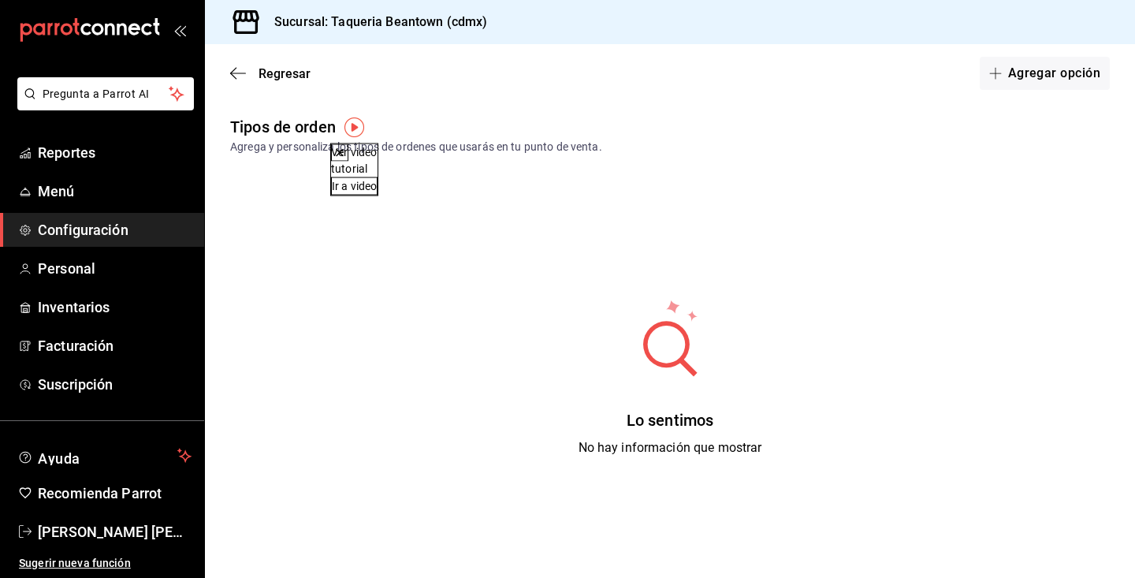
click at [756, 192] on div "Lo sentimos No hay información que mostrar" at bounding box center [670, 377] width 930 height 394
drag, startPoint x: 873, startPoint y: 151, endPoint x: 857, endPoint y: 156, distance: 16.5
click at [857, 156] on div "Tipos de orden Agrega y personaliza los tipos de ordenes que usarás en tu punto…" at bounding box center [670, 357] width 930 height 485
drag, startPoint x: 857, startPoint y: 156, endPoint x: 855, endPoint y: 445, distance: 289.2
click at [828, 425] on div "Tipos de orden Agrega y personaliza los tipos de ordenes que usarás en tu punto…" at bounding box center [670, 357] width 930 height 485
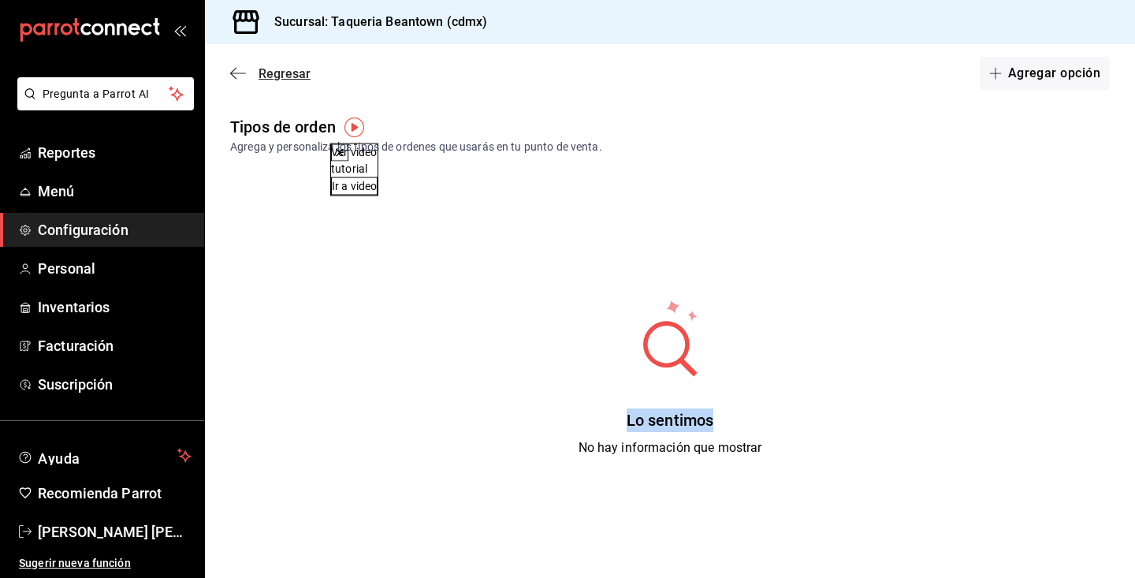
click at [241, 76] on icon "button" at bounding box center [238, 73] width 16 height 14
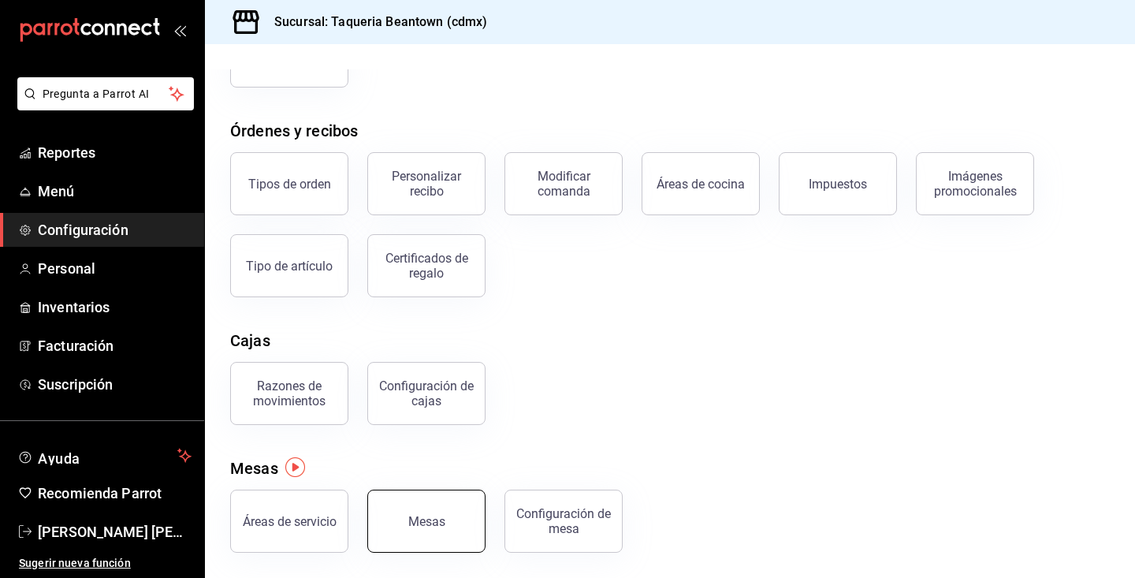
scroll to position [221, 0]
click at [401, 511] on button "Mesas" at bounding box center [426, 520] width 118 height 63
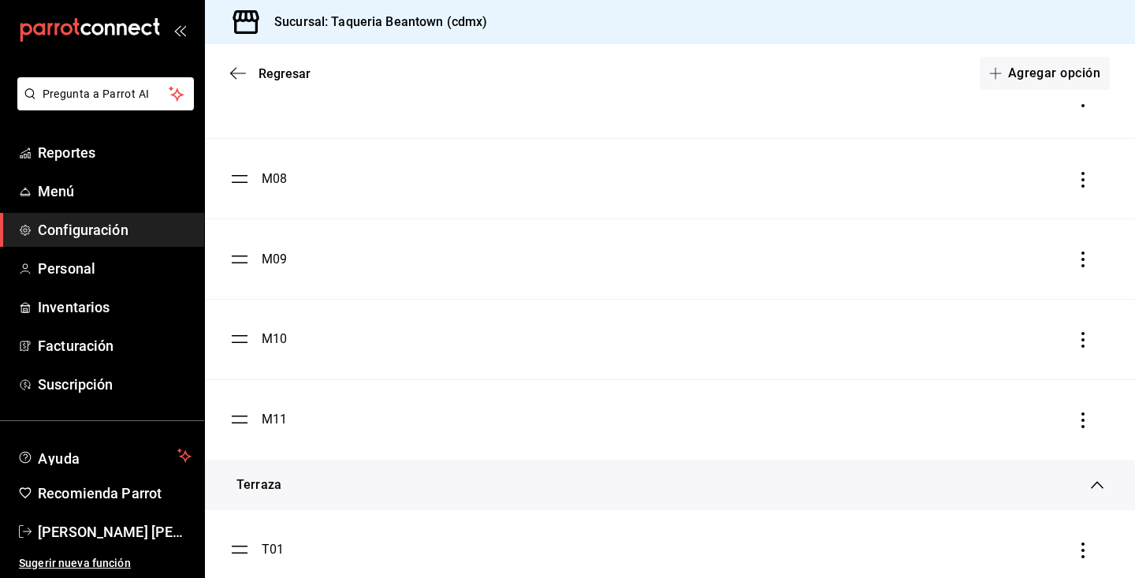
scroll to position [656, 0]
click at [1080, 415] on icon "button" at bounding box center [1083, 417] width 16 height 16
click at [992, 411] on div "Eliminar" at bounding box center [1000, 417] width 40 height 13
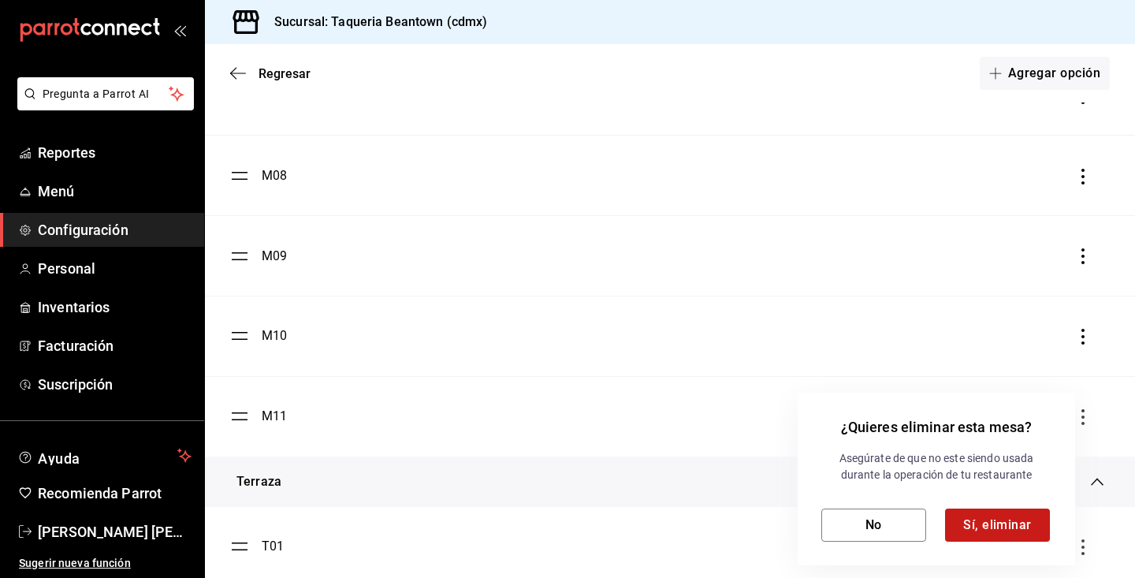
click at [1035, 518] on button "Sí, eliminar" at bounding box center [997, 524] width 105 height 33
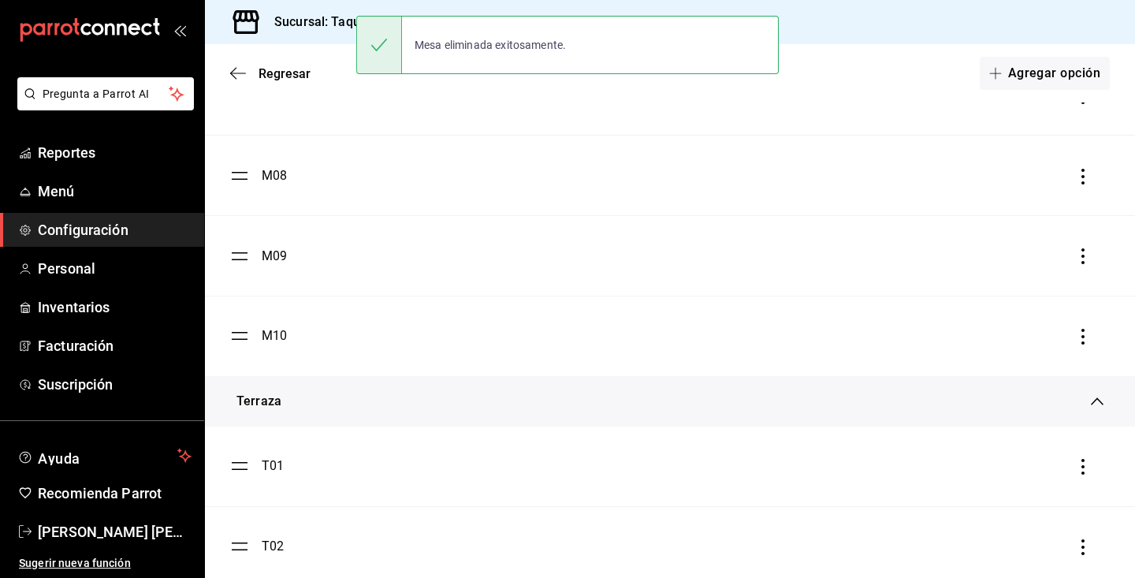
click at [1082, 338] on icon "button" at bounding box center [1082, 337] width 3 height 16
click at [1039, 345] on li "Eliminar" at bounding box center [1012, 336] width 158 height 44
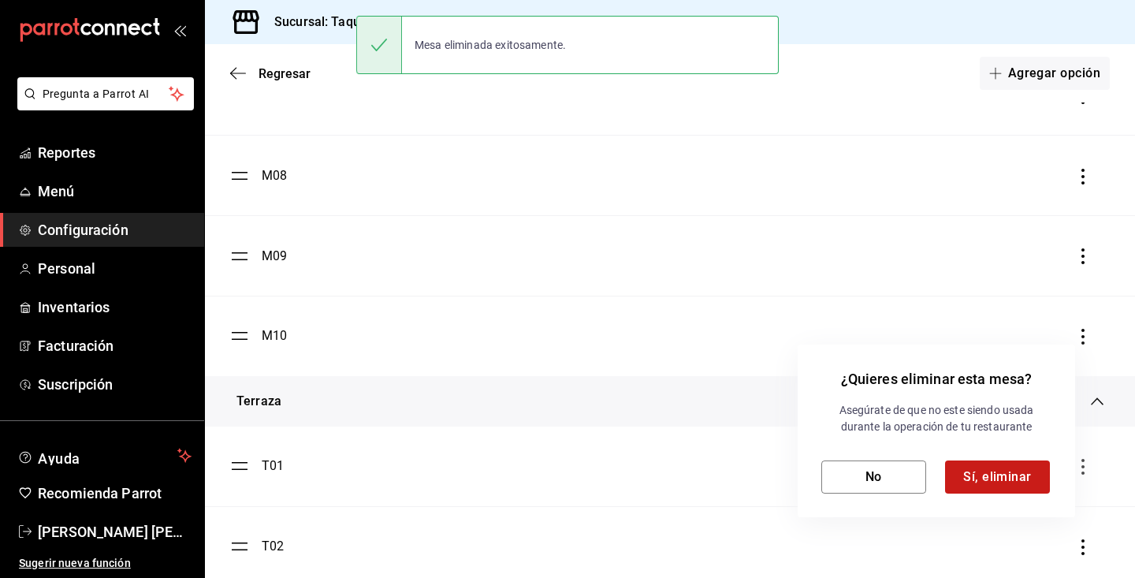
click at [1033, 484] on button "Sí, eliminar" at bounding box center [997, 476] width 105 height 33
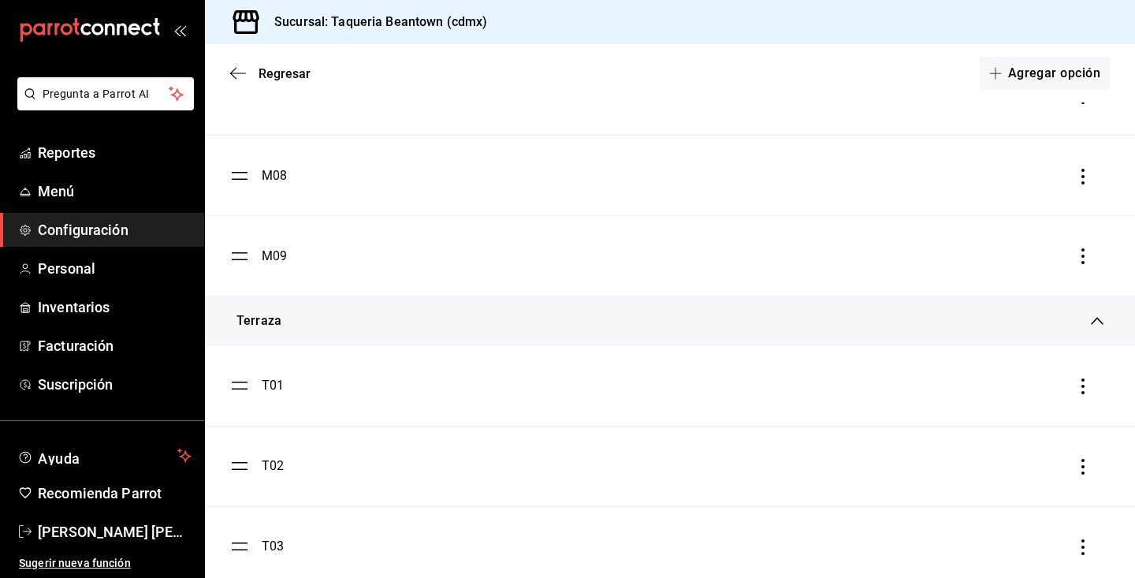
click at [1087, 256] on icon "button" at bounding box center [1083, 256] width 16 height 16
click at [1048, 272] on li "Eliminar" at bounding box center [1012, 257] width 158 height 44
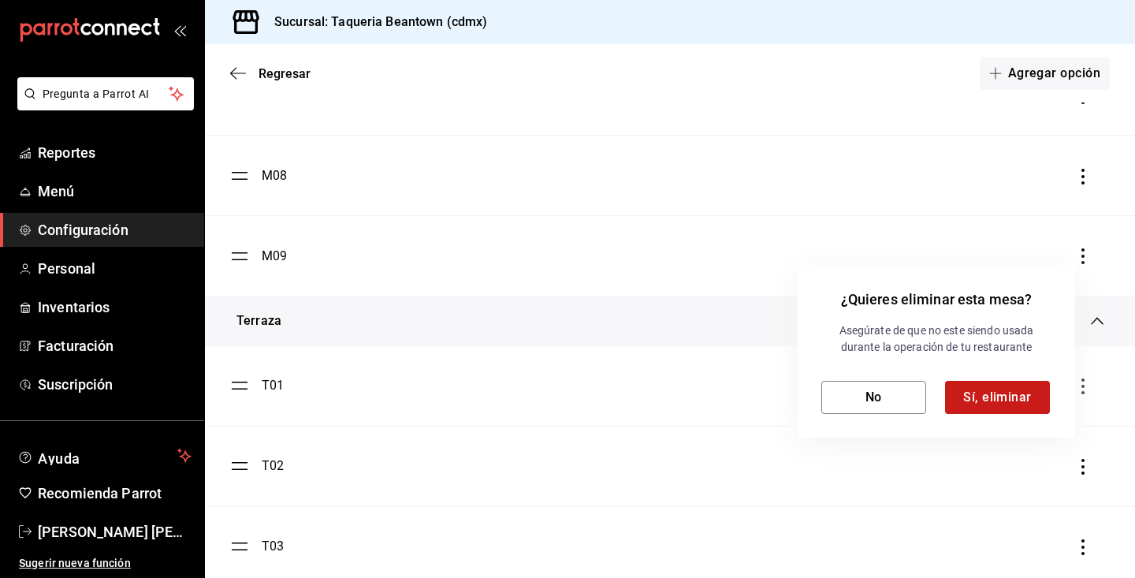
click at [1032, 392] on button "Sí, eliminar" at bounding box center [997, 397] width 105 height 33
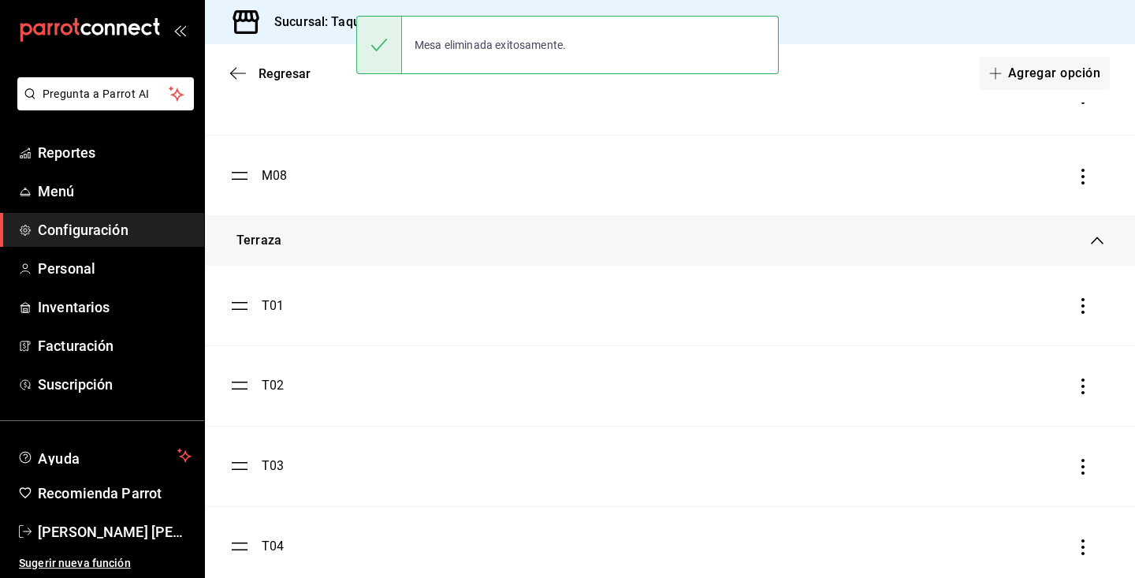
click at [1083, 173] on icon "button" at bounding box center [1083, 177] width 16 height 16
click at [1031, 182] on li "Eliminar" at bounding box center [1012, 176] width 158 height 44
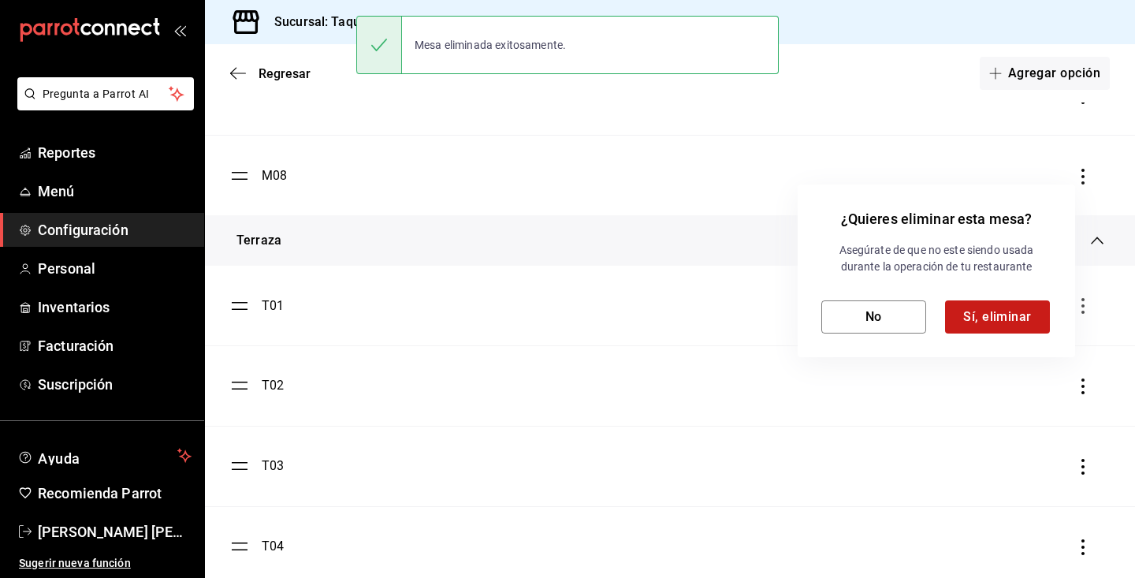
click at [1009, 329] on button "Sí, eliminar" at bounding box center [997, 316] width 105 height 33
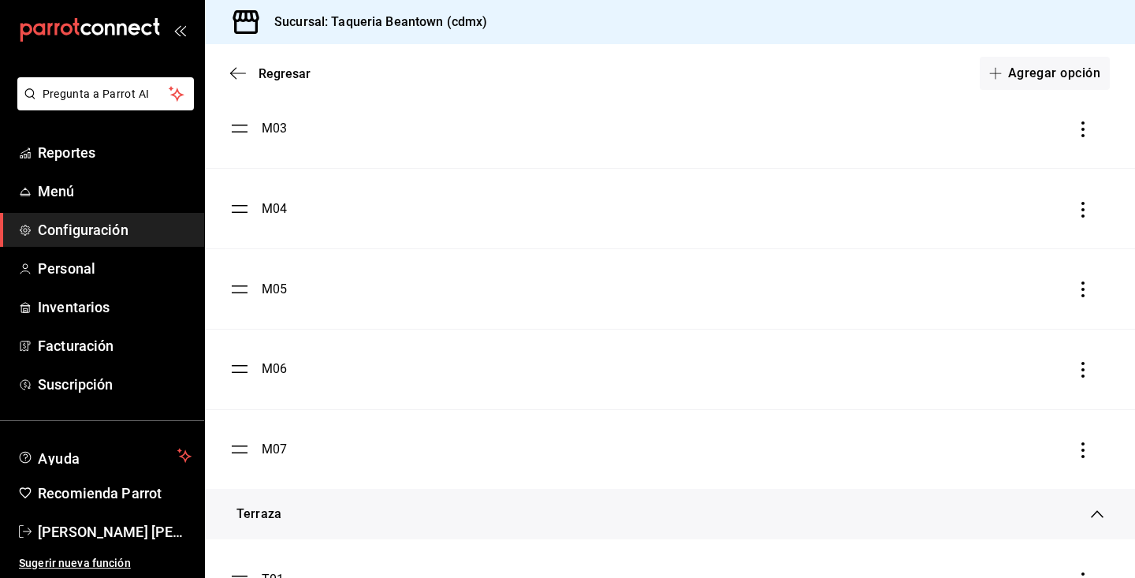
scroll to position [315, 0]
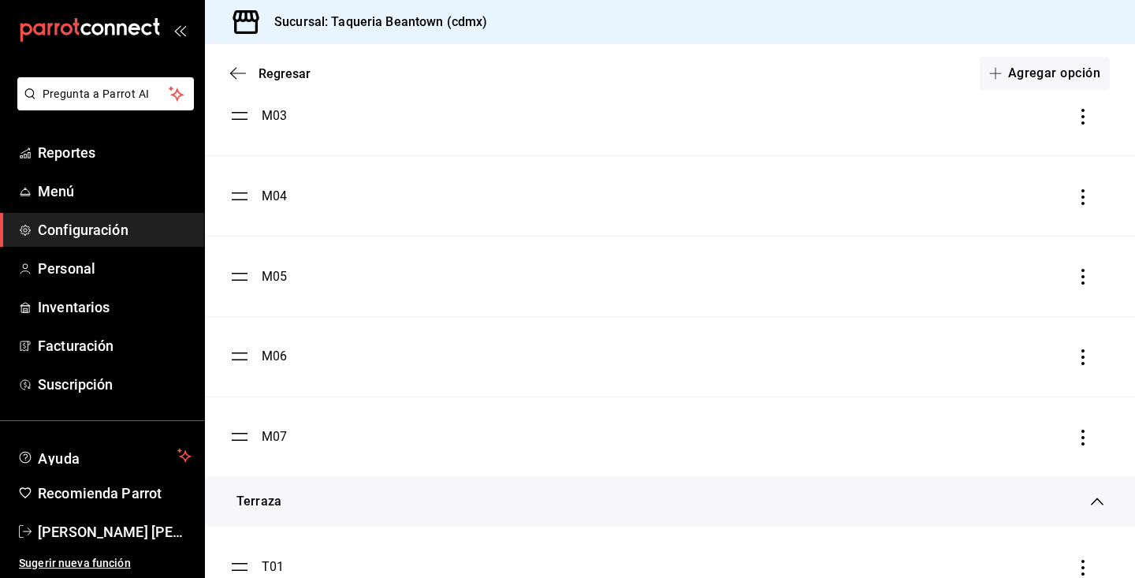
click at [1084, 437] on icon "button" at bounding box center [1083, 437] width 16 height 16
click at [1046, 430] on li "Eliminar" at bounding box center [1012, 437] width 158 height 44
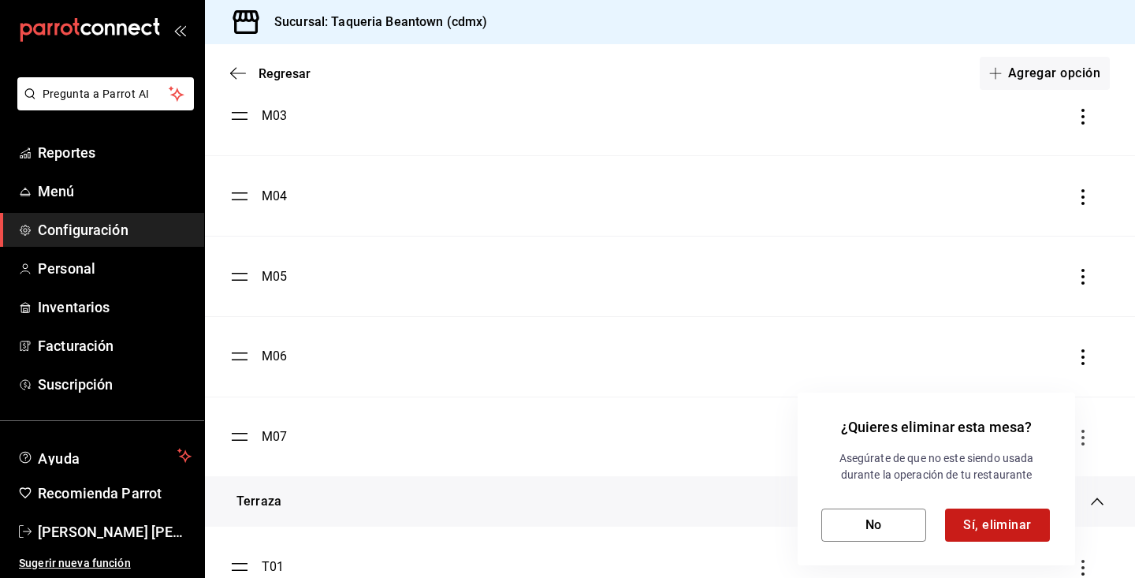
click at [1016, 512] on button "Sí, eliminar" at bounding box center [997, 524] width 105 height 33
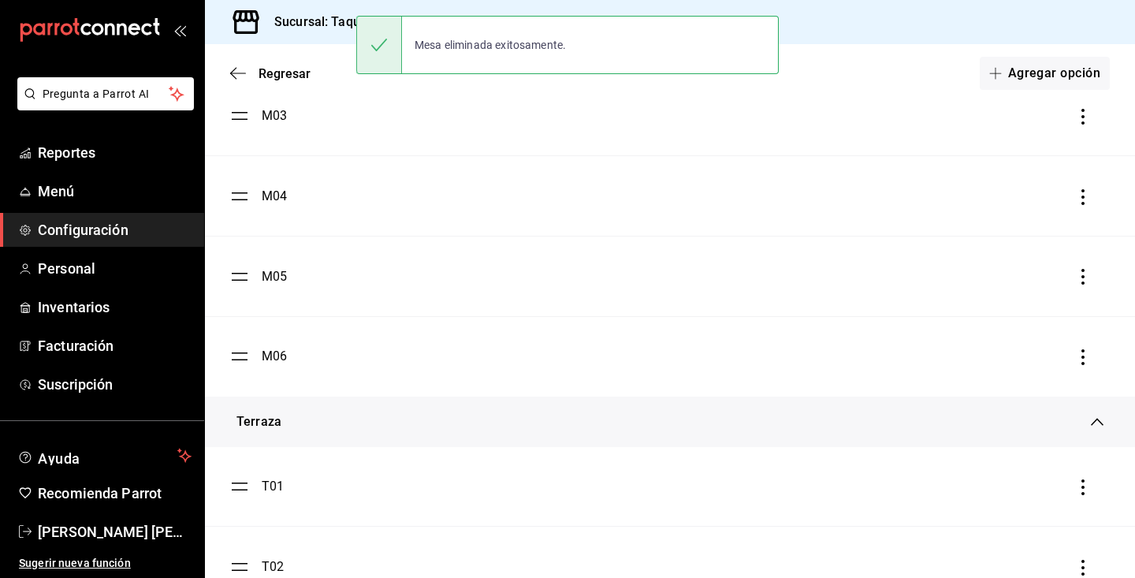
click at [1080, 355] on icon "button" at bounding box center [1083, 357] width 16 height 16
click at [1030, 362] on li "Eliminar" at bounding box center [1012, 357] width 158 height 44
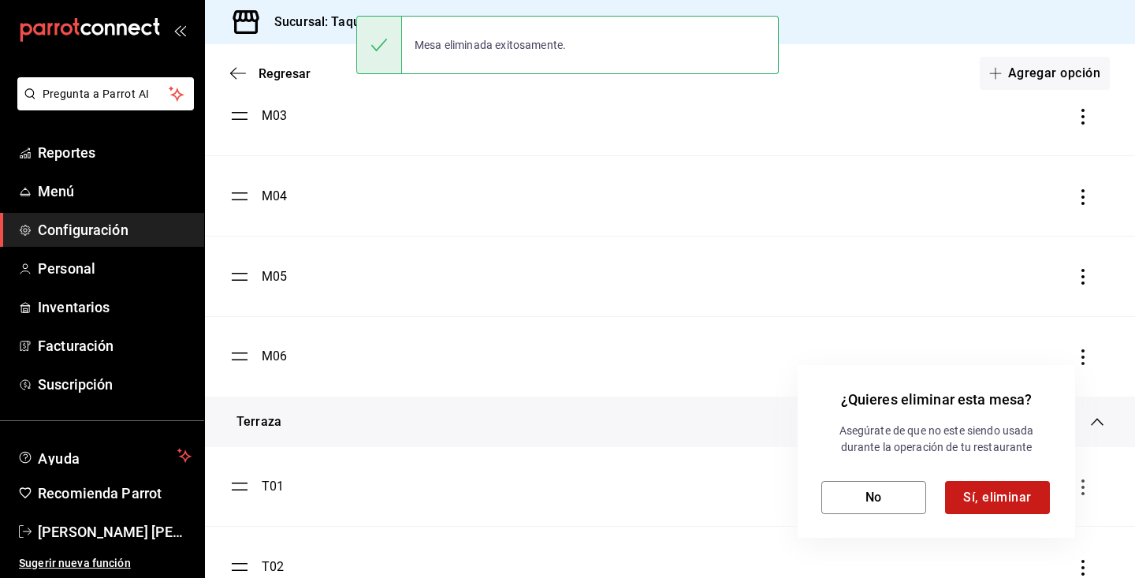
click at [1011, 485] on button "Sí, eliminar" at bounding box center [997, 497] width 105 height 33
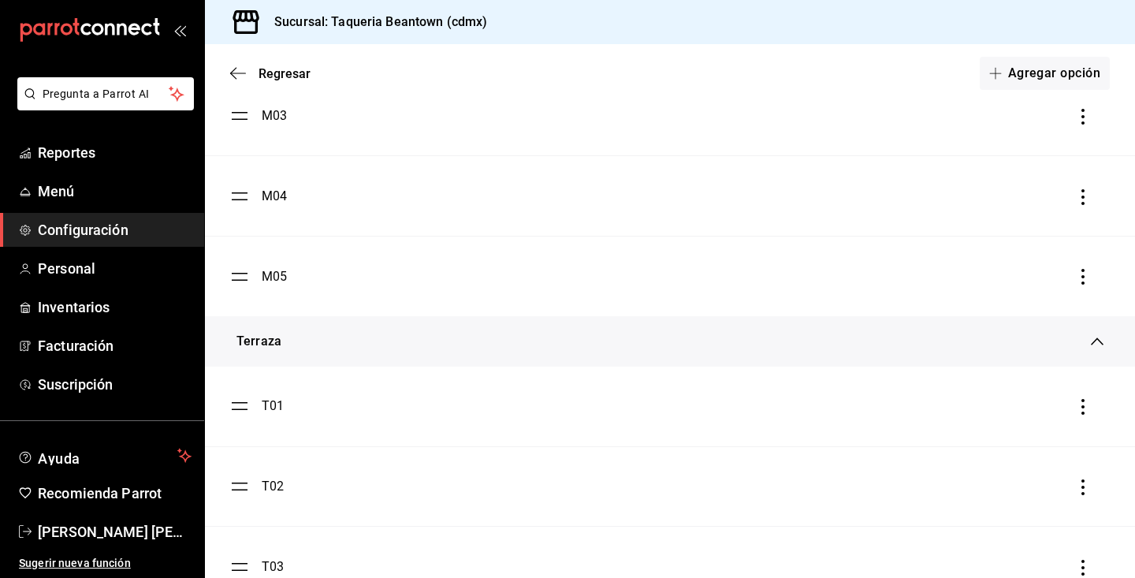
click at [1086, 281] on icon "button" at bounding box center [1083, 277] width 16 height 16
click at [1026, 278] on li "Eliminar" at bounding box center [1012, 277] width 158 height 44
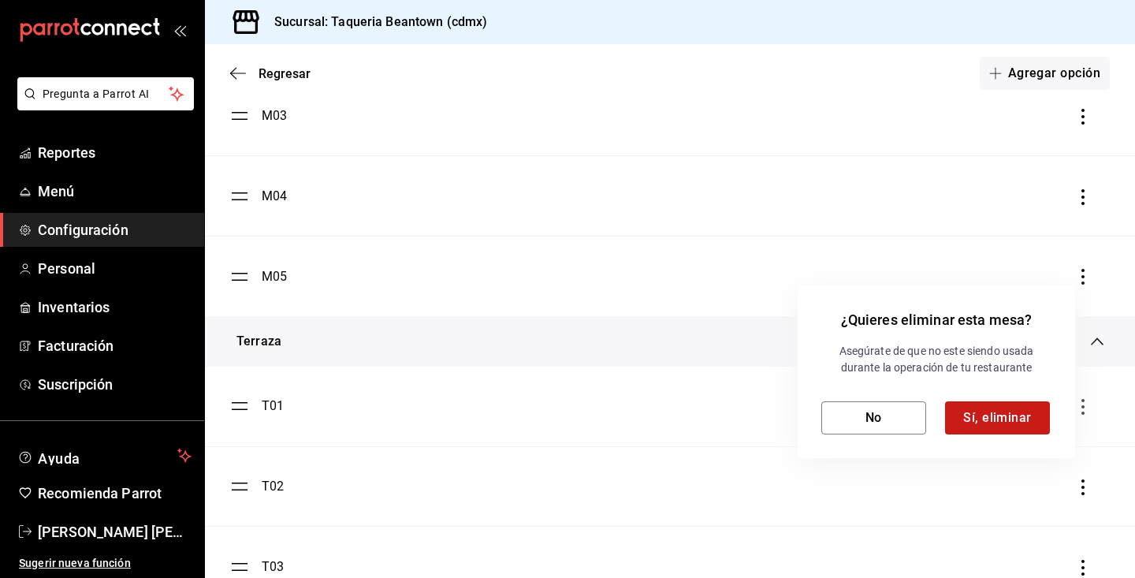
click at [1011, 428] on button "Sí, eliminar" at bounding box center [997, 417] width 105 height 33
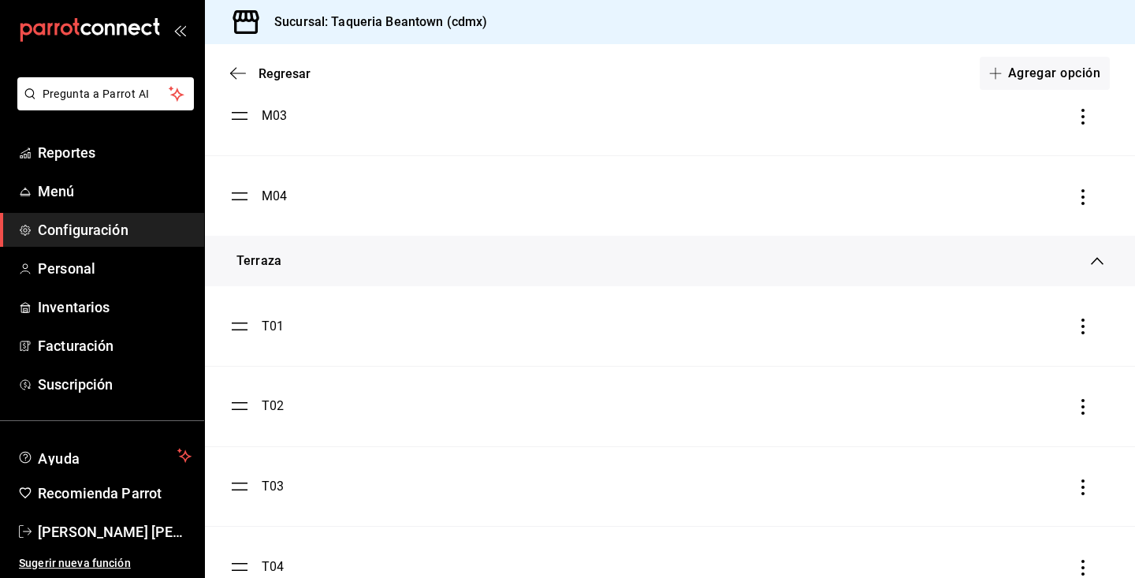
click at [1080, 199] on icon "button" at bounding box center [1083, 197] width 16 height 16
click at [1034, 200] on li "Eliminar" at bounding box center [1012, 197] width 158 height 44
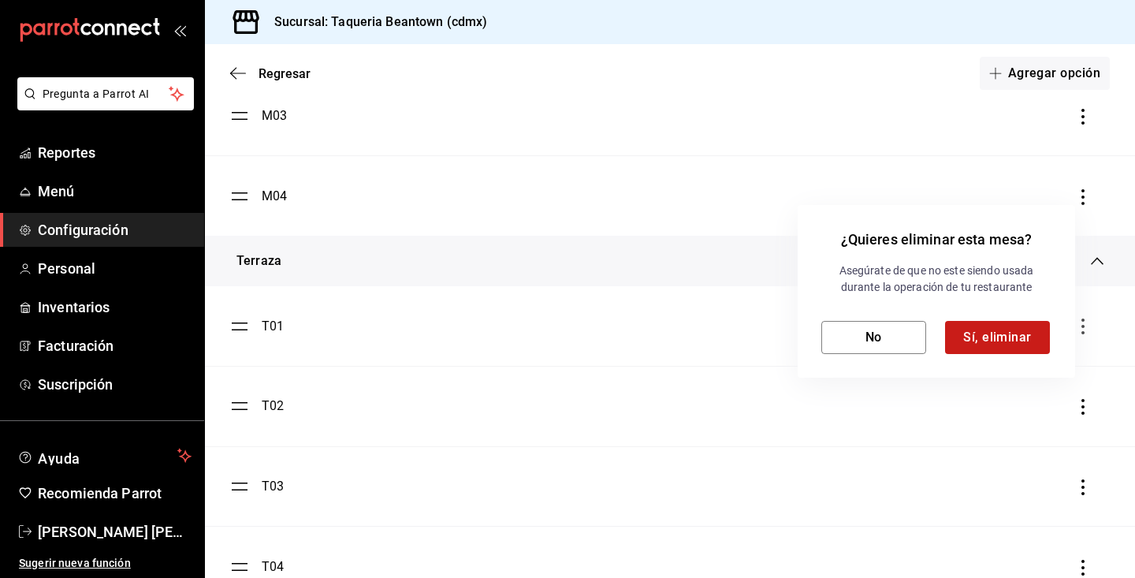
click at [998, 325] on button "Sí, eliminar" at bounding box center [997, 337] width 105 height 33
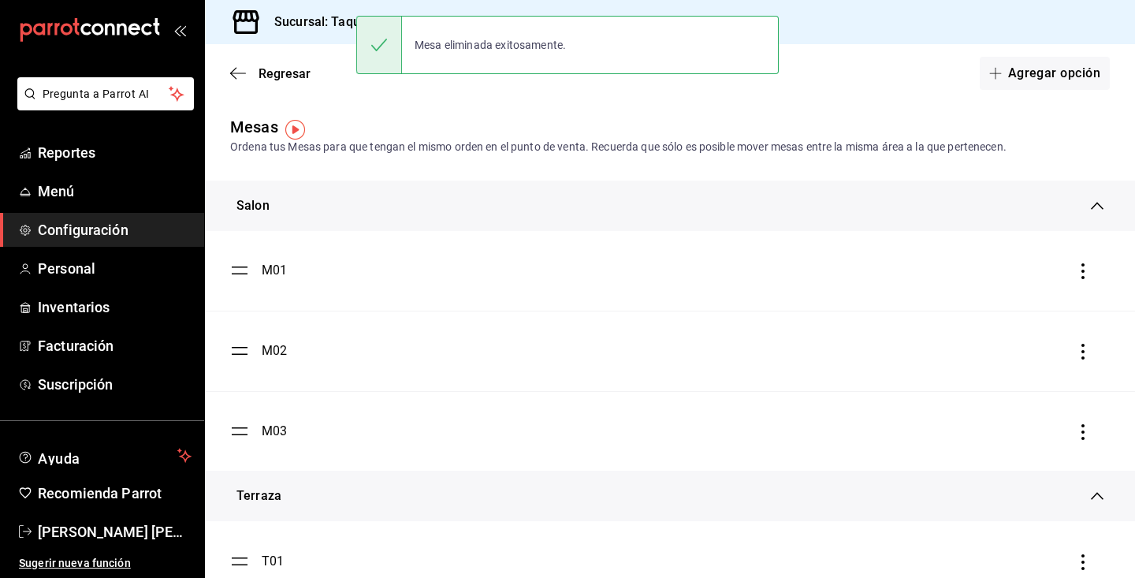
scroll to position [0, 0]
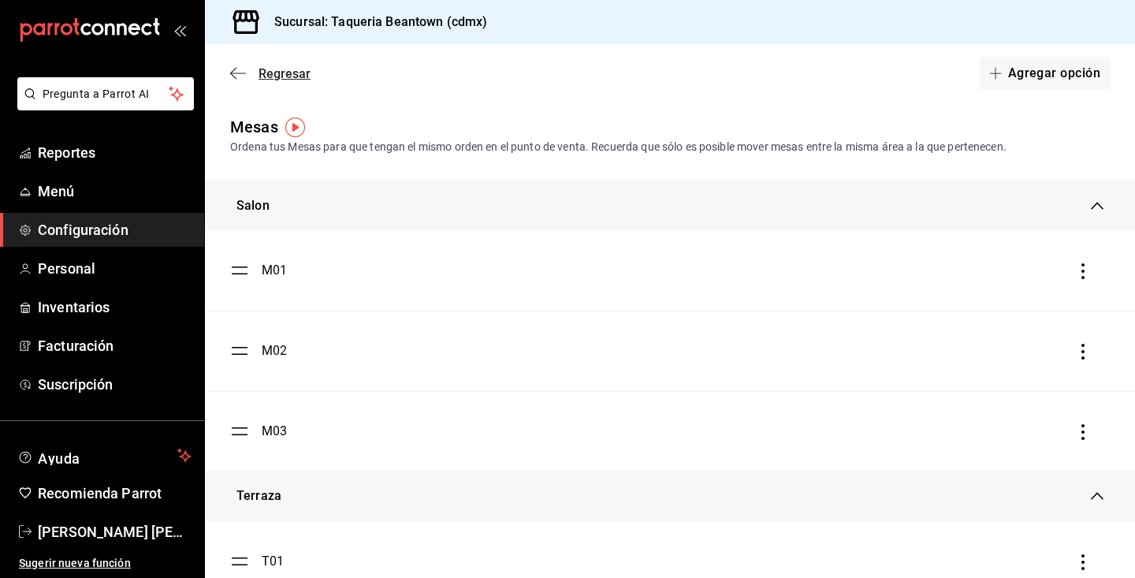
click at [269, 69] on span "Regresar" at bounding box center [284, 73] width 52 height 15
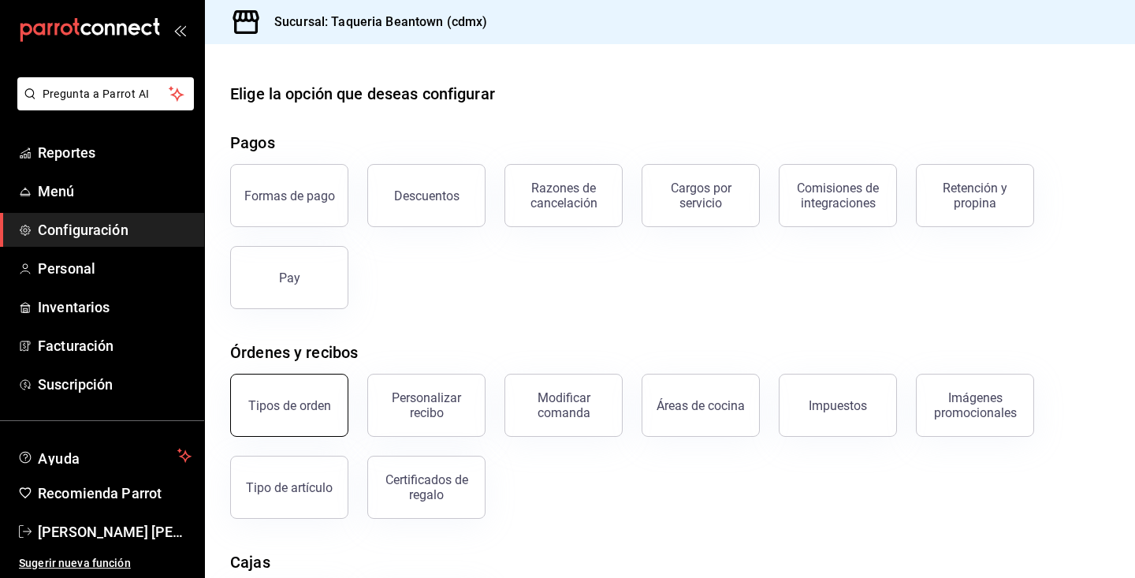
click at [284, 414] on button "Tipos de orden" at bounding box center [289, 404] width 118 height 63
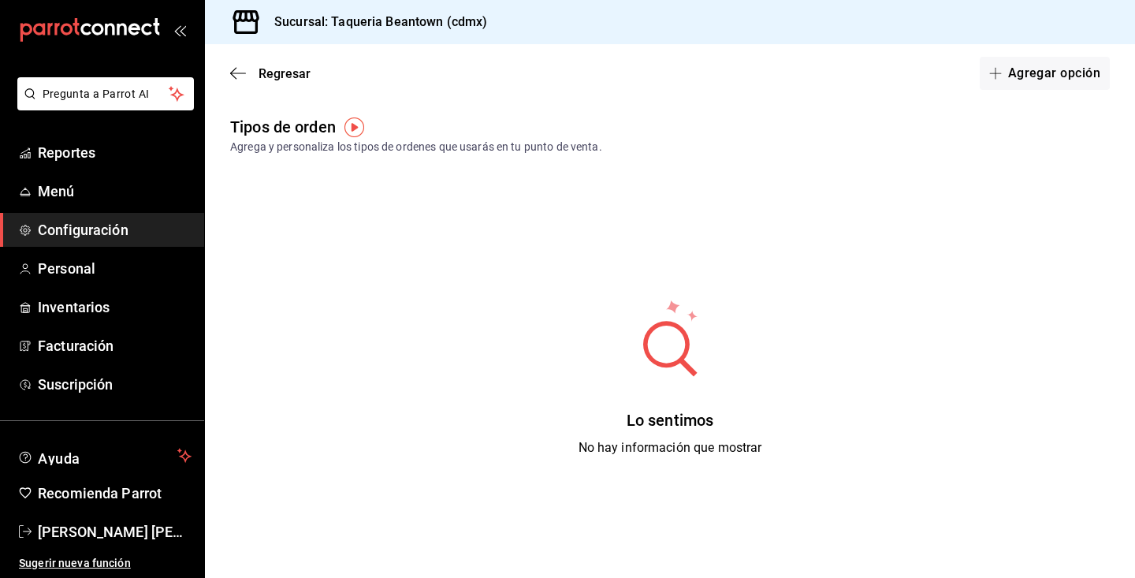
click at [349, 125] on img "button" at bounding box center [354, 127] width 20 height 20
click at [355, 188] on span "Ir a video" at bounding box center [354, 186] width 45 height 17
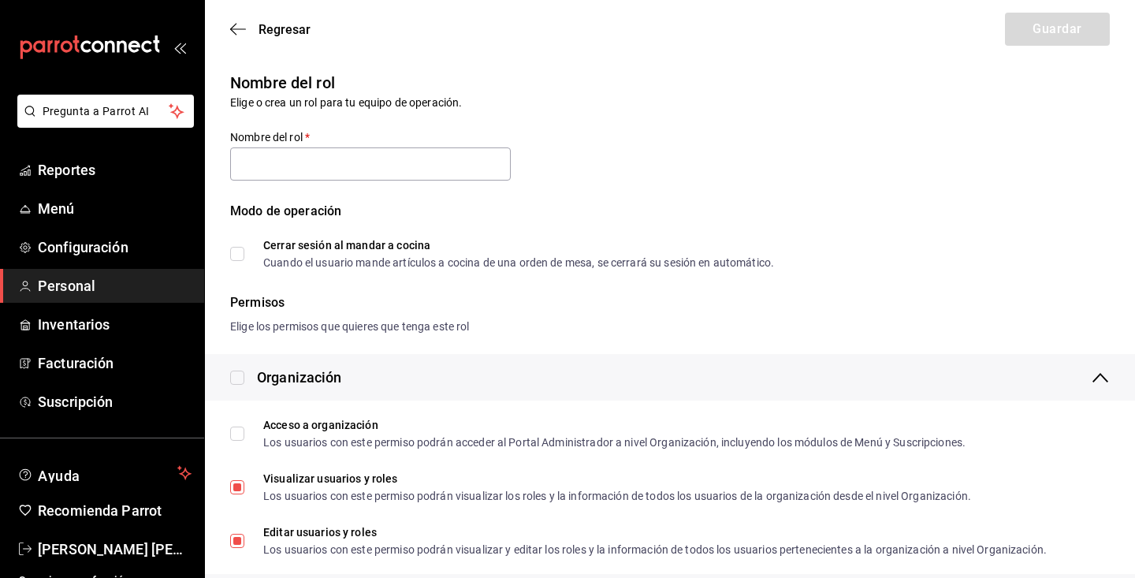
type input "Administrador"
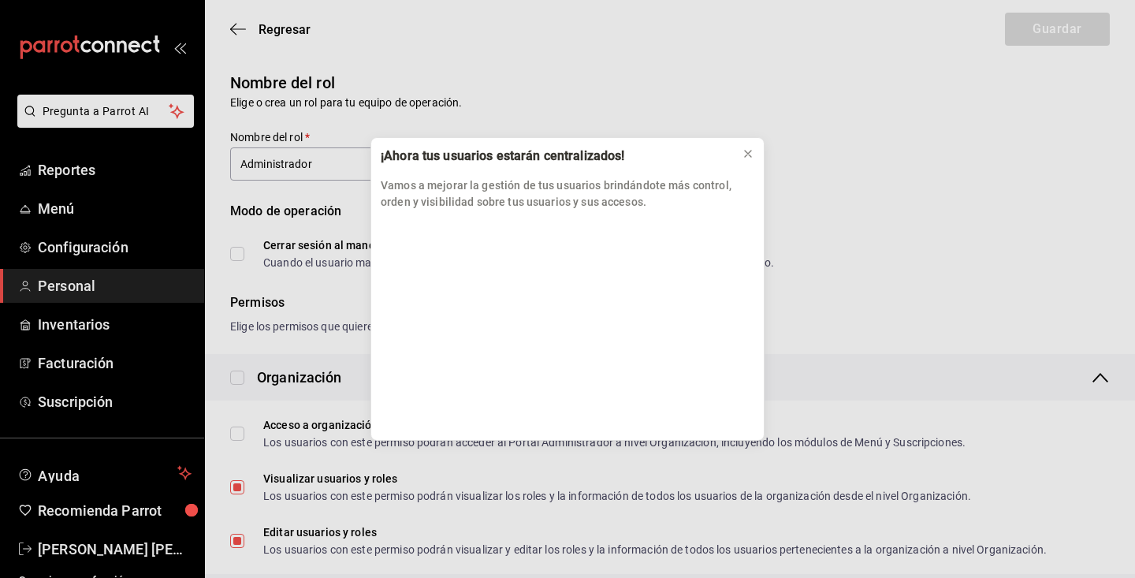
scroll to position [4, 0]
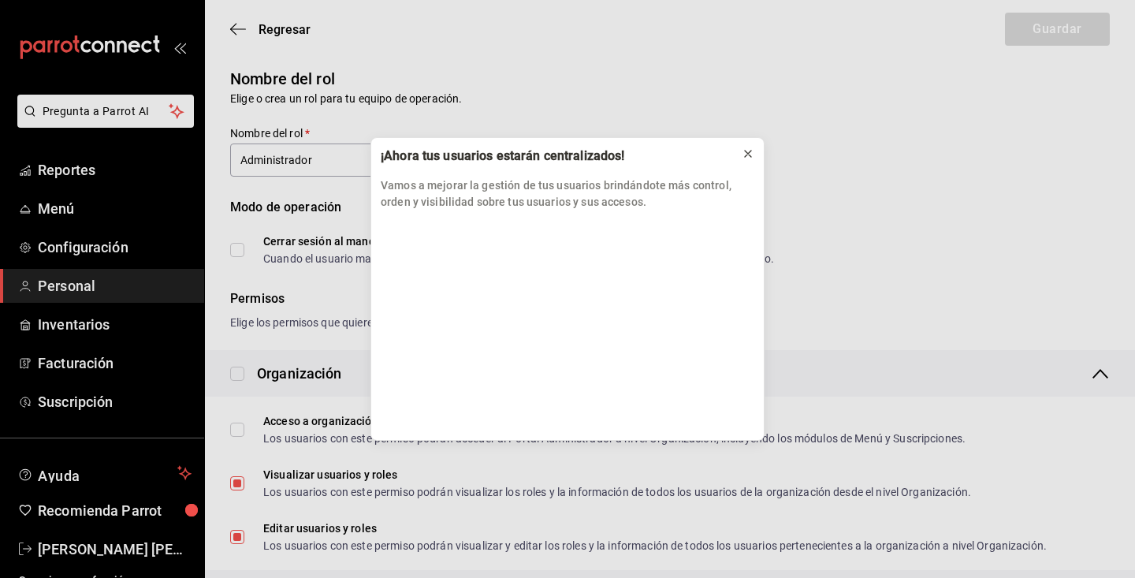
click at [745, 150] on icon at bounding box center [747, 153] width 13 height 13
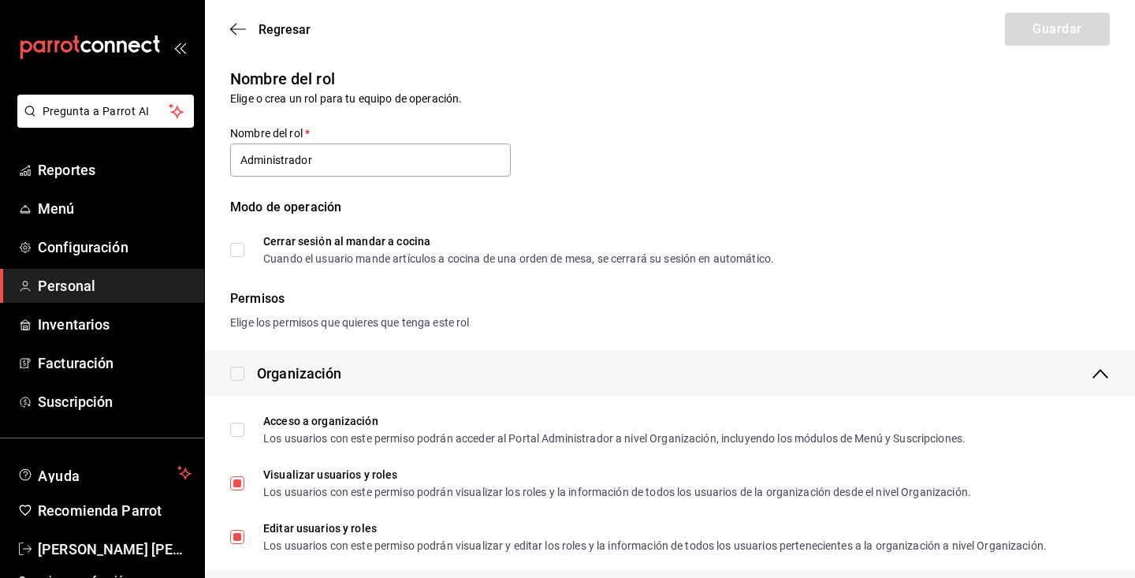
click at [169, 3] on div "mailbox folders" at bounding box center [102, 47] width 204 height 95
click at [112, 249] on span "Configuración" at bounding box center [115, 246] width 154 height 21
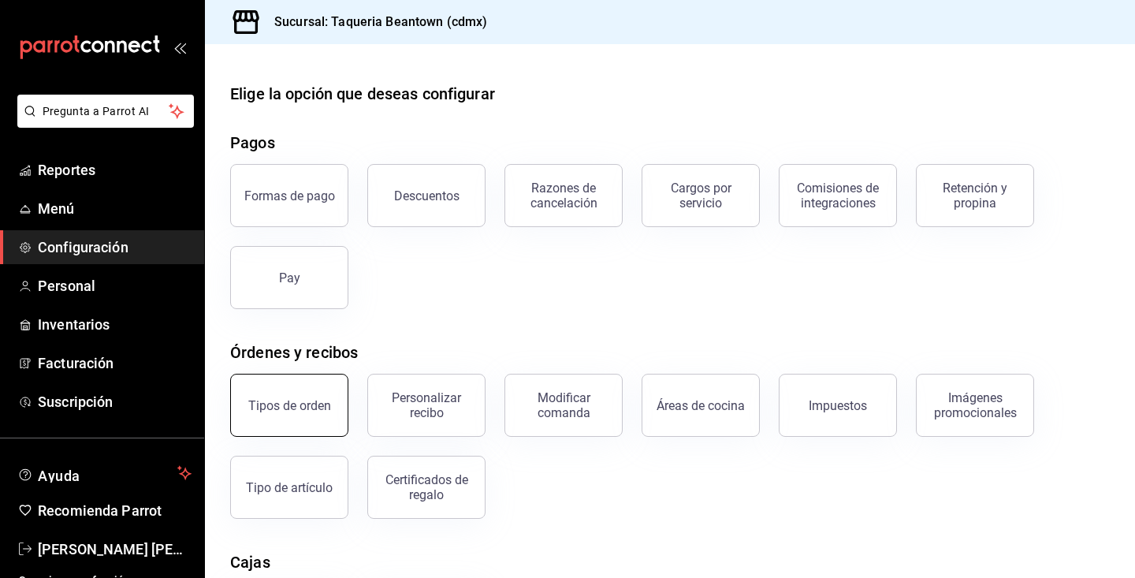
click at [325, 405] on div "Tipos de orden" at bounding box center [289, 405] width 83 height 15
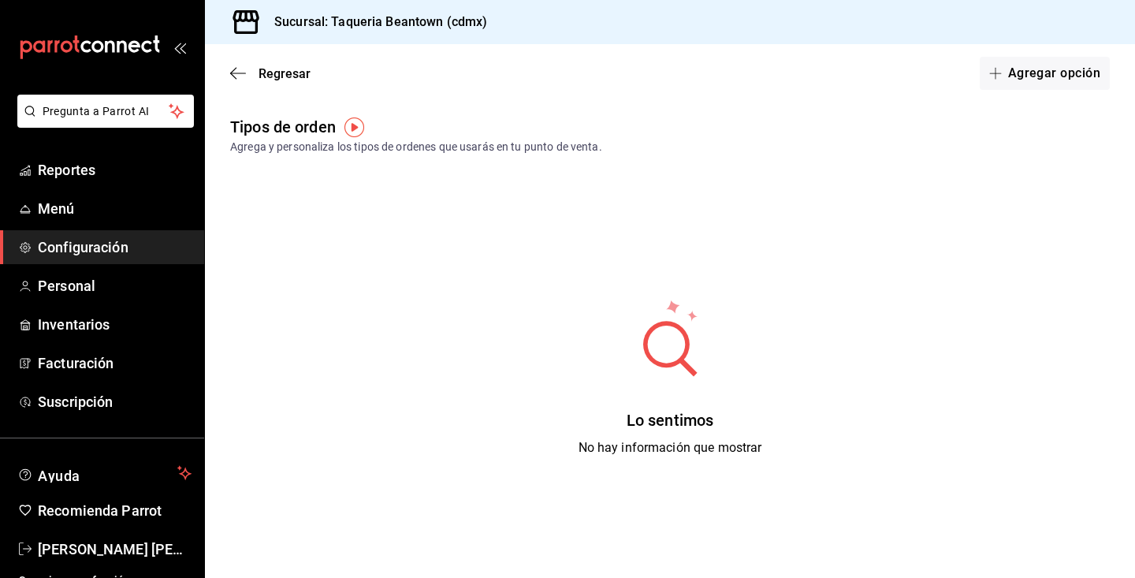
click at [402, 226] on div "Lo sentimos No hay información que mostrar" at bounding box center [670, 377] width 930 height 394
click at [333, 224] on div "Lo sentimos No hay información que mostrar" at bounding box center [670, 377] width 930 height 394
click at [1045, 66] on button "Agregar opción" at bounding box center [1044, 73] width 130 height 33
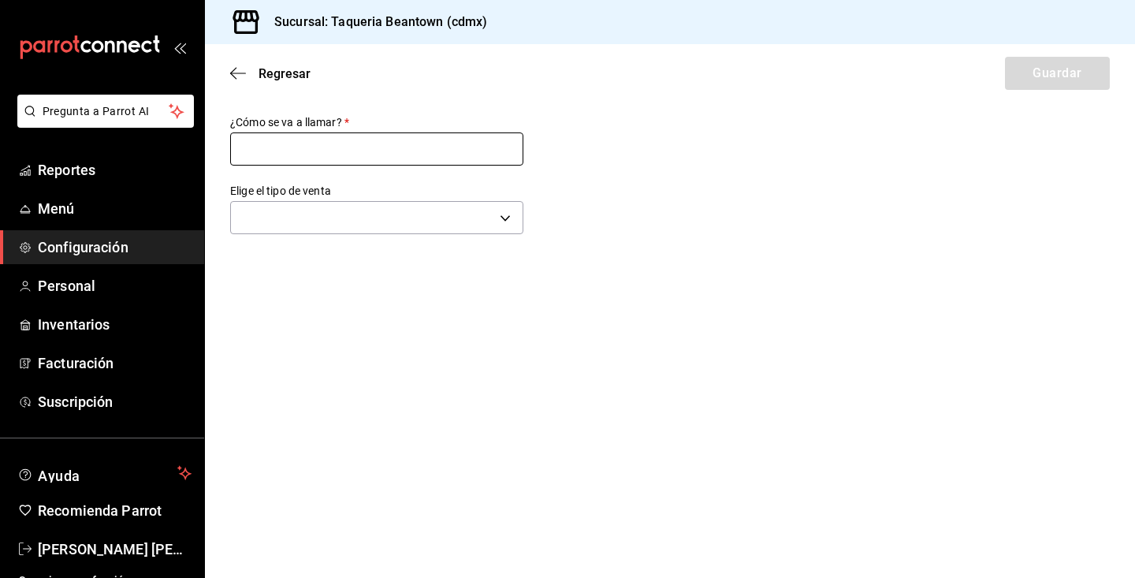
click at [337, 158] on input "text" at bounding box center [376, 148] width 293 height 33
click at [349, 225] on body "Pregunta a Parrot AI Reportes Menú Configuración Personal Inventarios Facturaci…" at bounding box center [567, 289] width 1135 height 578
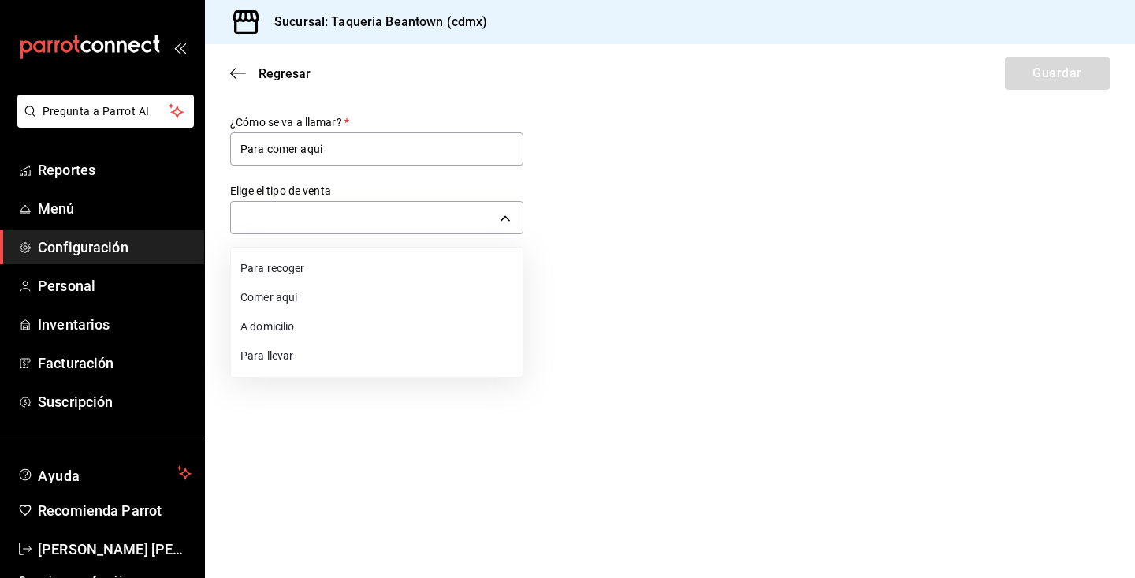
click at [257, 145] on div at bounding box center [567, 289] width 1135 height 578
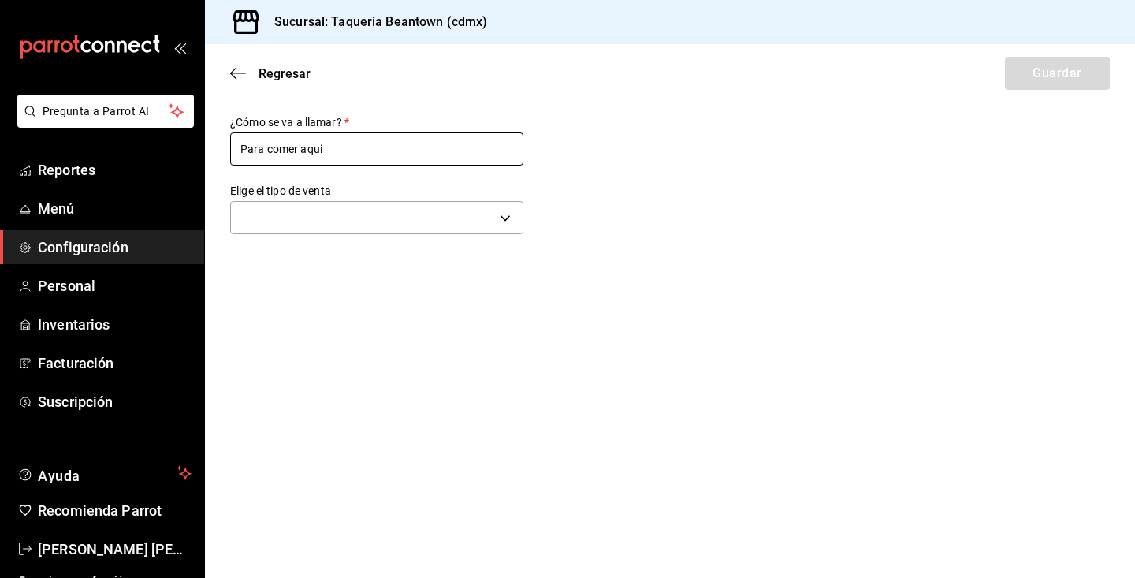
click at [262, 147] on input "Para comer aqui" at bounding box center [376, 148] width 293 height 33
type input "comer aqui"
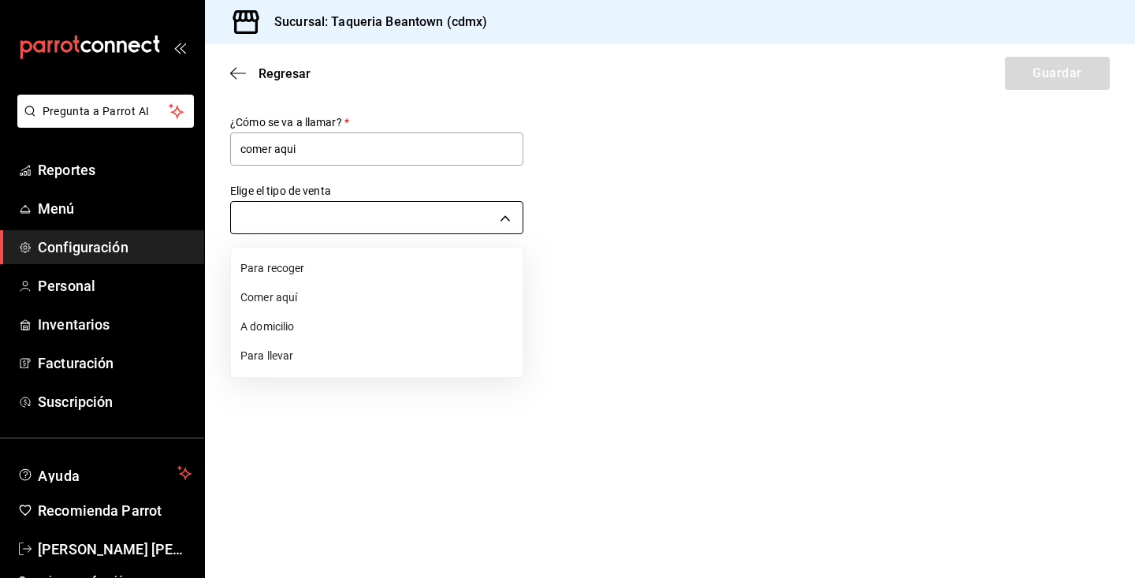
click at [429, 217] on body "Pregunta a Parrot AI Reportes Menú Configuración Personal Inventarios Facturaci…" at bounding box center [567, 289] width 1135 height 578
click at [433, 292] on li "Comer aquí" at bounding box center [377, 297] width 292 height 29
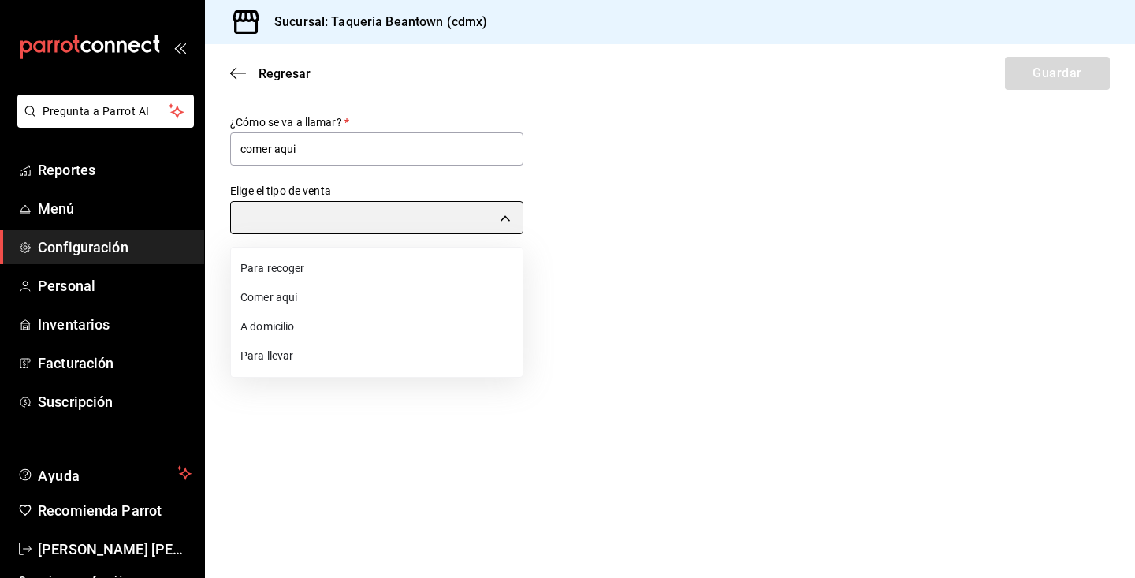
type input "DINE_IN"
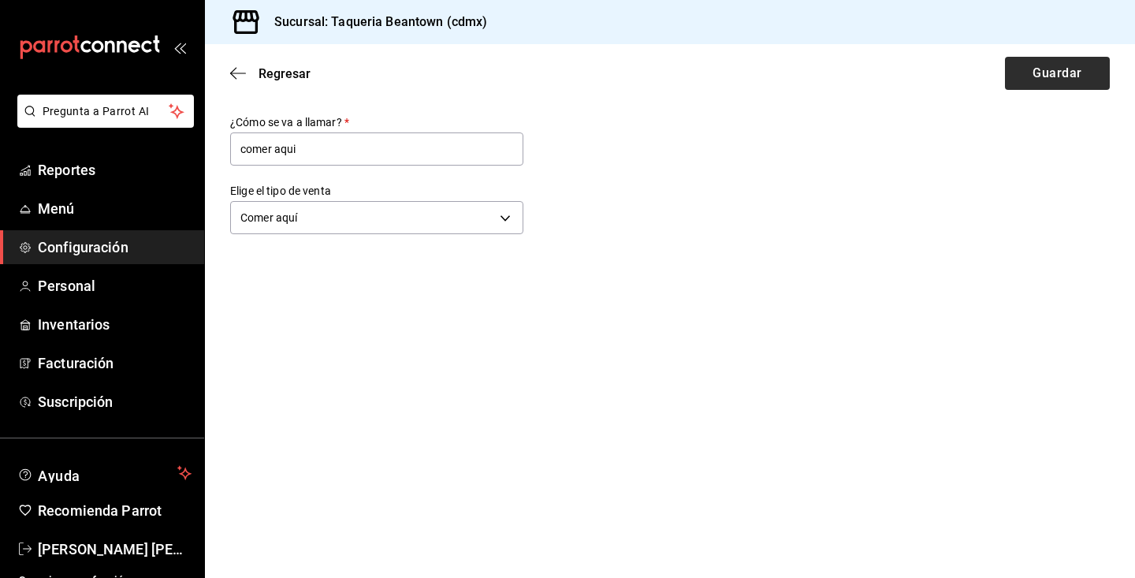
click at [1020, 72] on button "Guardar" at bounding box center [1057, 73] width 105 height 33
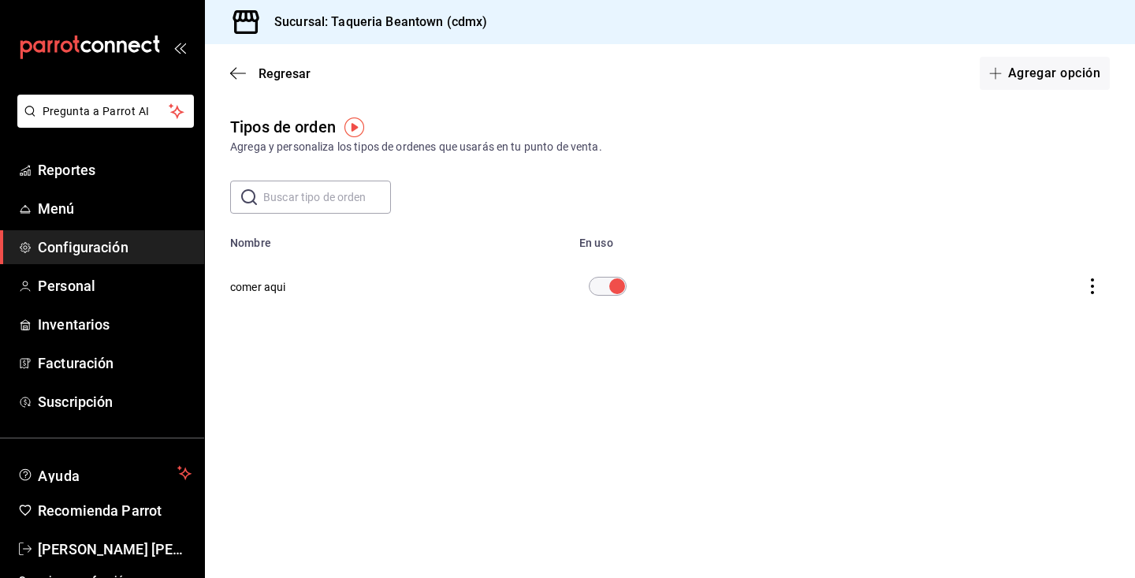
click at [1020, 72] on button "Agregar opción" at bounding box center [1044, 73] width 130 height 33
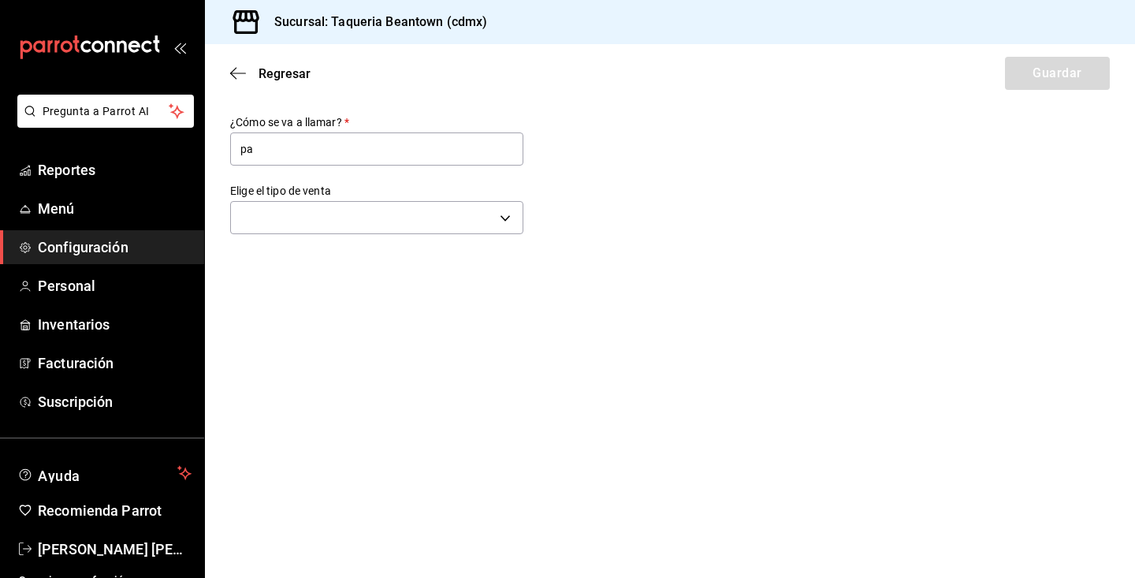
type input "p"
type input "Para llevar"
click at [517, 209] on body "Pregunta a Parrot AI Reportes Menú Configuración Personal Inventarios Facturaci…" at bounding box center [567, 289] width 1135 height 578
click at [377, 356] on li "Para llevar" at bounding box center [377, 355] width 292 height 29
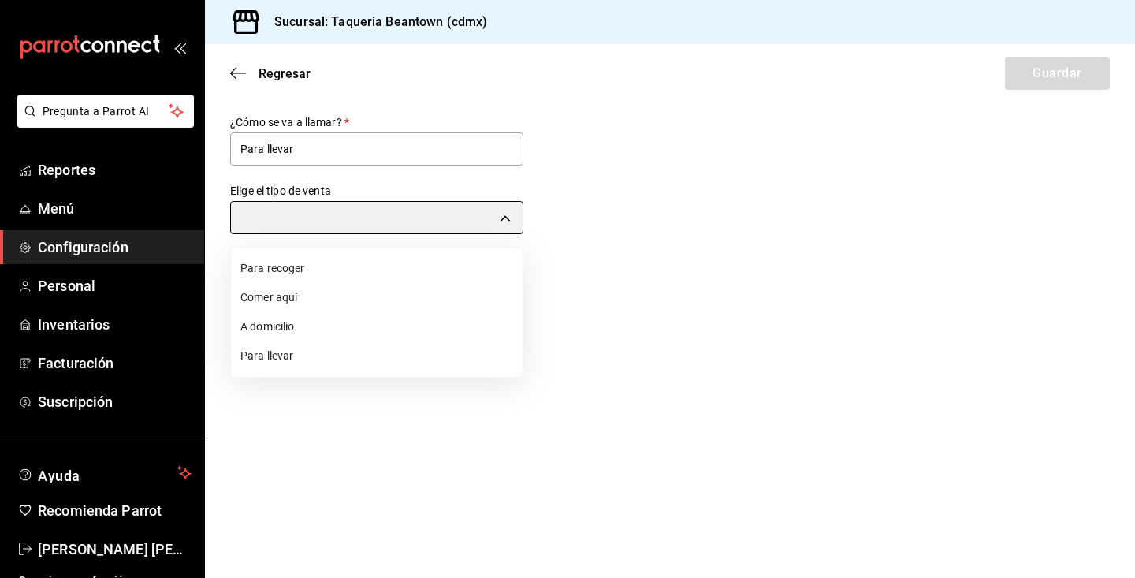
type input "TAKE_OUT"
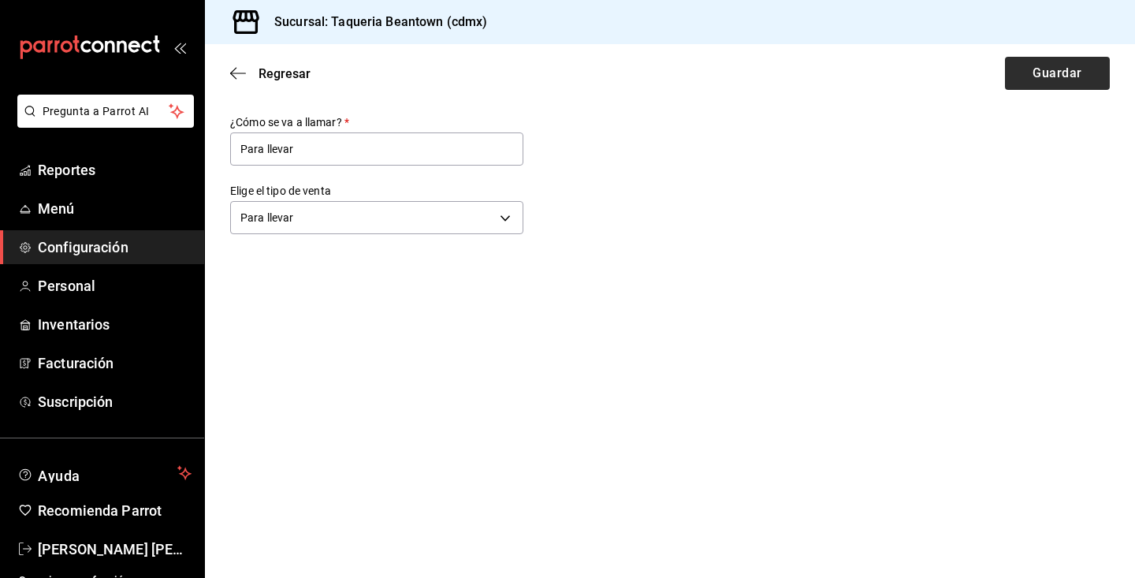
click at [1068, 81] on button "Guardar" at bounding box center [1057, 73] width 105 height 33
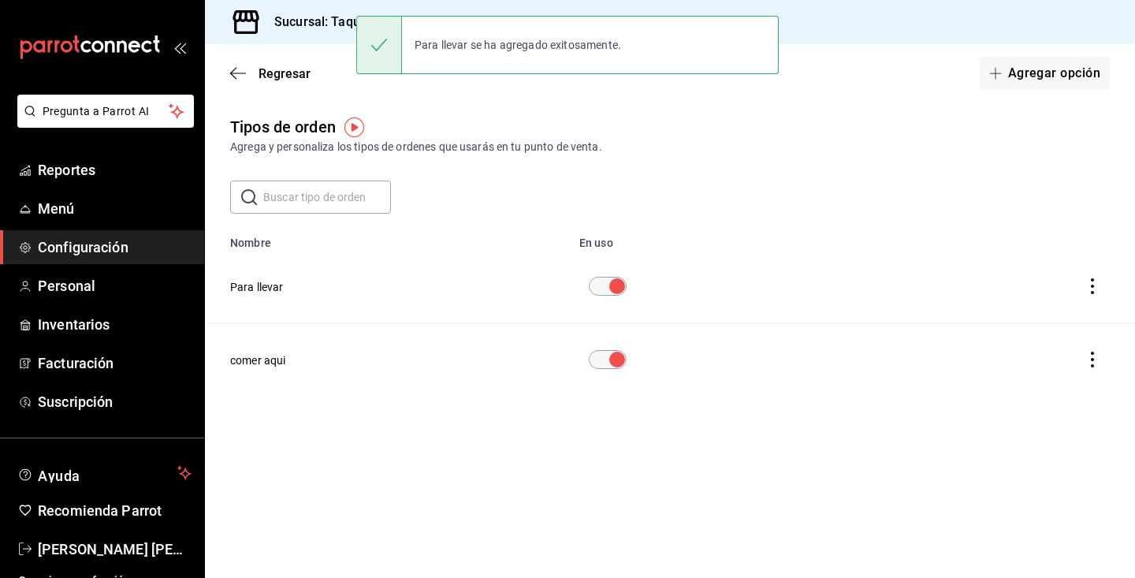
drag, startPoint x: 734, startPoint y: 61, endPoint x: 481, endPoint y: 72, distance: 253.2
click at [560, 61] on div "Para llevar se ha agregado exitosamente." at bounding box center [567, 45] width 422 height 58
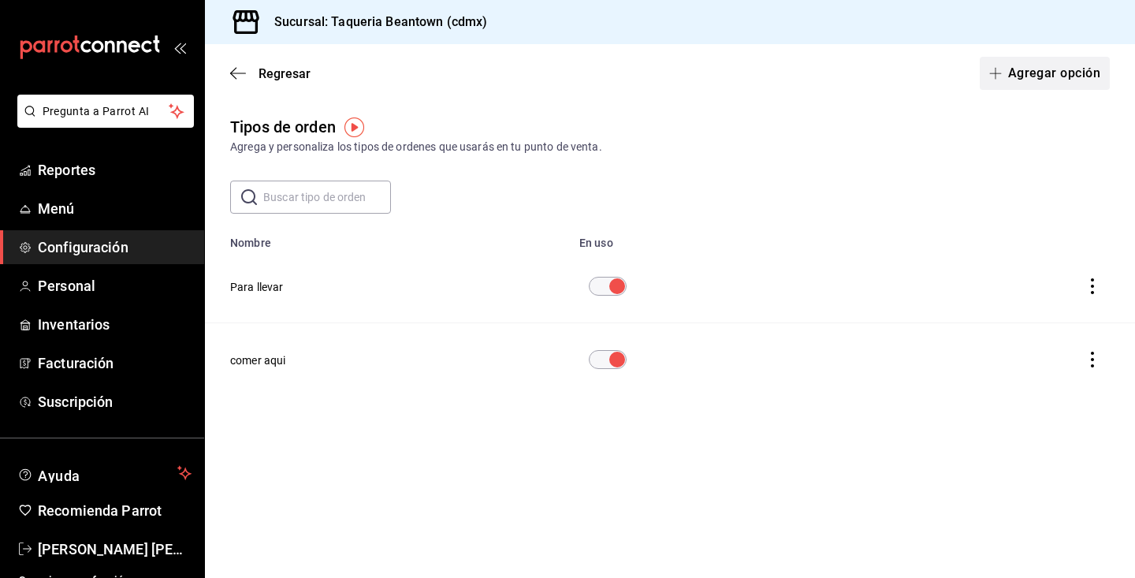
click at [1024, 71] on button "Agregar opción" at bounding box center [1044, 73] width 130 height 33
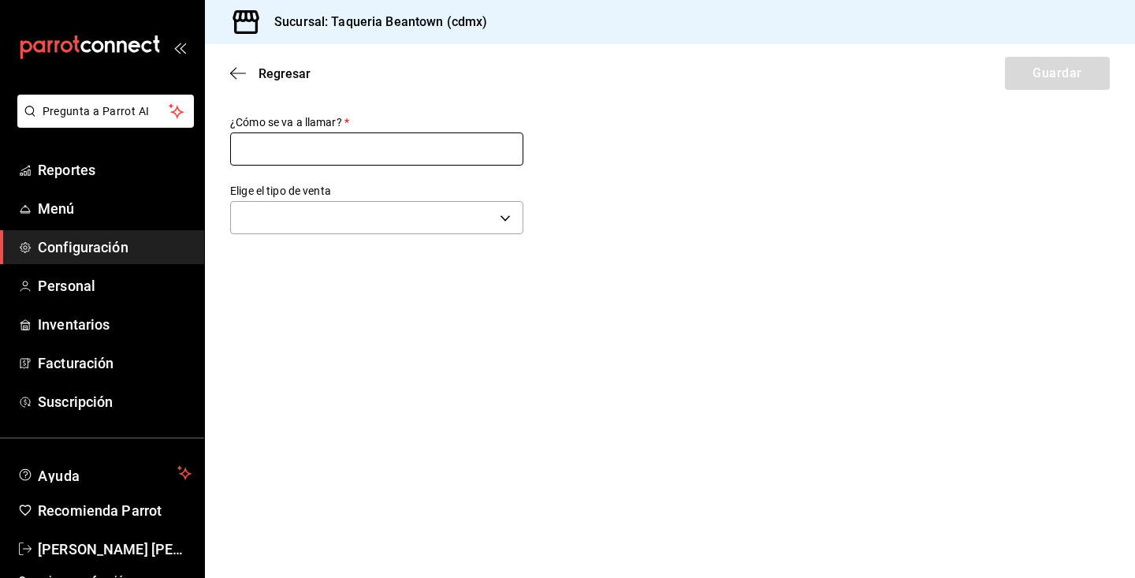
click at [445, 148] on input "text" at bounding box center [376, 148] width 293 height 33
type input "Para recoger"
click at [296, 206] on body "Pregunta a Parrot AI Reportes Menú Configuración Personal Inventarios Facturaci…" at bounding box center [567, 289] width 1135 height 578
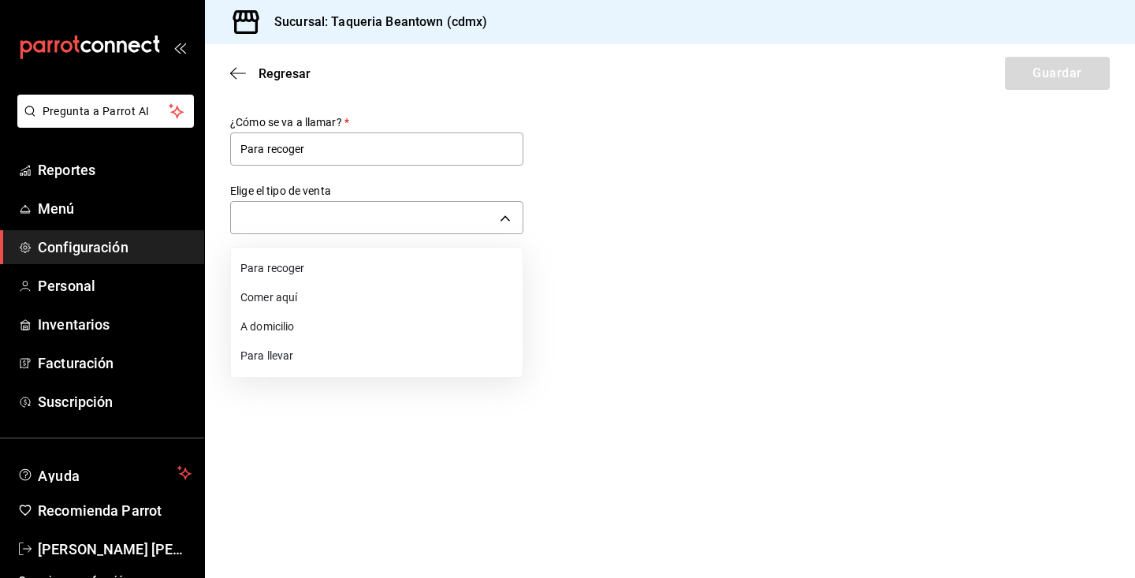
click at [320, 270] on li "Para recoger" at bounding box center [377, 268] width 292 height 29
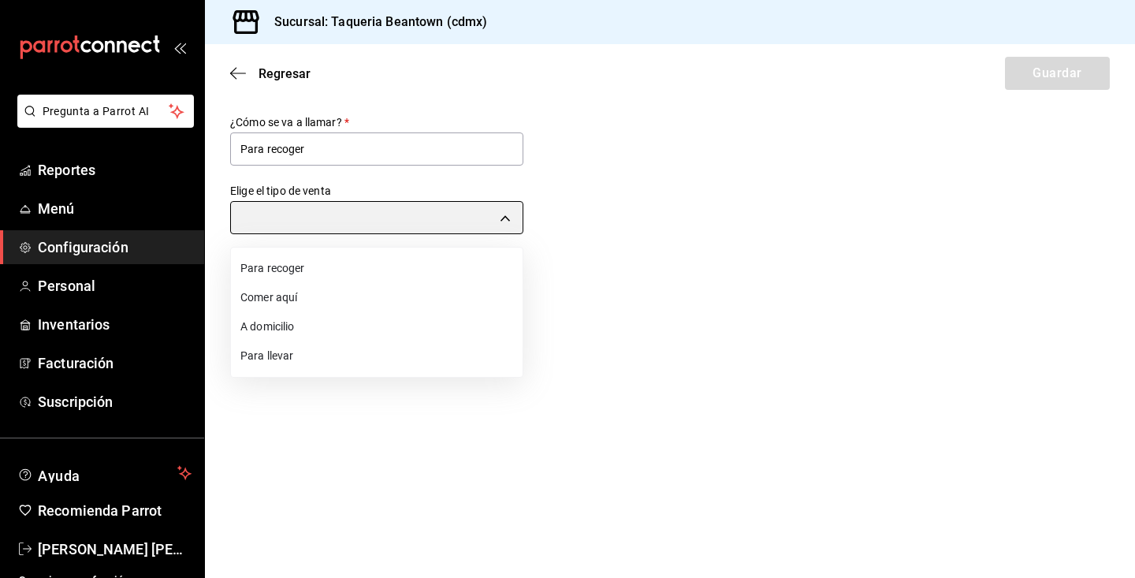
type input "PICK_UP"
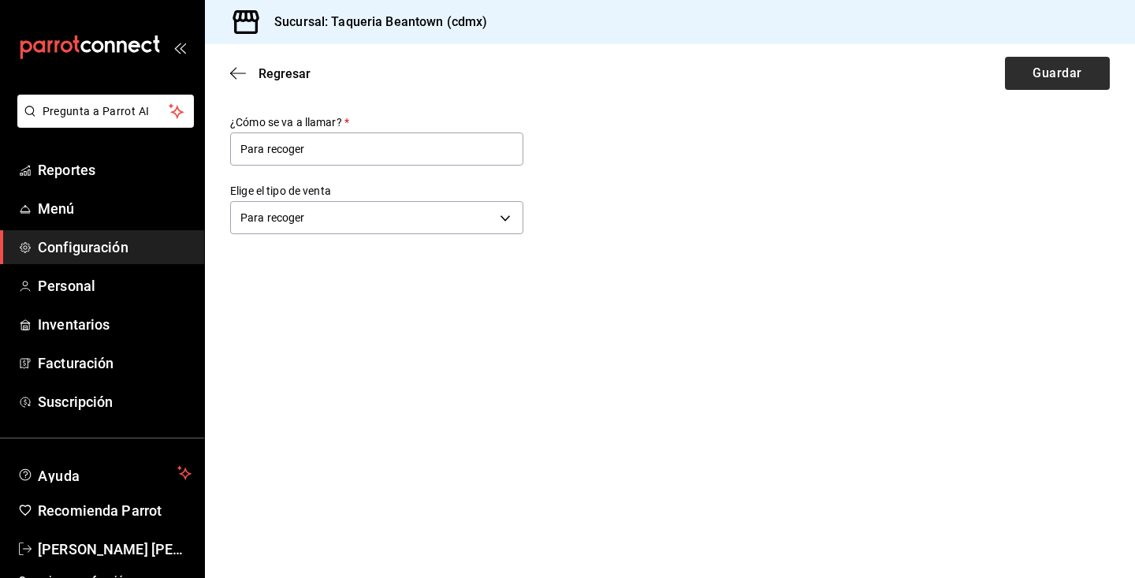
click at [1083, 78] on button "Guardar" at bounding box center [1057, 73] width 105 height 33
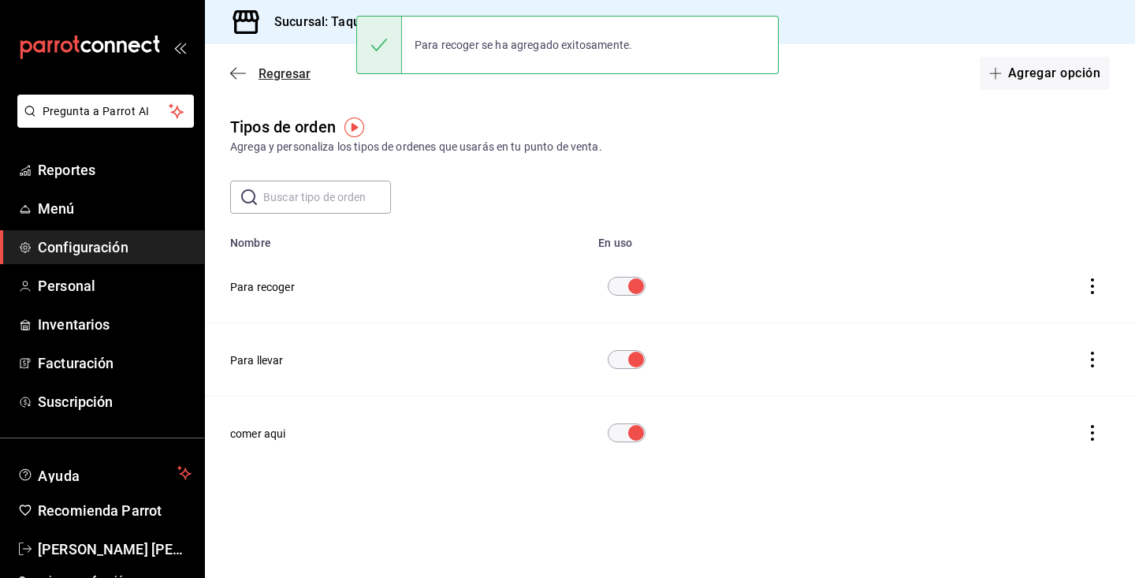
click at [243, 69] on icon "button" at bounding box center [238, 73] width 16 height 14
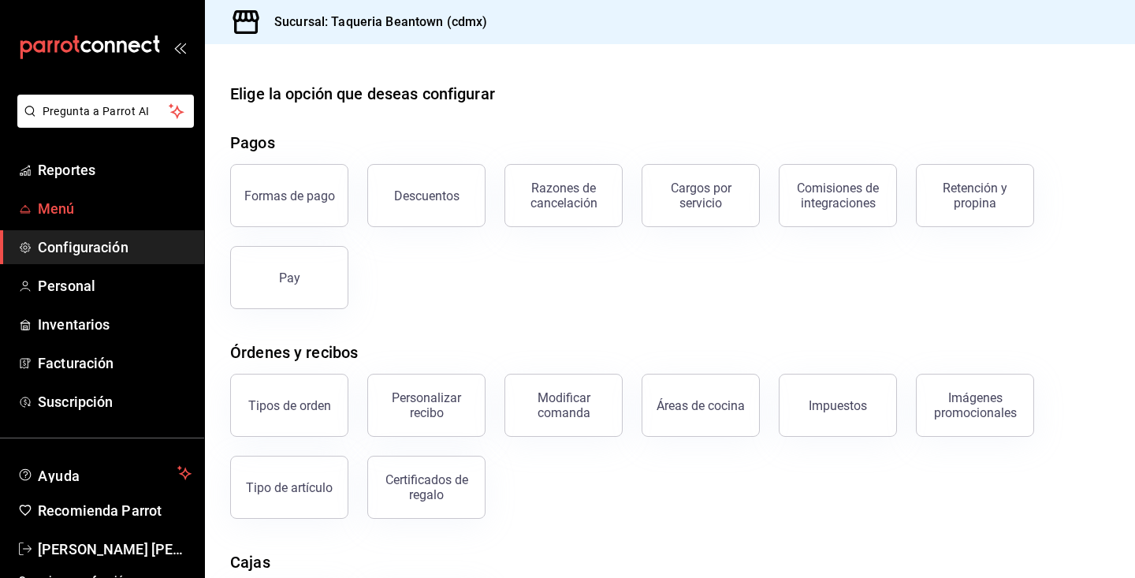
click at [106, 210] on span "Menú" at bounding box center [115, 208] width 154 height 21
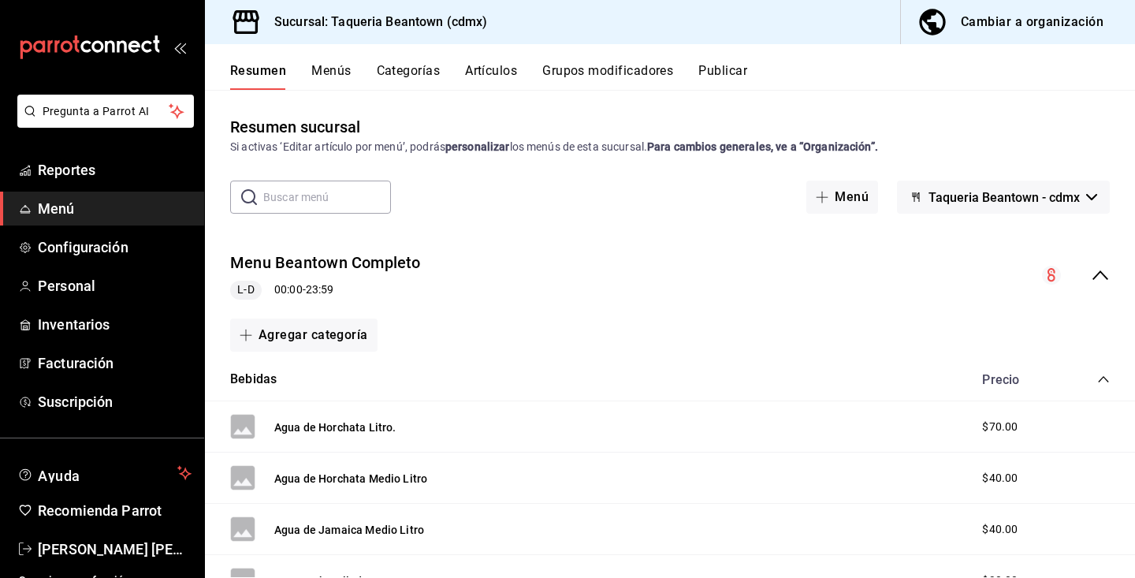
click at [944, 210] on button "Taqueria Beantown - cdmx" at bounding box center [1003, 196] width 213 height 33
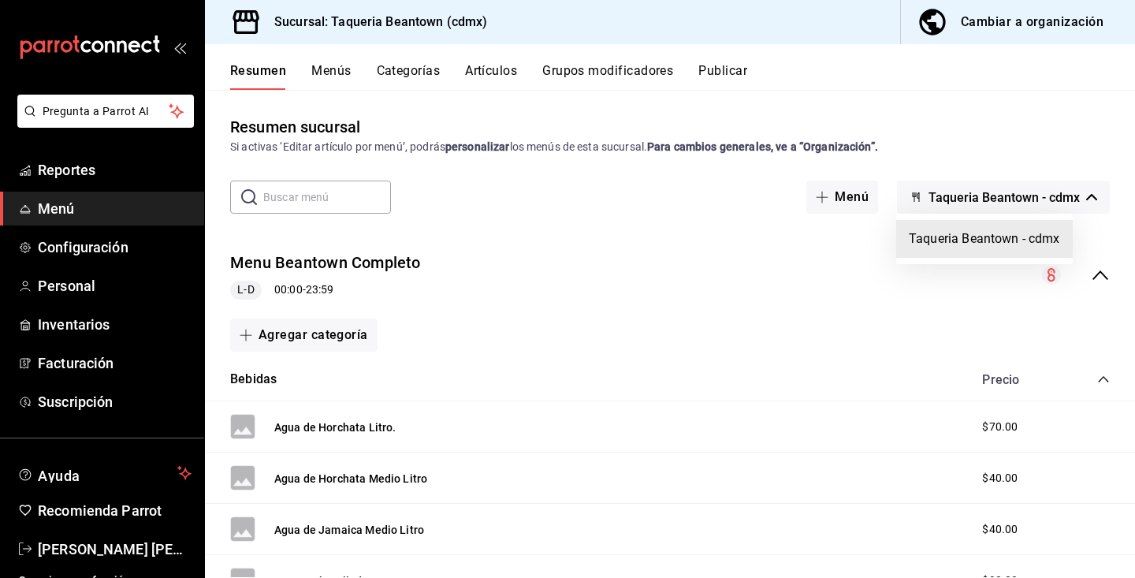
click at [952, 199] on div at bounding box center [567, 289] width 1135 height 578
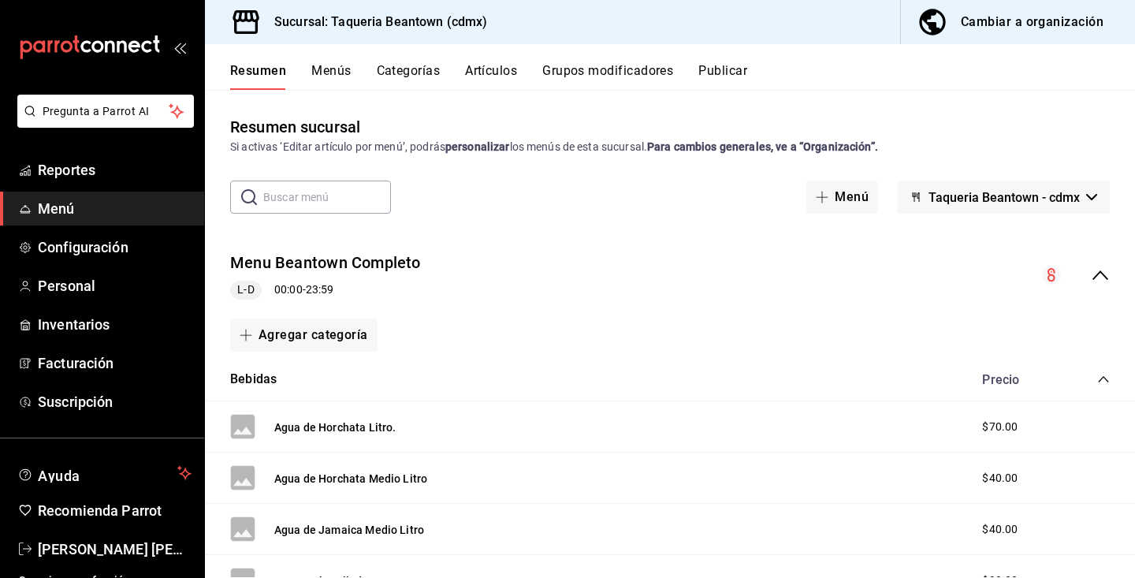
click at [1052, 275] on icon "collapse-menu-row" at bounding box center [1051, 274] width 8 height 13
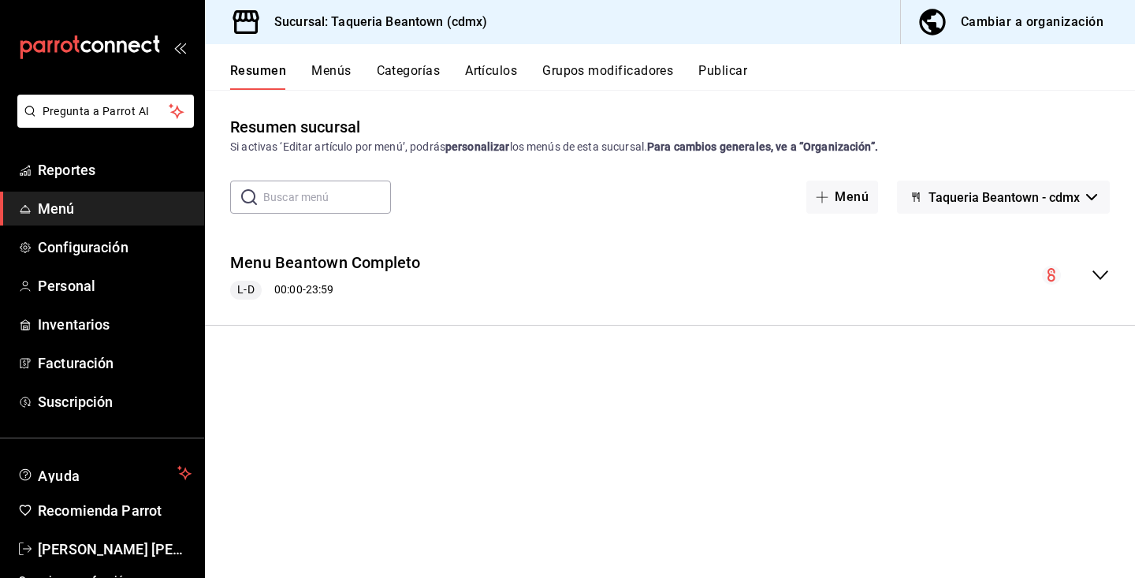
click at [1052, 275] on icon "collapse-menu-row" at bounding box center [1051, 274] width 8 height 13
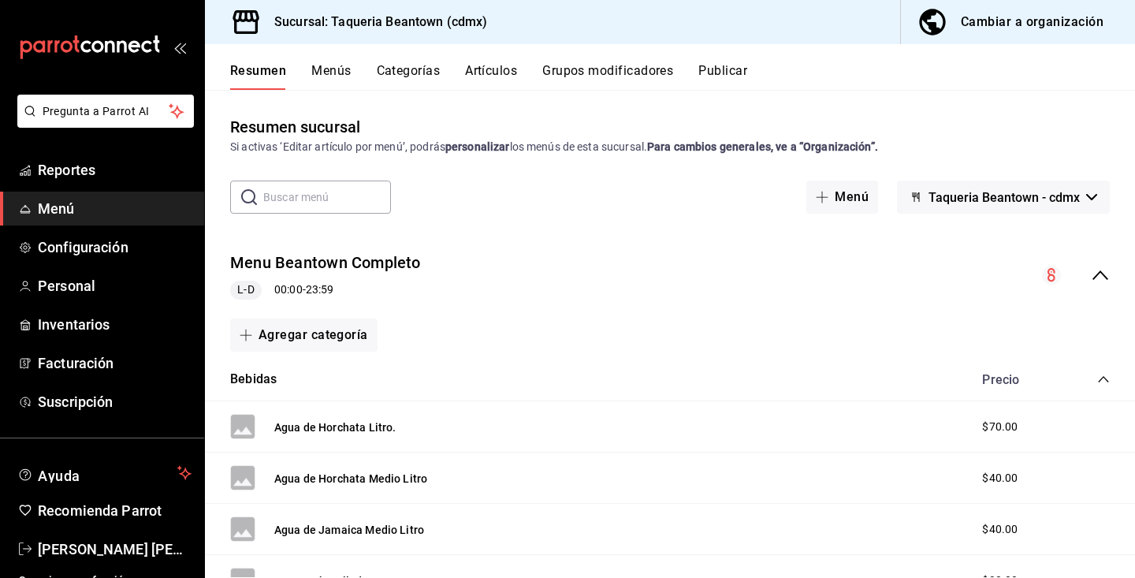
click at [744, 69] on button "Publicar" at bounding box center [722, 76] width 49 height 27
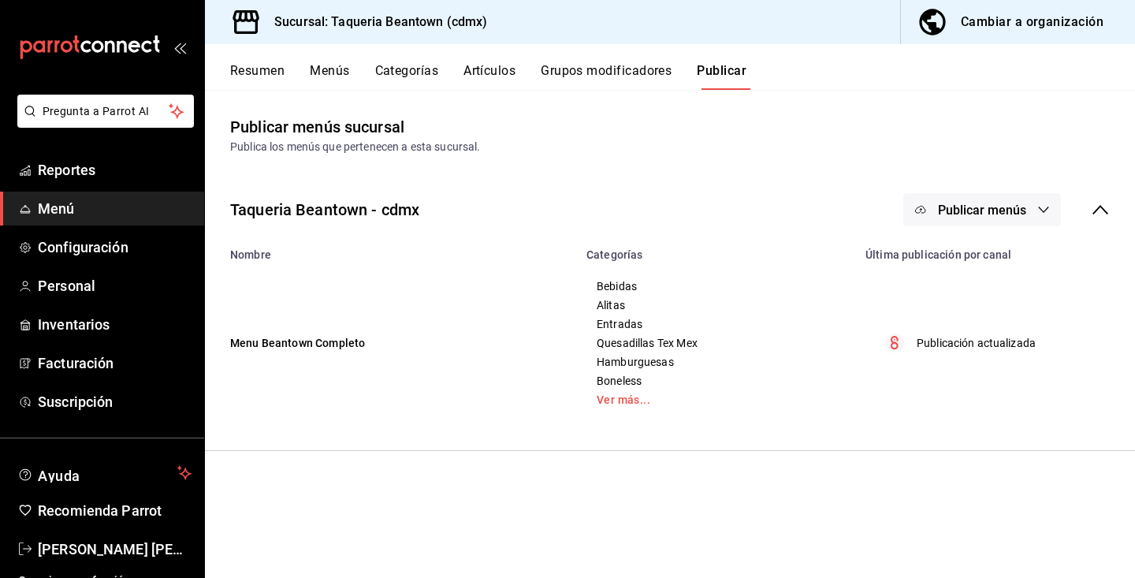
click at [1009, 207] on span "Publicar menús" at bounding box center [982, 210] width 88 height 15
click at [1012, 263] on span "Punto de venta" at bounding box center [1005, 261] width 76 height 17
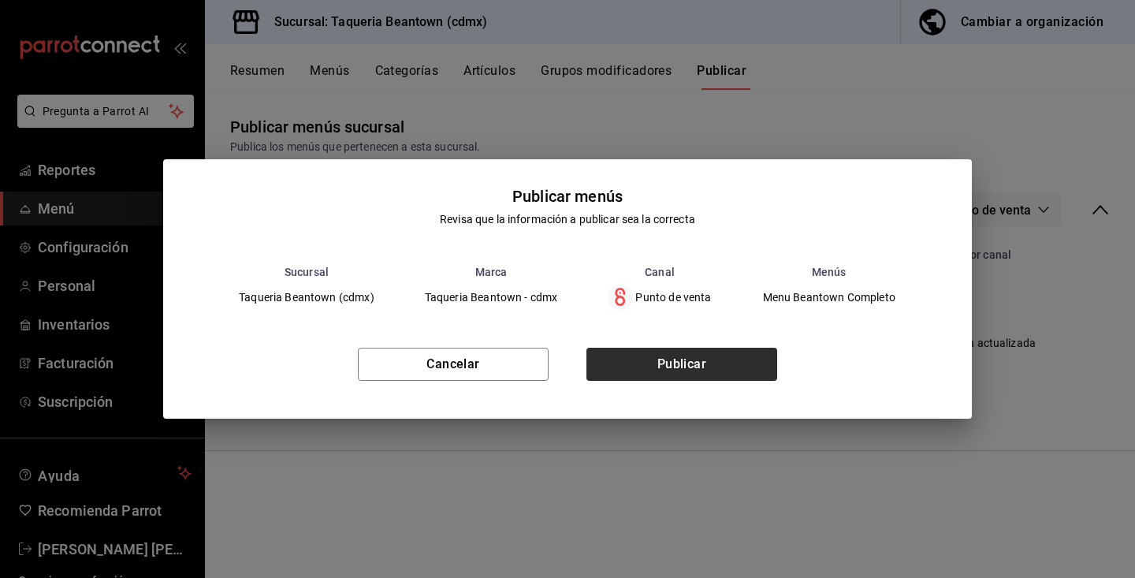
click at [661, 368] on button "Publicar" at bounding box center [681, 363] width 191 height 33
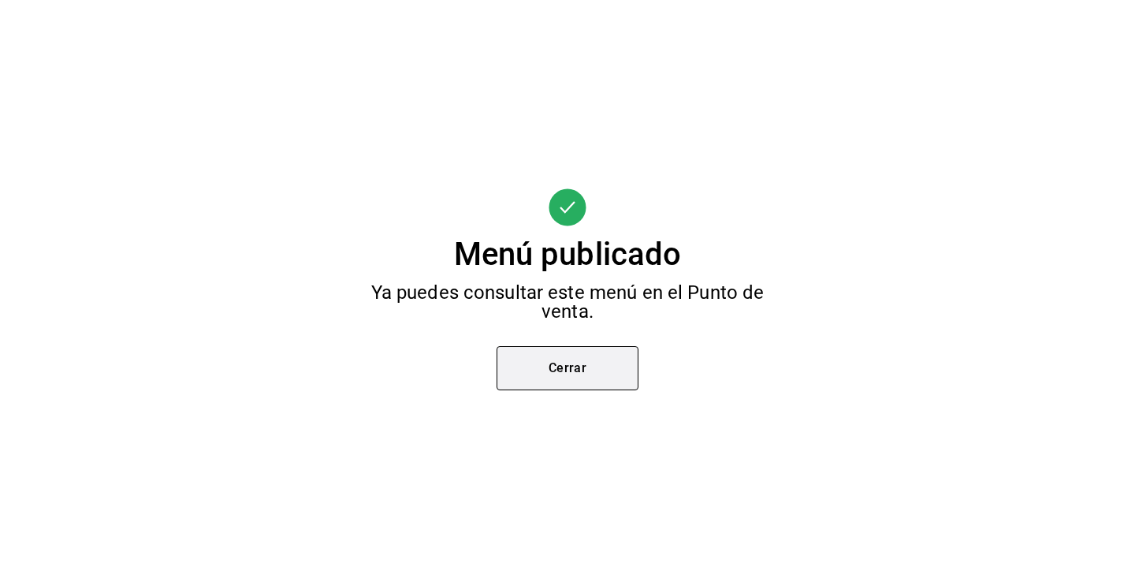
click at [604, 364] on button "Cerrar" at bounding box center [567, 368] width 142 height 44
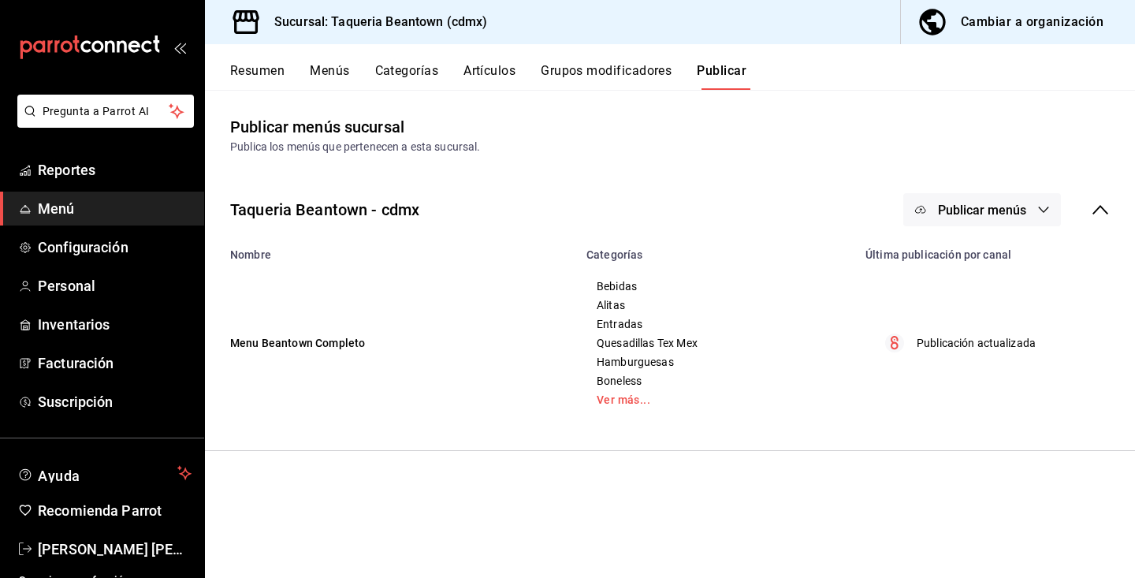
click at [332, 69] on button "Menús" at bounding box center [329, 76] width 39 height 27
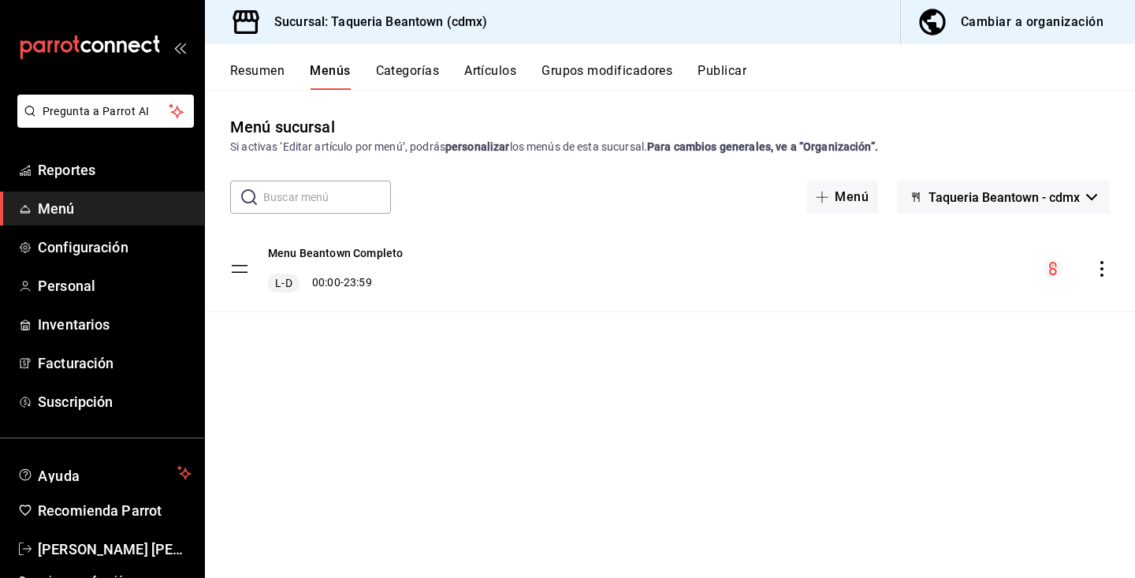
click at [1107, 271] on icon "actions" at bounding box center [1102, 269] width 16 height 16
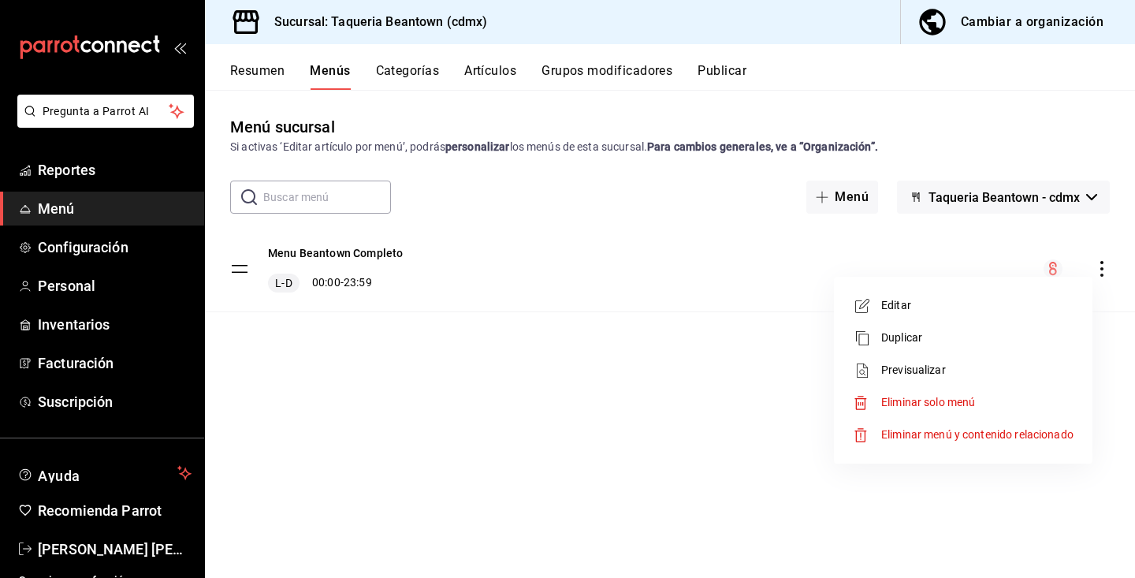
click at [639, 355] on div at bounding box center [567, 289] width 1135 height 578
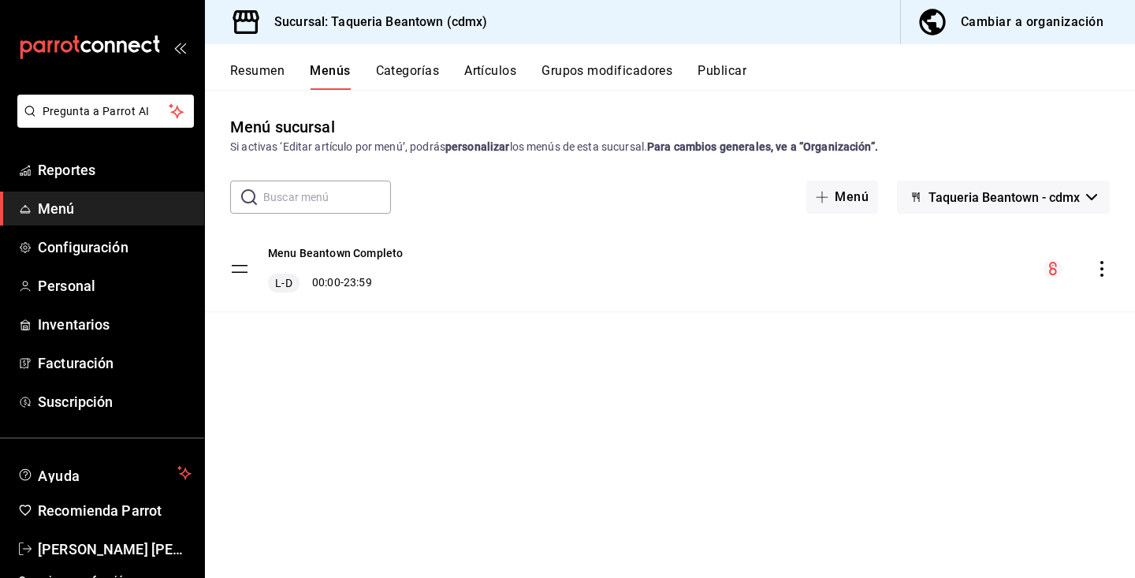
click at [246, 263] on tbody "Menu Beantown Completo L-D 00:00 - 23:59" at bounding box center [670, 269] width 930 height 86
click at [972, 36] on button "Cambiar a organización" at bounding box center [1011, 22] width 221 height 44
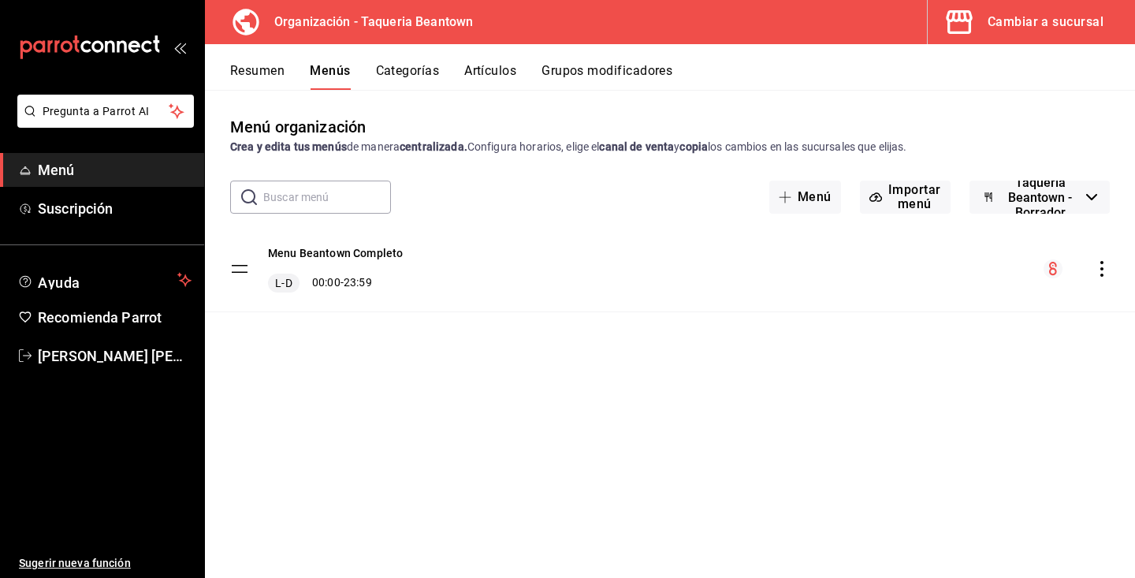
click at [1107, 267] on icon "actions" at bounding box center [1102, 269] width 16 height 16
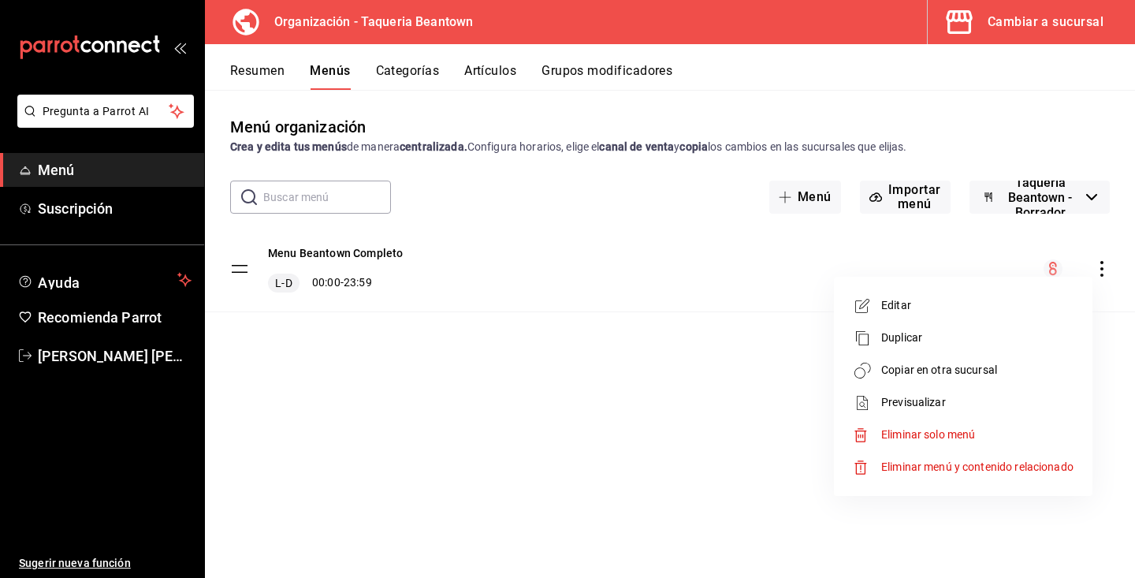
click at [925, 262] on div at bounding box center [567, 289] width 1135 height 578
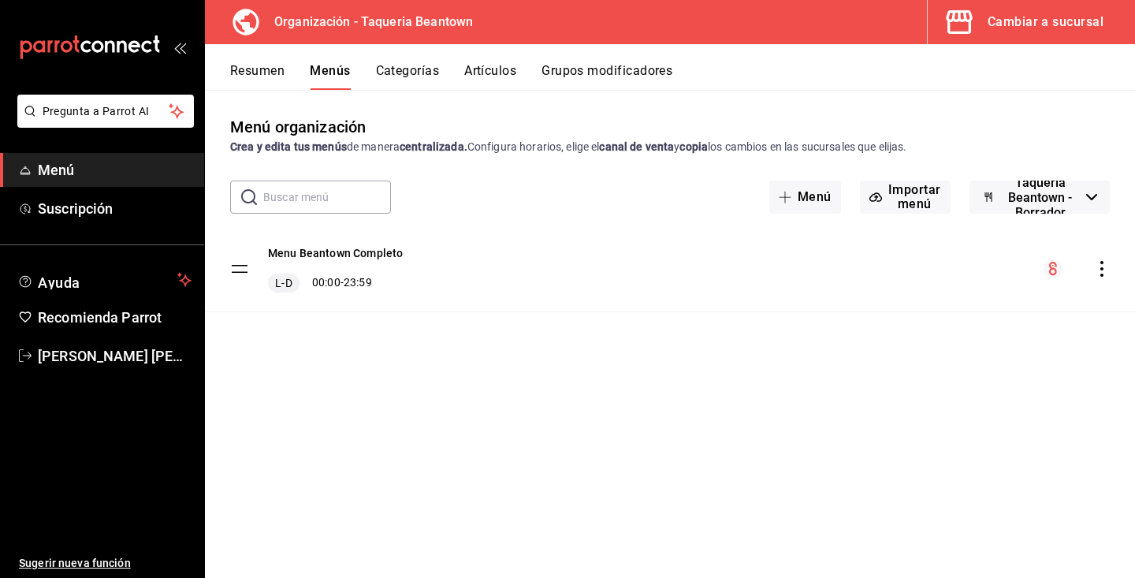
click at [1050, 273] on icon "menu-maker-table" at bounding box center [1053, 268] width 8 height 13
click at [341, 250] on button "Menu Beantown Completo" at bounding box center [335, 253] width 135 height 16
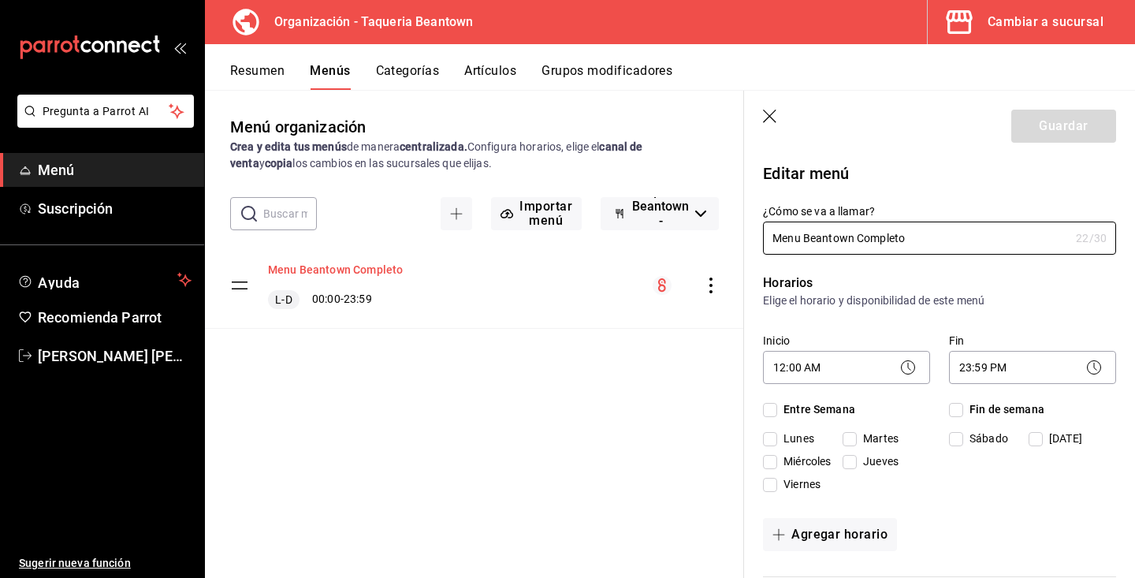
checkbox input "true"
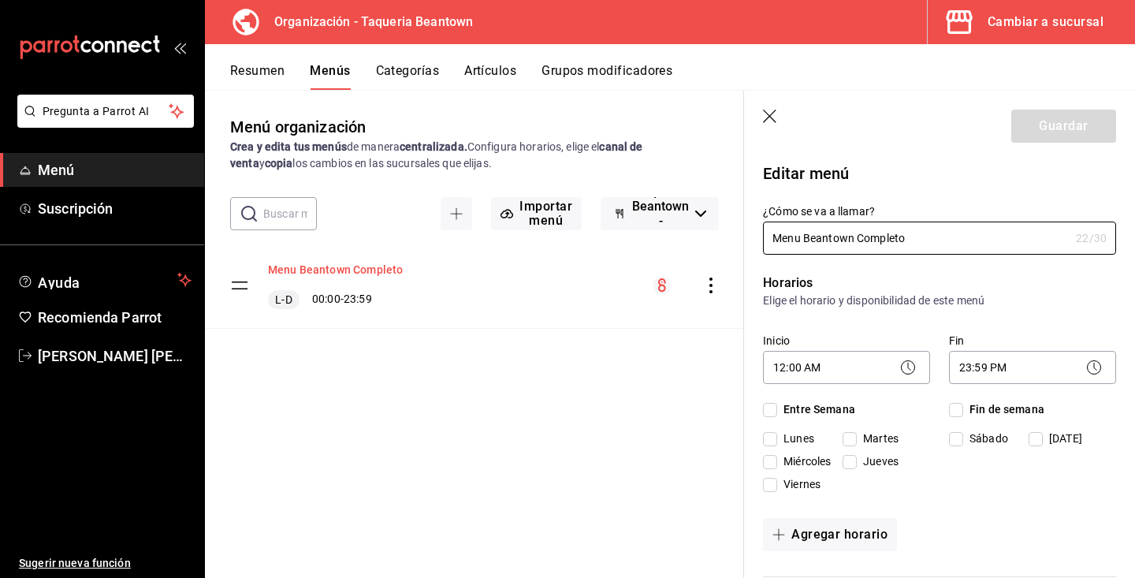
checkbox input "true"
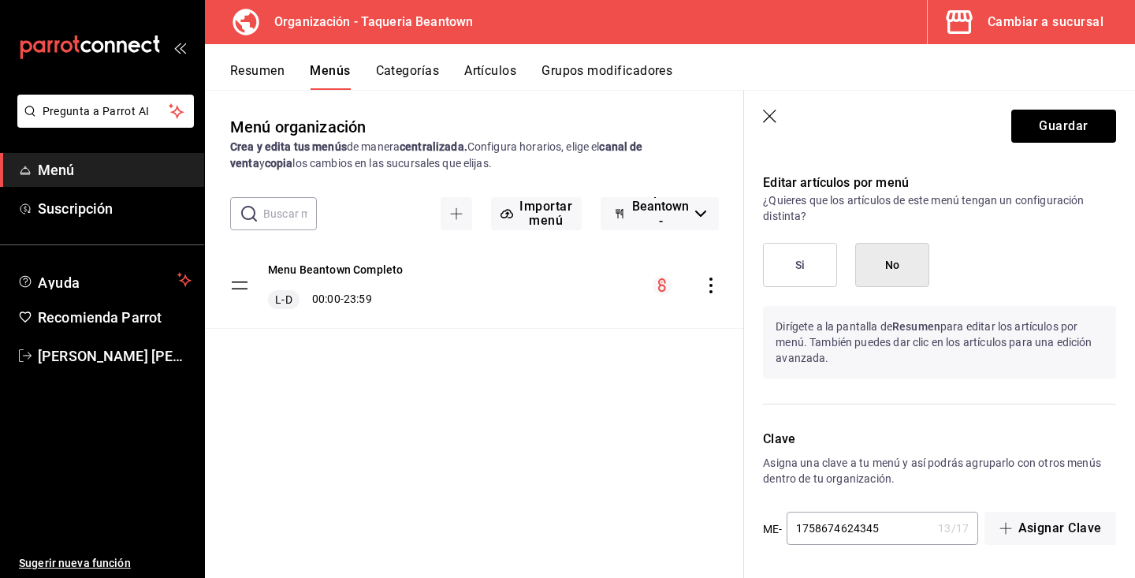
scroll to position [1556, 0]
click at [1042, 135] on button "Guardar" at bounding box center [1063, 126] width 105 height 33
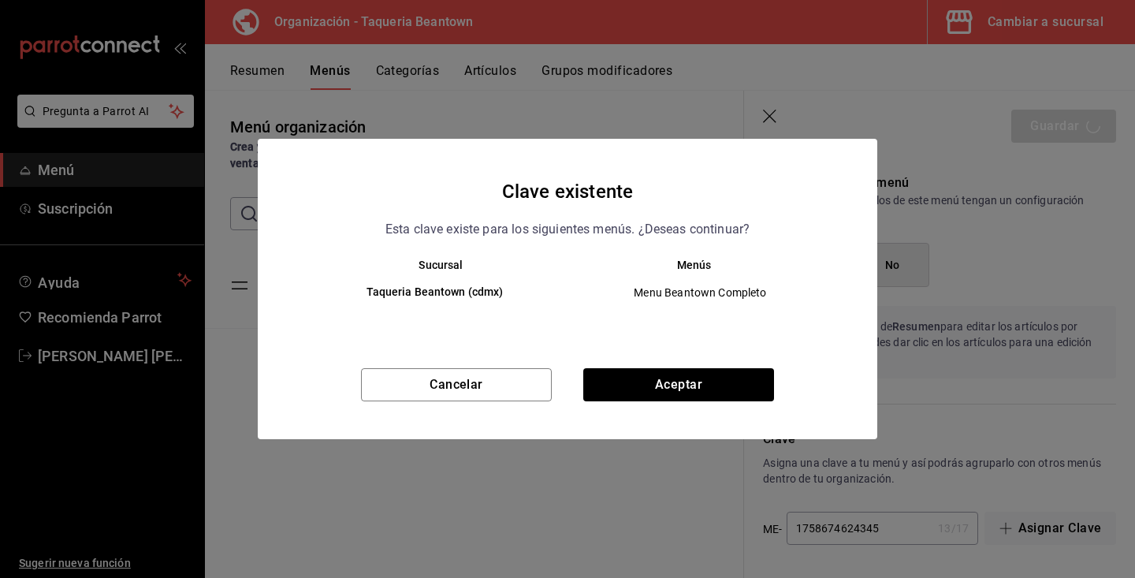
click at [694, 351] on div "Sucursal Menús Taqueria Beantown (cdmx) Menu Beantown Completo" at bounding box center [567, 306] width 619 height 97
click at [694, 371] on button "Aceptar" at bounding box center [678, 384] width 191 height 33
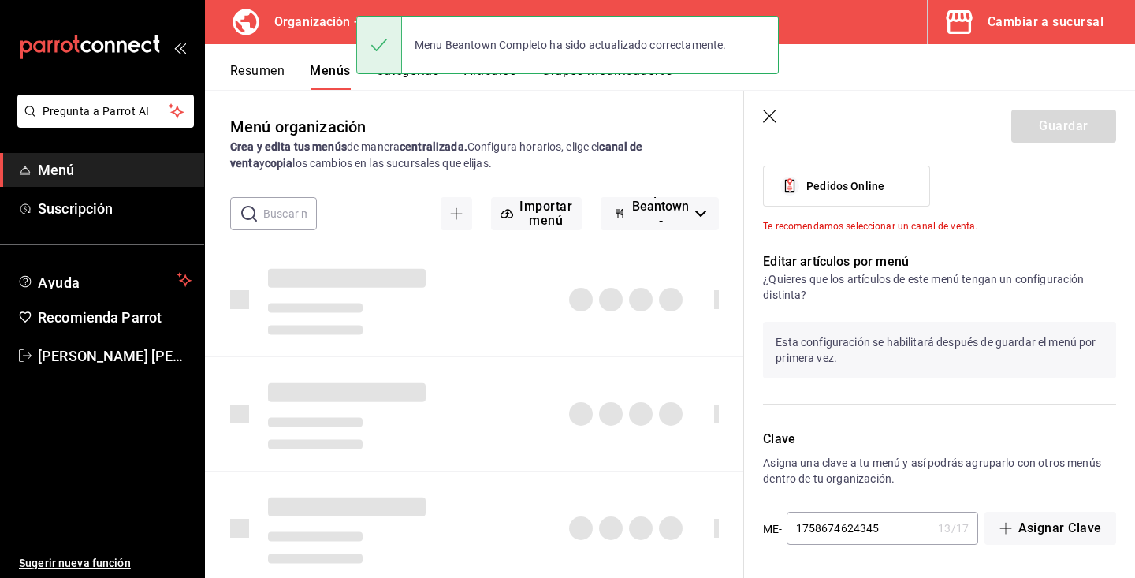
checkbox input "false"
type input "1758746276752"
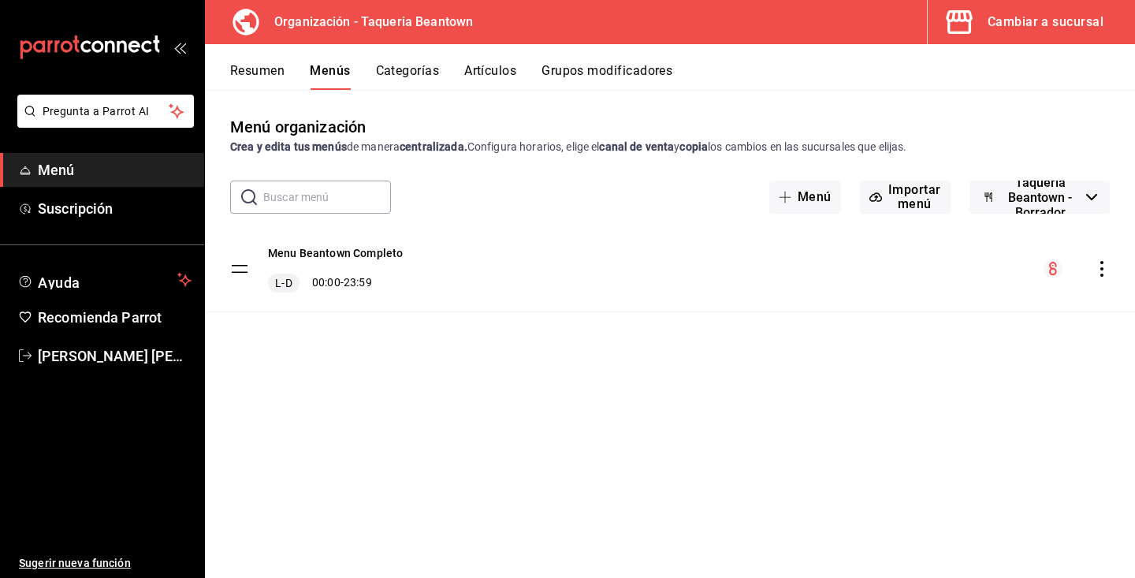
click at [280, 68] on button "Resumen" at bounding box center [257, 76] width 54 height 27
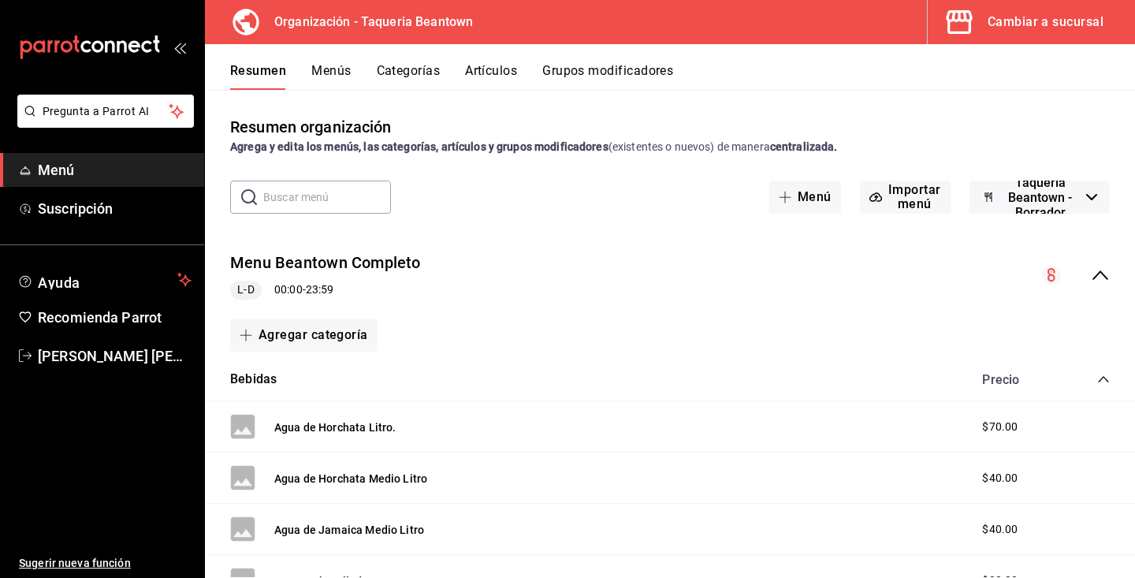
click at [1046, 28] on div "Cambiar a sucursal" at bounding box center [1045, 22] width 116 height 22
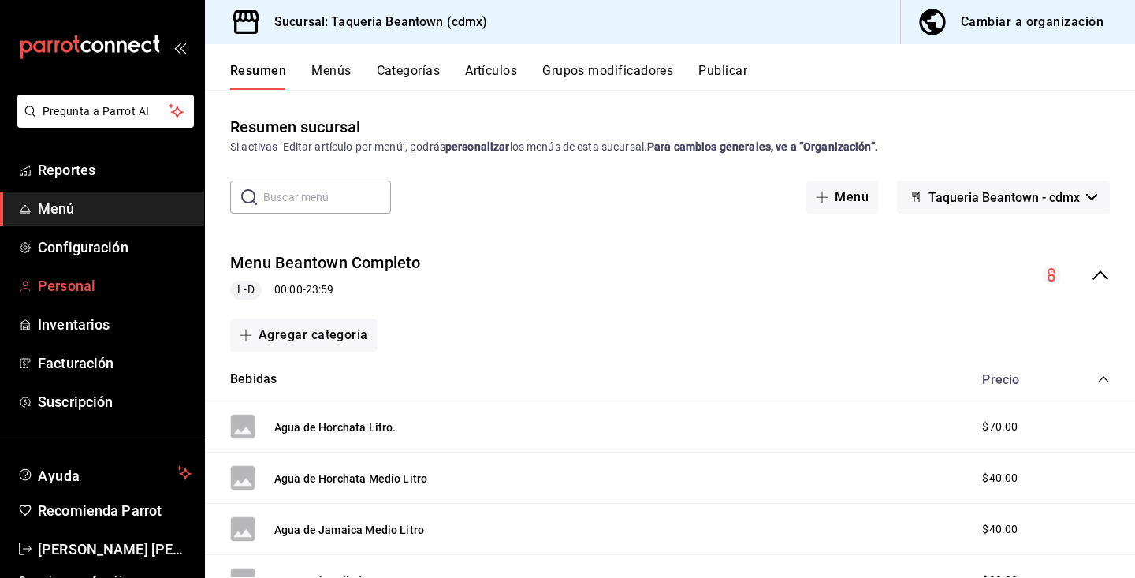
click at [88, 288] on span "Personal" at bounding box center [115, 285] width 154 height 21
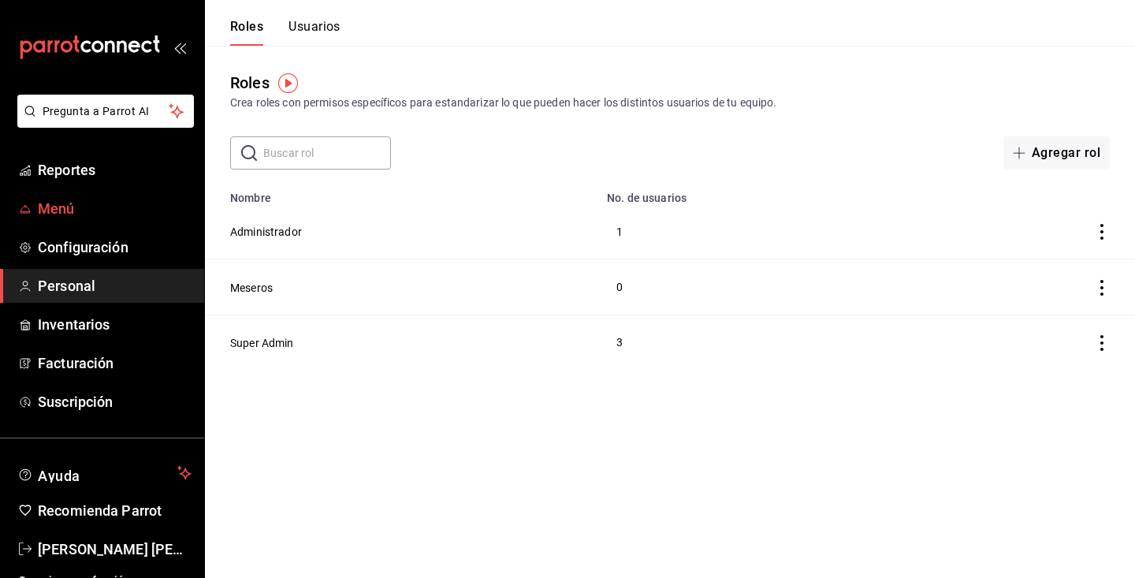
click at [60, 219] on link "Menú" at bounding box center [102, 208] width 204 height 34
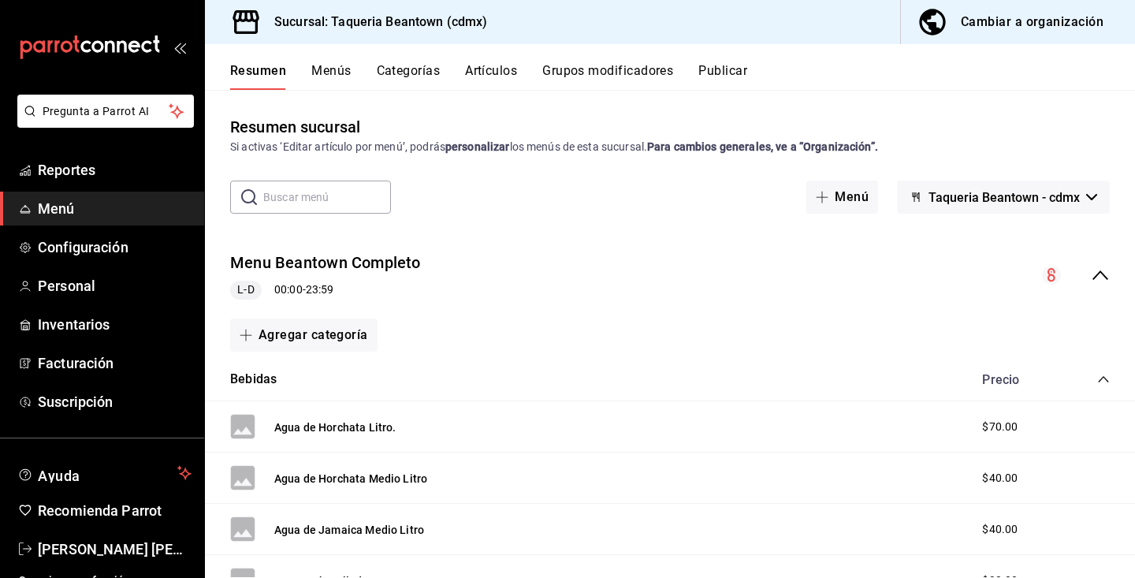
click at [322, 76] on button "Menús" at bounding box center [330, 76] width 39 height 27
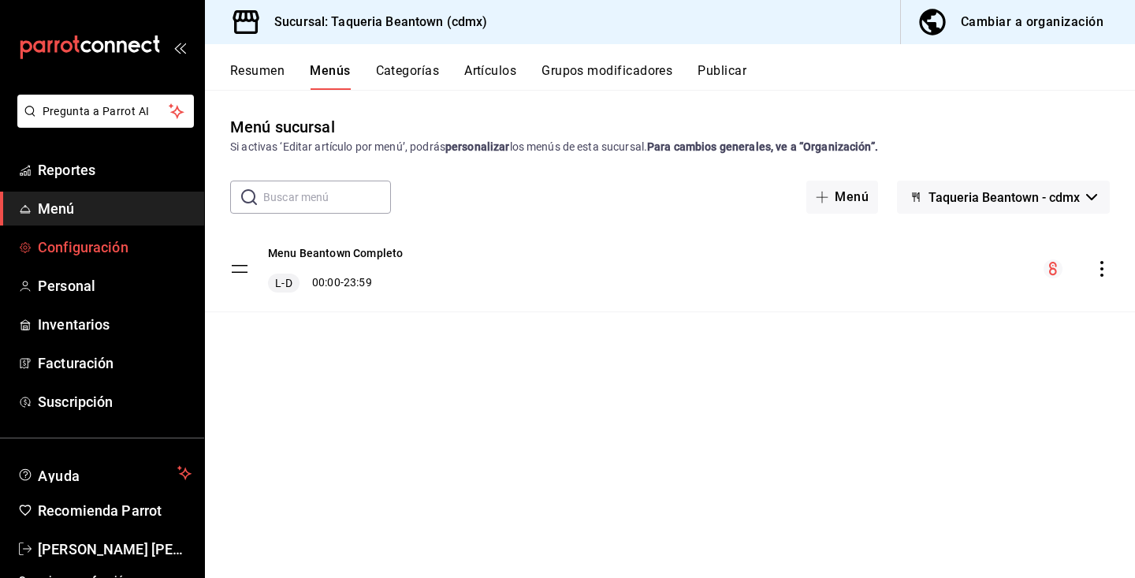
click at [116, 252] on span "Configuración" at bounding box center [115, 246] width 154 height 21
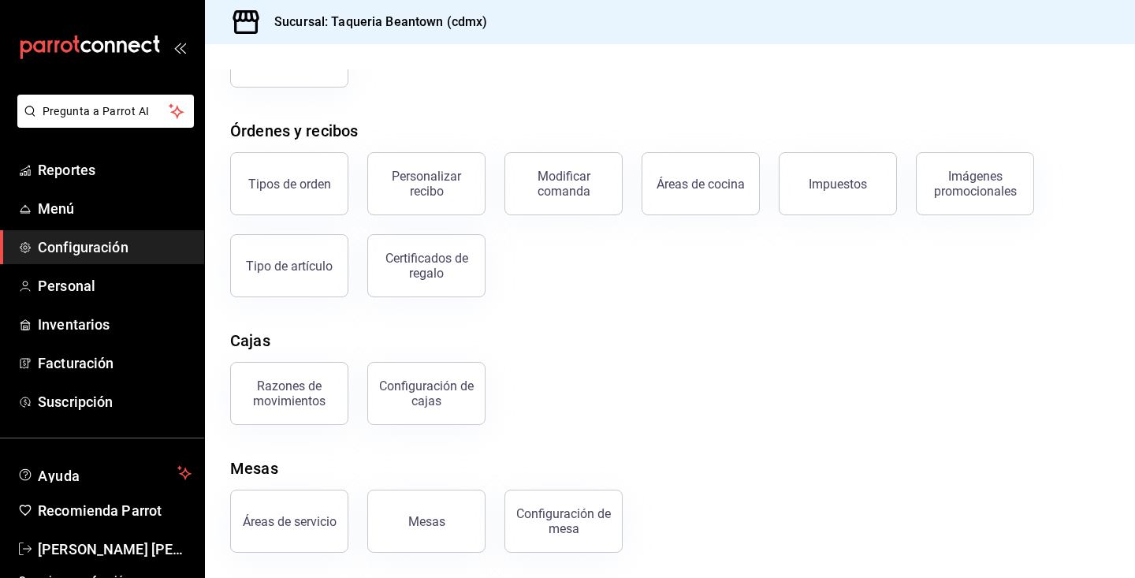
scroll to position [221, 0]
click at [318, 198] on button "Tipos de orden" at bounding box center [289, 183] width 118 height 63
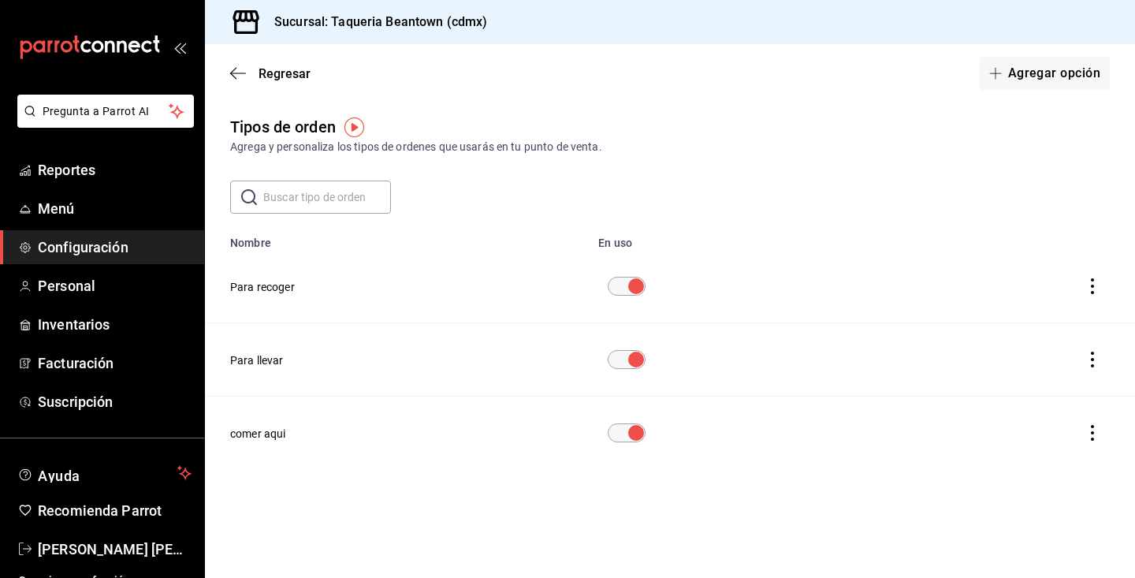
click at [1095, 433] on icon "actions" at bounding box center [1092, 433] width 16 height 16
click at [1045, 455] on span "Eliminar" at bounding box center [1044, 454] width 40 height 13
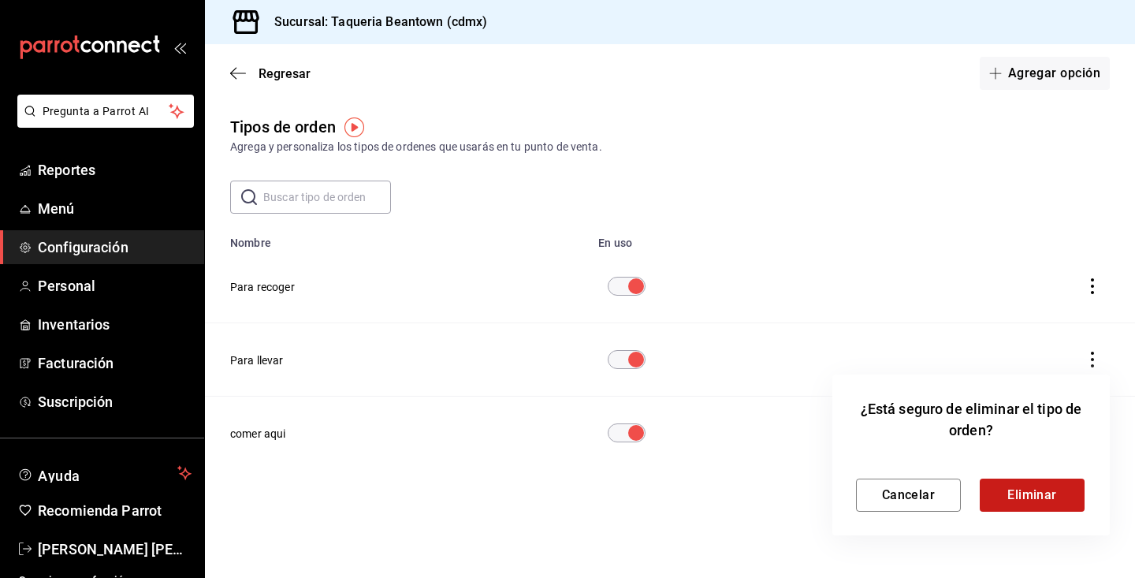
click at [1044, 485] on button "Eliminar" at bounding box center [1031, 494] width 105 height 33
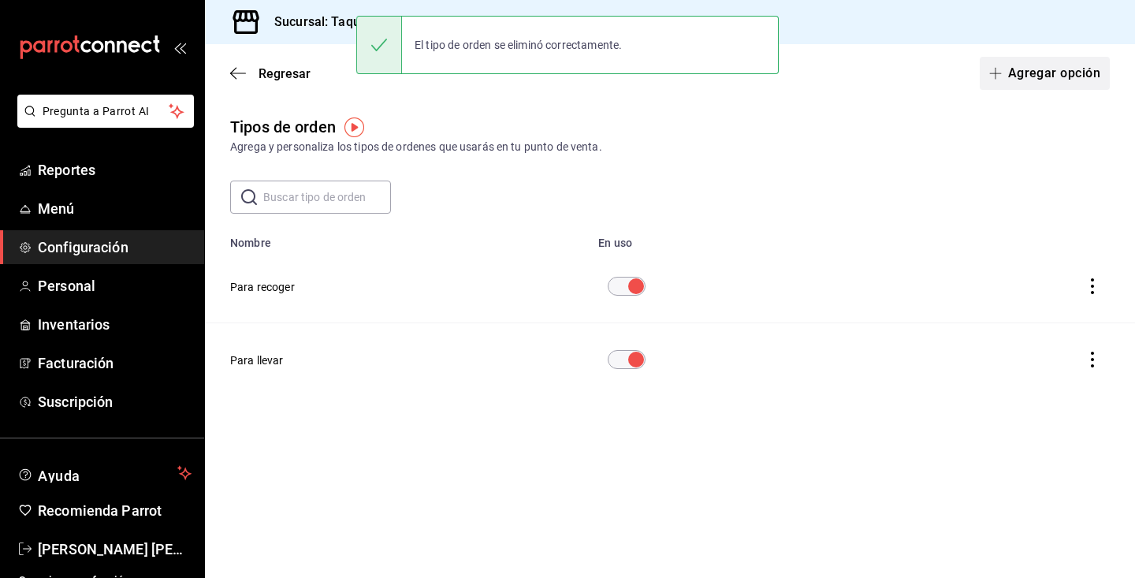
click at [1057, 62] on button "Agregar opción" at bounding box center [1044, 73] width 130 height 33
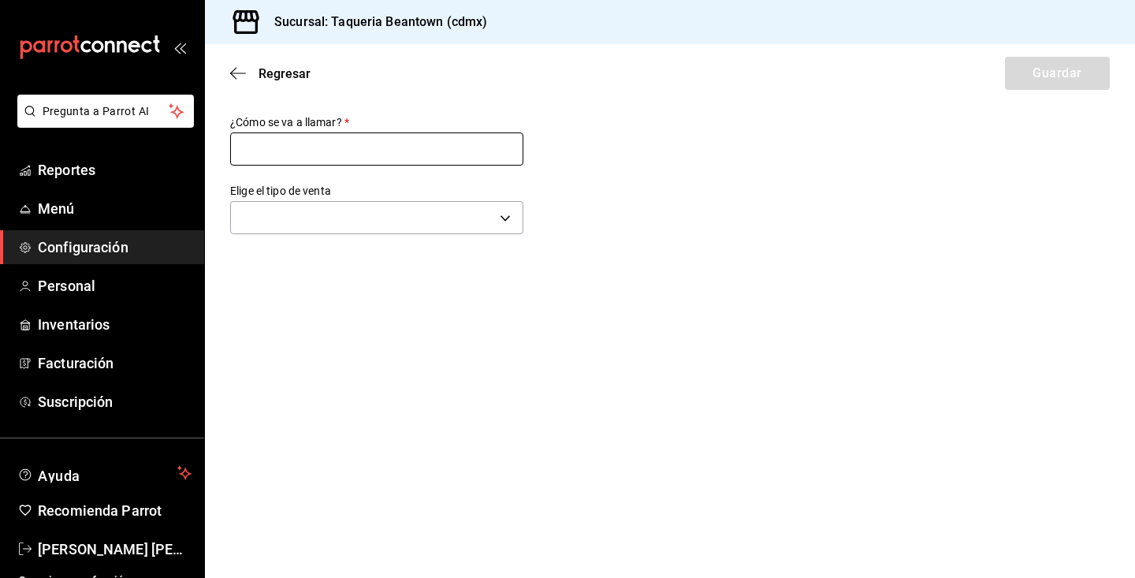
click at [377, 160] on input "text" at bounding box center [376, 148] width 293 height 33
click at [368, 146] on input "Charlie" at bounding box center [376, 148] width 293 height 33
type input "C"
type input "Comer aqui"
click at [353, 208] on body "Pregunta a Parrot AI Reportes Menú Configuración Personal Inventarios Facturaci…" at bounding box center [567, 289] width 1135 height 578
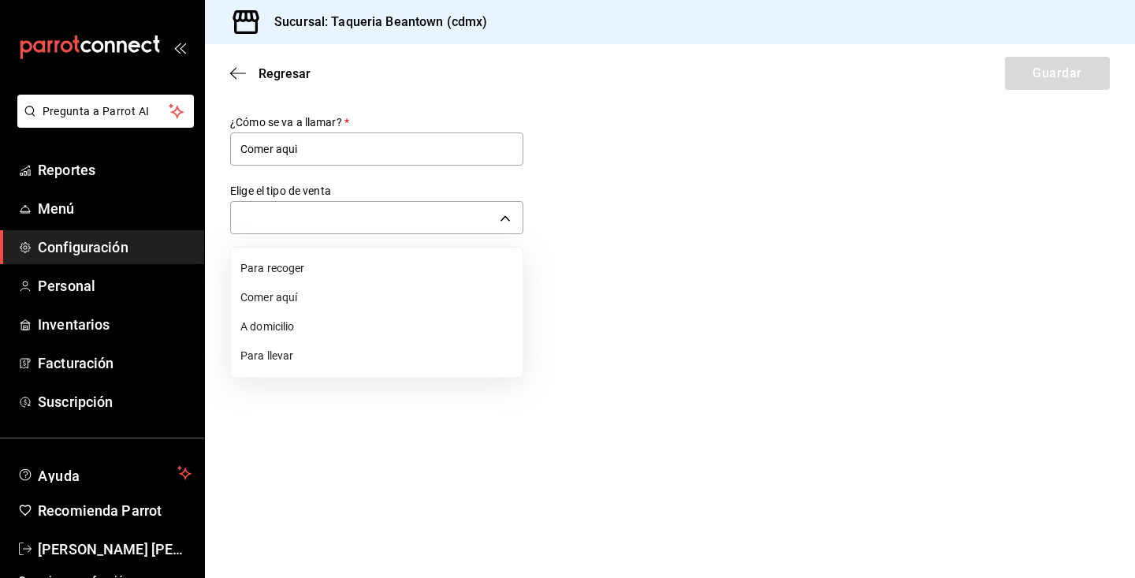
click at [334, 303] on li "Comer aquí" at bounding box center [377, 297] width 292 height 29
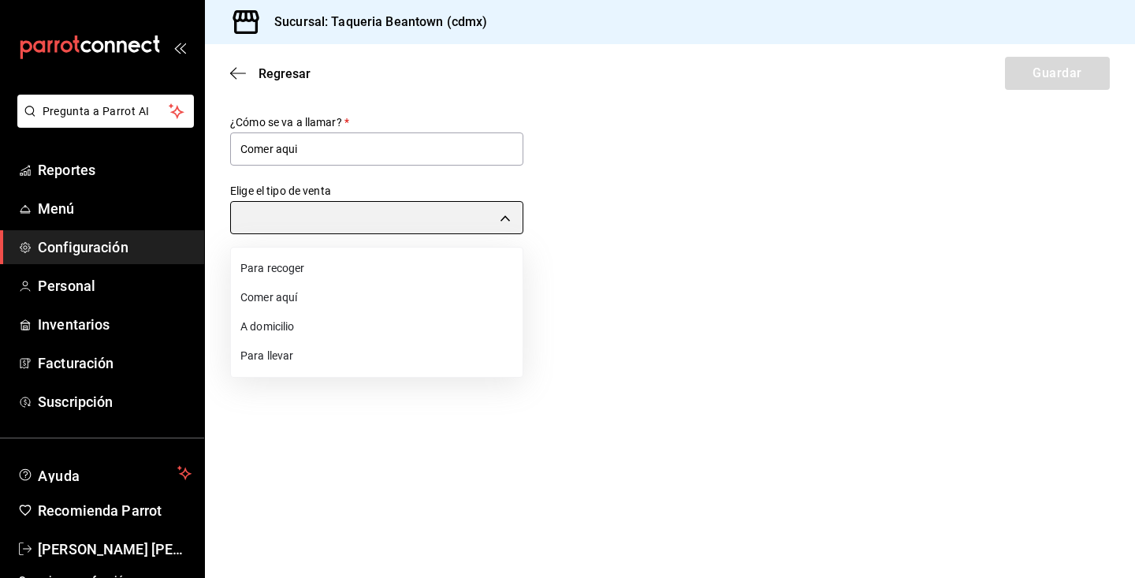
type input "DINE_IN"
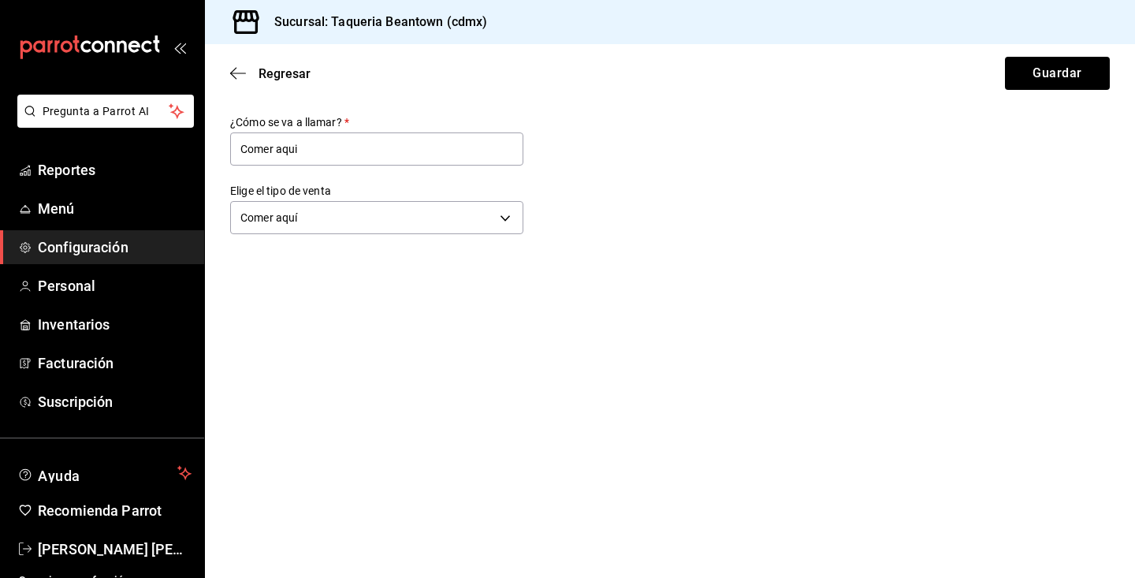
click at [1071, 56] on div "Regresar Guardar" at bounding box center [670, 73] width 930 height 58
click at [1066, 72] on button "Guardar" at bounding box center [1057, 73] width 105 height 33
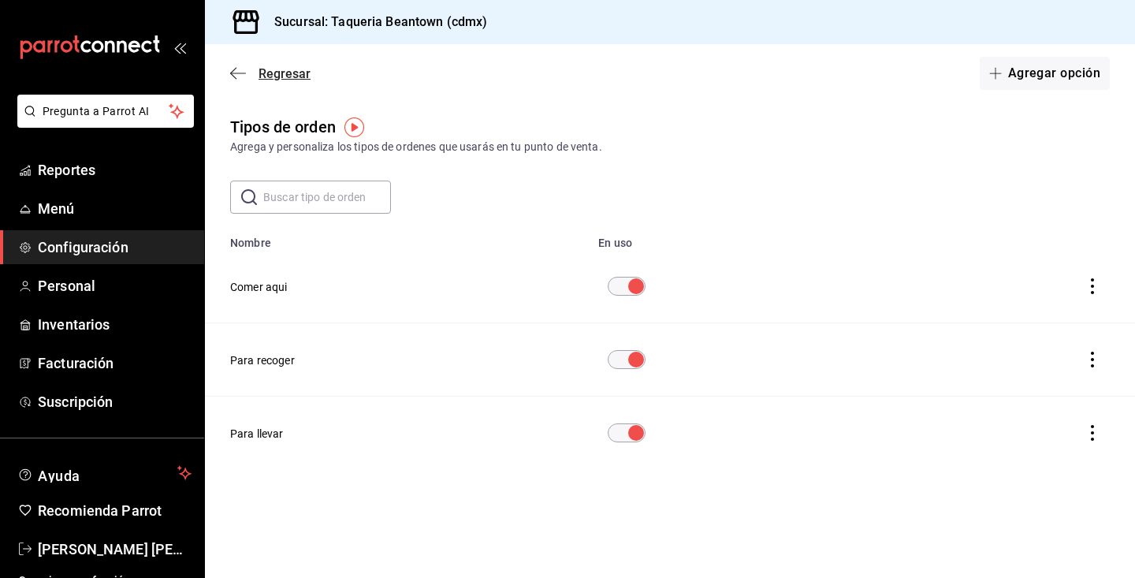
click at [240, 73] on icon "button" at bounding box center [238, 72] width 16 height 1
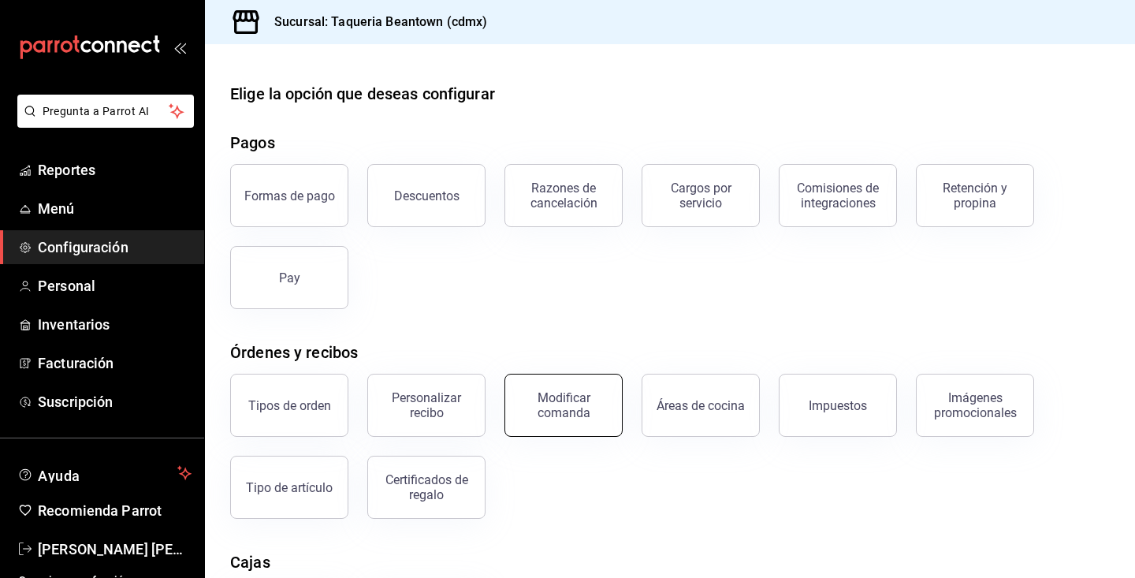
click at [530, 423] on button "Modificar comanda" at bounding box center [563, 404] width 118 height 63
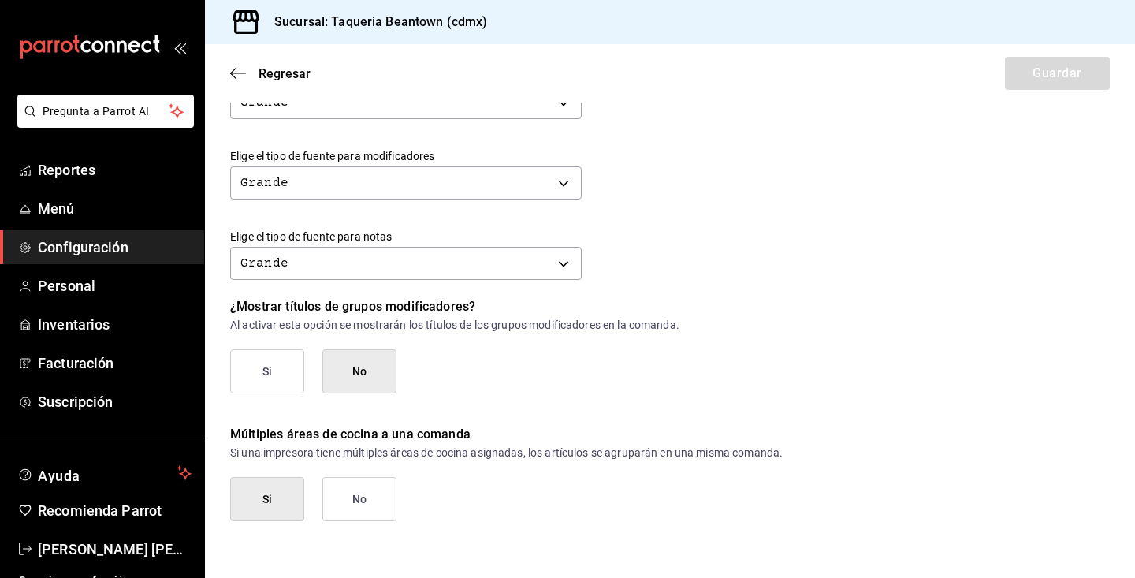
scroll to position [682, 0]
click at [243, 69] on icon "button" at bounding box center [238, 73] width 16 height 14
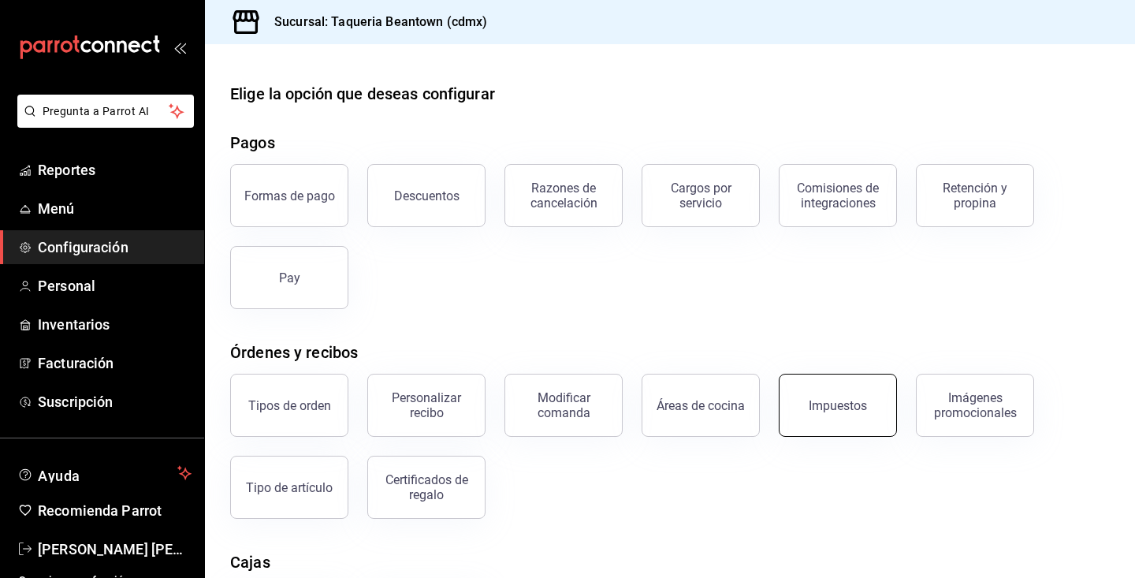
click at [792, 409] on button "Impuestos" at bounding box center [837, 404] width 118 height 63
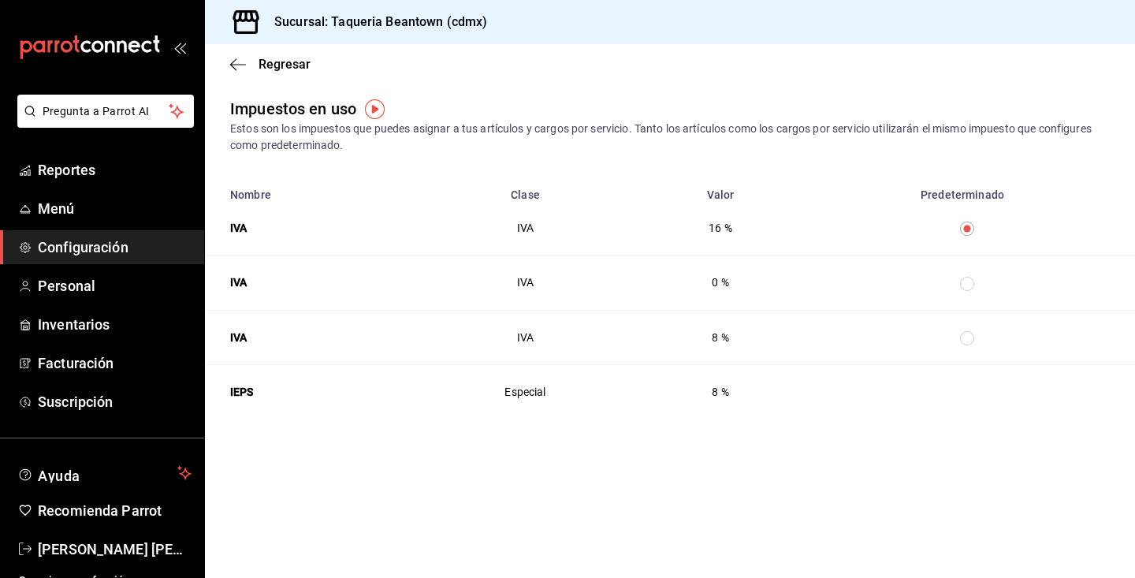
click at [222, 63] on div "Regresar" at bounding box center [670, 64] width 930 height 40
click at [232, 63] on icon "button" at bounding box center [233, 64] width 6 height 12
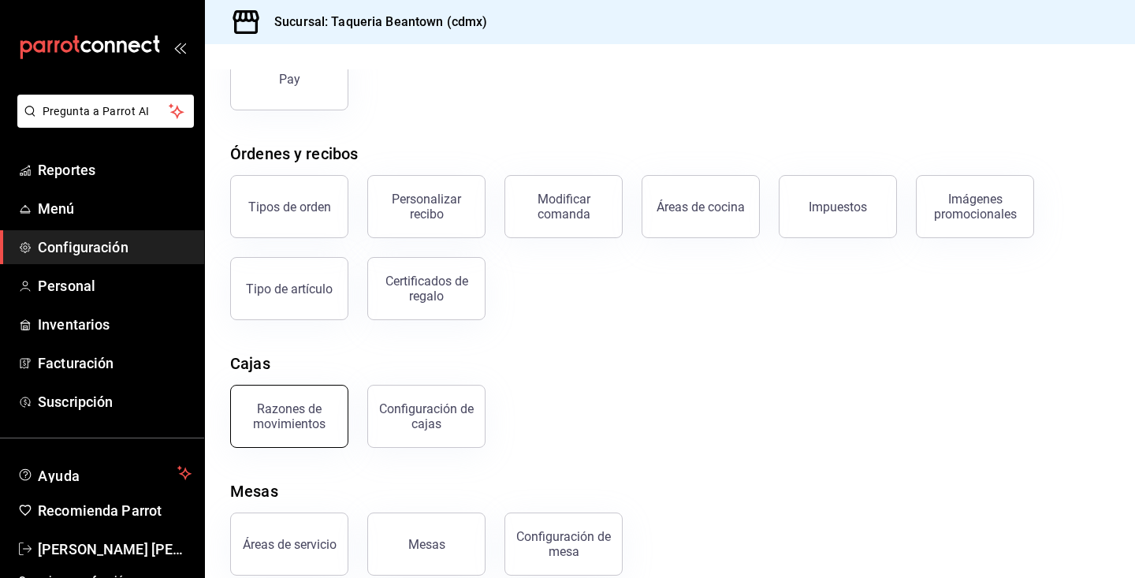
click at [326, 419] on div "Razones de movimientos" at bounding box center [289, 416] width 98 height 30
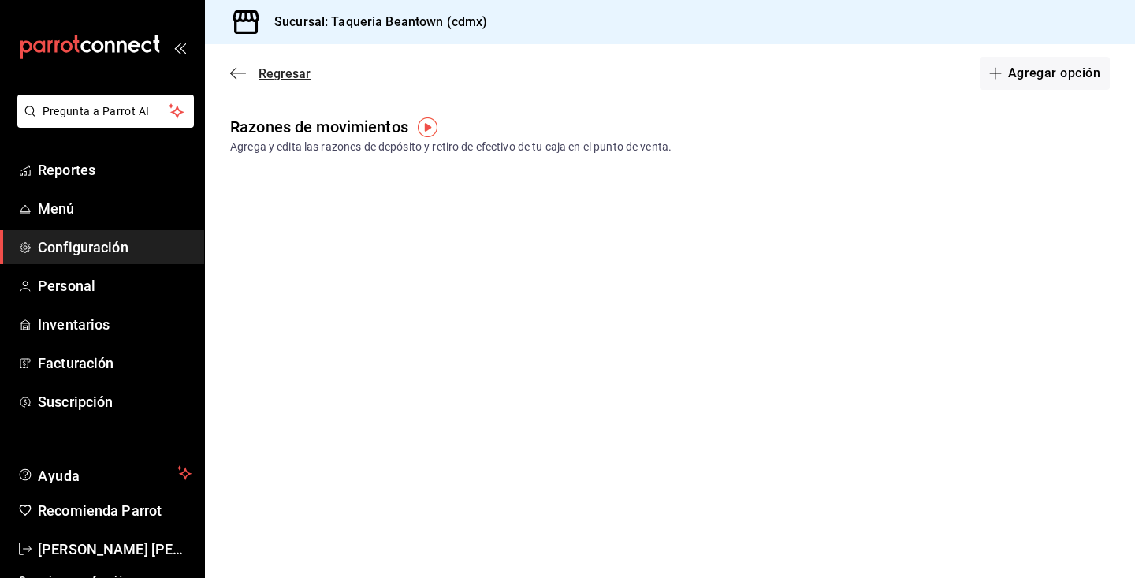
click at [236, 71] on icon "button" at bounding box center [238, 73] width 16 height 14
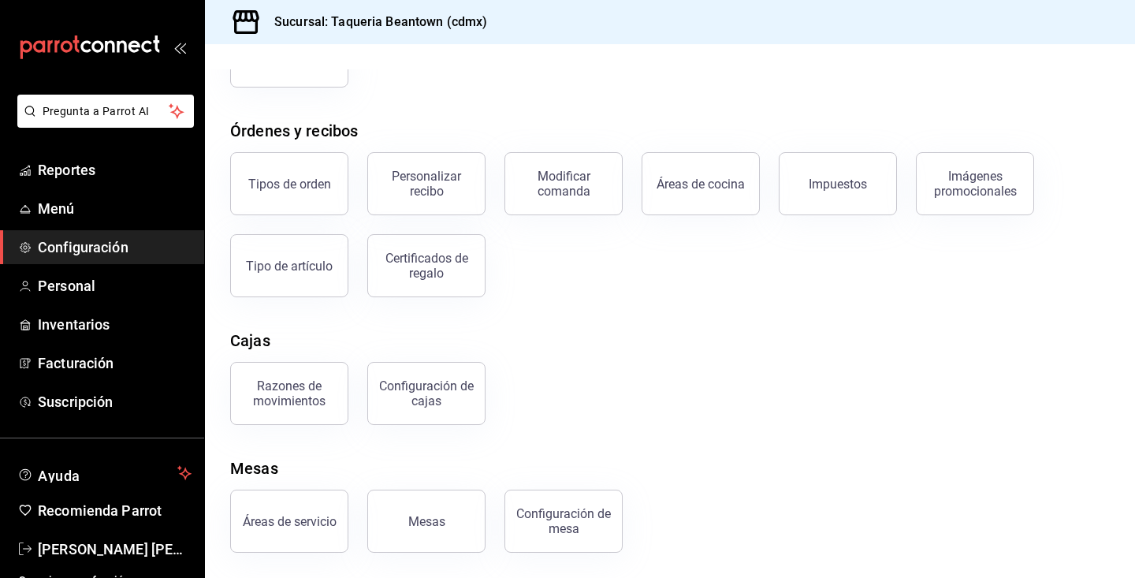
scroll to position [221, 0]
click at [581, 524] on div "Configuración de mesa" at bounding box center [564, 521] width 98 height 30
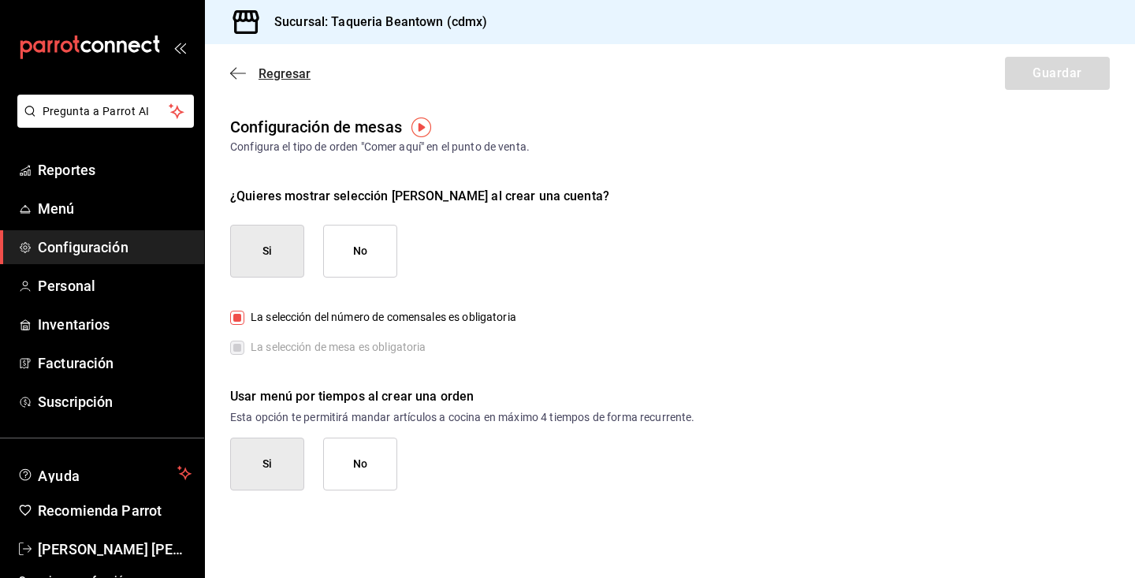
click at [240, 72] on icon "button" at bounding box center [238, 73] width 16 height 14
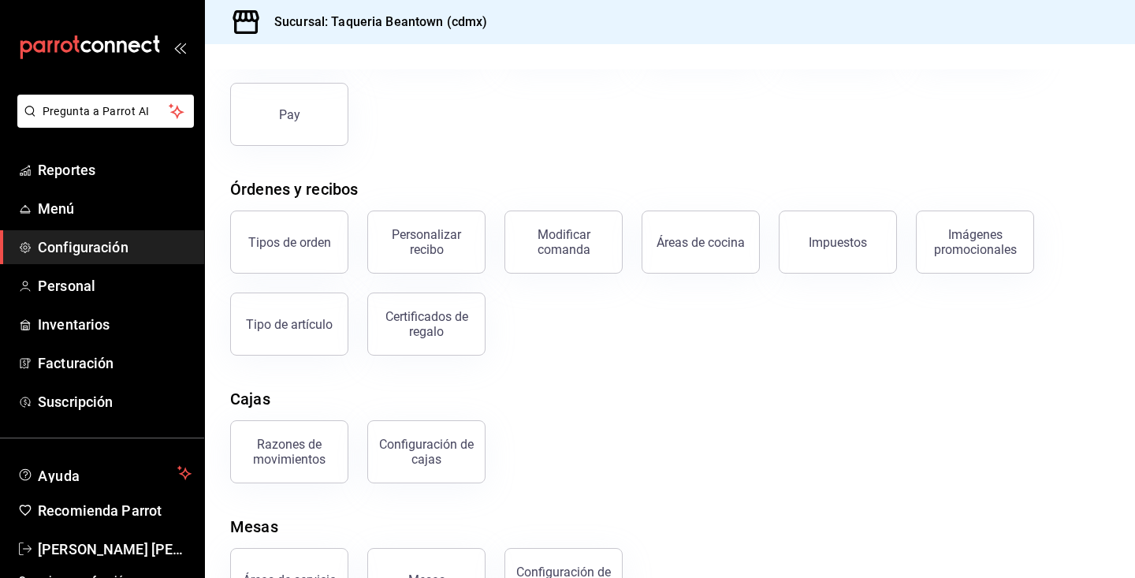
scroll to position [164, 0]
click at [461, 253] on div "Personalizar recibo" at bounding box center [426, 241] width 98 height 30
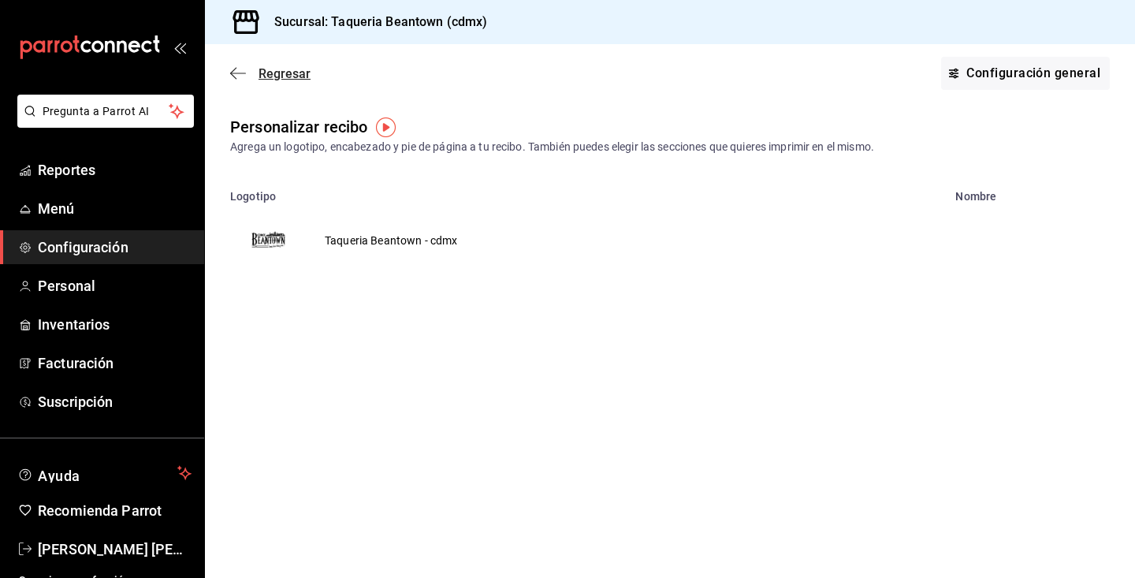
click at [238, 69] on icon "button" at bounding box center [238, 73] width 16 height 14
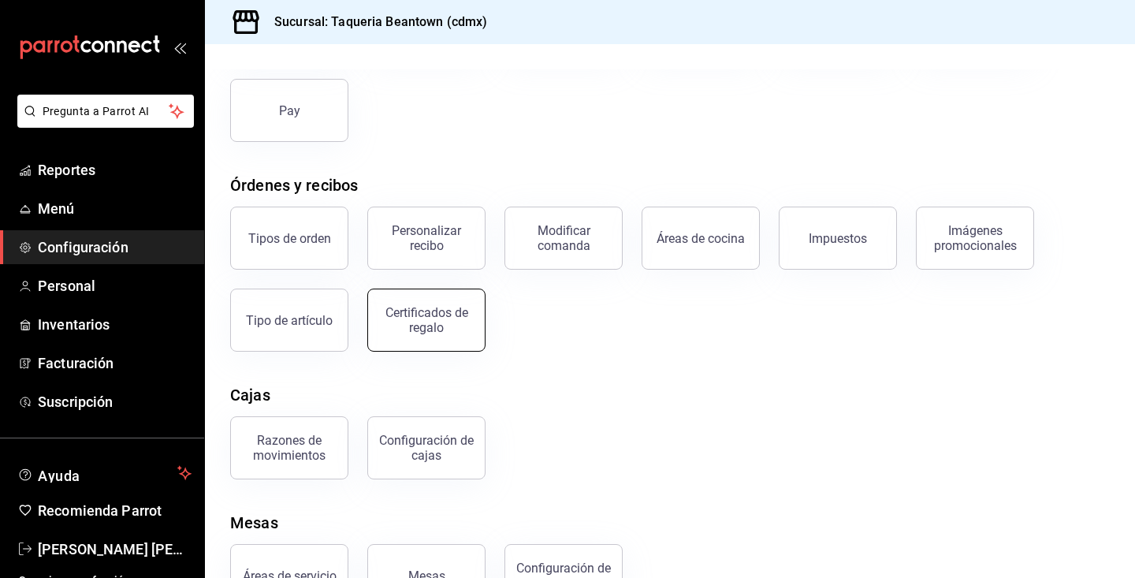
scroll to position [162, 0]
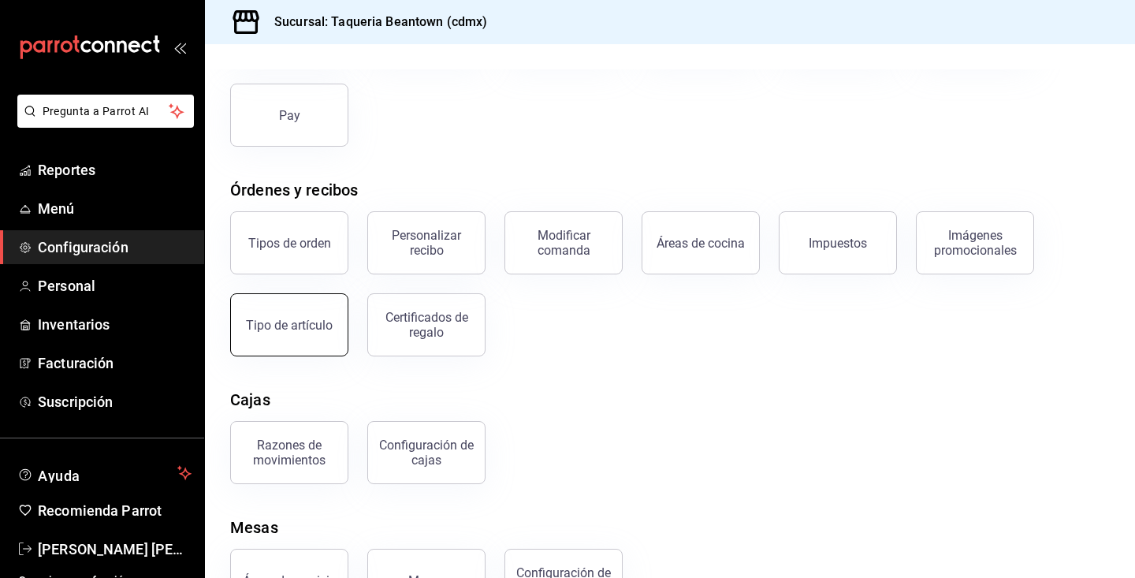
click at [309, 325] on div "Tipo de artículo" at bounding box center [289, 325] width 87 height 15
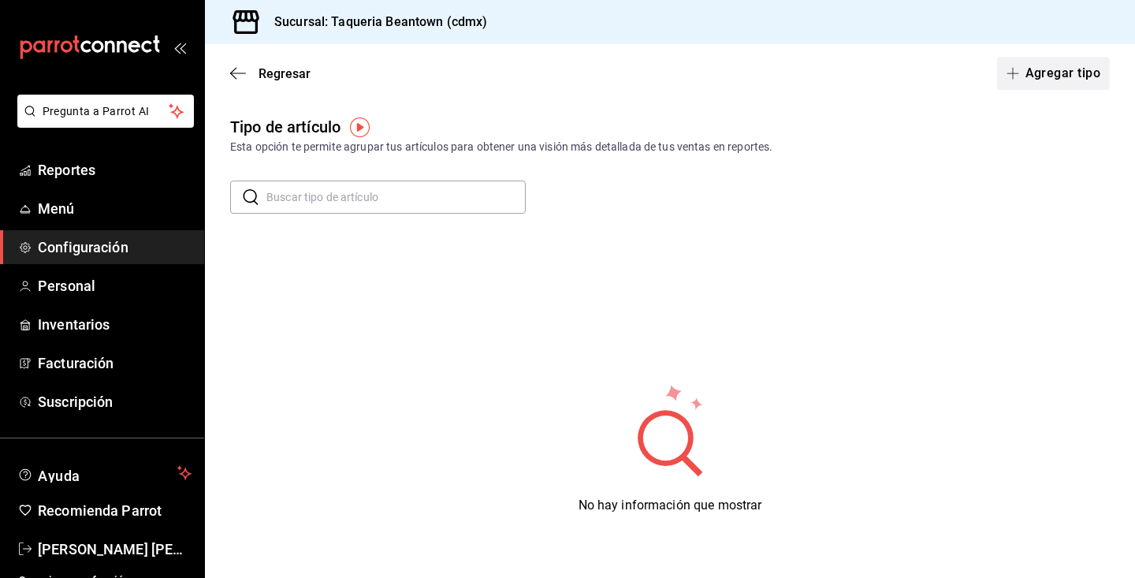
click at [1065, 74] on button "Agregar tipo" at bounding box center [1053, 73] width 113 height 33
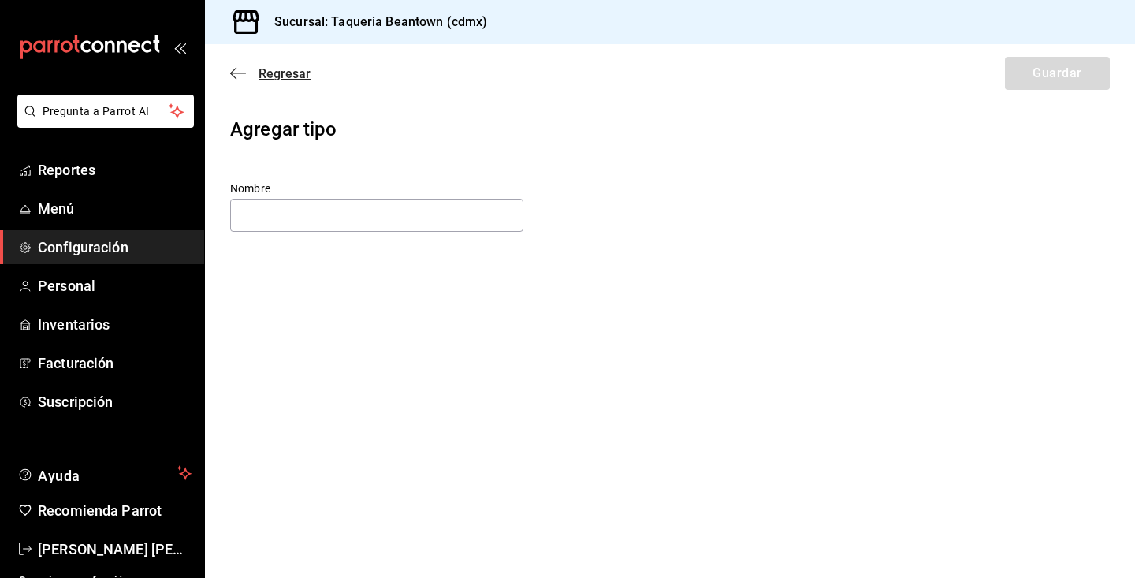
click at [232, 71] on icon "button" at bounding box center [238, 73] width 16 height 14
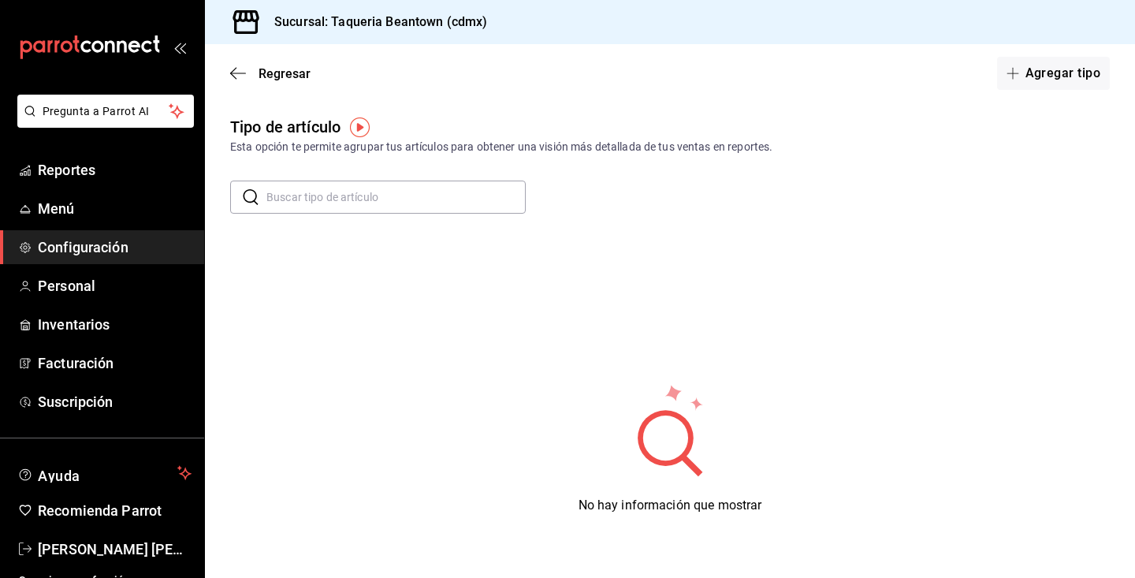
click at [232, 71] on icon "button" at bounding box center [238, 73] width 16 height 14
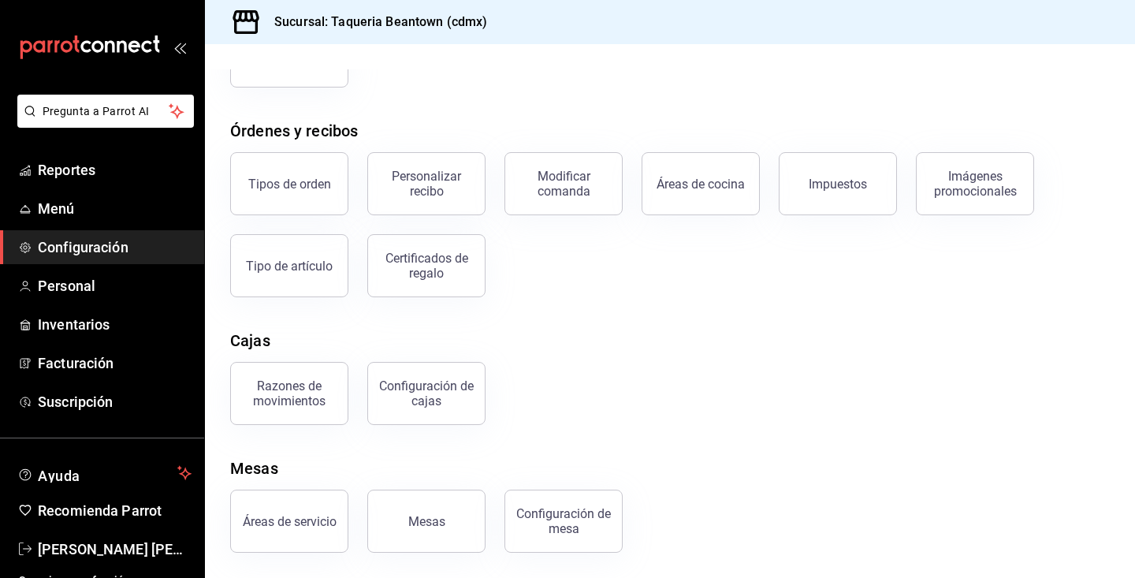
scroll to position [221, 0]
click at [42, 214] on span "Menú" at bounding box center [115, 208] width 154 height 21
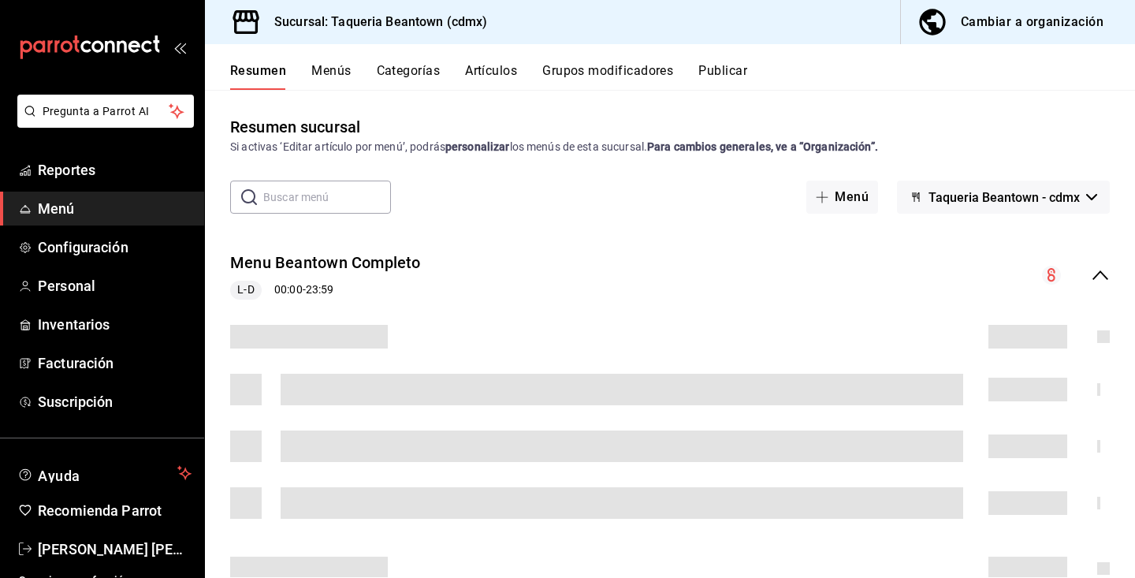
click at [415, 73] on button "Categorías" at bounding box center [409, 76] width 64 height 27
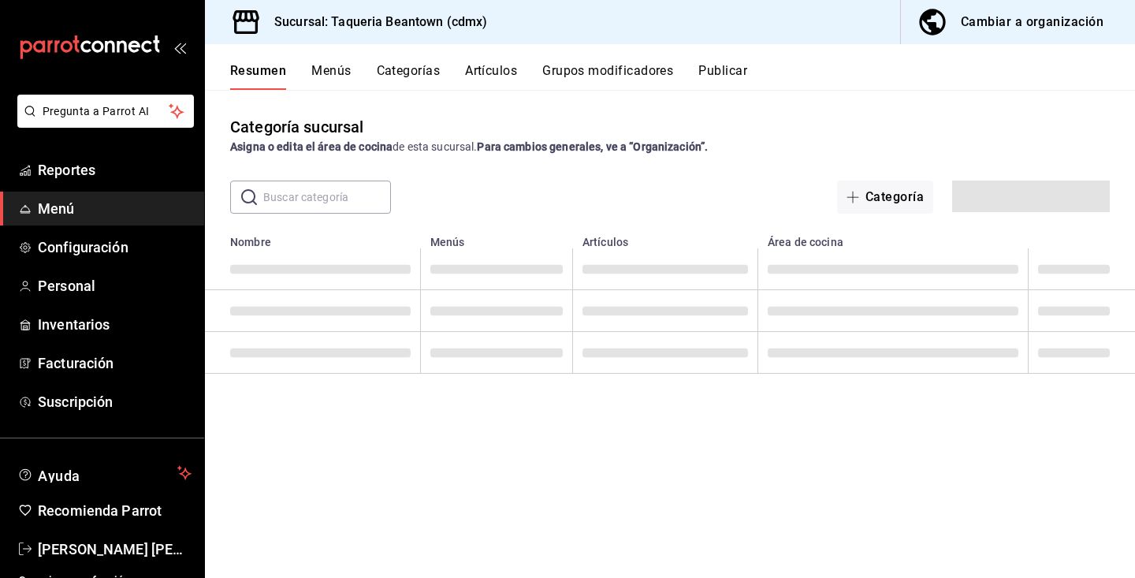
click at [415, 73] on button "Categorías" at bounding box center [409, 76] width 64 height 27
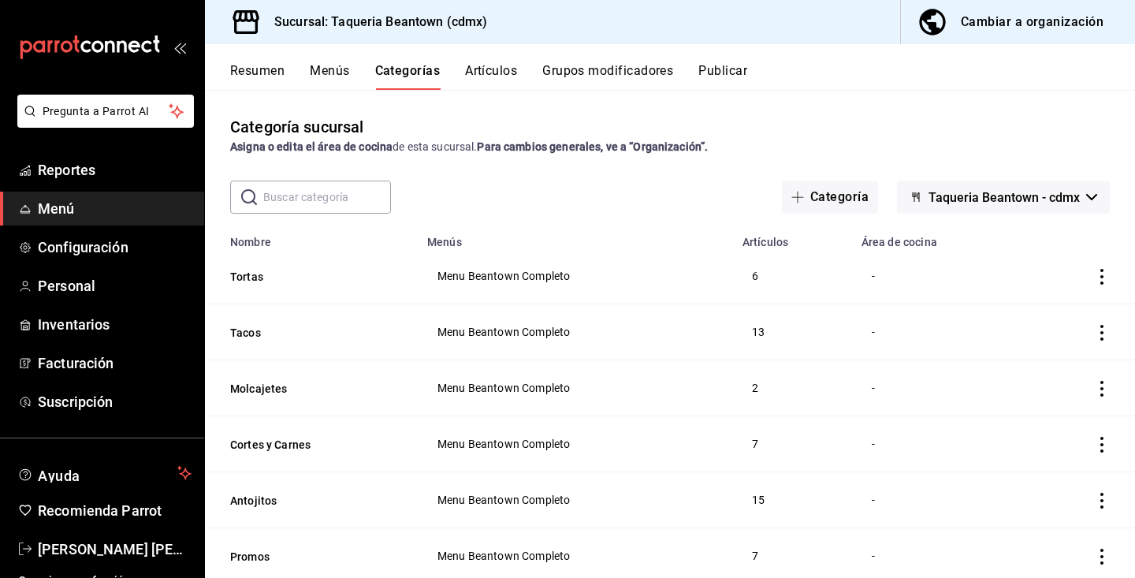
click at [497, 80] on button "Artículos" at bounding box center [491, 76] width 52 height 27
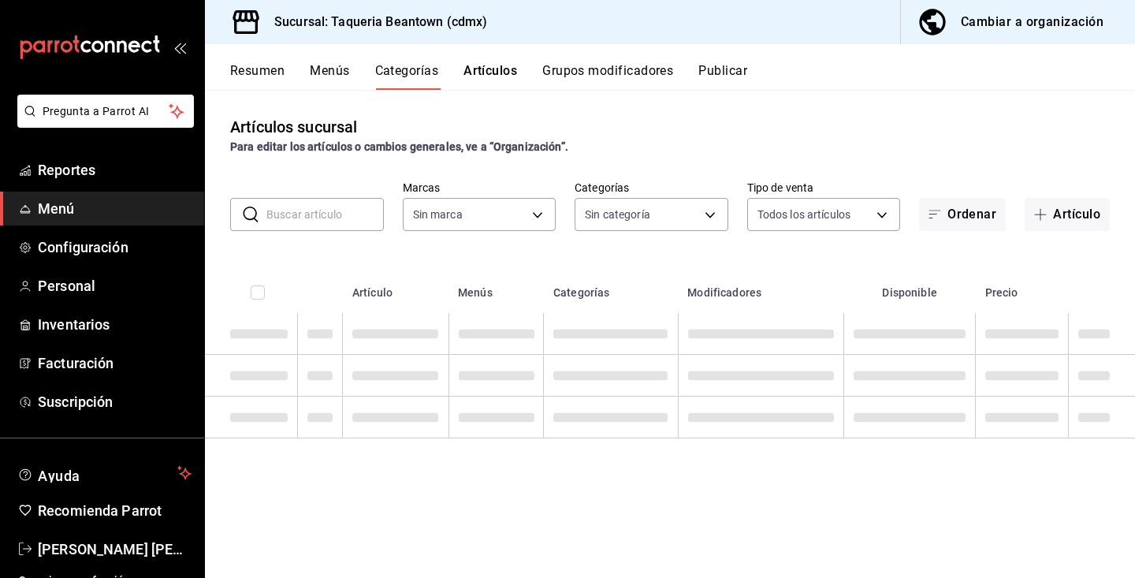
click at [498, 77] on button "Artículos" at bounding box center [490, 76] width 54 height 27
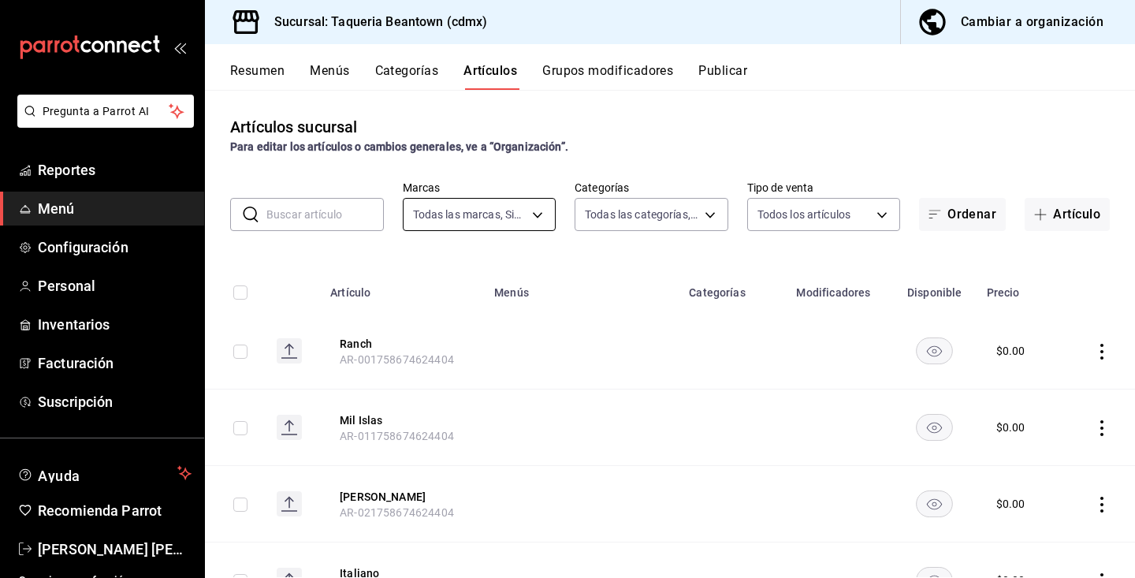
type input "8fc965e6-ee8c-4f16-82af-0774e42fd02c"
type input "0eecc426-eed8-4346-8cff-a39c083c9b0d,bdae5bbd-43f9-47af-ba94-c7b8da1183ae,c9ffe…"
click at [541, 217] on body "Pregunta a Parrot AI Reportes Menú Configuración Personal Inventarios Facturaci…" at bounding box center [567, 289] width 1135 height 578
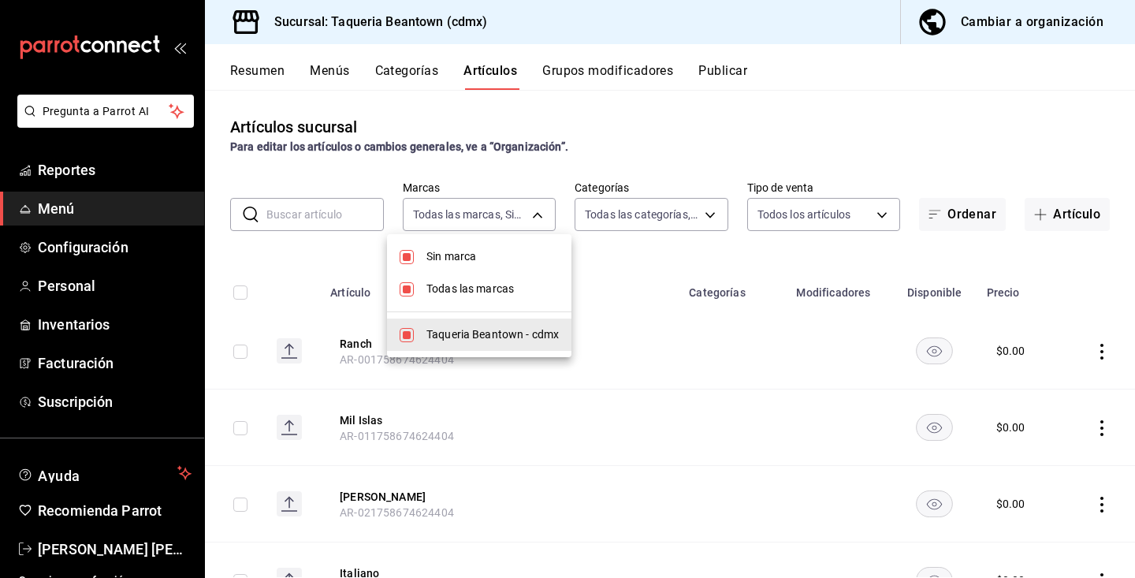
click at [618, 218] on div at bounding box center [567, 289] width 1135 height 578
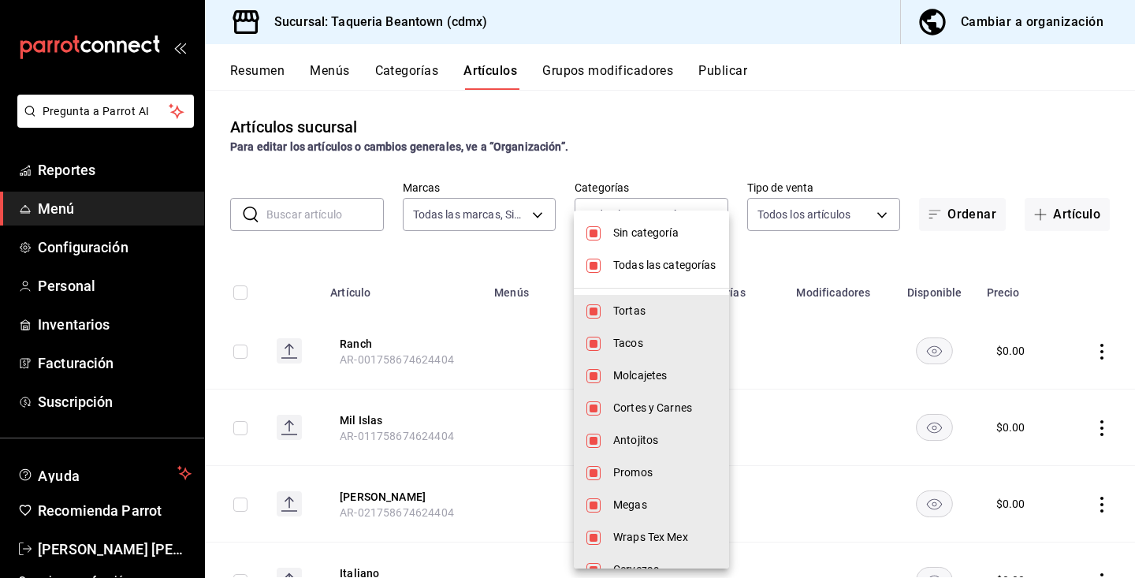
click at [618, 218] on body "Pregunta a Parrot AI Reportes Menú Configuración Personal Inventarios Facturaci…" at bounding box center [567, 289] width 1135 height 578
click at [596, 271] on input "checkbox" at bounding box center [593, 265] width 14 height 14
checkbox input "false"
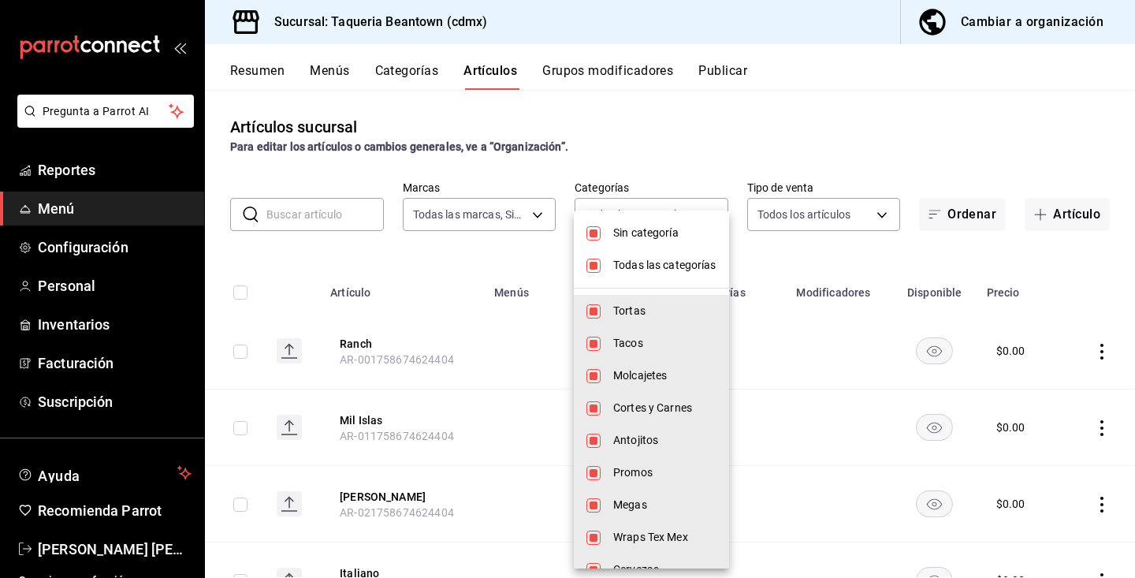
checkbox input "false"
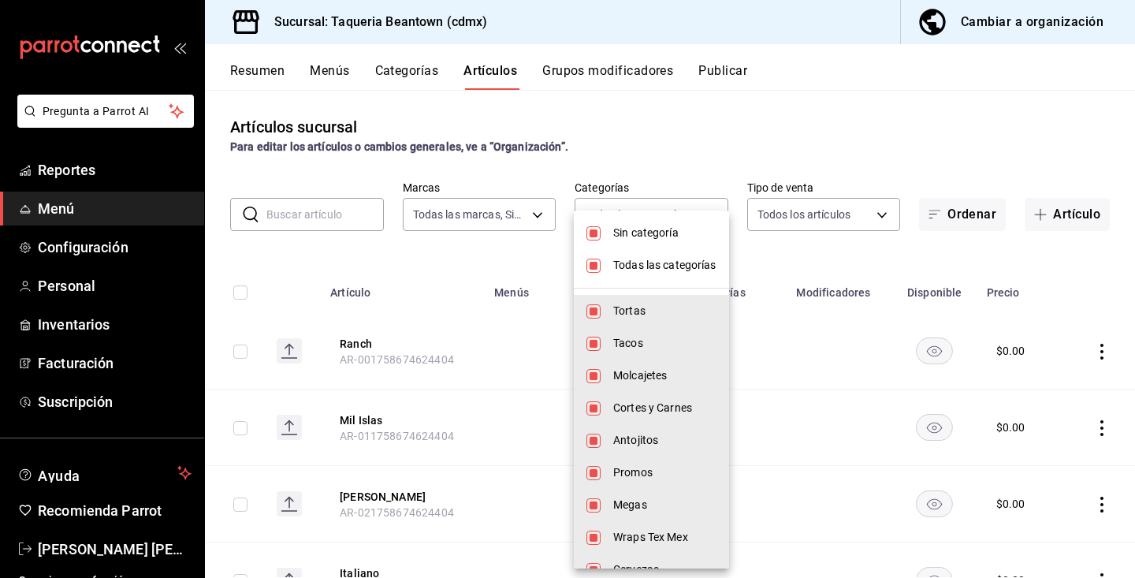
checkbox input "false"
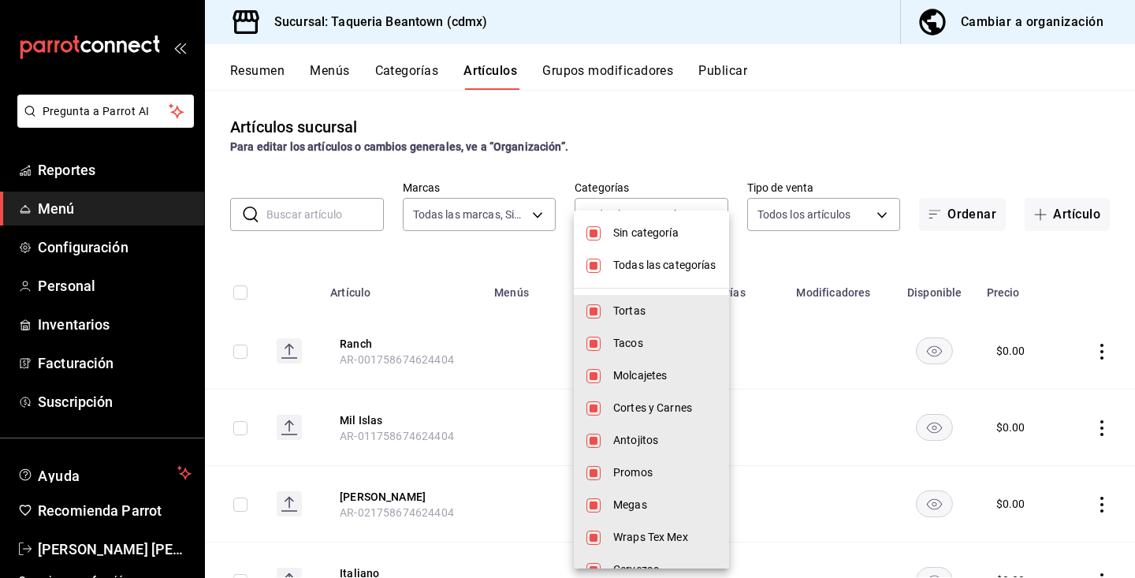
checkbox input "false"
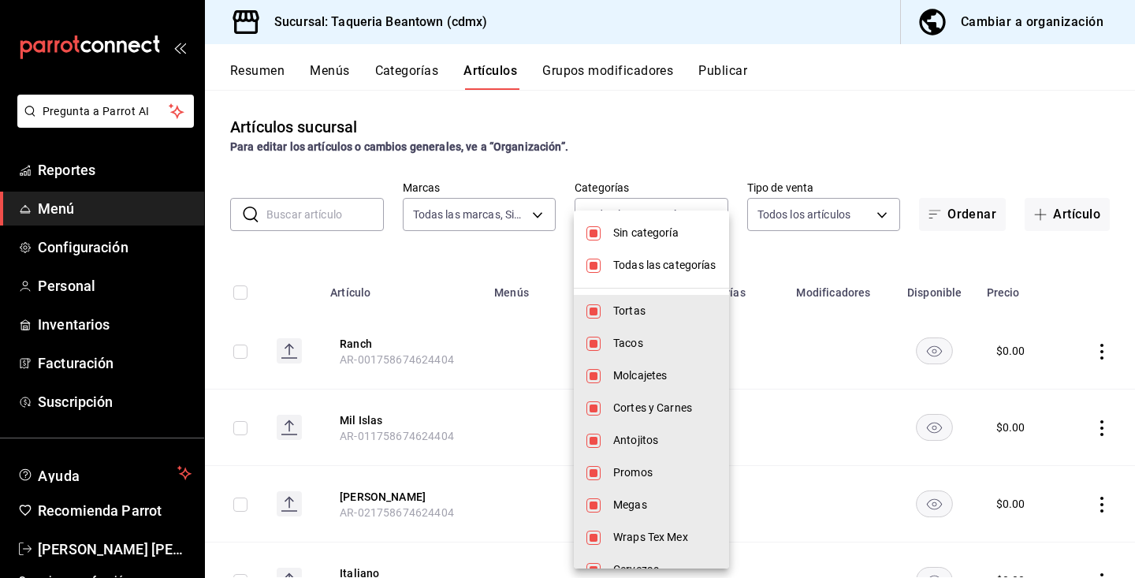
checkbox input "false"
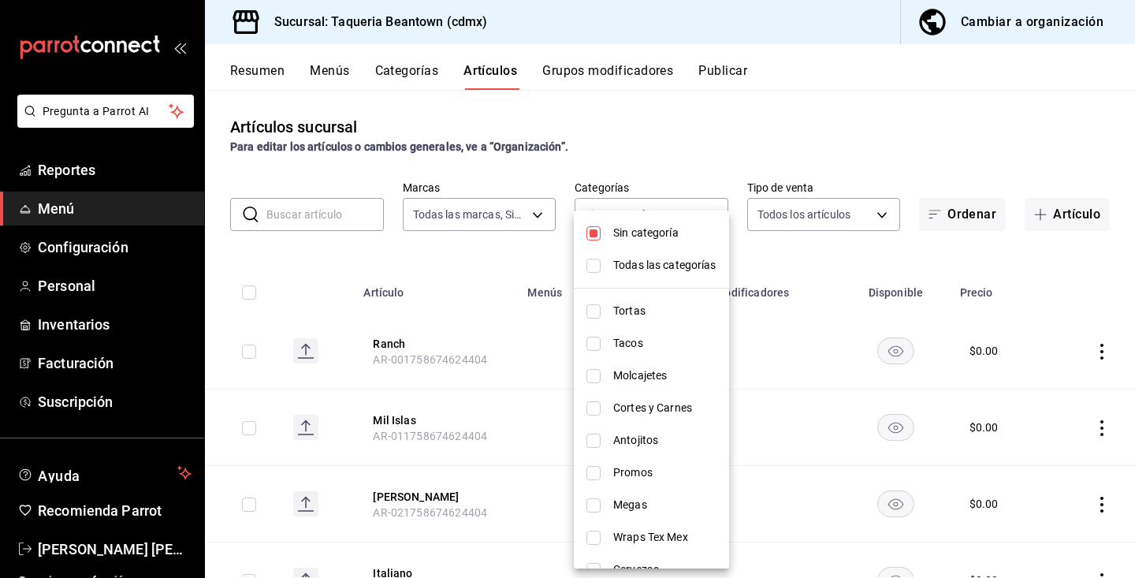
click at [594, 238] on input "checkbox" at bounding box center [593, 233] width 14 height 14
checkbox input "false"
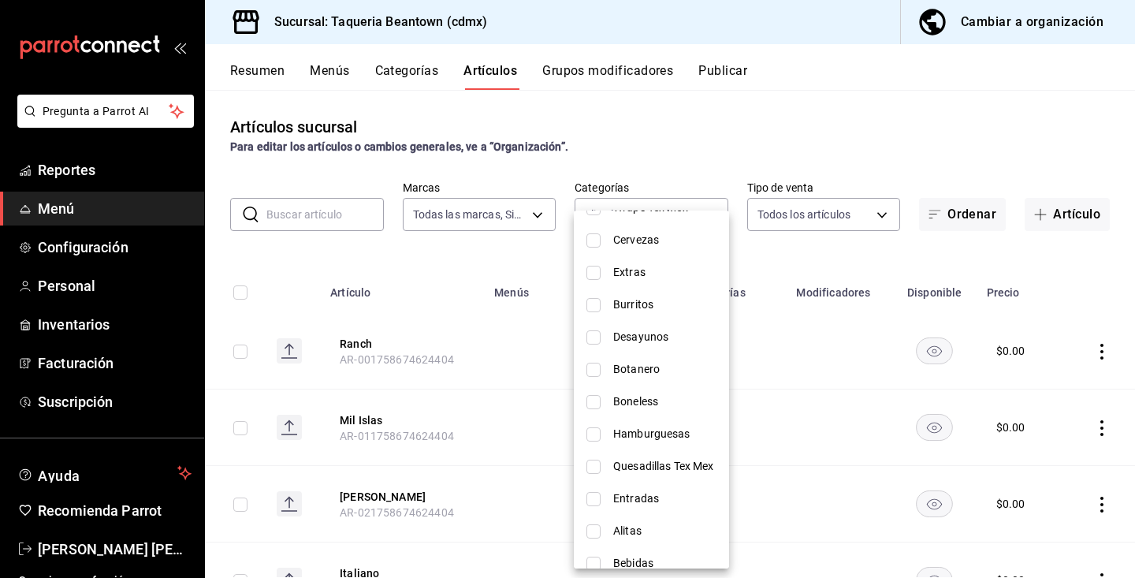
scroll to position [333, 0]
click at [614, 342] on li "Desayunos" at bounding box center [651, 334] width 155 height 32
type input "d488f742-ad6f-47ba-bee8-dc8530a3e55d"
checkbox input "true"
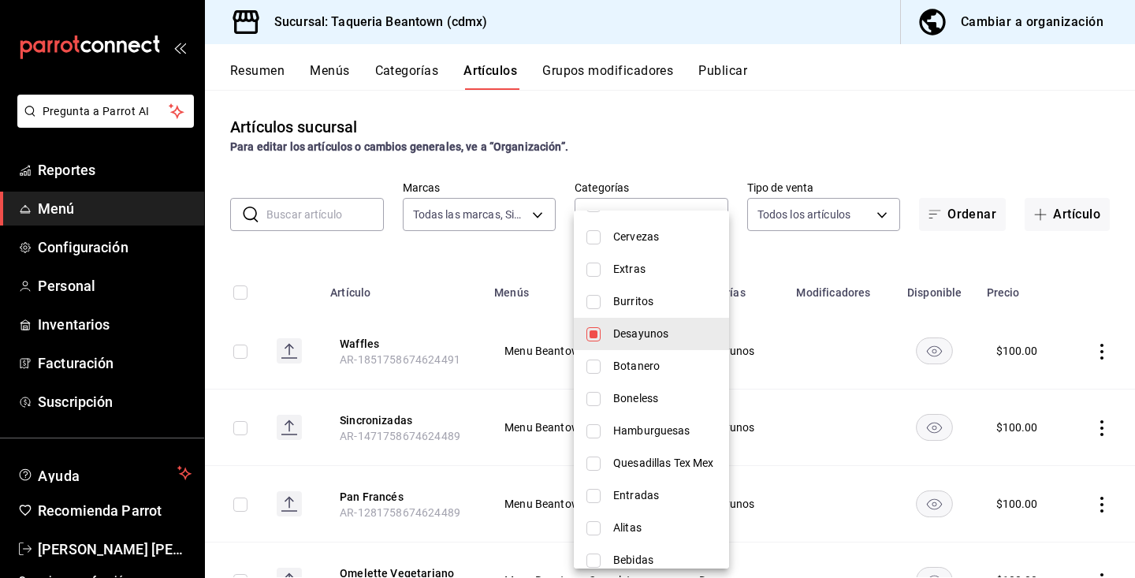
click at [291, 346] on div at bounding box center [567, 289] width 1135 height 578
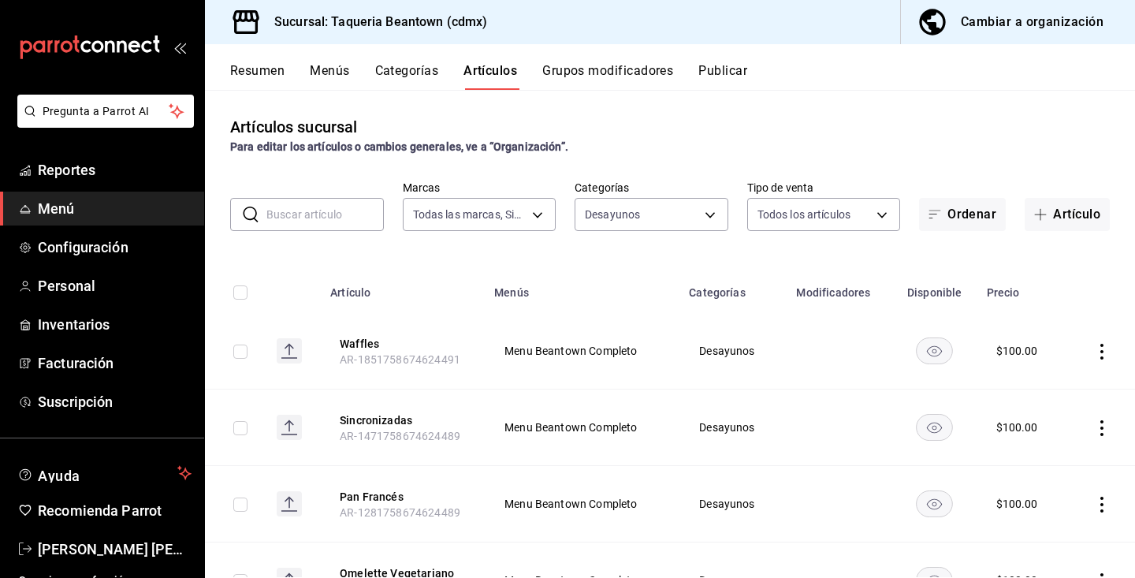
click at [287, 344] on rect at bounding box center [289, 350] width 25 height 25
click at [101, 255] on span "Configuración" at bounding box center [115, 246] width 154 height 21
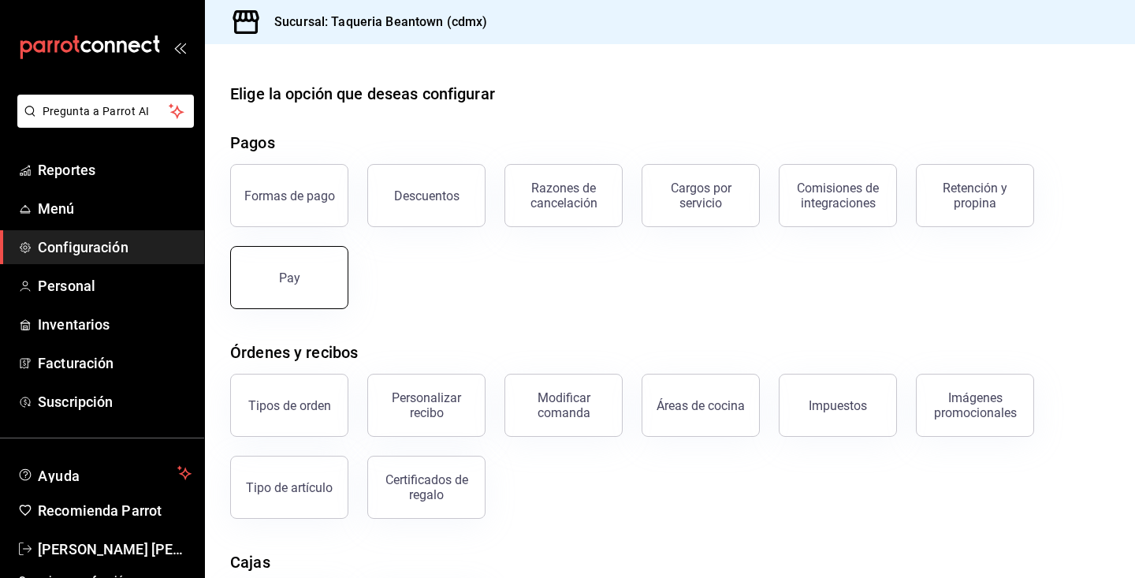
click at [301, 288] on button "Pay" at bounding box center [289, 277] width 118 height 63
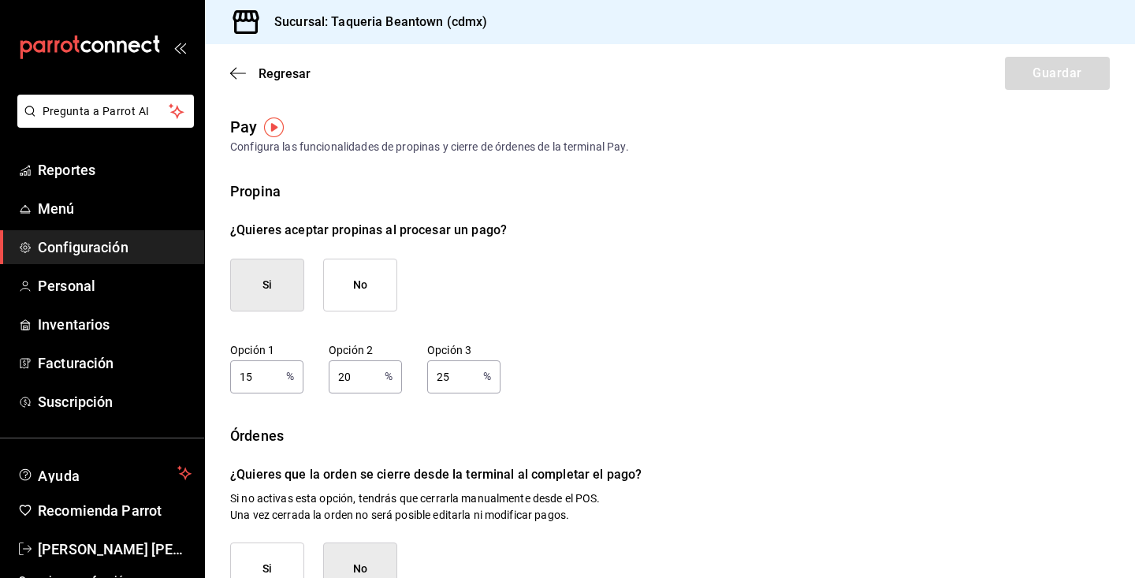
click at [271, 284] on button "Si" at bounding box center [267, 284] width 74 height 53
click at [267, 375] on input "15" at bounding box center [255, 376] width 50 height 32
type input "10"
click at [368, 359] on div "Opción 2 20 % Opción 2" at bounding box center [365, 368] width 73 height 50
click at [366, 373] on input "20" at bounding box center [354, 376] width 50 height 32
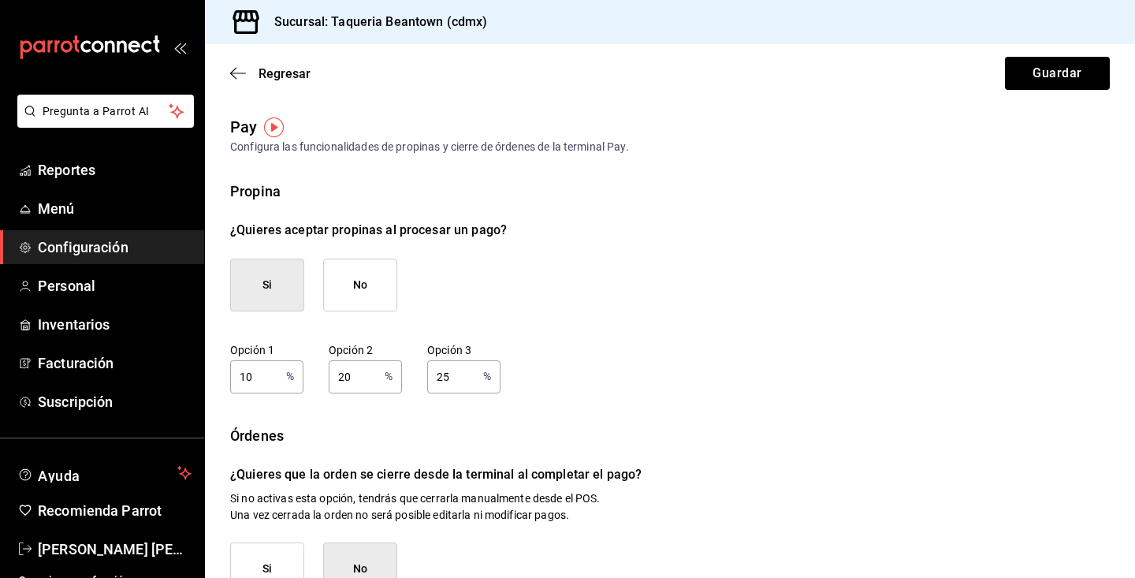
type input "2"
type input "15"
click at [465, 379] on input "25" at bounding box center [452, 376] width 50 height 32
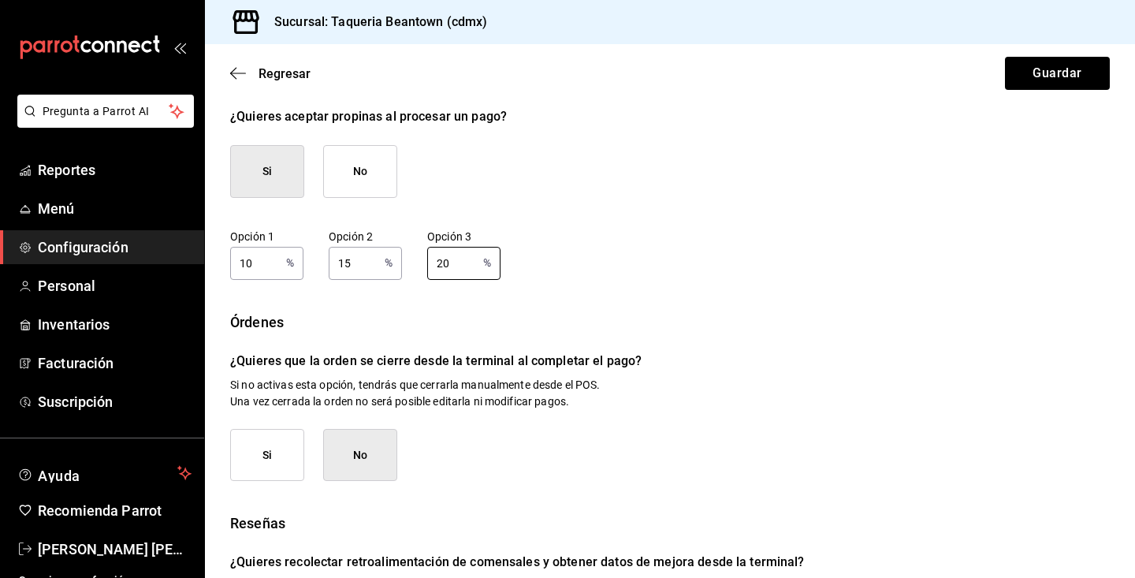
scroll to position [116, 0]
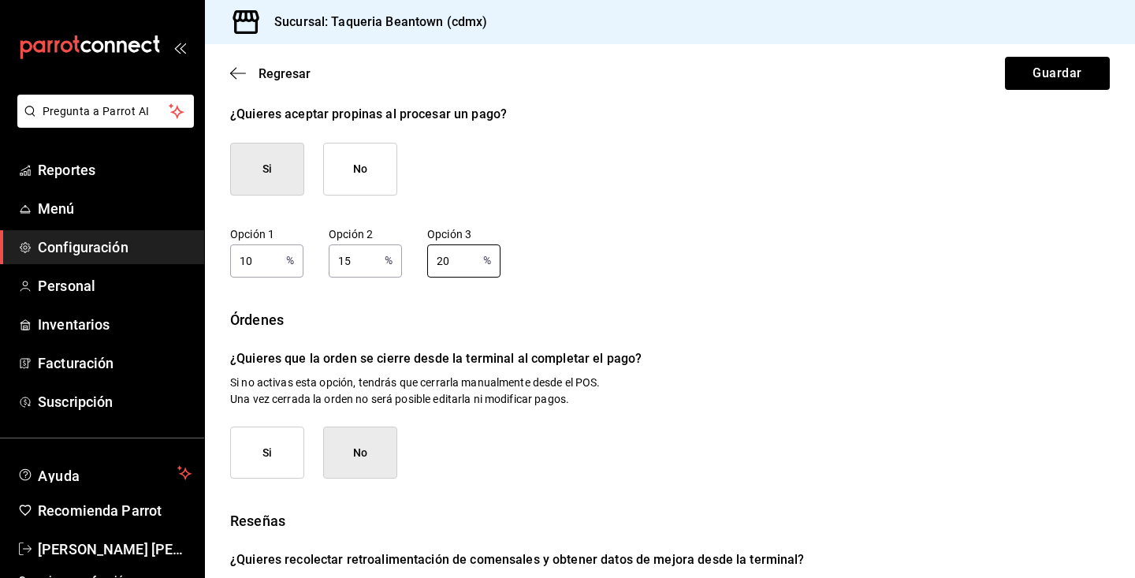
type input "20"
click at [256, 451] on button "Si" at bounding box center [267, 452] width 74 height 53
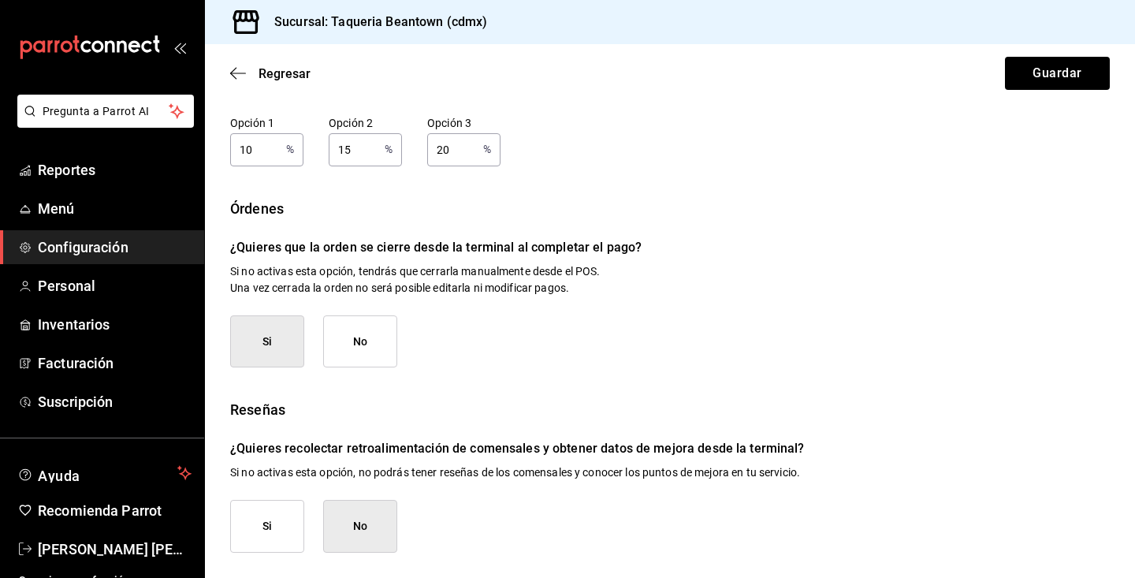
scroll to position [225, 0]
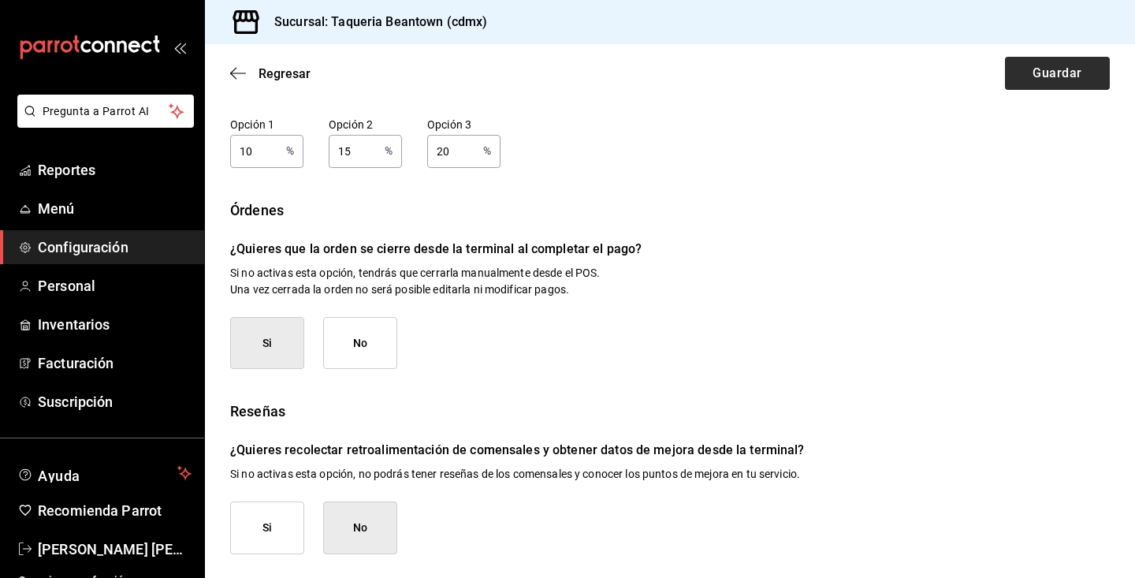
click at [1076, 70] on button "Guardar" at bounding box center [1057, 73] width 105 height 33
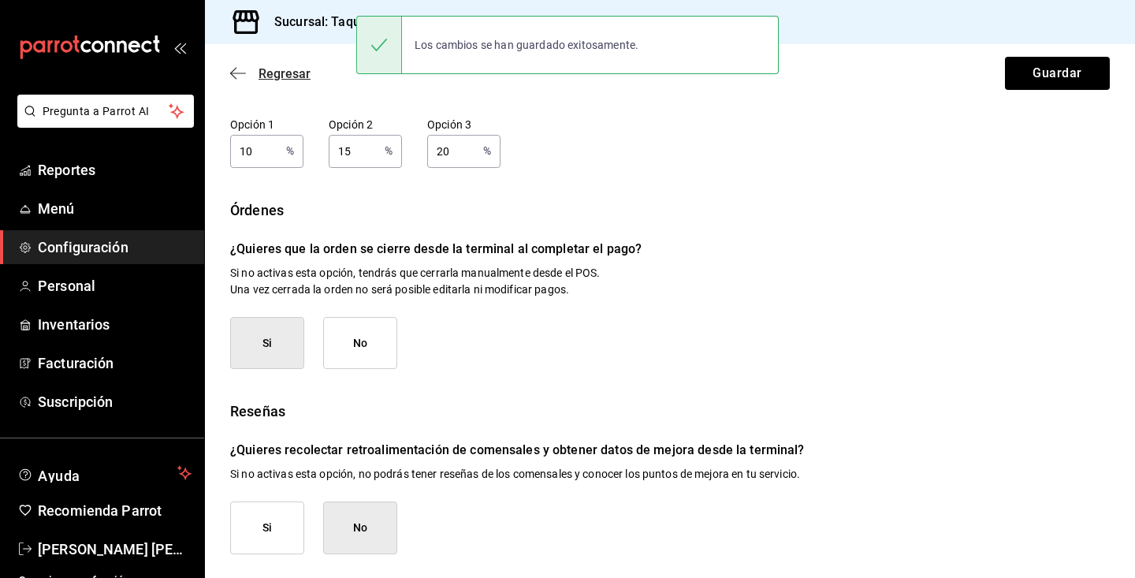
click at [241, 69] on icon "button" at bounding box center [238, 73] width 16 height 14
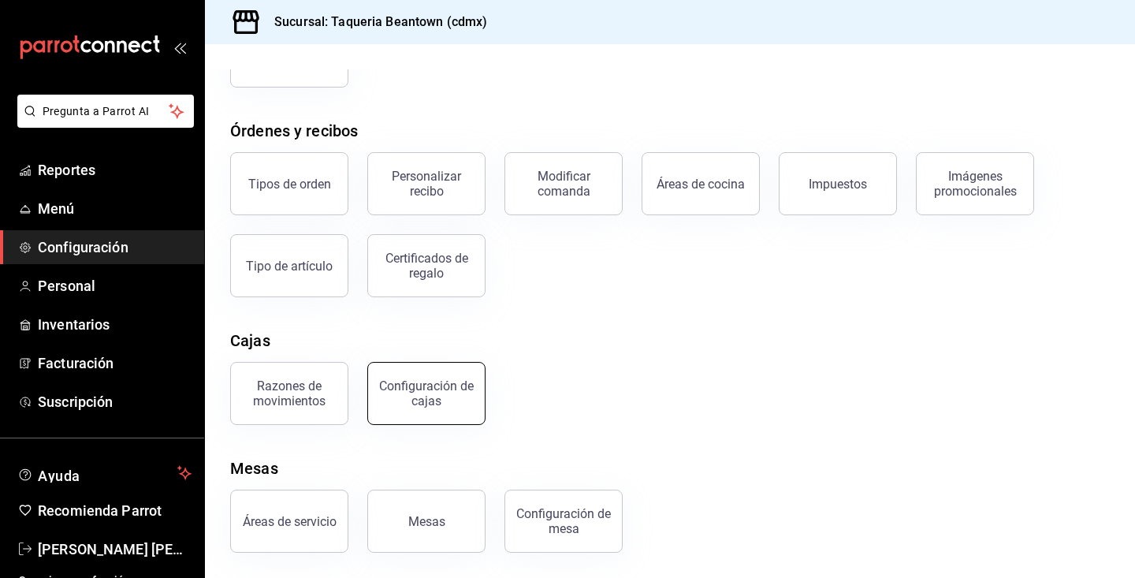
scroll to position [221, 0]
click at [314, 406] on div "Razones de movimientos" at bounding box center [289, 393] width 98 height 30
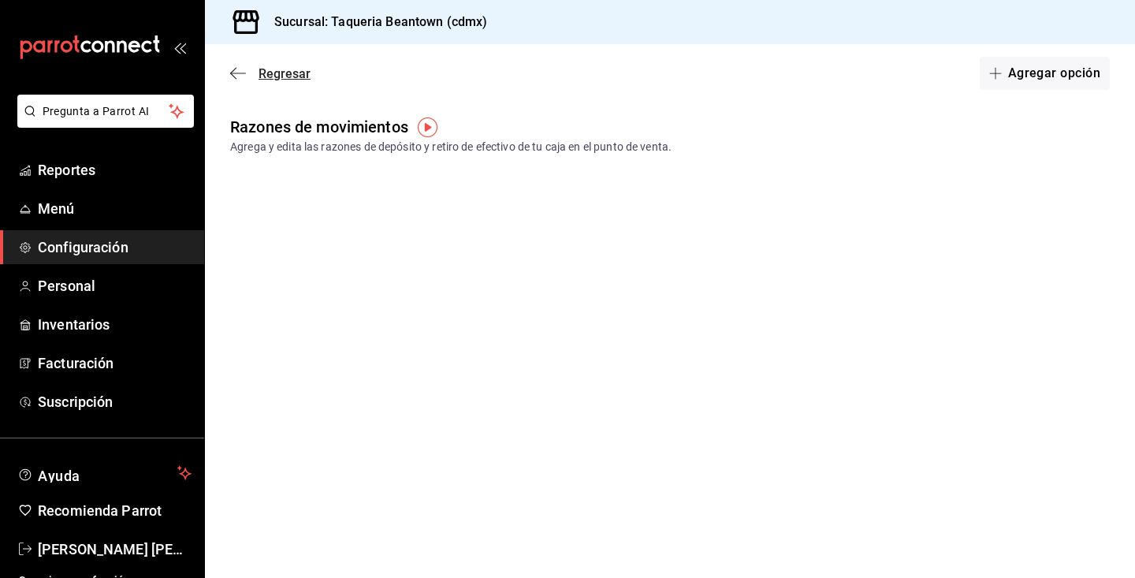
click at [236, 67] on icon "button" at bounding box center [238, 73] width 16 height 14
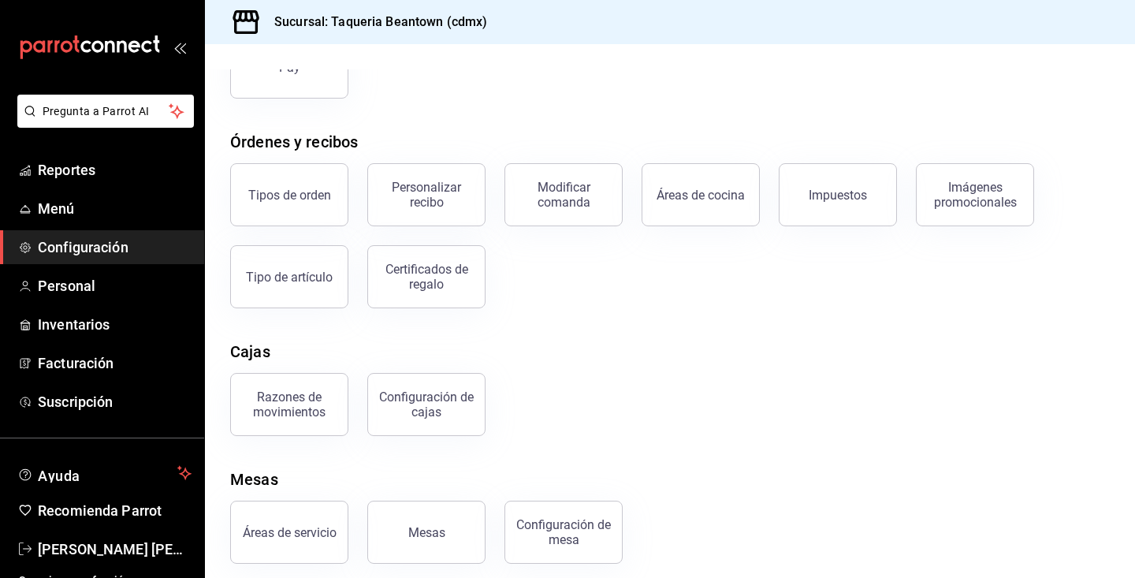
scroll to position [214, 0]
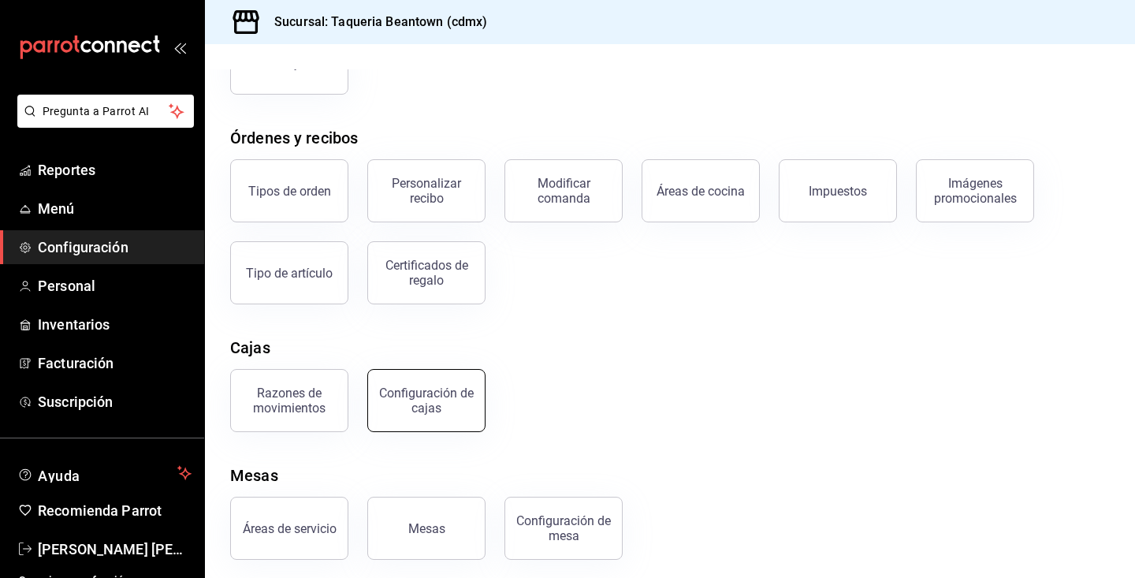
click at [428, 405] on div "Configuración de cajas" at bounding box center [426, 400] width 98 height 30
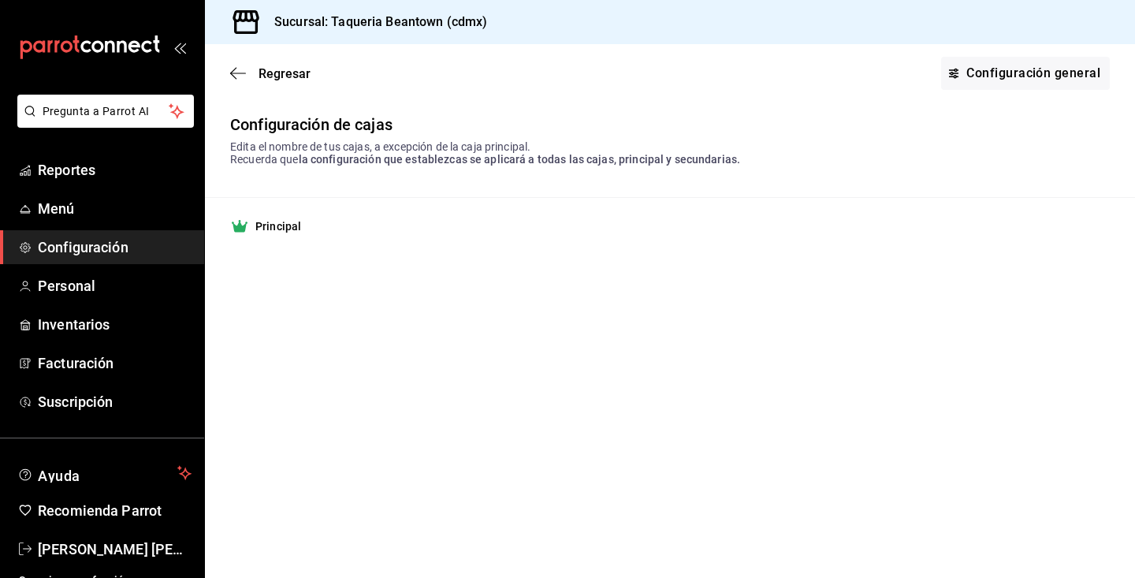
click at [282, 224] on strong "Principal" at bounding box center [278, 226] width 46 height 16
click at [236, 226] on icon at bounding box center [240, 226] width 16 height 13
click at [1016, 79] on link "Configuración general" at bounding box center [1025, 73] width 169 height 33
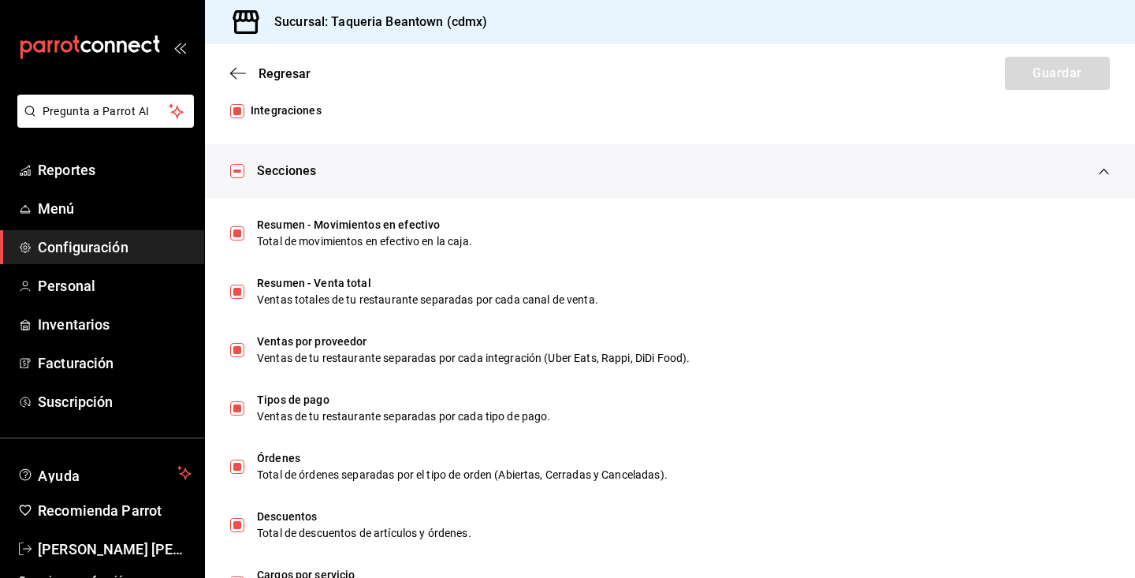
scroll to position [527, 0]
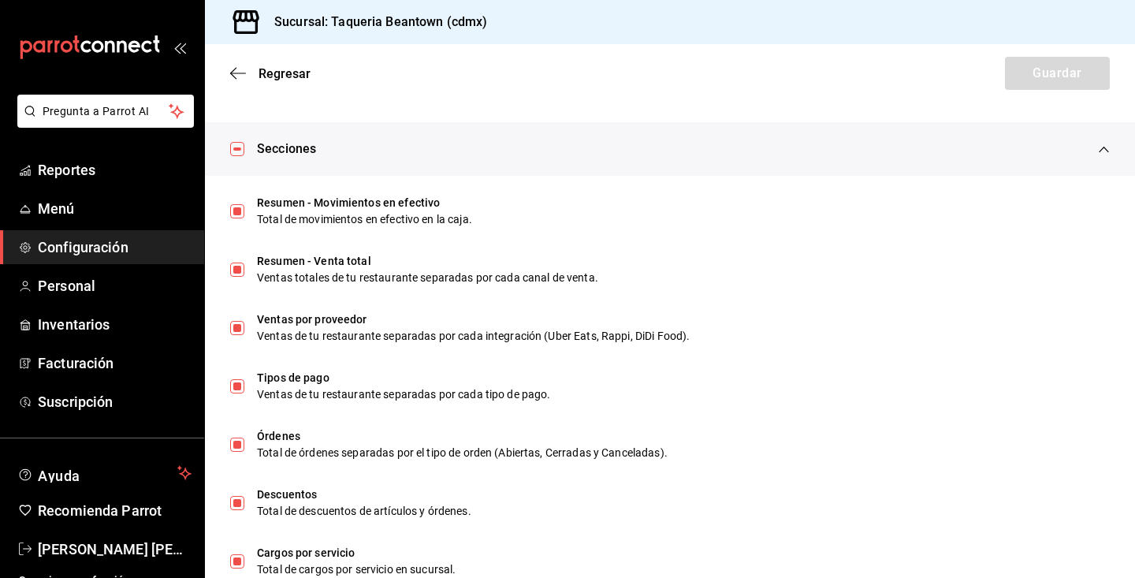
click at [249, 61] on div "Regresar Guardar" at bounding box center [670, 73] width 930 height 58
click at [236, 74] on icon "button" at bounding box center [238, 73] width 16 height 14
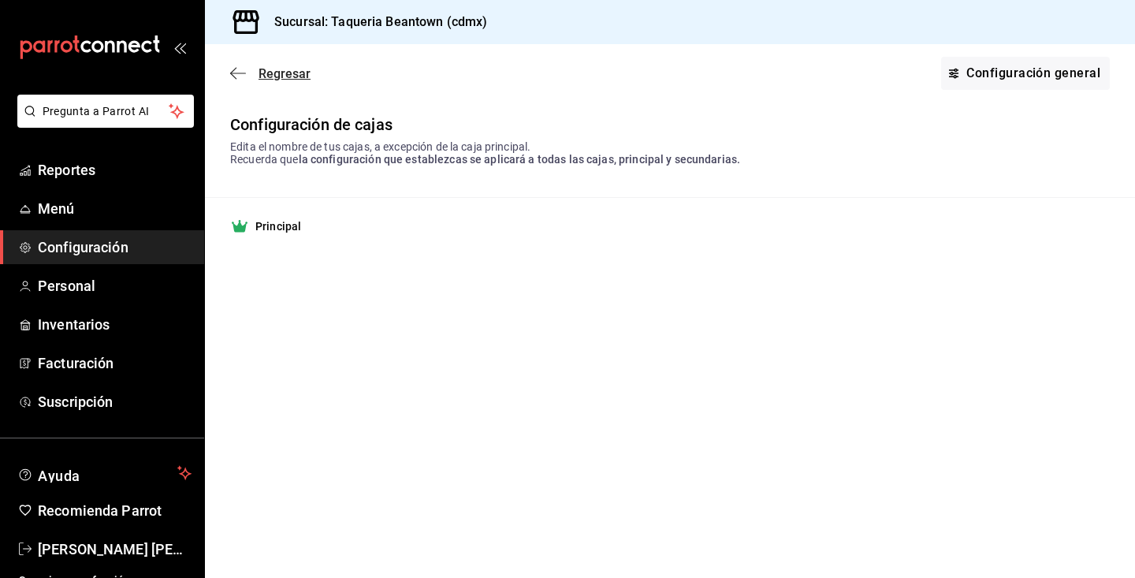
click at [236, 75] on icon "button" at bounding box center [238, 73] width 16 height 14
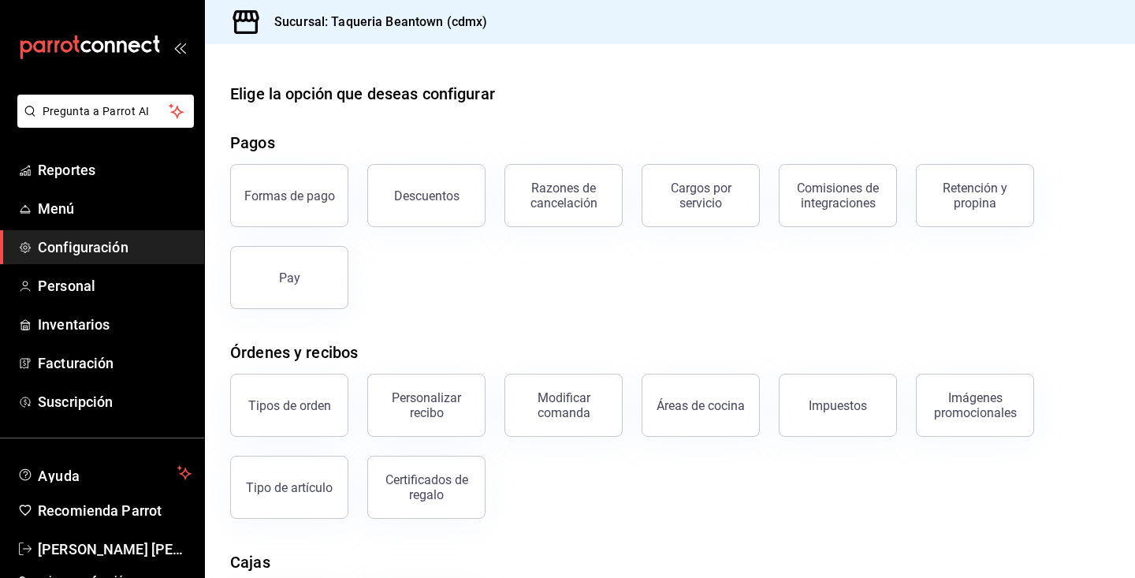
click at [119, 250] on span "Configuración" at bounding box center [115, 246] width 154 height 21
click at [88, 219] on link "Menú" at bounding box center [102, 208] width 204 height 34
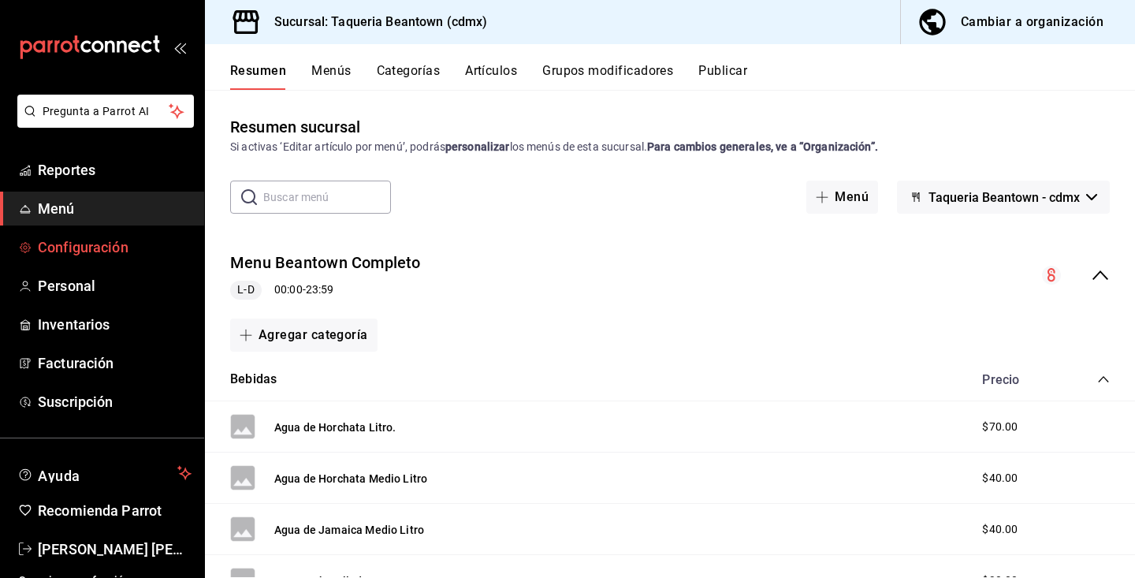
click at [150, 251] on span "Configuración" at bounding box center [115, 246] width 154 height 21
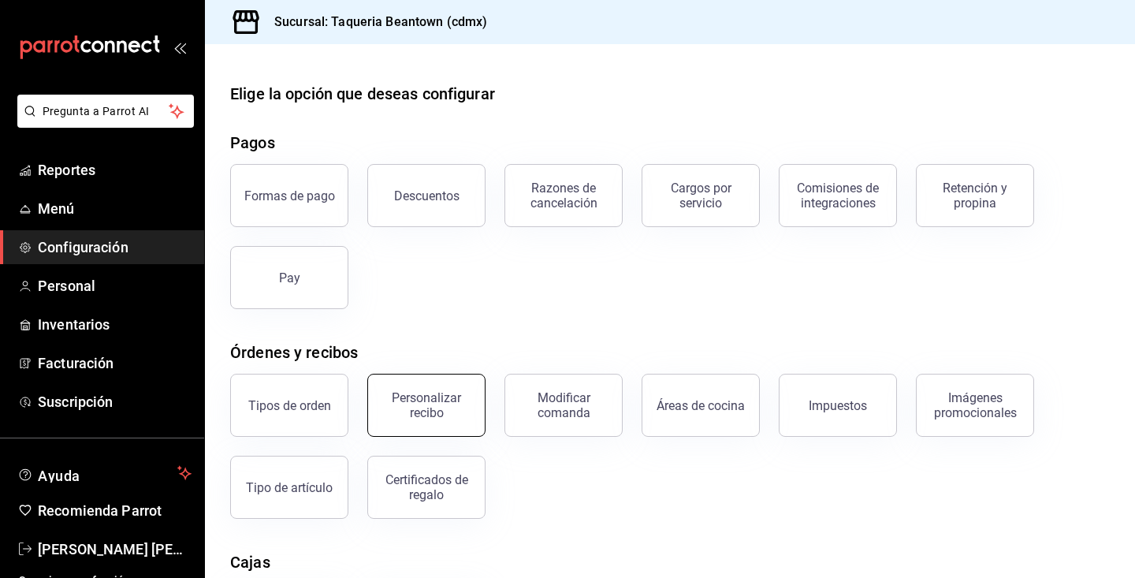
click at [422, 394] on div "Personalizar recibo" at bounding box center [426, 405] width 98 height 30
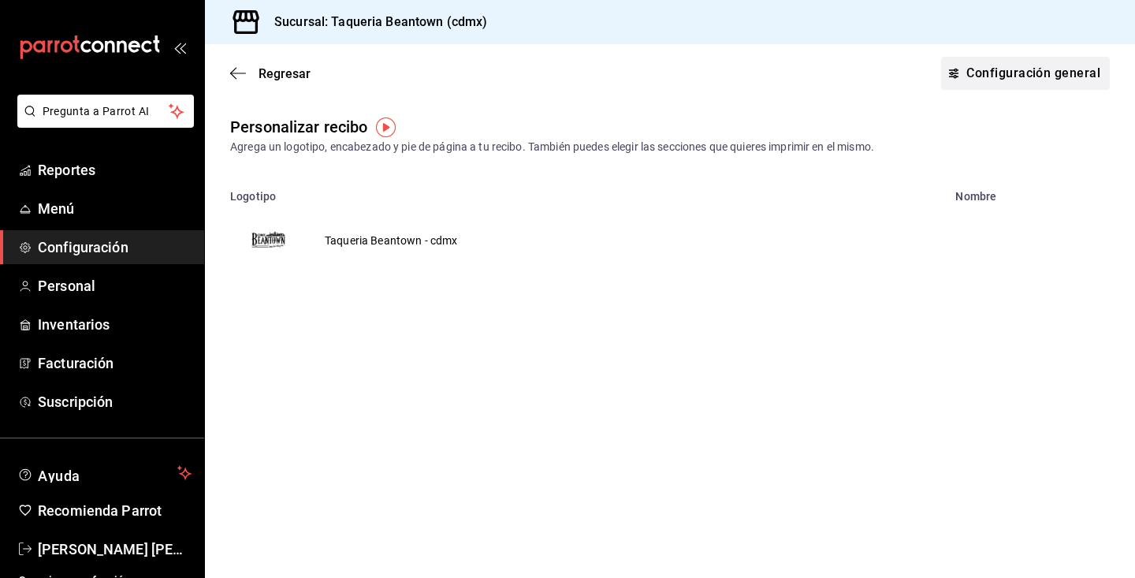
click at [1070, 74] on link "Configuración general" at bounding box center [1025, 73] width 169 height 33
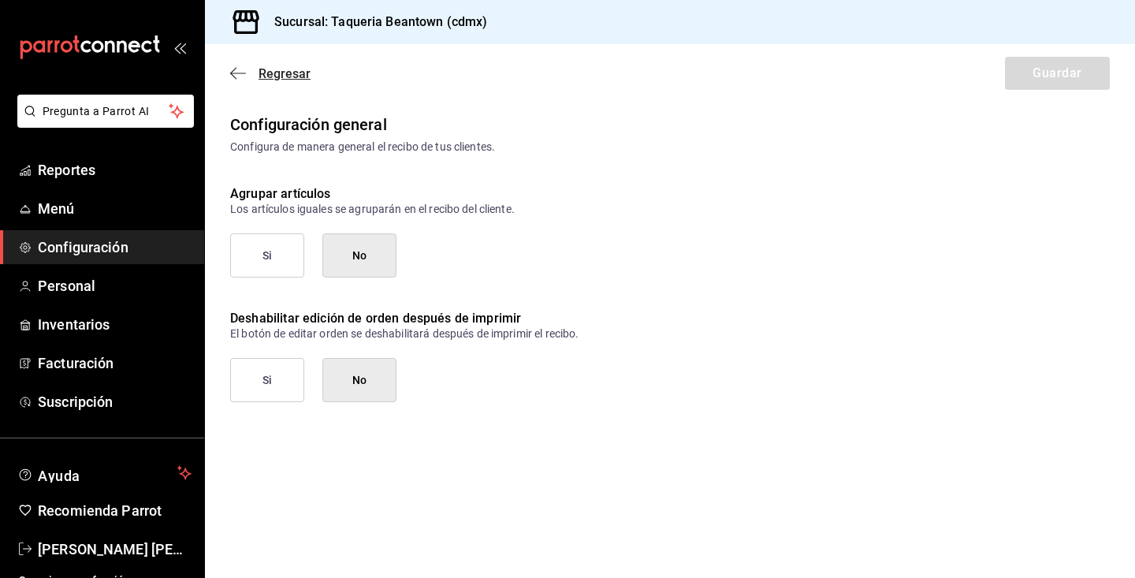
click at [232, 74] on icon "button" at bounding box center [238, 73] width 16 height 14
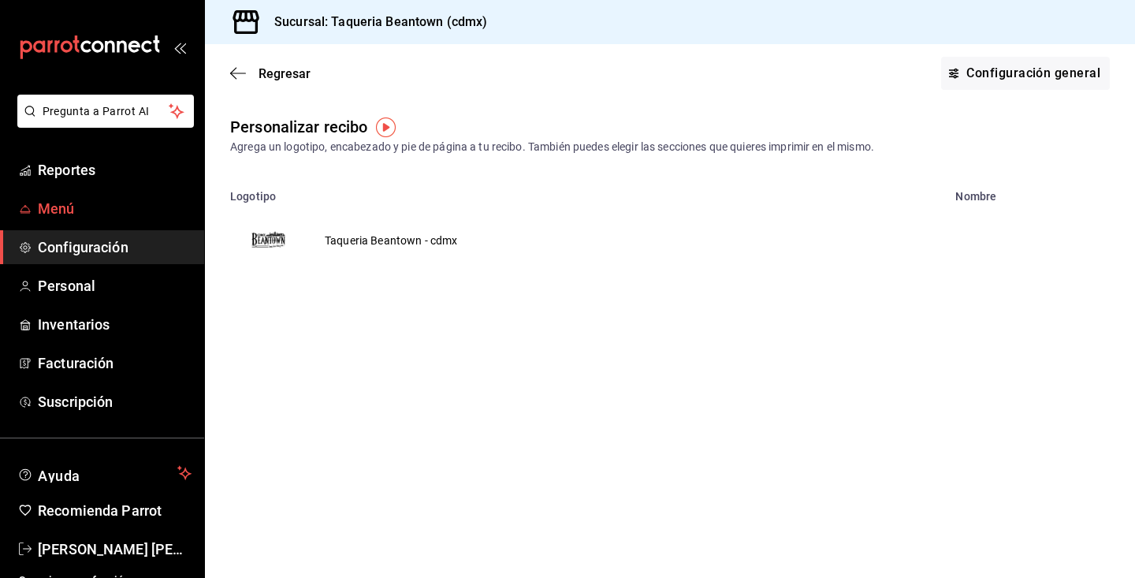
click at [102, 206] on span "Menú" at bounding box center [115, 208] width 154 height 21
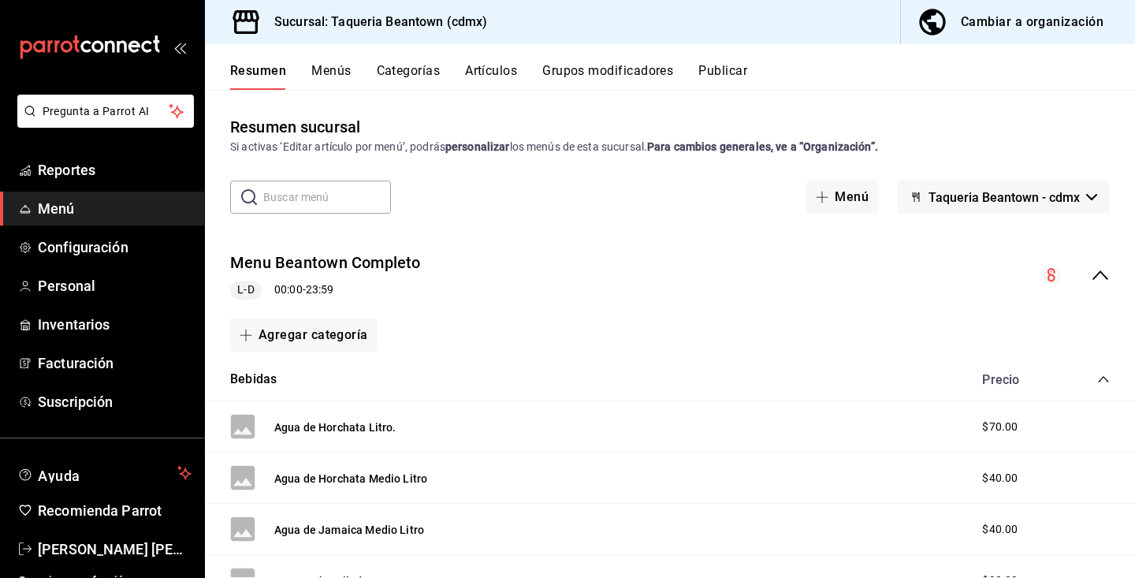
click at [494, 66] on button "Artículos" at bounding box center [491, 76] width 52 height 27
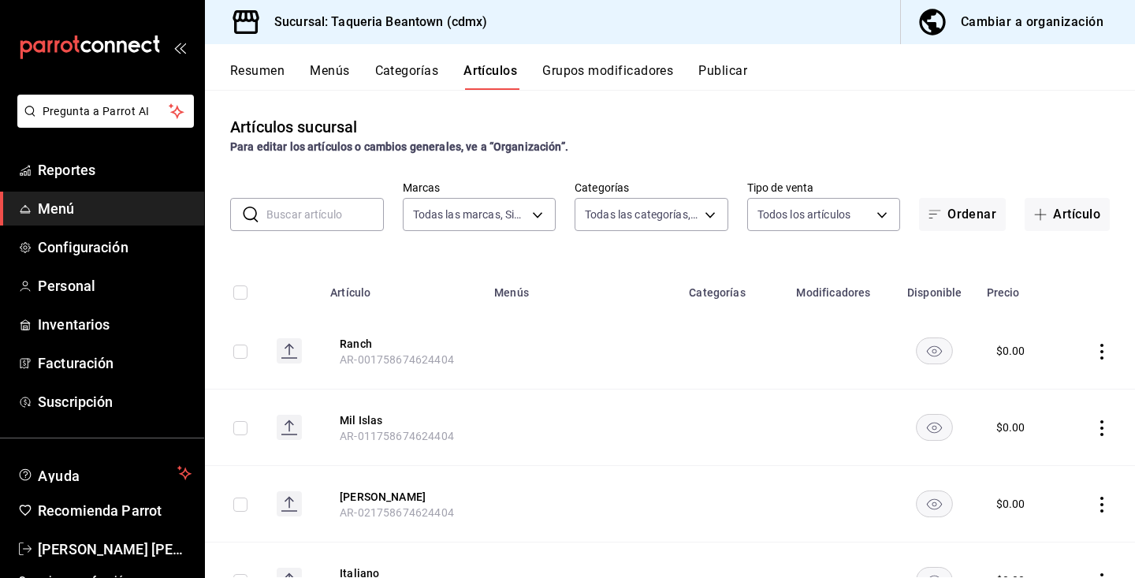
type input "8fc965e6-ee8c-4f16-82af-0774e42fd02c"
type input "0eecc426-eed8-4346-8cff-a39c083c9b0d,bdae5bbd-43f9-47af-ba94-c7b8da1183ae,c9ffe…"
click at [122, 245] on span "Configuración" at bounding box center [115, 246] width 154 height 21
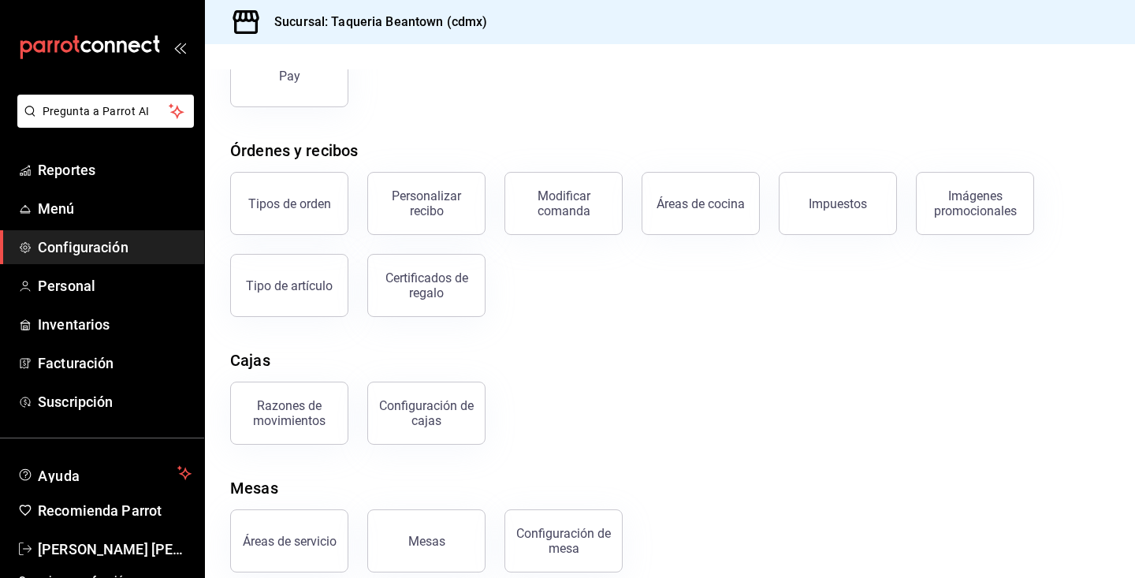
scroll to position [196, 0]
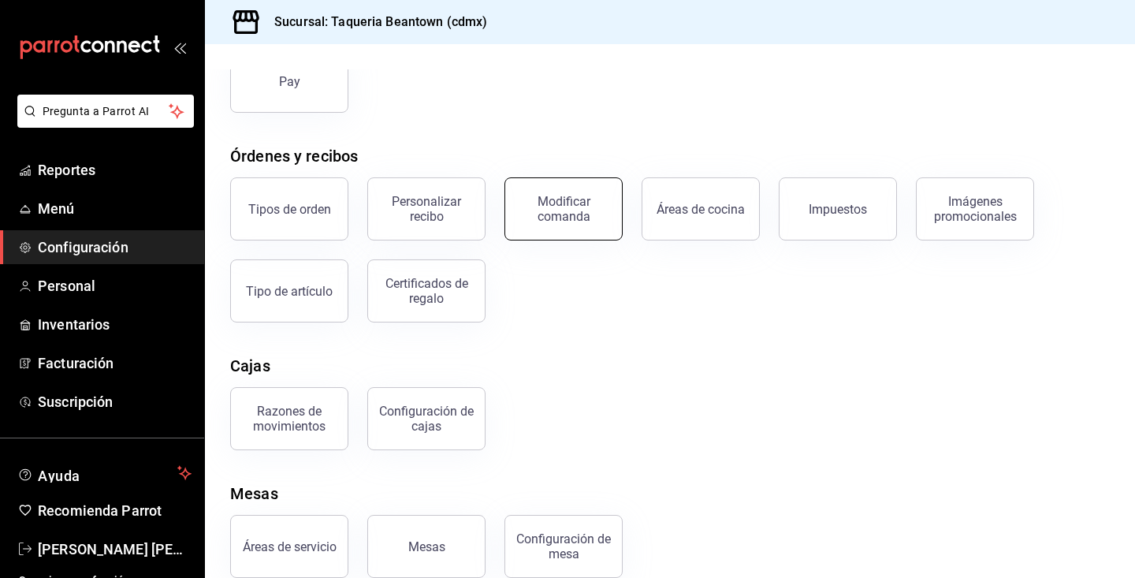
click at [548, 213] on div "Modificar comanda" at bounding box center [564, 209] width 98 height 30
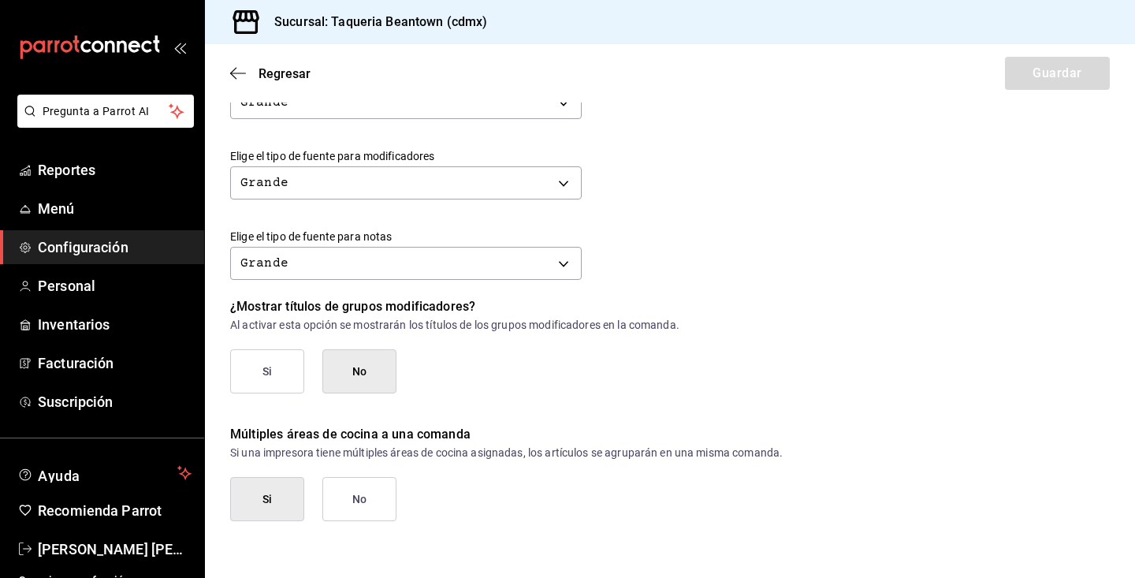
scroll to position [682, 0]
click at [236, 72] on icon "button" at bounding box center [238, 73] width 16 height 14
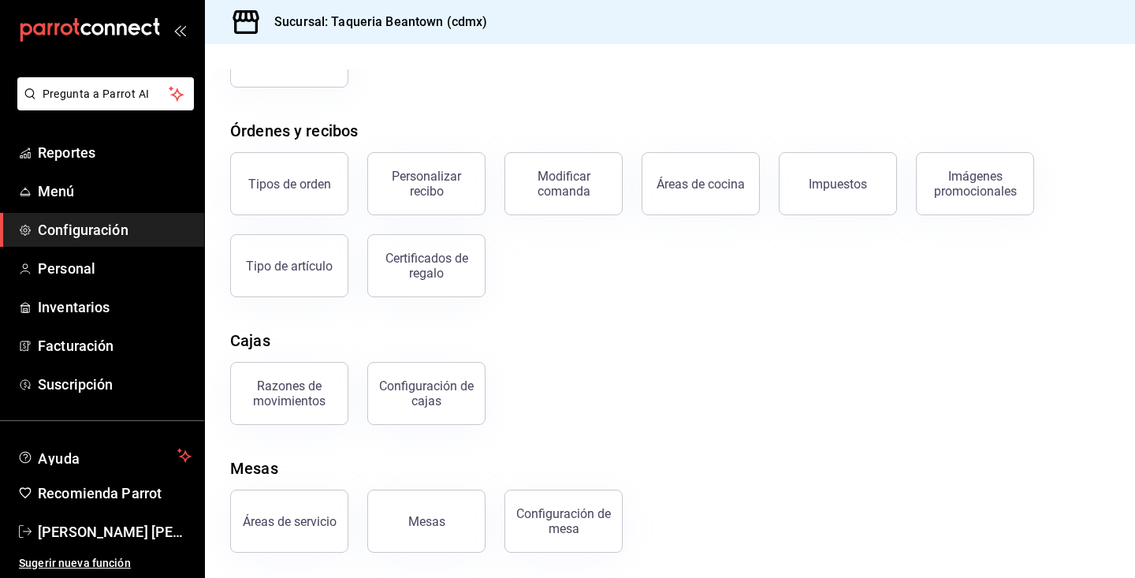
scroll to position [221, 0]
click at [113, 195] on span "Menú" at bounding box center [115, 190] width 154 height 21
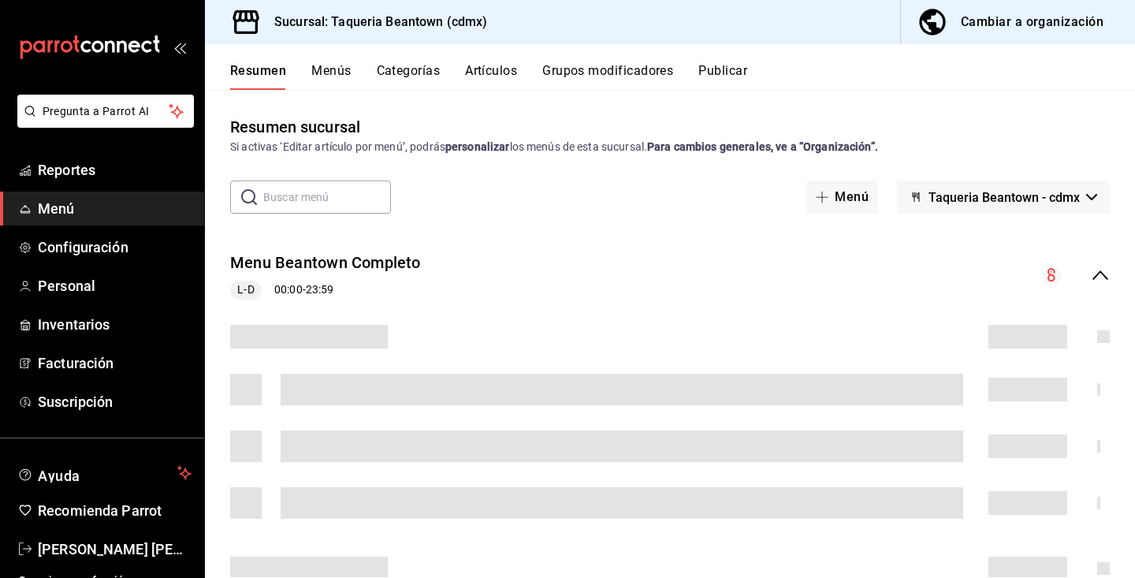
click at [492, 74] on button "Artículos" at bounding box center [491, 76] width 52 height 27
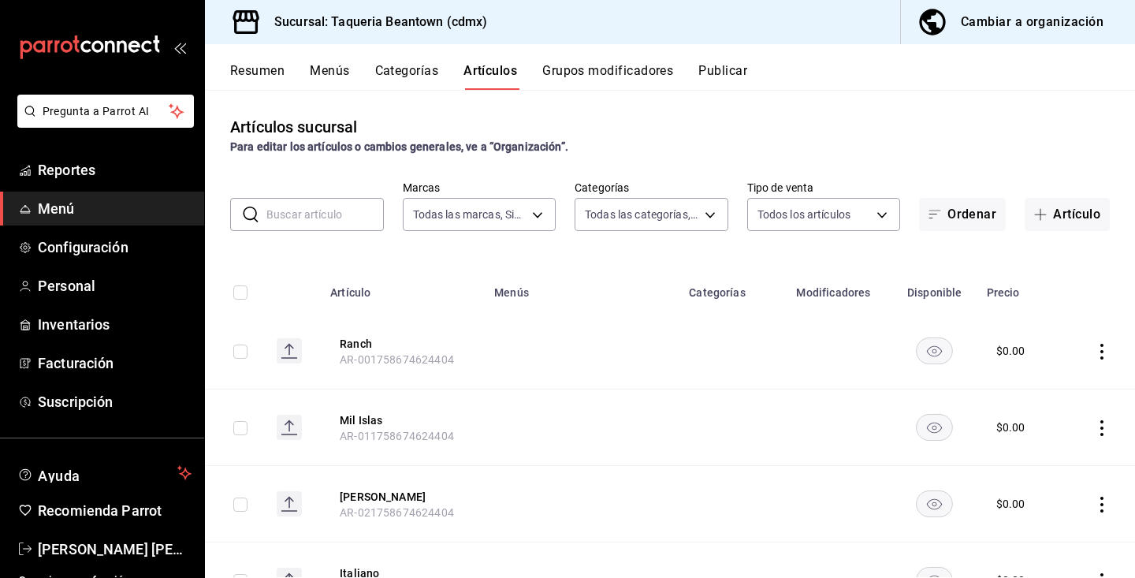
type input "8fc965e6-ee8c-4f16-82af-0774e42fd02c"
type input "0eecc426-eed8-4346-8cff-a39c083c9b0d,bdae5bbd-43f9-47af-ba94-c7b8da1183ae,c9ffe…"
click at [88, 258] on link "Configuración" at bounding box center [102, 247] width 204 height 34
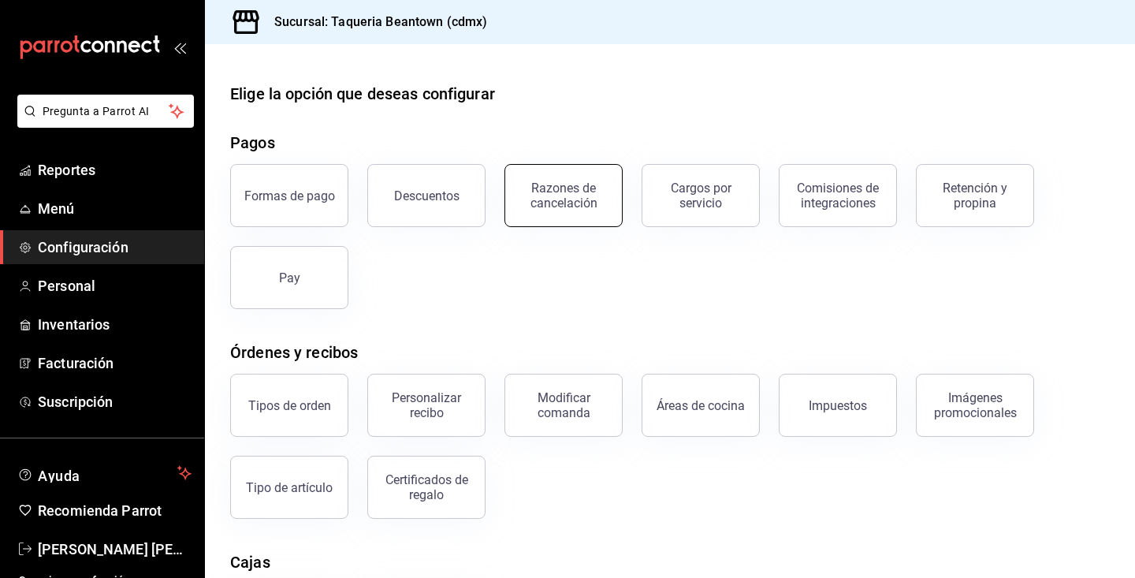
click at [594, 206] on div "Razones de cancelación" at bounding box center [564, 195] width 98 height 30
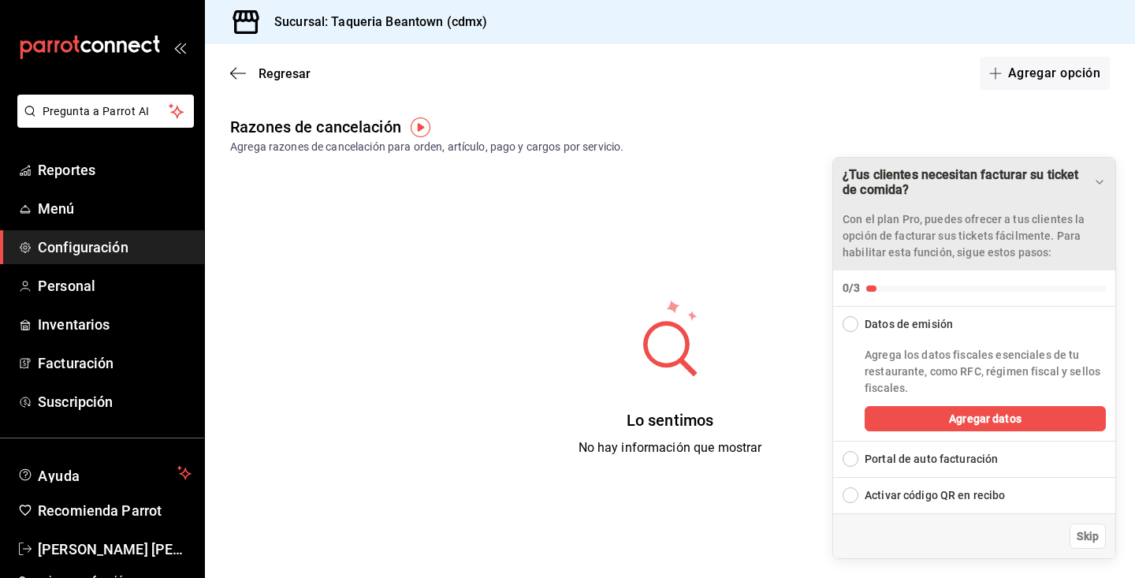
click at [1091, 181] on div "¿Tus clientes necesitan facturar su ticket de comida?" at bounding box center [967, 182] width 251 height 30
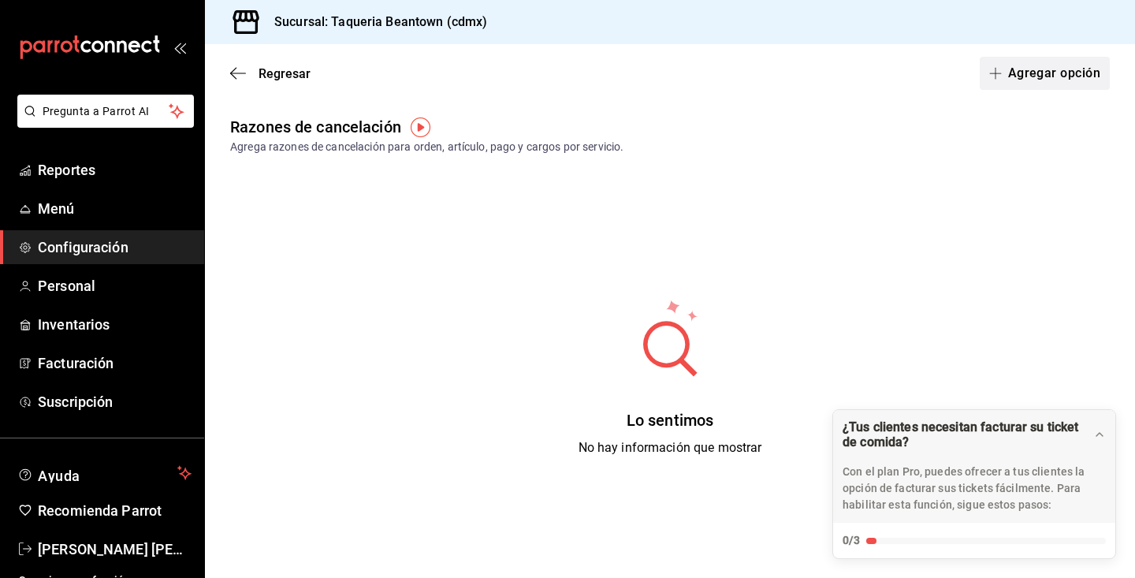
click at [1050, 74] on button "Agregar opción" at bounding box center [1044, 73] width 130 height 33
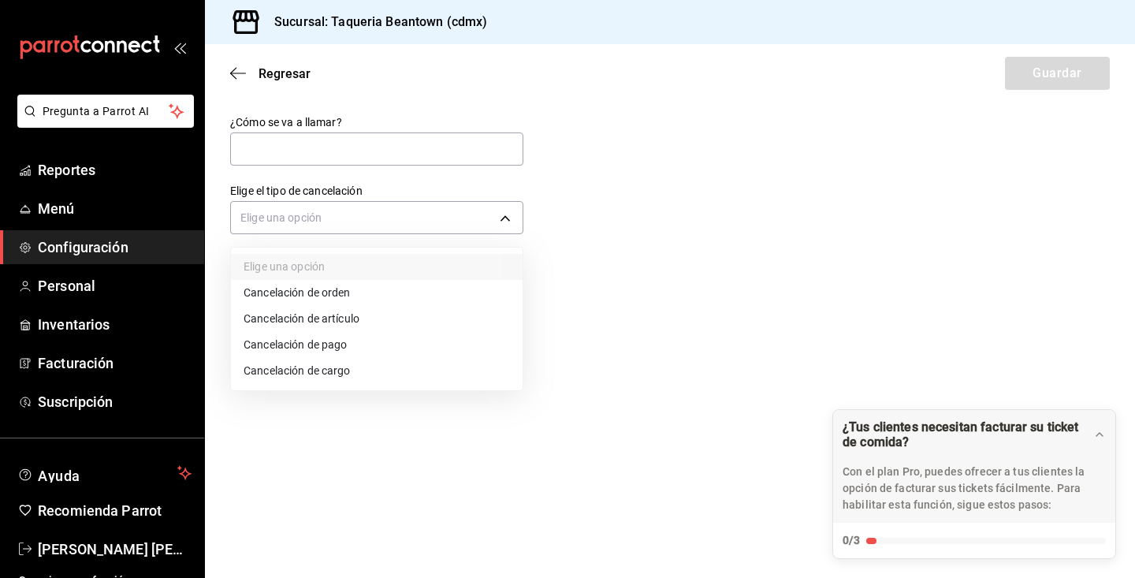
click at [407, 220] on body "Pregunta a Parrot AI Reportes Menú Configuración Personal Inventarios Facturaci…" at bounding box center [567, 289] width 1135 height 578
click at [350, 292] on li "Cancelación de orden" at bounding box center [377, 293] width 292 height 26
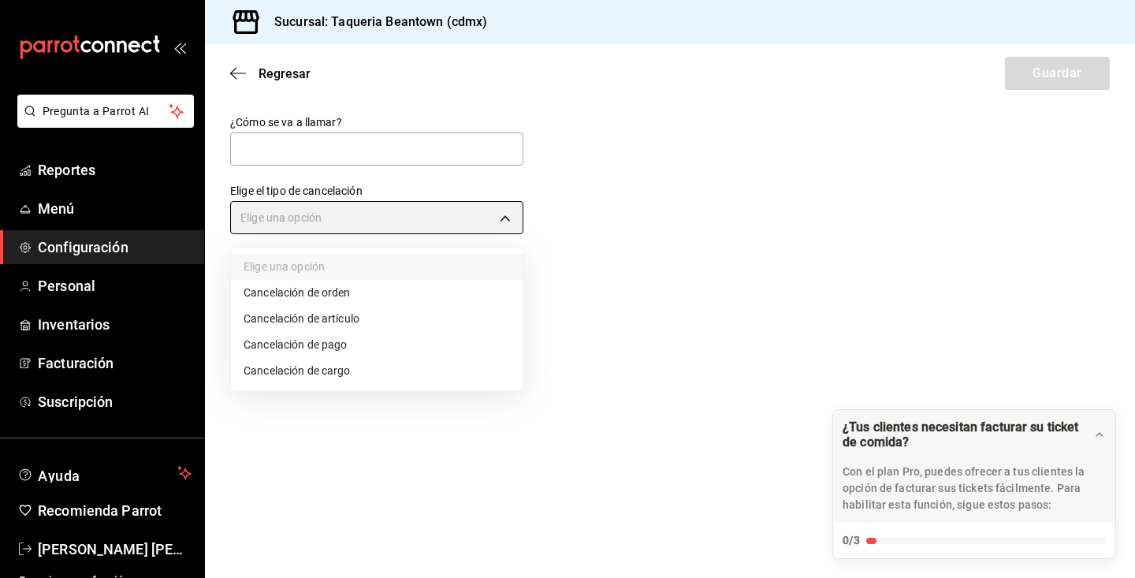
type input "ORDER"
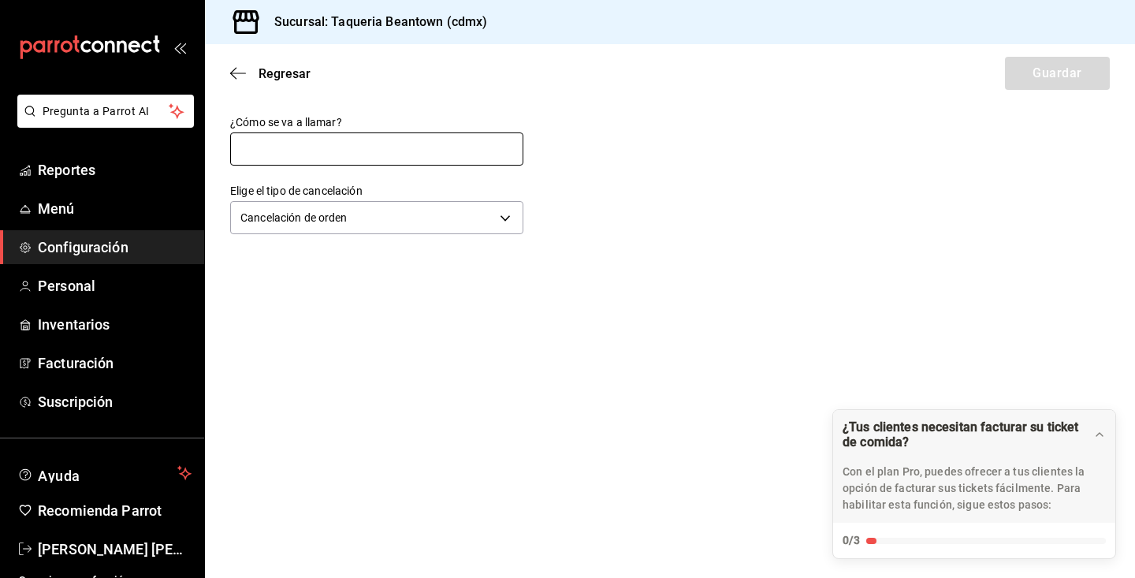
click at [369, 157] on input "text" at bounding box center [376, 148] width 293 height 33
type input "i"
type input "c"
type input "Tardo mucho"
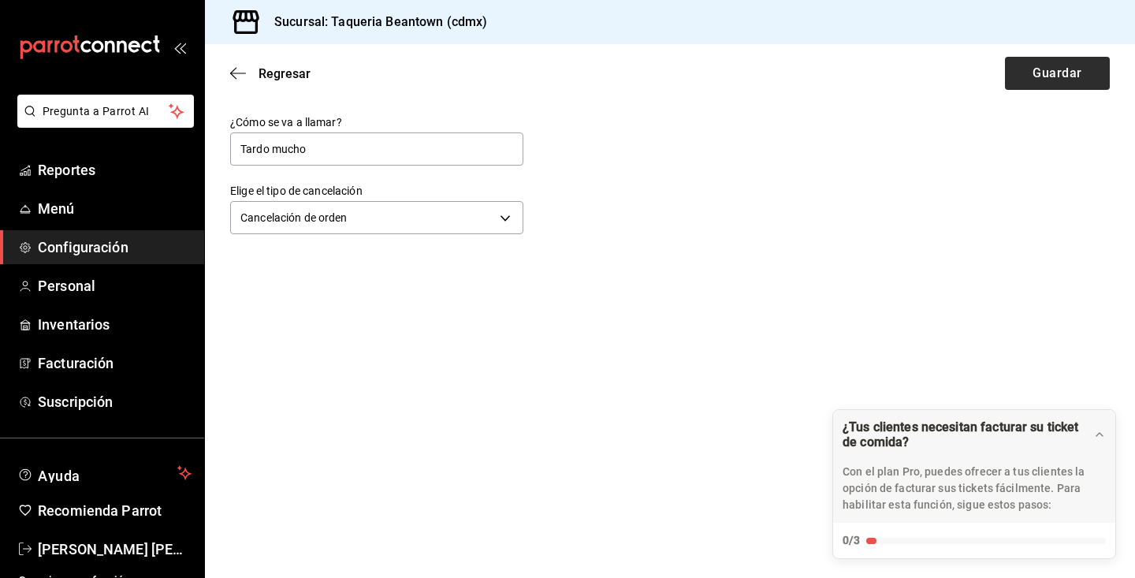
click at [1060, 78] on button "Guardar" at bounding box center [1057, 73] width 105 height 33
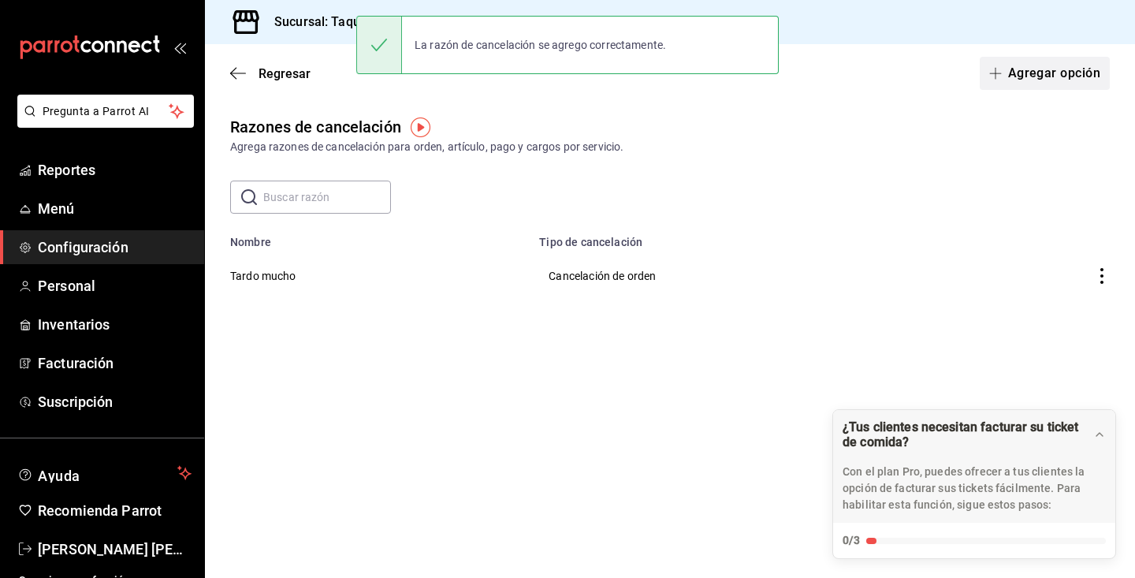
click at [1065, 74] on button "Agregar opción" at bounding box center [1044, 73] width 130 height 33
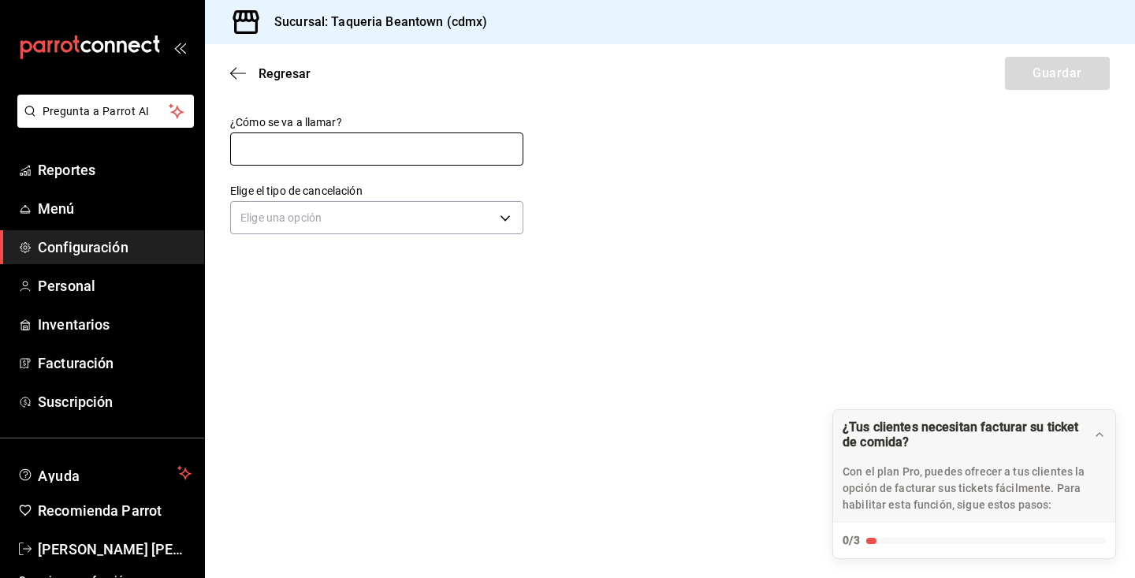
click at [409, 147] on input "text" at bounding box center [376, 148] width 293 height 33
type input "o"
type input "comida fria"
click at [441, 217] on body "Pregunta a Parrot AI Reportes Menú Configuración Personal Inventarios Facturaci…" at bounding box center [567, 289] width 1135 height 578
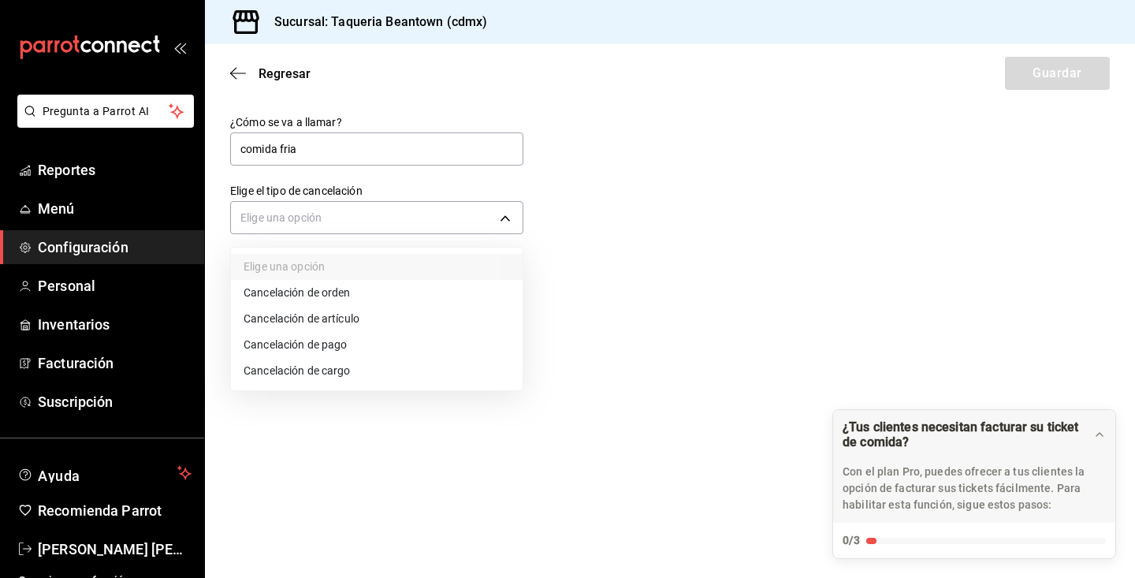
click at [396, 299] on li "Cancelación de orden" at bounding box center [377, 293] width 292 height 26
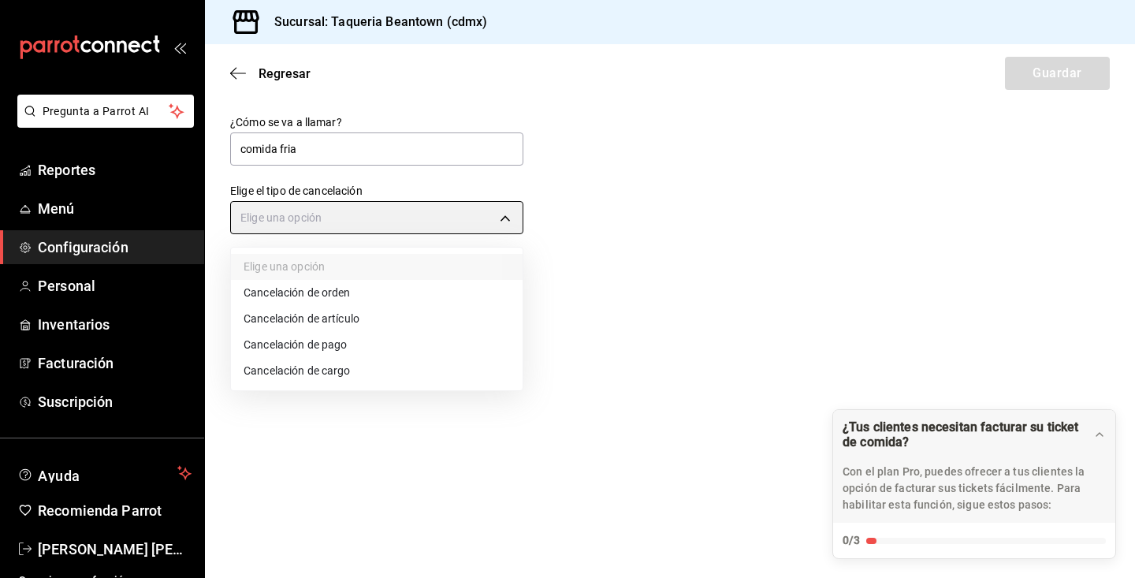
type input "ORDER"
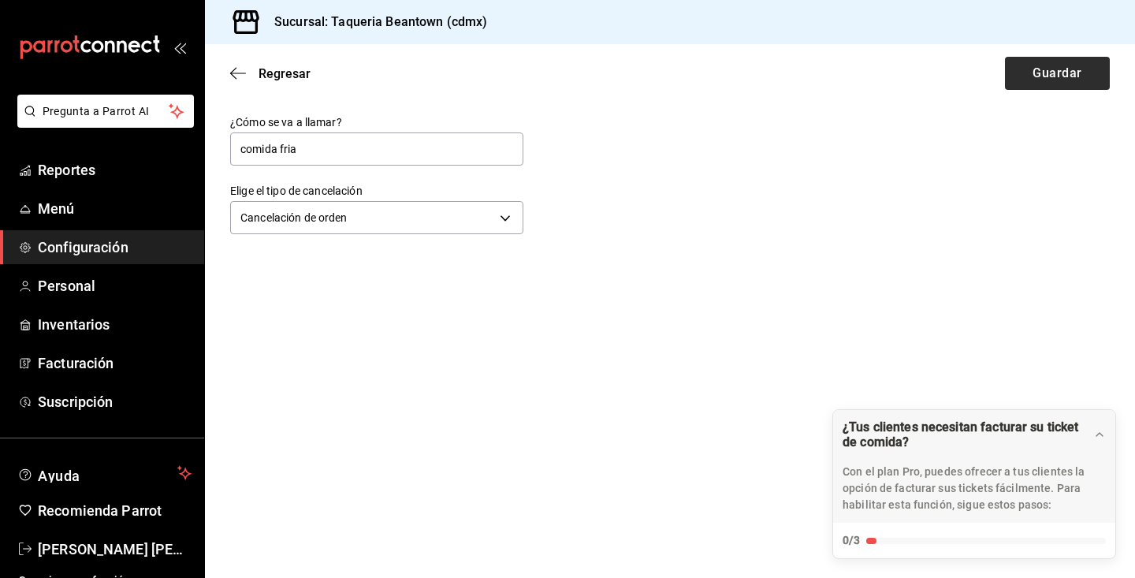
click at [1047, 79] on button "Guardar" at bounding box center [1057, 73] width 105 height 33
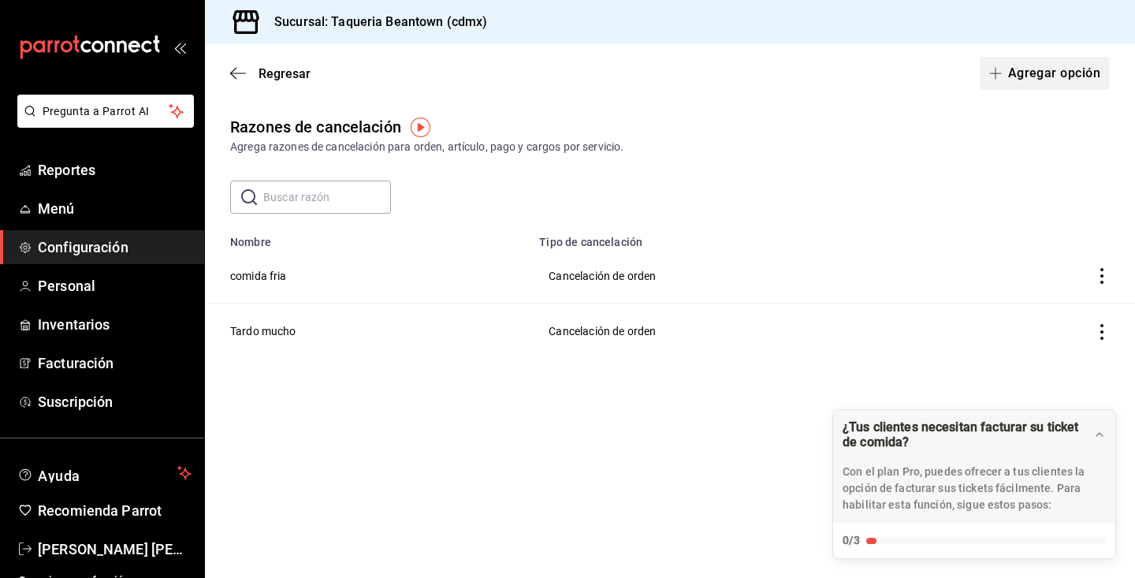
click at [1035, 86] on button "Agregar opción" at bounding box center [1044, 73] width 130 height 33
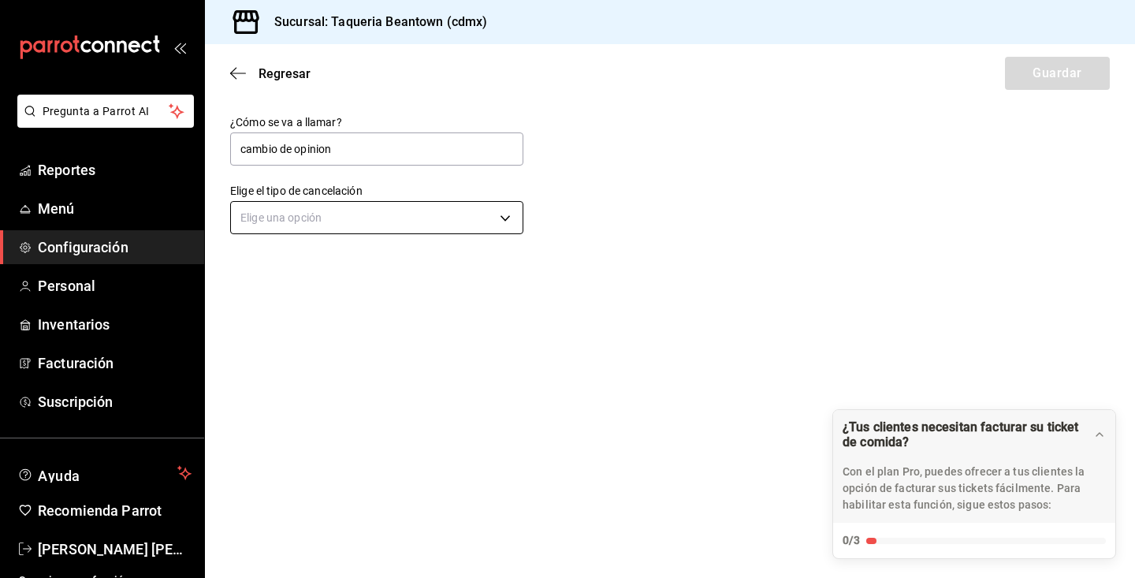
type input "cambio de opinion"
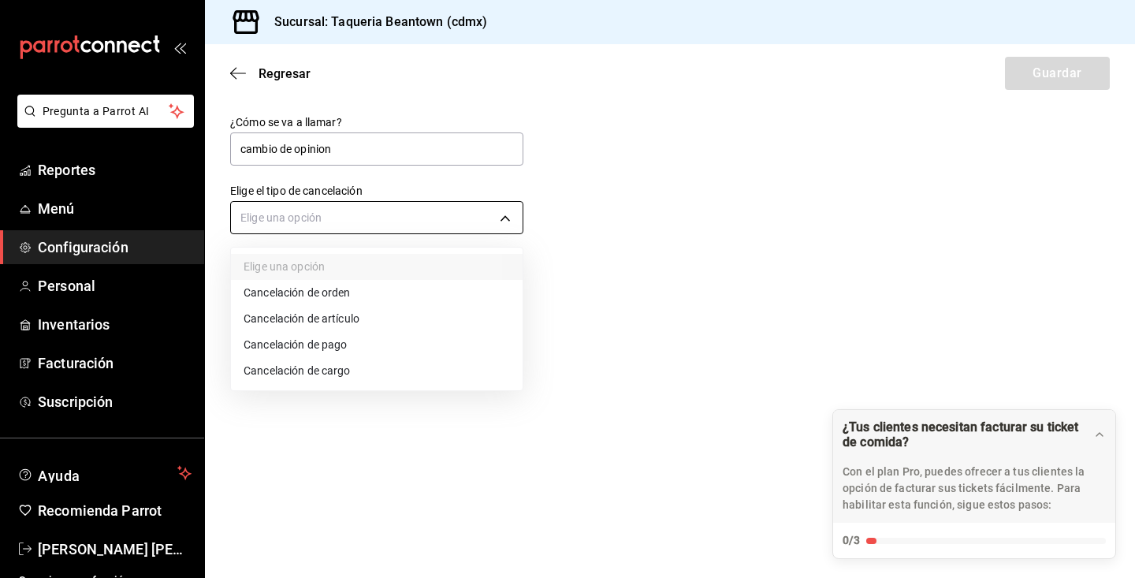
click at [497, 222] on body "Pregunta a Parrot AI Reportes Menú Configuración Personal Inventarios Facturaci…" at bounding box center [567, 289] width 1135 height 578
click at [405, 321] on li "Cancelación de artículo" at bounding box center [377, 319] width 292 height 26
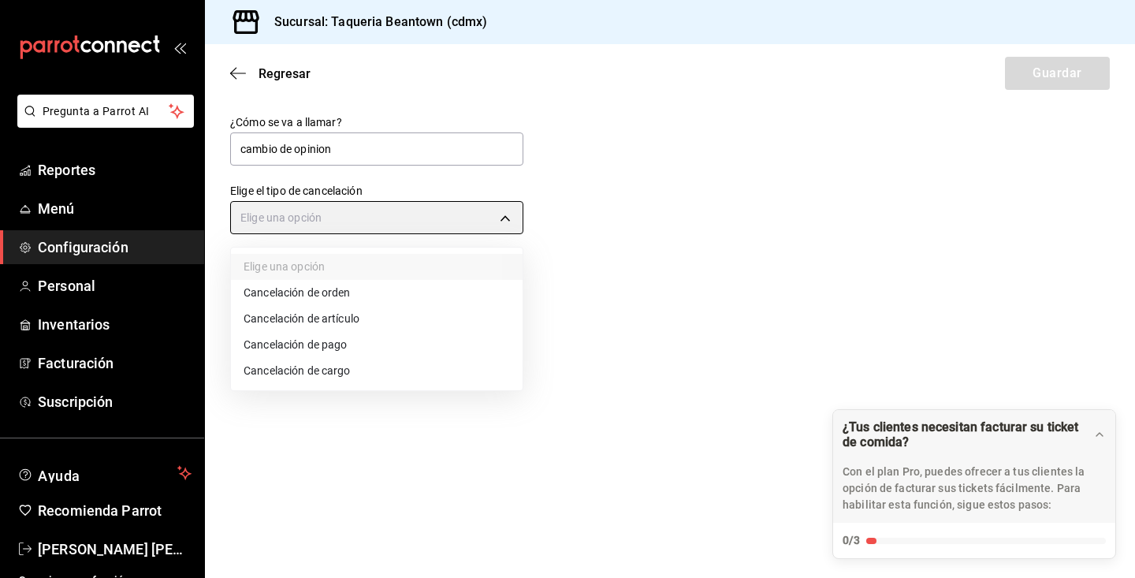
type input "ORDER_ITEM"
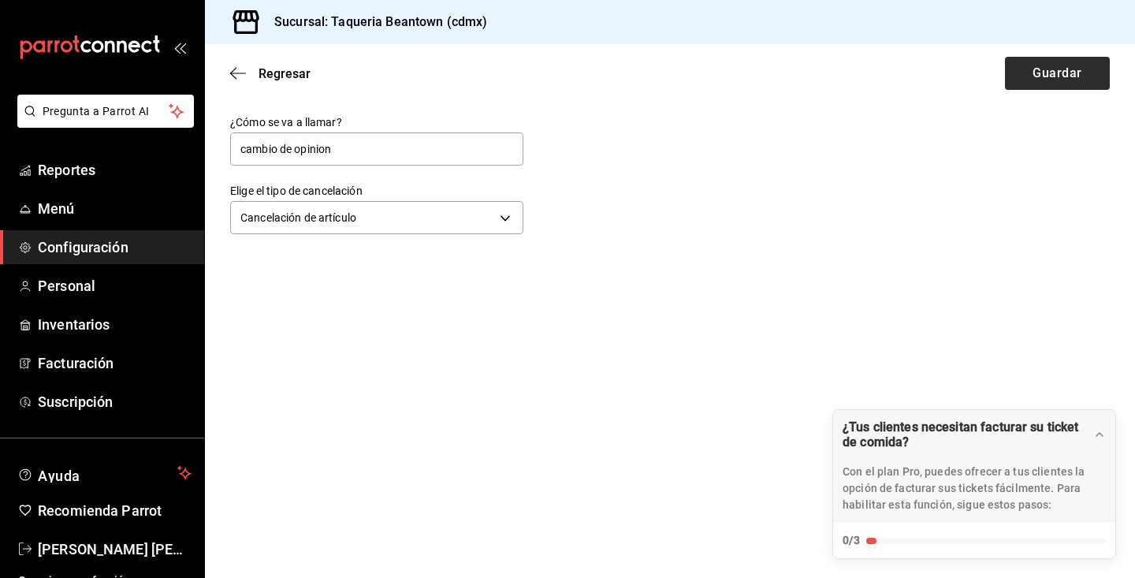
click at [1071, 72] on button "Guardar" at bounding box center [1057, 73] width 105 height 33
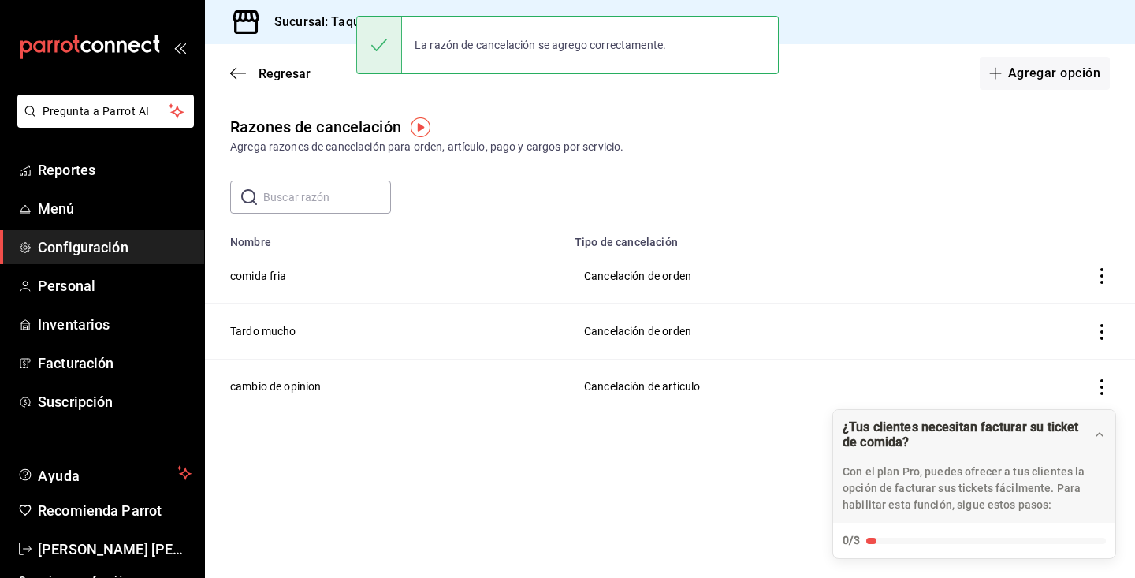
click at [1071, 72] on button "Agregar opción" at bounding box center [1044, 73] width 130 height 33
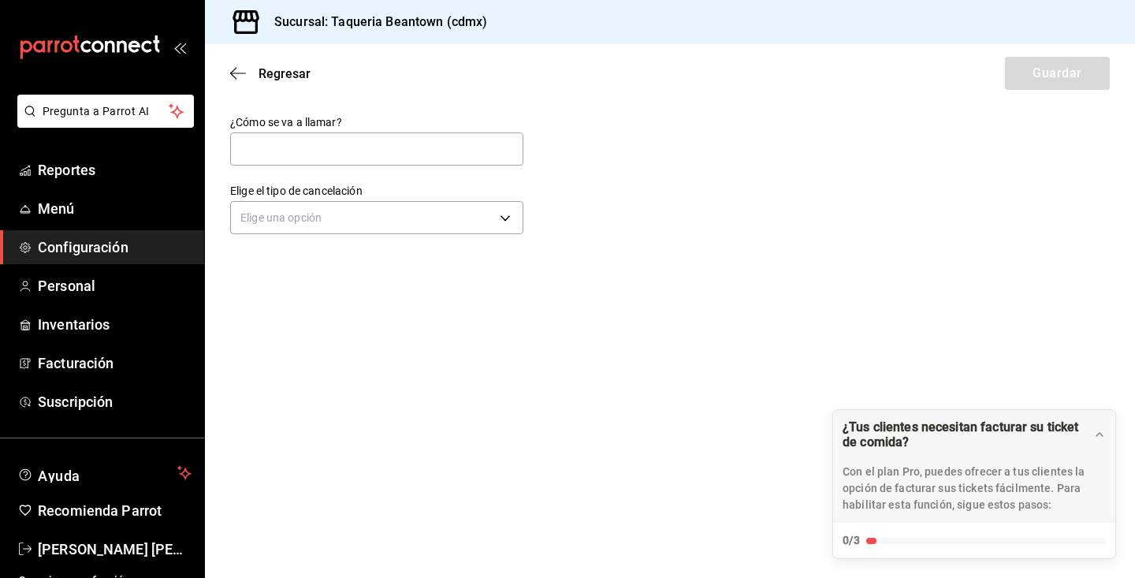
click at [1071, 72] on div "Regresar Guardar" at bounding box center [670, 73] width 930 height 58
click at [101, 203] on span "Menú" at bounding box center [115, 208] width 154 height 21
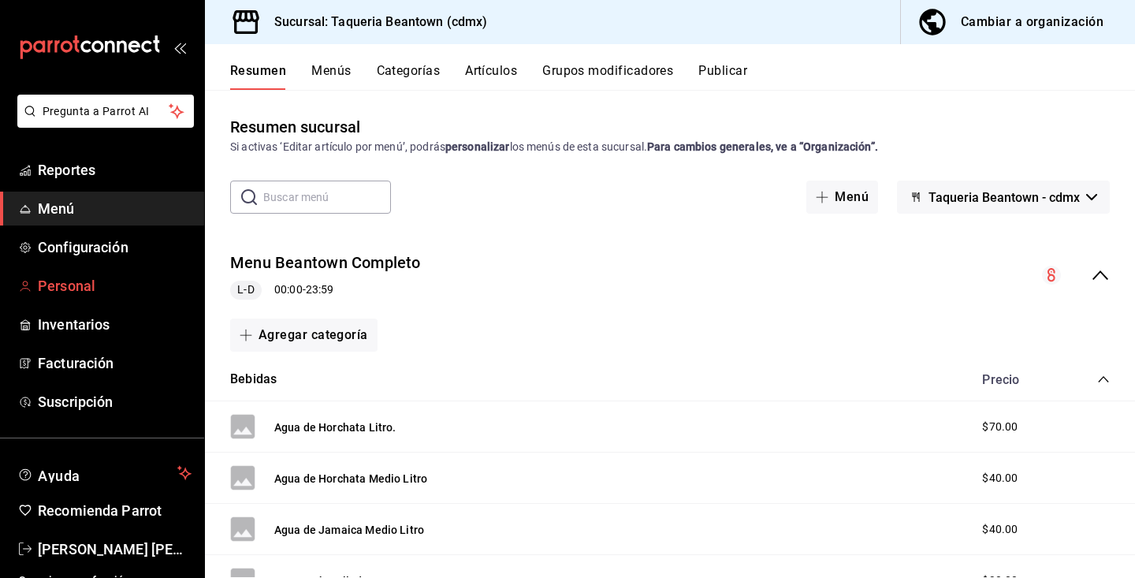
click at [91, 283] on span "Personal" at bounding box center [115, 285] width 154 height 21
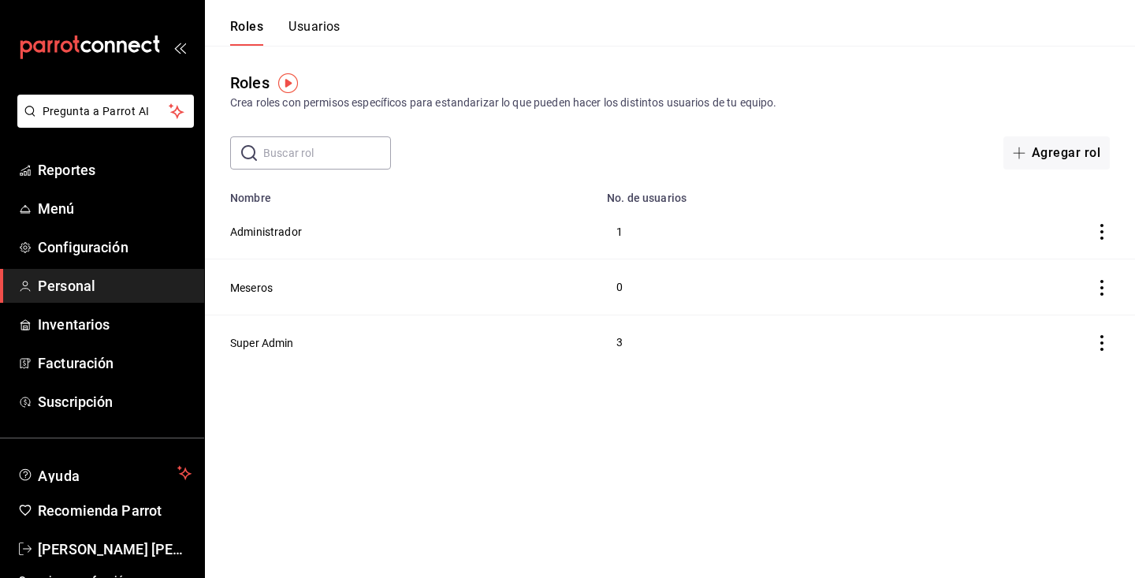
click at [324, 28] on button "Usuarios" at bounding box center [314, 32] width 52 height 27
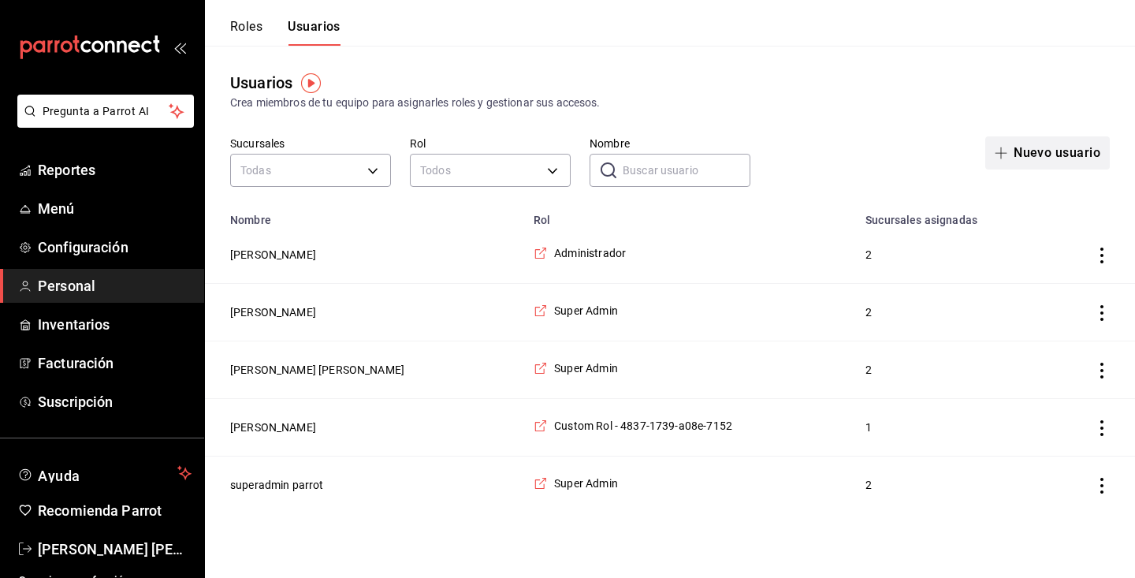
click at [1070, 150] on button "Nuevo usuario" at bounding box center [1047, 152] width 124 height 33
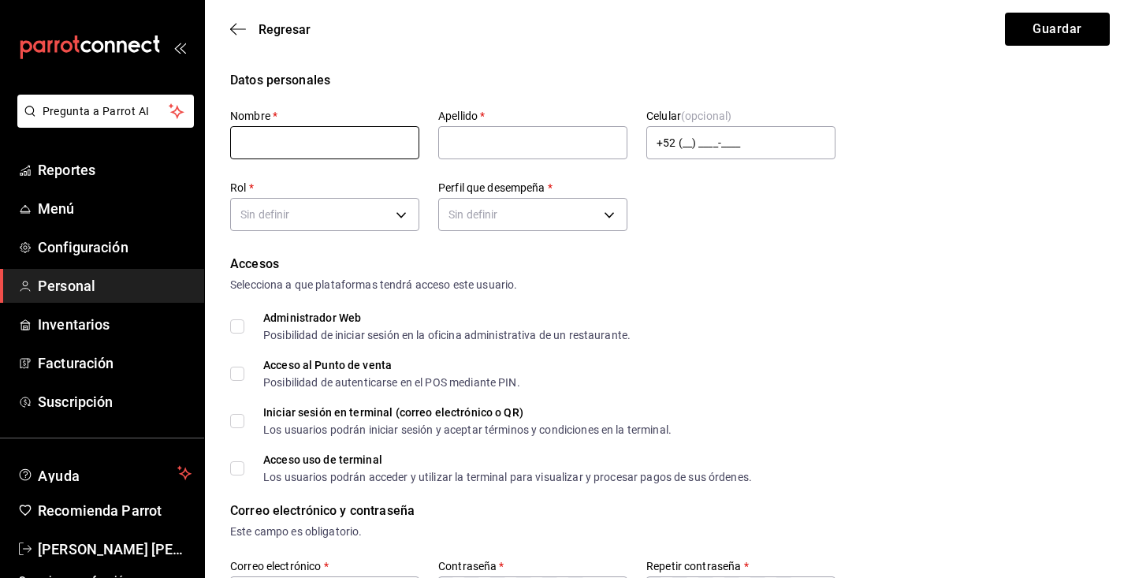
click at [315, 138] on input "text" at bounding box center [324, 142] width 189 height 33
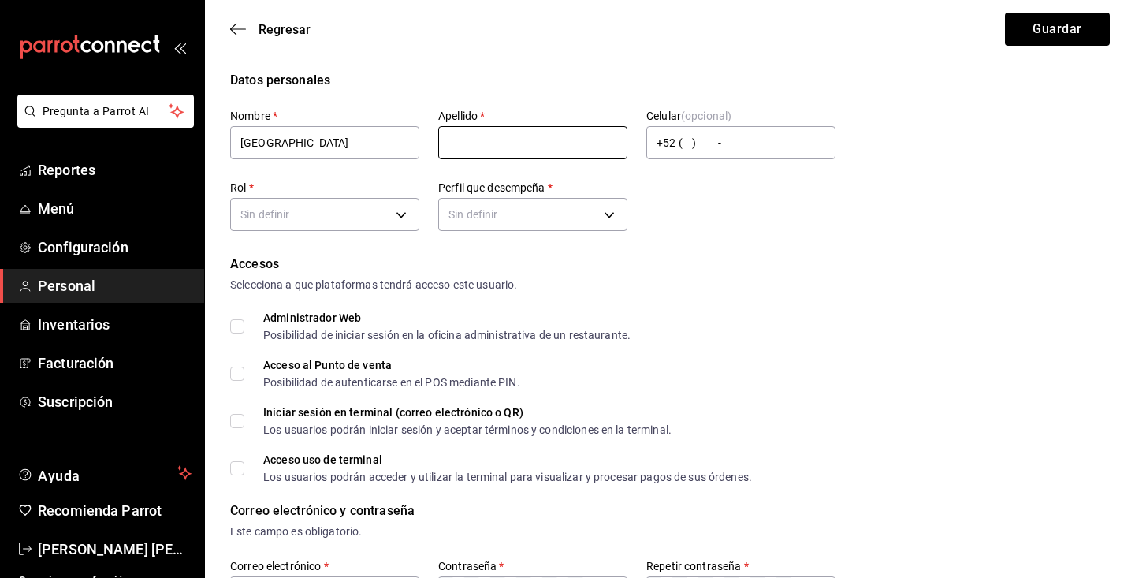
type input "kenya"
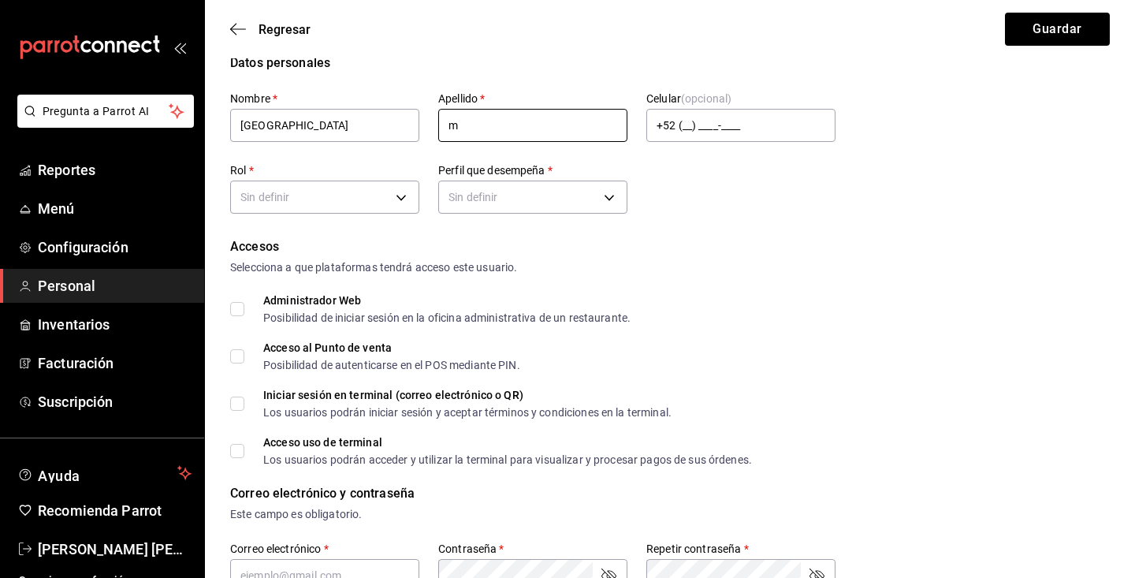
type input "m"
click at [858, 251] on div "Accesos" at bounding box center [669, 246] width 879 height 19
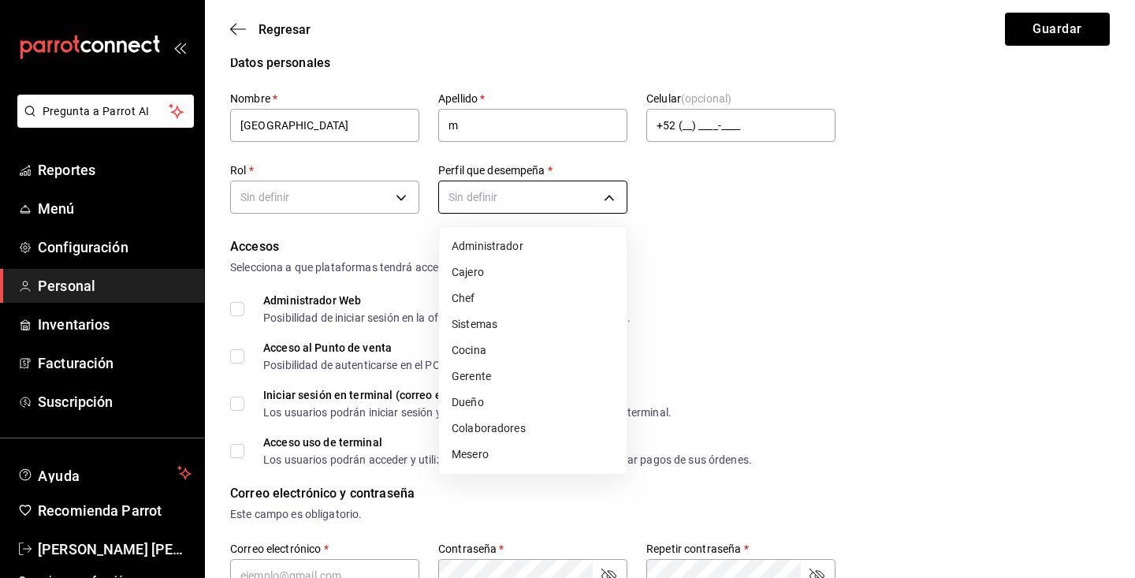
click at [548, 205] on body "Pregunta a Parrot AI Reportes Menú Configuración Personal Inventarios Facturaci…" at bounding box center [567, 549] width 1135 height 1133
click at [483, 459] on li "Mesero" at bounding box center [533, 454] width 188 height 26
type input "WAITER"
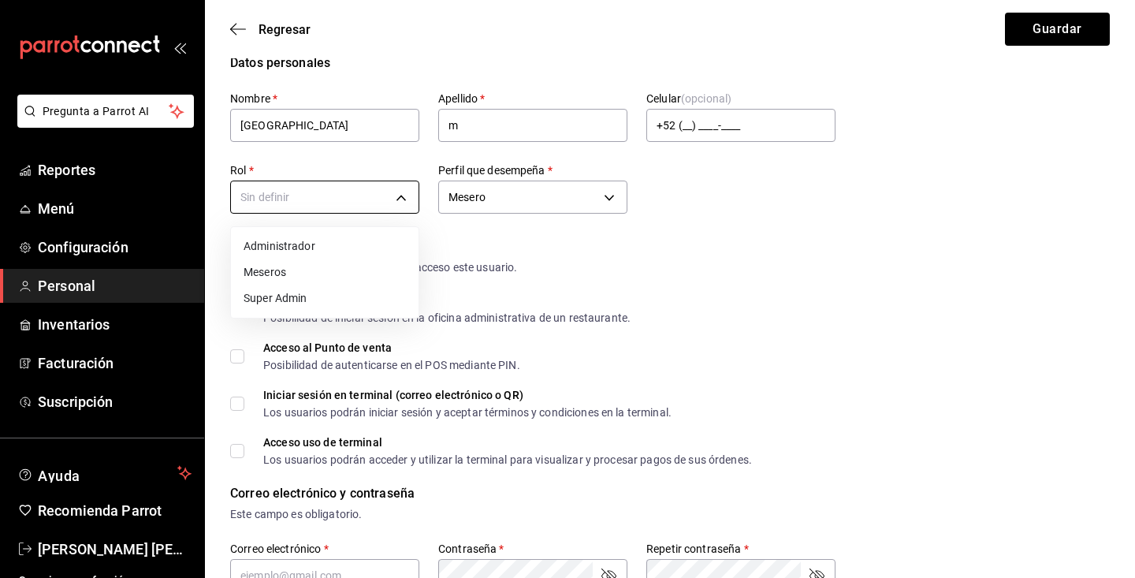
click at [290, 189] on body "Pregunta a Parrot AI Reportes Menú Configuración Personal Inventarios Facturaci…" at bounding box center [567, 549] width 1135 height 1133
click at [283, 277] on li "Meseros" at bounding box center [325, 272] width 188 height 26
type input "1b139c24-0d67-4050-906d-25a9d1c4d3f9"
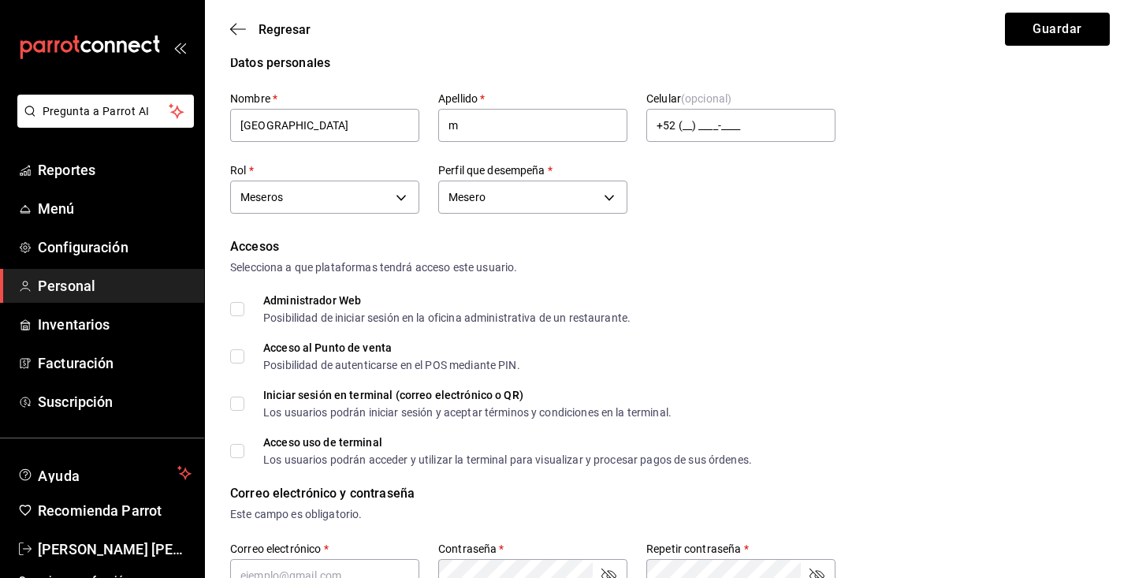
click at [238, 354] on input "Acceso al Punto de venta Posibilidad de autenticarse en el POS mediante PIN." at bounding box center [237, 356] width 14 height 14
checkbox input "true"
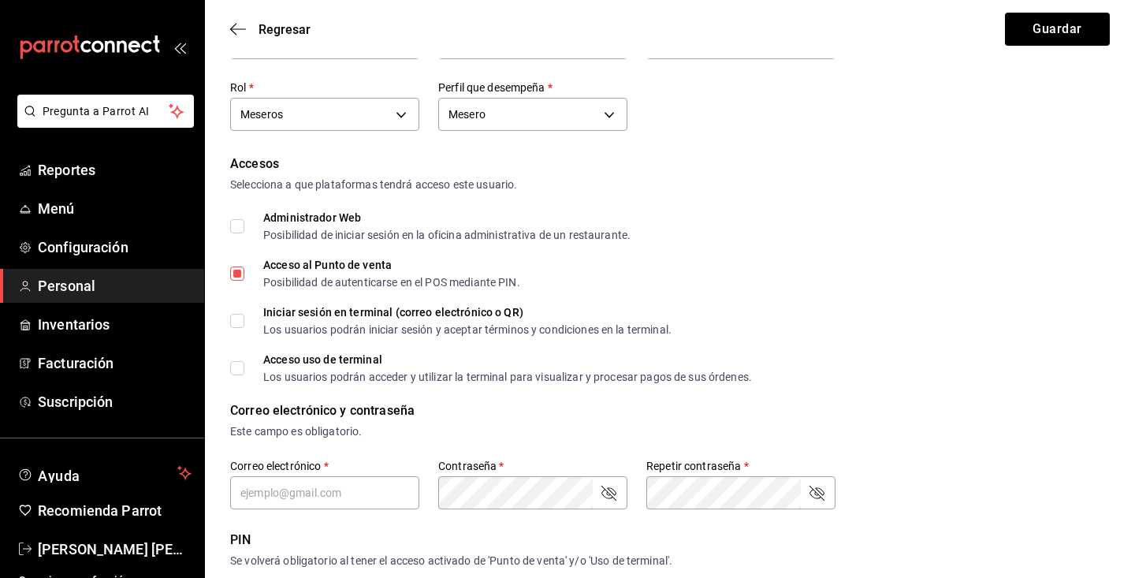
scroll to position [102, 0]
click at [242, 317] on input "Iniciar sesión en terminal (correo electrónico o QR) Los usuarios podrán inicia…" at bounding box center [237, 319] width 14 height 14
checkbox input "true"
click at [232, 367] on input "Acceso uso de terminal Los usuarios podrán acceder y utilizar la terminal para …" at bounding box center [237, 366] width 14 height 14
checkbox input "true"
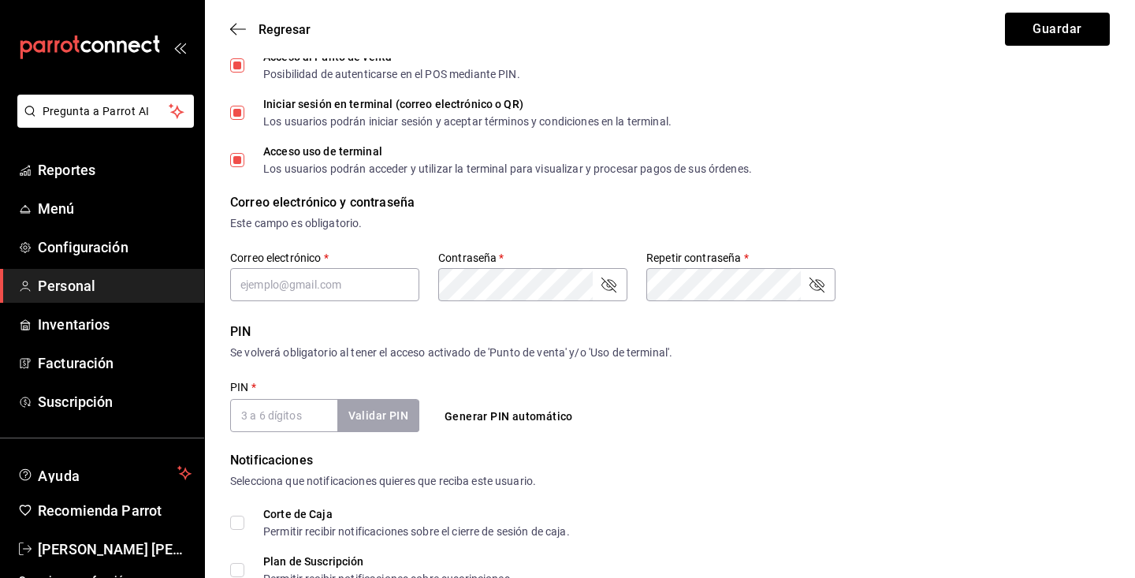
scroll to position [311, 0]
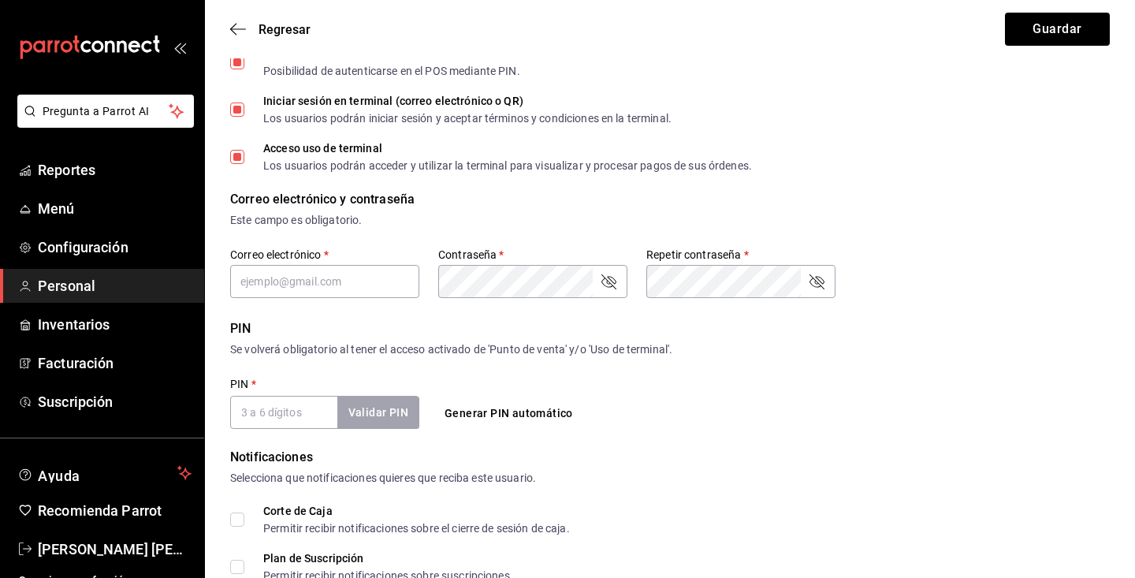
click at [269, 417] on input "PIN   *" at bounding box center [283, 412] width 107 height 33
type input "1705"
click at [376, 412] on button "Validar PIN" at bounding box center [378, 412] width 82 height 32
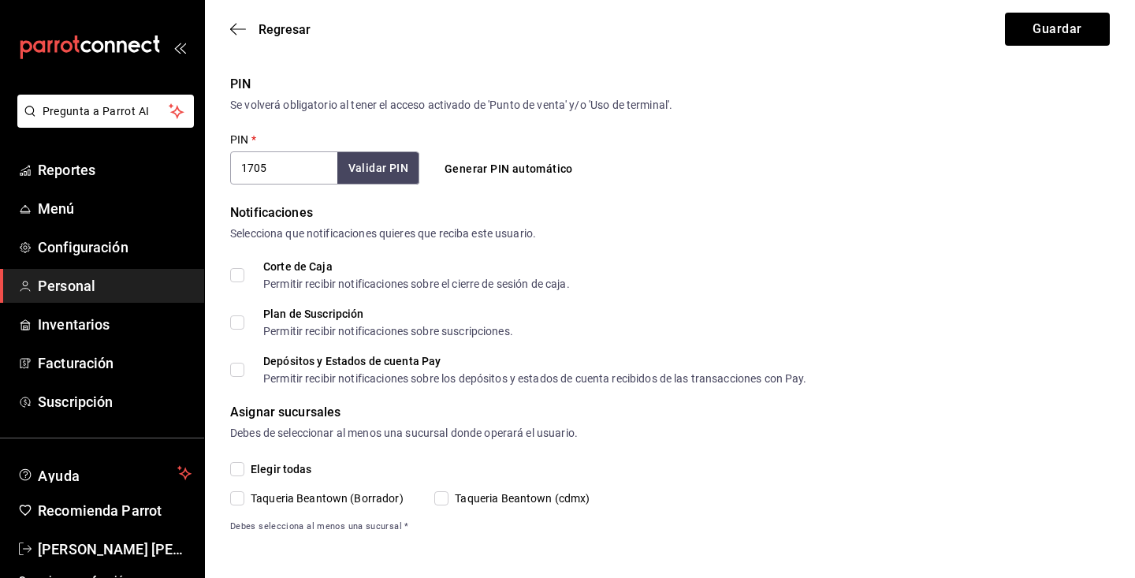
scroll to position [556, 0]
click at [241, 498] on input "Taqueria Beantown (Borrador)" at bounding box center [237, 498] width 14 height 14
checkbox input "true"
click at [448, 496] on input "Taqueria Beantown (cdmx)" at bounding box center [441, 498] width 14 height 14
checkbox input "true"
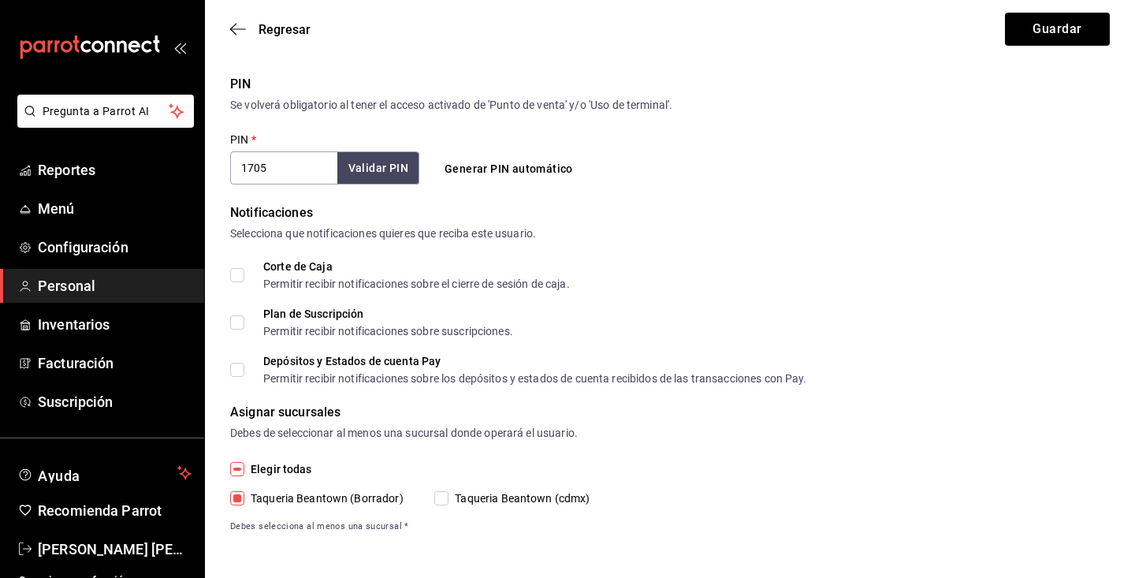
checkbox input "true"
click at [1050, 29] on button "Guardar" at bounding box center [1057, 29] width 105 height 33
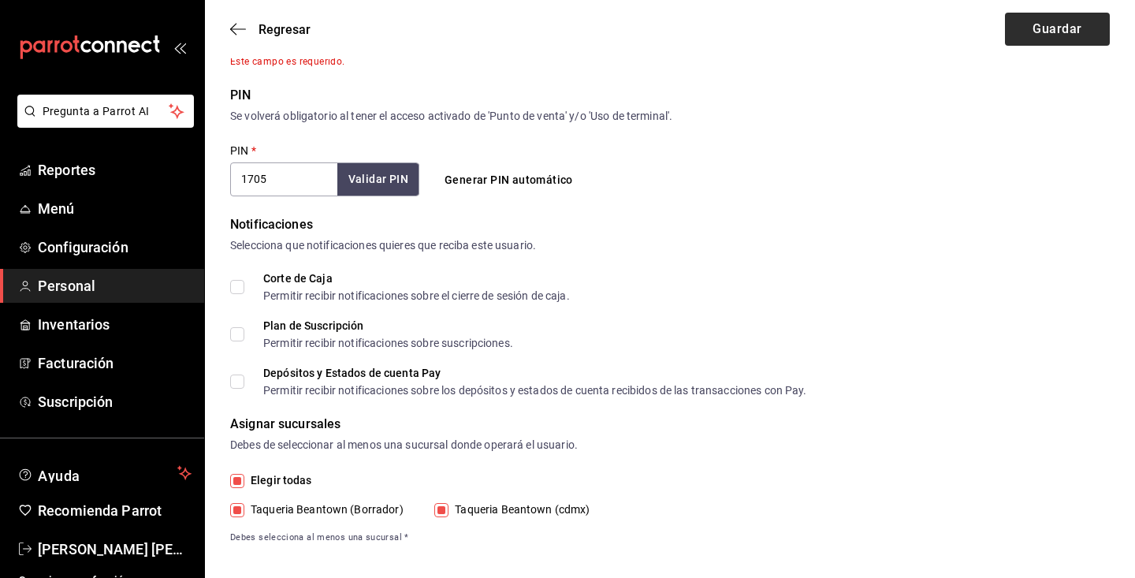
click at [1050, 29] on button "Guardar" at bounding box center [1057, 29] width 105 height 33
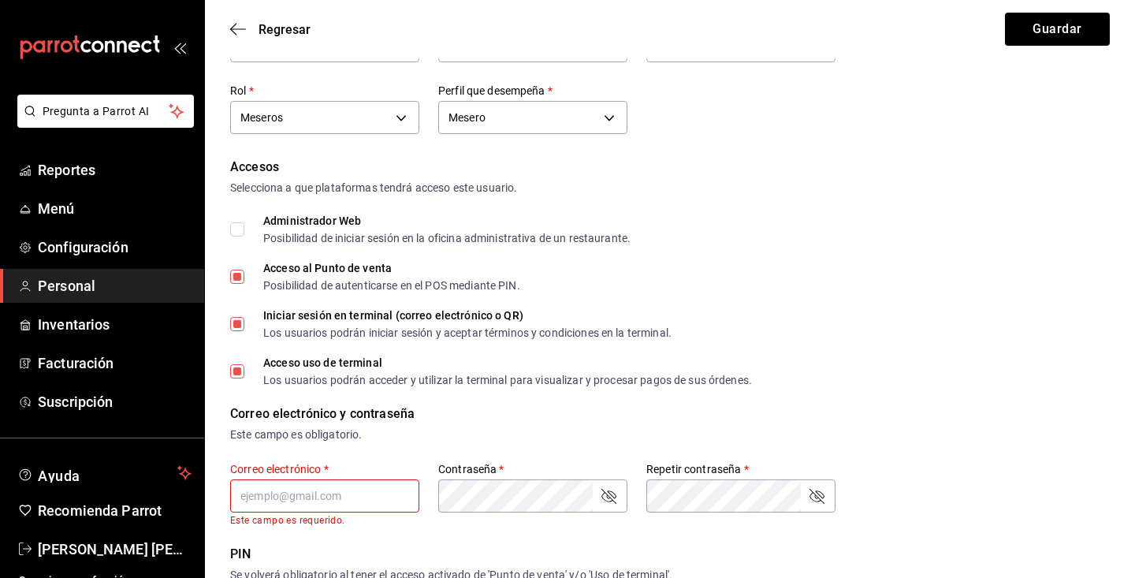
scroll to position [113, 0]
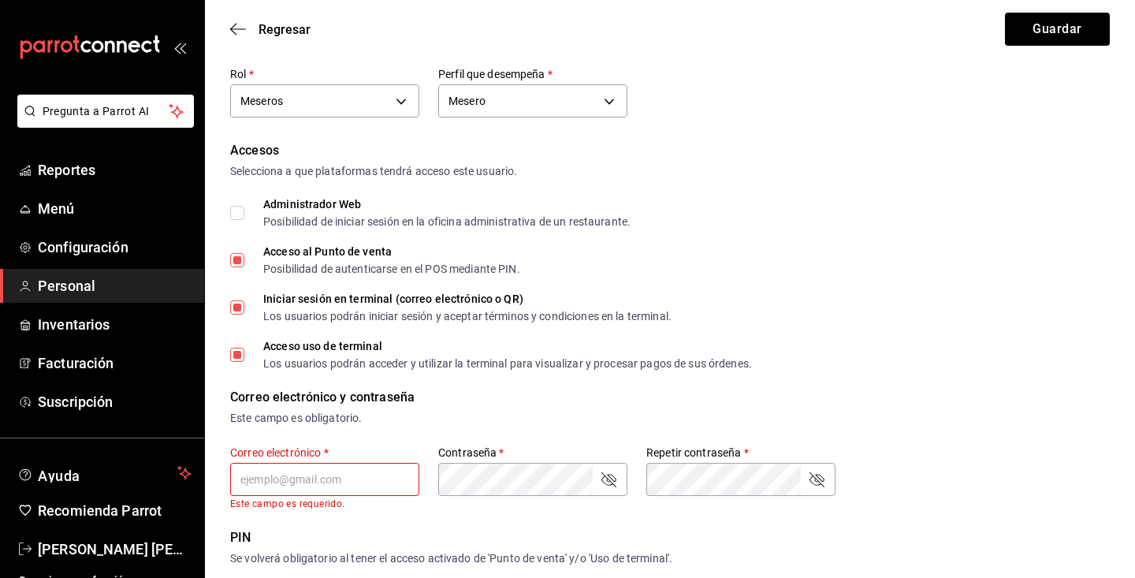
click at [306, 478] on input "text" at bounding box center [324, 479] width 189 height 33
type input "kenya@gmail.com"
click at [481, 482] on form "Datos personales Nombre   * kenya Apellido   * m Celular (opcional) +52 (__) __…" at bounding box center [669, 472] width 879 height 1030
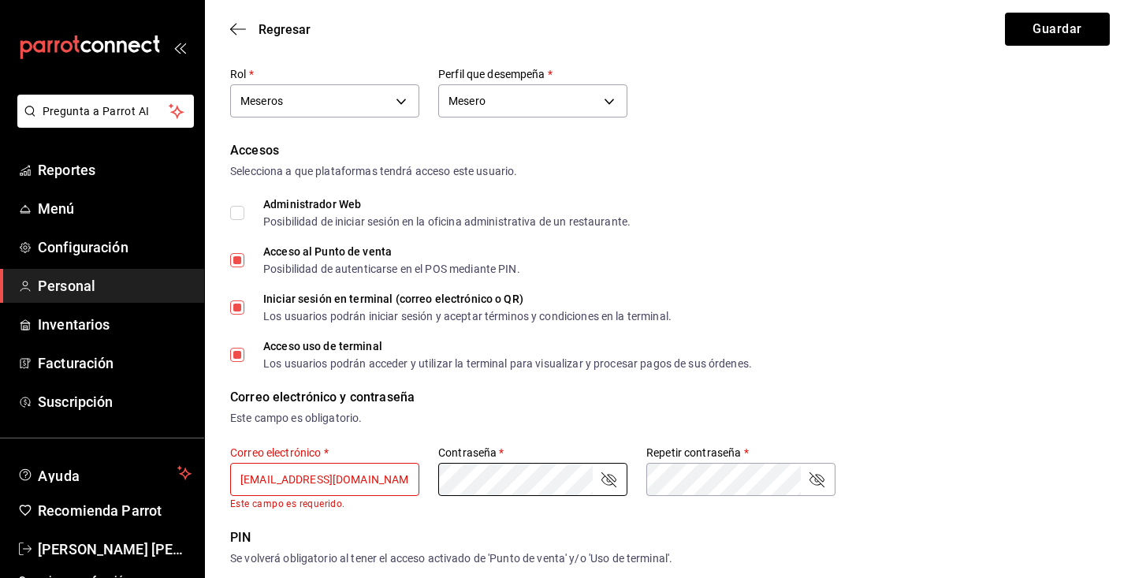
scroll to position [0, 0]
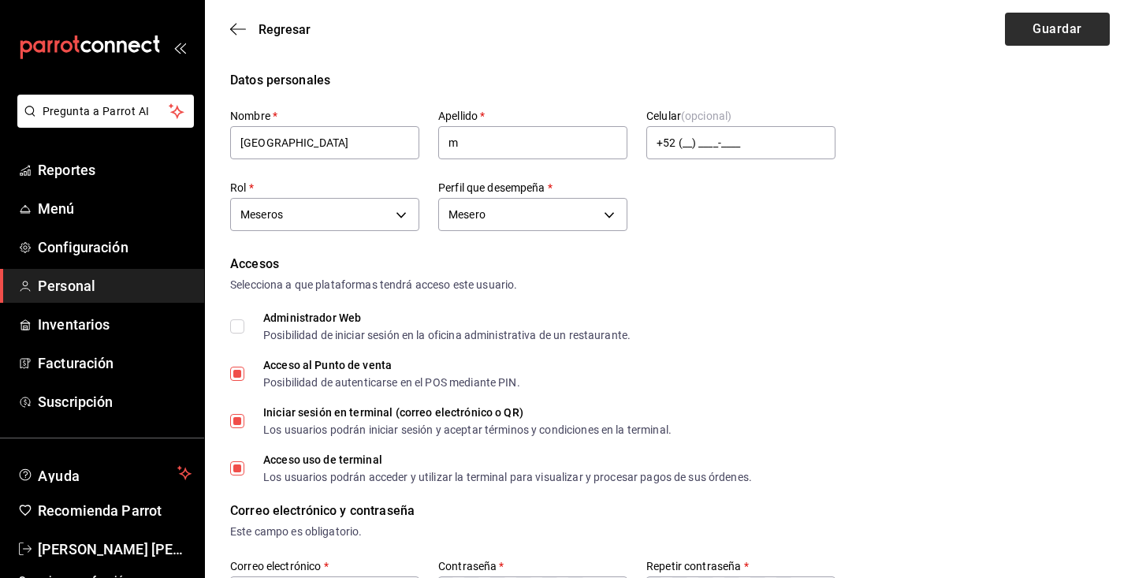
click at [1058, 43] on button "Guardar" at bounding box center [1057, 29] width 105 height 33
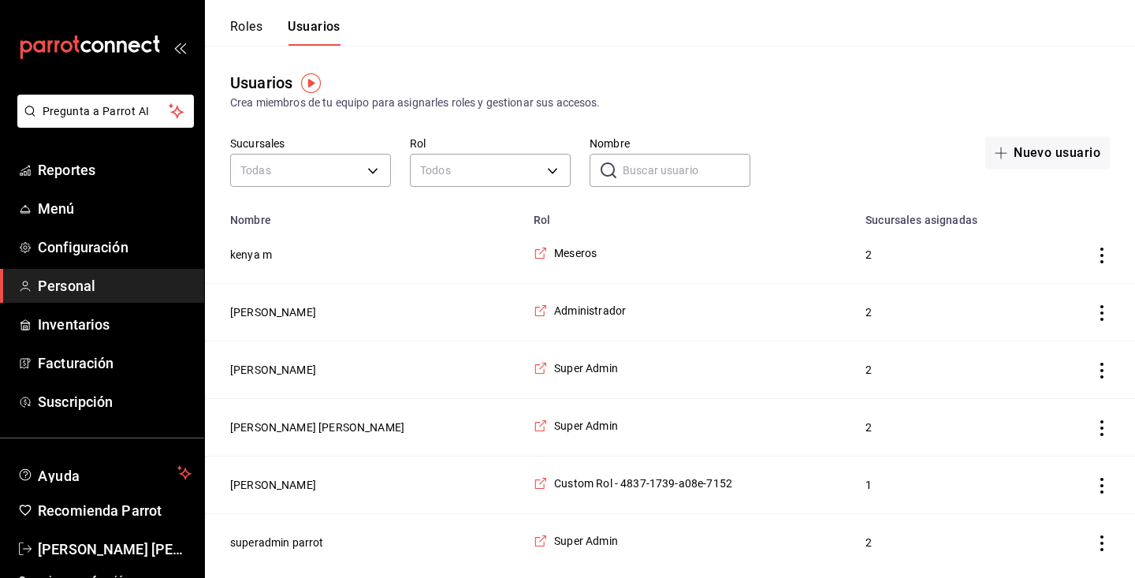
click at [242, 39] on button "Roles" at bounding box center [246, 32] width 32 height 27
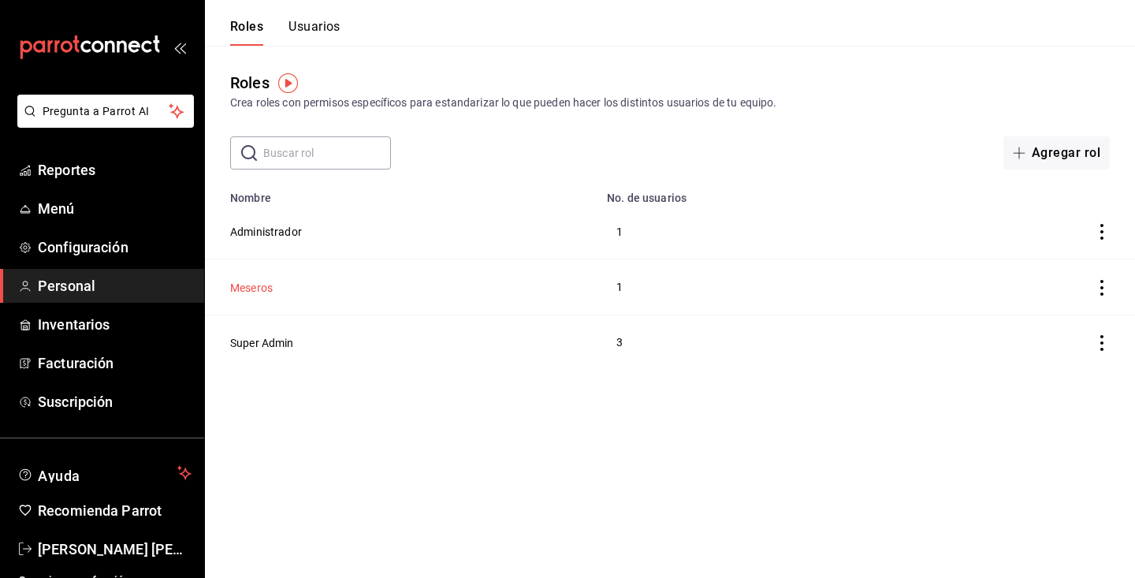
click at [246, 288] on button "Meseros" at bounding box center [251, 288] width 43 height 16
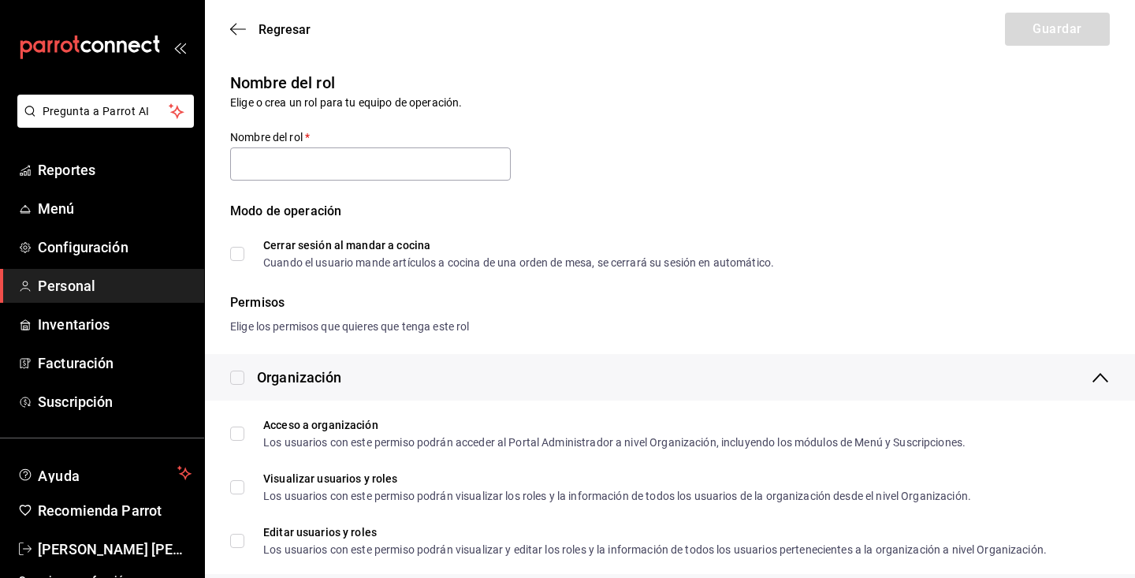
type input "Meseros"
click at [235, 255] on input "Cerrar sesión al mandar a cocina Cuando el usuario mande artículos a cocina de …" at bounding box center [237, 254] width 14 height 14
checkbox input "true"
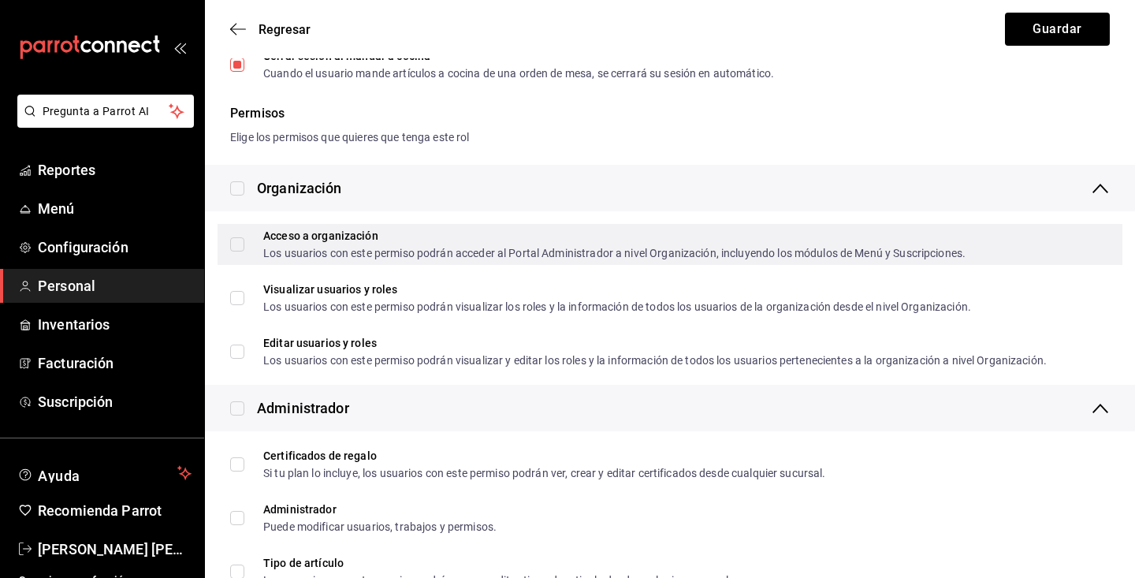
scroll to position [201, 0]
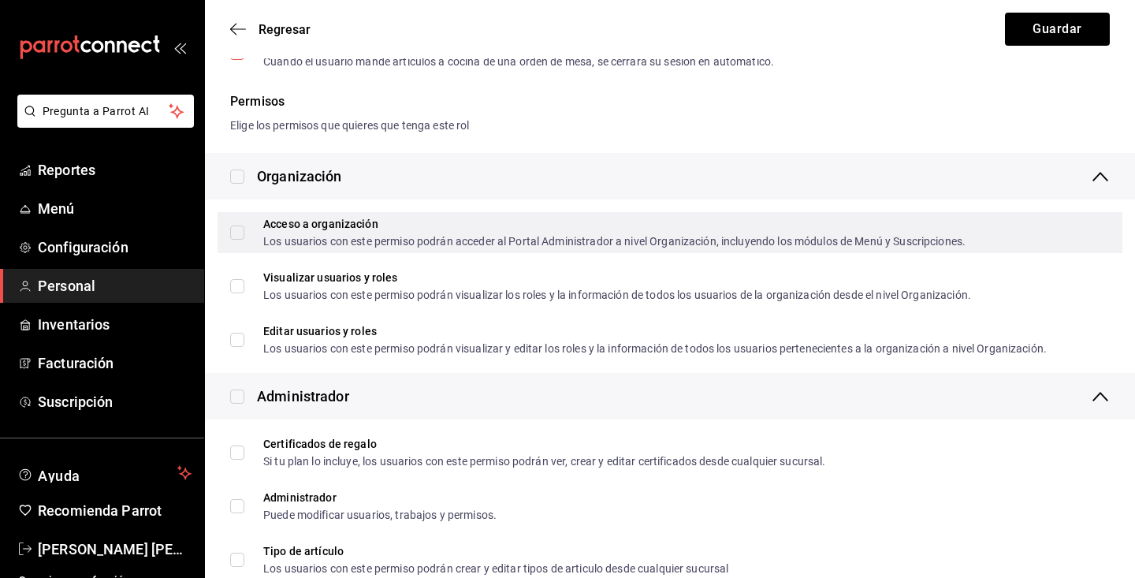
click at [239, 232] on input "Acceso a organización Los usuarios con este permiso podrán acceder al Portal Ad…" at bounding box center [237, 232] width 14 height 14
checkbox input "true"
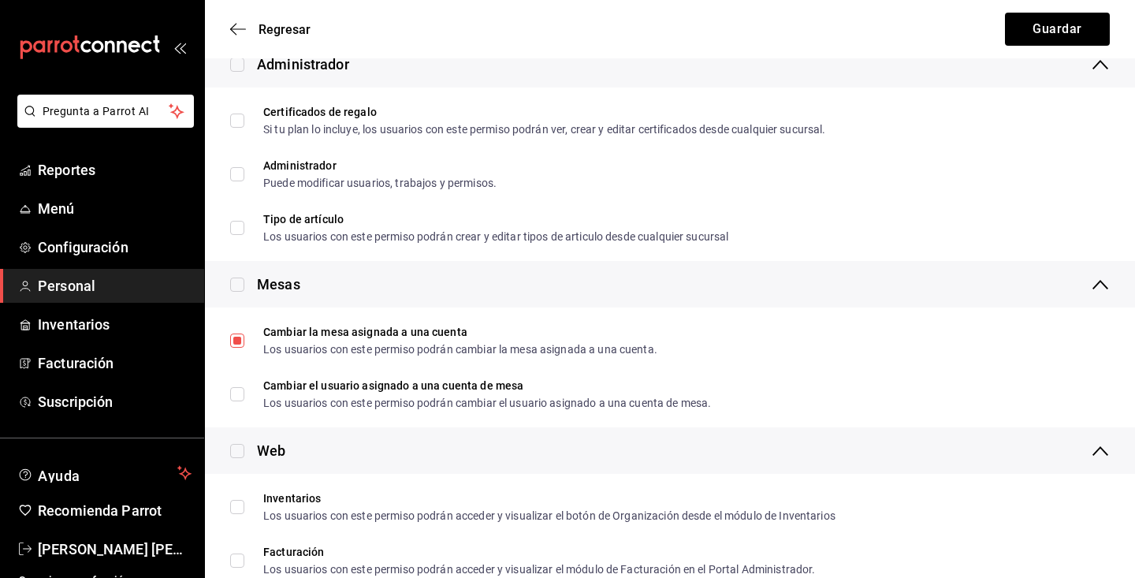
scroll to position [562, 0]
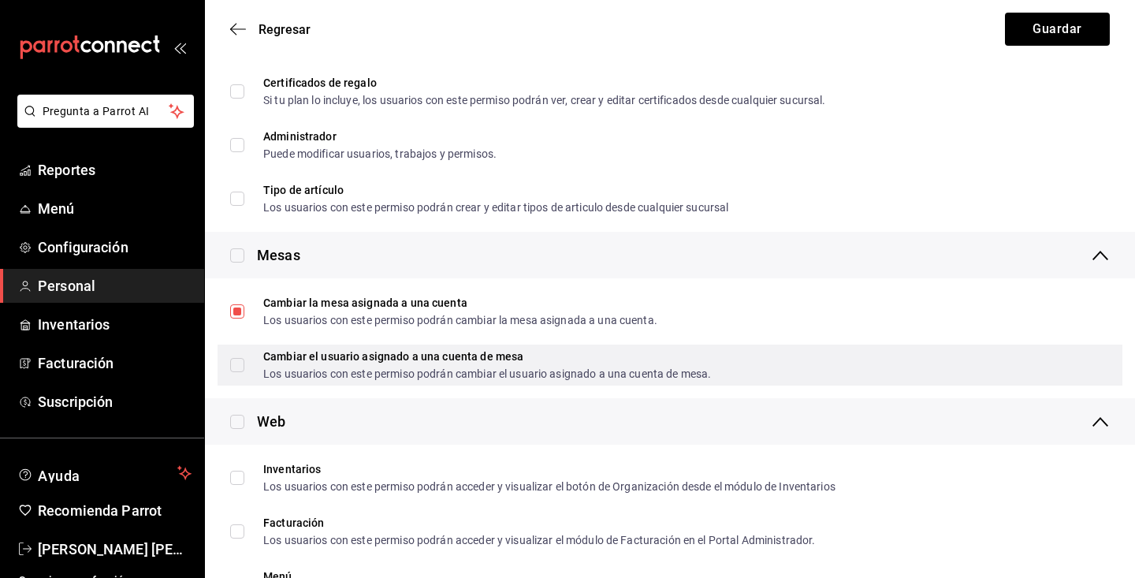
click at [242, 363] on input "Cambiar el usuario asignado a una cuenta de mesa Los usuarios con este permiso …" at bounding box center [237, 365] width 14 height 14
checkbox input "true"
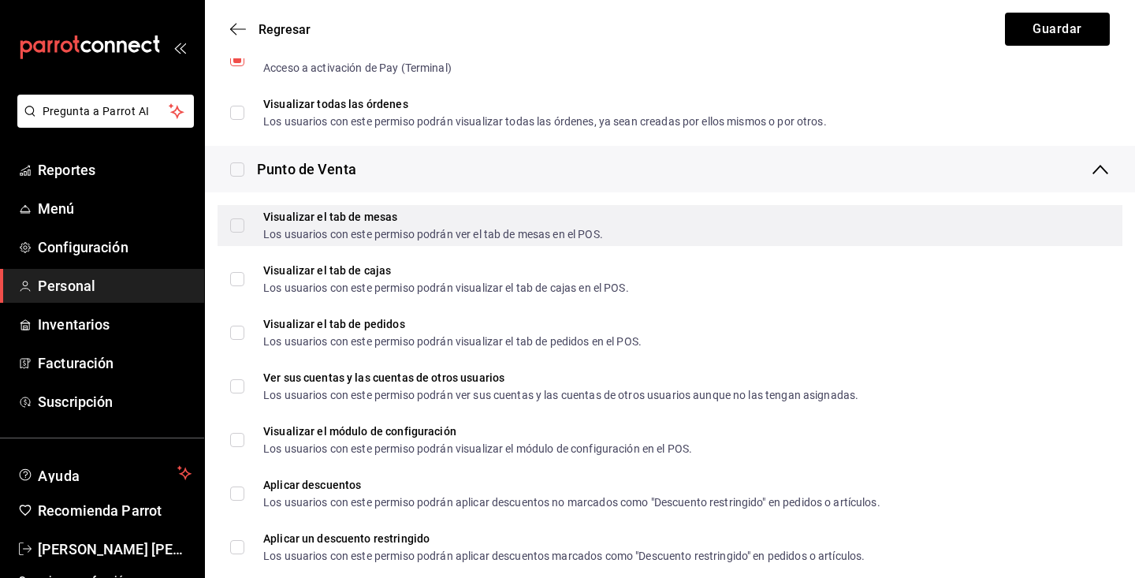
scroll to position [1418, 0]
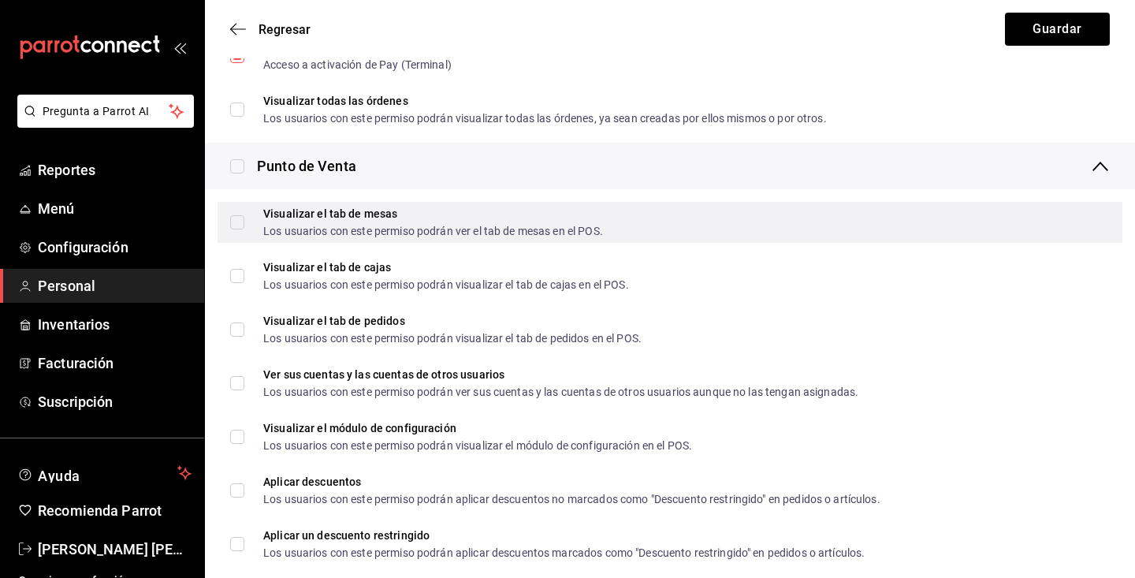
click at [234, 221] on input "Visualizar el tab de mesas Los usuarios con este permiso podrán ver el tab de m…" at bounding box center [237, 222] width 14 height 14
checkbox input "true"
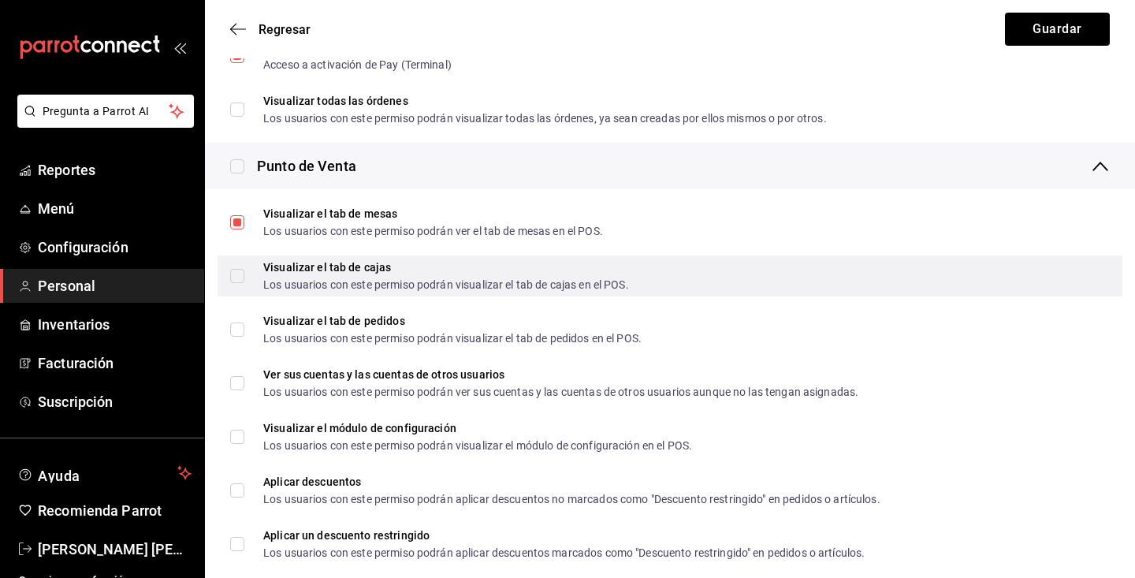
click at [232, 273] on input "Visualizar el tab de cajas Los usuarios con este permiso podrán visualizar el t…" at bounding box center [237, 276] width 14 height 14
checkbox input "true"
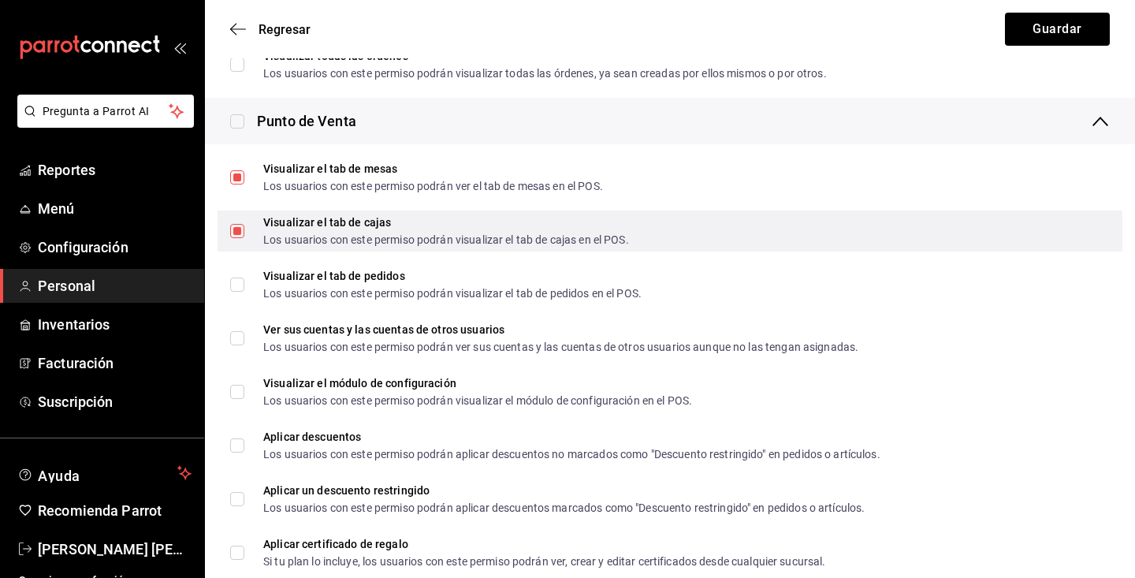
scroll to position [1506, 0]
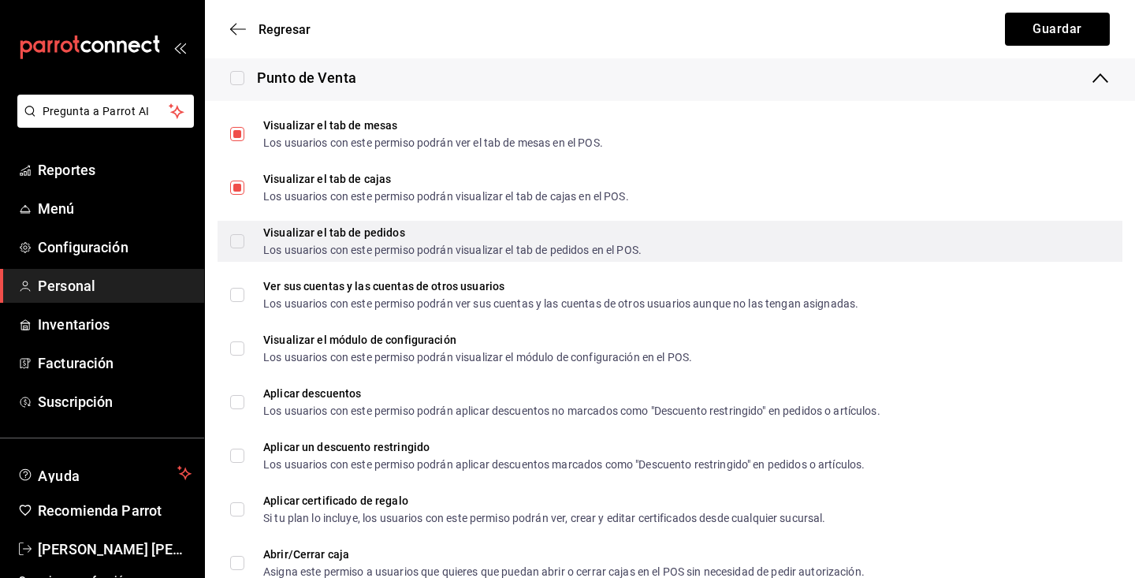
click at [234, 238] on input "Visualizar el tab de pedidos Los usuarios con este permiso podrán visualizar el…" at bounding box center [237, 241] width 14 height 14
checkbox input "true"
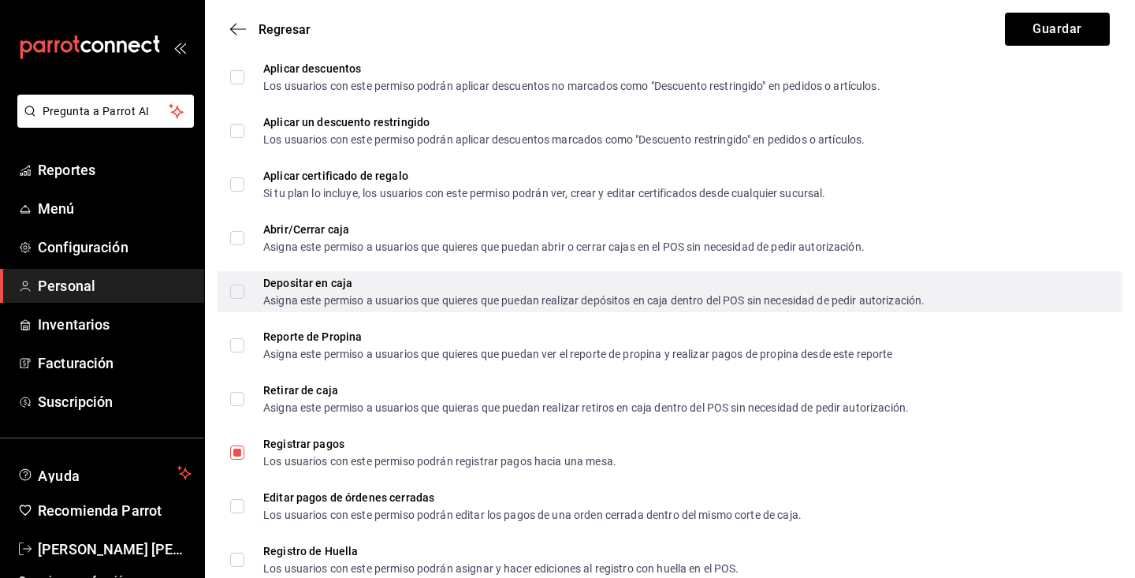
scroll to position [1834, 0]
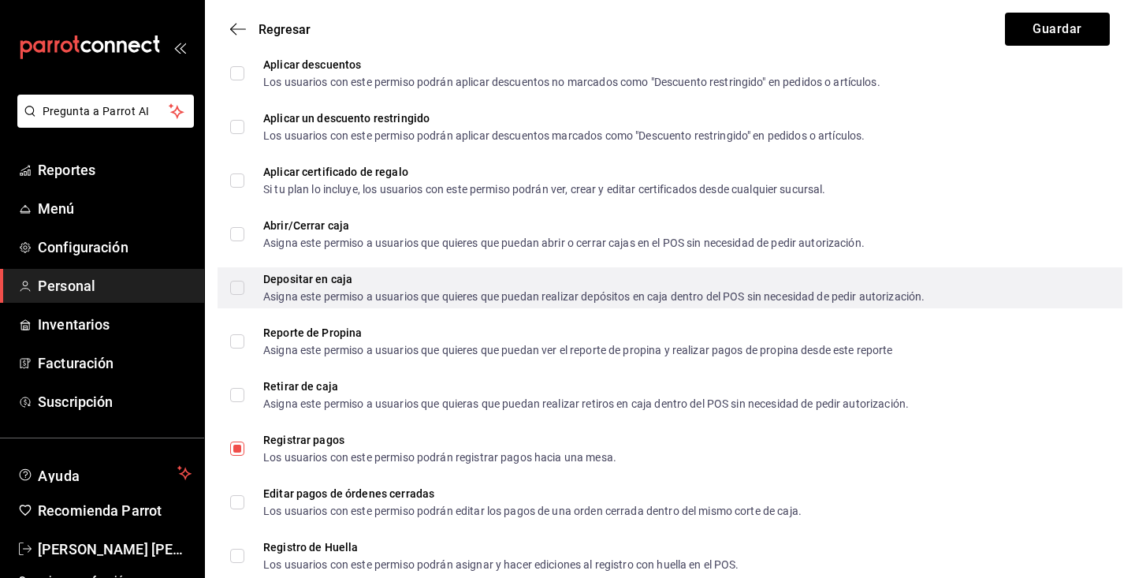
click at [236, 291] on input "Depositar en caja Asigna este permiso a usuarios que quieres que puedan realiza…" at bounding box center [237, 288] width 14 height 14
checkbox input "true"
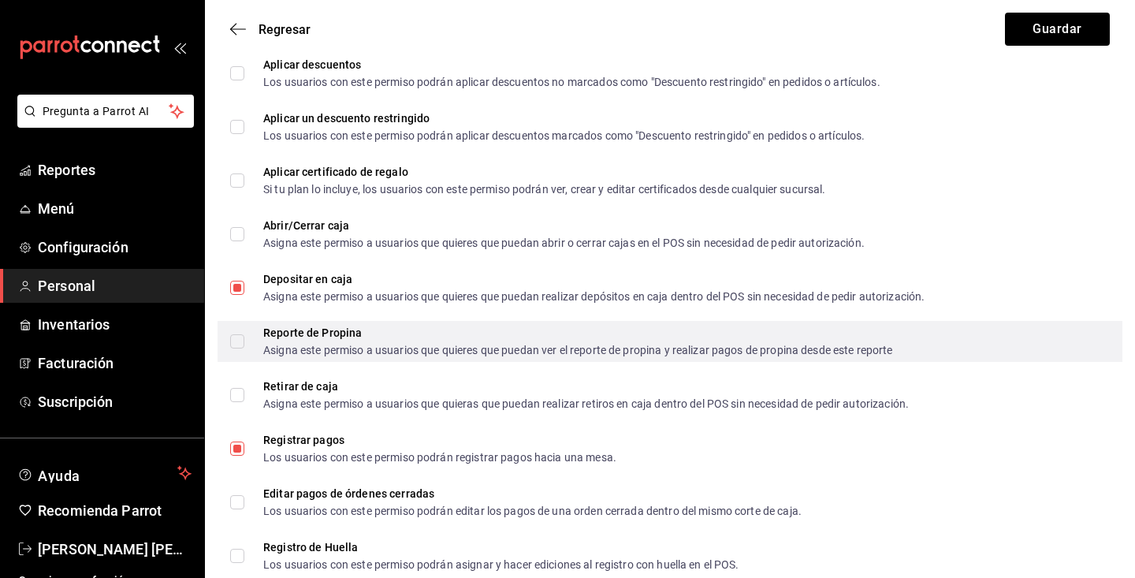
click at [239, 342] on input "Reporte de Propina Asigna este permiso a usuarios que quieres que puedan ver el…" at bounding box center [237, 341] width 14 height 14
checkbox input "true"
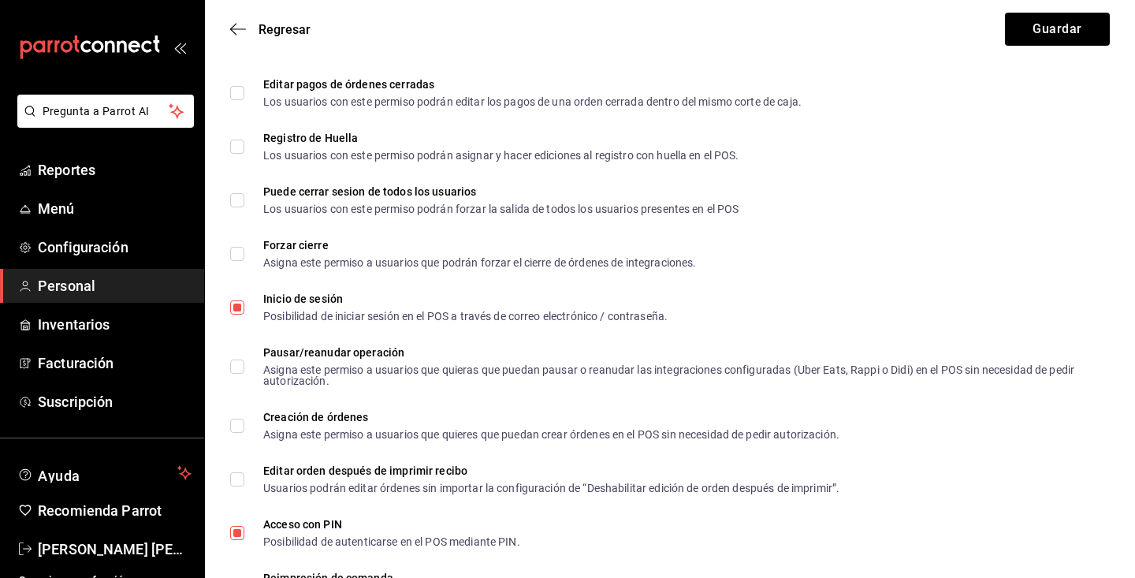
scroll to position [2247, 0]
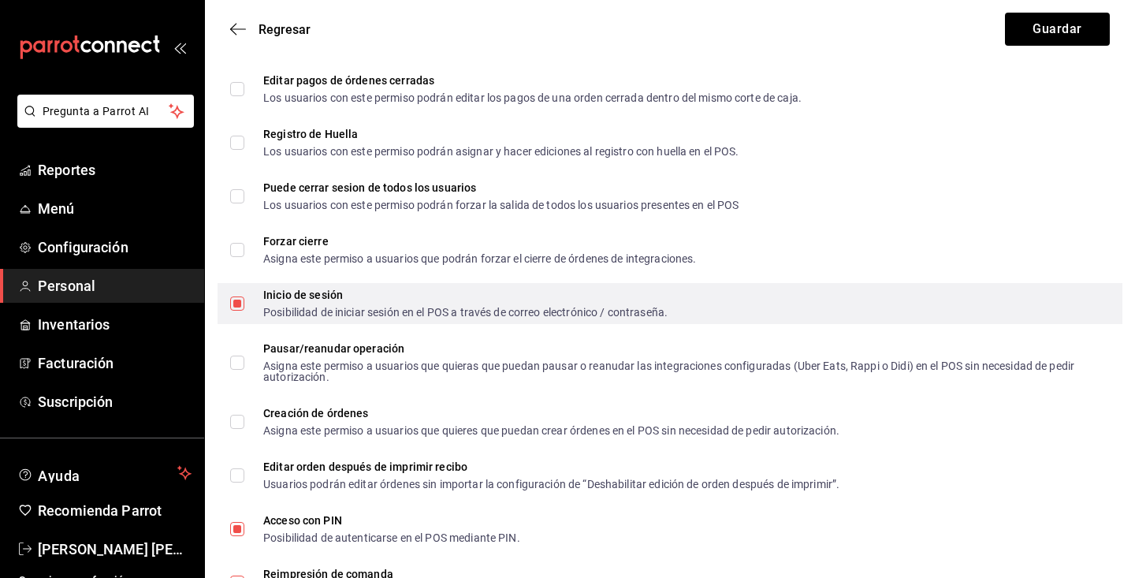
click at [235, 305] on input "Inicio de sesión Posibilidad de iniciar sesión en el POS a través de correo ele…" at bounding box center [237, 303] width 14 height 14
checkbox input "false"
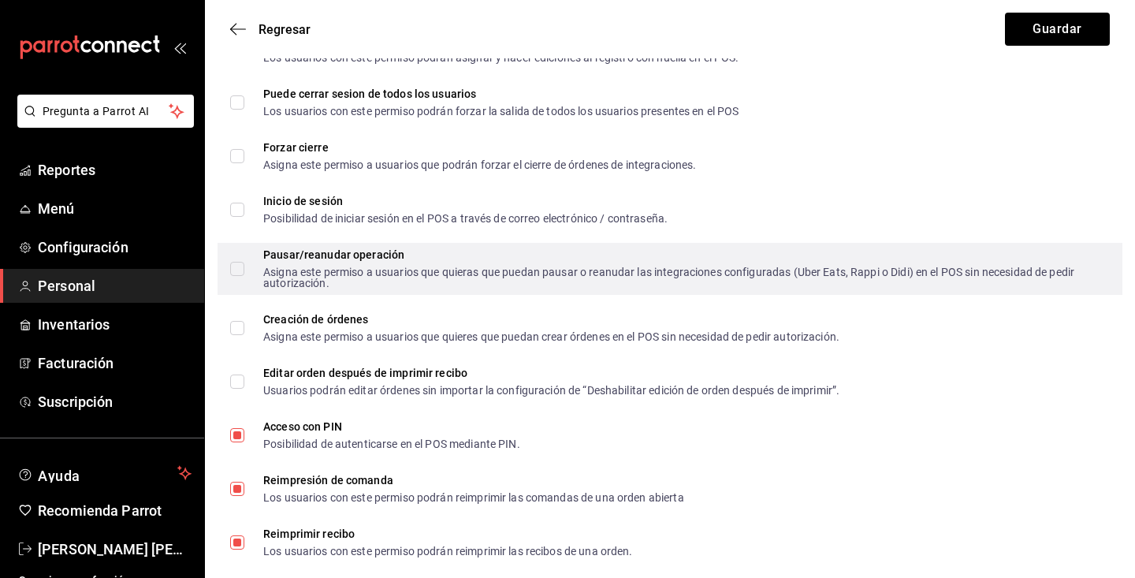
scroll to position [2346, 0]
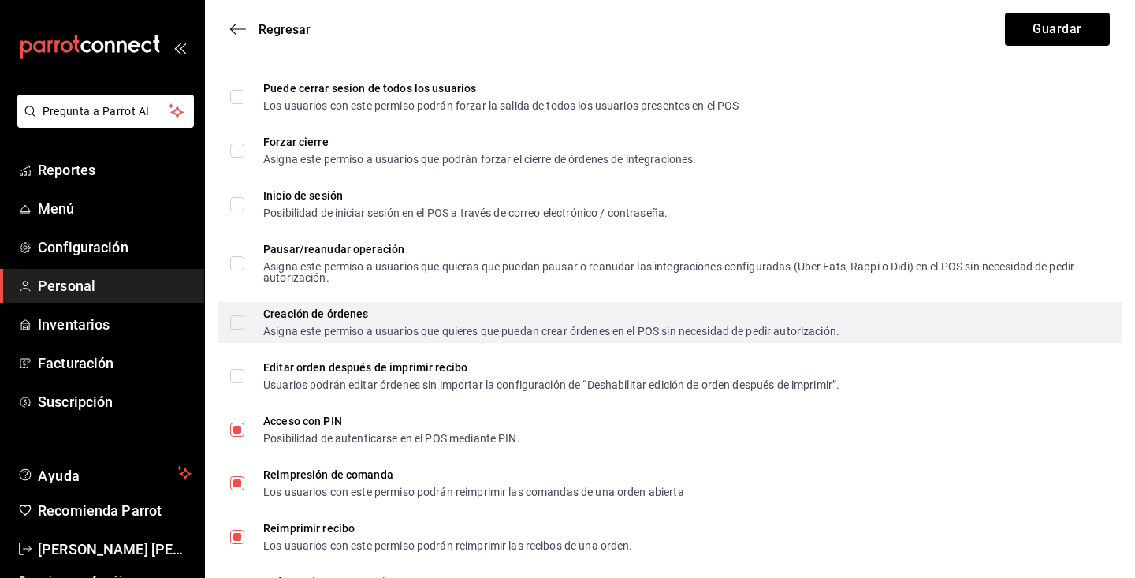
click at [234, 311] on label "Creación de órdenes Asigna este permiso a usuarios que quieres que puedan crear…" at bounding box center [534, 322] width 609 height 28
click at [234, 315] on input "Creación de órdenes Asigna este permiso a usuarios que quieres que puedan crear…" at bounding box center [237, 322] width 14 height 14
checkbox input "true"
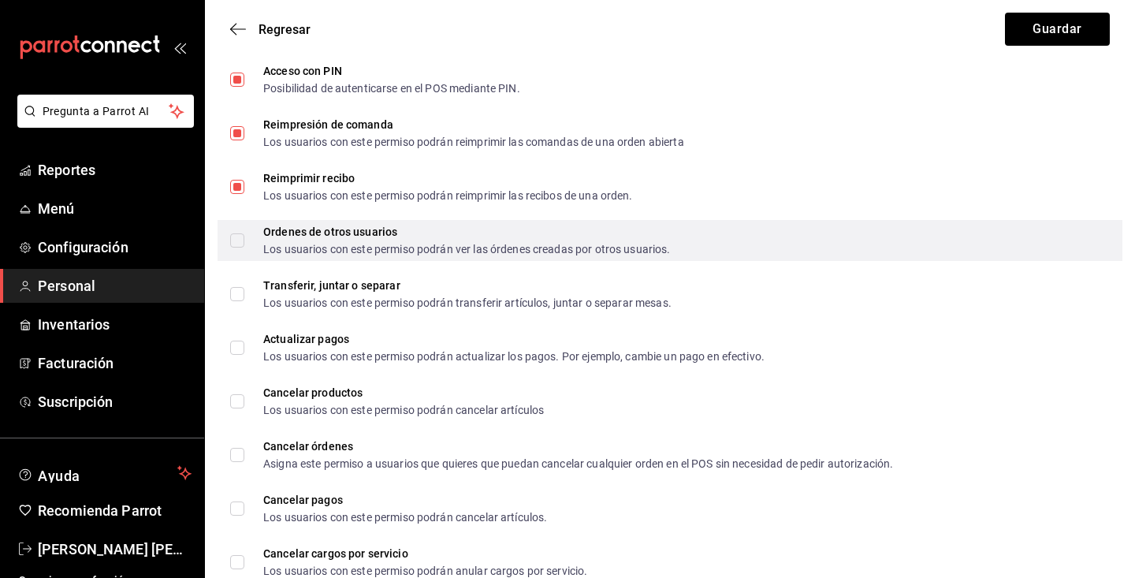
scroll to position [2697, 0]
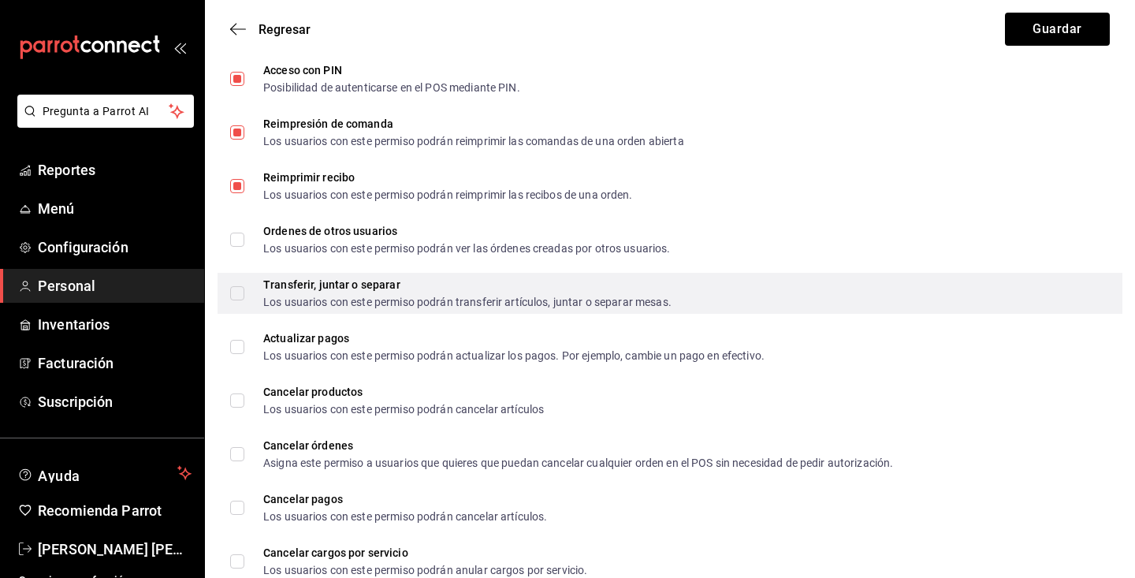
click at [237, 285] on label "Transferir, juntar o separar Los usuarios con este permiso podrán transferir ar…" at bounding box center [450, 293] width 441 height 28
click at [237, 286] on input "Transferir, juntar o separar Los usuarios con este permiso podrán transferir ar…" at bounding box center [237, 293] width 14 height 14
checkbox input "true"
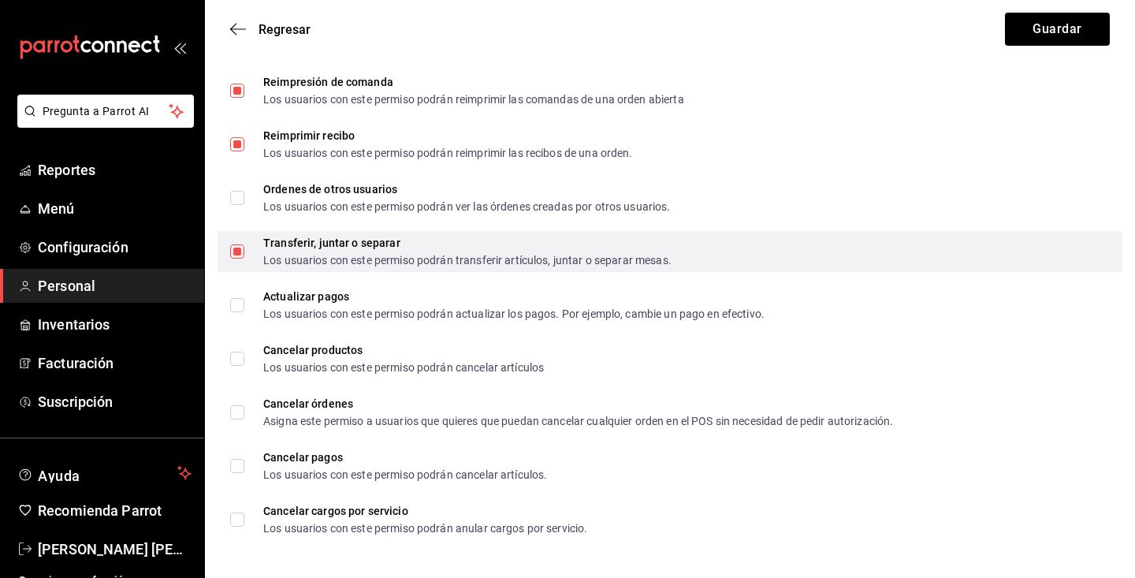
scroll to position [2739, 0]
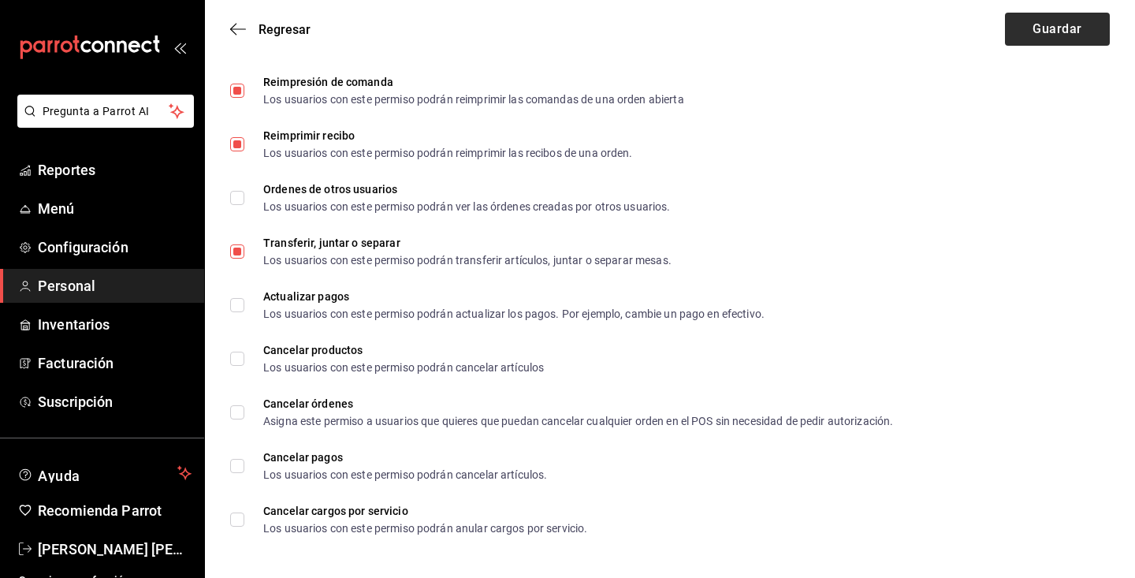
click at [1035, 30] on button "Guardar" at bounding box center [1057, 29] width 105 height 33
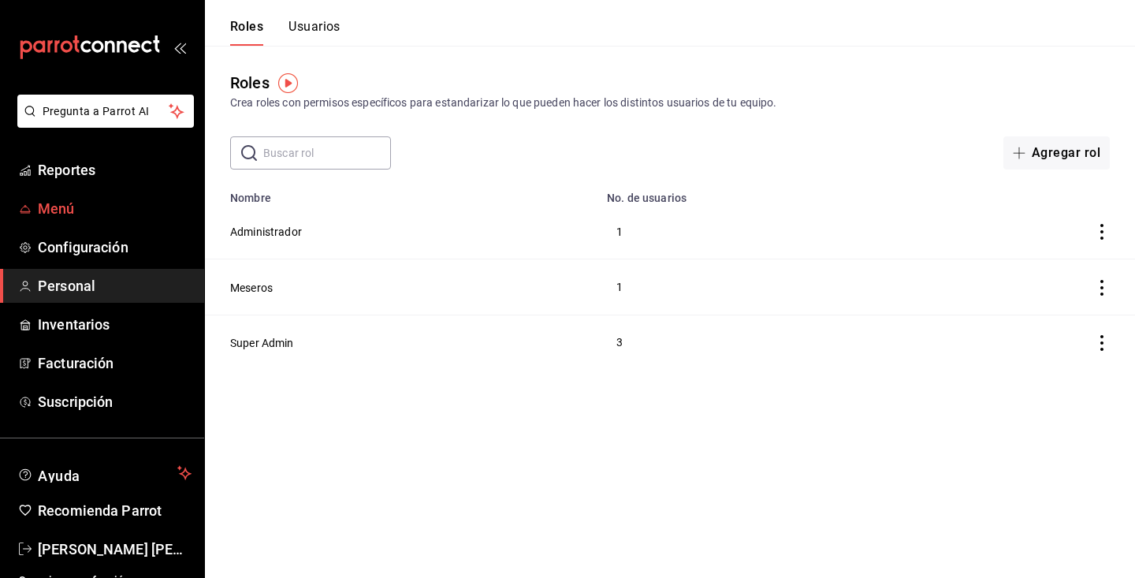
click at [50, 203] on span "Menú" at bounding box center [115, 208] width 154 height 21
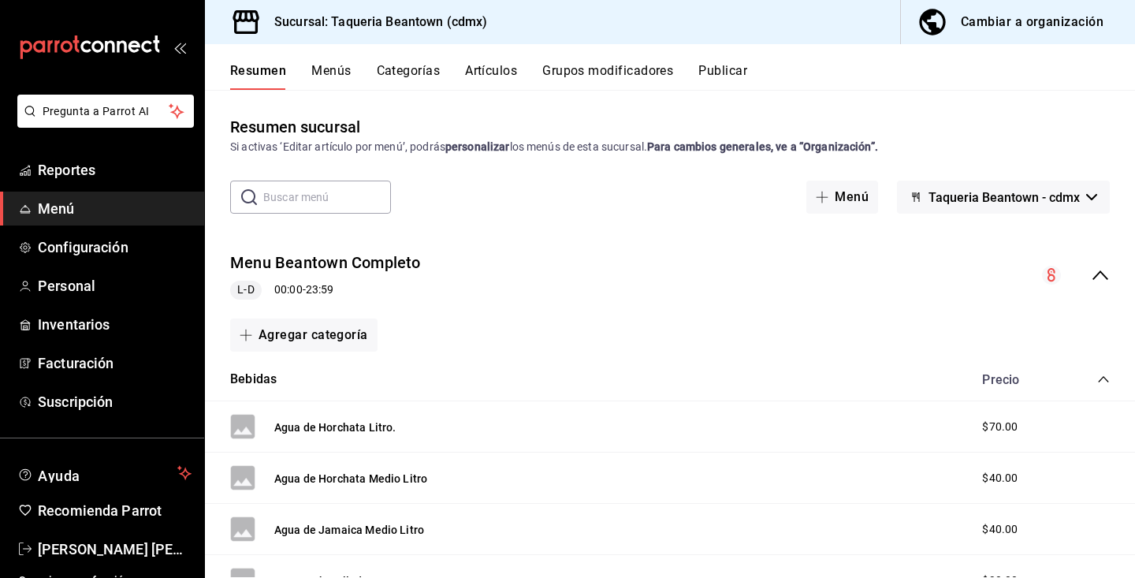
click at [482, 80] on button "Artículos" at bounding box center [491, 76] width 52 height 27
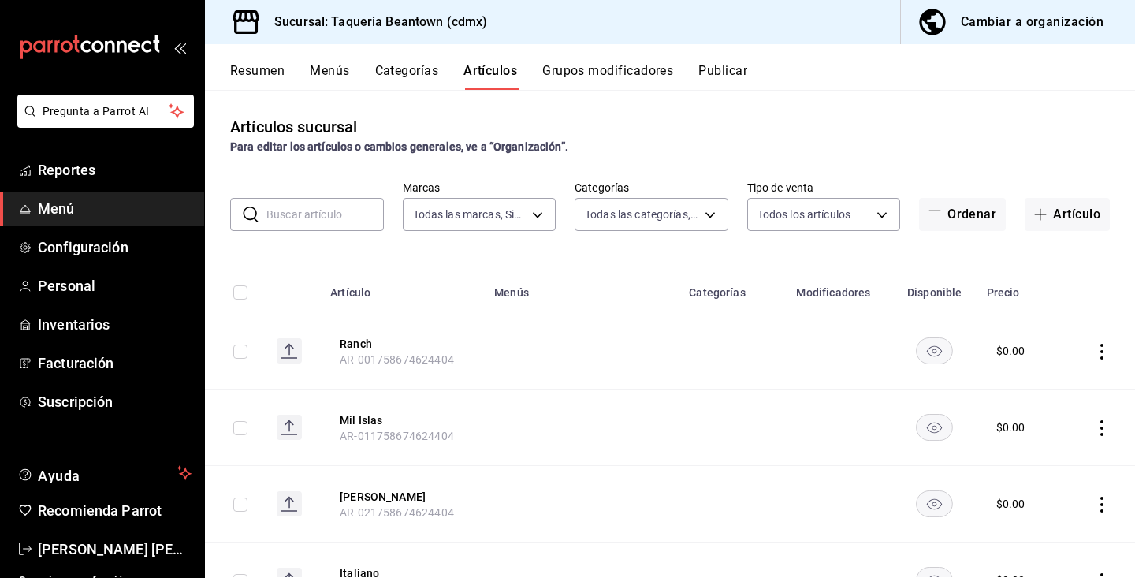
type input "8fc965e6-ee8c-4f16-82af-0774e42fd02c"
type input "0eecc426-eed8-4346-8cff-a39c083c9b0d,bdae5bbd-43f9-47af-ba94-c7b8da1183ae,c9ffe…"
click at [570, 67] on button "Grupos modificadores" at bounding box center [607, 76] width 131 height 27
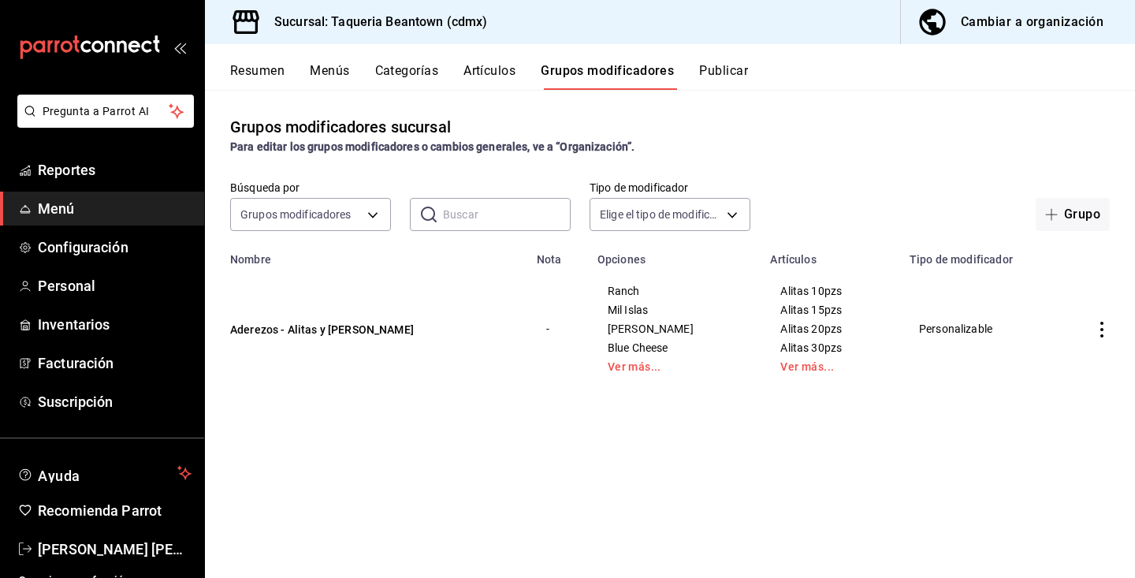
click at [341, 70] on button "Menús" at bounding box center [329, 76] width 39 height 27
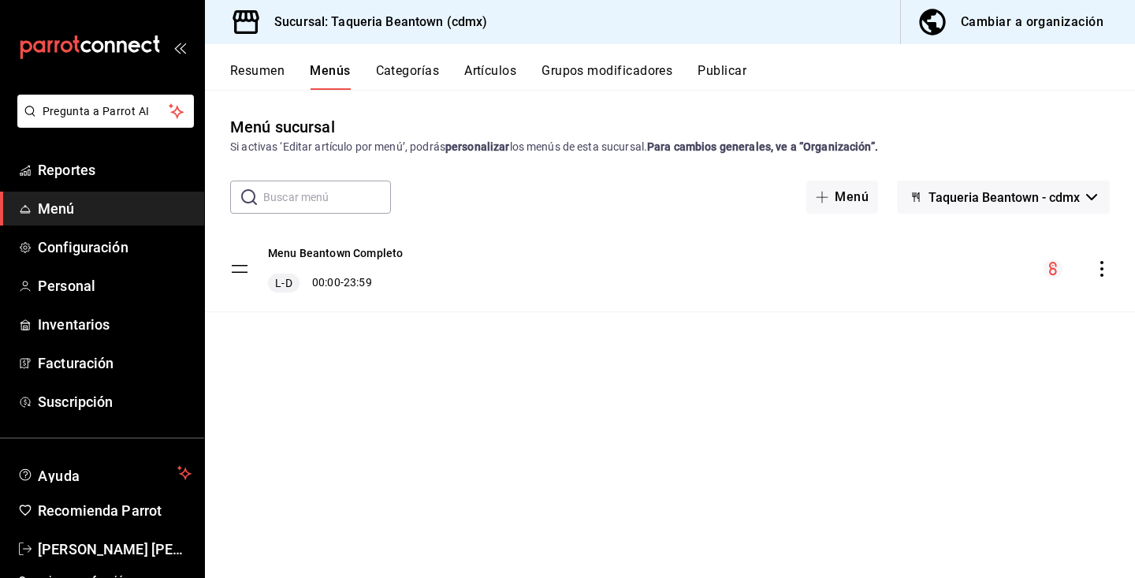
click at [425, 68] on button "Categorías" at bounding box center [408, 76] width 64 height 27
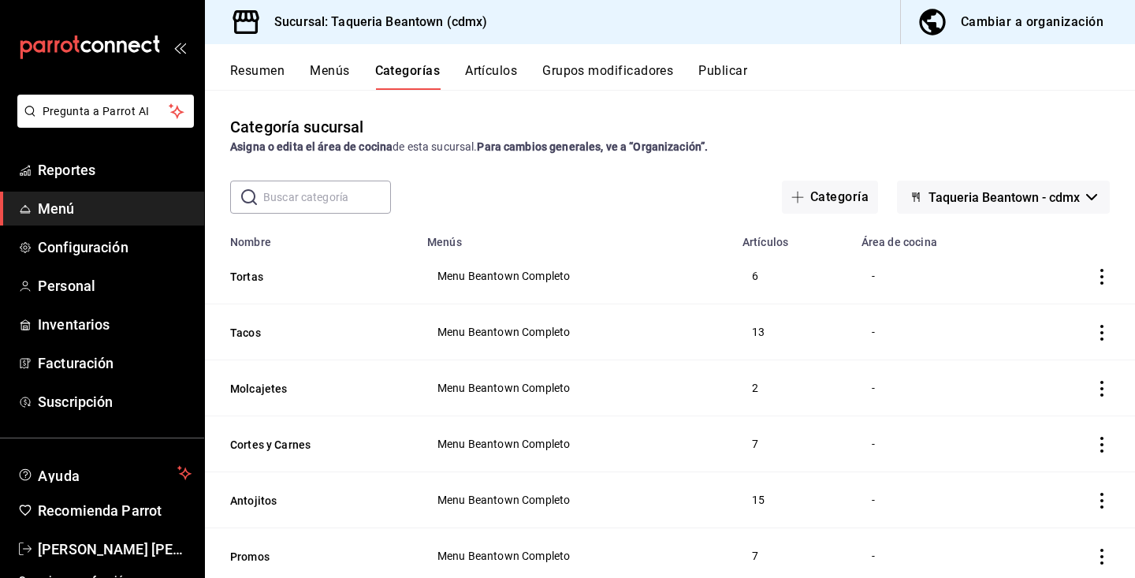
click at [486, 62] on div "Resumen Menús Categorías Artículos Grupos modificadores Publicar" at bounding box center [670, 67] width 930 height 46
click at [486, 68] on button "Artículos" at bounding box center [491, 76] width 52 height 27
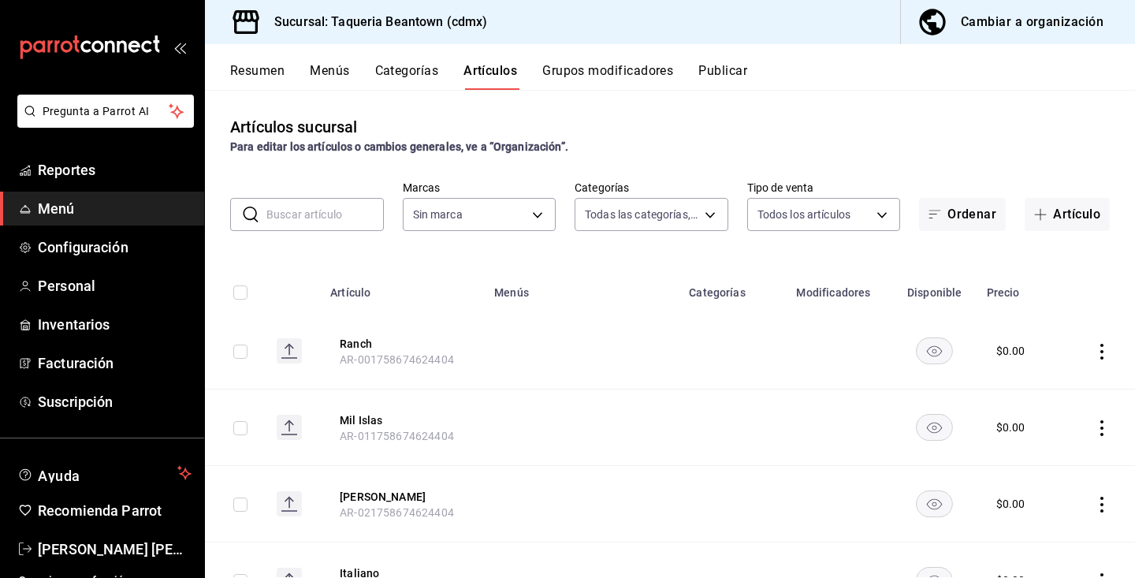
type input "0eecc426-eed8-4346-8cff-a39c083c9b0d,bdae5bbd-43f9-47af-ba94-c7b8da1183ae,c9ffe…"
type input "8fc965e6-ee8c-4f16-82af-0774e42fd02c"
click at [686, 221] on body "Pregunta a Parrot AI Reportes Menú Configuración Personal Inventarios Facturaci…" at bounding box center [567, 289] width 1135 height 578
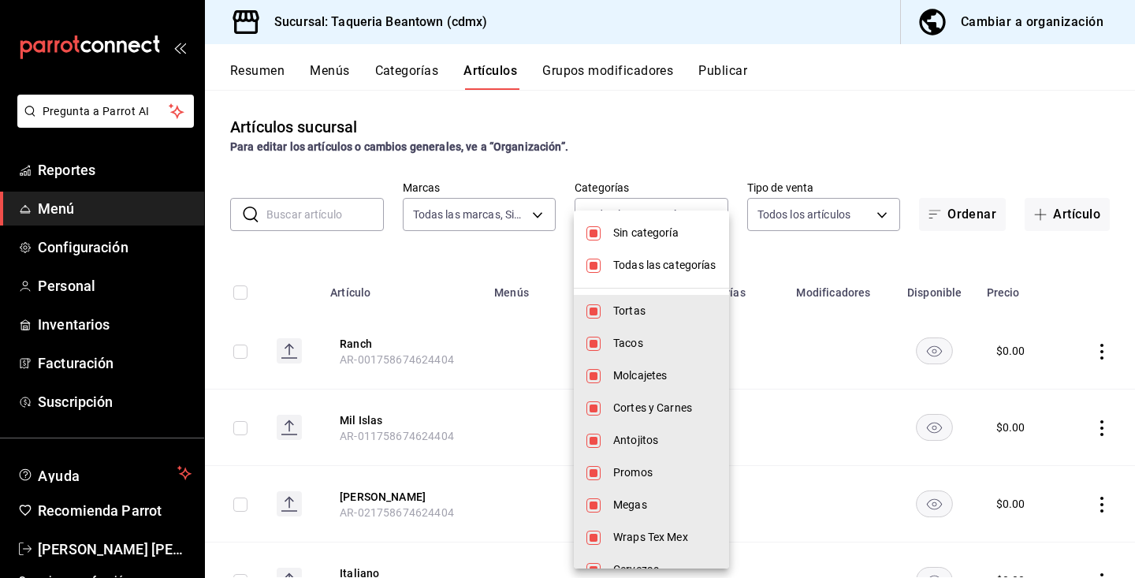
click at [659, 236] on span "Sin categoría" at bounding box center [664, 233] width 103 height 17
checkbox input "false"
click at [657, 263] on span "Todas las categorías" at bounding box center [664, 265] width 103 height 17
checkbox input "false"
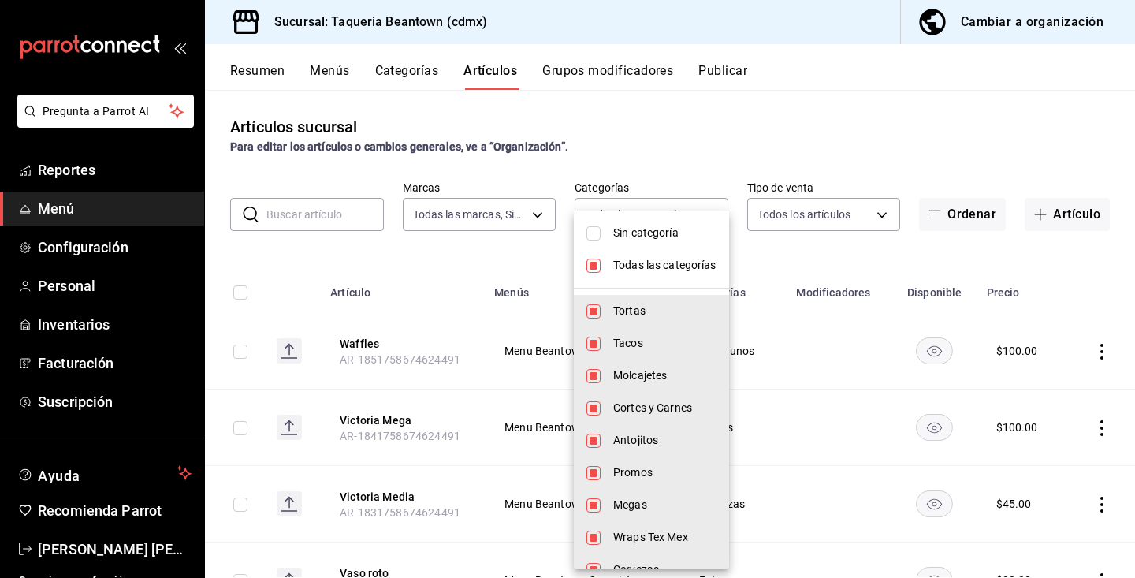
checkbox input "false"
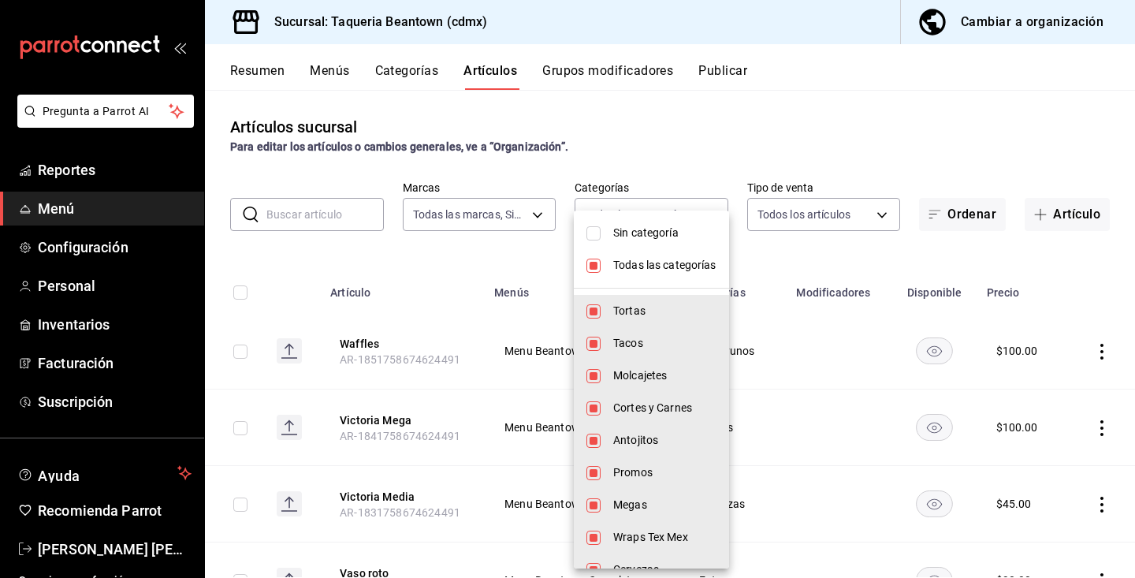
checkbox input "false"
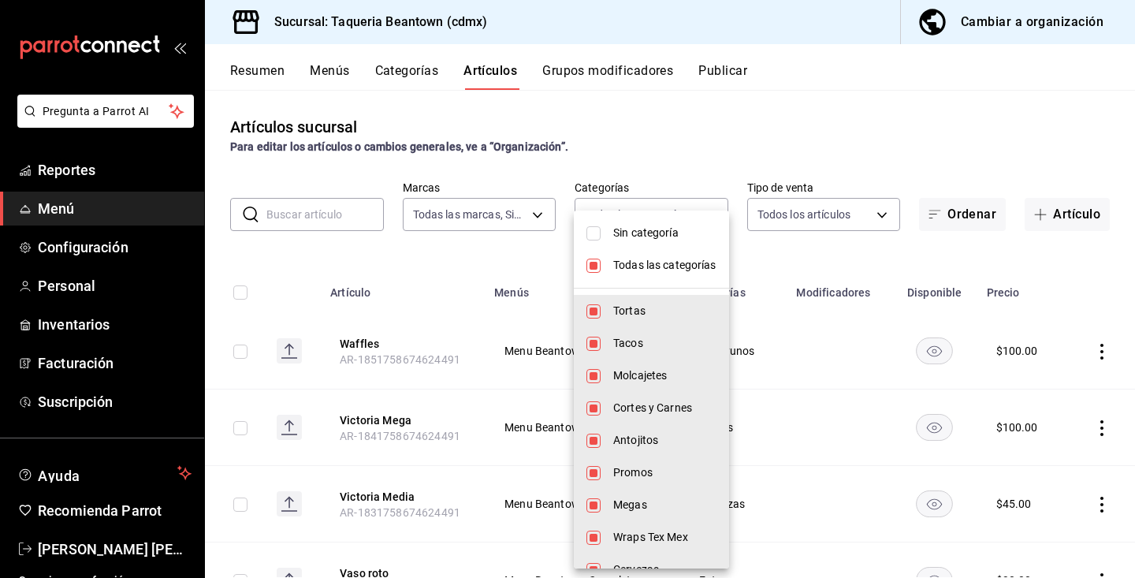
checkbox input "false"
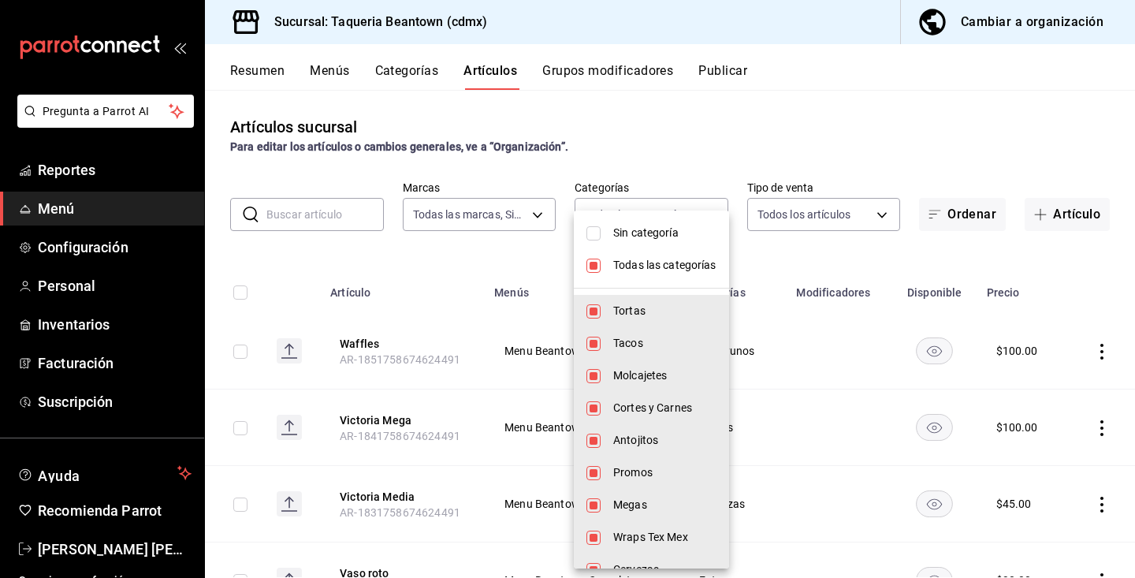
checkbox input "false"
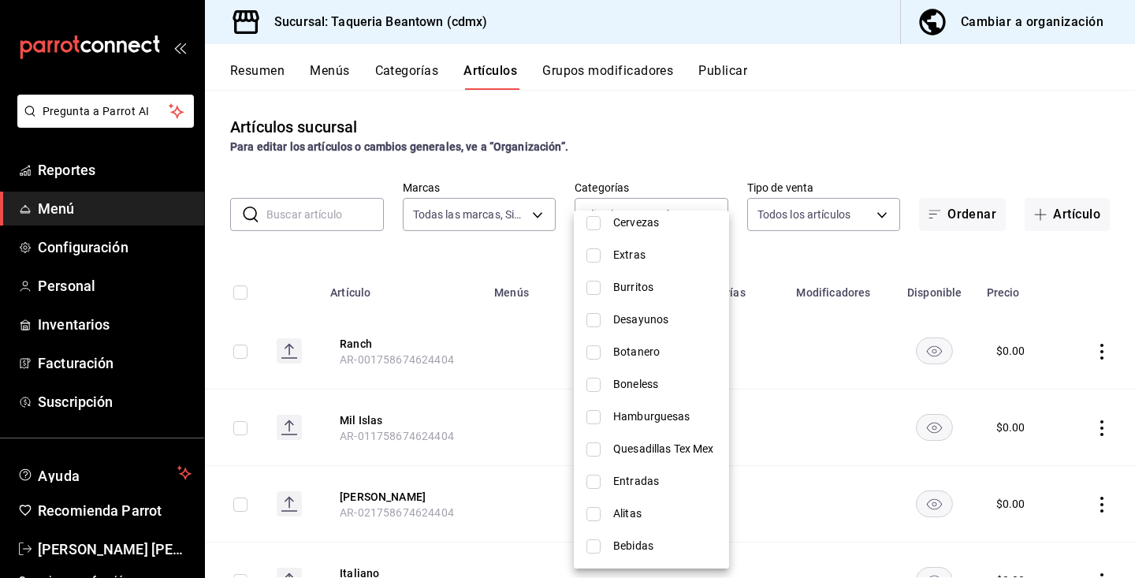
scroll to position [347, 0]
click at [647, 544] on span "Bebidas" at bounding box center [664, 545] width 103 height 17
type input "1a1e46ad-1d41-43d7-a426-28c82d59a71d"
checkbox input "true"
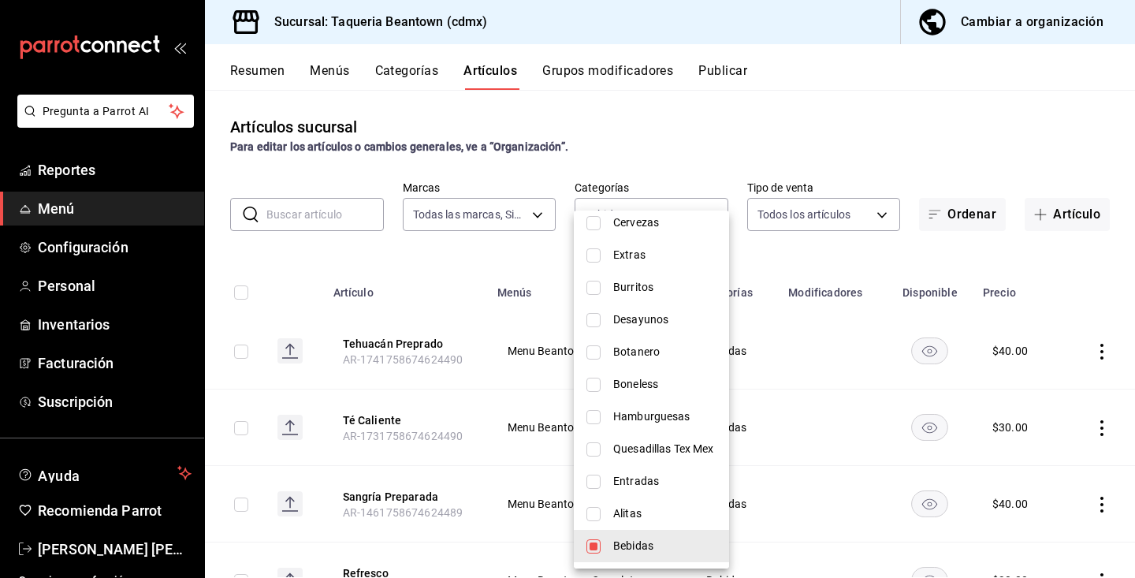
click at [477, 273] on div at bounding box center [567, 289] width 1135 height 578
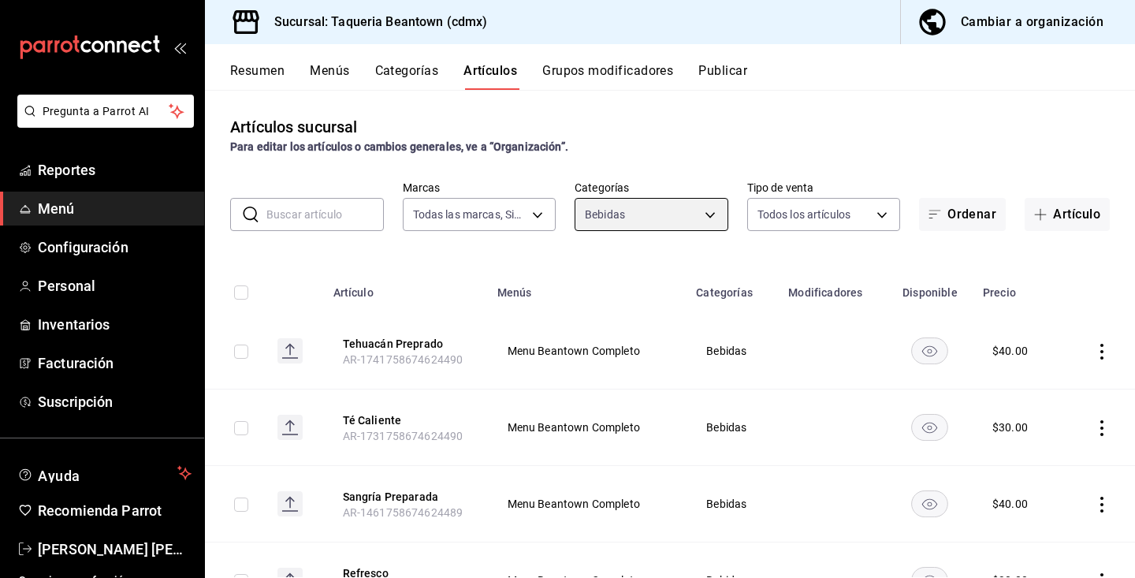
scroll to position [0, 0]
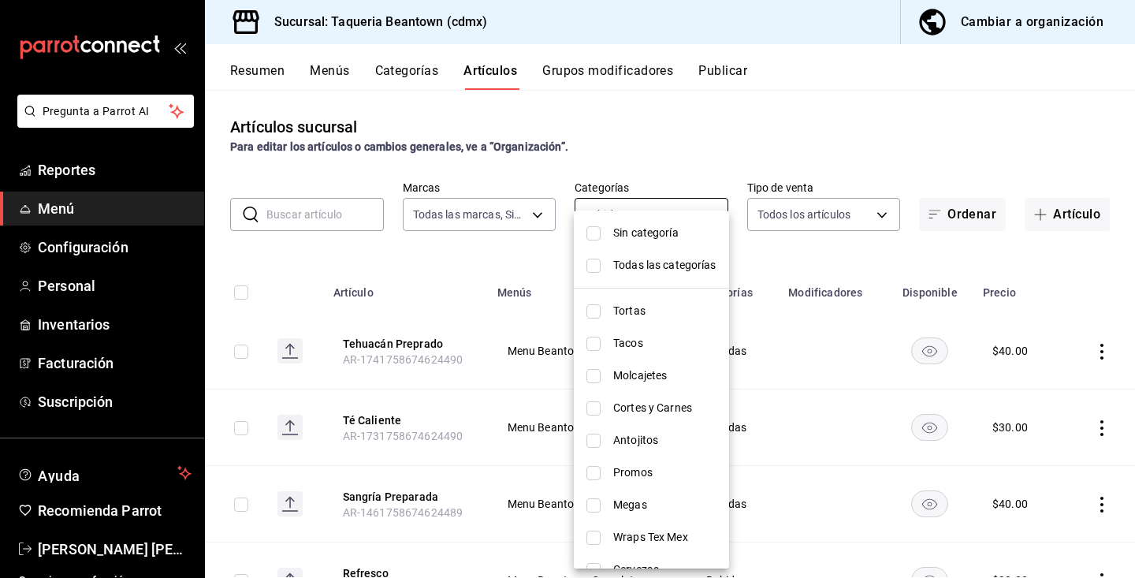
click at [621, 220] on body "Pregunta a Parrot AI Reportes Menú Configuración Personal Inventarios Facturaci…" at bounding box center [567, 289] width 1135 height 578
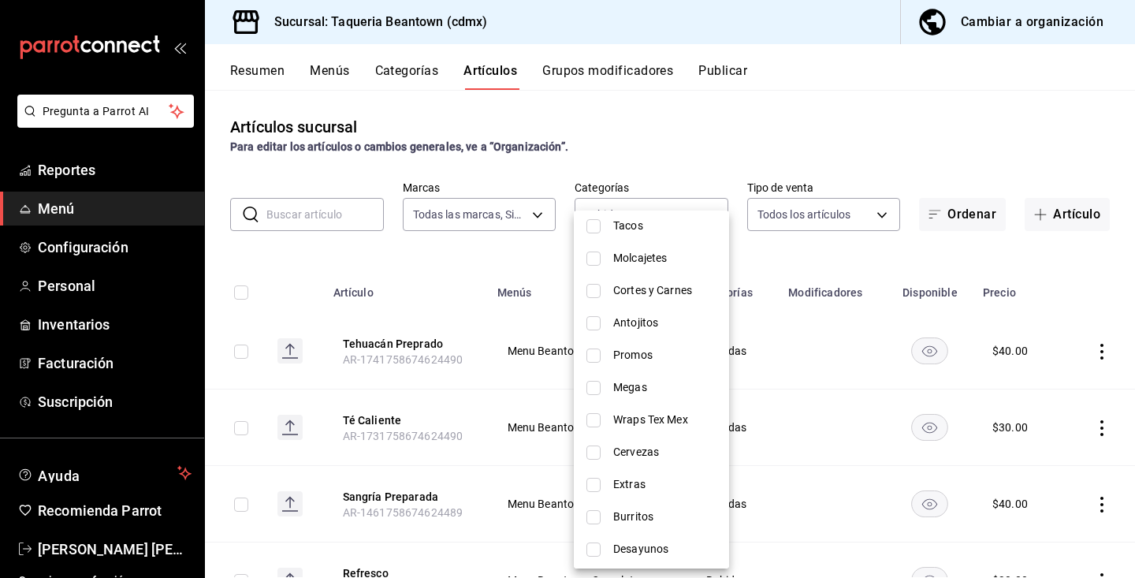
scroll to position [120, 0]
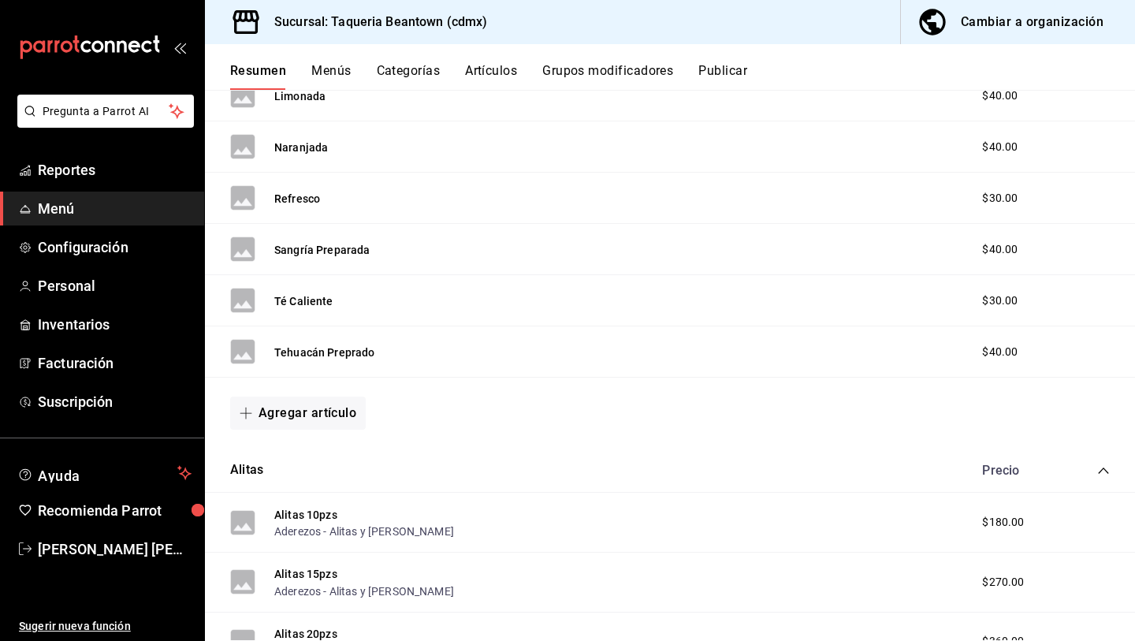
scroll to position [940, 0]
